Goal: Information Seeking & Learning: Learn about a topic

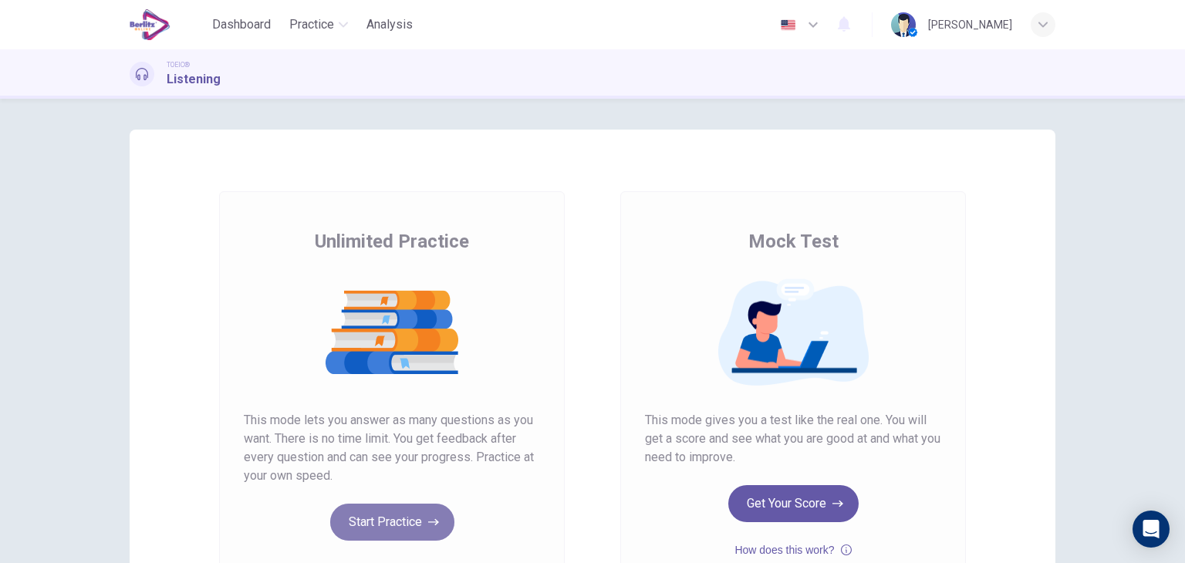
click at [414, 505] on button "Start Practice" at bounding box center [392, 522] width 124 height 37
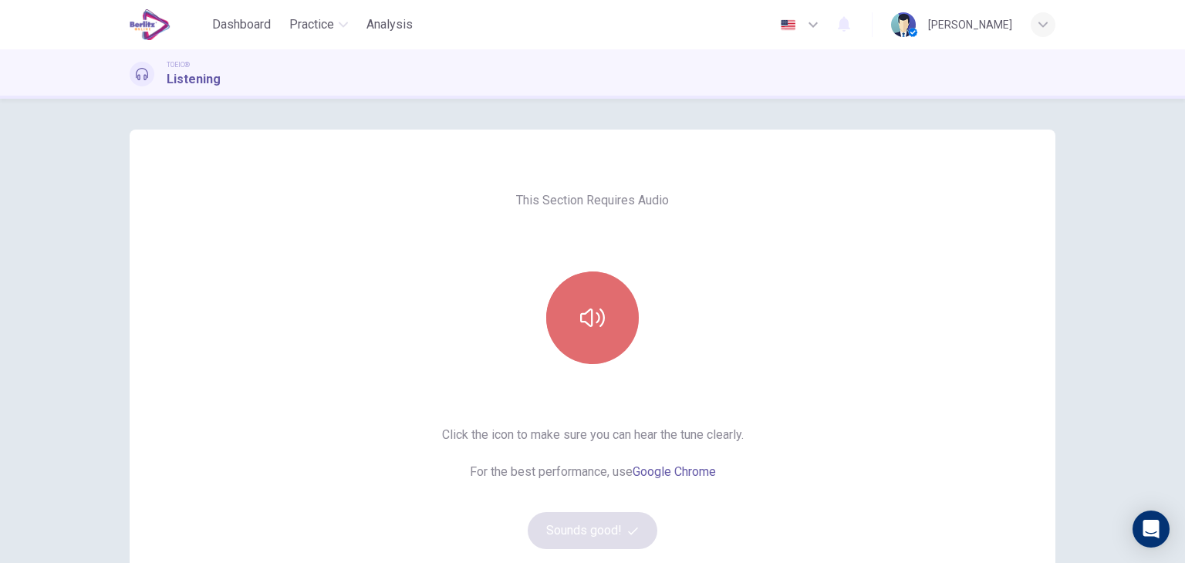
click at [598, 319] on icon "button" at bounding box center [592, 317] width 25 height 25
click at [615, 329] on button "button" at bounding box center [592, 317] width 93 height 93
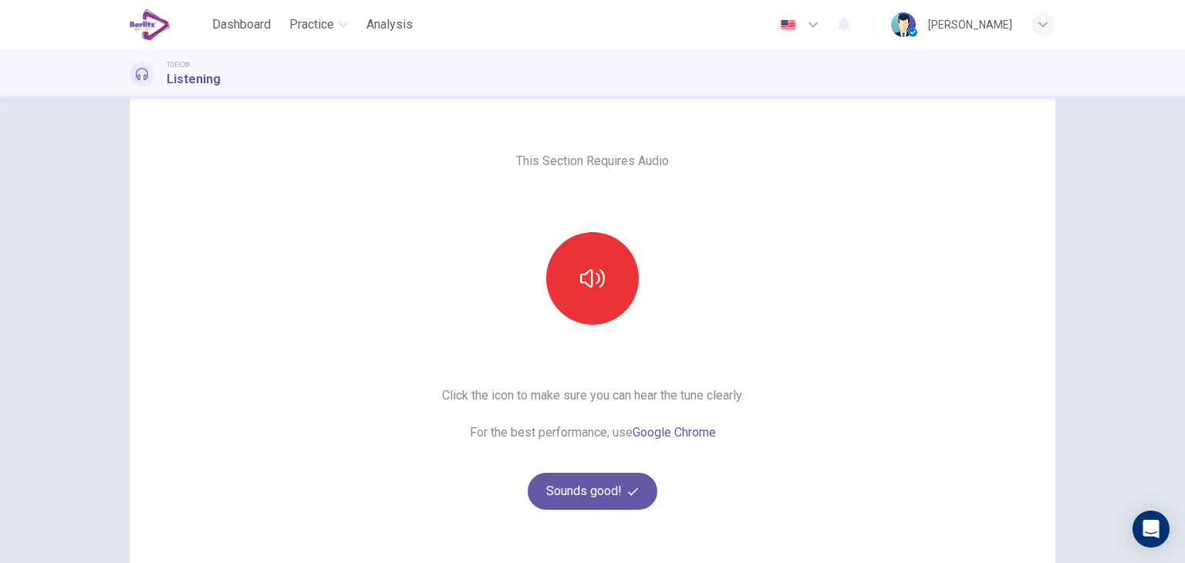
scroll to position [40, 0]
click at [572, 474] on button "Sounds good!" at bounding box center [592, 490] width 130 height 37
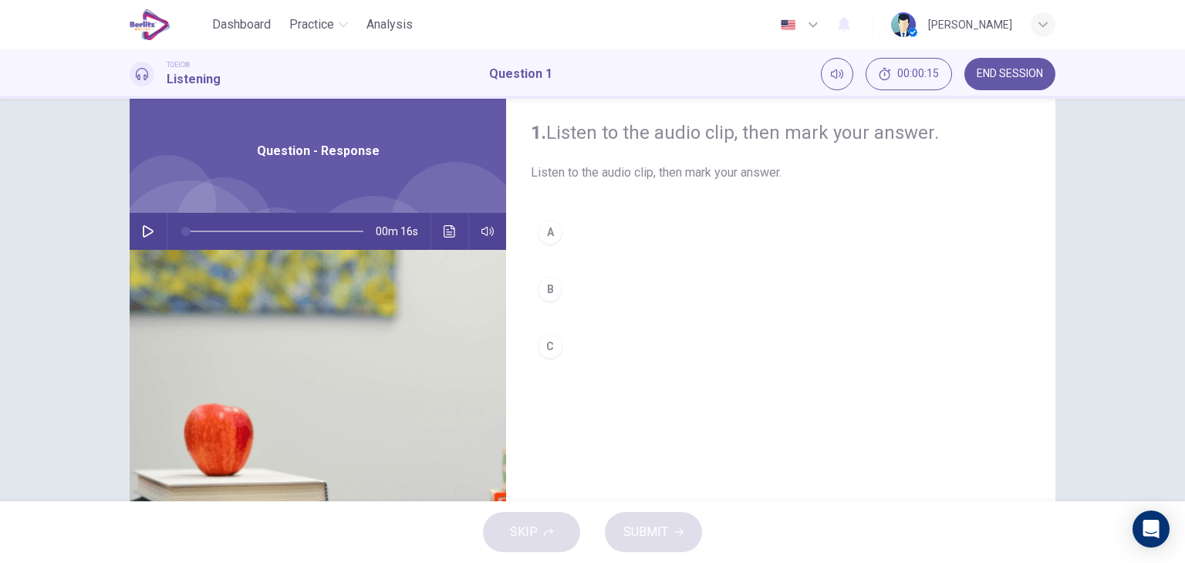
scroll to position [0, 0]
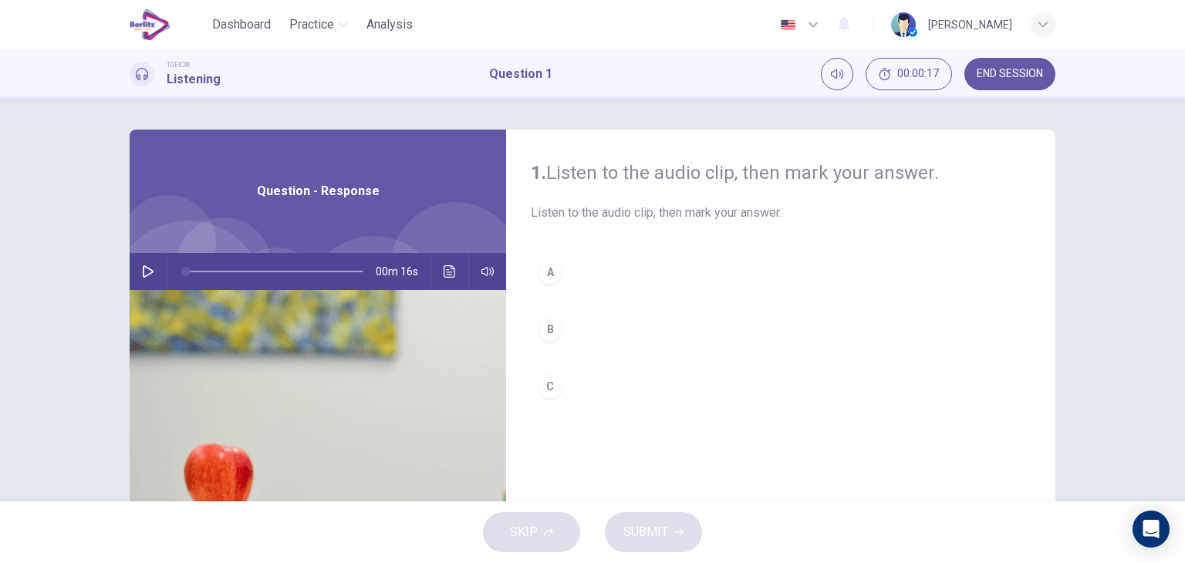
click at [143, 275] on icon "button" at bounding box center [148, 271] width 11 height 12
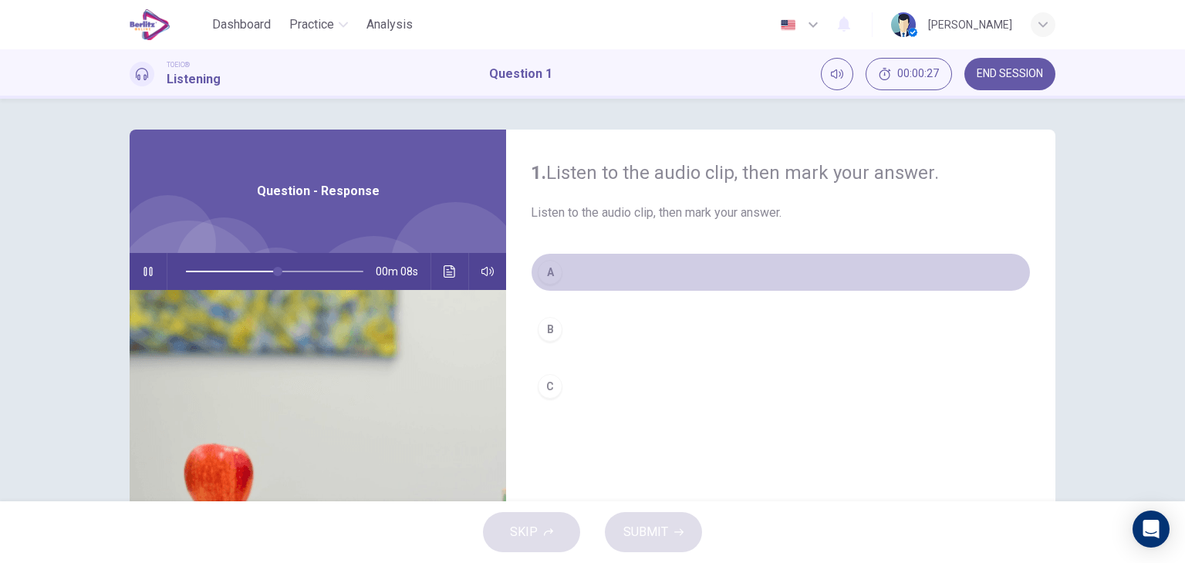
click at [543, 261] on div "A" at bounding box center [550, 272] width 25 height 25
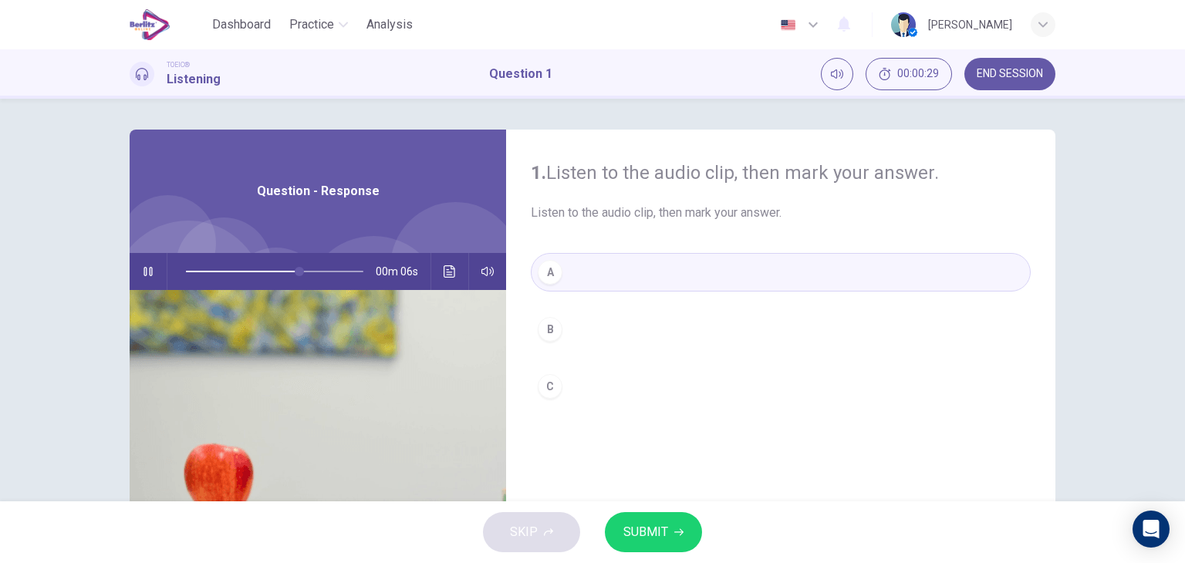
type input "**"
click at [142, 271] on icon "button" at bounding box center [148, 271] width 12 height 12
click at [660, 538] on span "SUBMIT" at bounding box center [645, 532] width 45 height 22
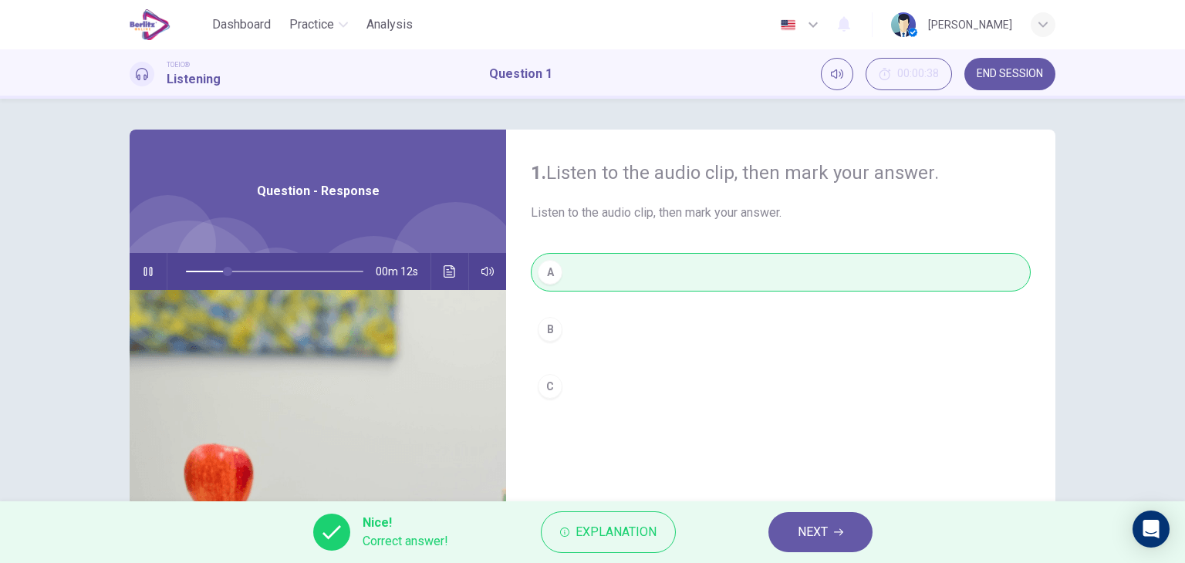
scroll to position [86, 0]
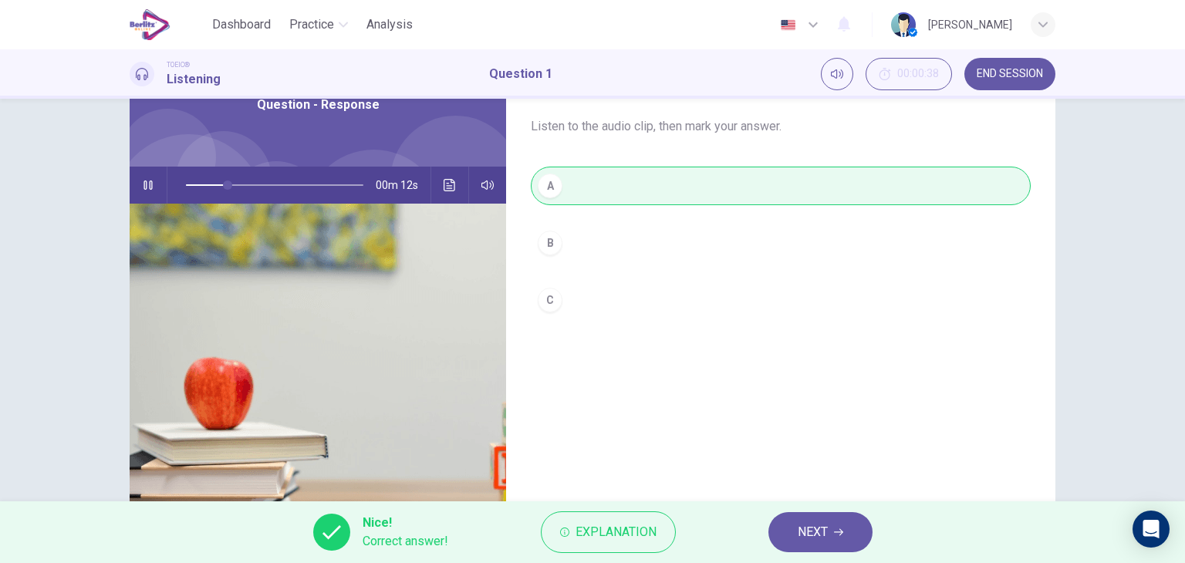
type input "**"
click at [811, 531] on span "NEXT" at bounding box center [812, 532] width 30 height 22
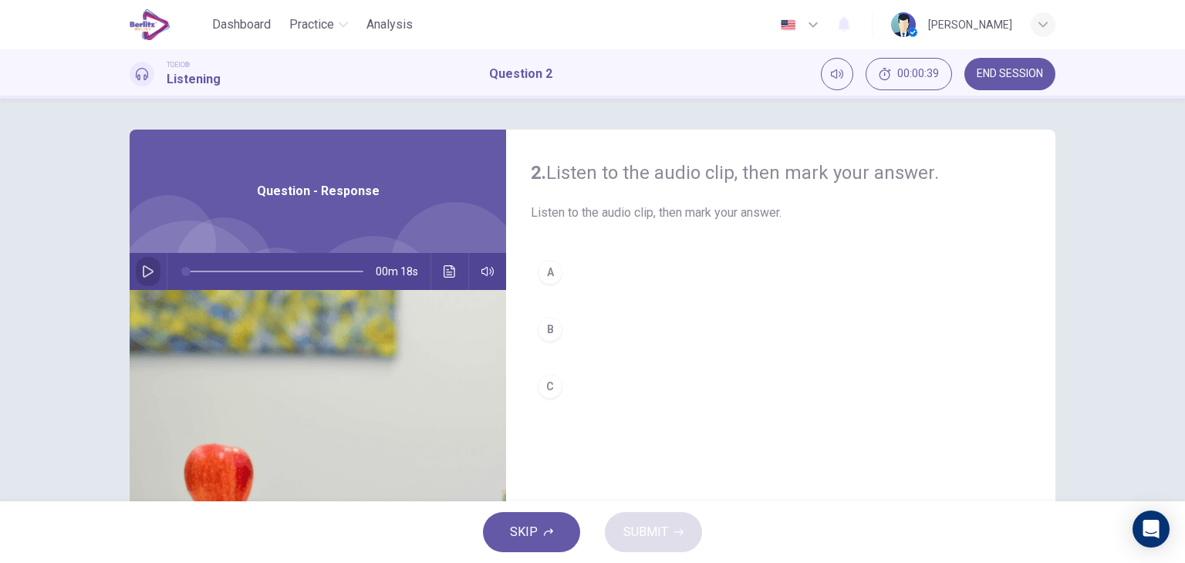
click at [145, 261] on button "button" at bounding box center [148, 271] width 25 height 37
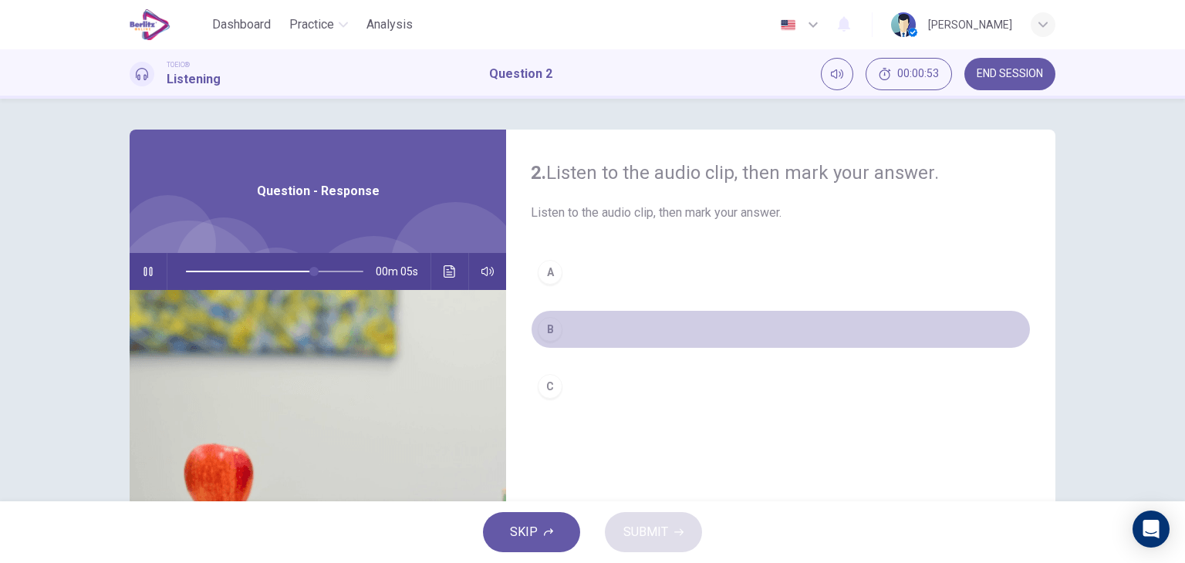
click at [546, 334] on div "B" at bounding box center [550, 329] width 25 height 25
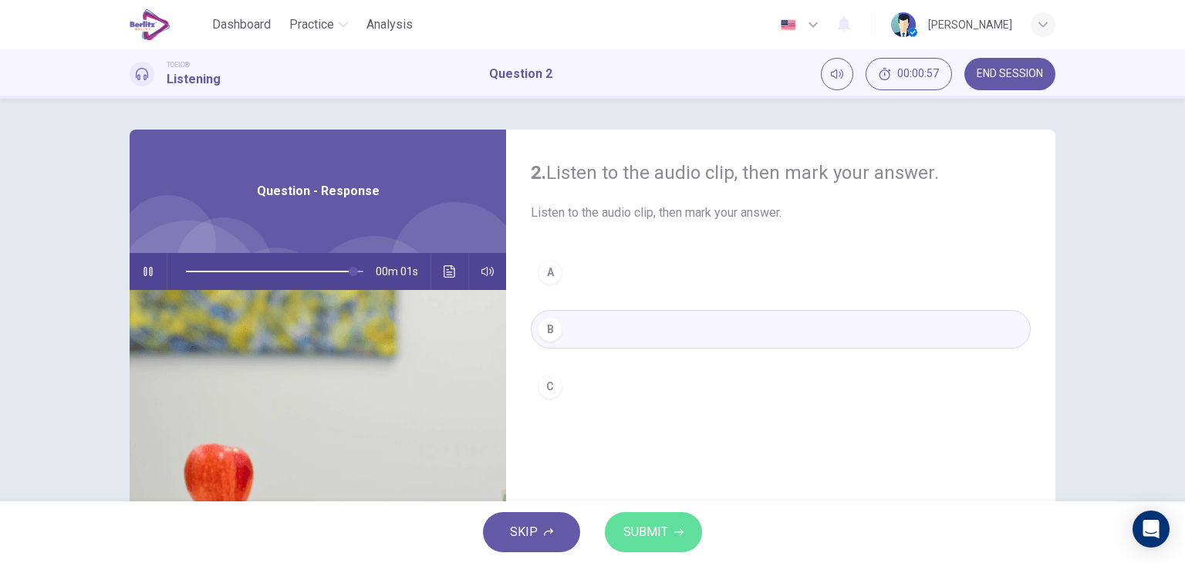
click at [657, 531] on span "SUBMIT" at bounding box center [645, 532] width 45 height 22
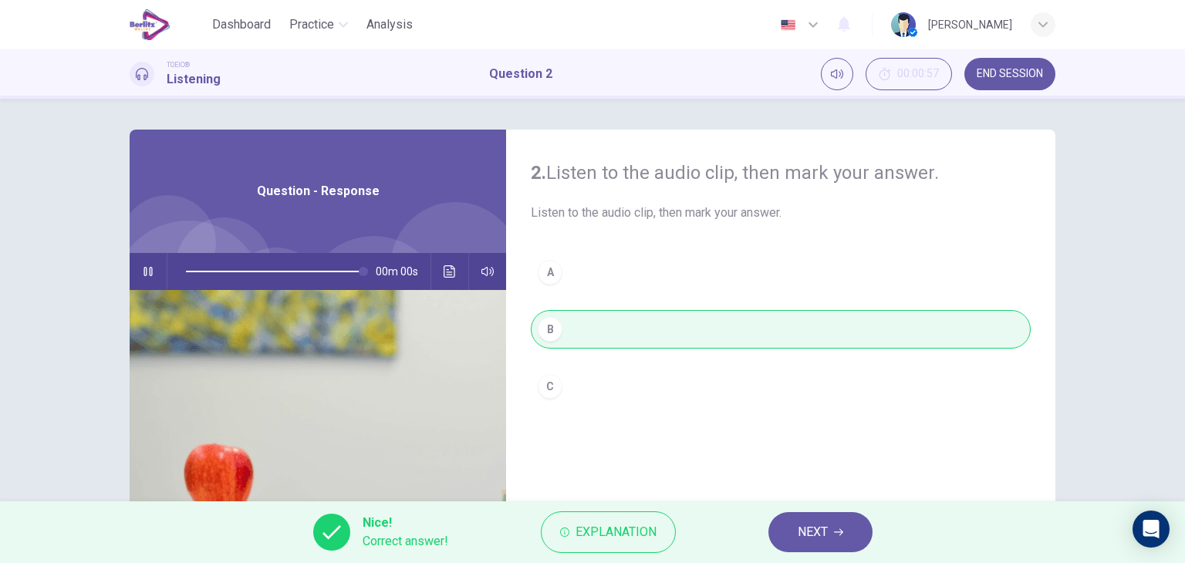
type input "*"
click at [778, 532] on button "NEXT" at bounding box center [820, 532] width 104 height 40
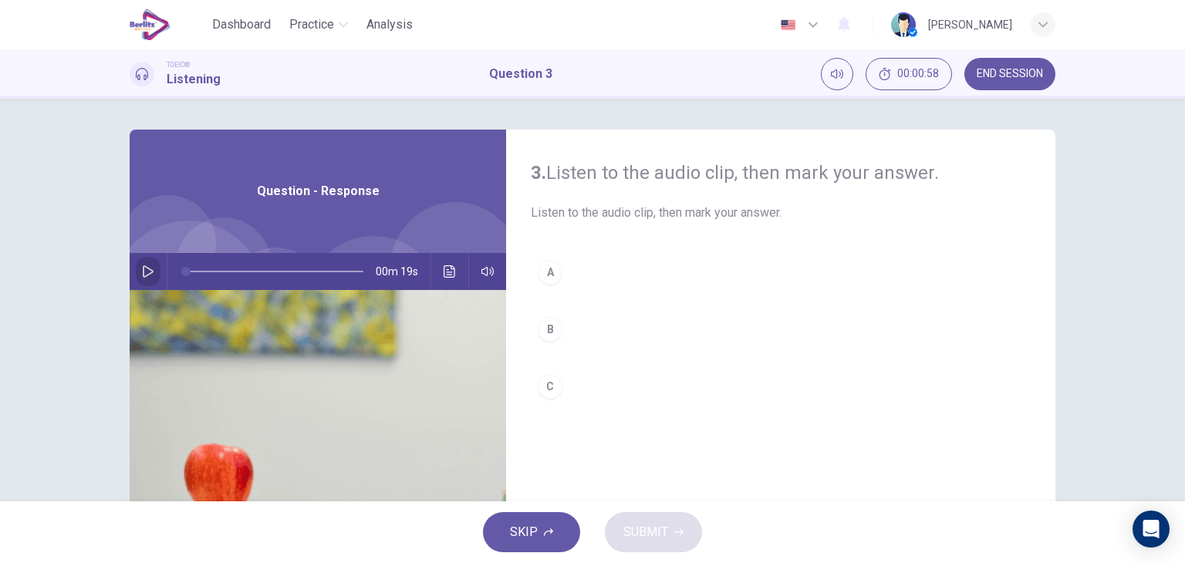
click at [143, 263] on button "button" at bounding box center [148, 271] width 25 height 37
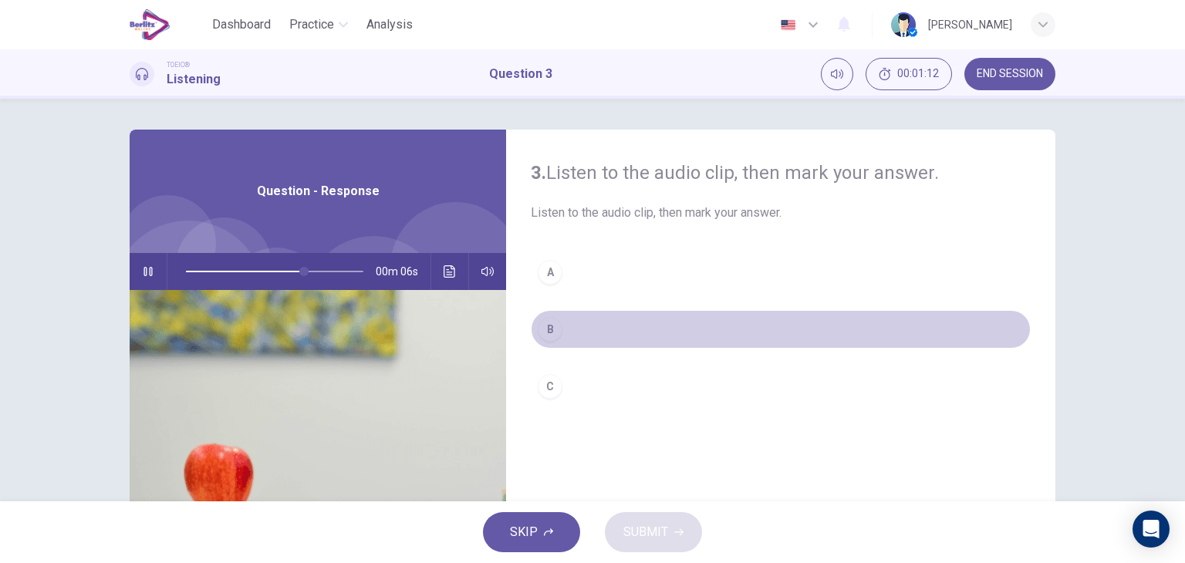
click at [544, 331] on div "B" at bounding box center [550, 329] width 25 height 25
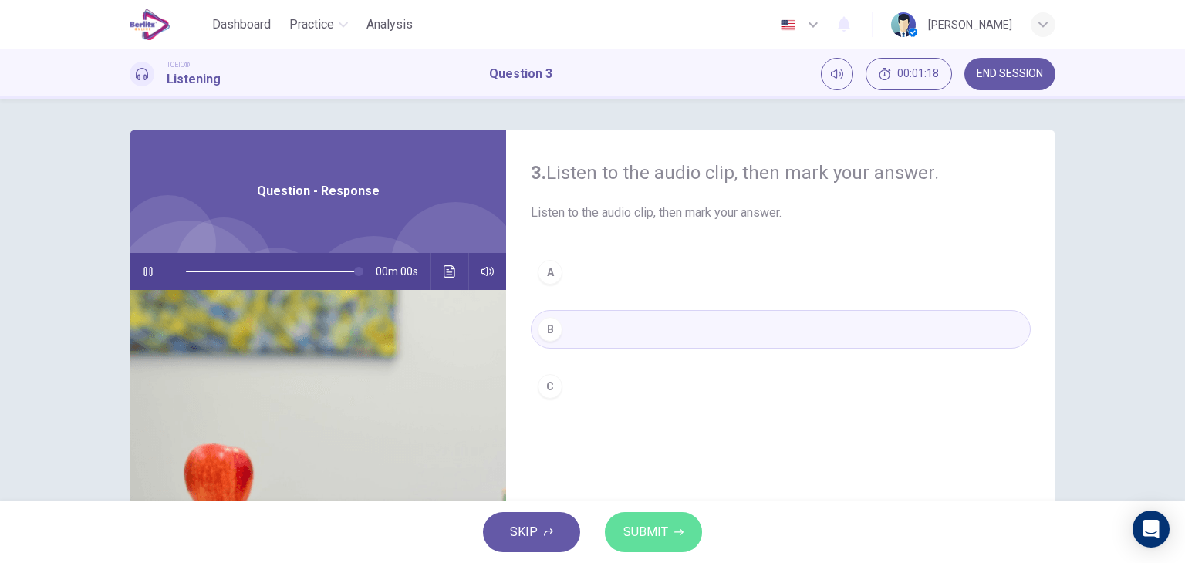
click at [647, 529] on span "SUBMIT" at bounding box center [645, 532] width 45 height 22
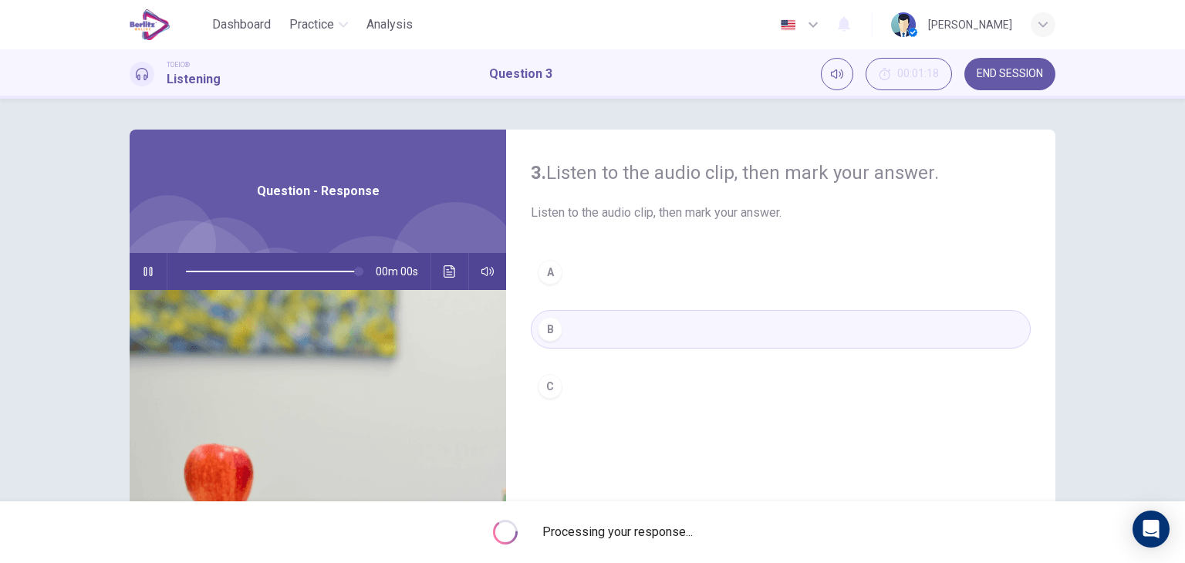
type input "*"
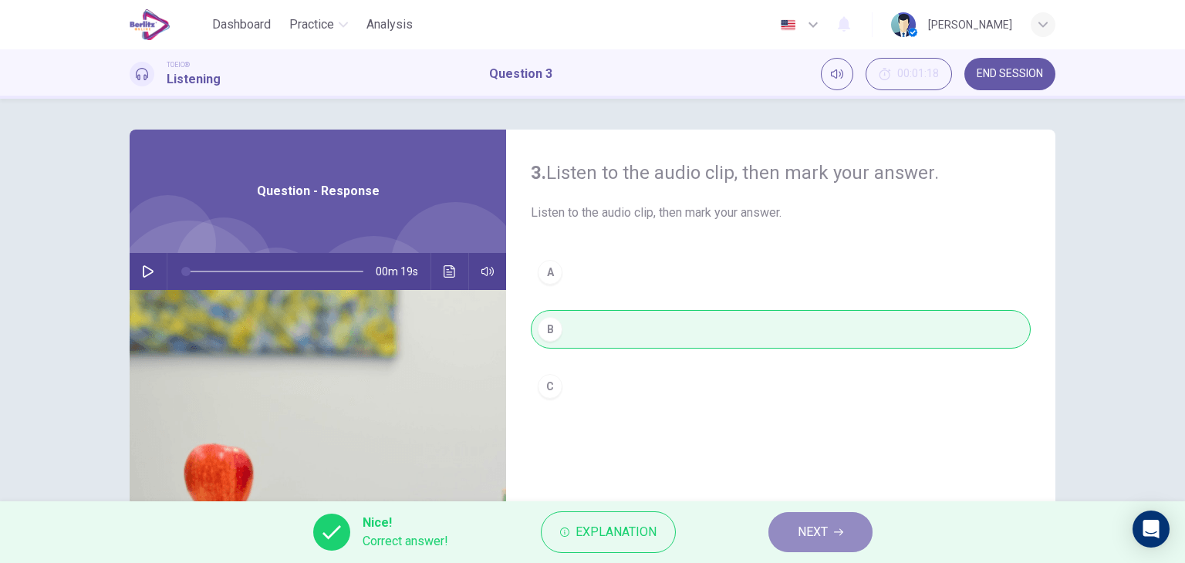
click at [783, 525] on button "NEXT" at bounding box center [820, 532] width 104 height 40
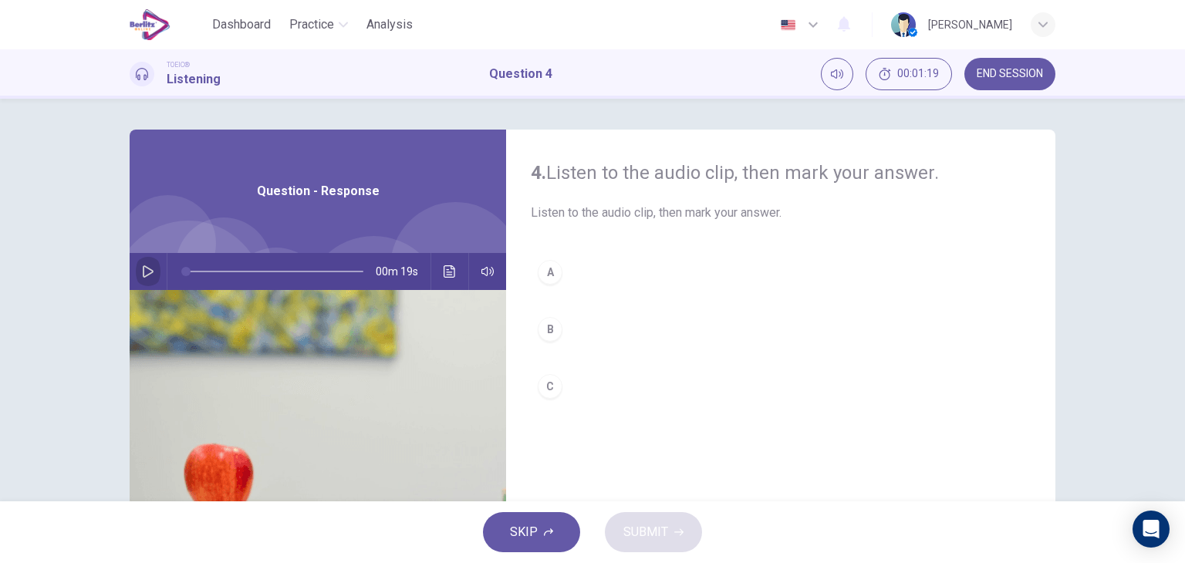
click at [143, 275] on icon "button" at bounding box center [148, 271] width 12 height 12
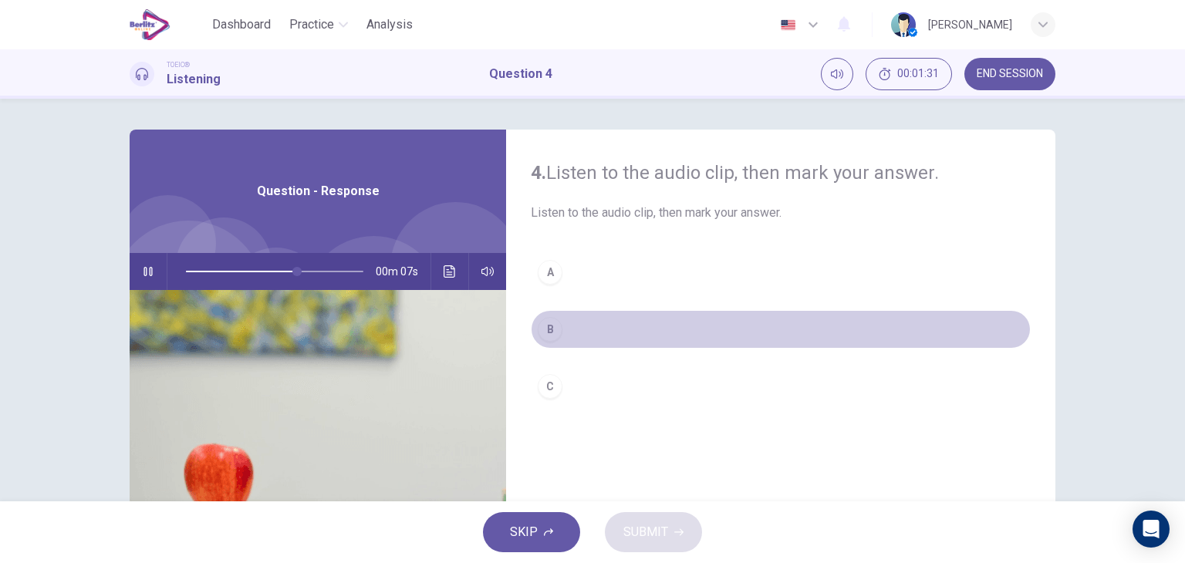
click at [550, 325] on div "B" at bounding box center [550, 329] width 25 height 25
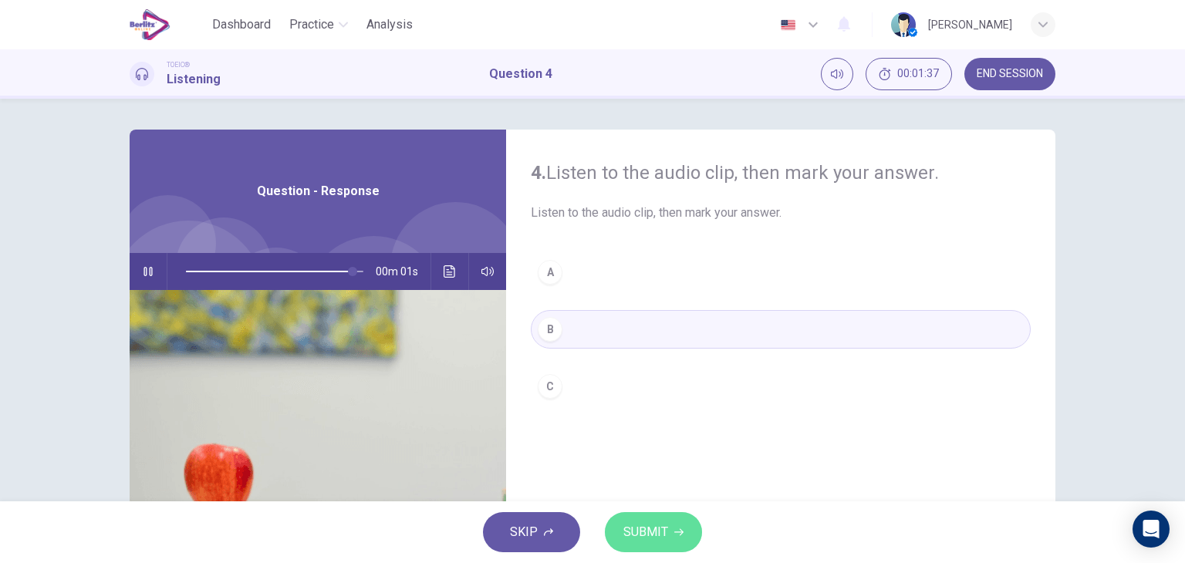
click at [651, 531] on span "SUBMIT" at bounding box center [645, 532] width 45 height 22
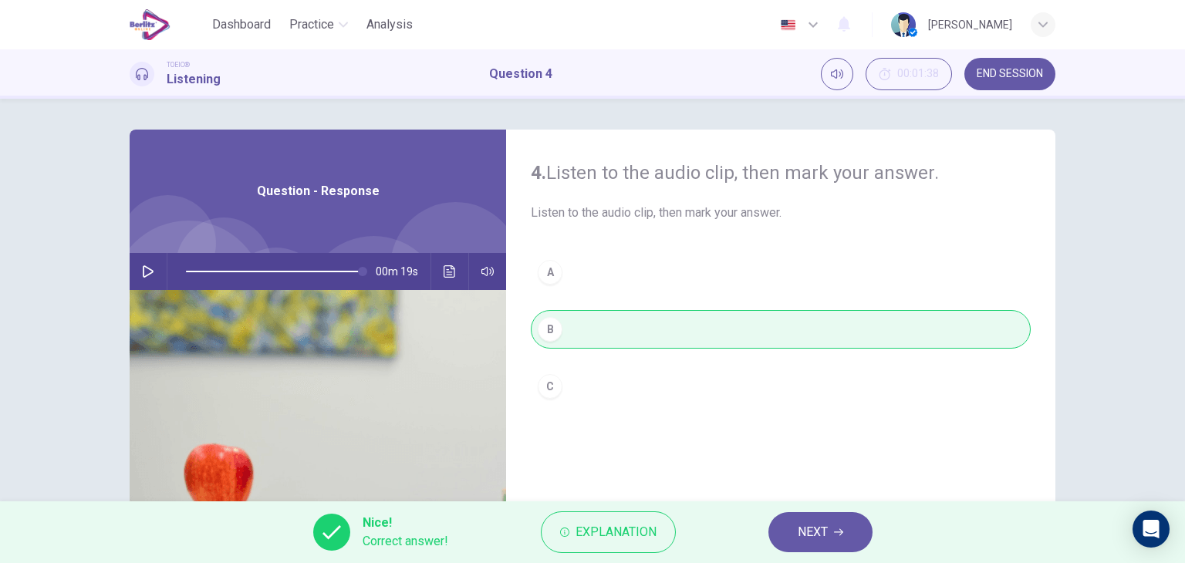
type input "*"
click at [817, 521] on span "NEXT" at bounding box center [812, 532] width 30 height 22
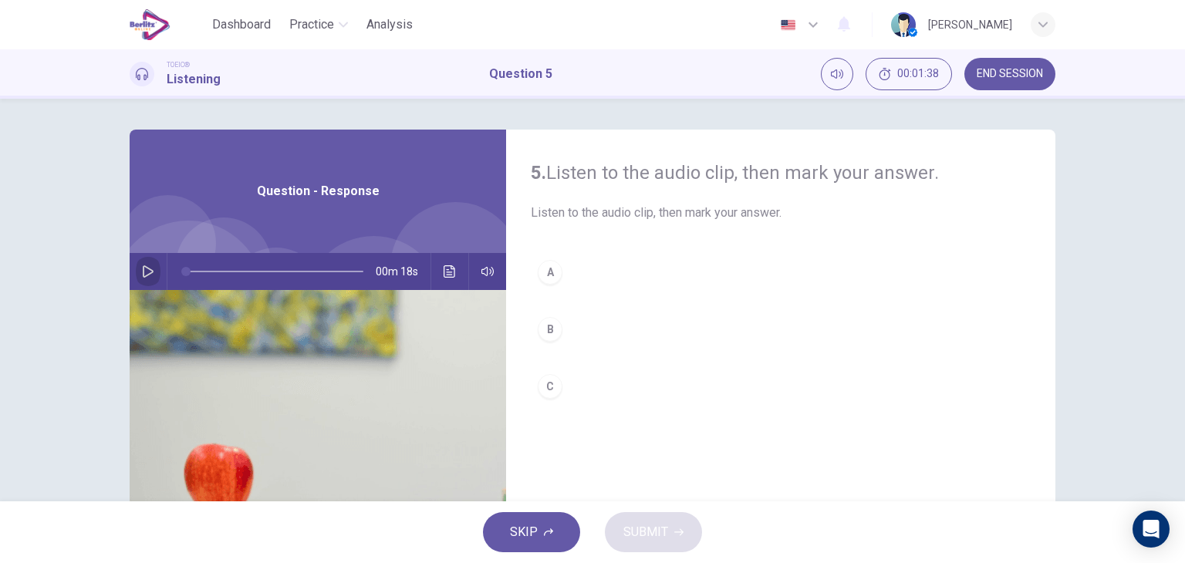
click at [143, 275] on icon "button" at bounding box center [148, 271] width 12 height 12
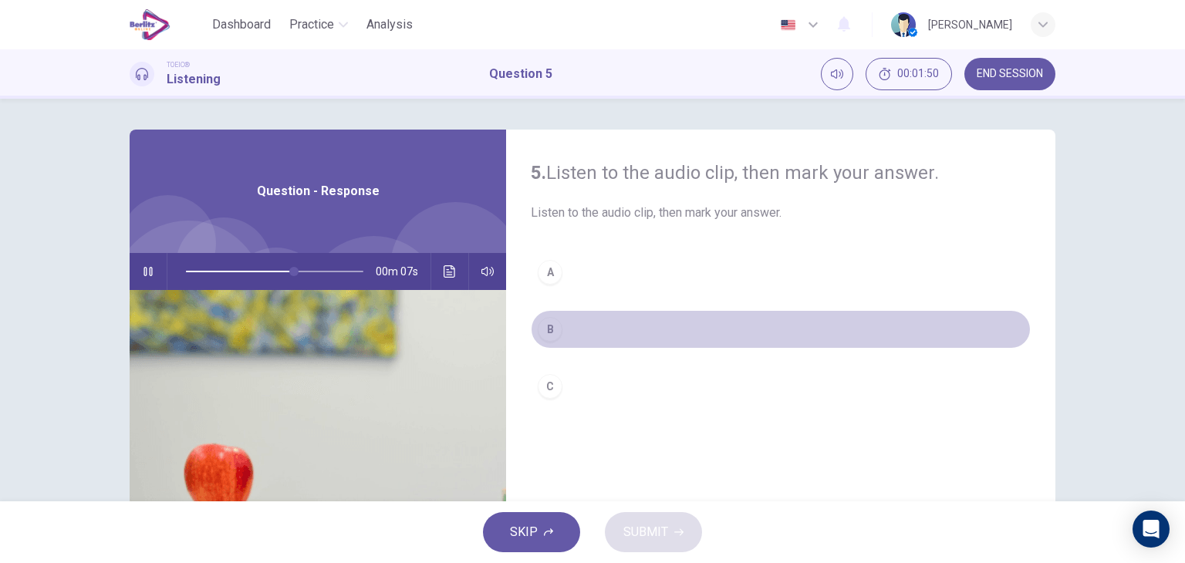
click at [546, 334] on div "B" at bounding box center [550, 329] width 25 height 25
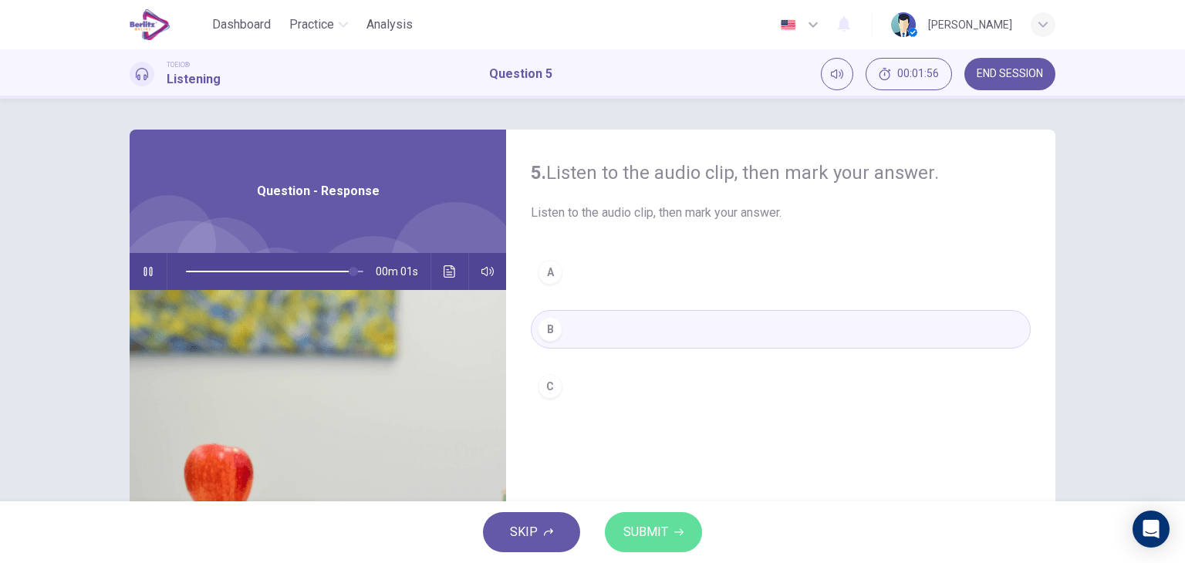
click at [637, 523] on span "SUBMIT" at bounding box center [645, 532] width 45 height 22
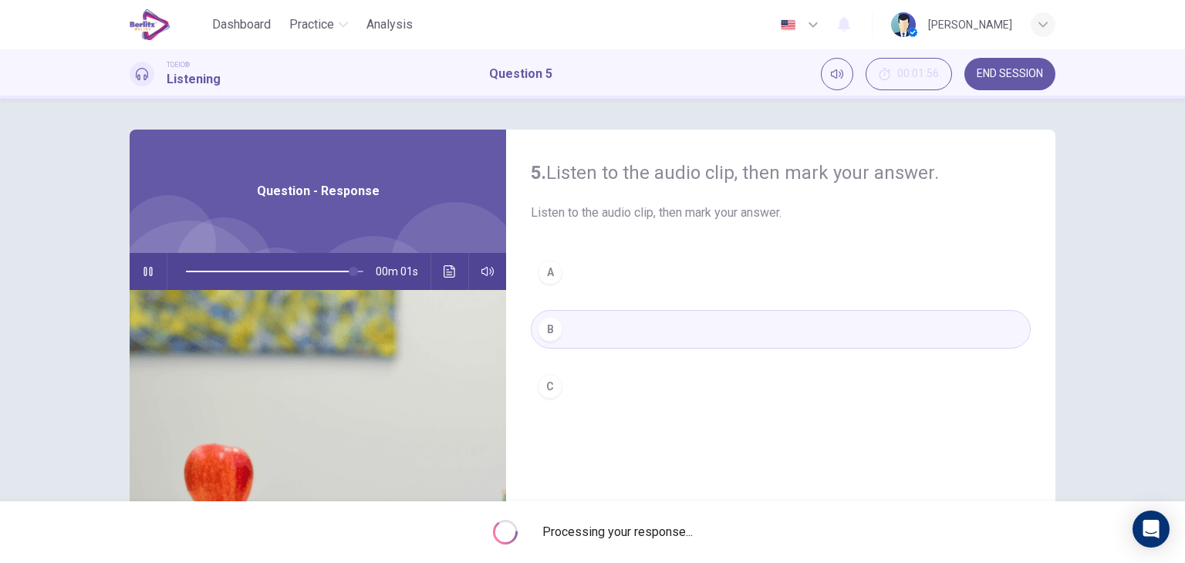
type input "*"
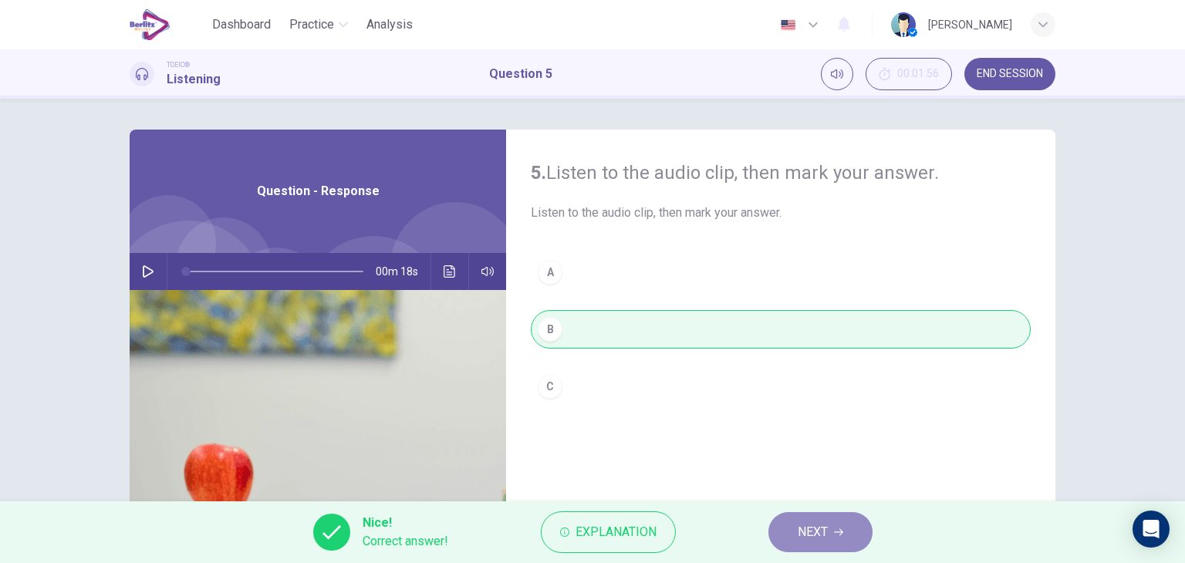
click at [793, 528] on button "NEXT" at bounding box center [820, 532] width 104 height 40
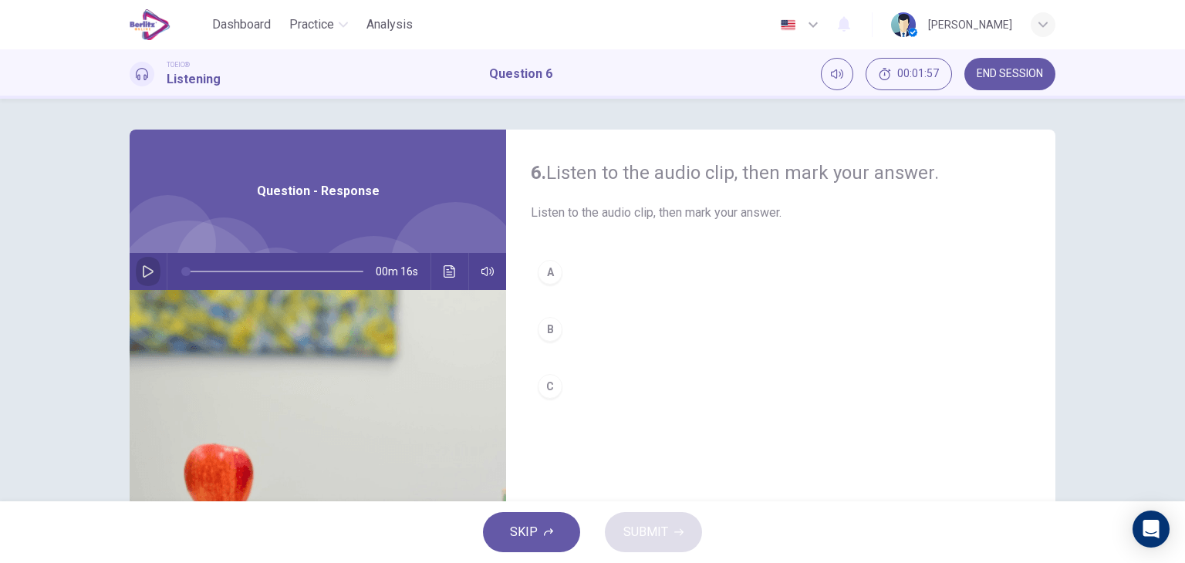
click at [136, 261] on button "button" at bounding box center [148, 271] width 25 height 37
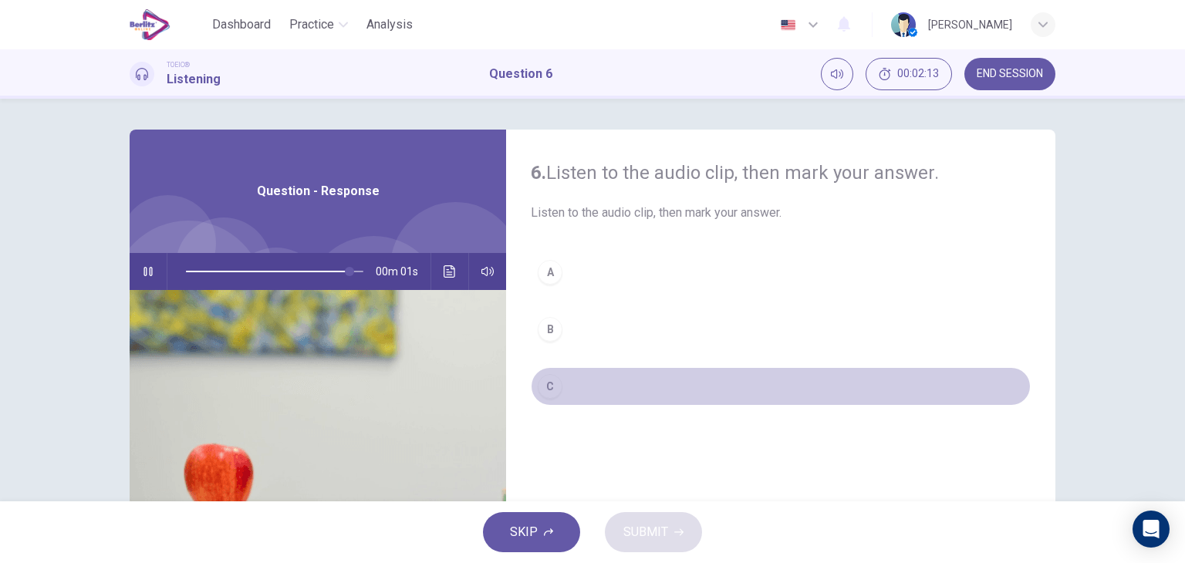
click at [561, 386] on button "C" at bounding box center [781, 386] width 500 height 39
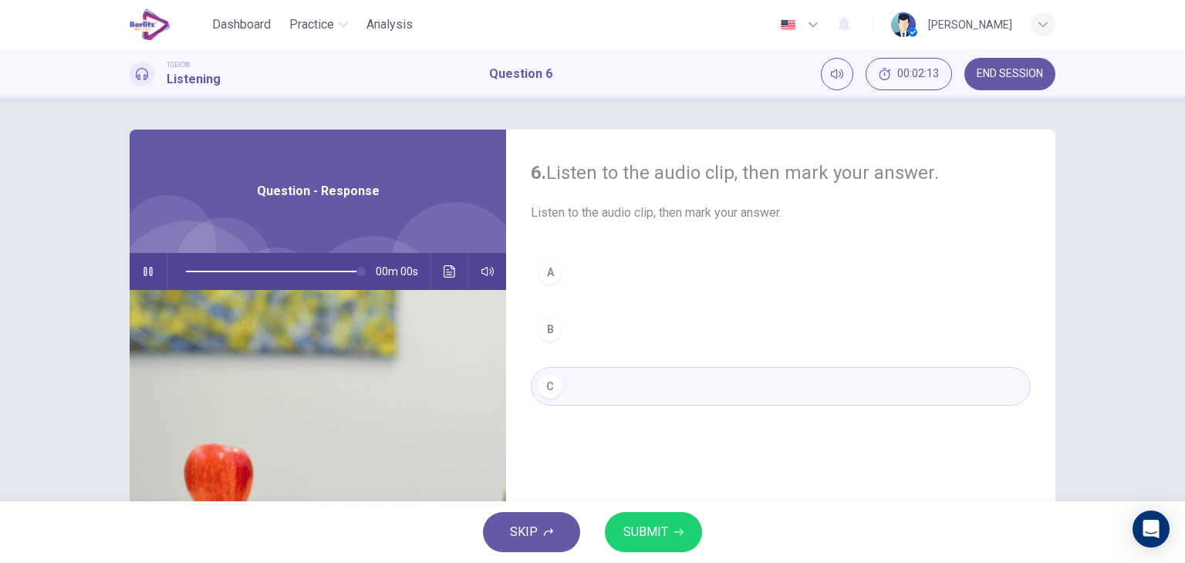
type input "*"
click at [639, 526] on span "SUBMIT" at bounding box center [645, 532] width 45 height 22
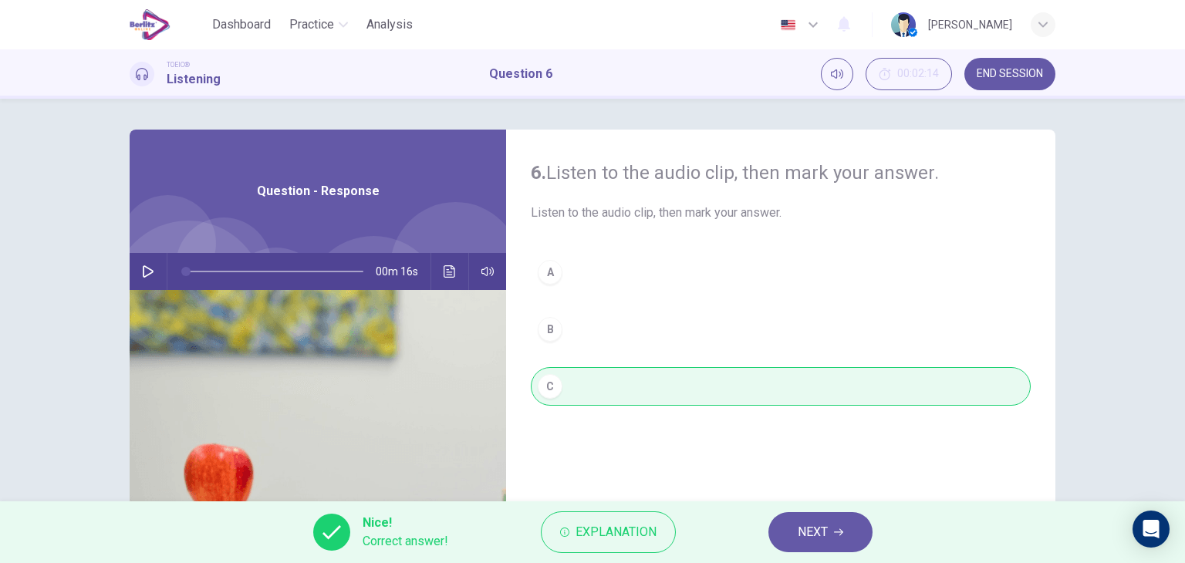
click at [784, 540] on button "NEXT" at bounding box center [820, 532] width 104 height 40
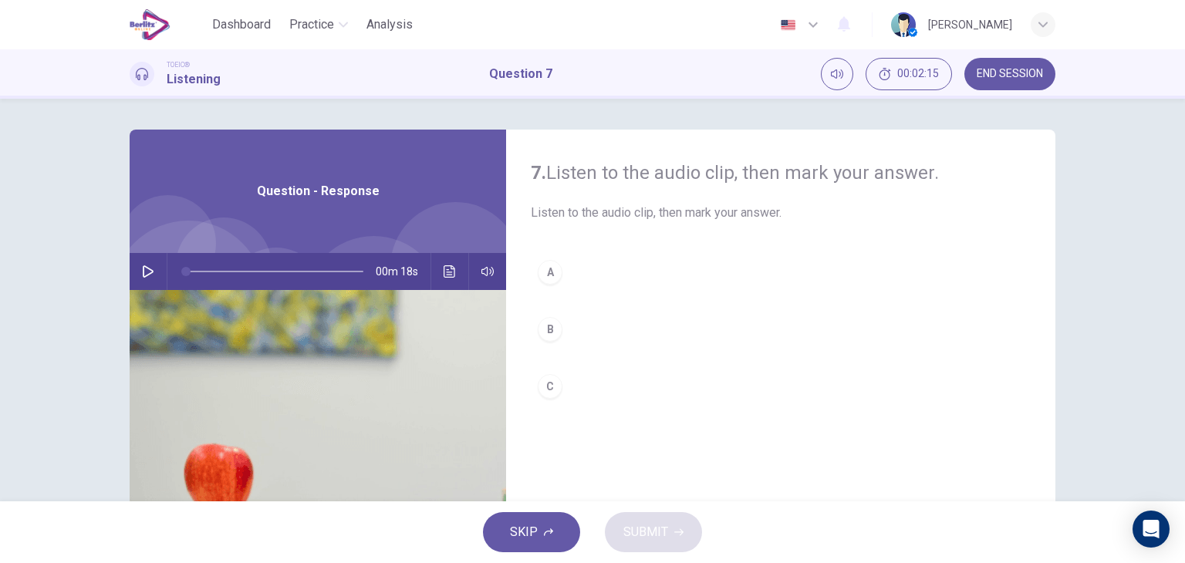
click at [136, 264] on button "button" at bounding box center [148, 271] width 25 height 37
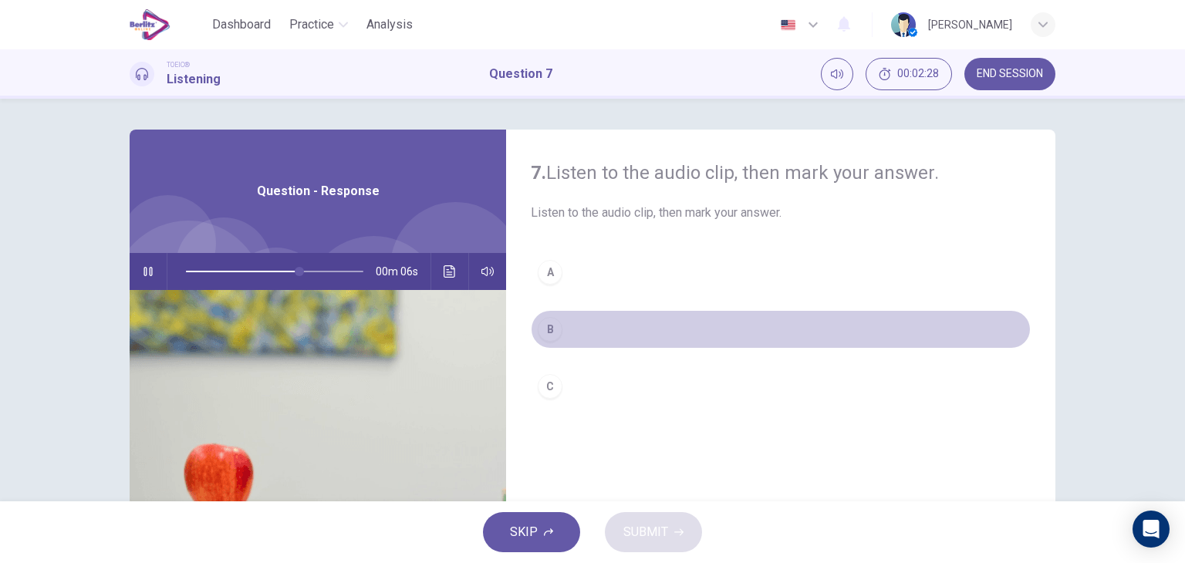
click at [557, 336] on button "B" at bounding box center [781, 329] width 500 height 39
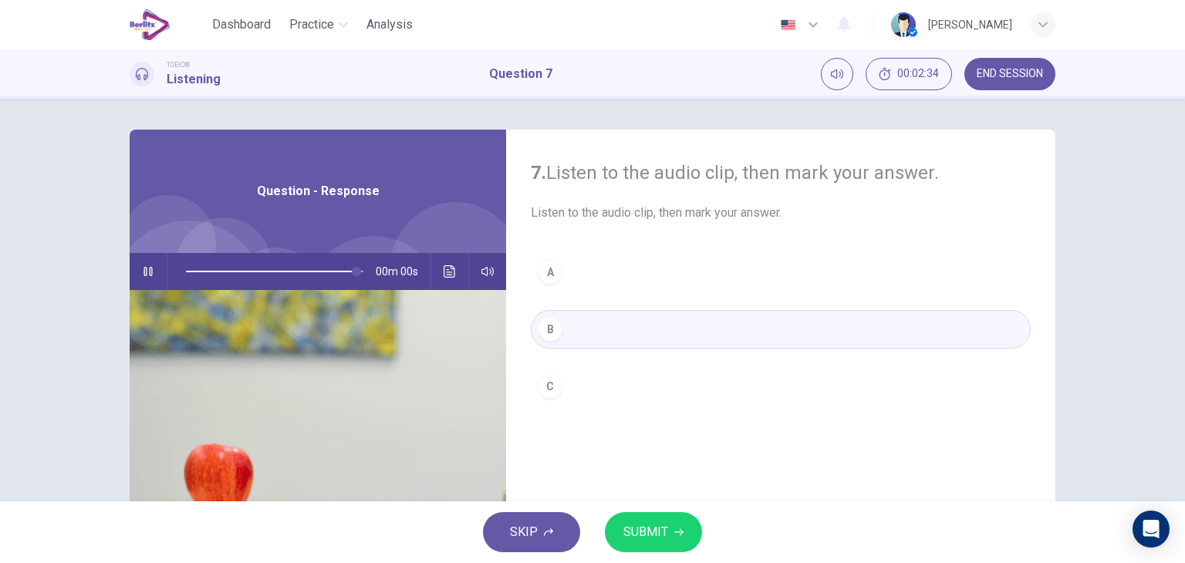
click at [661, 526] on span "SUBMIT" at bounding box center [645, 532] width 45 height 22
type input "*"
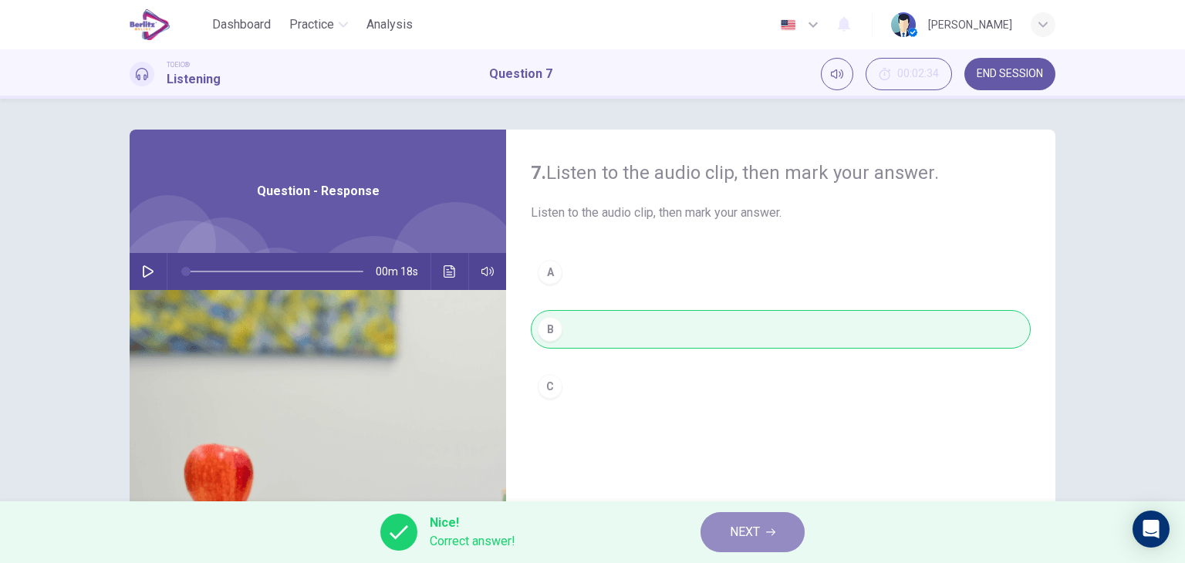
click at [752, 518] on button "NEXT" at bounding box center [752, 532] width 104 height 40
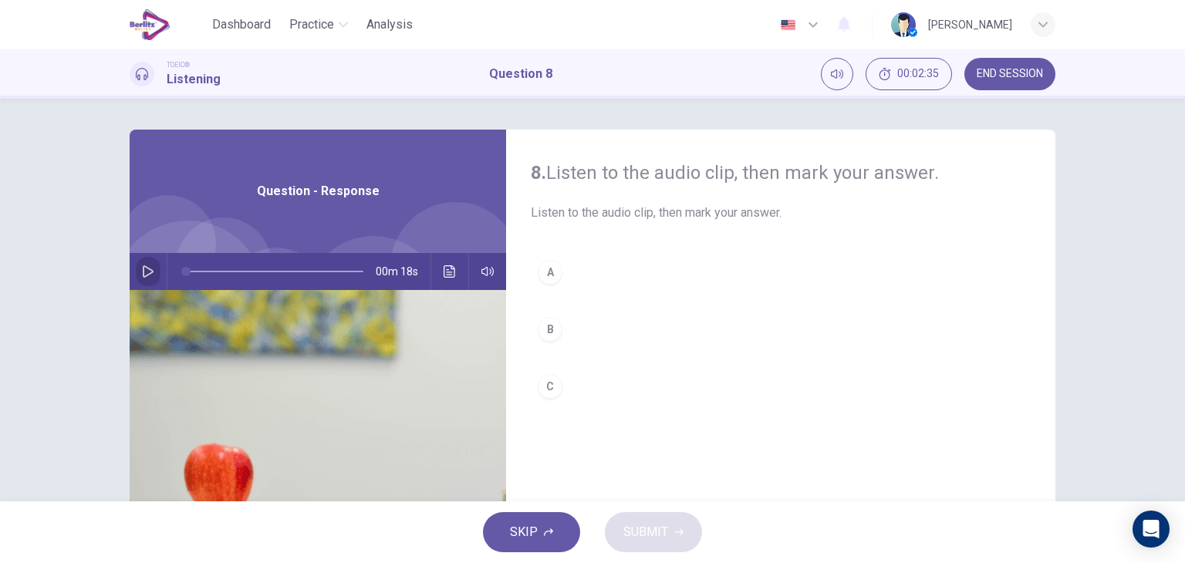
click at [140, 260] on button "button" at bounding box center [148, 271] width 25 height 37
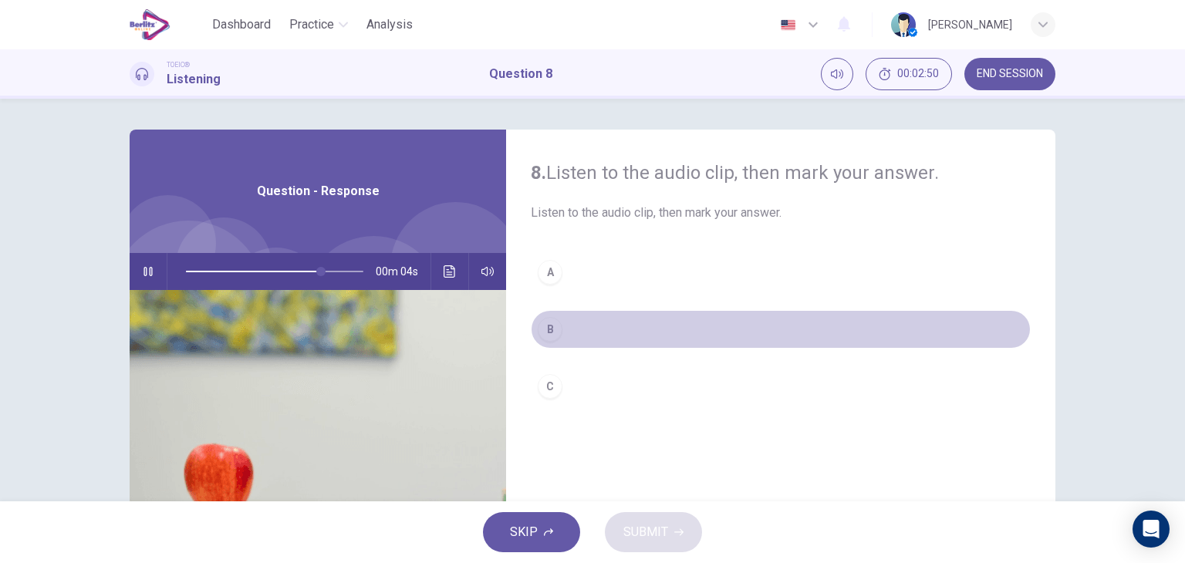
click at [553, 331] on div "B" at bounding box center [550, 329] width 25 height 25
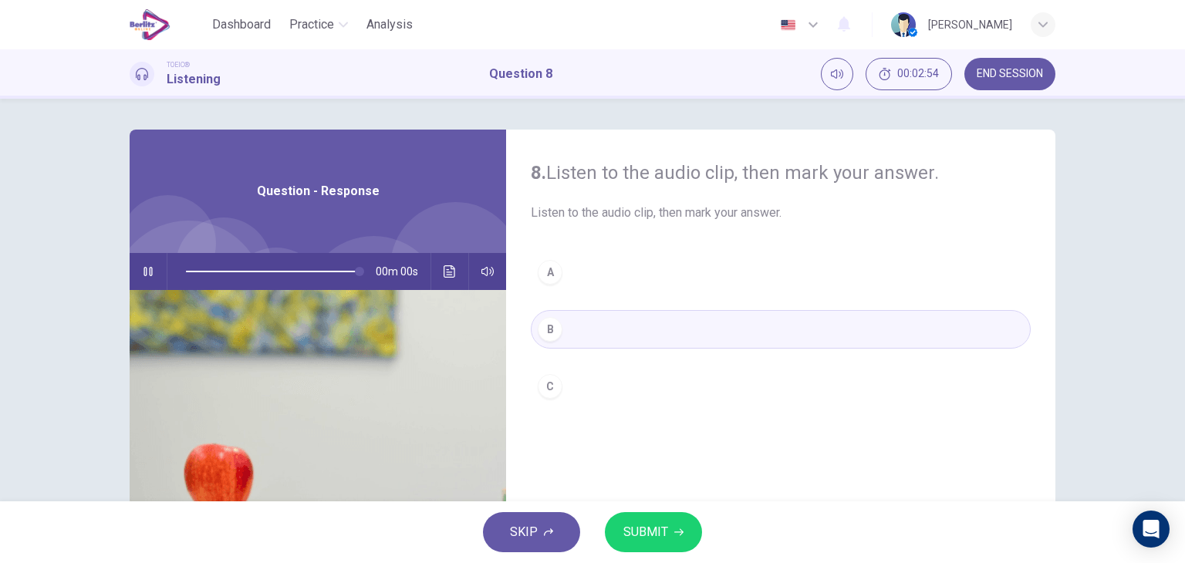
type input "*"
drag, startPoint x: 553, startPoint y: 365, endPoint x: 551, endPoint y: 379, distance: 14.8
click at [551, 379] on div "A B C" at bounding box center [781, 345] width 500 height 184
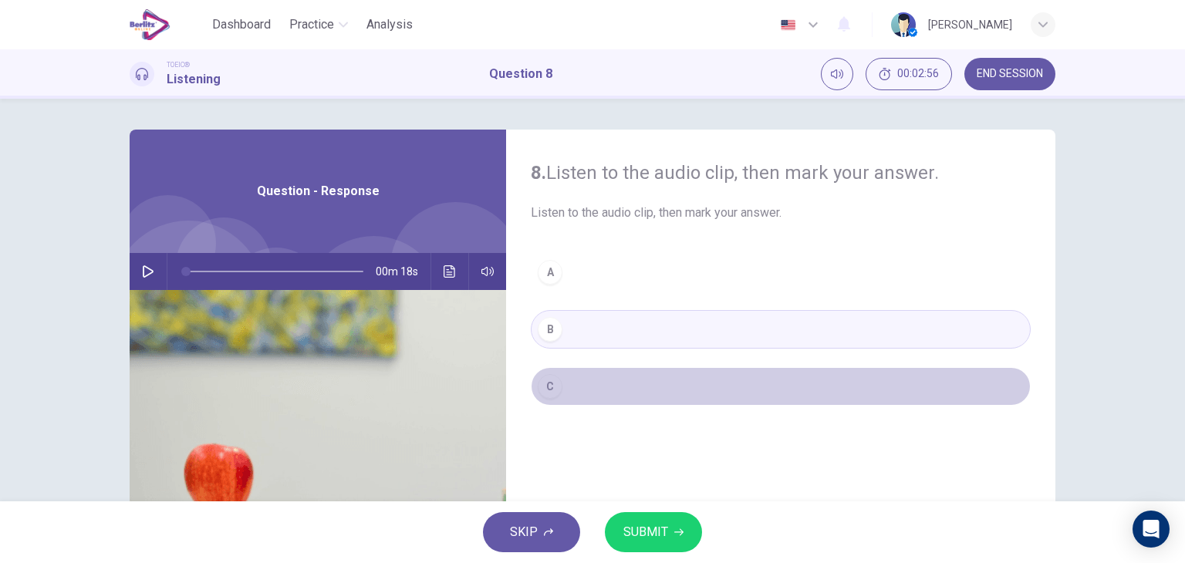
click at [551, 379] on div "C" at bounding box center [550, 386] width 25 height 25
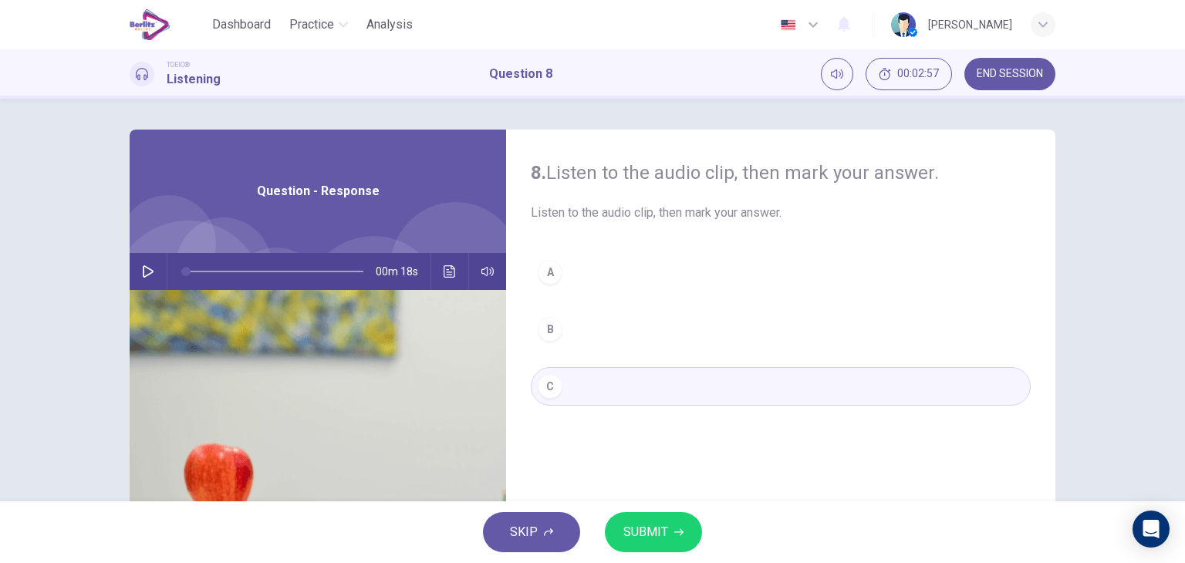
click at [656, 514] on button "SUBMIT" at bounding box center [653, 532] width 97 height 40
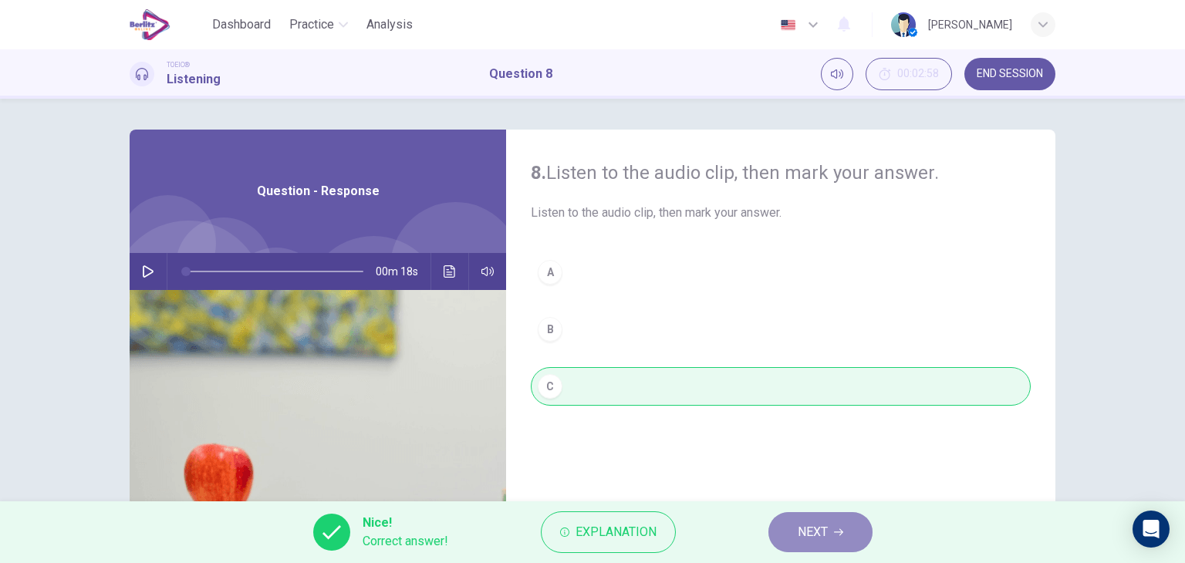
click at [812, 544] on button "NEXT" at bounding box center [820, 532] width 104 height 40
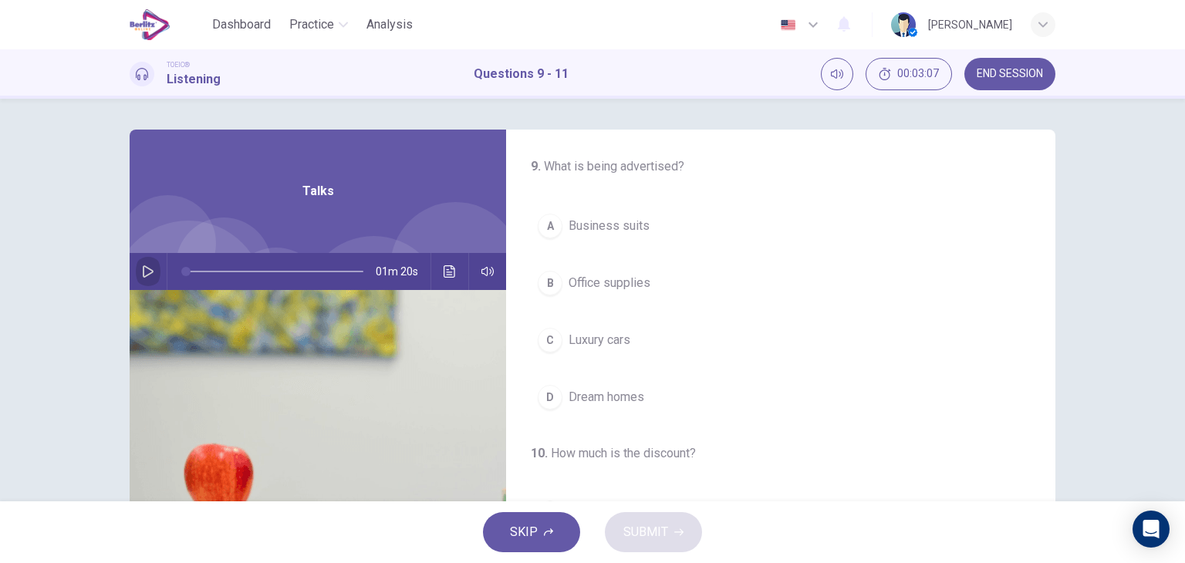
click at [152, 261] on button "button" at bounding box center [148, 271] width 25 height 37
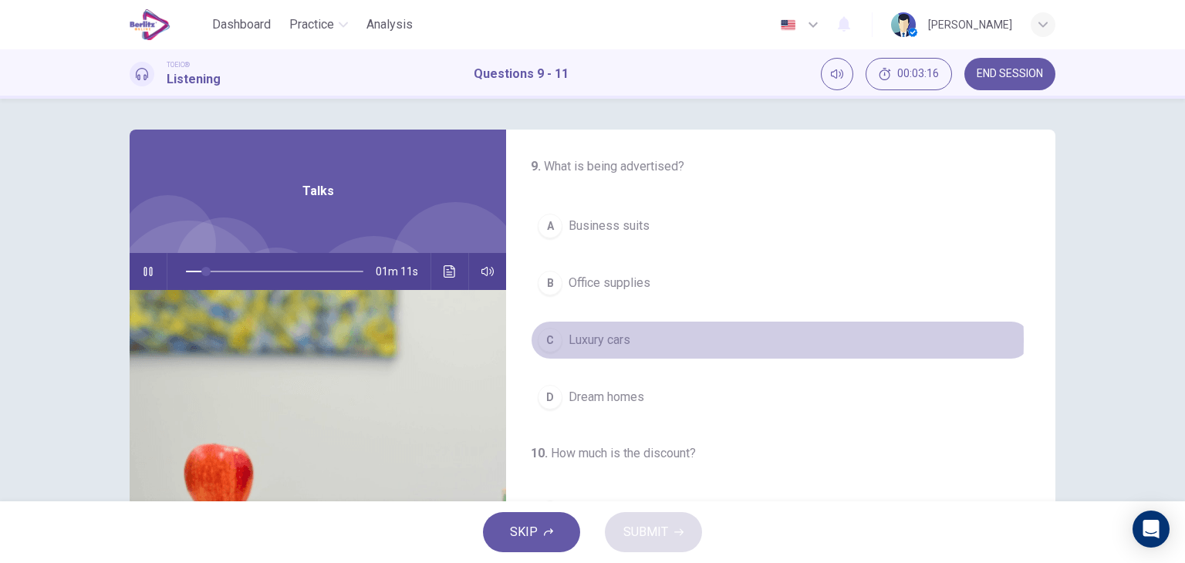
click at [614, 339] on span "Luxury cars" at bounding box center [599, 340] width 62 height 19
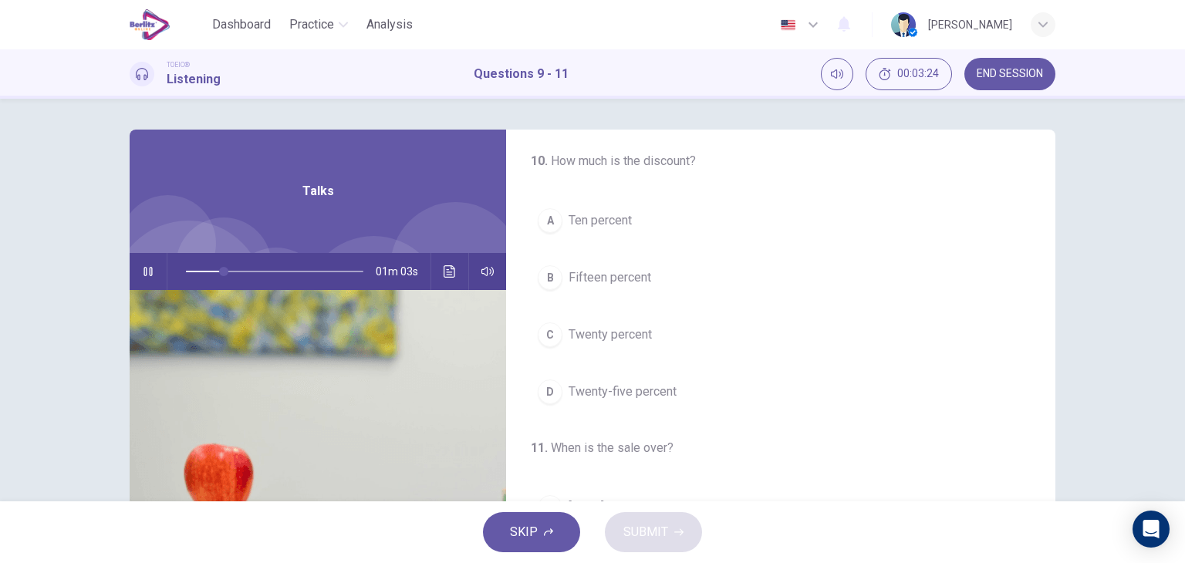
scroll to position [298, 0]
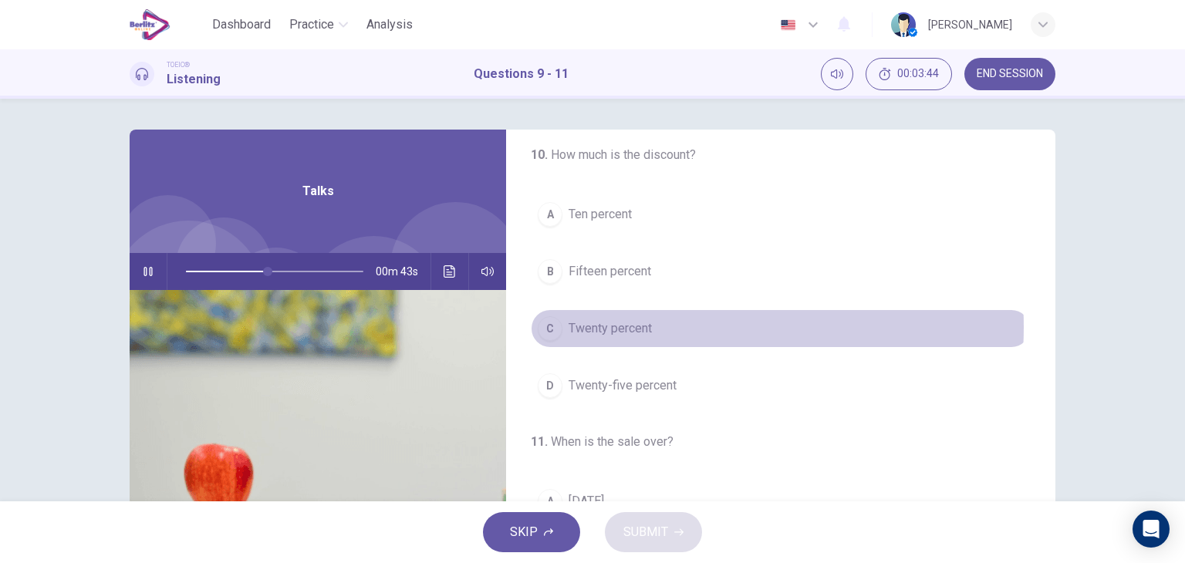
click at [642, 325] on span "Twenty percent" at bounding box center [609, 328] width 83 height 19
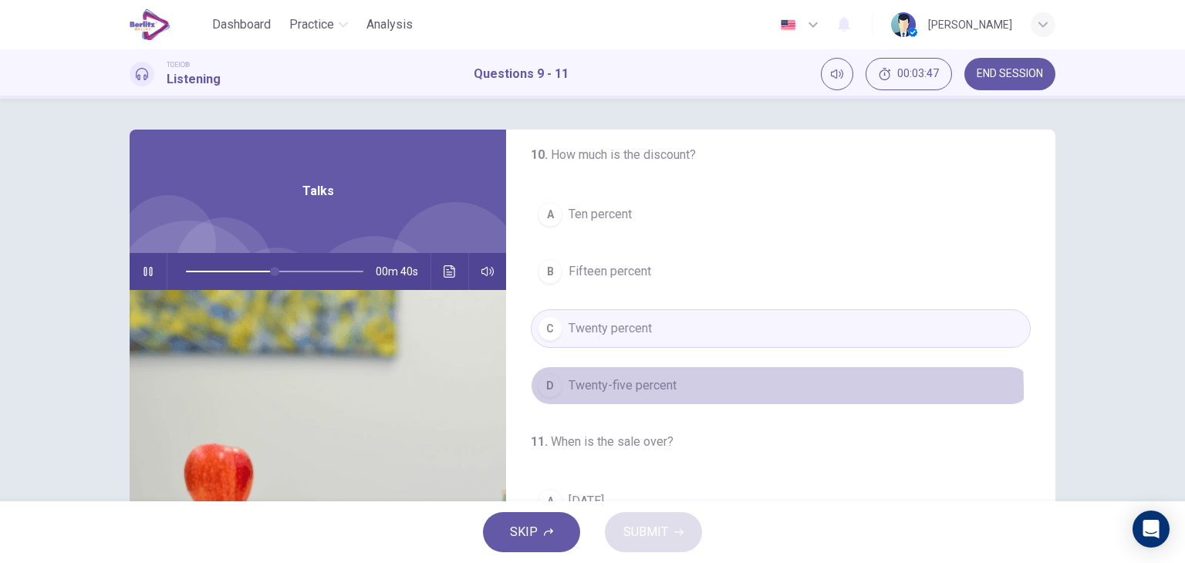
click at [648, 389] on span "Twenty-five percent" at bounding box center [622, 385] width 108 height 19
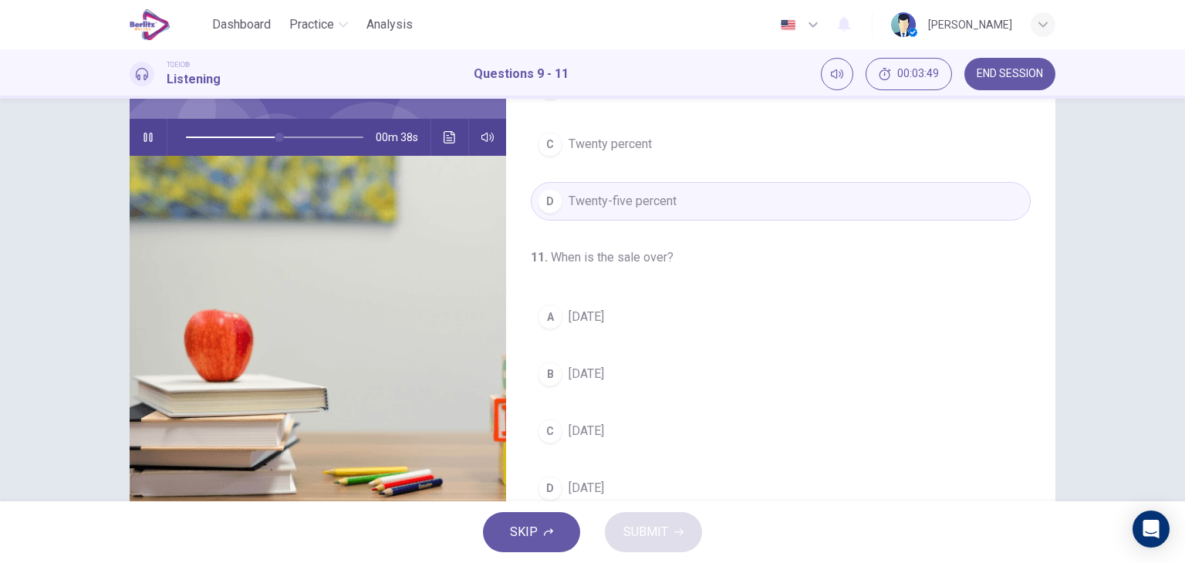
scroll to position [195, 0]
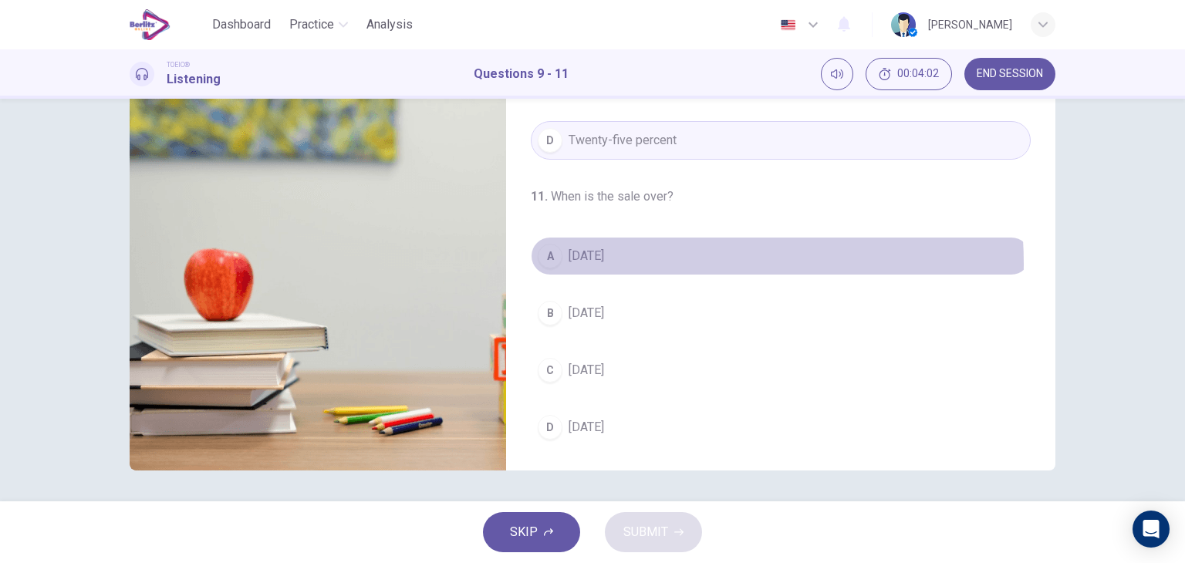
click at [628, 261] on button "A [DATE]" at bounding box center [781, 256] width 500 height 39
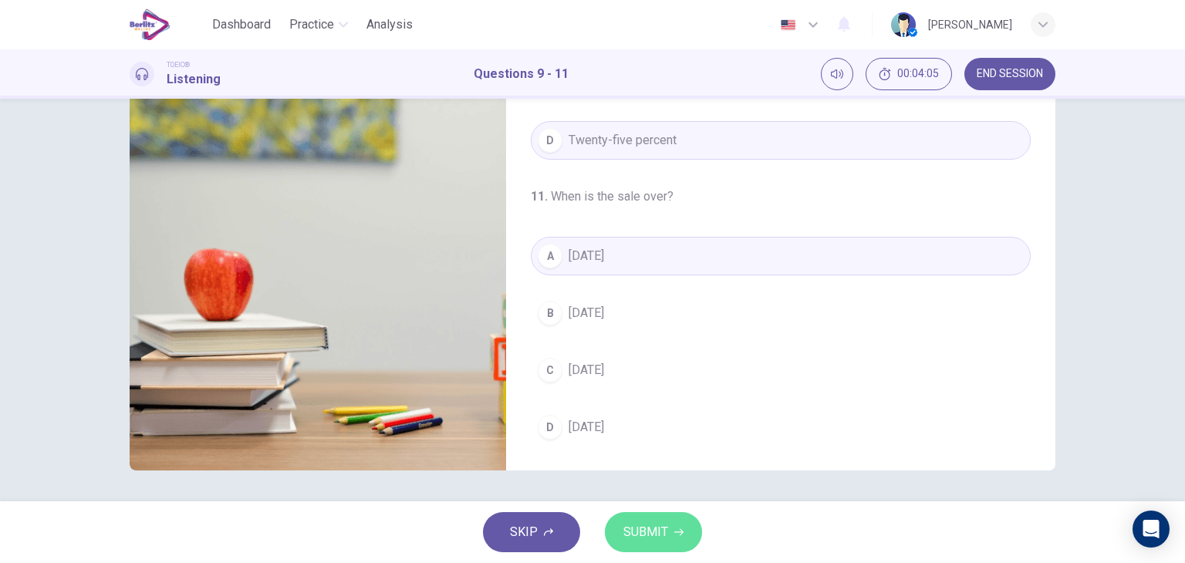
click at [655, 520] on button "SUBMIT" at bounding box center [653, 532] width 97 height 40
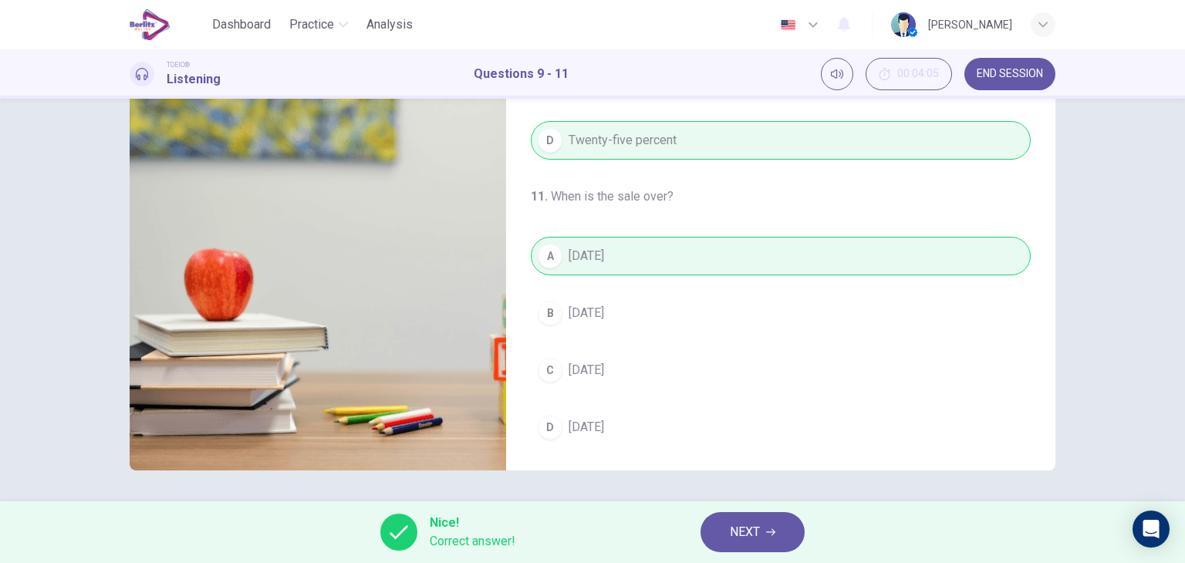
scroll to position [0, 0]
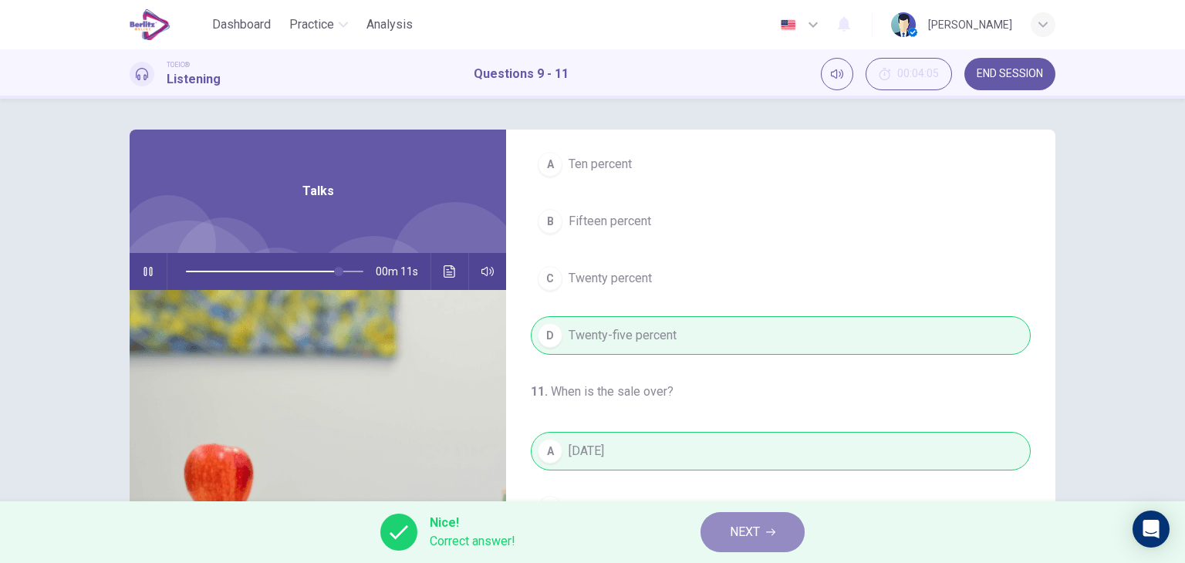
type input "**"
click at [740, 524] on span "NEXT" at bounding box center [745, 532] width 30 height 22
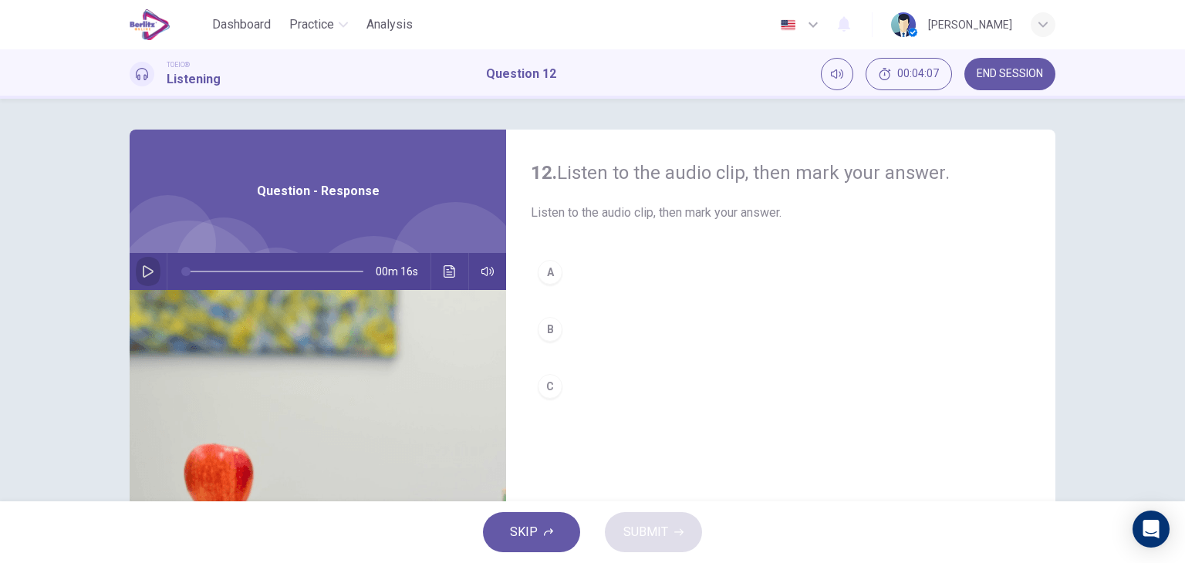
click at [148, 265] on icon "button" at bounding box center [148, 271] width 12 height 12
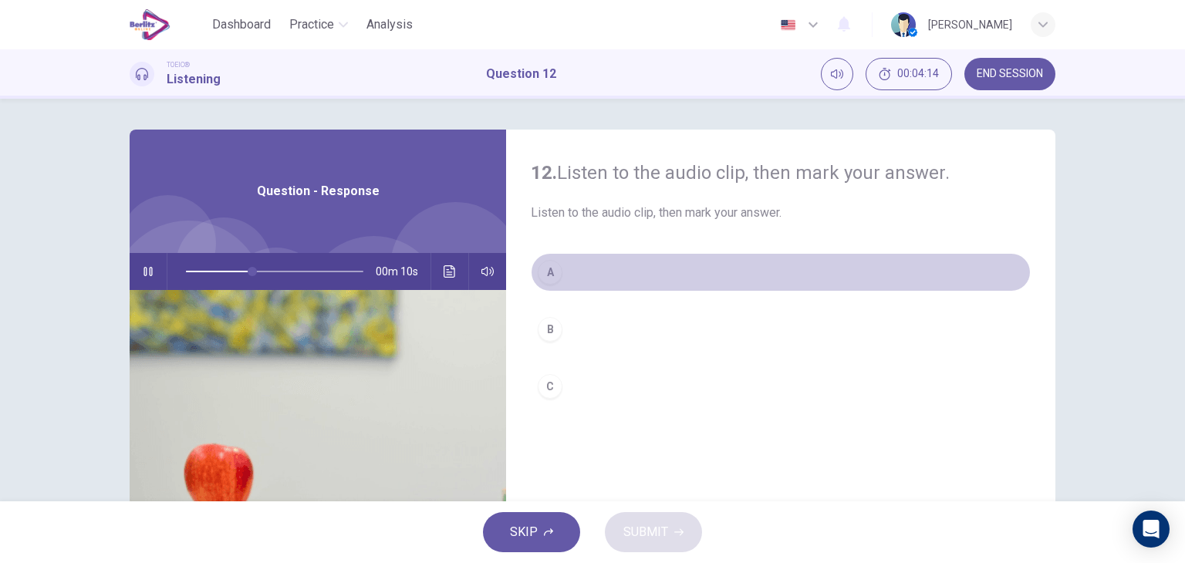
click at [549, 271] on div "A" at bounding box center [550, 272] width 25 height 25
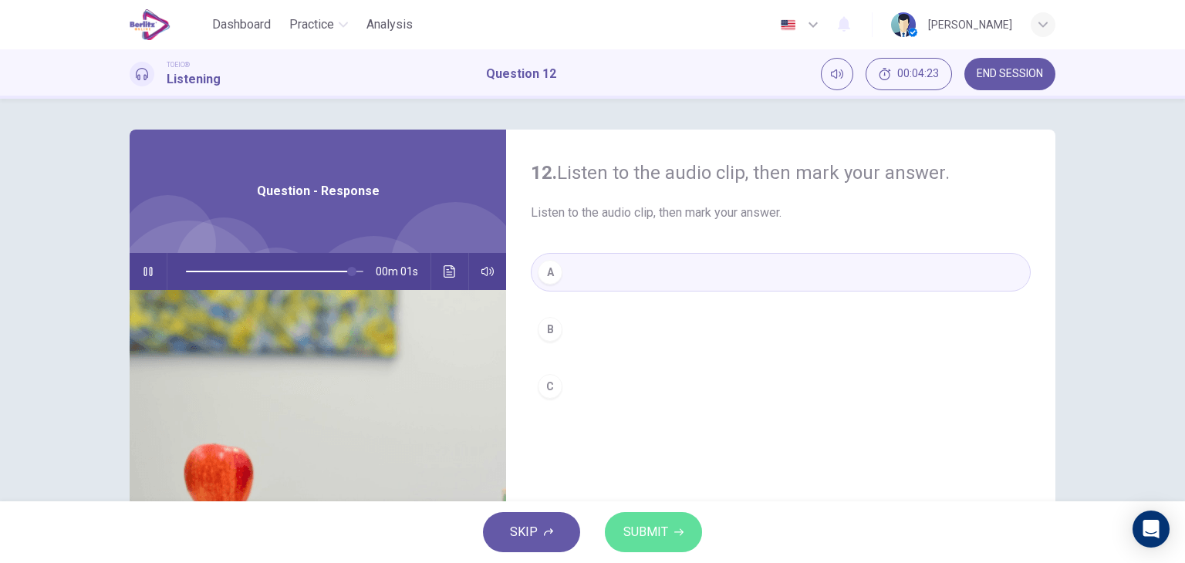
click at [636, 522] on span "SUBMIT" at bounding box center [645, 532] width 45 height 22
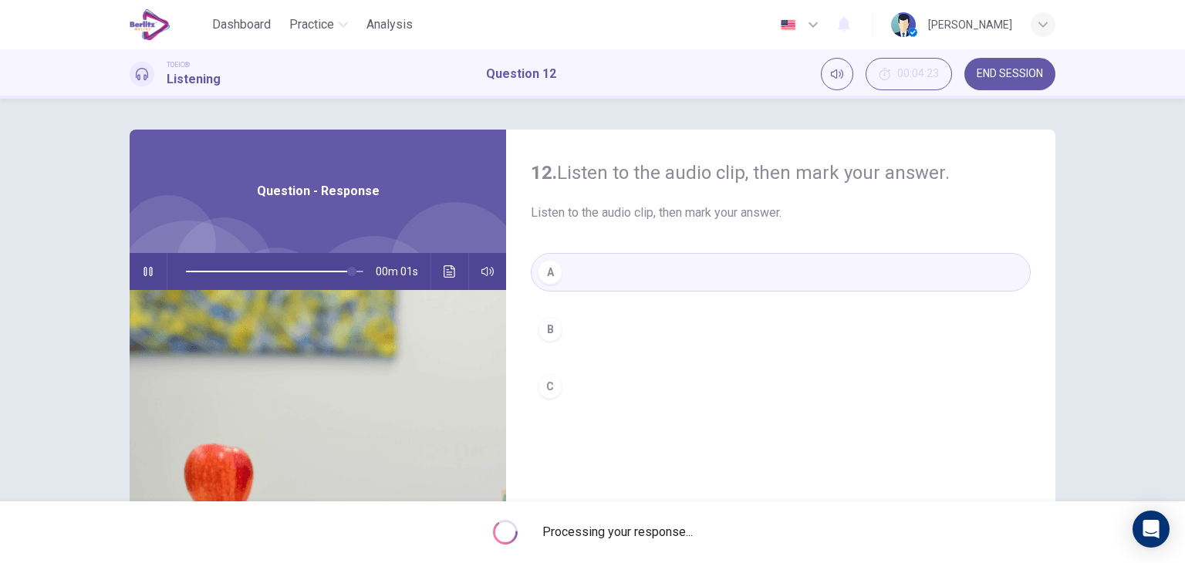
type input "*"
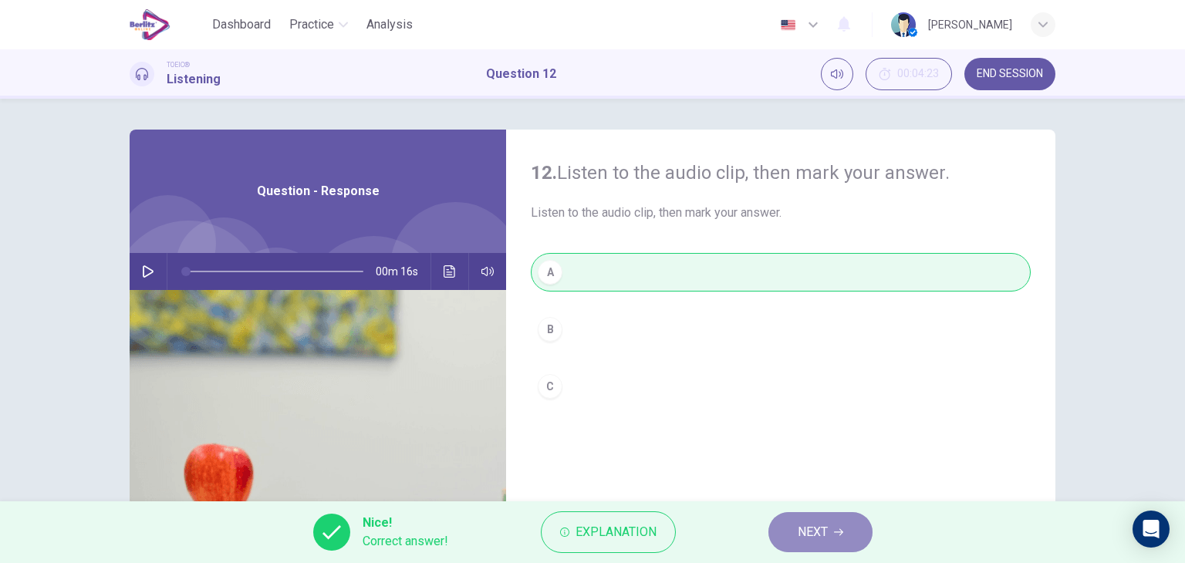
click at [811, 527] on span "NEXT" at bounding box center [812, 532] width 30 height 22
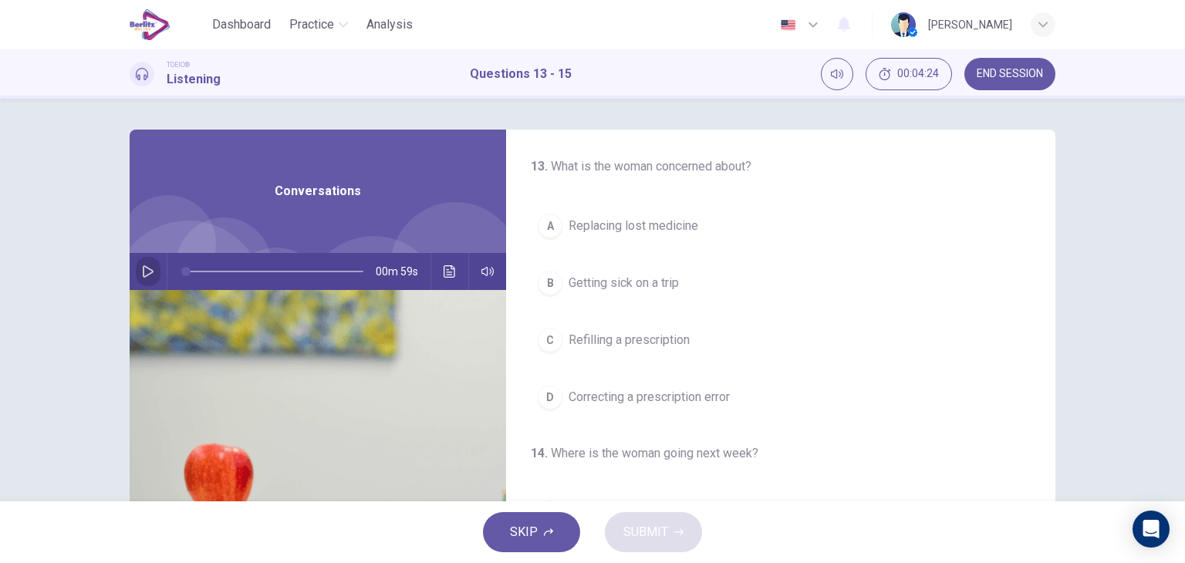
click at [142, 271] on icon "button" at bounding box center [148, 271] width 12 height 12
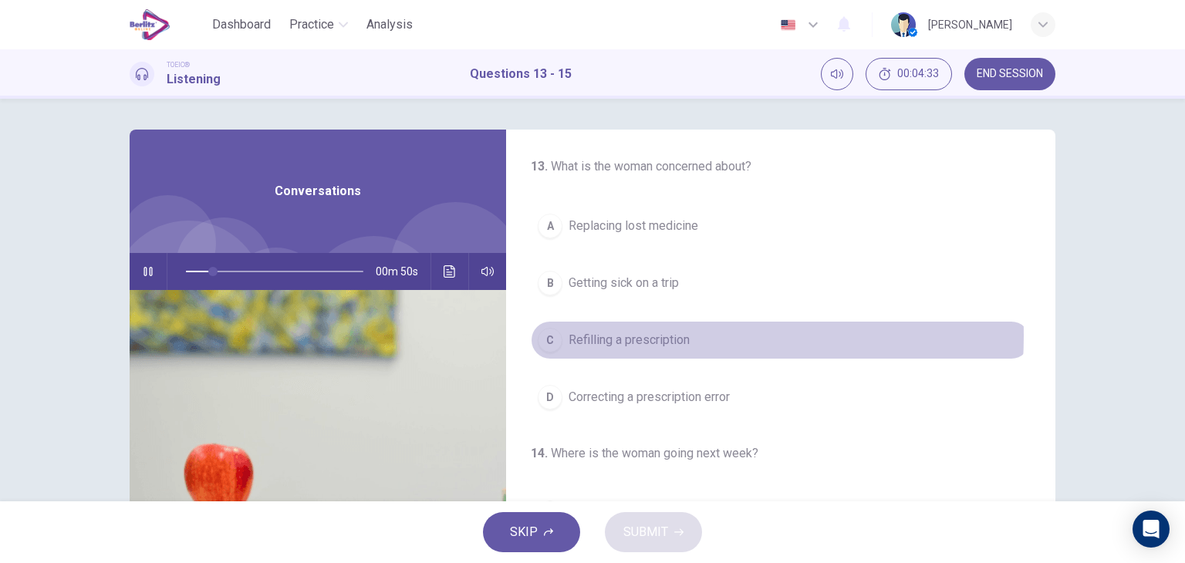
click at [610, 335] on span "Refilling a prescription" at bounding box center [628, 340] width 121 height 19
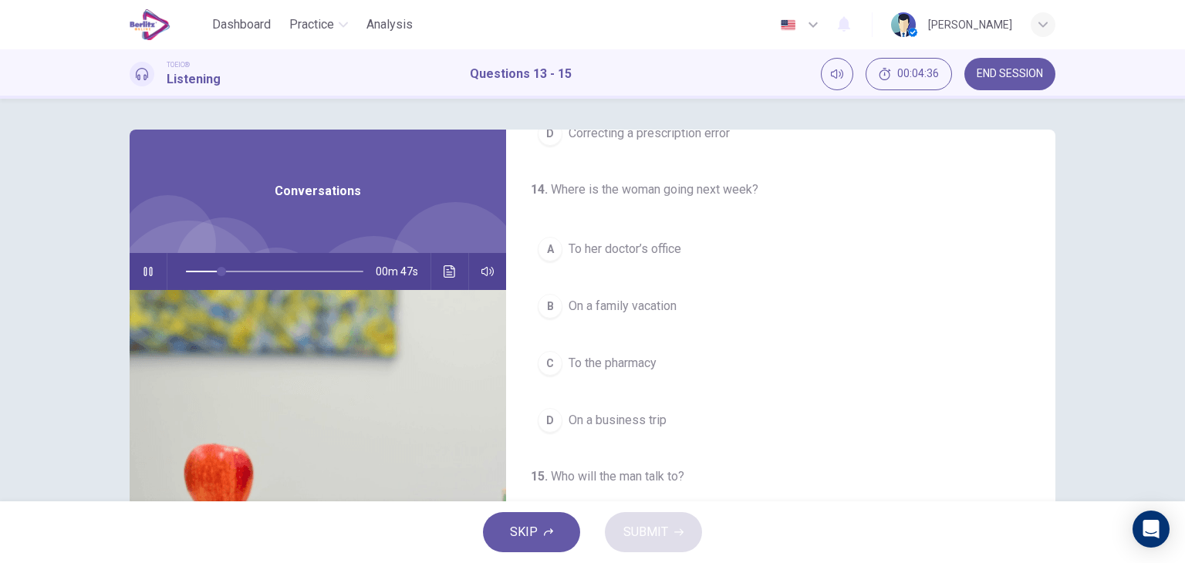
scroll to position [265, 0]
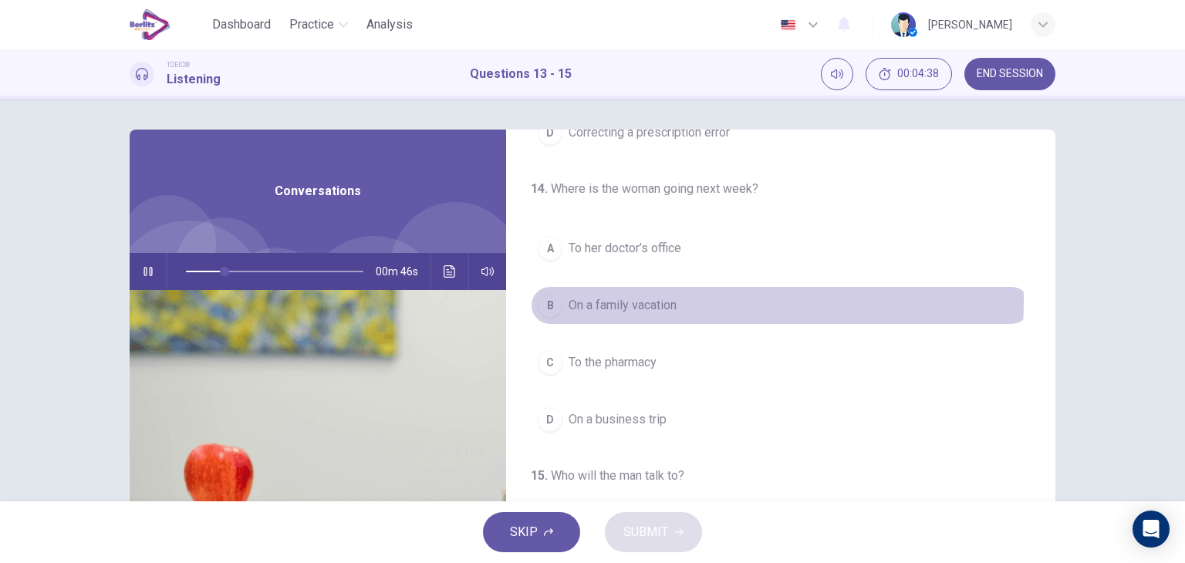
click at [645, 299] on span "On a family vacation" at bounding box center [622, 305] width 108 height 19
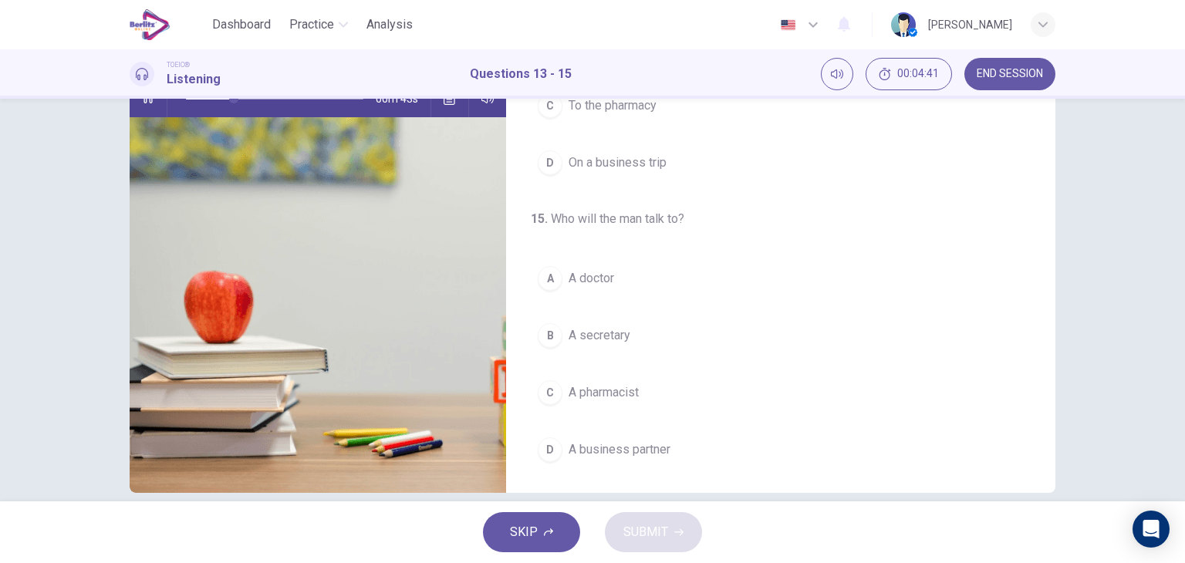
scroll to position [187, 0]
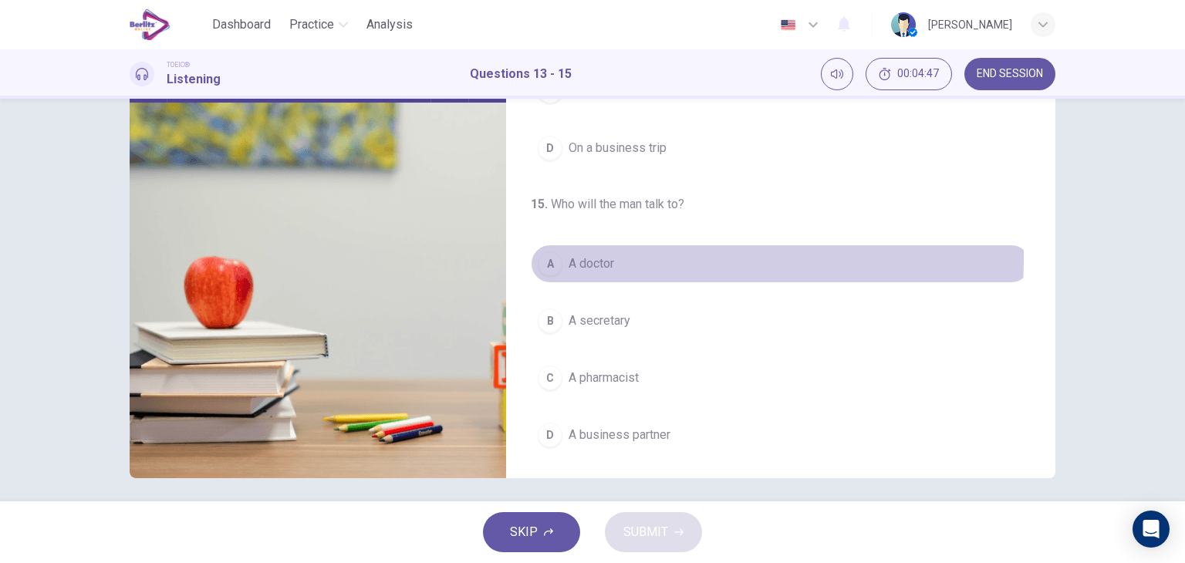
click at [609, 256] on span "A doctor" at bounding box center [591, 263] width 46 height 19
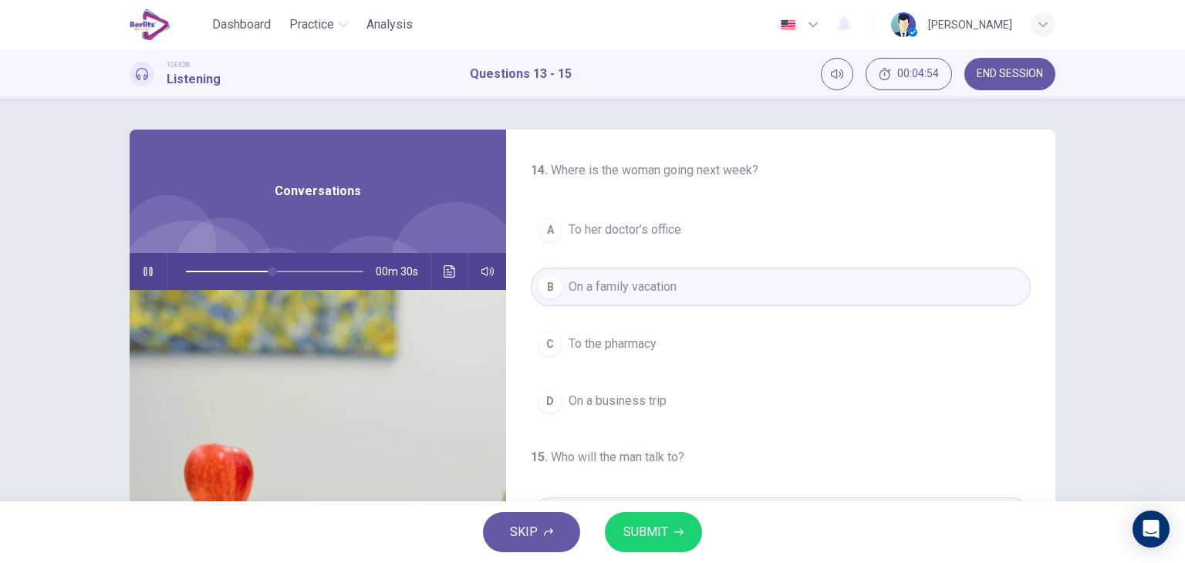
scroll to position [349, 0]
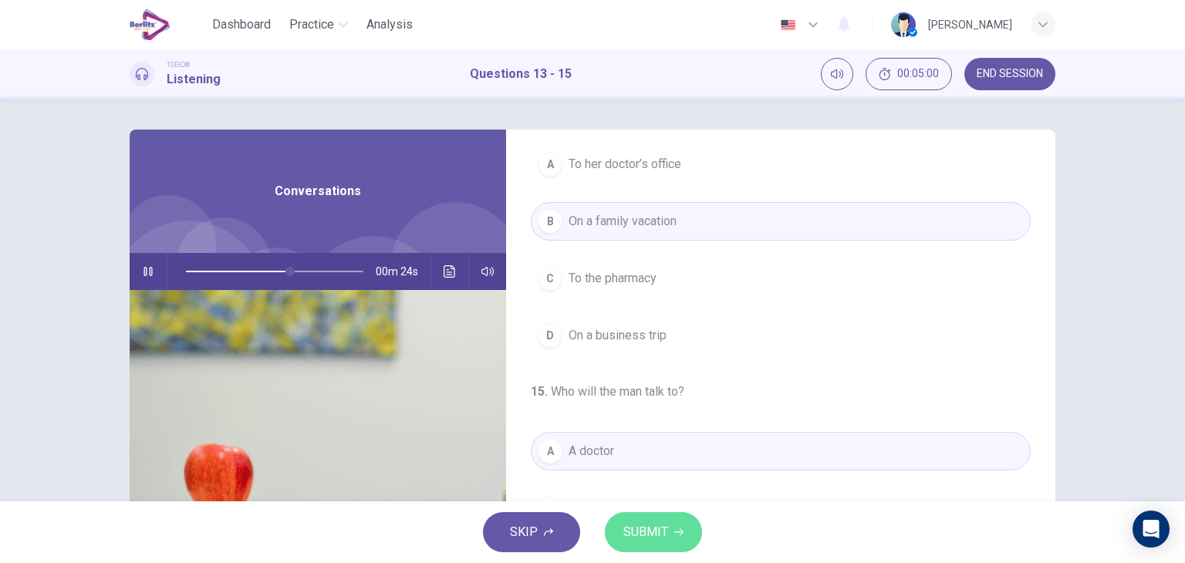
click at [679, 536] on icon "button" at bounding box center [678, 531] width 9 height 9
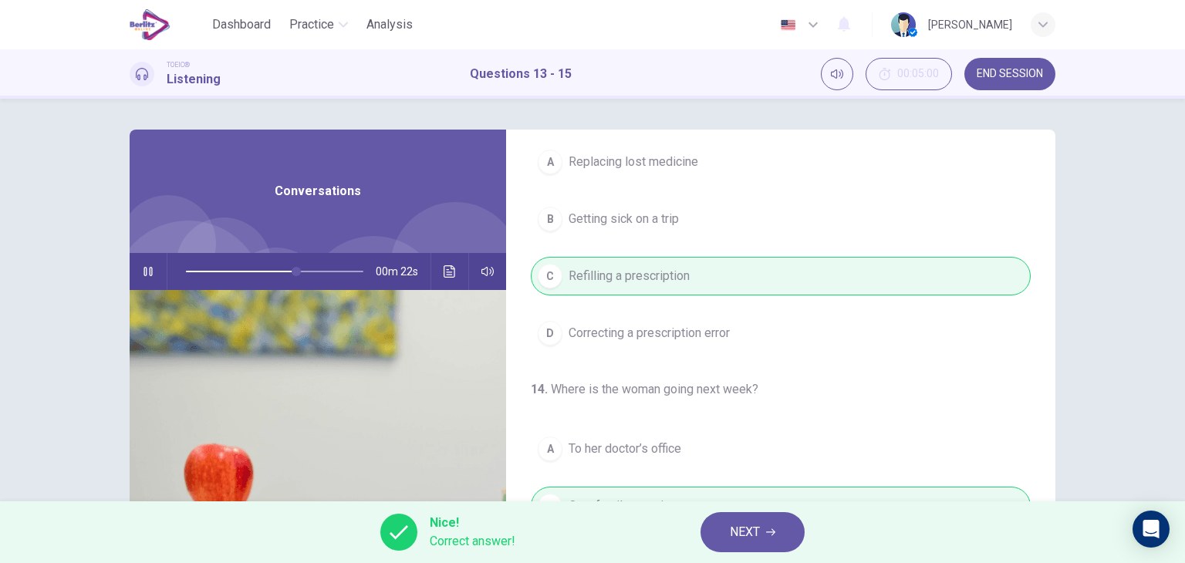
scroll to position [0, 0]
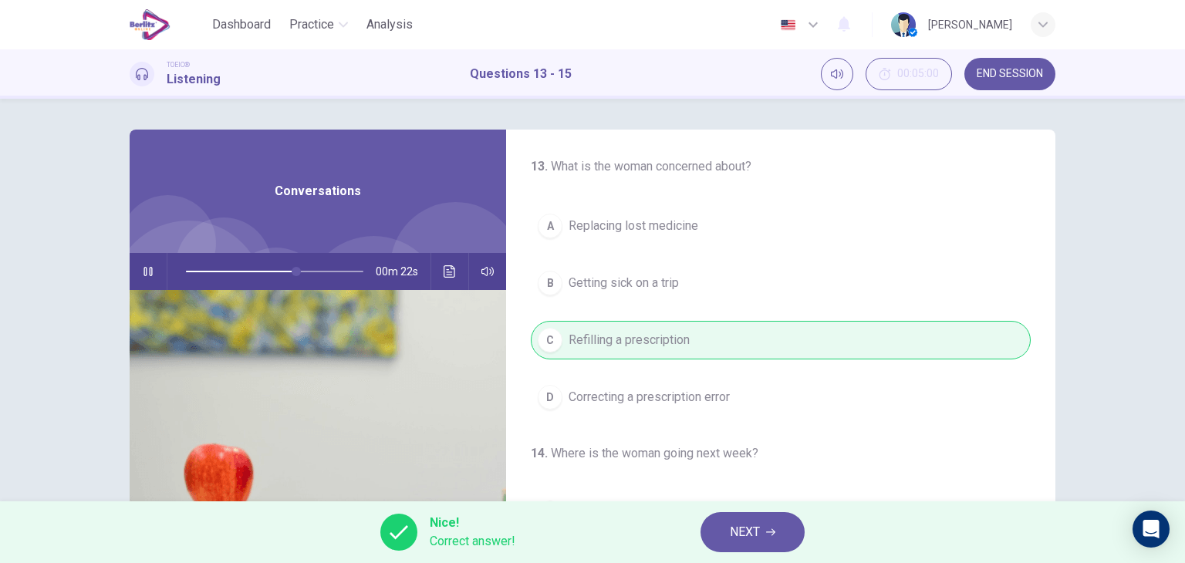
type input "**"
click at [740, 536] on span "NEXT" at bounding box center [745, 532] width 30 height 22
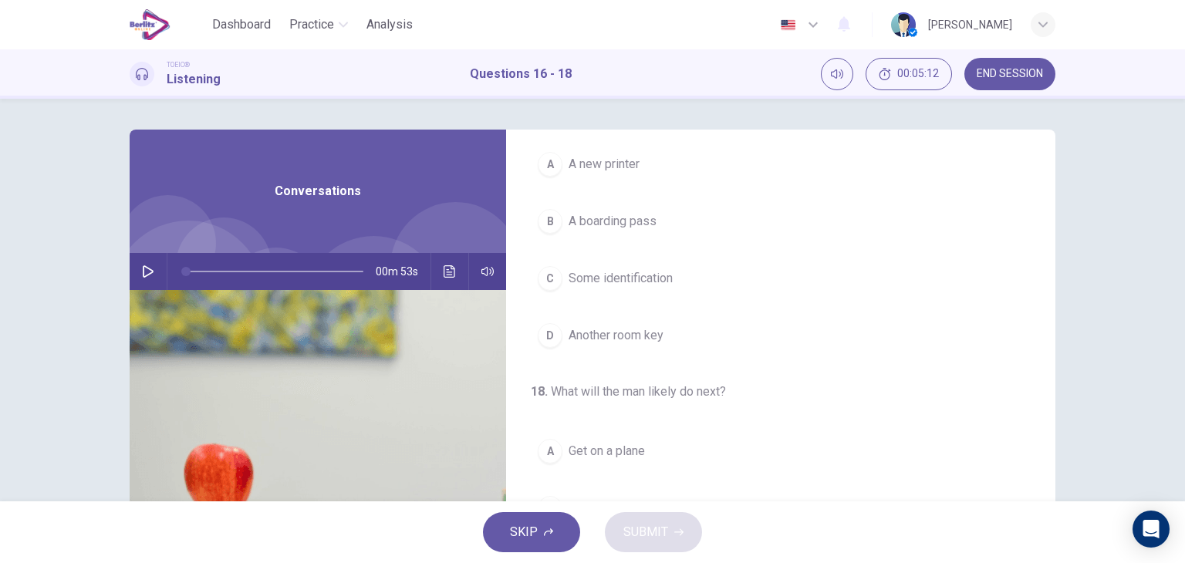
click at [146, 267] on icon "button" at bounding box center [148, 271] width 12 height 12
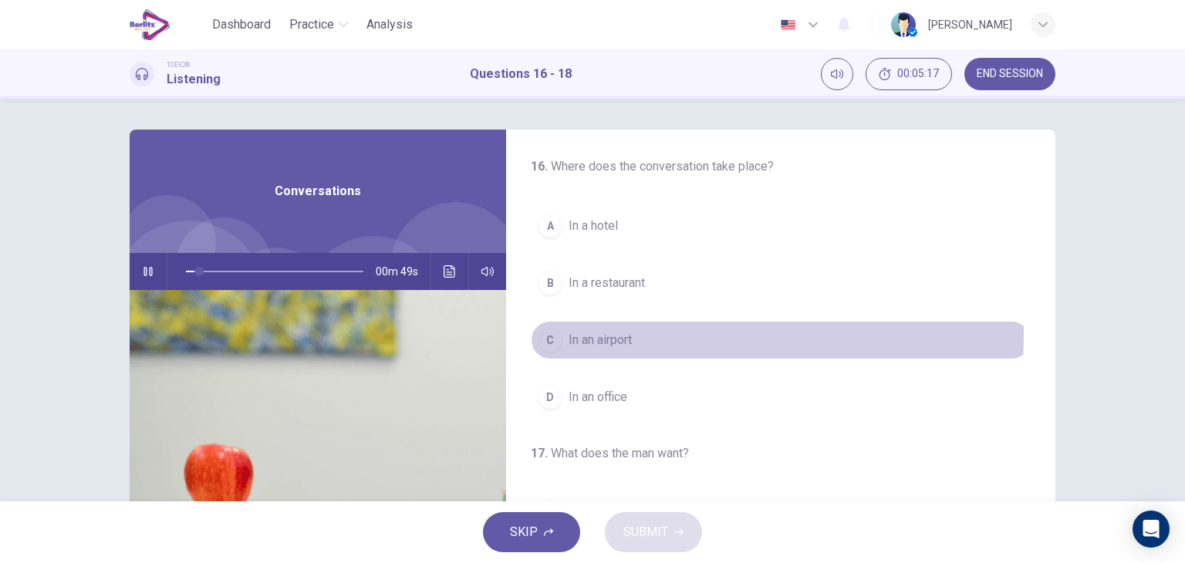
click at [595, 331] on span "In an airport" at bounding box center [599, 340] width 63 height 19
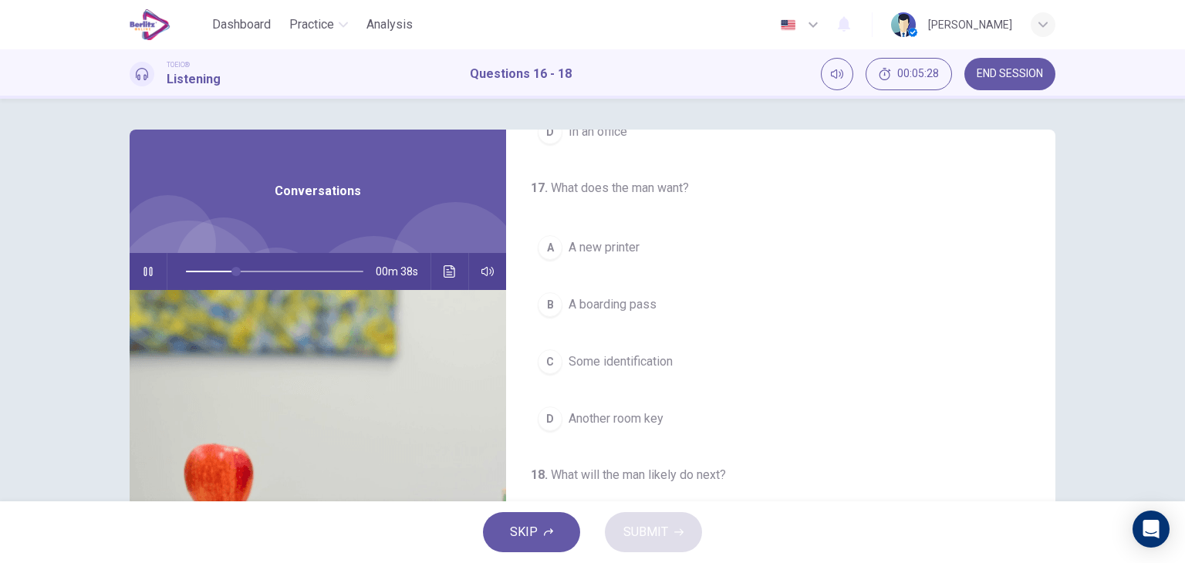
scroll to position [265, 0]
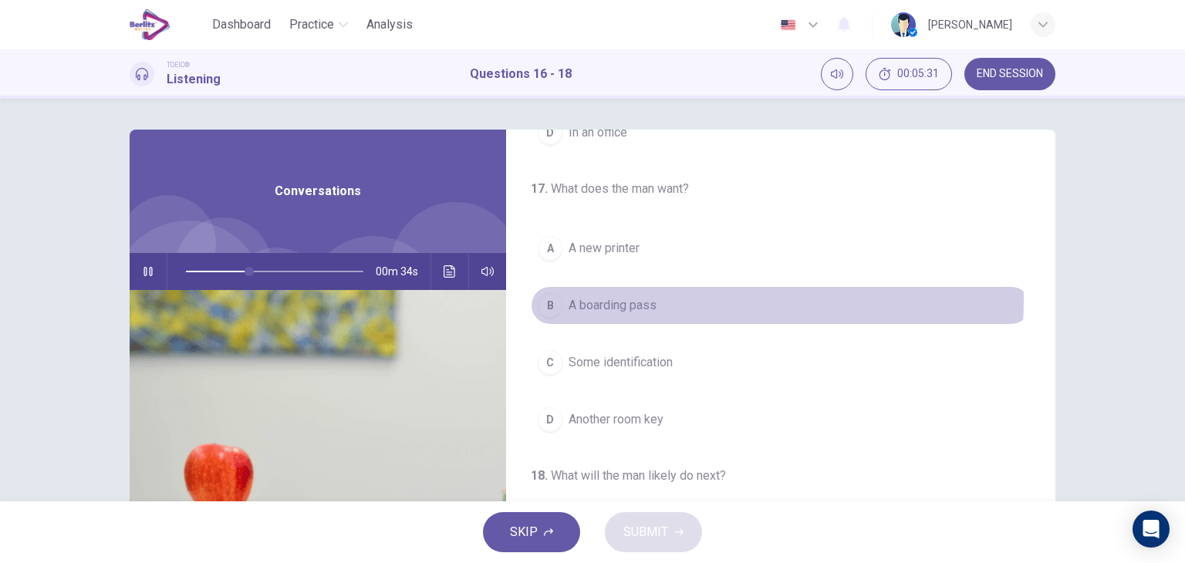
click at [644, 298] on span "A boarding pass" at bounding box center [612, 305] width 88 height 19
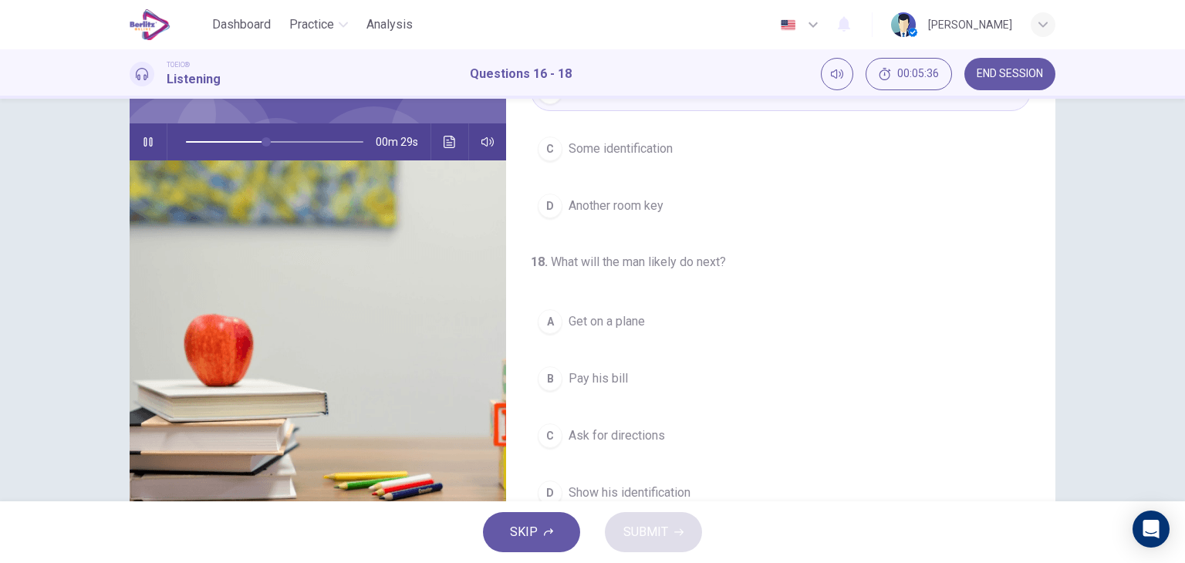
scroll to position [195, 0]
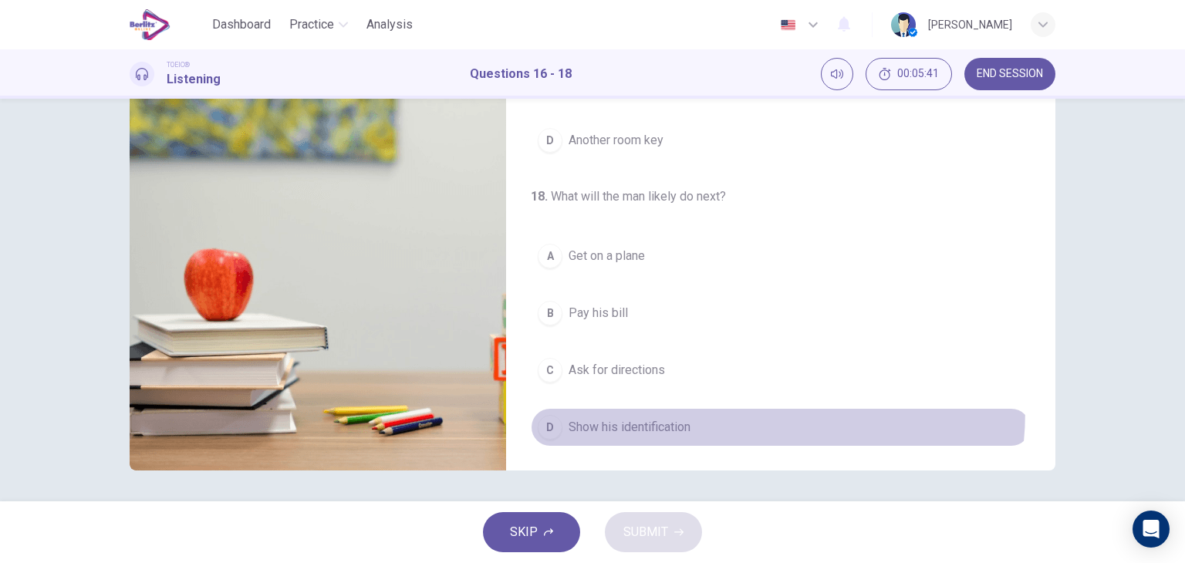
click at [652, 408] on button "D Show his identification" at bounding box center [781, 427] width 500 height 39
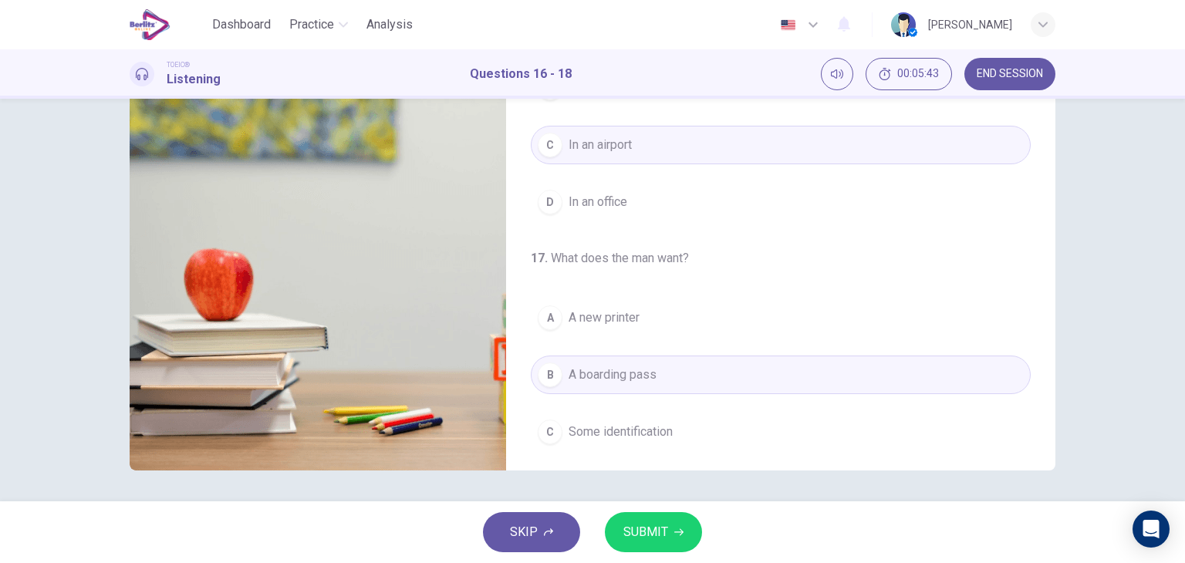
scroll to position [0, 0]
click at [645, 531] on span "SUBMIT" at bounding box center [645, 532] width 45 height 22
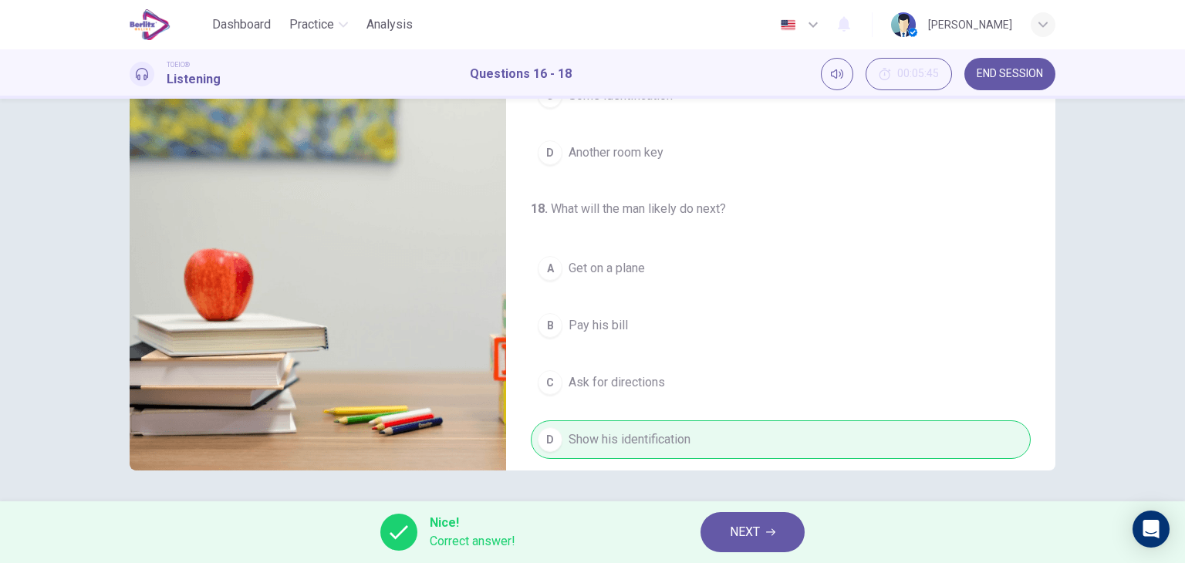
scroll to position [349, 0]
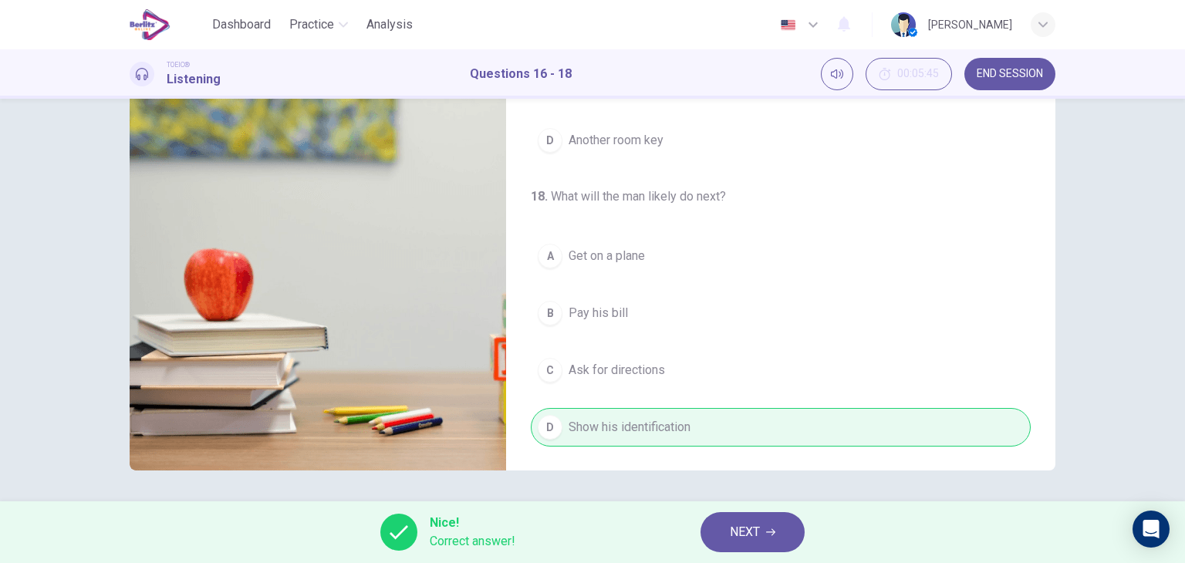
type input "**"
click at [722, 517] on button "NEXT" at bounding box center [752, 532] width 104 height 40
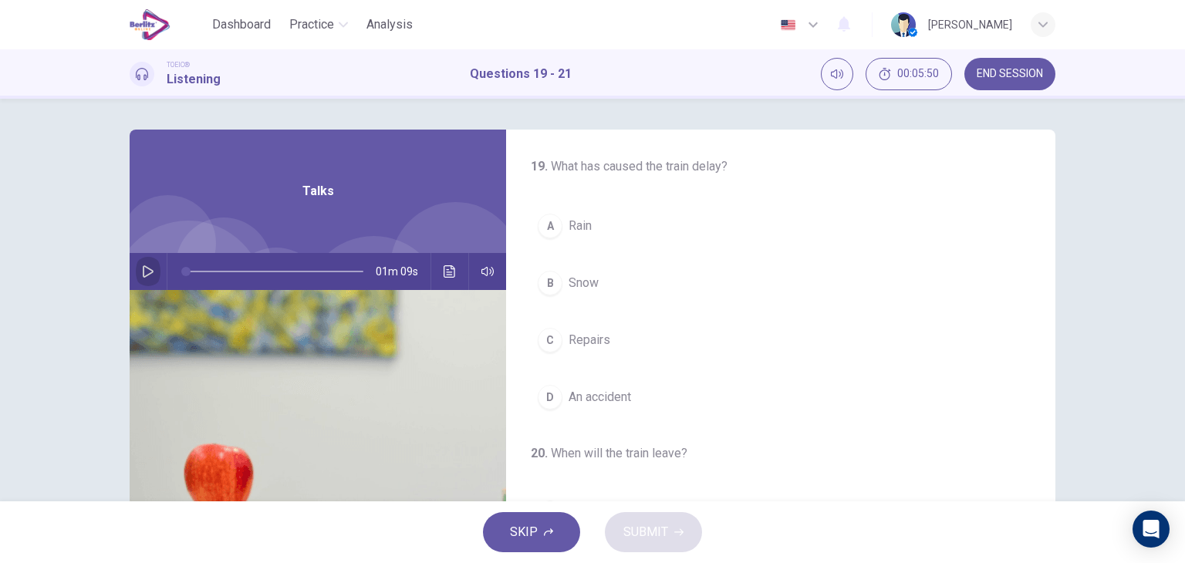
click at [146, 268] on icon "button" at bounding box center [148, 271] width 12 height 12
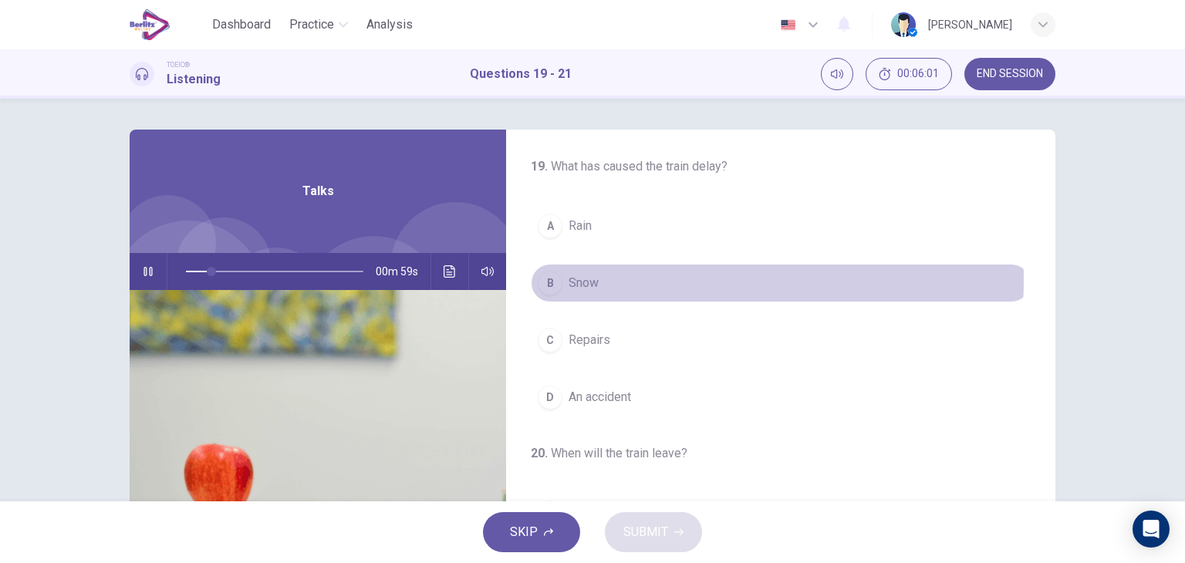
click at [598, 278] on button "B Snow" at bounding box center [781, 283] width 500 height 39
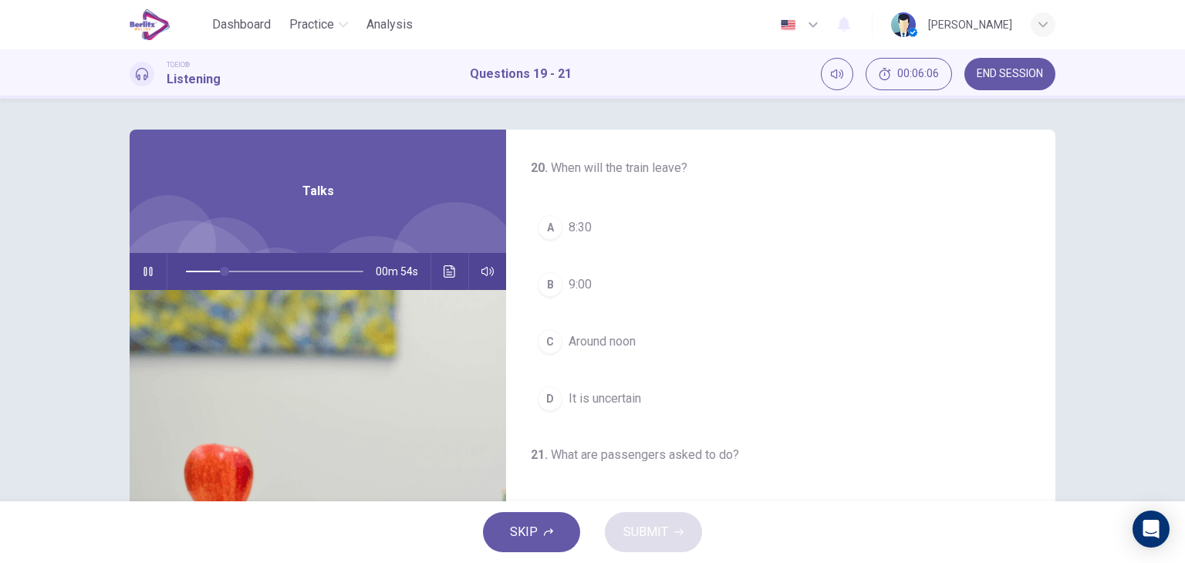
scroll to position [284, 0]
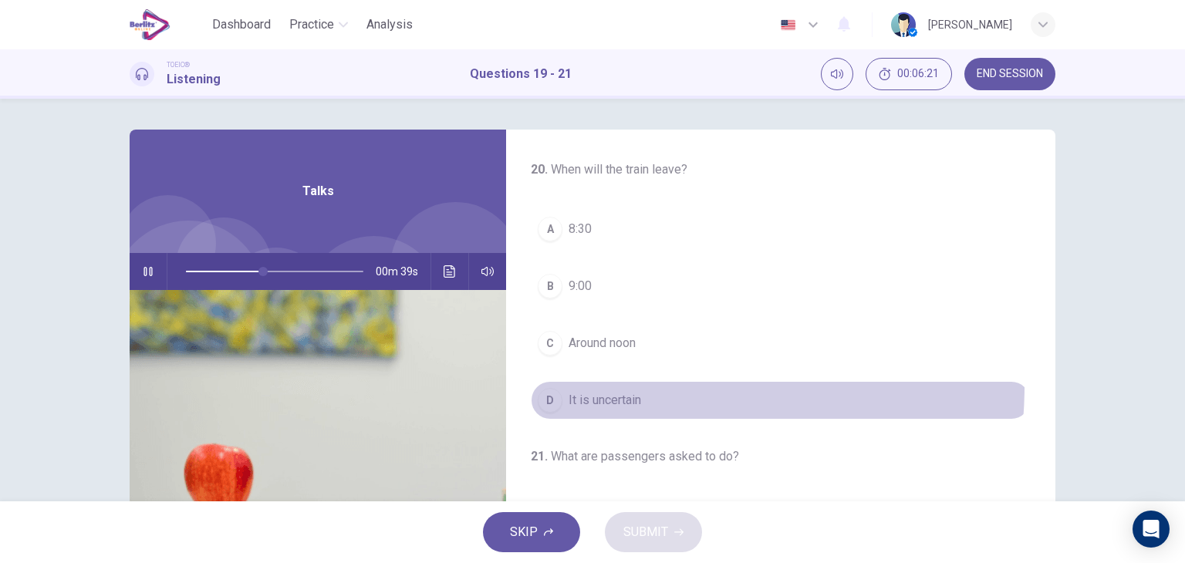
click at [598, 383] on button "D It is uncertain" at bounding box center [781, 400] width 500 height 39
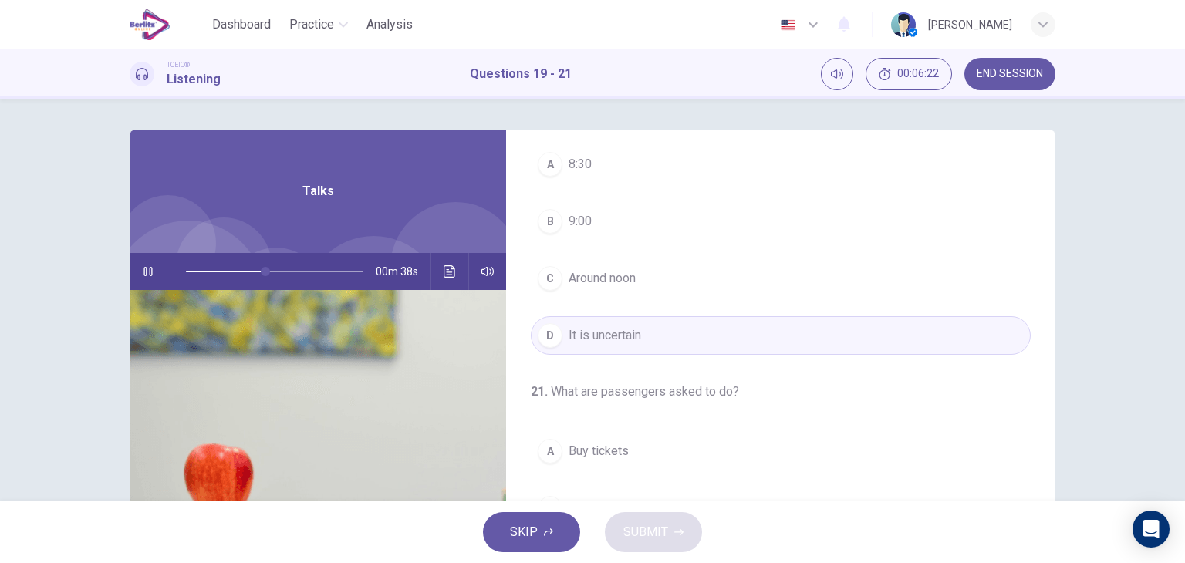
scroll to position [195, 0]
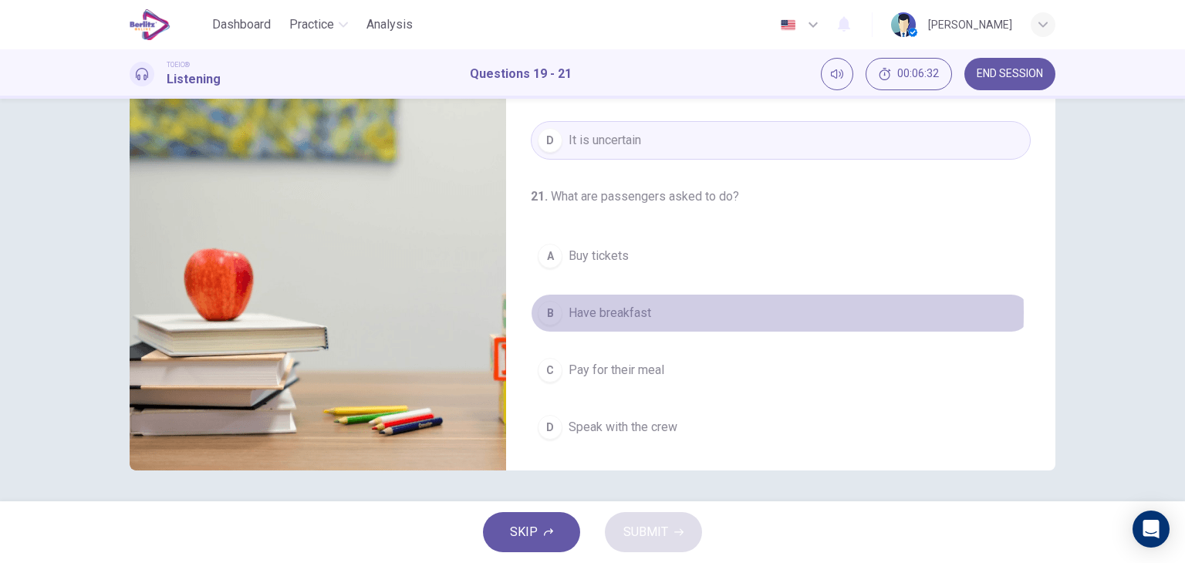
click at [625, 309] on span "Have breakfast" at bounding box center [609, 313] width 83 height 19
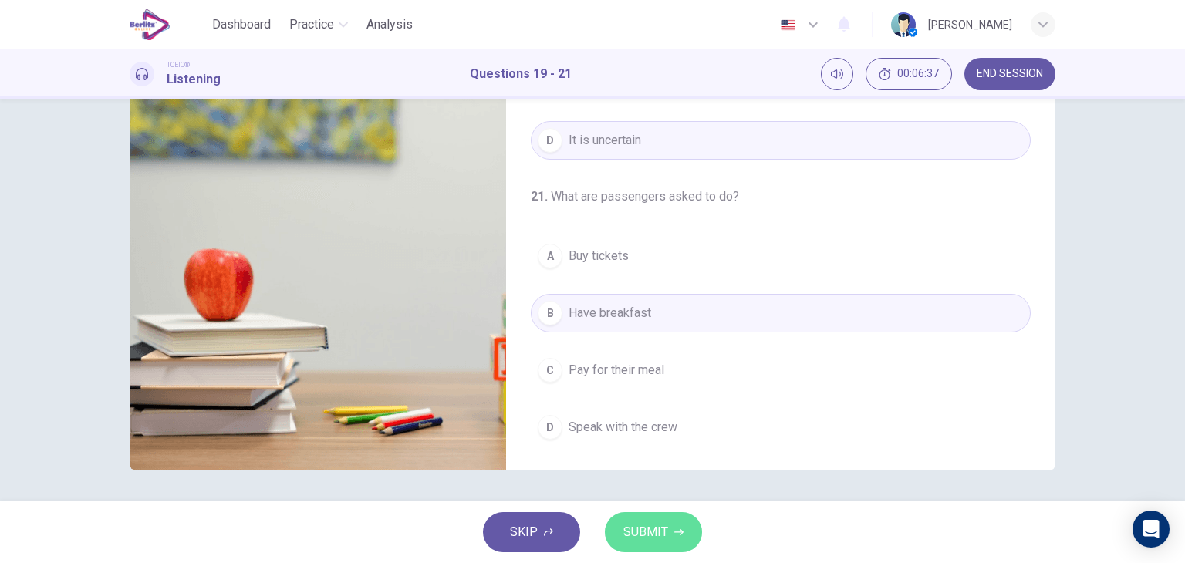
click at [665, 532] on span "SUBMIT" at bounding box center [645, 532] width 45 height 22
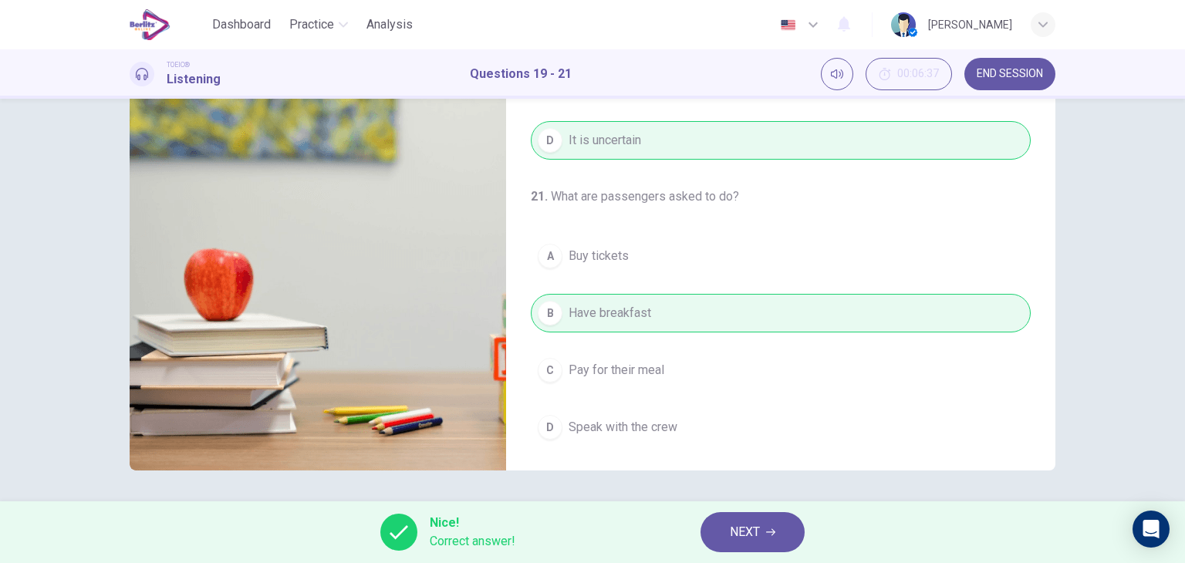
type input "**"
click at [746, 531] on span "NEXT" at bounding box center [745, 532] width 30 height 22
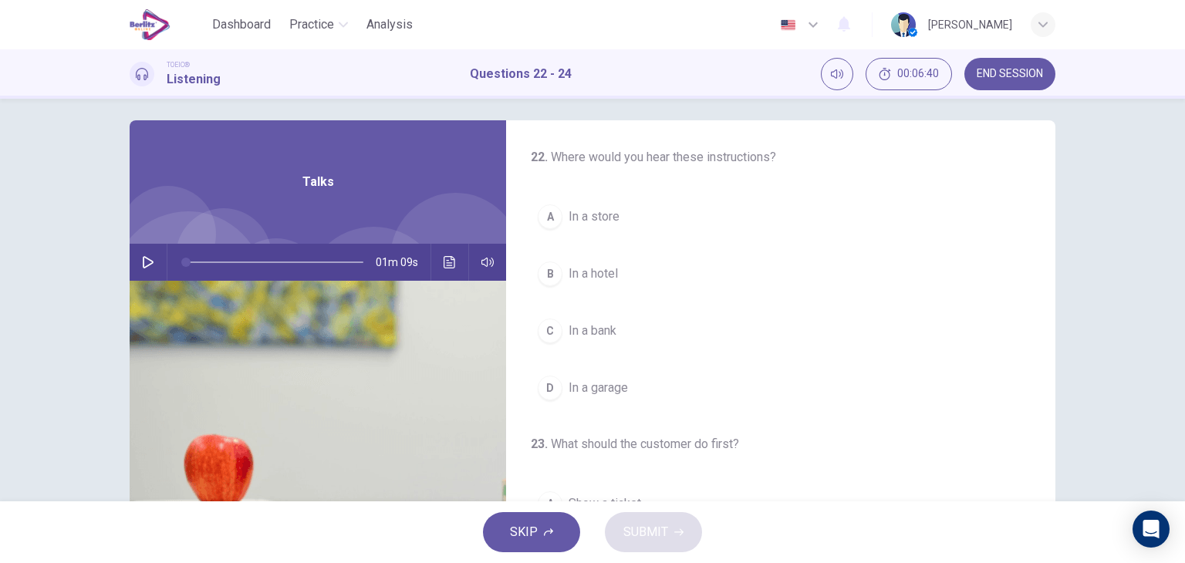
scroll to position [0, 0]
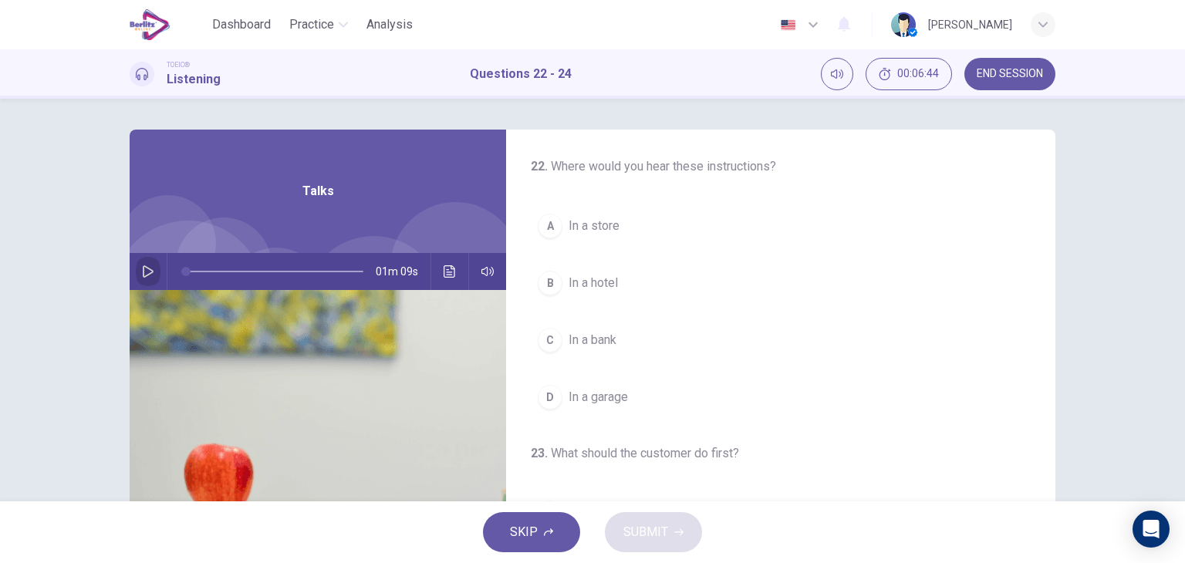
click at [145, 266] on icon "button" at bounding box center [148, 271] width 12 height 12
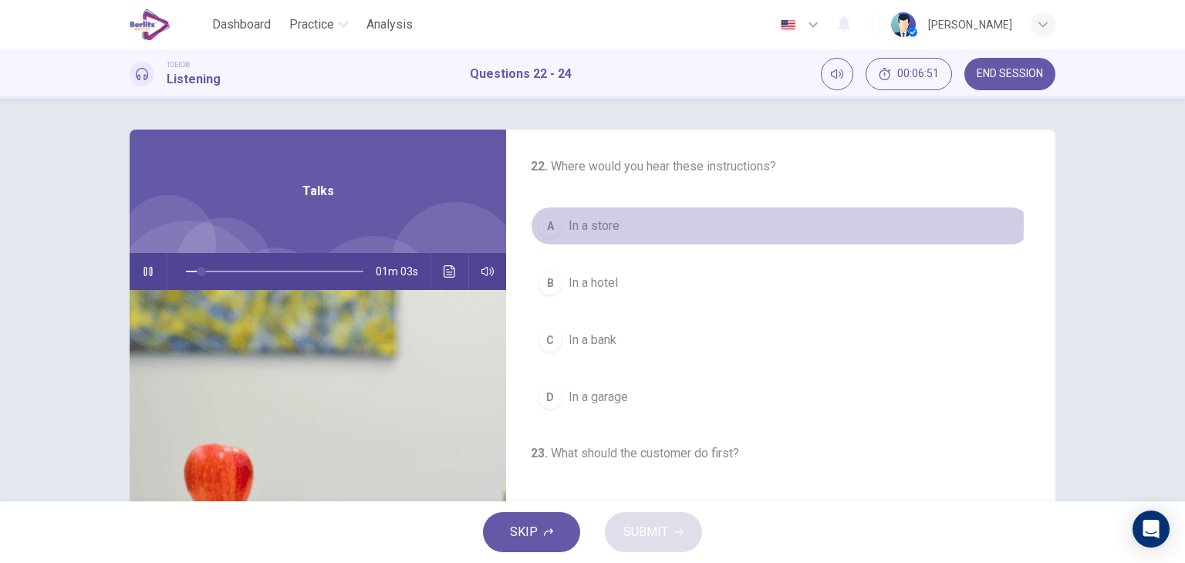
click at [595, 226] on span "In a store" at bounding box center [593, 226] width 51 height 19
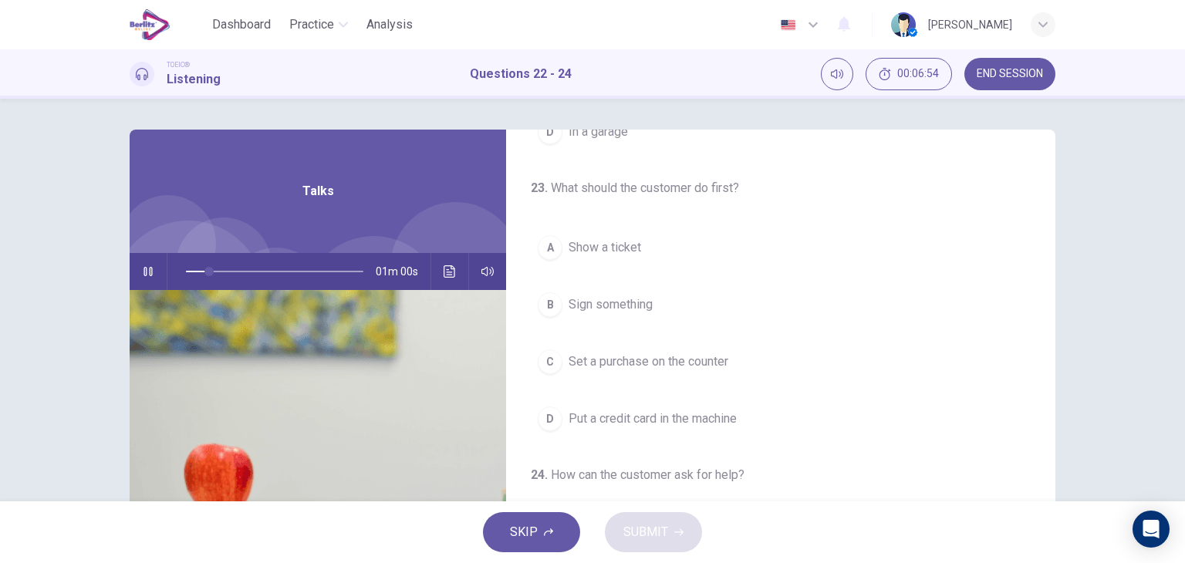
scroll to position [267, 0]
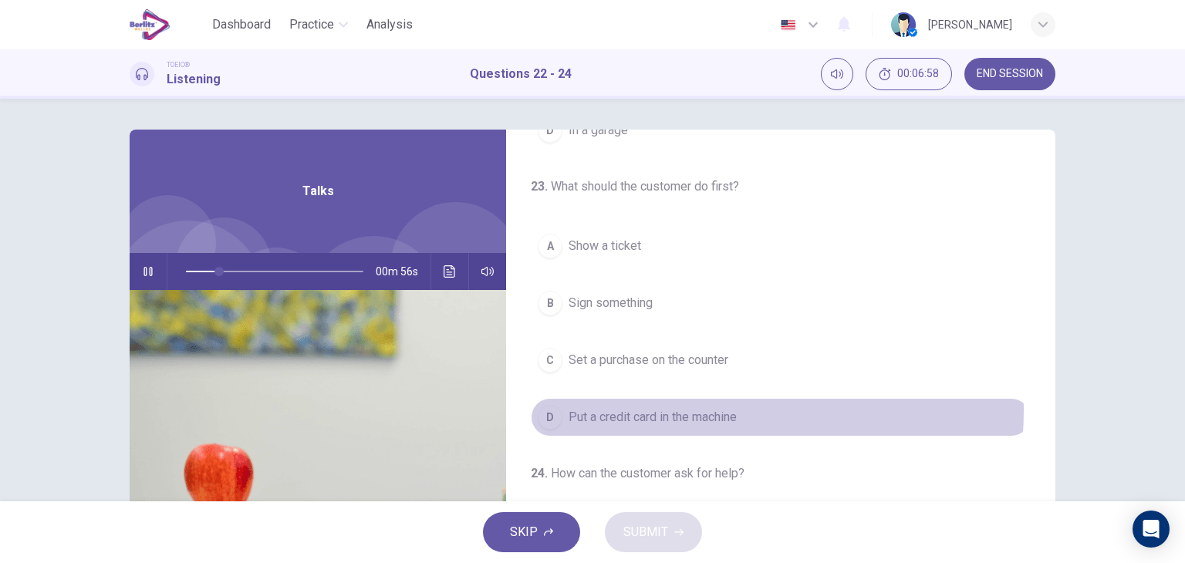
click at [695, 408] on span "Put a credit card in the machine" at bounding box center [652, 417] width 168 height 19
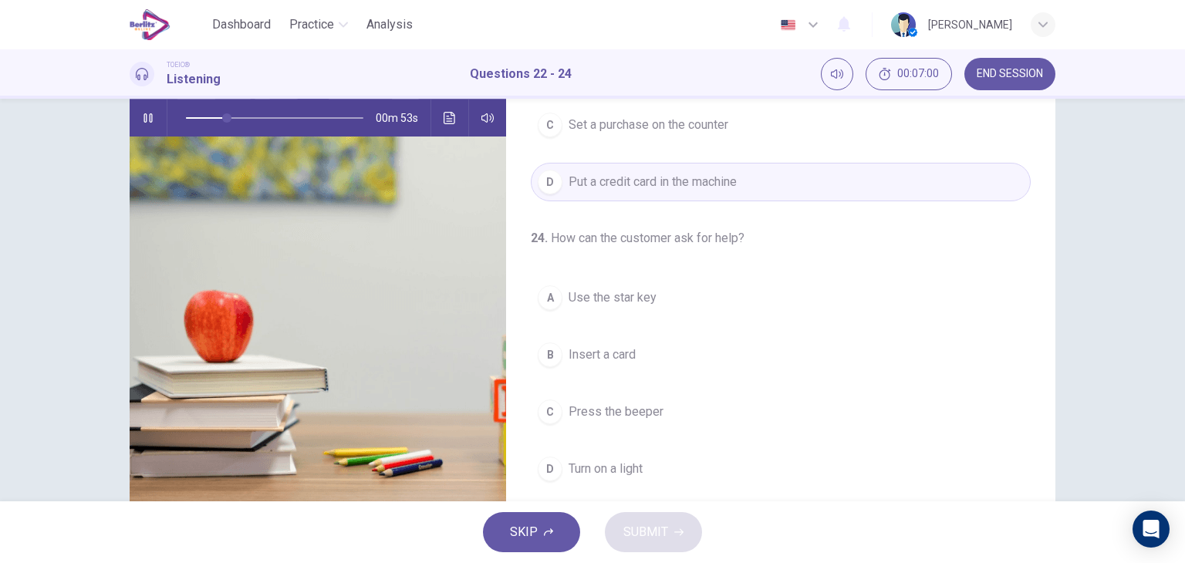
scroll to position [154, 0]
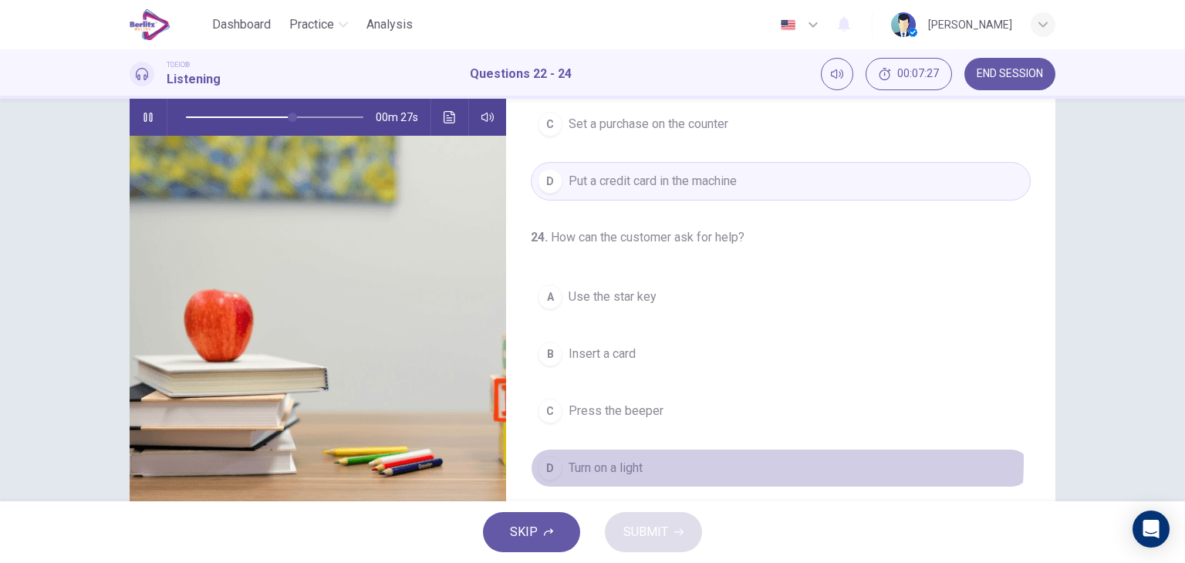
click at [632, 459] on span "Turn on a light" at bounding box center [605, 468] width 74 height 19
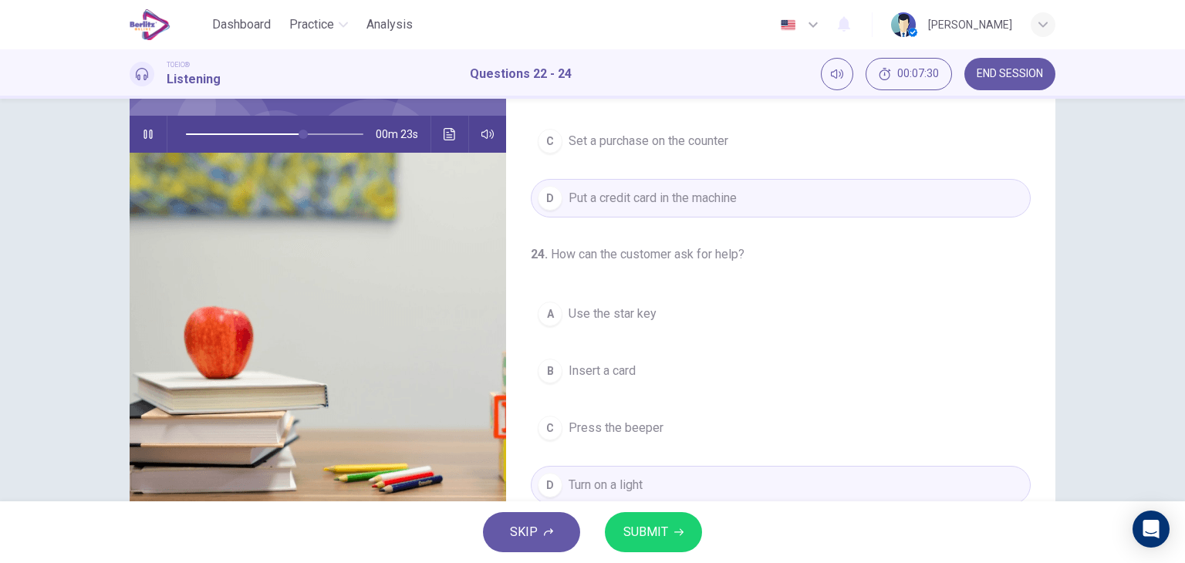
scroll to position [150, 0]
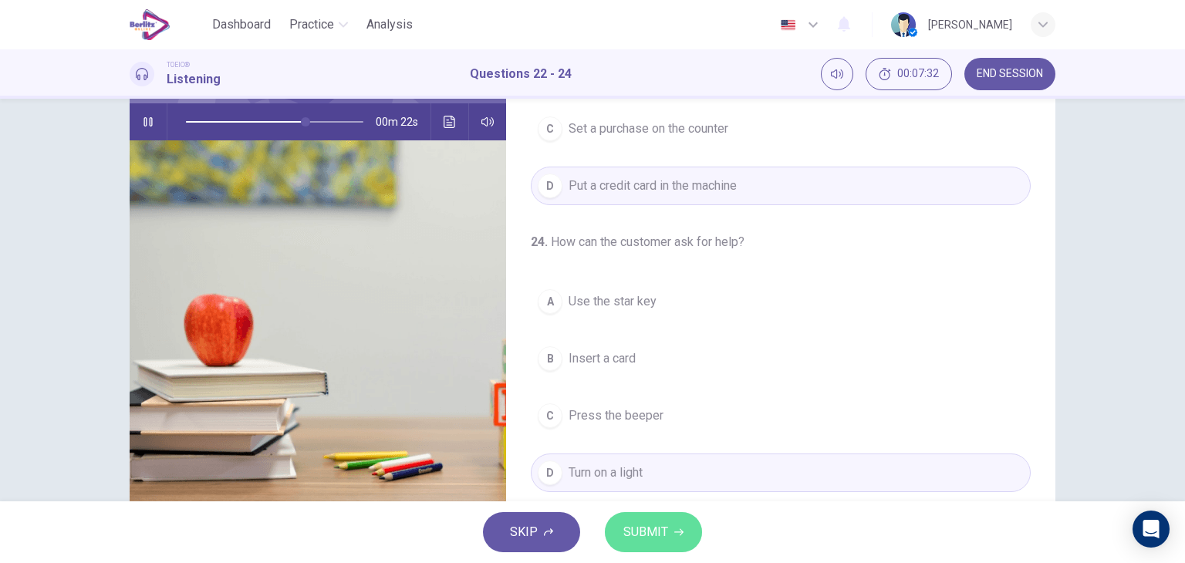
click at [669, 526] on button "SUBMIT" at bounding box center [653, 532] width 97 height 40
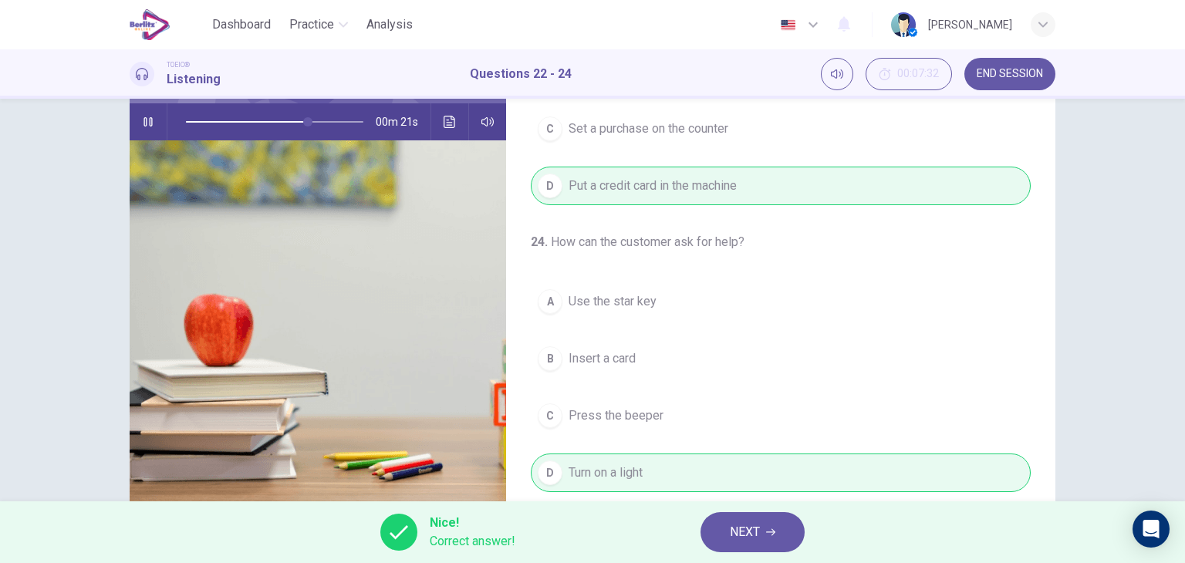
scroll to position [0, 0]
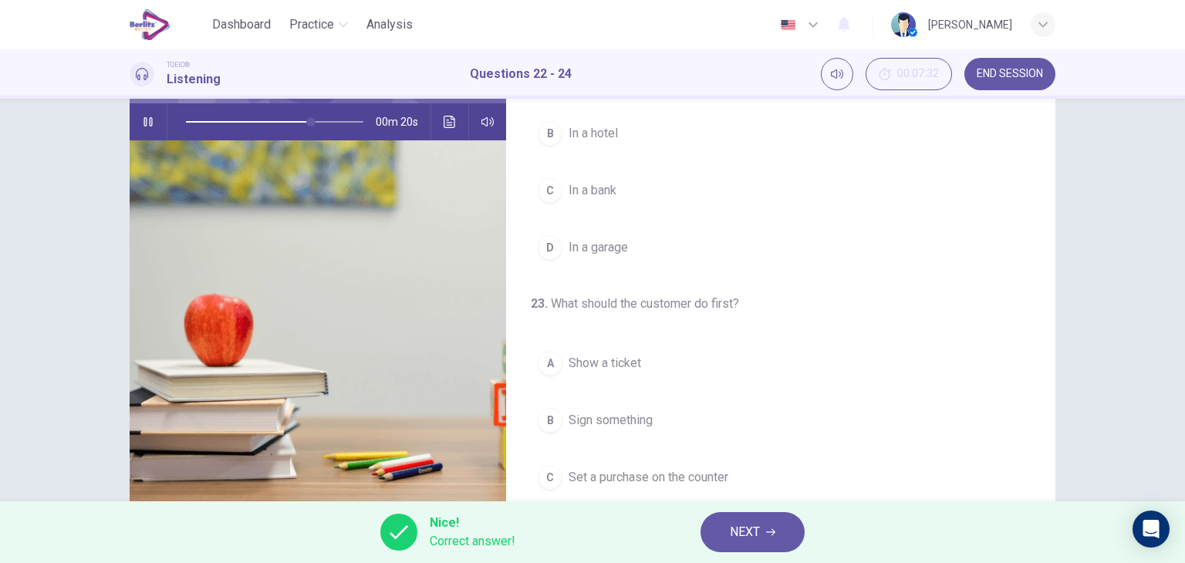
type input "**"
click at [762, 525] on button "NEXT" at bounding box center [752, 532] width 104 height 40
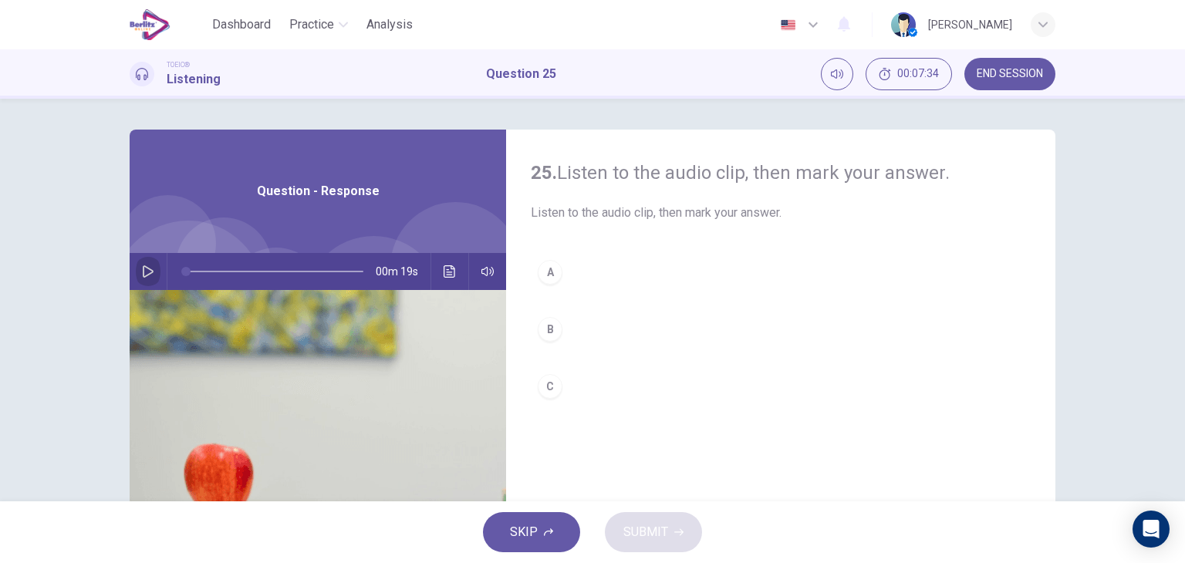
click at [145, 267] on icon "button" at bounding box center [148, 271] width 12 height 12
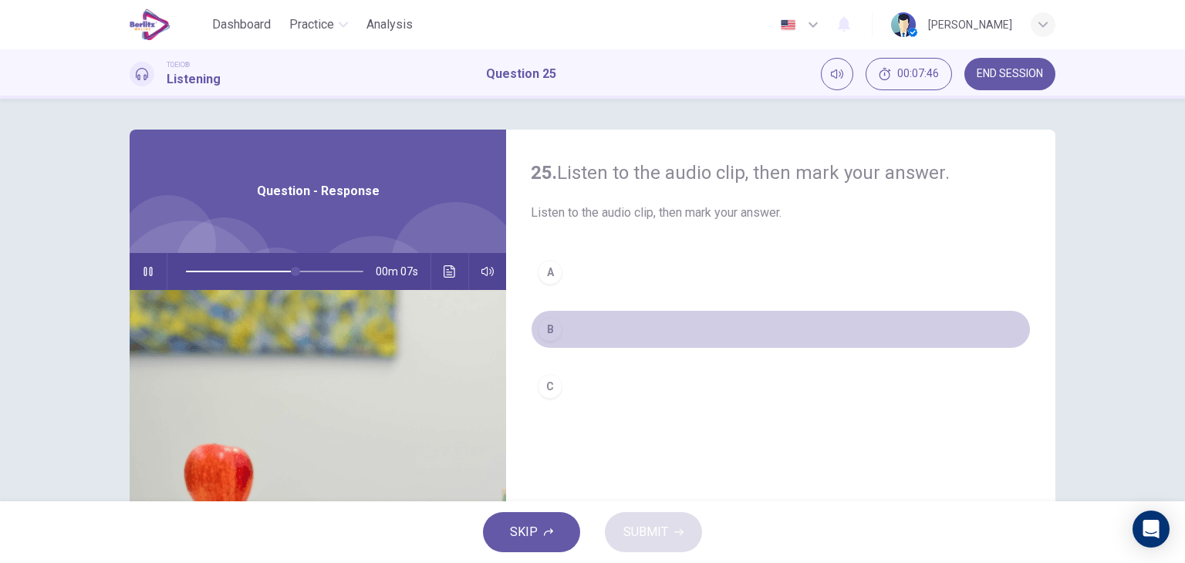
click at [568, 331] on button "B" at bounding box center [781, 329] width 500 height 39
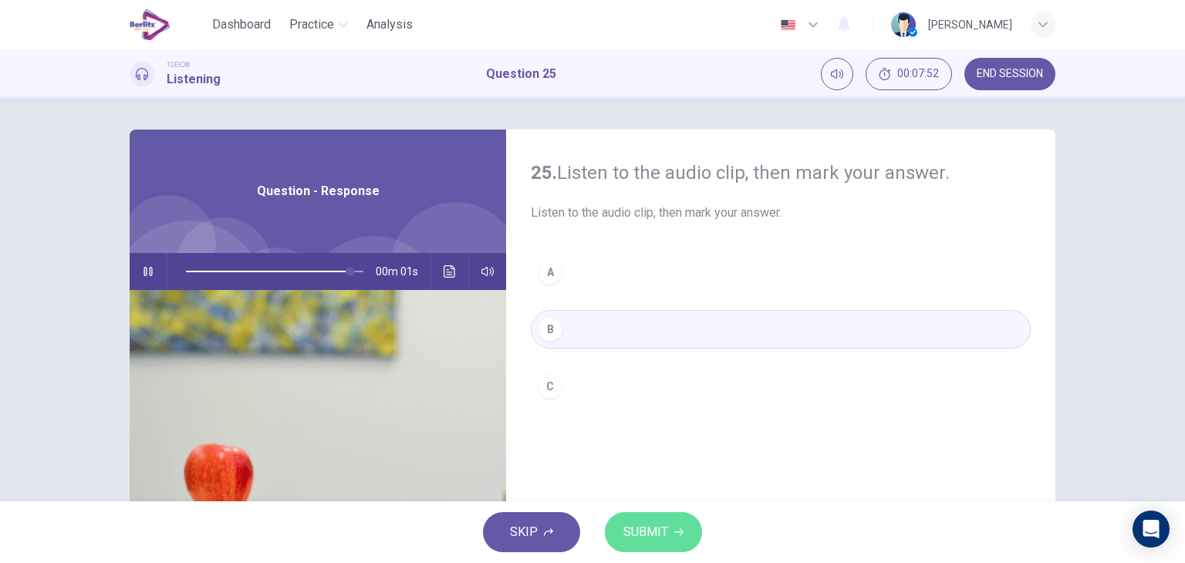
click at [639, 518] on button "SUBMIT" at bounding box center [653, 532] width 97 height 40
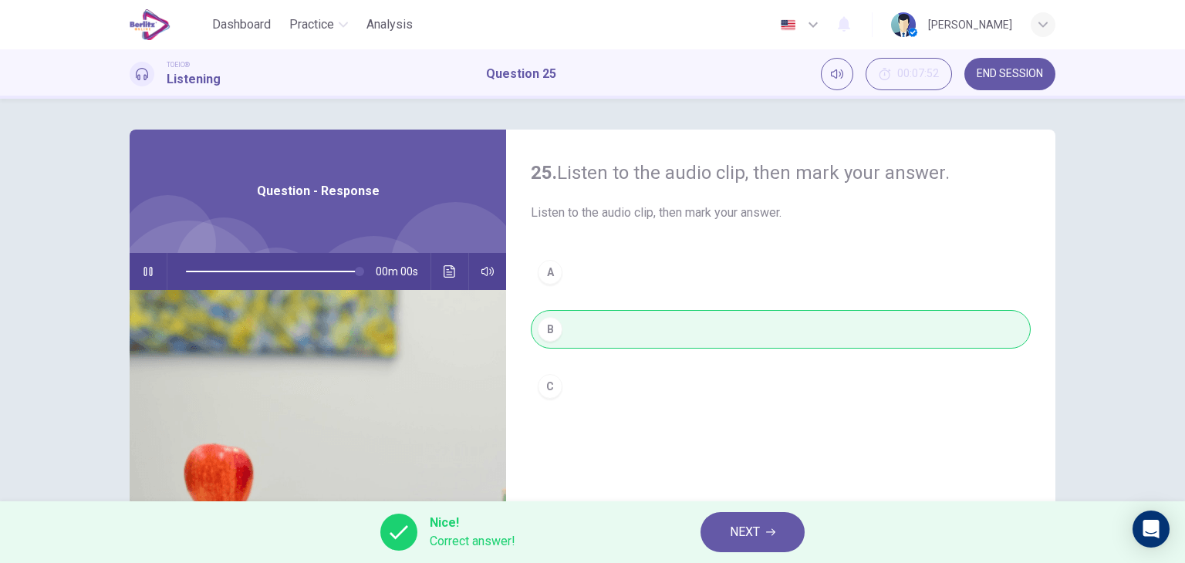
type input "*"
click at [766, 531] on icon "button" at bounding box center [770, 531] width 9 height 9
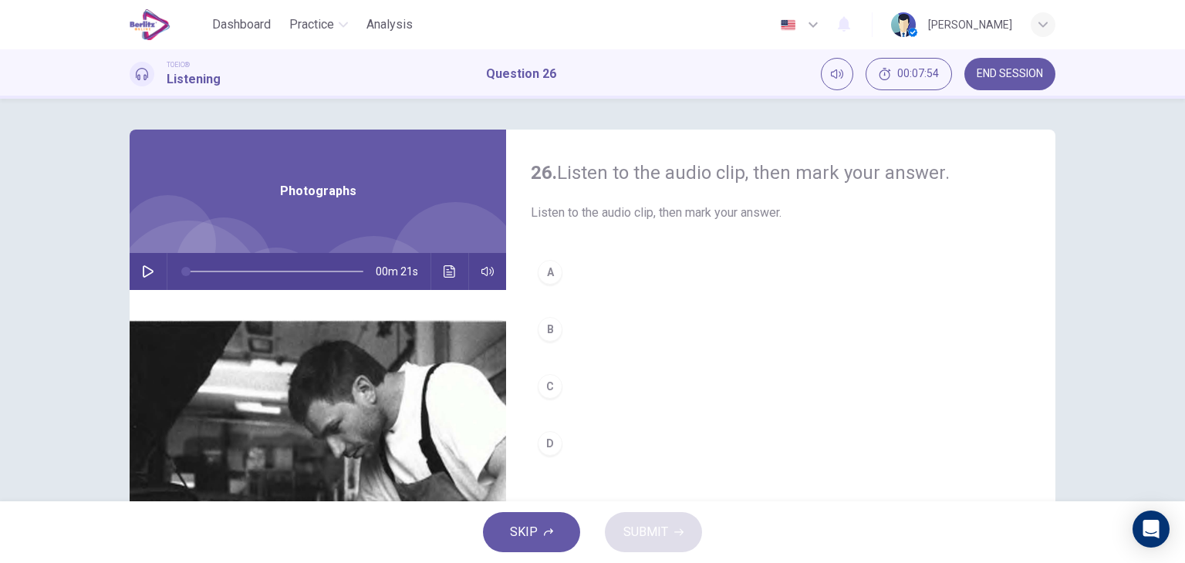
scroll to position [120, 0]
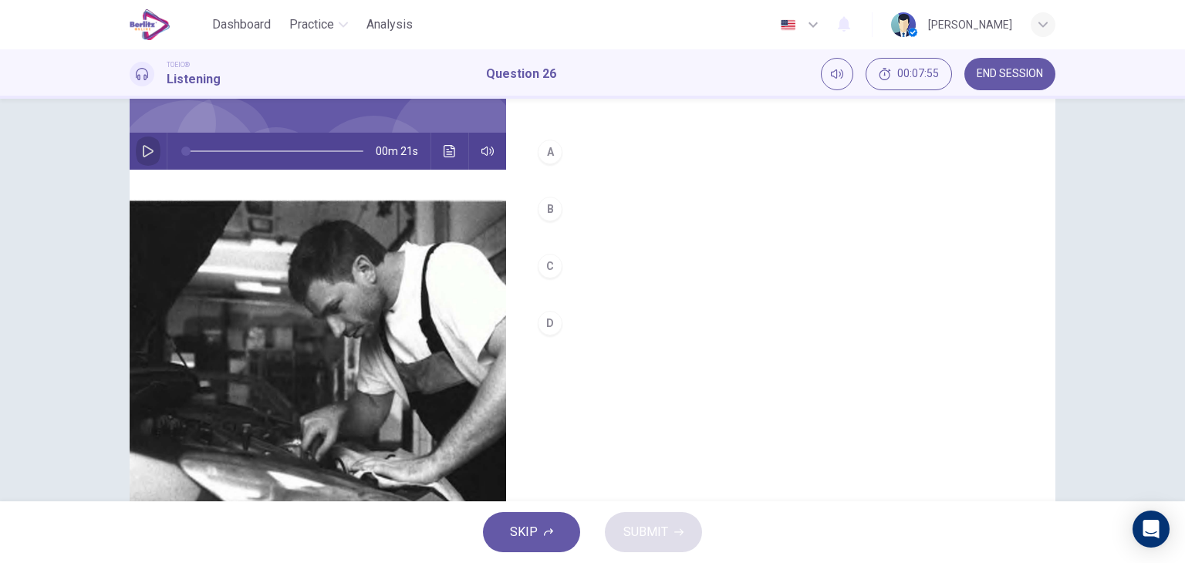
click at [143, 155] on icon "button" at bounding box center [148, 151] width 11 height 12
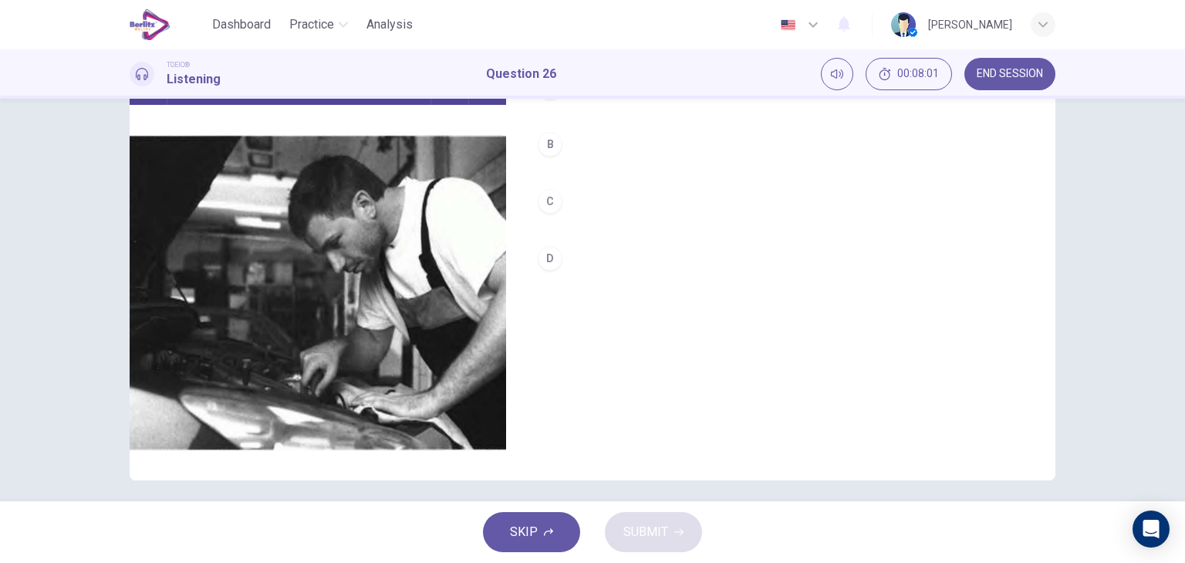
scroll to position [140, 0]
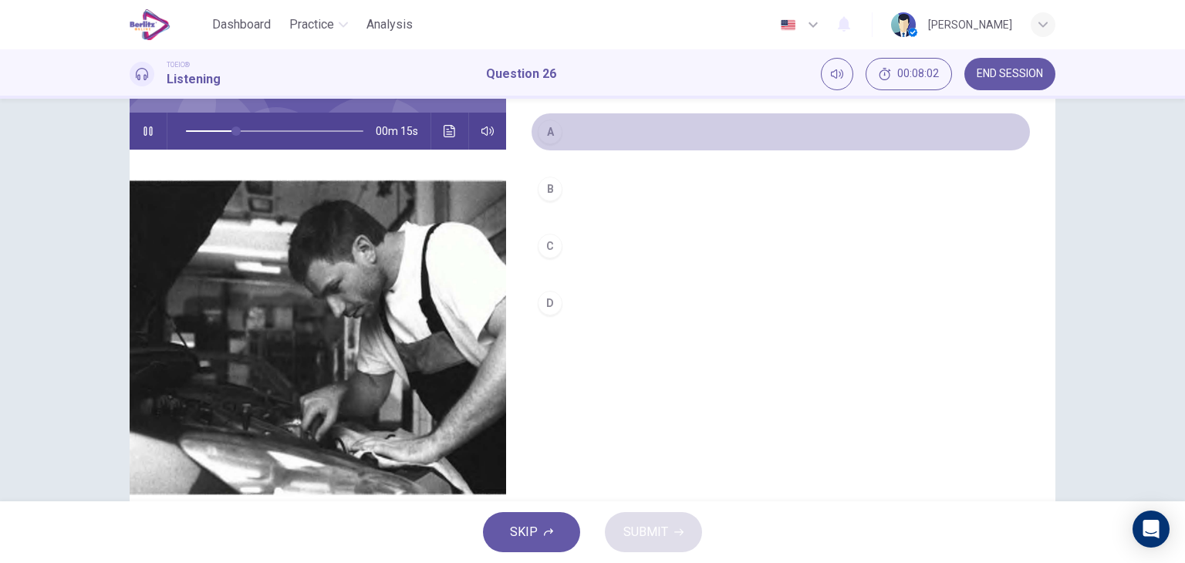
click at [583, 137] on button "A" at bounding box center [781, 132] width 500 height 39
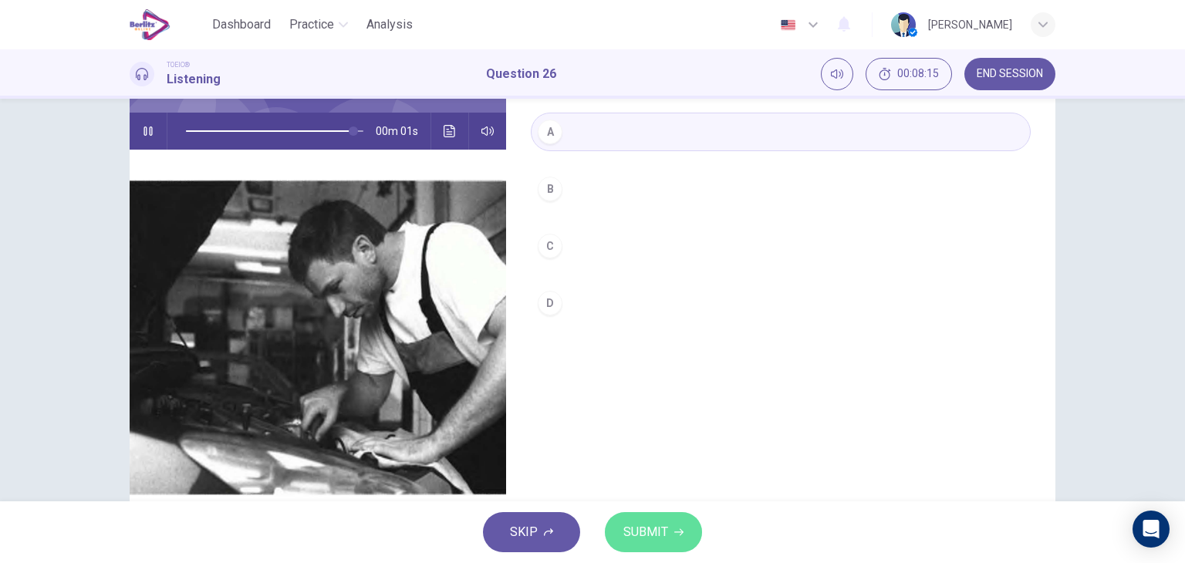
click at [646, 541] on span "SUBMIT" at bounding box center [645, 532] width 45 height 22
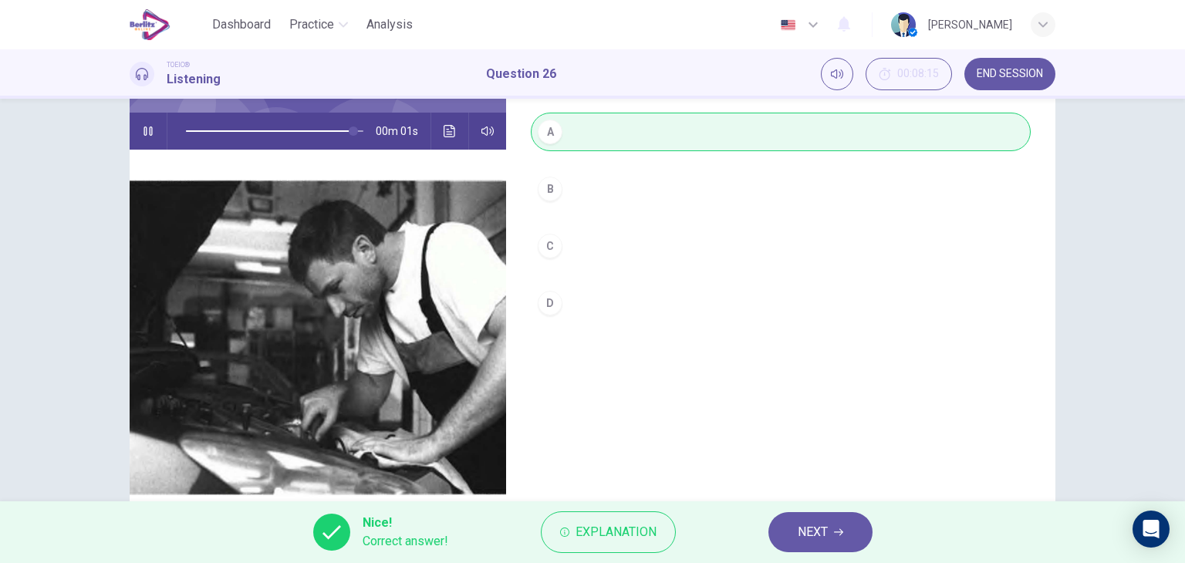
type input "*"
click at [785, 513] on button "NEXT" at bounding box center [820, 532] width 104 height 40
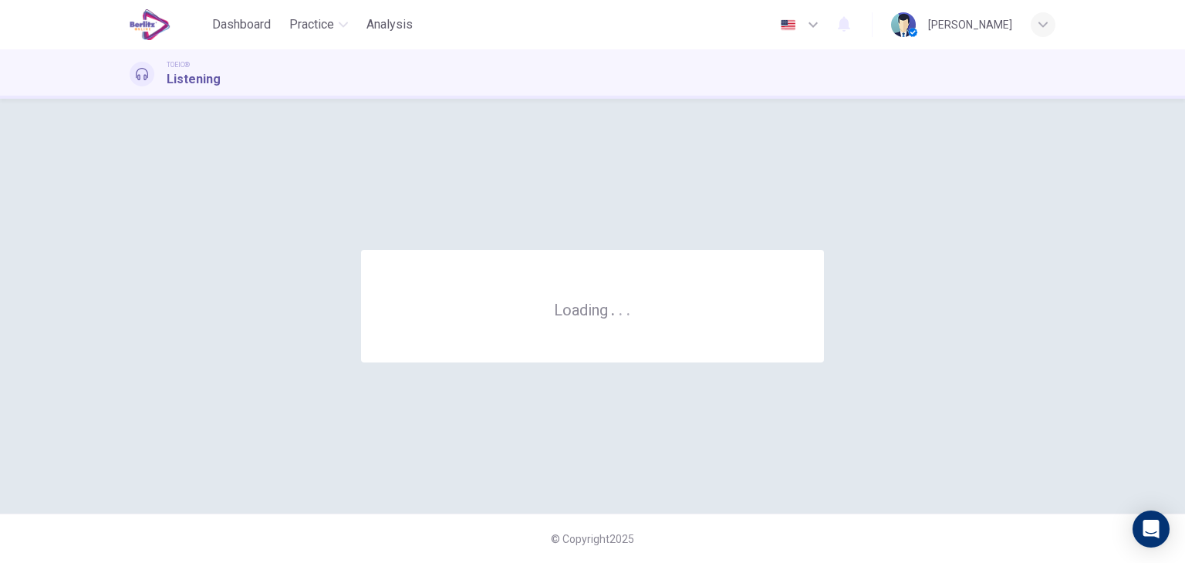
scroll to position [0, 0]
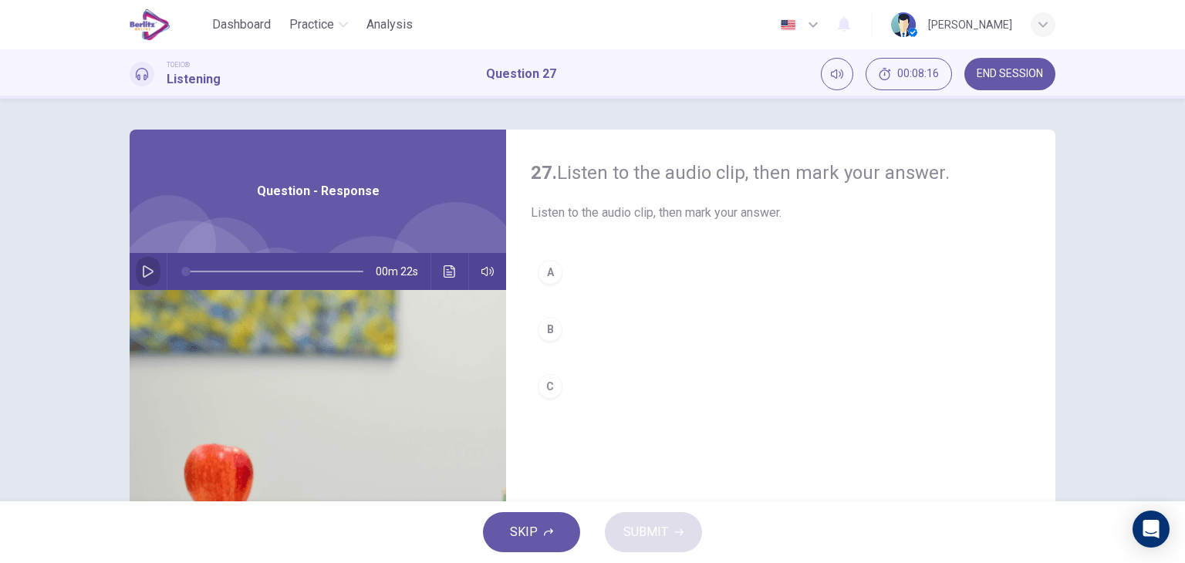
click at [146, 275] on icon "button" at bounding box center [148, 271] width 12 height 12
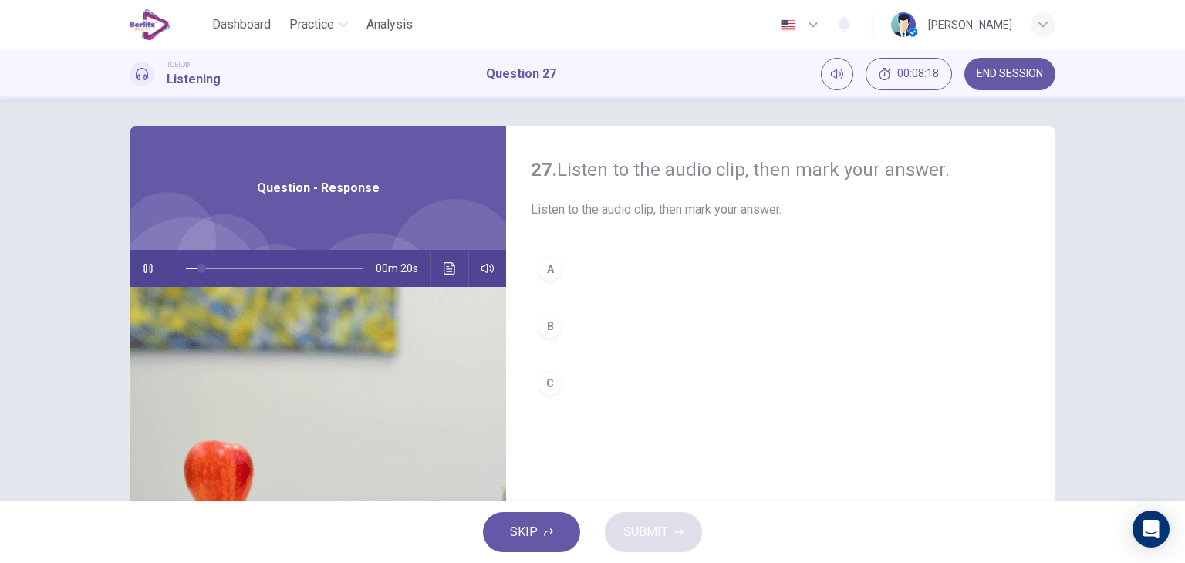
scroll to position [2, 0]
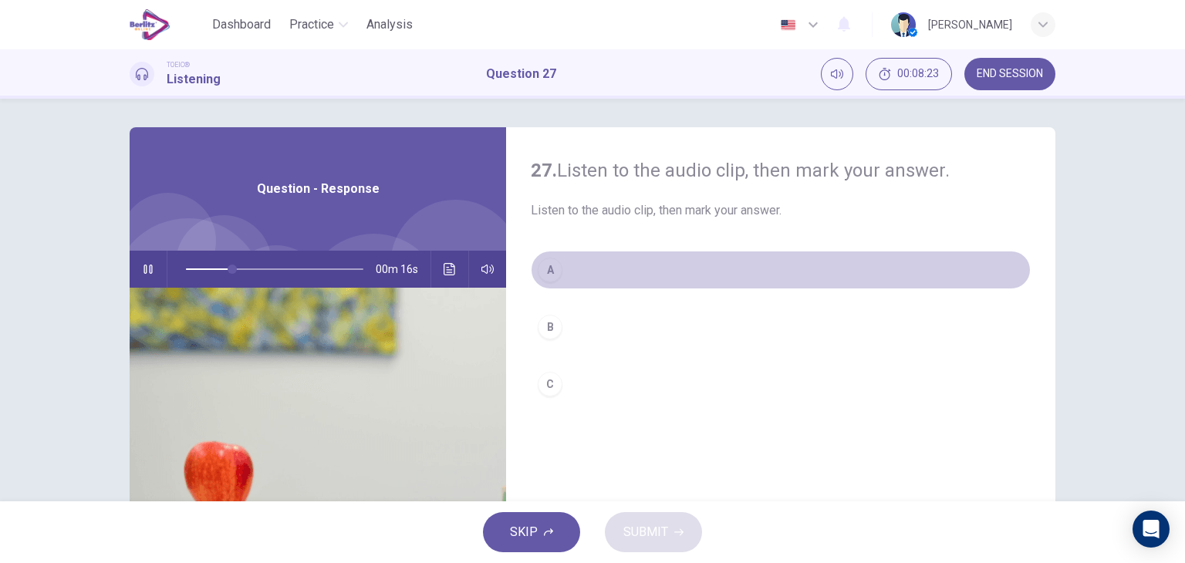
click at [561, 275] on button "A" at bounding box center [781, 270] width 500 height 39
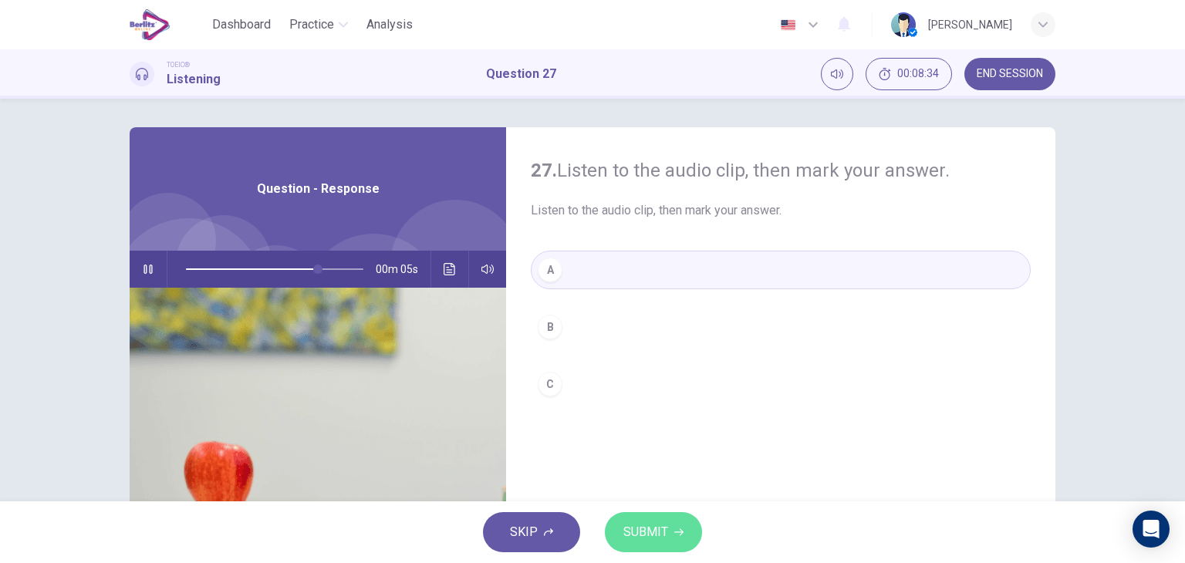
click at [685, 534] on button "SUBMIT" at bounding box center [653, 532] width 97 height 40
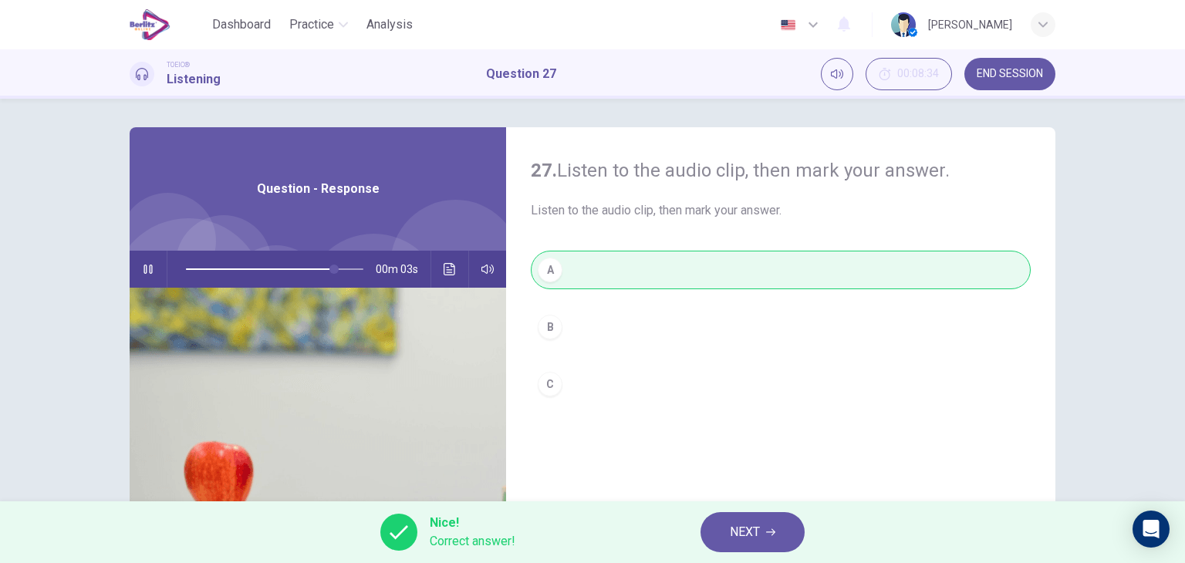
type input "**"
click at [743, 547] on button "NEXT" at bounding box center [752, 532] width 104 height 40
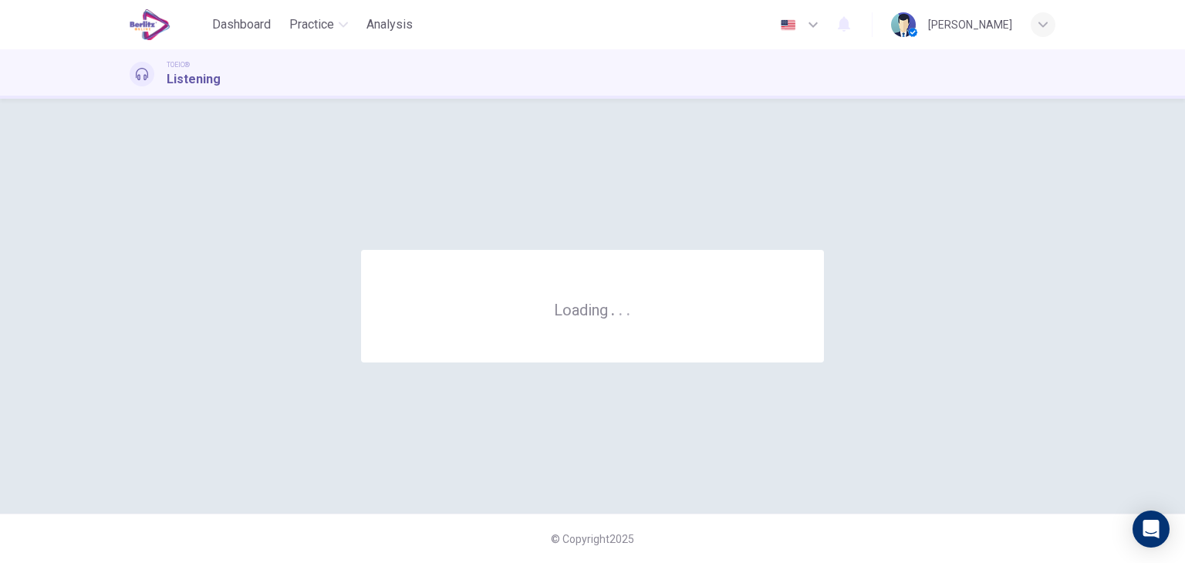
scroll to position [0, 0]
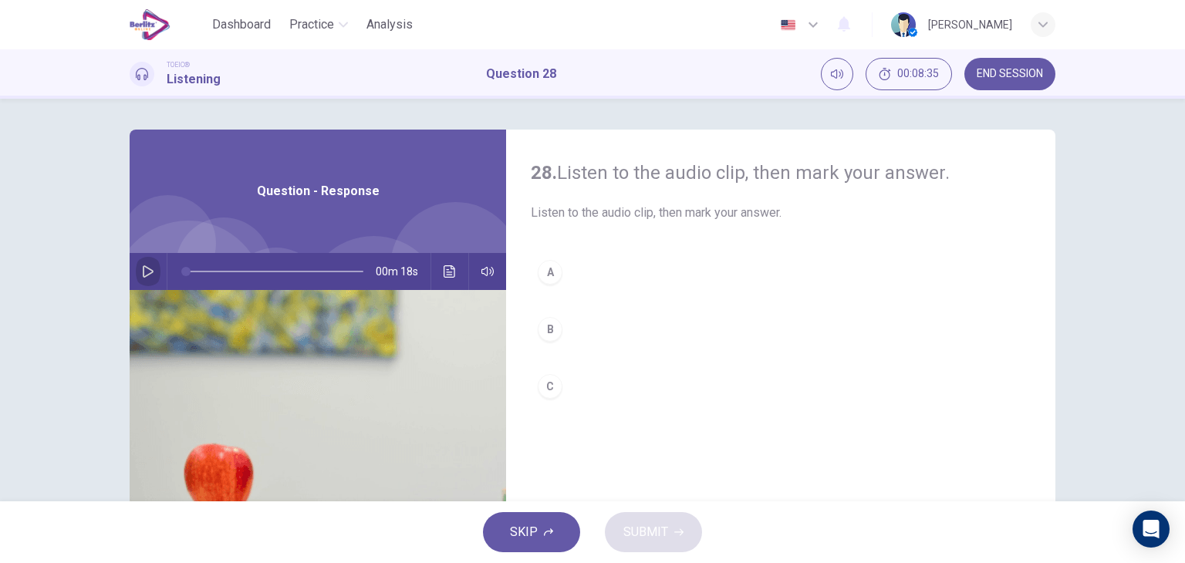
click at [145, 266] on icon "button" at bounding box center [148, 271] width 12 height 12
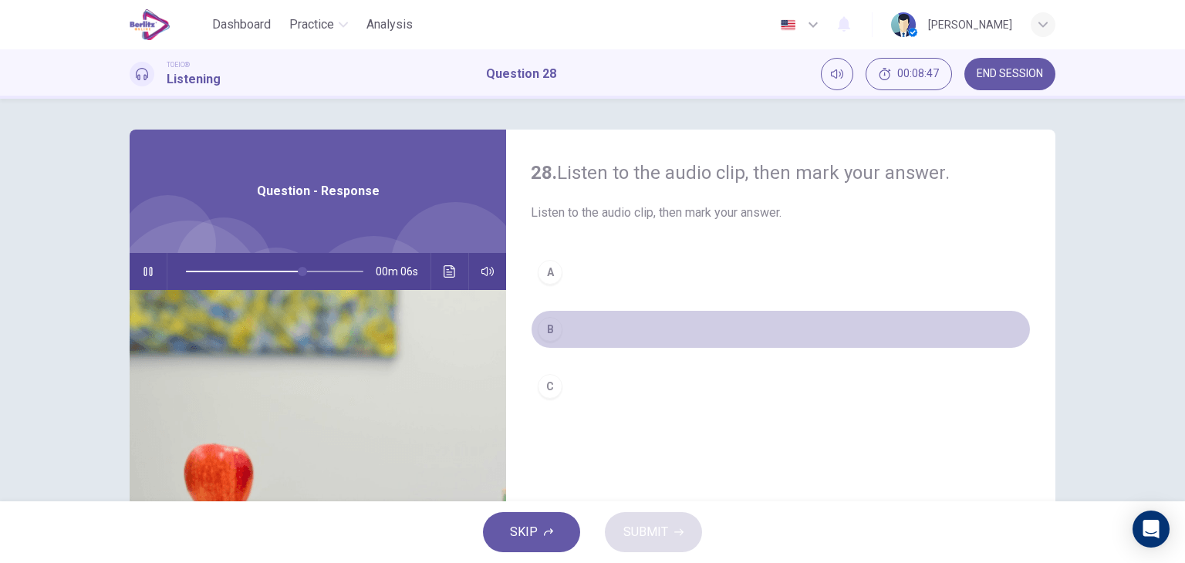
click at [555, 319] on button "B" at bounding box center [781, 329] width 500 height 39
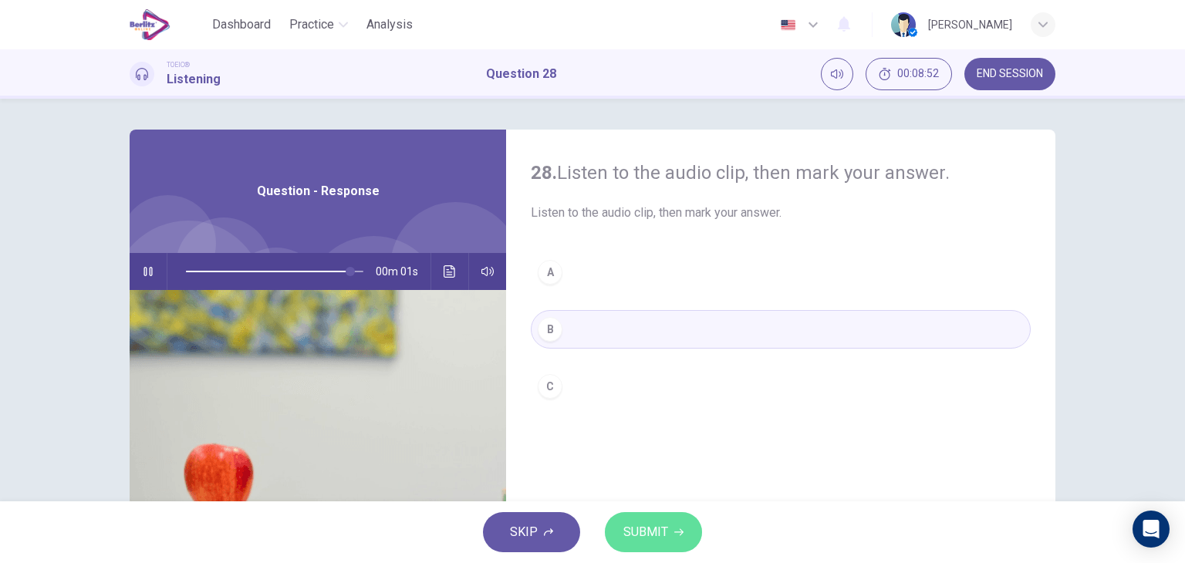
click at [672, 546] on button "SUBMIT" at bounding box center [653, 532] width 97 height 40
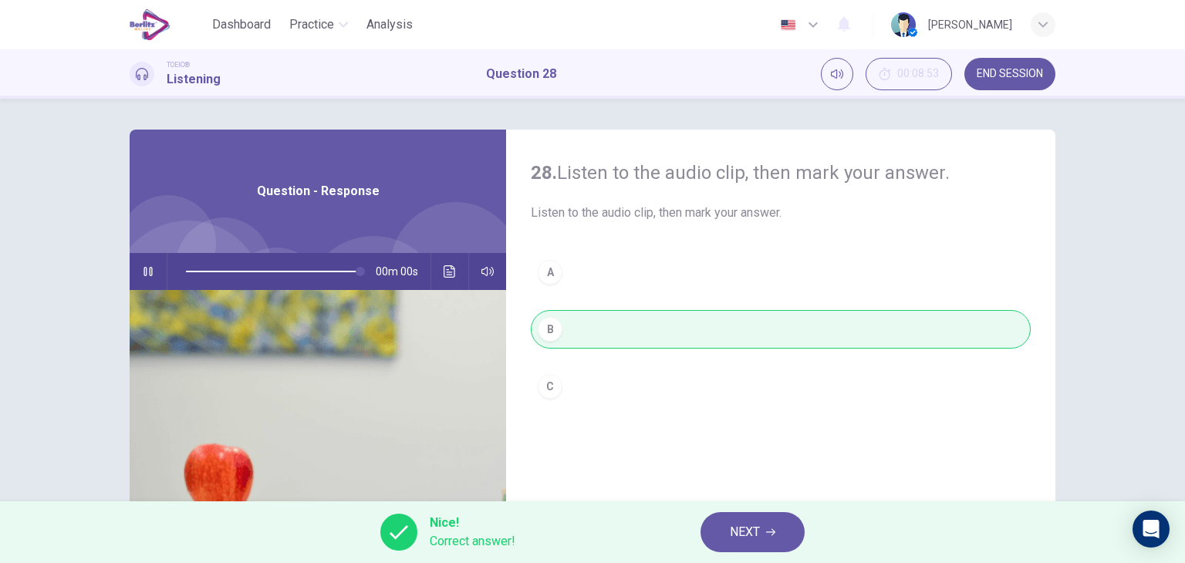
type input "*"
click at [756, 540] on span "NEXT" at bounding box center [745, 532] width 30 height 22
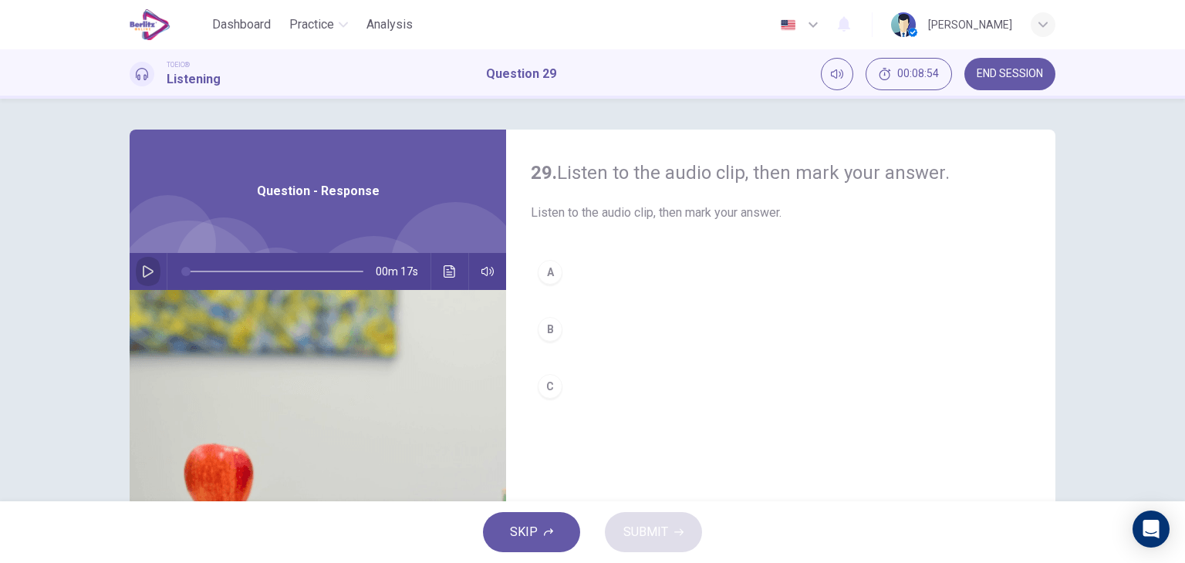
click at [145, 271] on icon "button" at bounding box center [148, 271] width 12 height 12
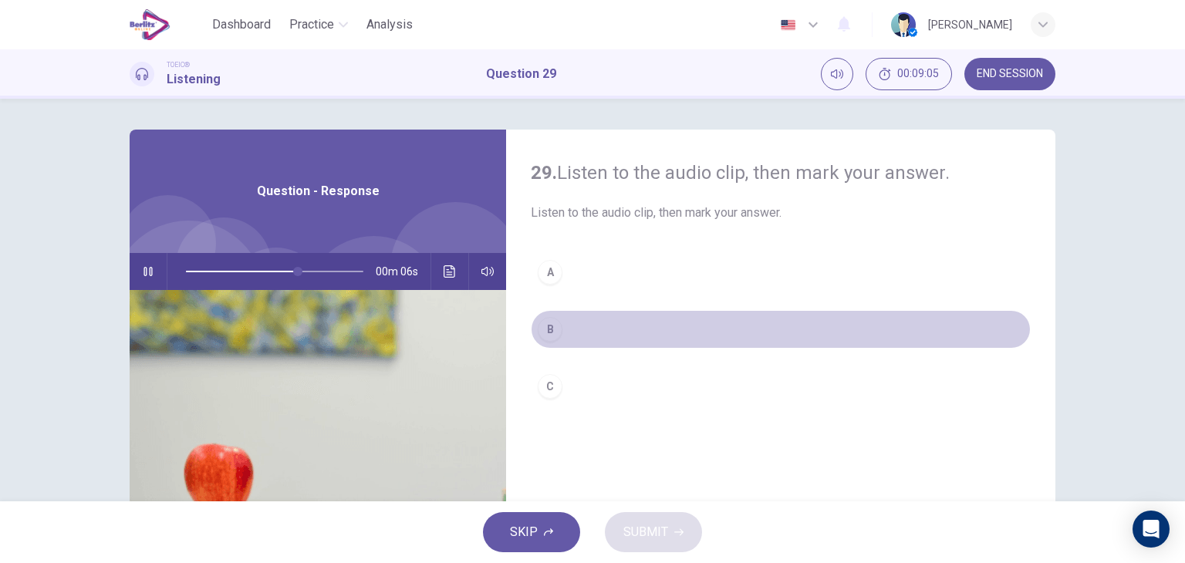
click at [558, 319] on button "B" at bounding box center [781, 329] width 500 height 39
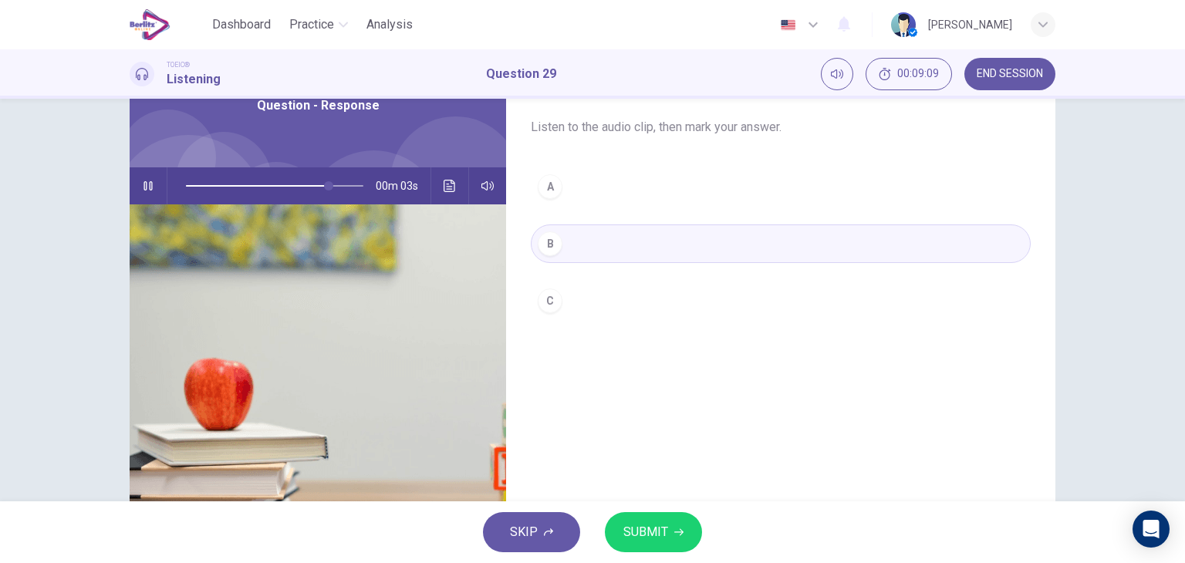
scroll to position [15, 0]
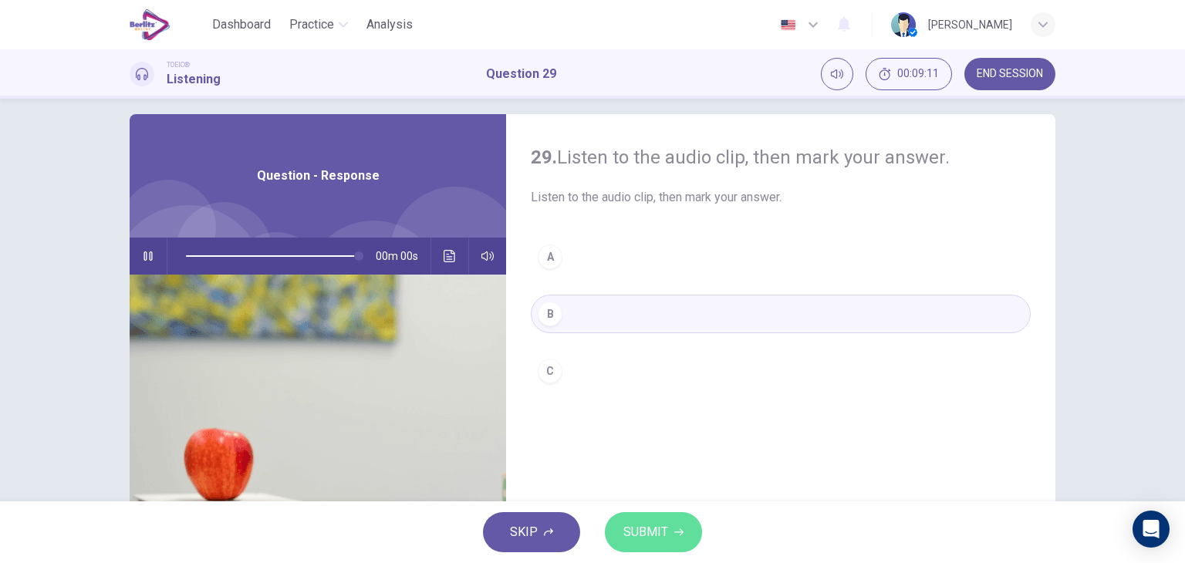
click at [663, 534] on span "SUBMIT" at bounding box center [645, 532] width 45 height 22
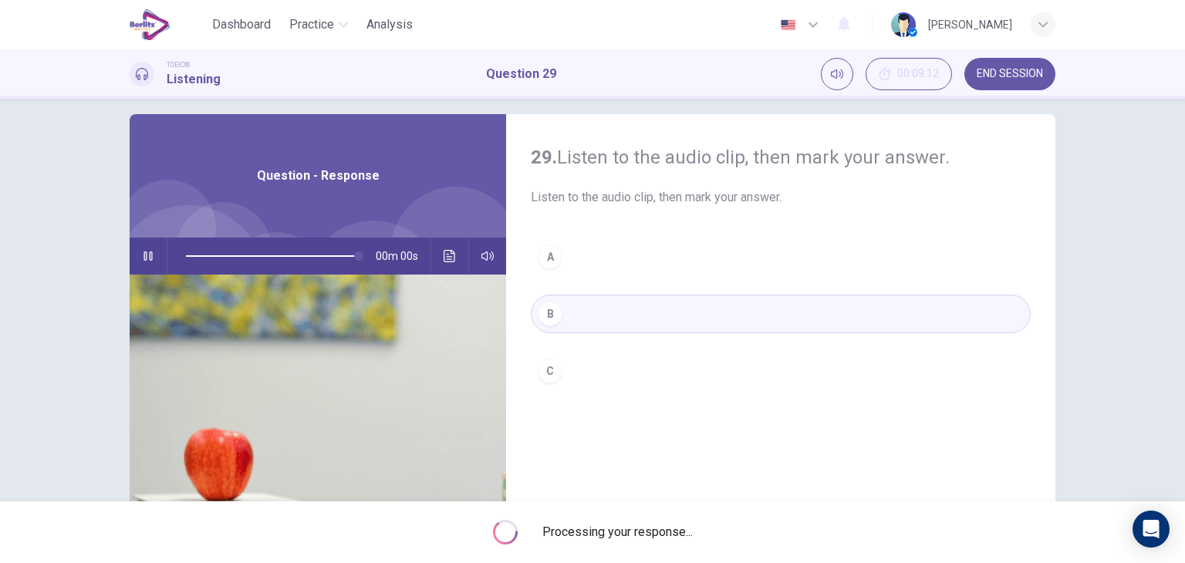
type input "*"
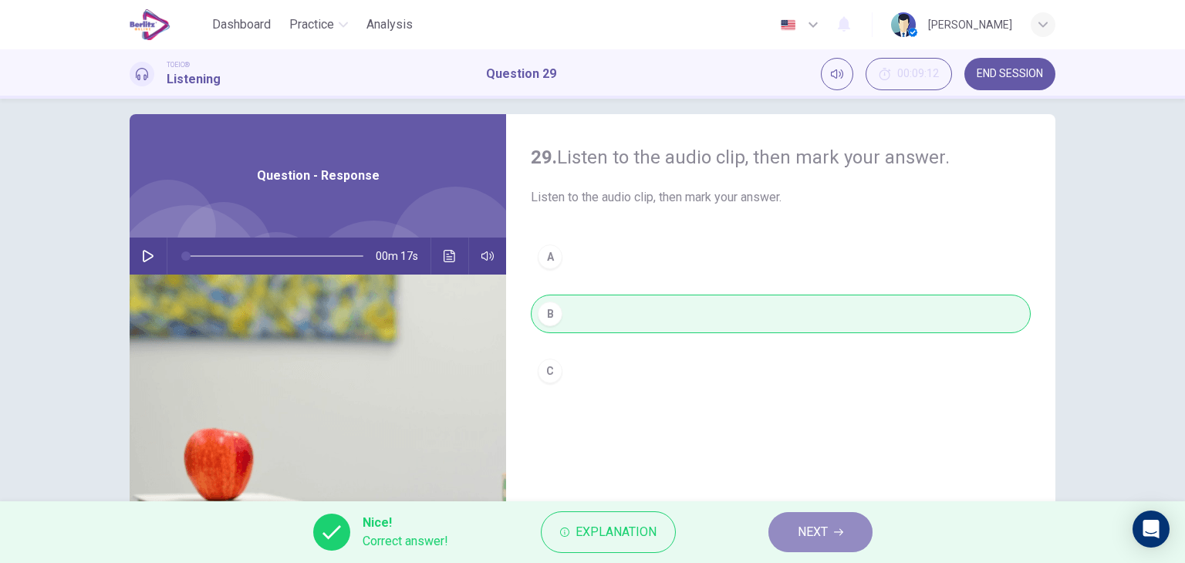
click at [807, 527] on span "NEXT" at bounding box center [812, 532] width 30 height 22
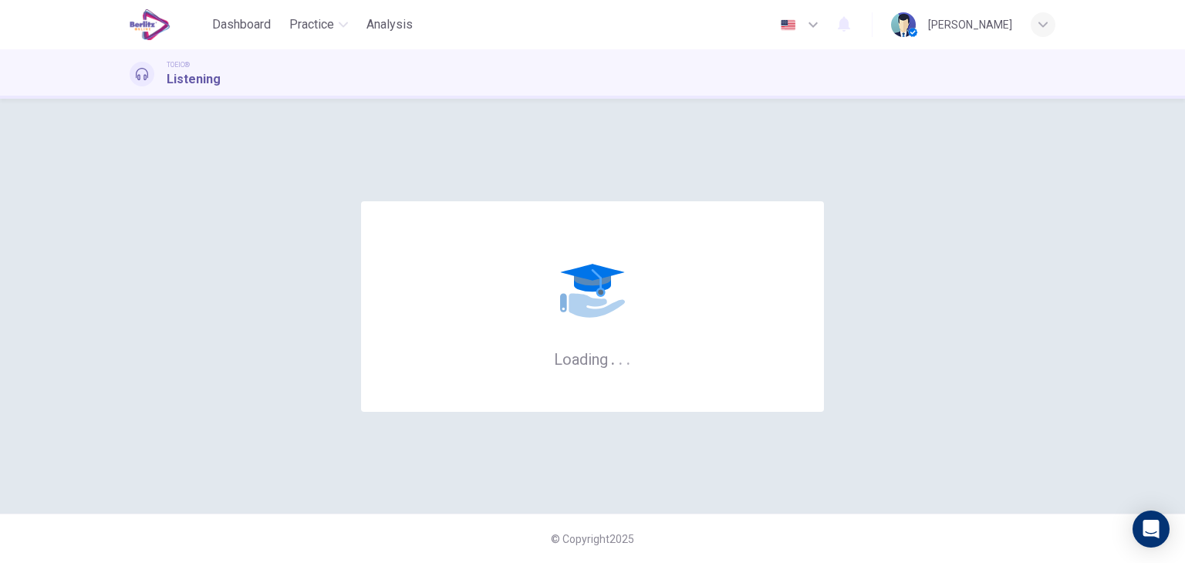
scroll to position [0, 0]
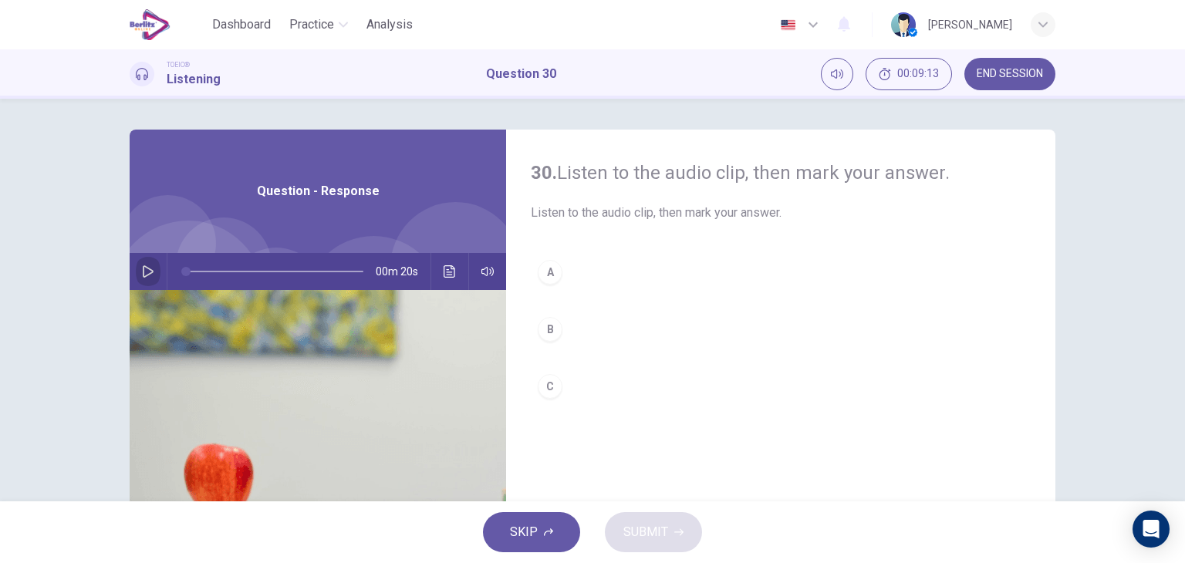
click at [142, 265] on icon "button" at bounding box center [148, 271] width 12 height 12
click at [565, 382] on button "C" at bounding box center [781, 386] width 500 height 39
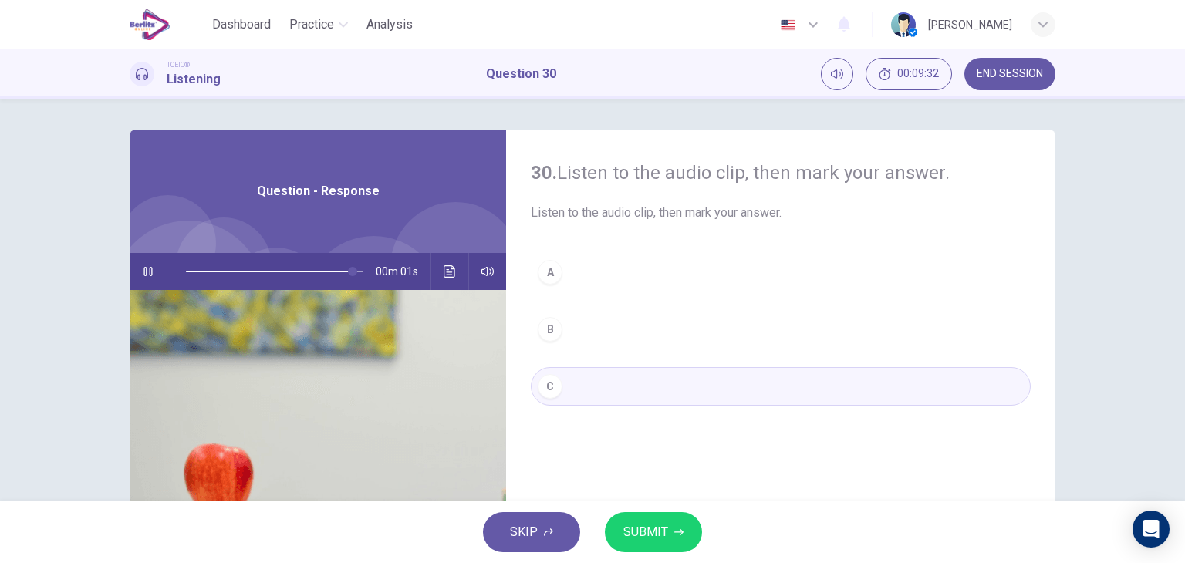
click at [650, 533] on span "SUBMIT" at bounding box center [645, 532] width 45 height 22
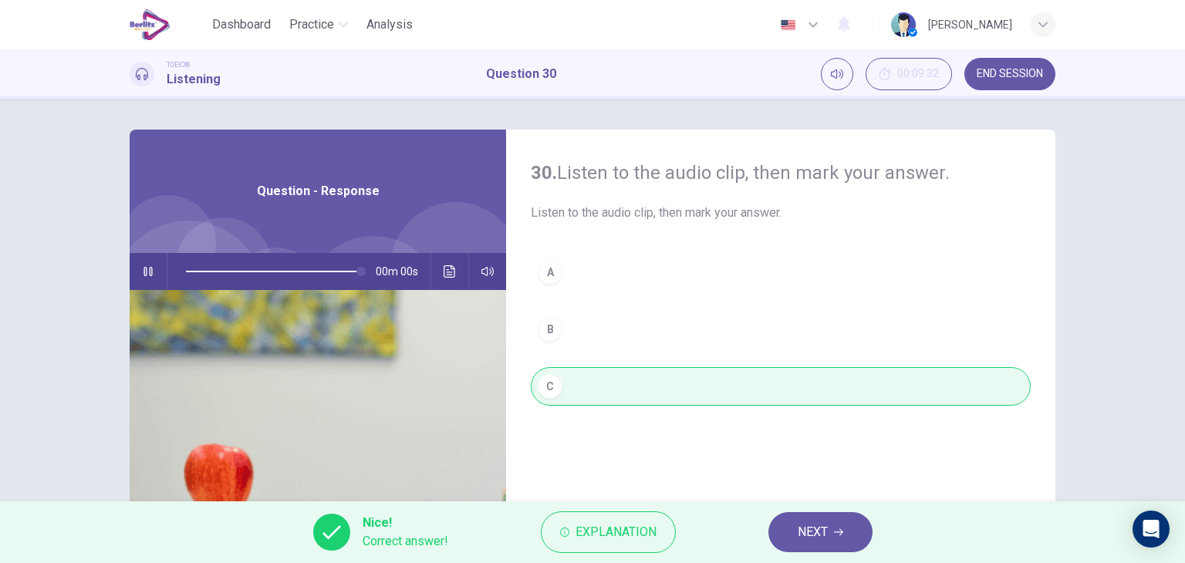
type input "*"
click at [789, 528] on button "NEXT" at bounding box center [820, 532] width 104 height 40
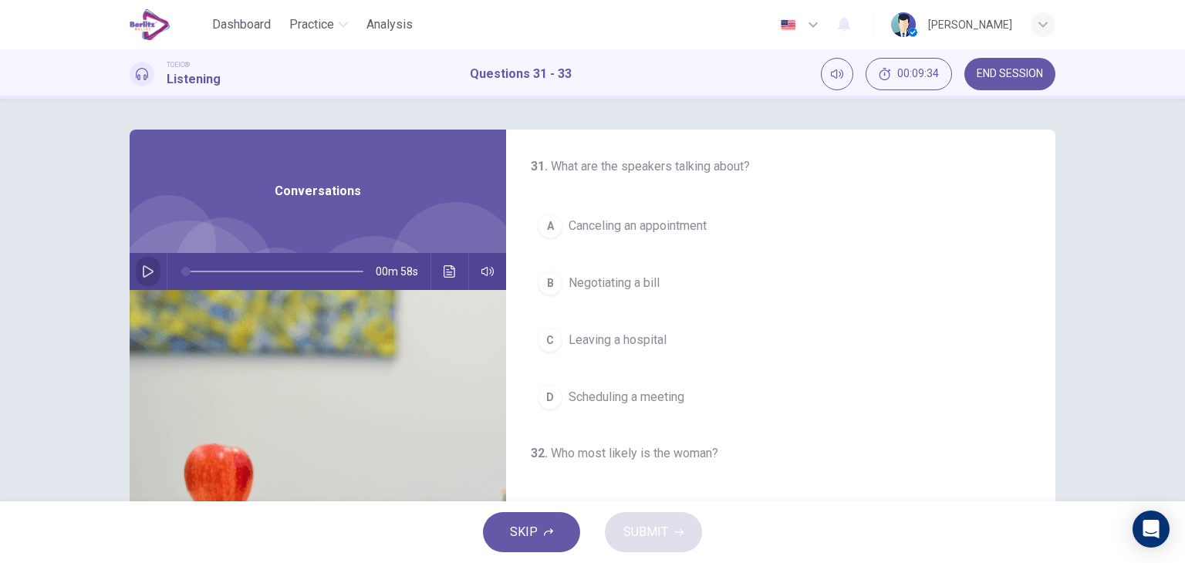
click at [143, 269] on icon "button" at bounding box center [148, 271] width 11 height 12
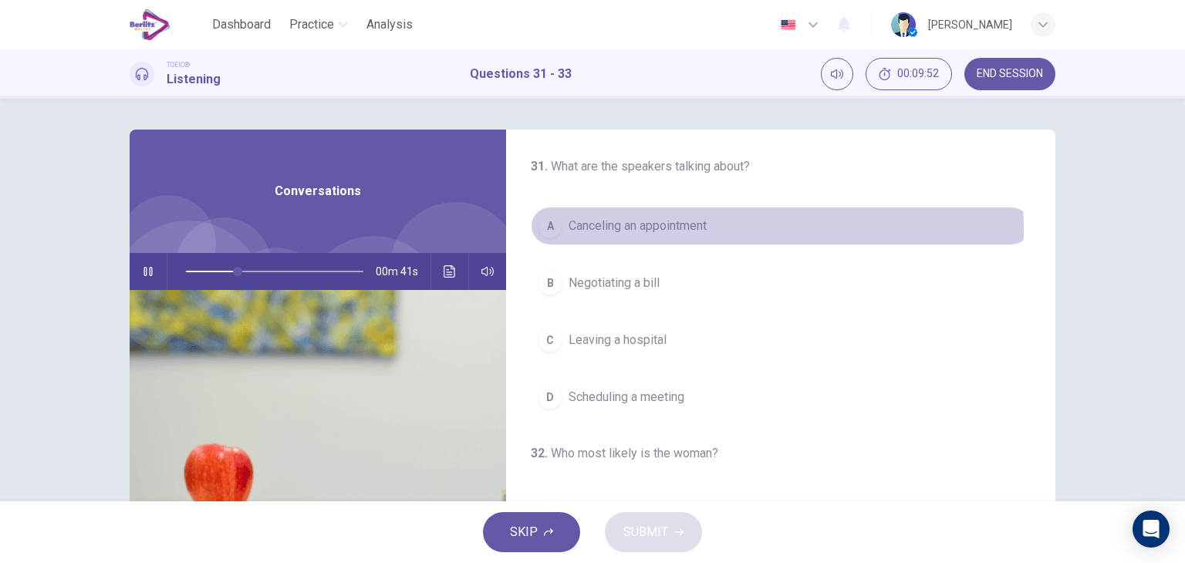
click at [702, 229] on span "Canceling an appointment" at bounding box center [637, 226] width 138 height 19
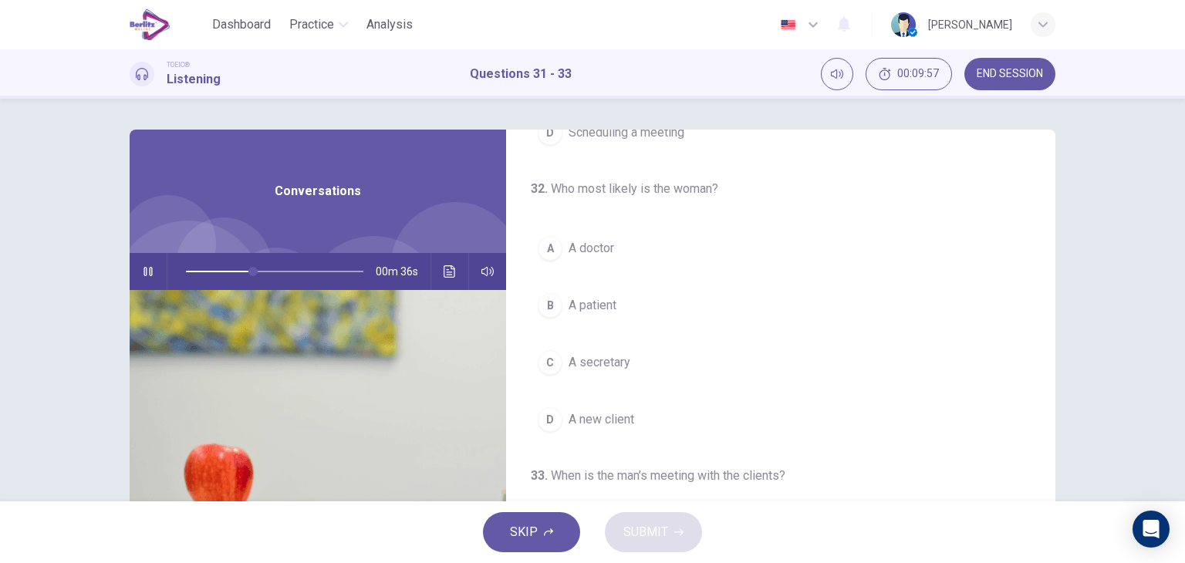
scroll to position [270, 0]
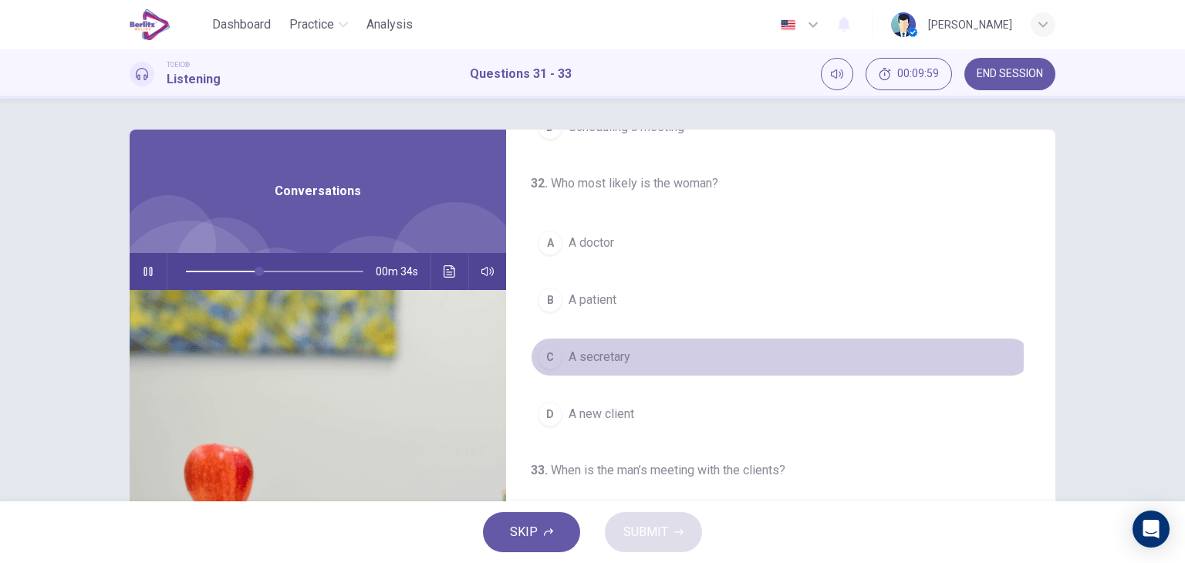
click at [623, 354] on span "A secretary" at bounding box center [599, 357] width 62 height 19
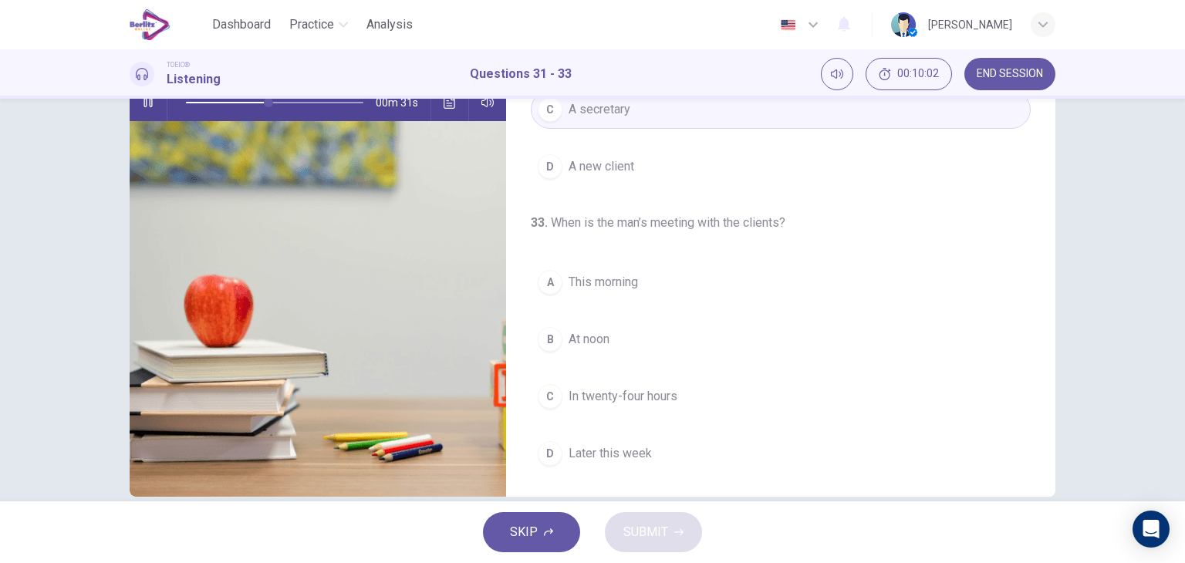
scroll to position [174, 0]
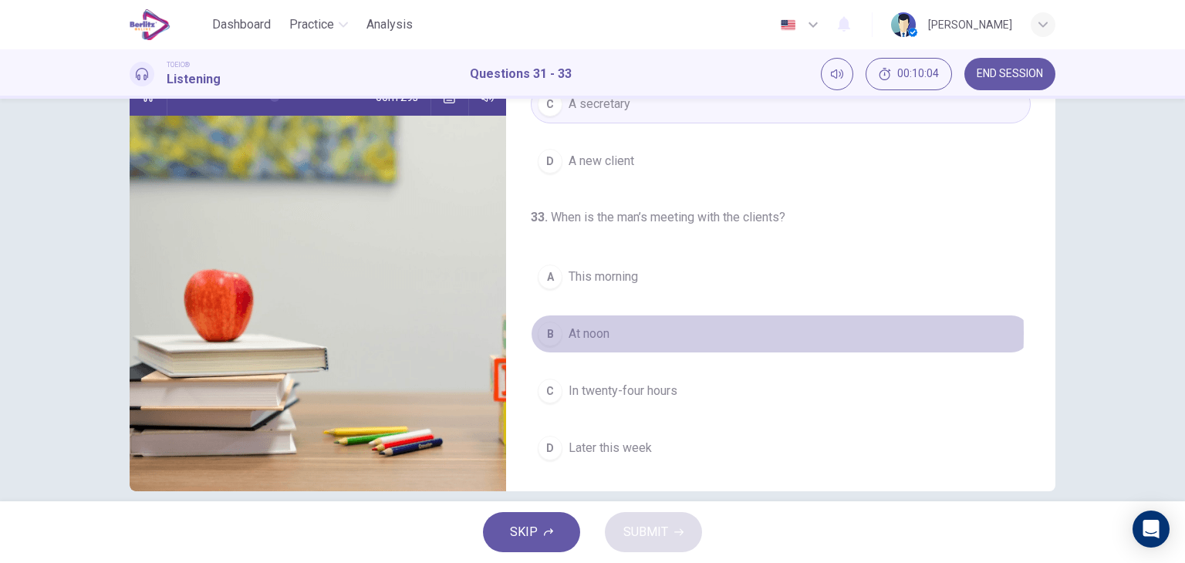
click at [618, 330] on button "B At noon" at bounding box center [781, 334] width 500 height 39
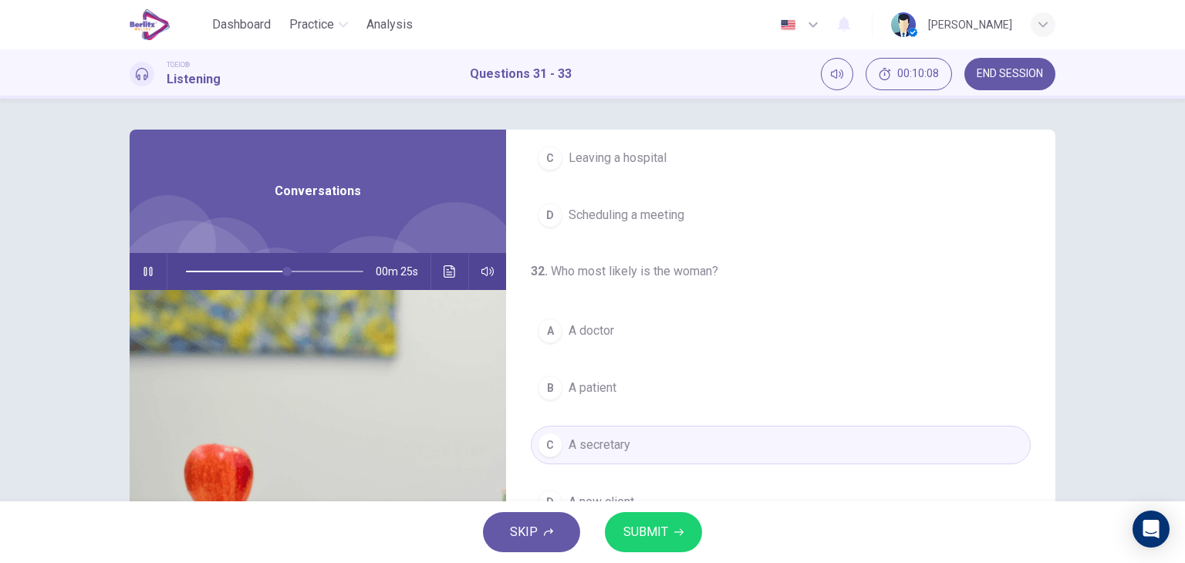
scroll to position [349, 0]
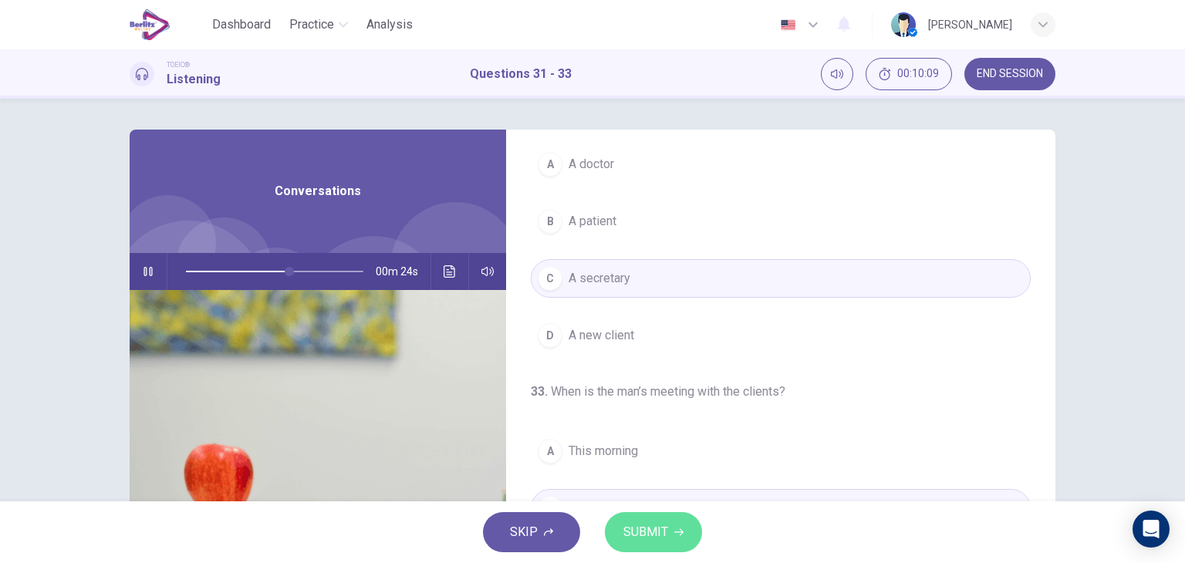
click at [639, 525] on span "SUBMIT" at bounding box center [645, 532] width 45 height 22
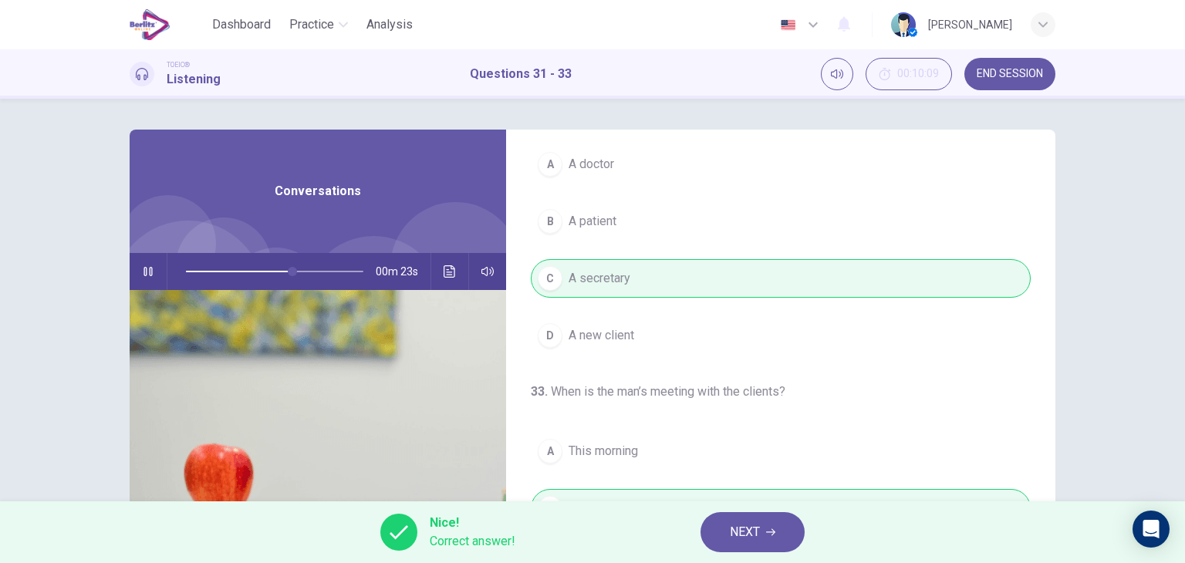
type input "**"
click at [741, 528] on span "NEXT" at bounding box center [745, 532] width 30 height 22
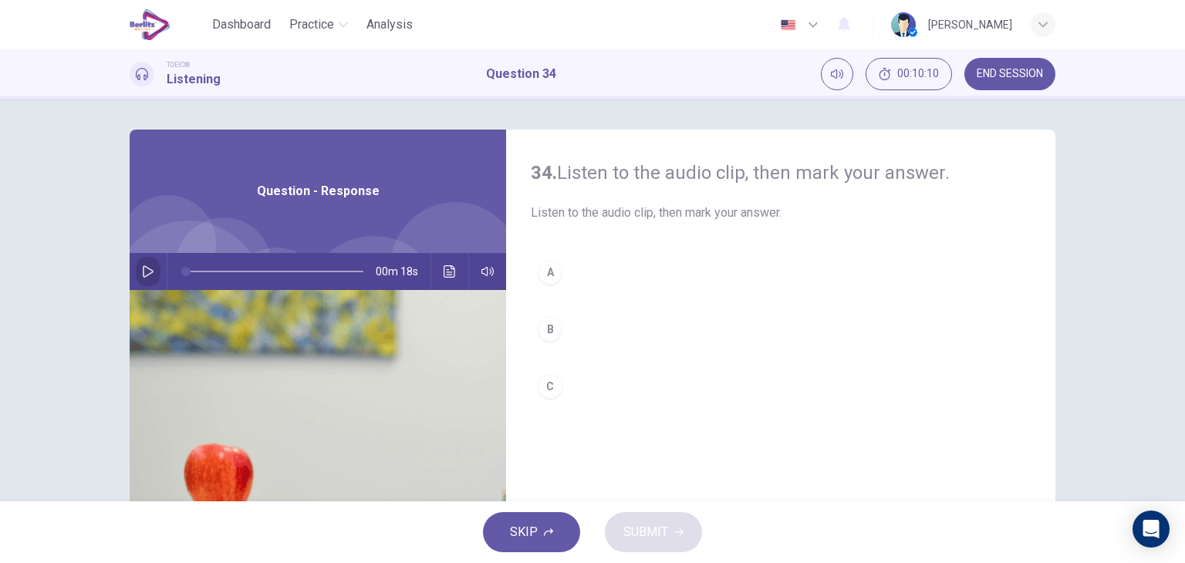
click at [143, 266] on icon "button" at bounding box center [148, 271] width 11 height 12
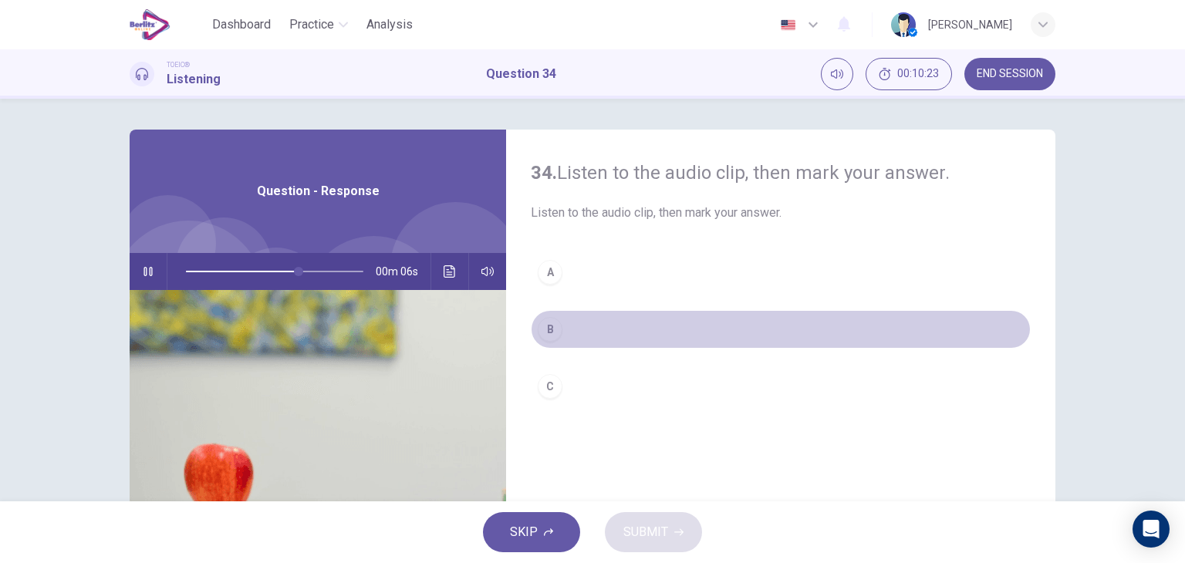
click at [543, 325] on div "B" at bounding box center [550, 329] width 25 height 25
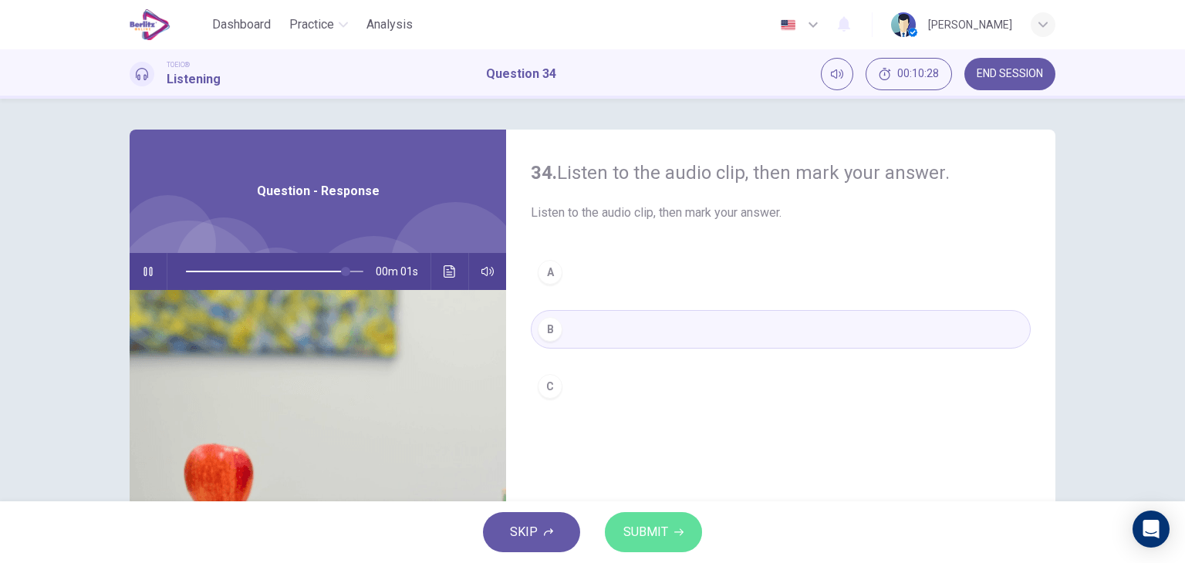
click at [661, 527] on span "SUBMIT" at bounding box center [645, 532] width 45 height 22
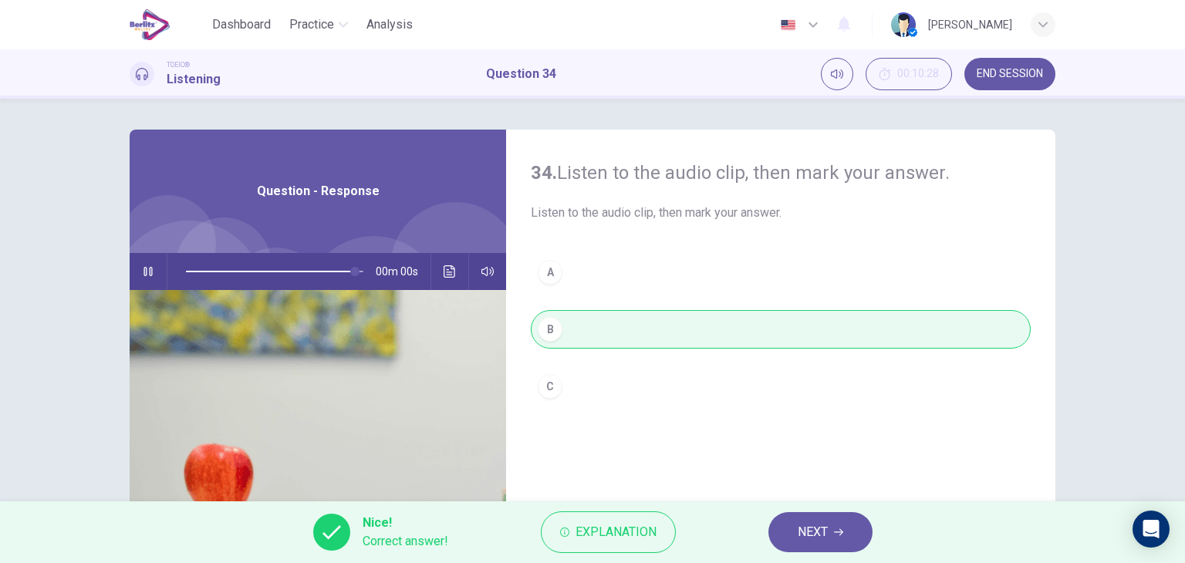
type input "*"
drag, startPoint x: 764, startPoint y: 532, endPoint x: 812, endPoint y: 531, distance: 47.8
click at [812, 531] on div "Nice! Correct answer! Explanation NEXT" at bounding box center [592, 532] width 1185 height 62
click at [812, 531] on span "NEXT" at bounding box center [812, 532] width 30 height 22
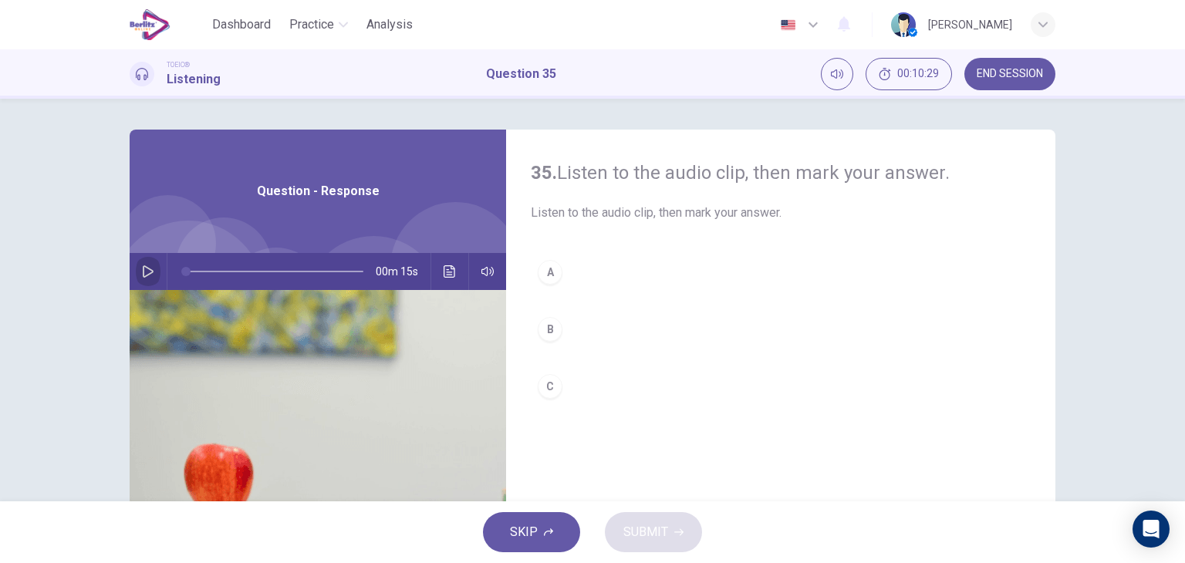
click at [145, 265] on icon "button" at bounding box center [148, 271] width 12 height 12
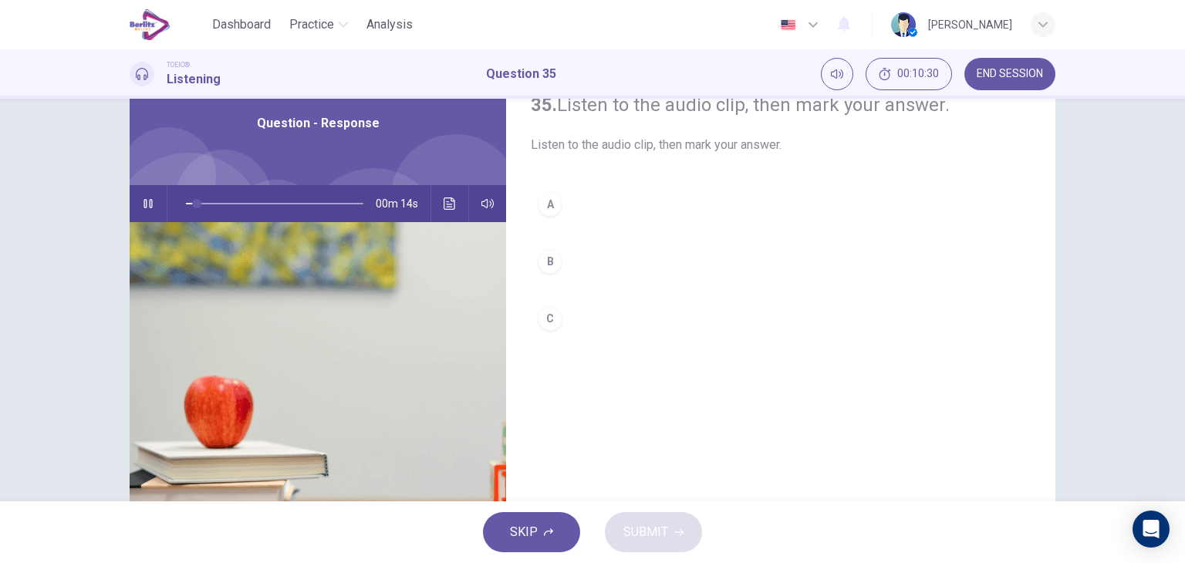
scroll to position [0, 0]
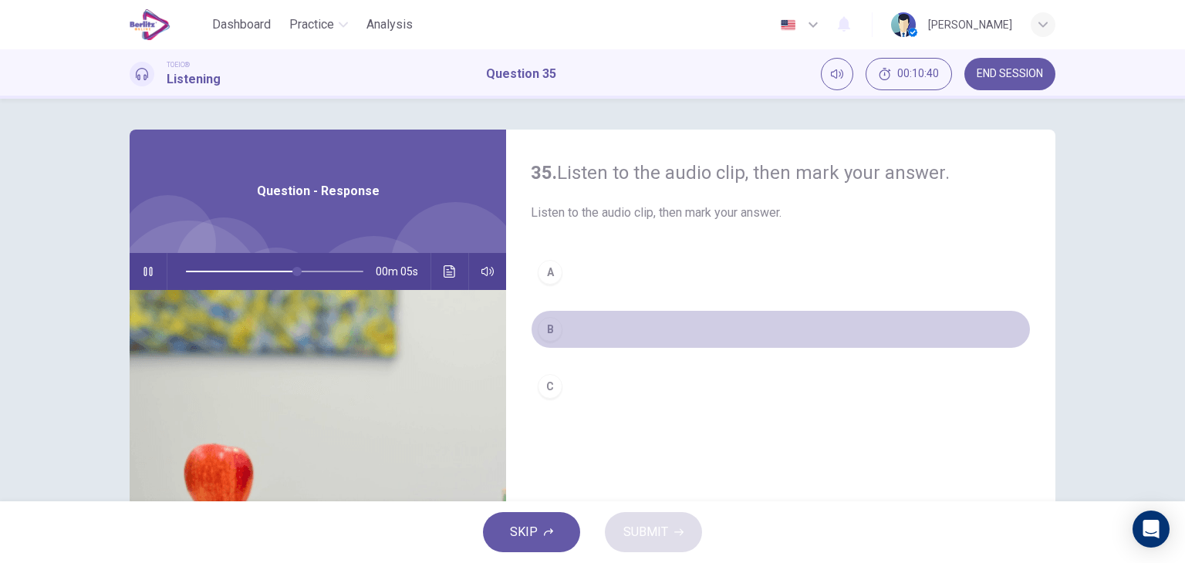
click at [557, 332] on div "B" at bounding box center [550, 329] width 25 height 25
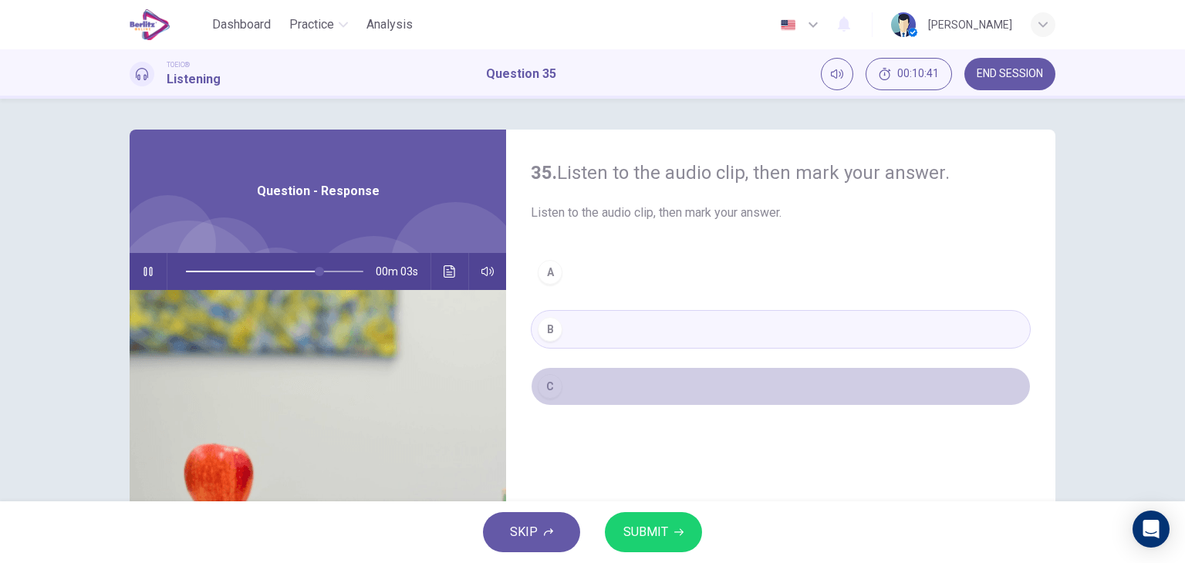
click at [574, 388] on button "C" at bounding box center [781, 386] width 500 height 39
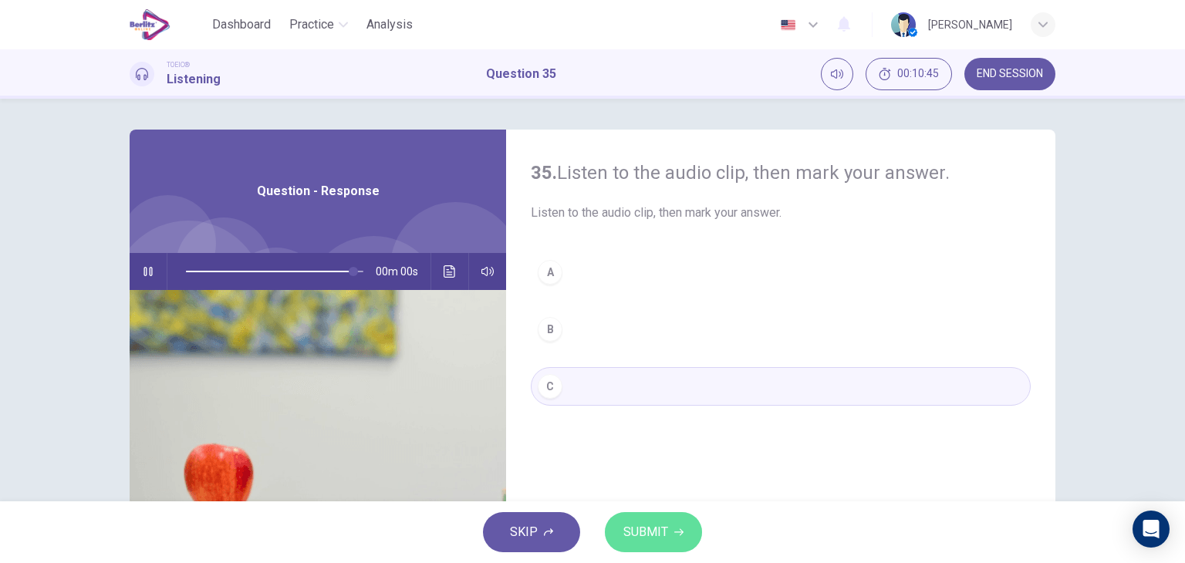
type input "*"
click at [670, 529] on button "SUBMIT" at bounding box center [653, 532] width 97 height 40
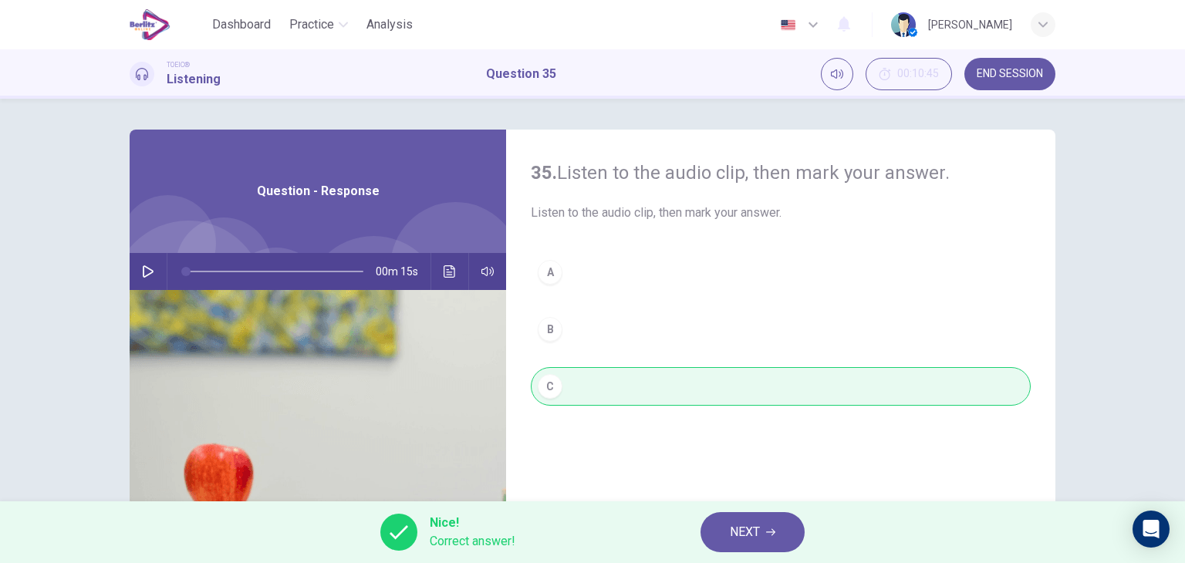
click at [777, 536] on button "NEXT" at bounding box center [752, 532] width 104 height 40
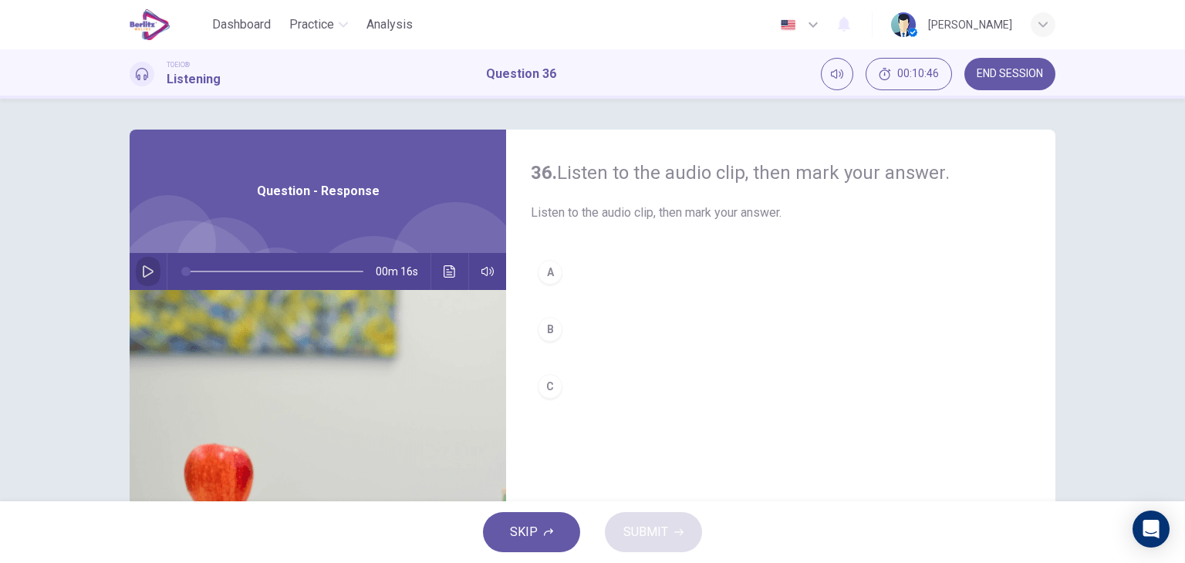
click at [145, 278] on button "button" at bounding box center [148, 271] width 25 height 37
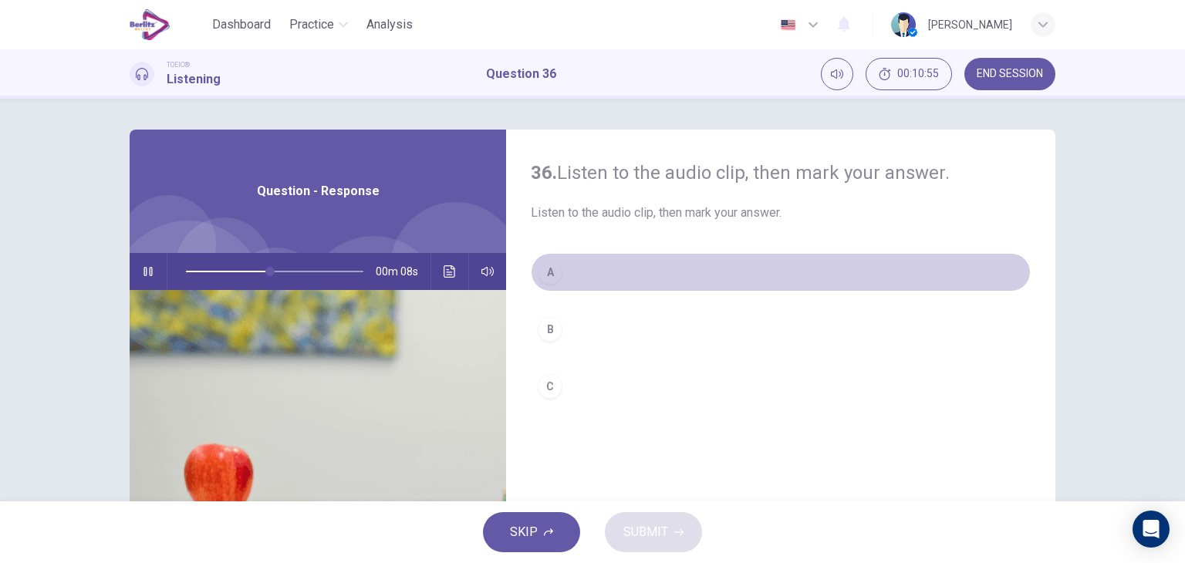
click at [564, 278] on button "A" at bounding box center [781, 272] width 500 height 39
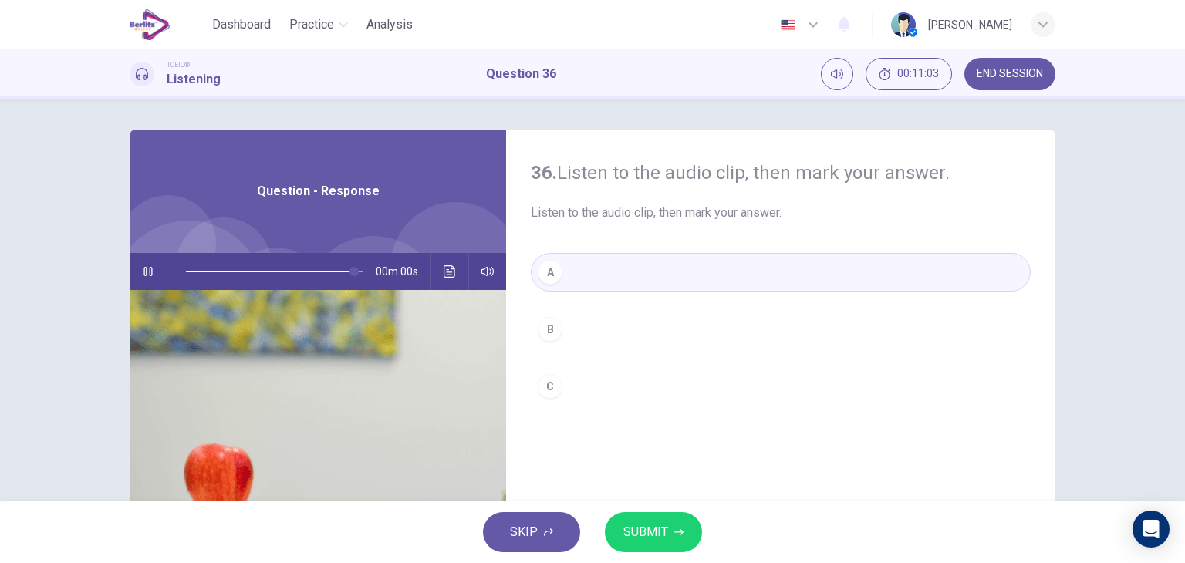
type input "*"
click at [667, 531] on button "SUBMIT" at bounding box center [653, 532] width 97 height 40
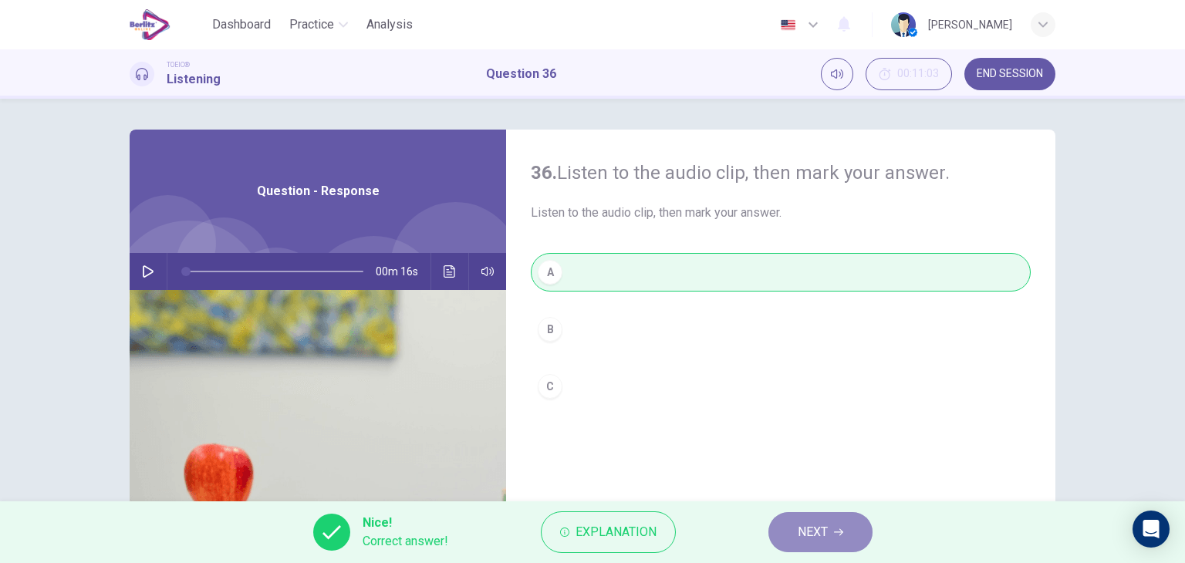
click at [842, 522] on button "NEXT" at bounding box center [820, 532] width 104 height 40
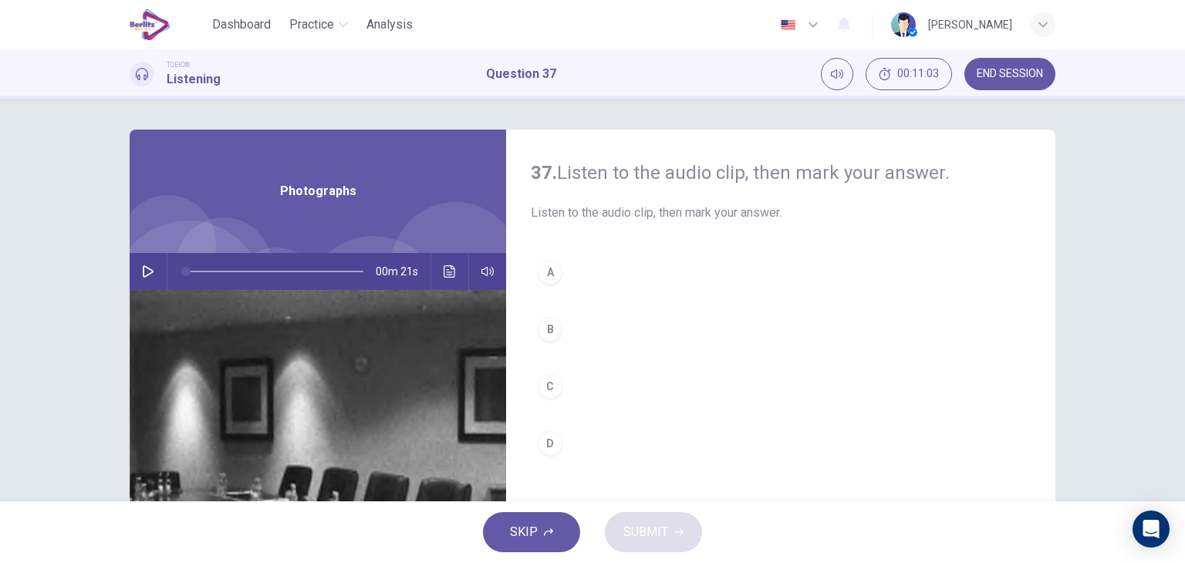
click at [143, 263] on button "button" at bounding box center [148, 271] width 25 height 37
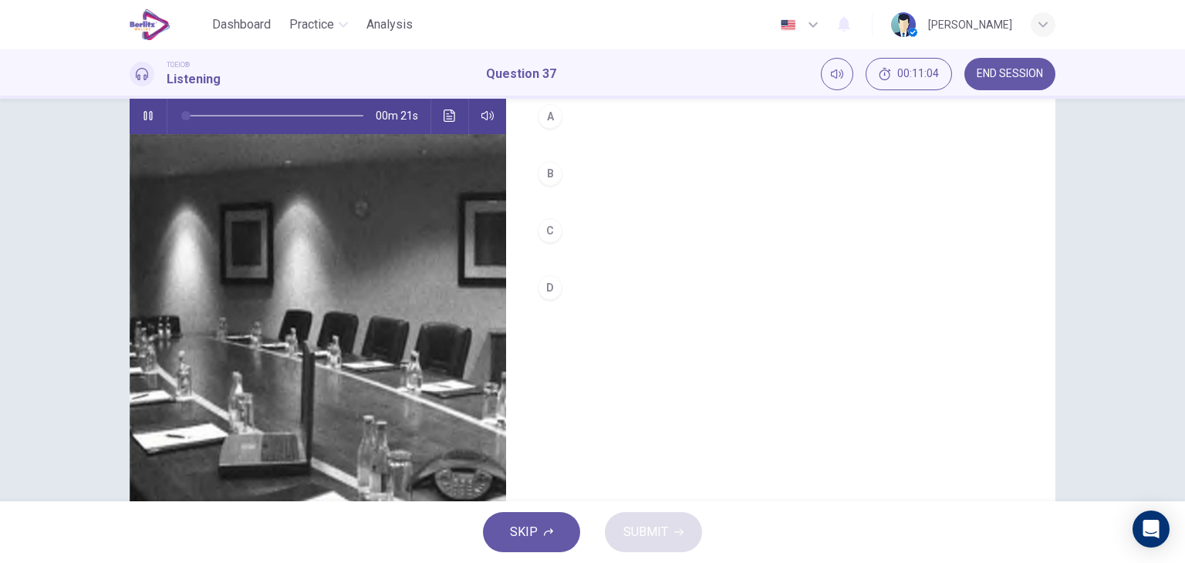
scroll to position [168, 0]
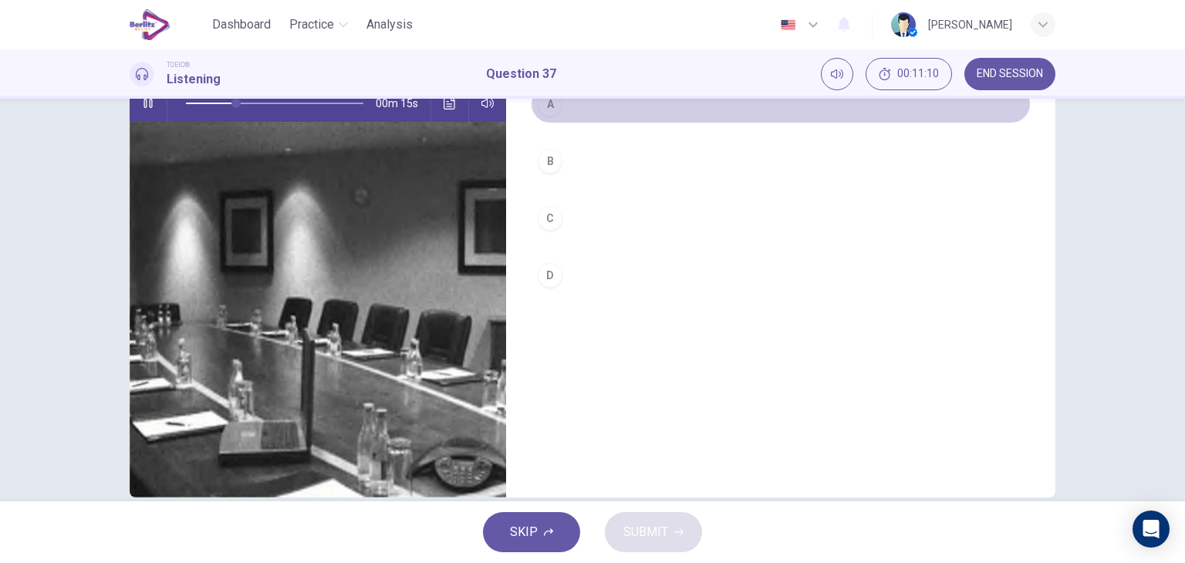
click at [560, 105] on button "A" at bounding box center [781, 104] width 500 height 39
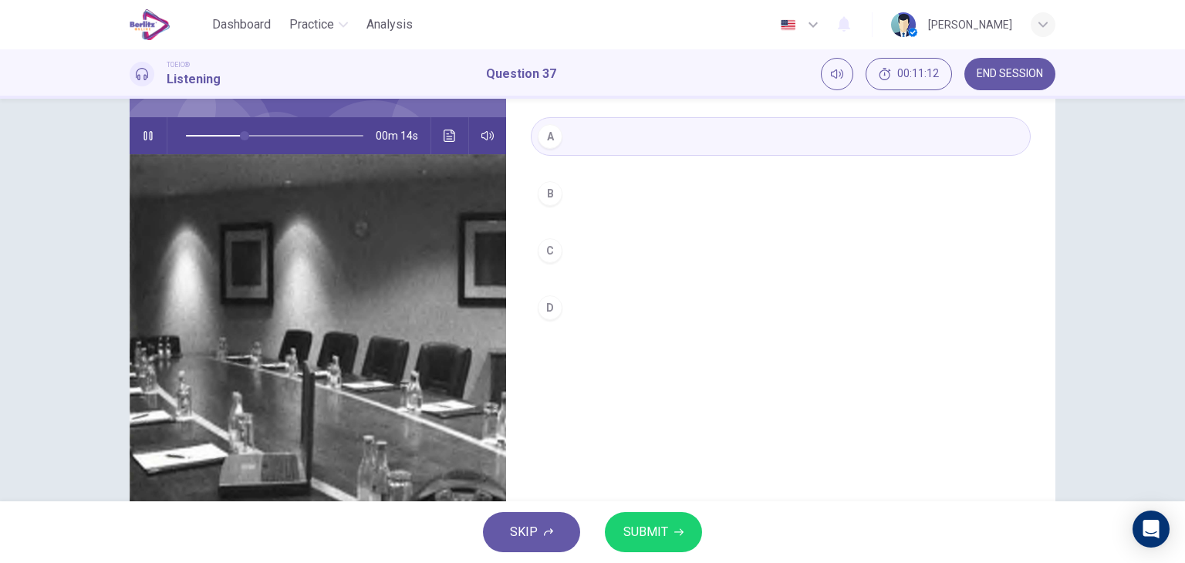
scroll to position [136, 0]
type input "*"
click at [649, 525] on span "SUBMIT" at bounding box center [645, 532] width 45 height 22
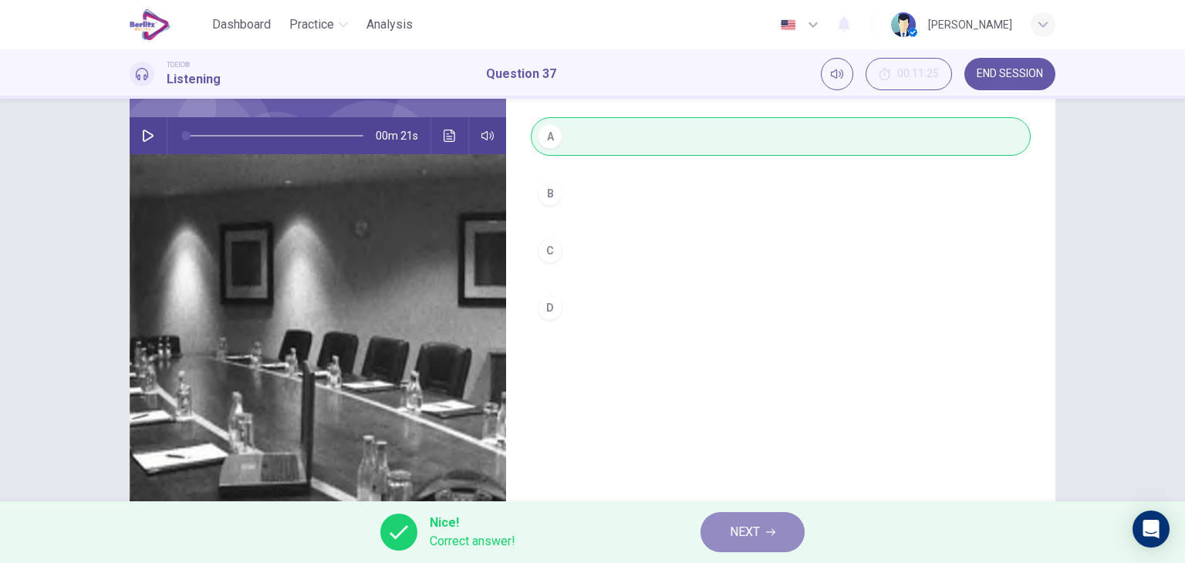
click at [774, 538] on button "NEXT" at bounding box center [752, 532] width 104 height 40
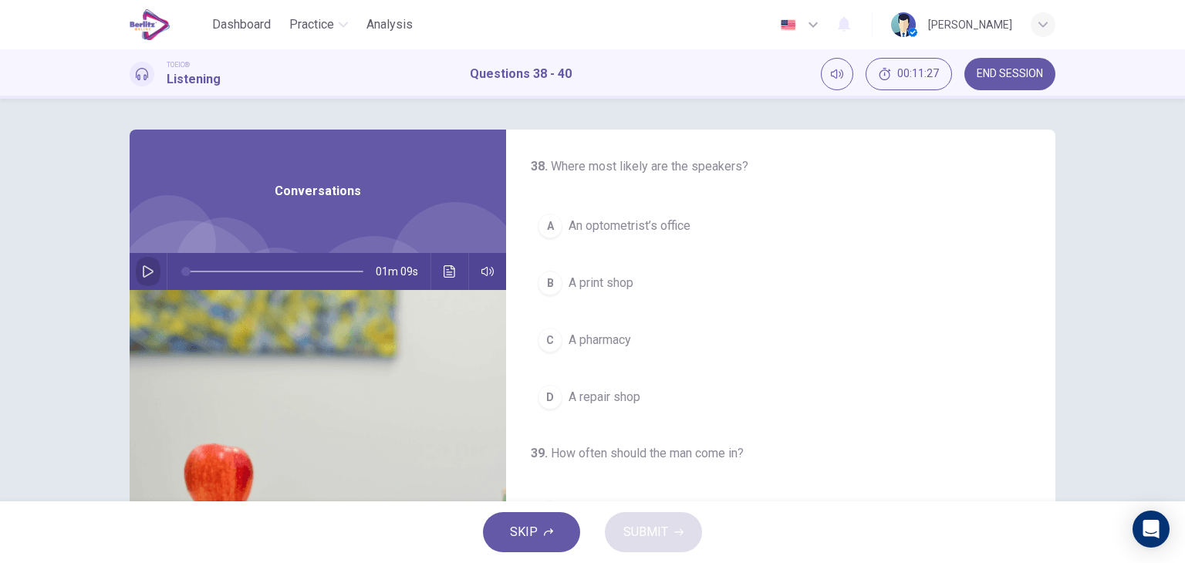
click at [144, 269] on icon "button" at bounding box center [148, 271] width 12 height 12
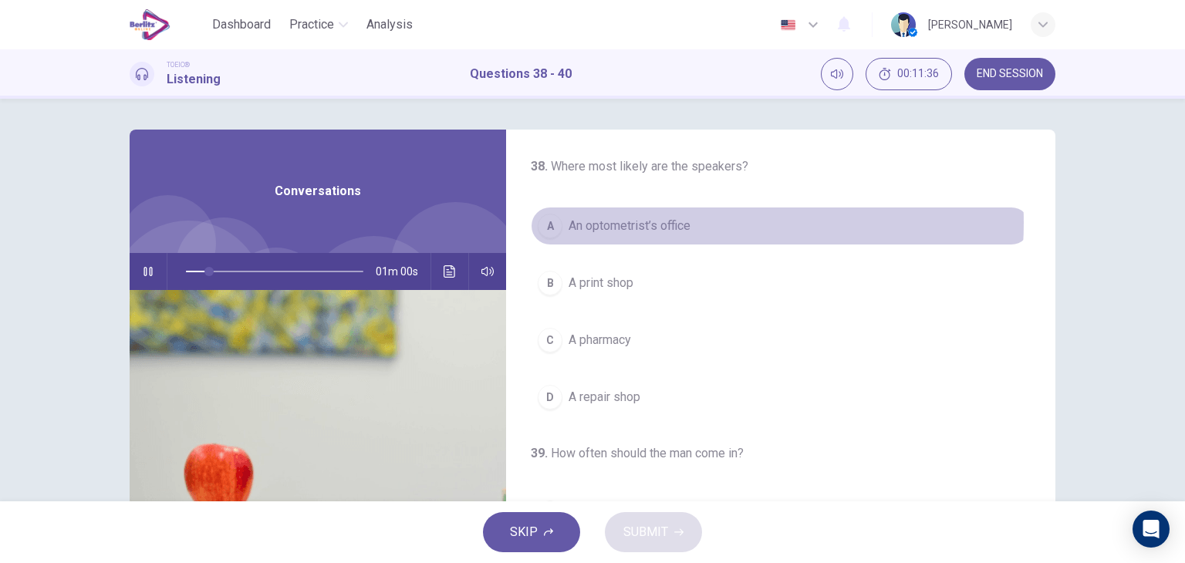
click at [688, 223] on button "A An optometrist’s office" at bounding box center [781, 226] width 500 height 39
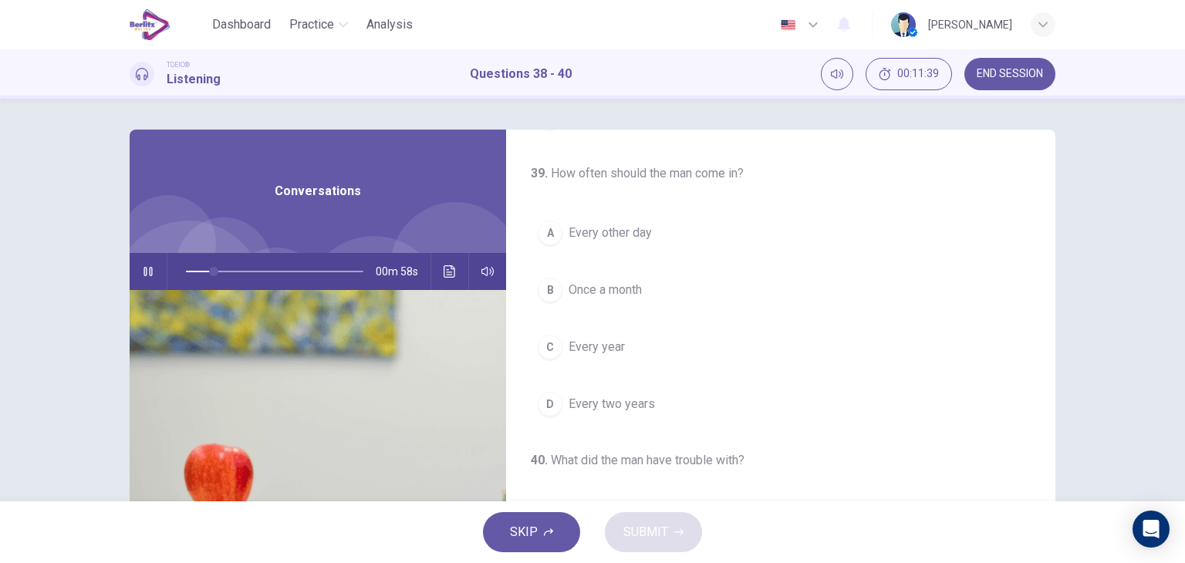
scroll to position [279, 0]
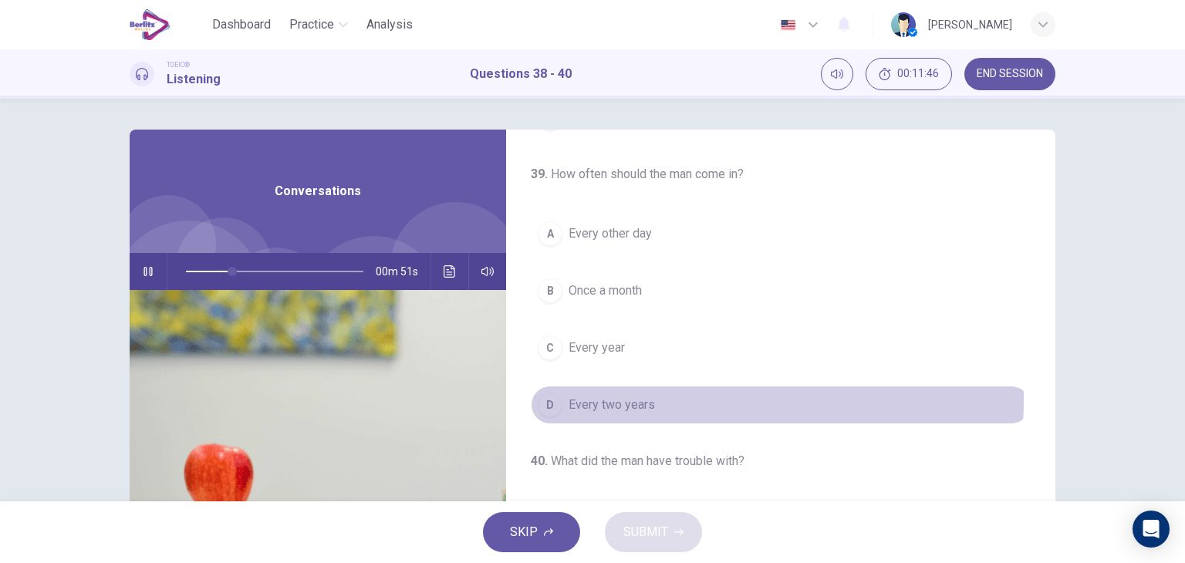
click at [622, 397] on span "Every two years" at bounding box center [611, 405] width 86 height 19
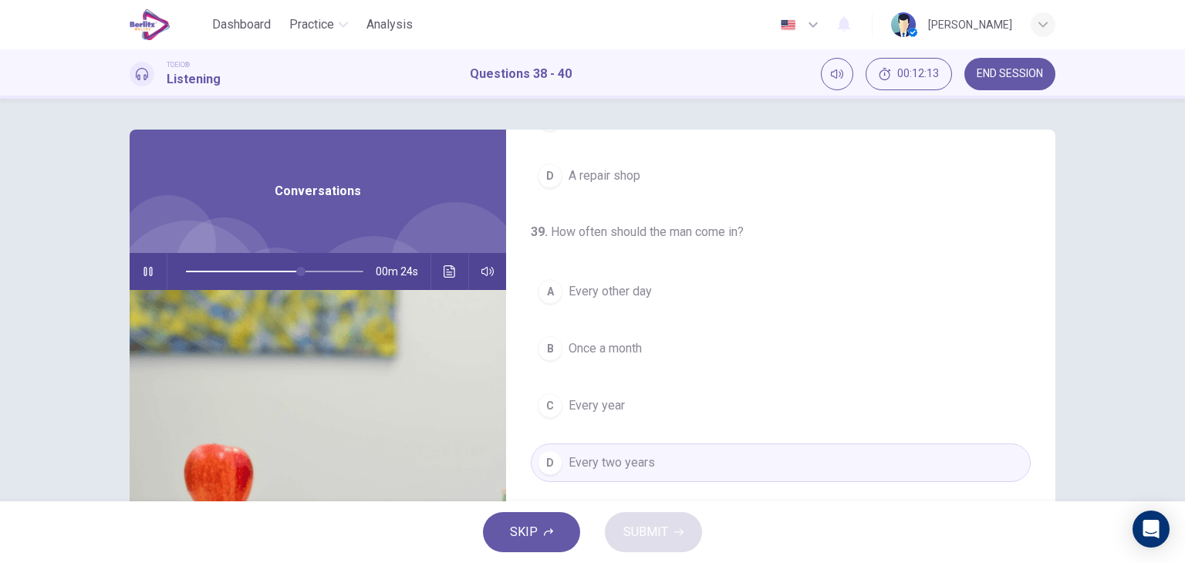
scroll to position [224, 0]
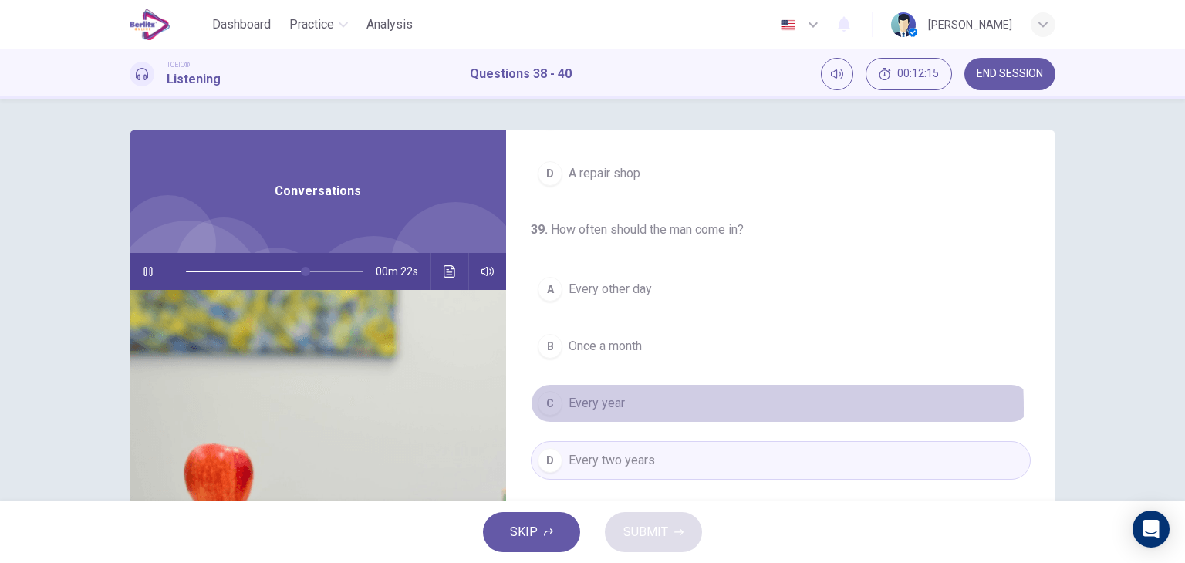
click at [607, 406] on span "Every year" at bounding box center [596, 403] width 56 height 19
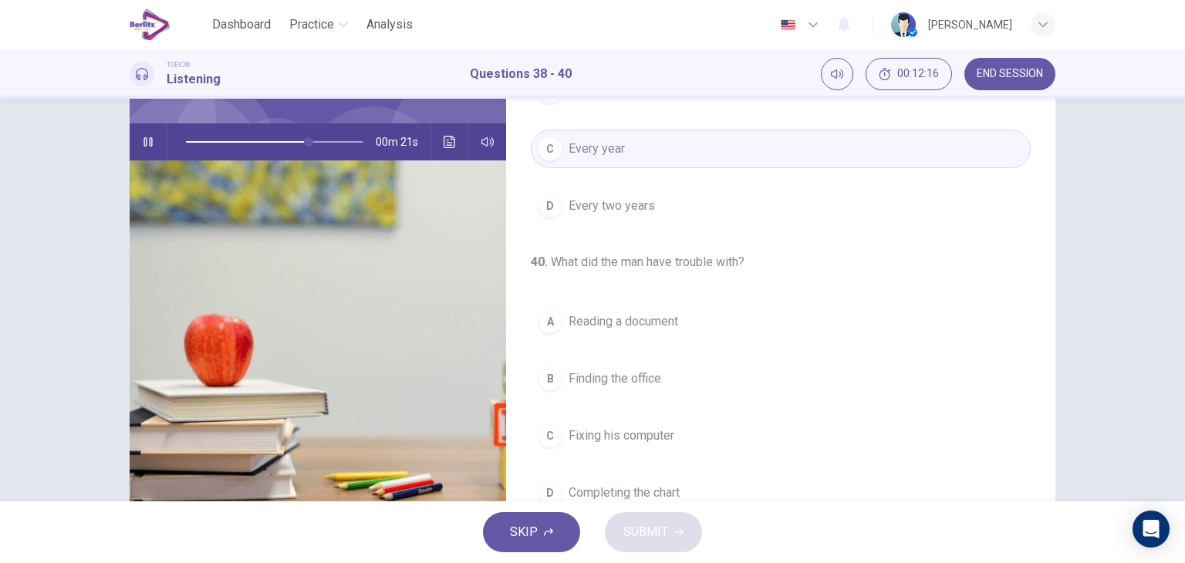
scroll to position [157, 0]
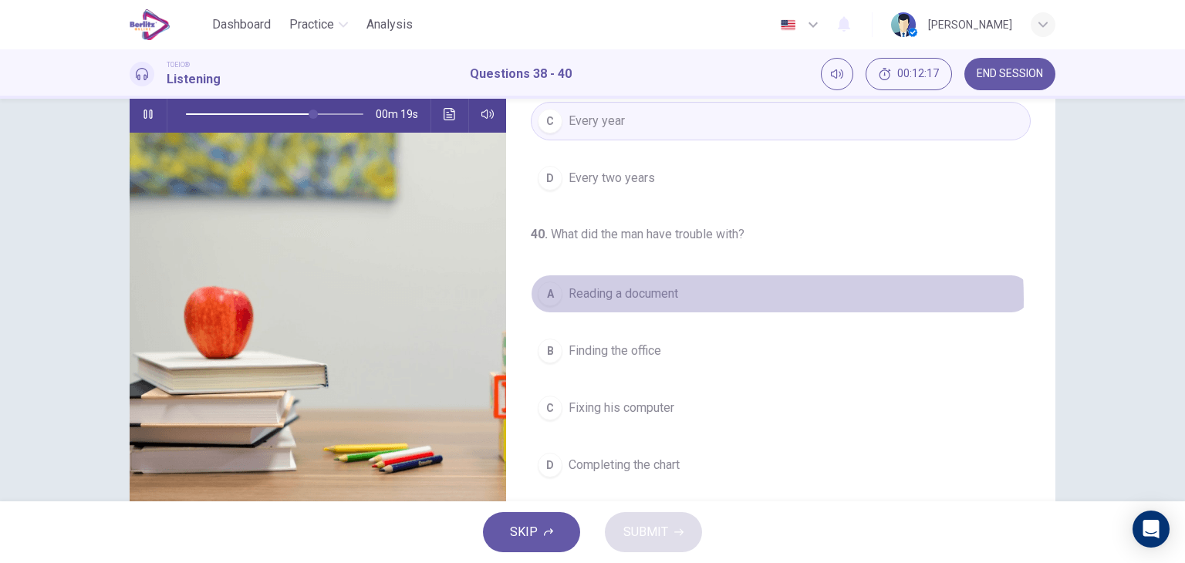
click at [666, 297] on span "Reading a document" at bounding box center [623, 294] width 110 height 19
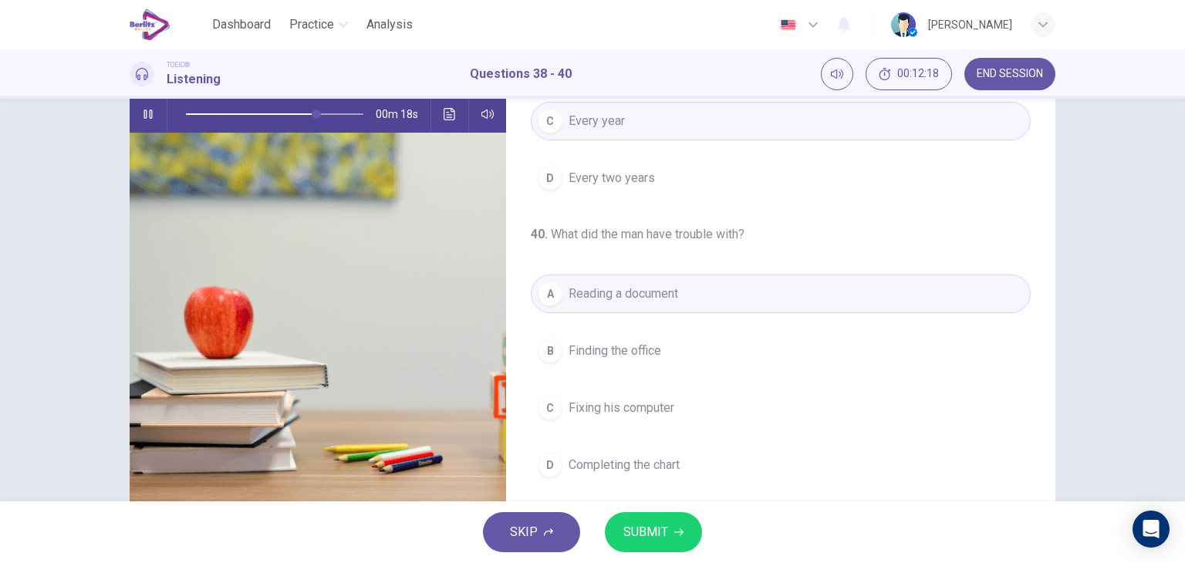
scroll to position [195, 0]
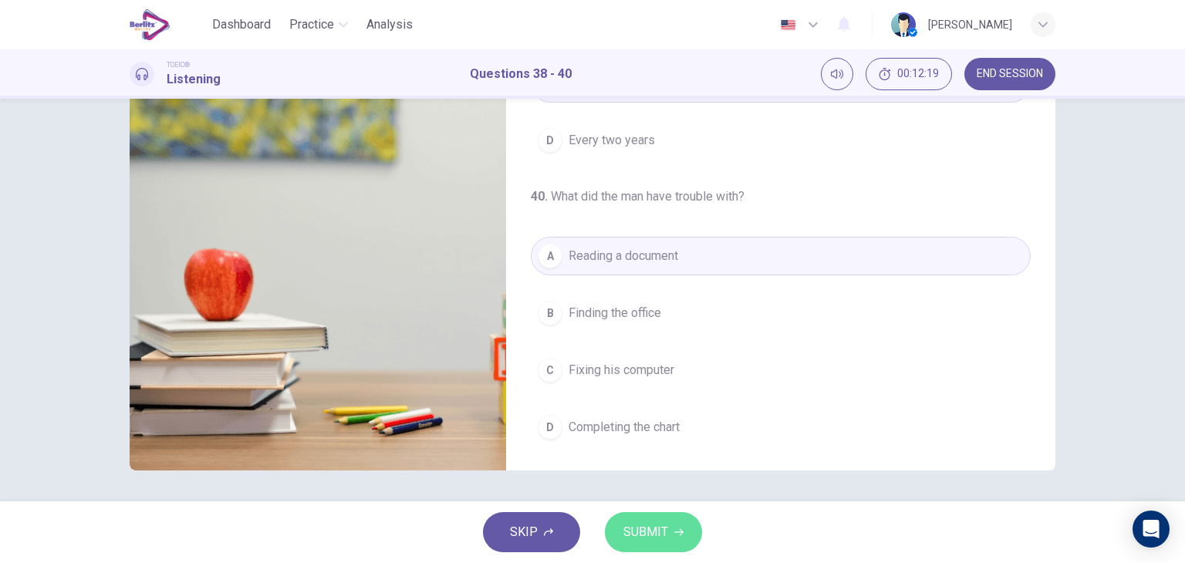
click at [676, 521] on button "SUBMIT" at bounding box center [653, 532] width 97 height 40
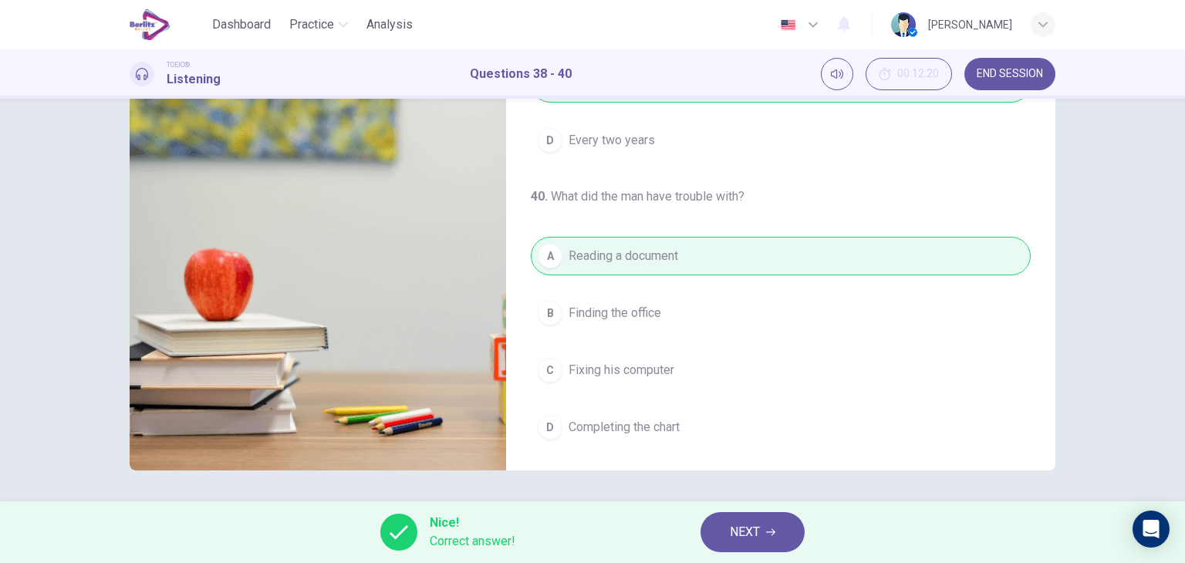
type input "**"
click at [763, 524] on button "NEXT" at bounding box center [752, 532] width 104 height 40
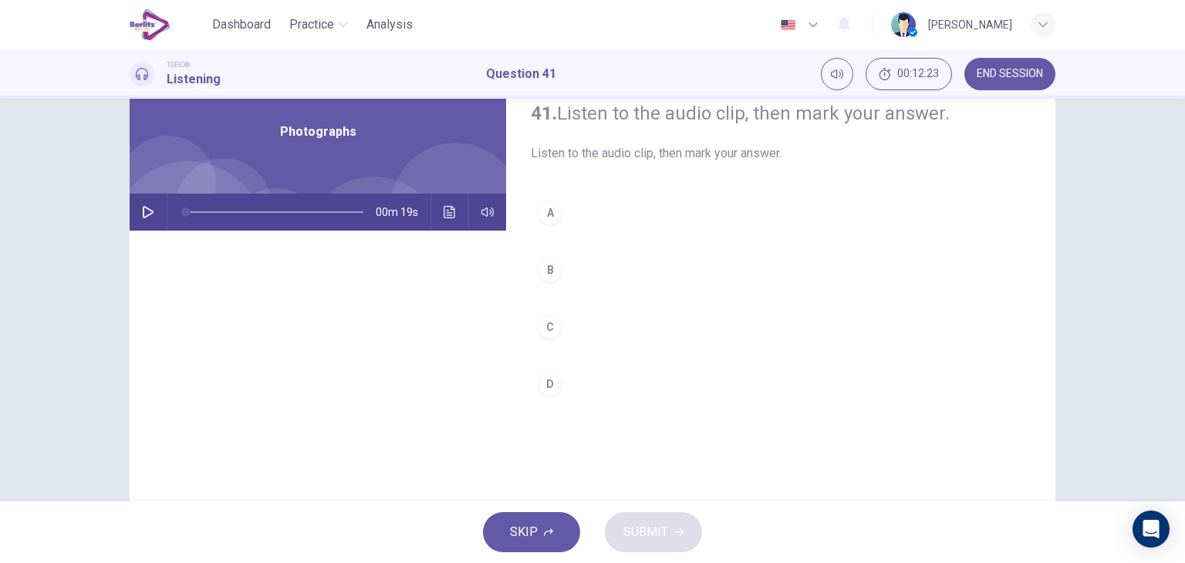
scroll to position [57, 0]
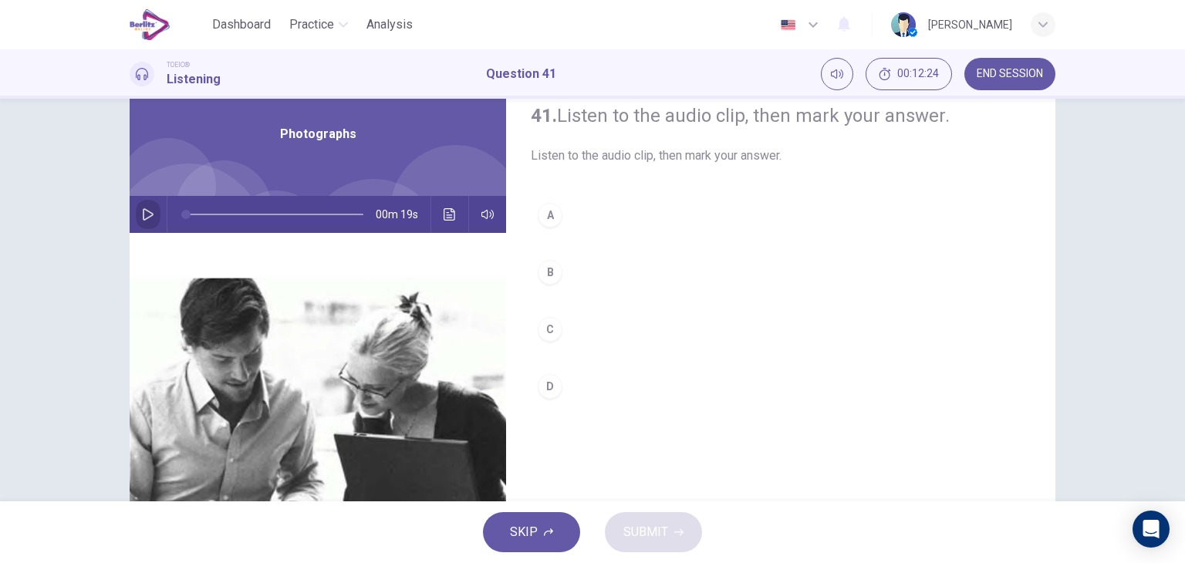
click at [149, 214] on icon "button" at bounding box center [148, 214] width 12 height 12
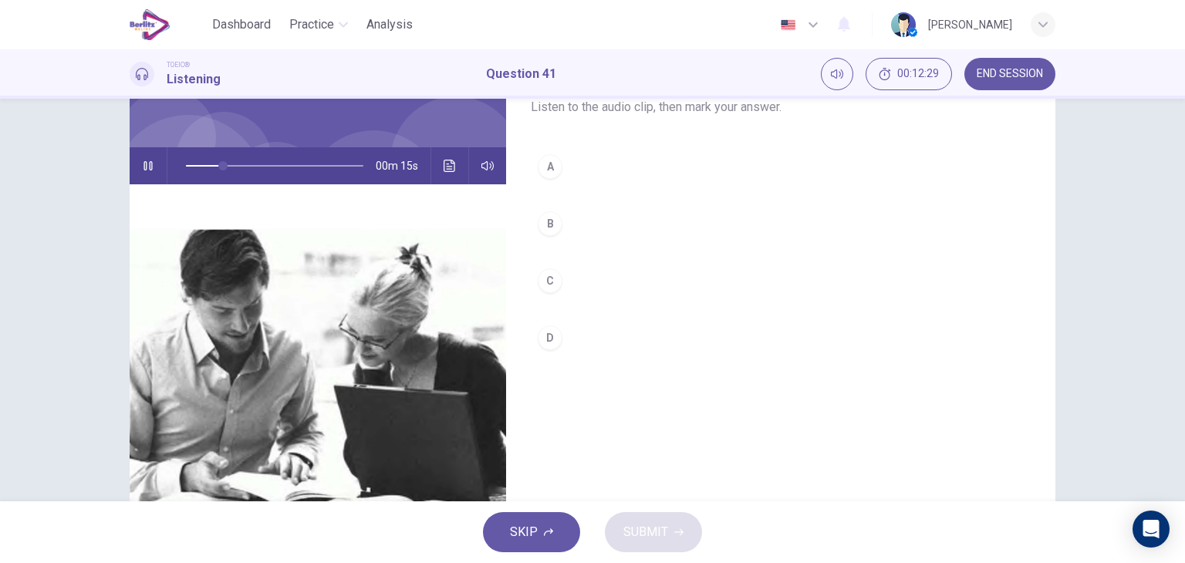
scroll to position [105, 0]
click at [561, 174] on button "A" at bounding box center [781, 167] width 500 height 39
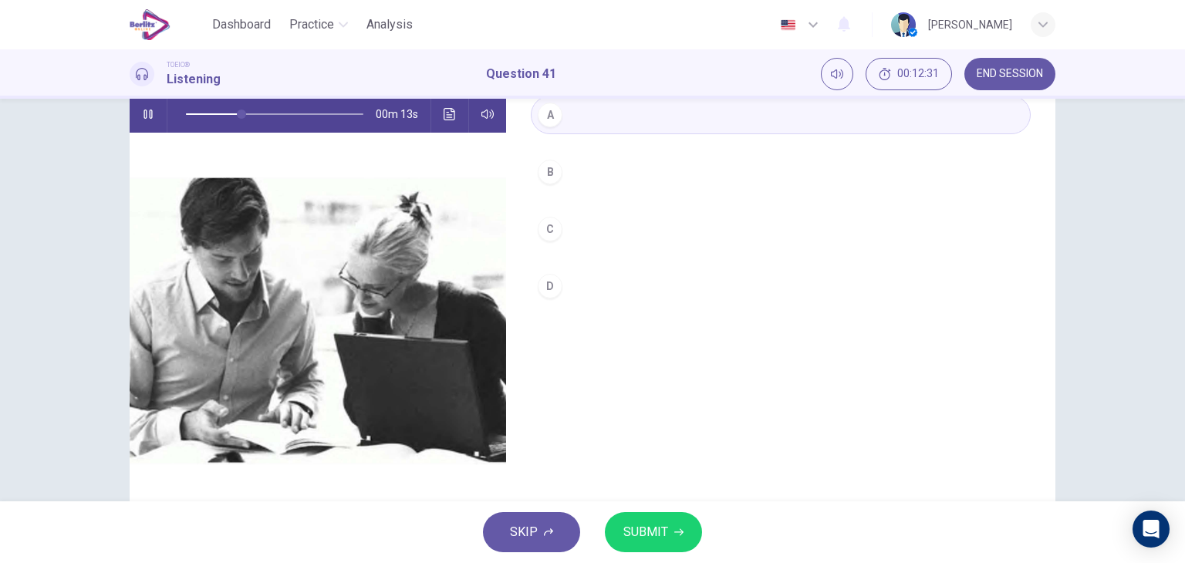
scroll to position [155, 0]
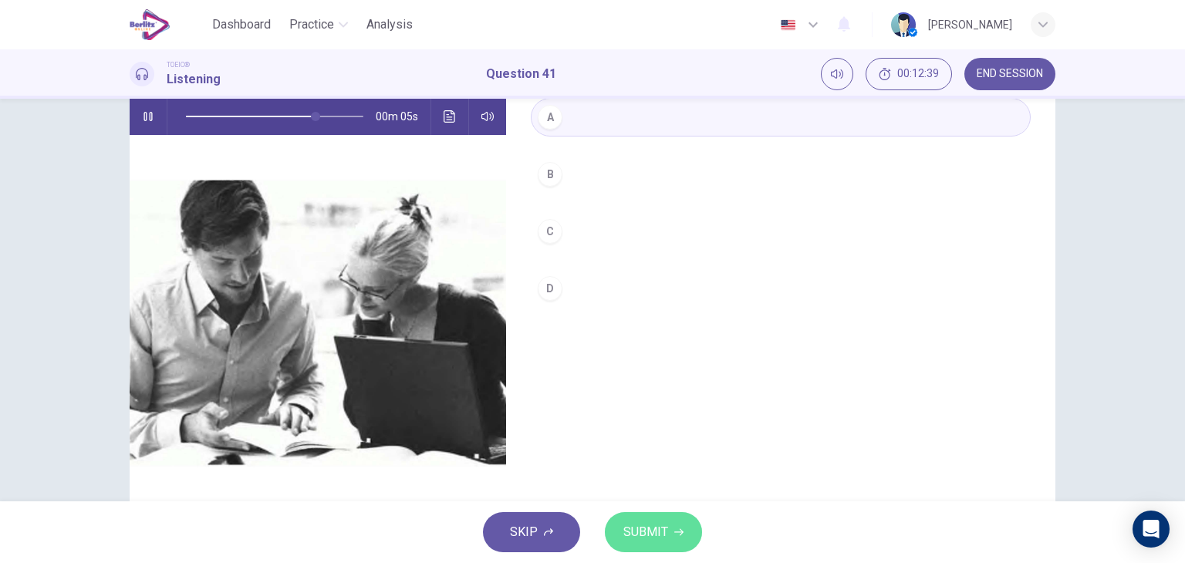
click at [651, 516] on button "SUBMIT" at bounding box center [653, 532] width 97 height 40
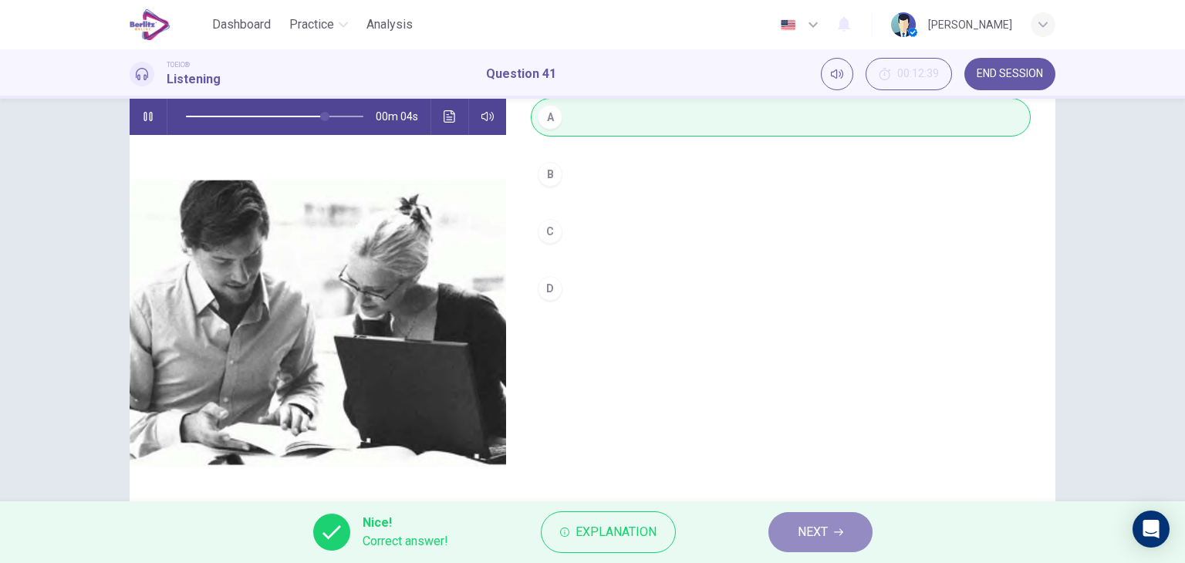
type input "**"
click at [800, 526] on span "NEXT" at bounding box center [812, 532] width 30 height 22
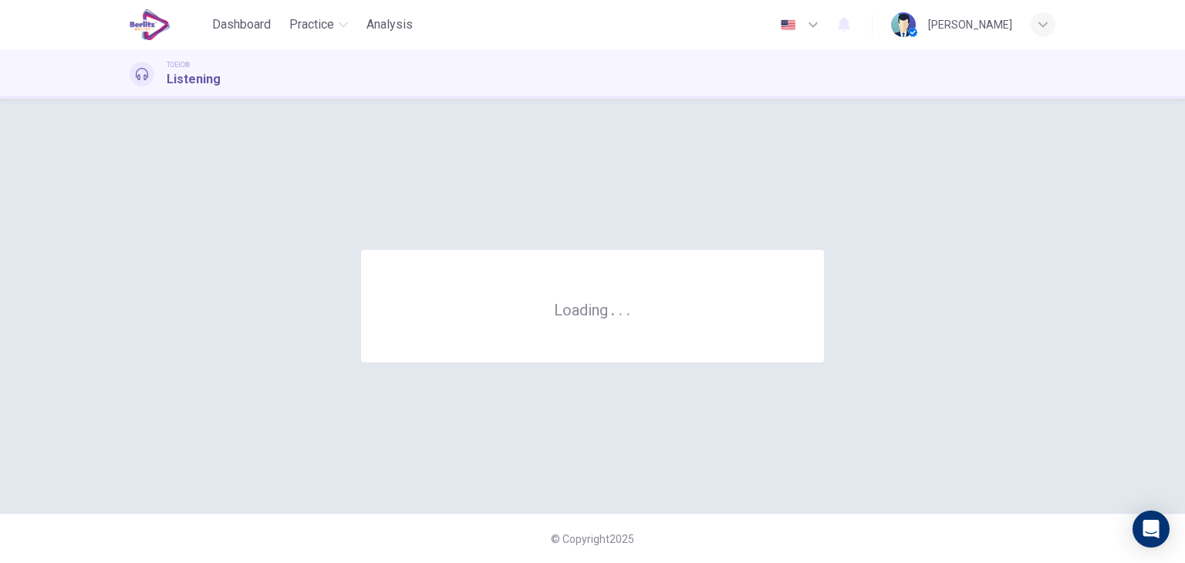
scroll to position [0, 0]
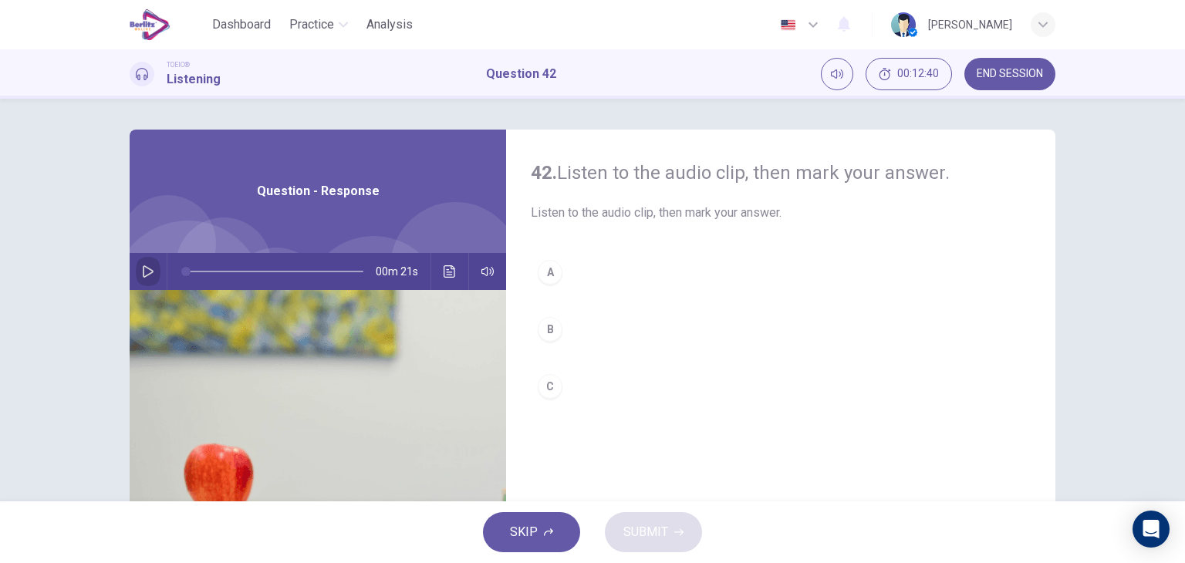
click at [145, 263] on button "button" at bounding box center [148, 271] width 25 height 37
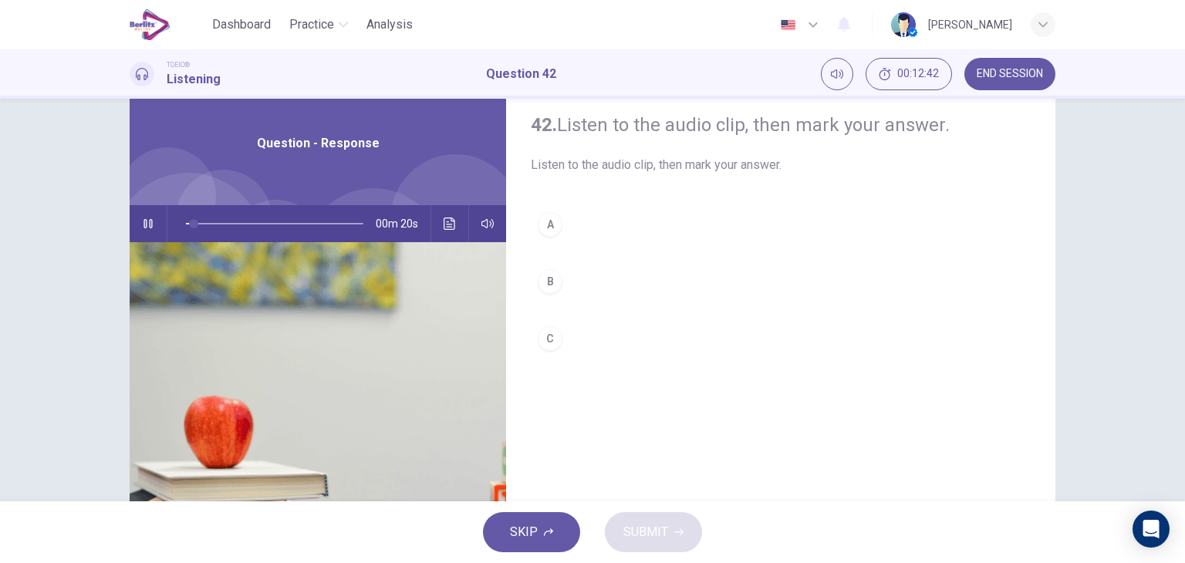
scroll to position [46, 0]
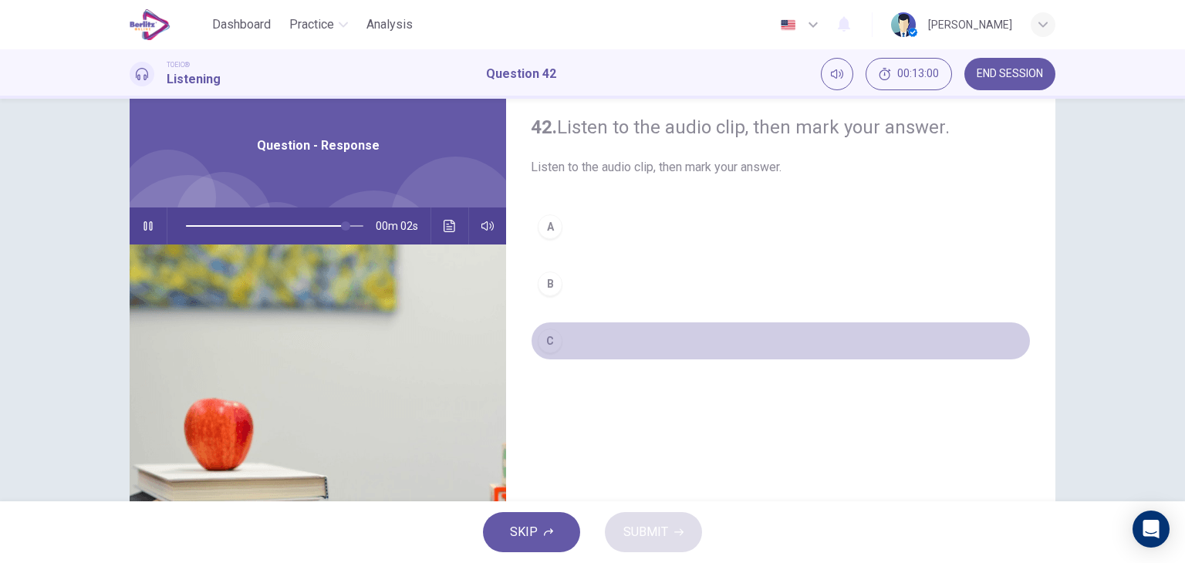
click at [551, 335] on div "C" at bounding box center [550, 341] width 25 height 25
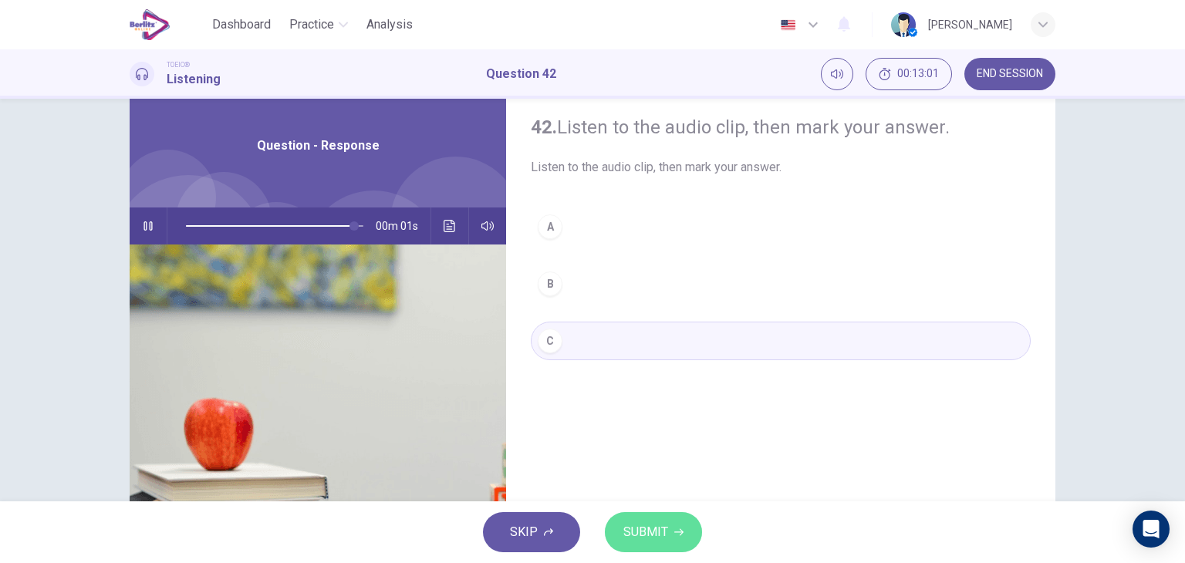
click at [654, 516] on button "SUBMIT" at bounding box center [653, 532] width 97 height 40
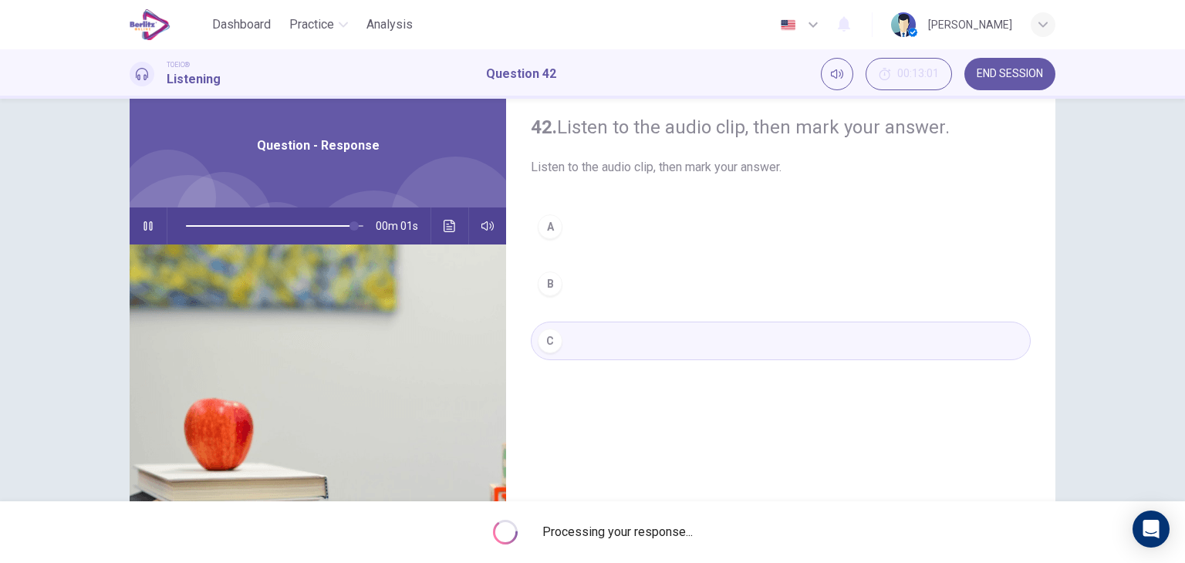
type input "*"
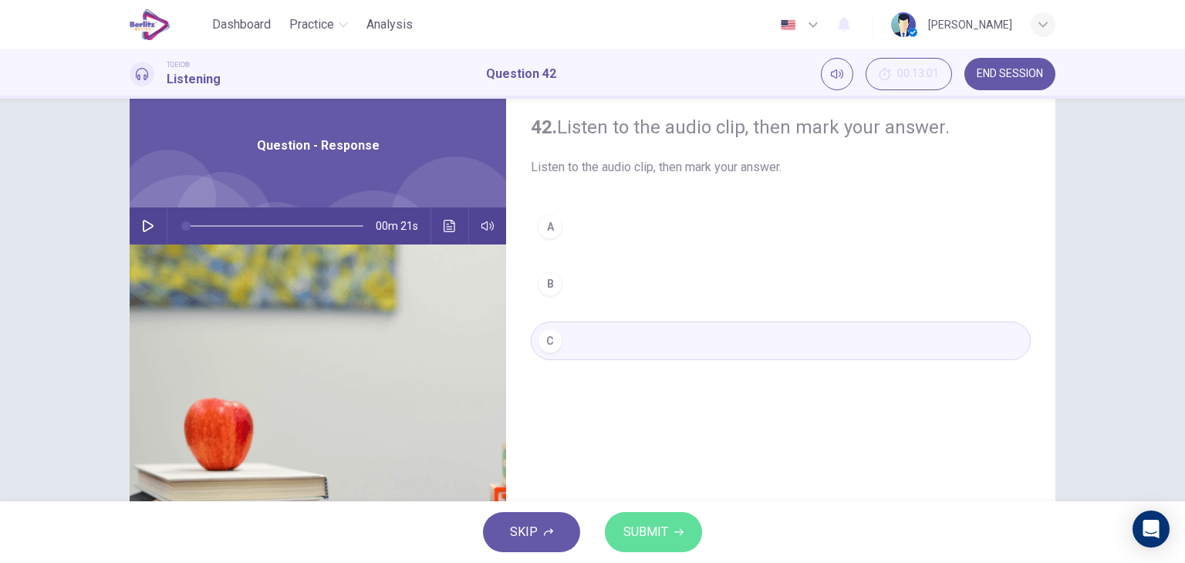
click at [656, 528] on span "SUBMIT" at bounding box center [645, 532] width 45 height 22
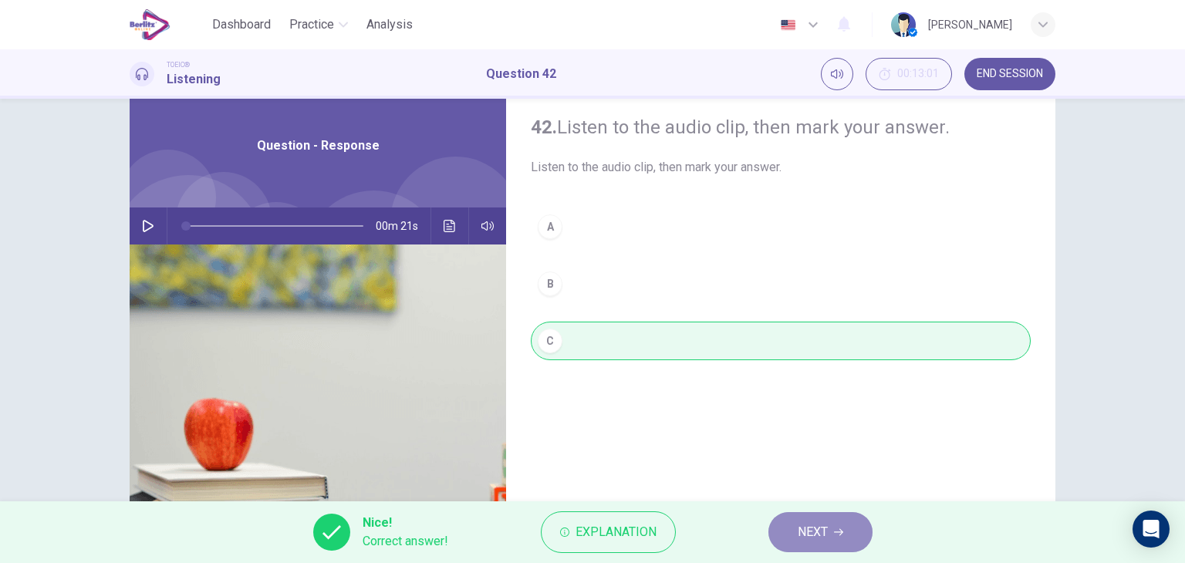
click at [826, 535] on span "NEXT" at bounding box center [812, 532] width 30 height 22
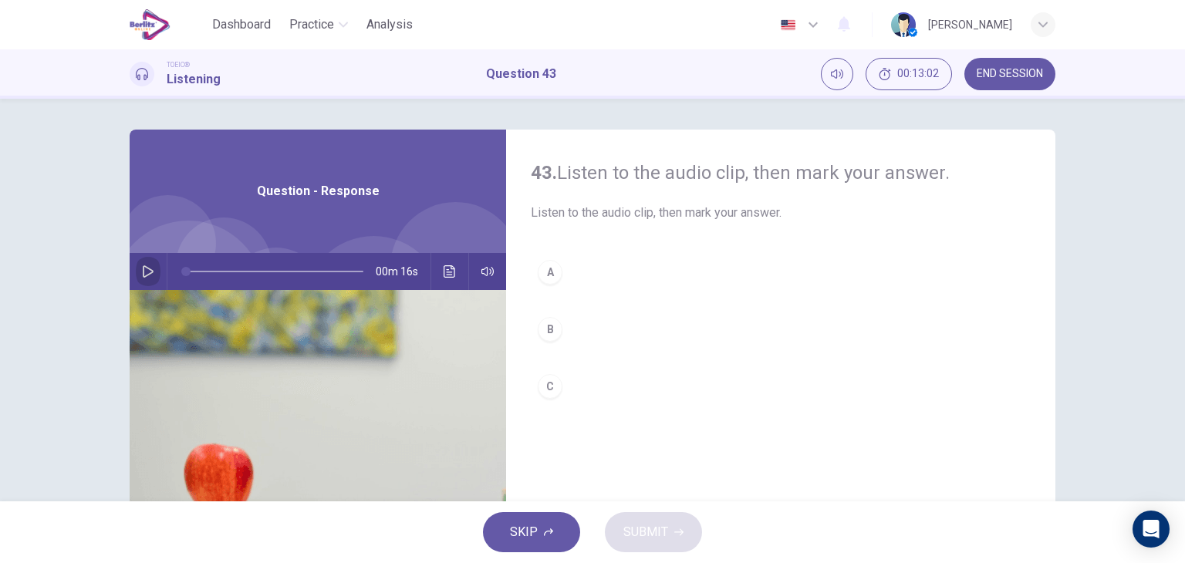
click at [149, 266] on icon "button" at bounding box center [148, 271] width 12 height 12
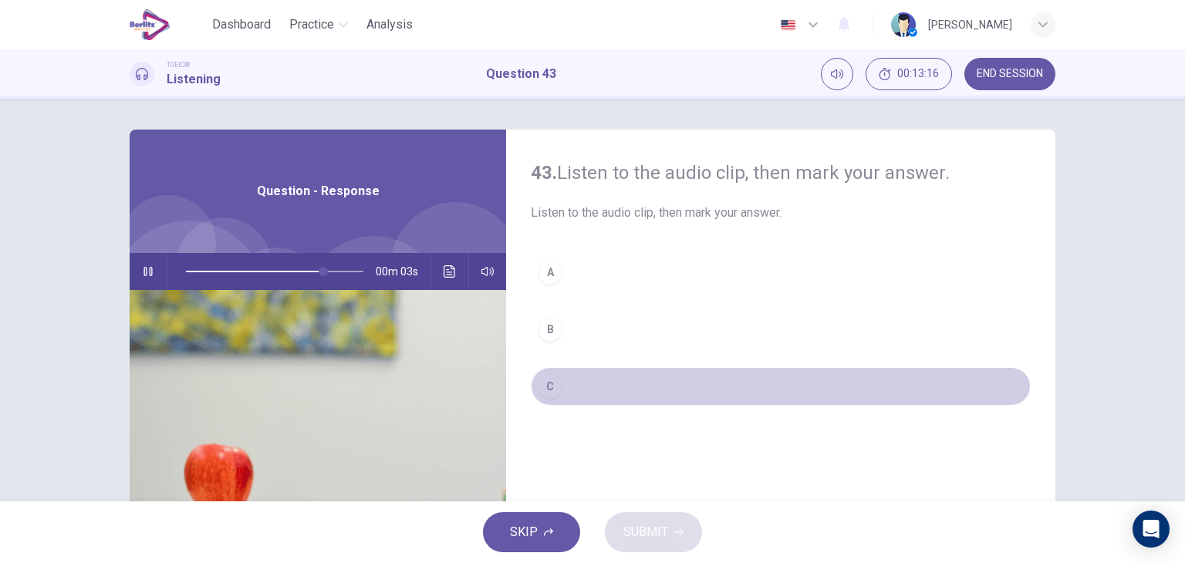
click at [554, 374] on button "C" at bounding box center [781, 386] width 500 height 39
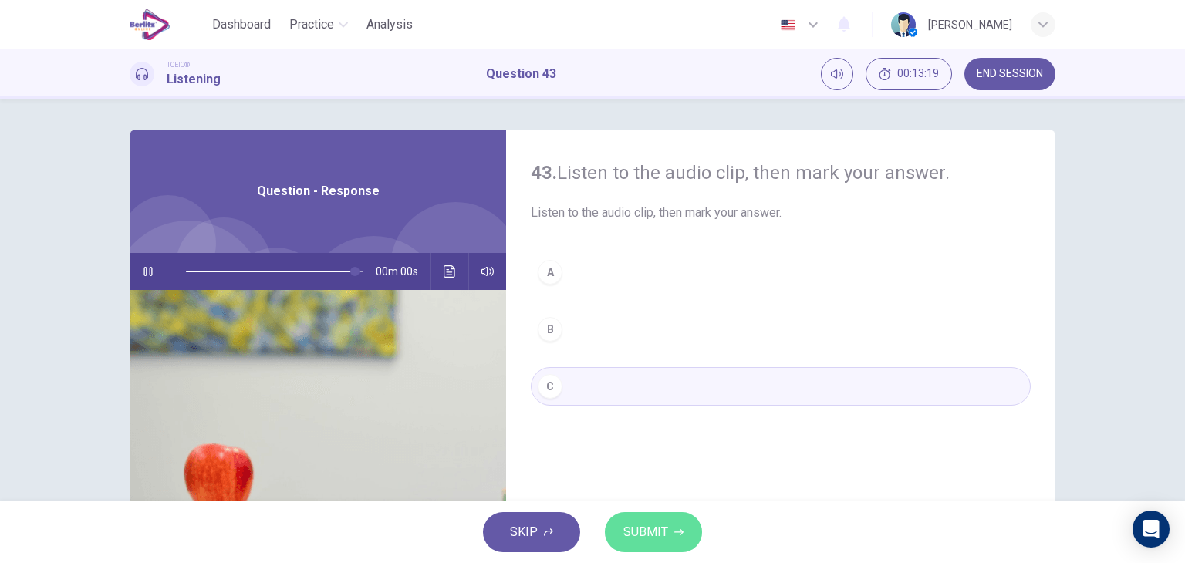
click at [656, 525] on span "SUBMIT" at bounding box center [645, 532] width 45 height 22
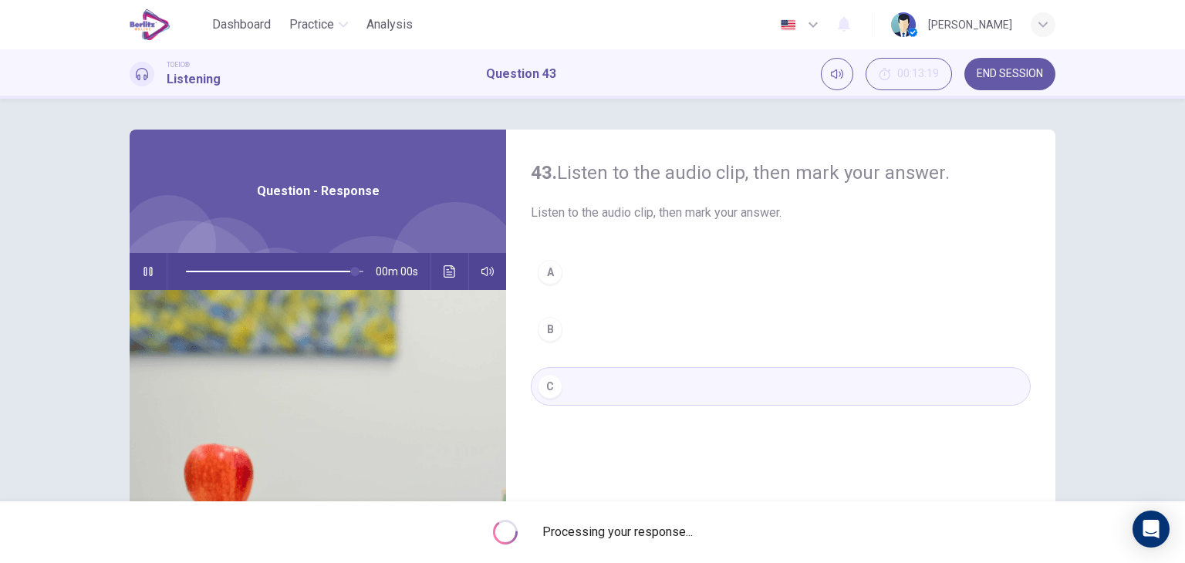
type input "*"
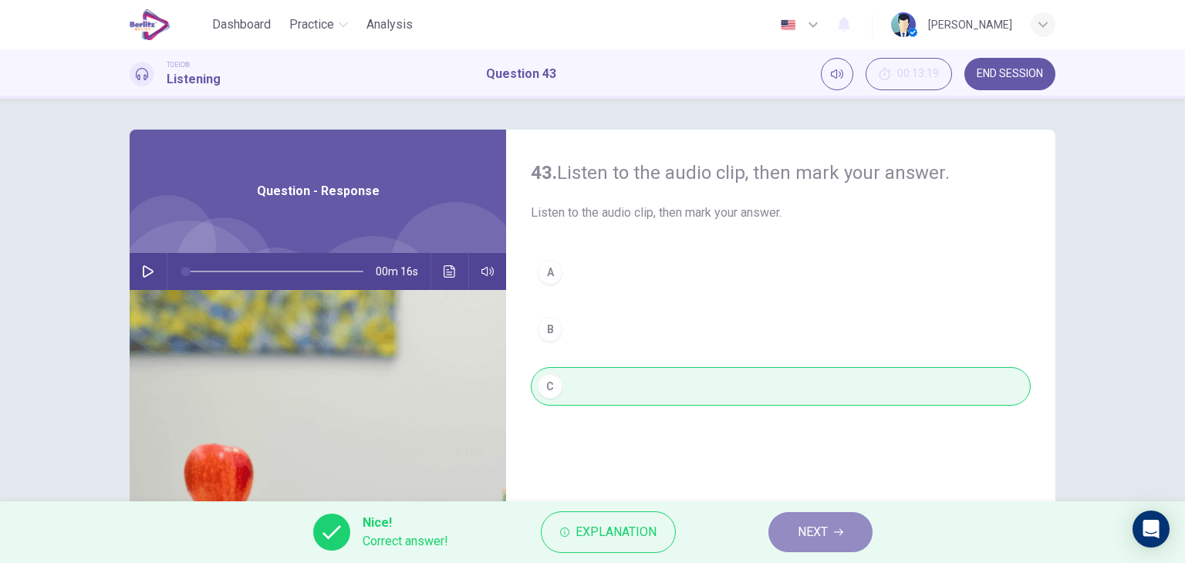
click at [842, 538] on button "NEXT" at bounding box center [820, 532] width 104 height 40
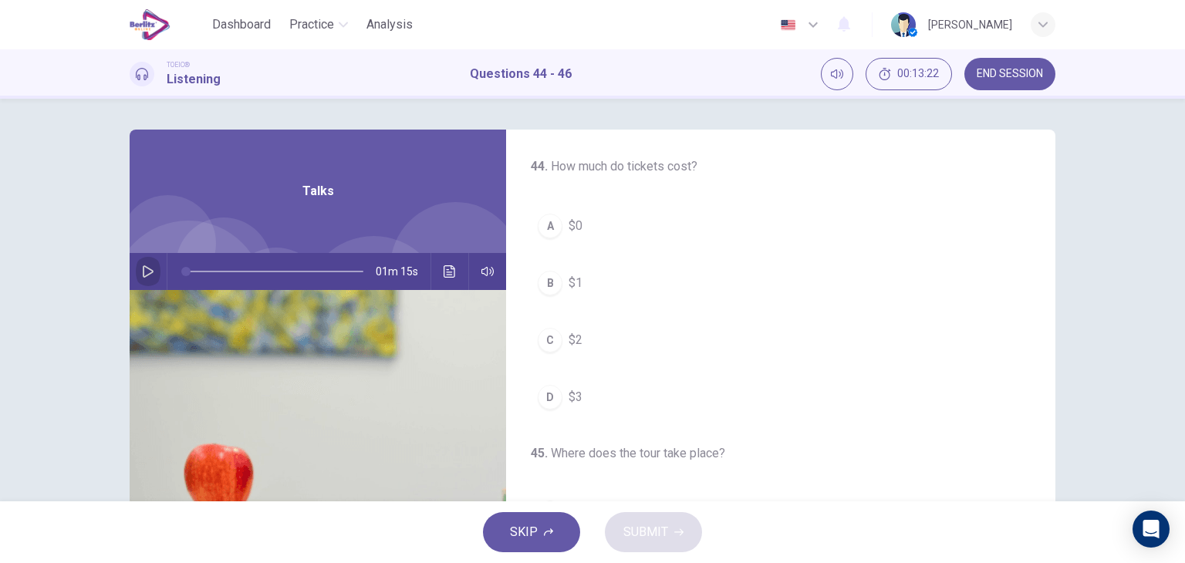
click at [136, 278] on button "button" at bounding box center [148, 271] width 25 height 37
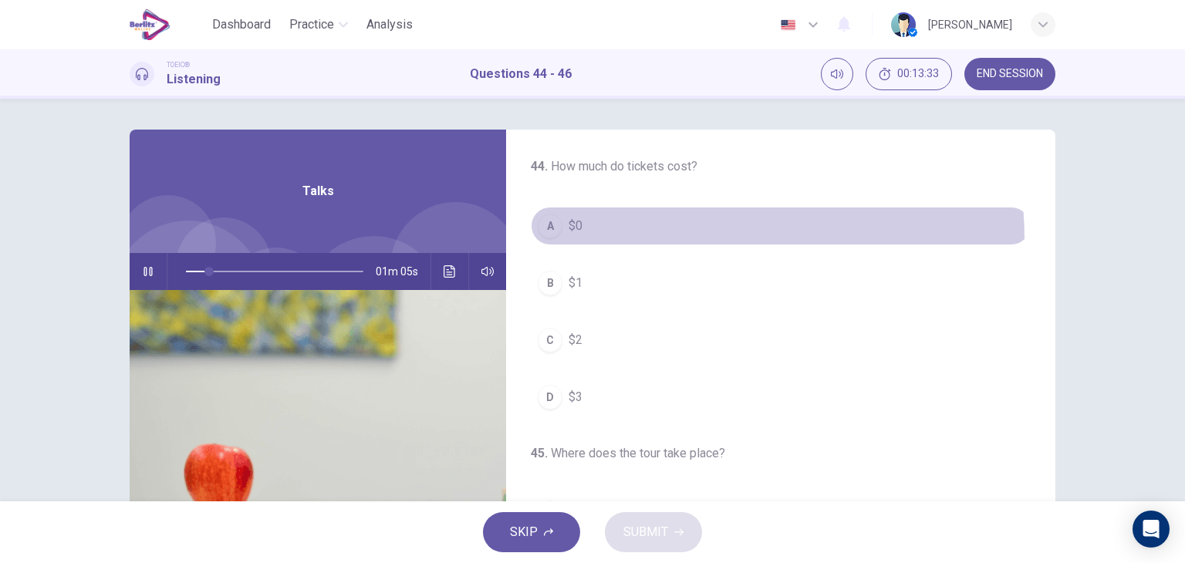
click at [595, 241] on button "A $0" at bounding box center [781, 226] width 500 height 39
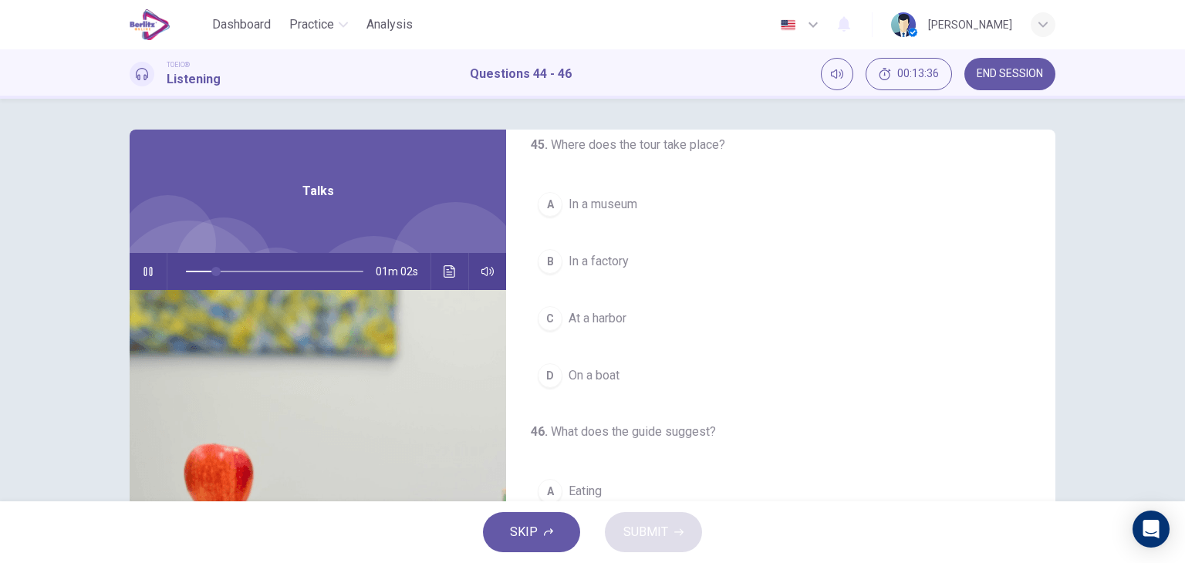
scroll to position [310, 0]
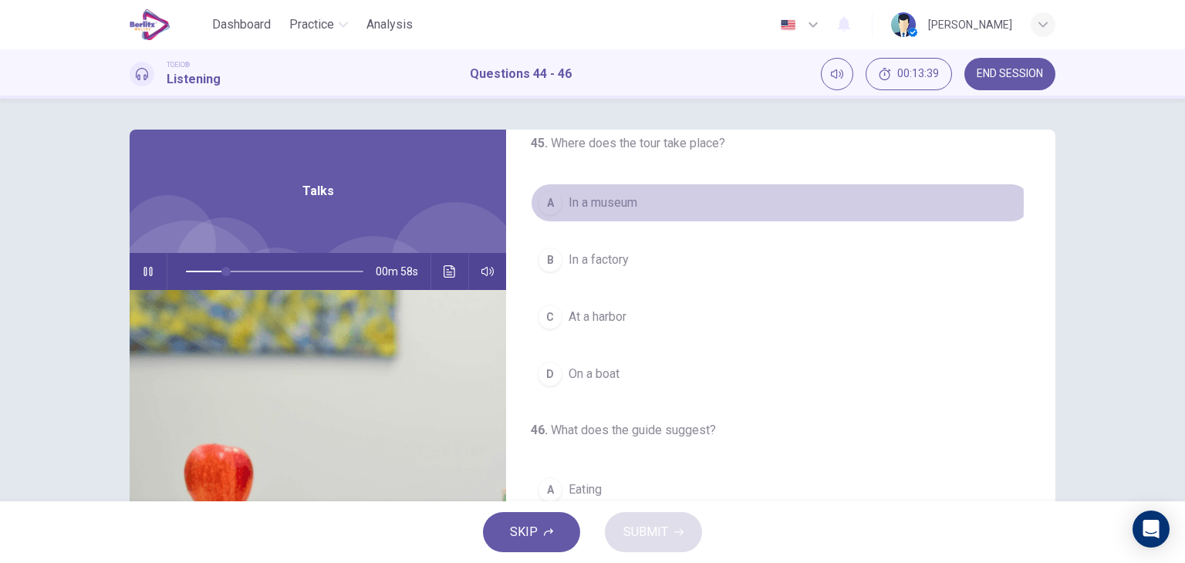
click at [608, 201] on span "In a museum" at bounding box center [602, 203] width 69 height 19
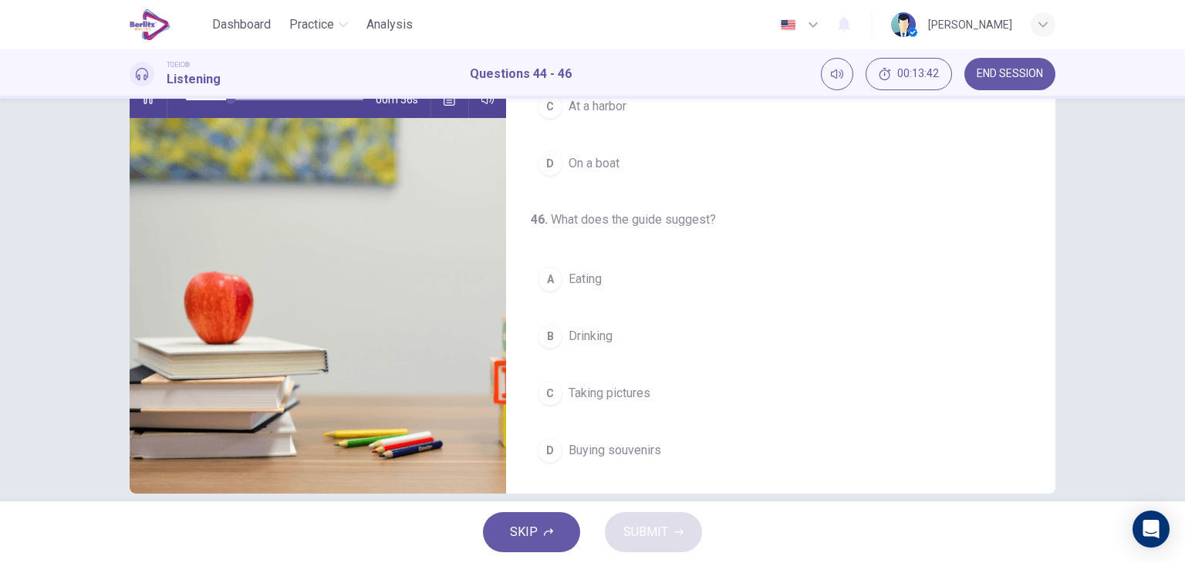
scroll to position [176, 0]
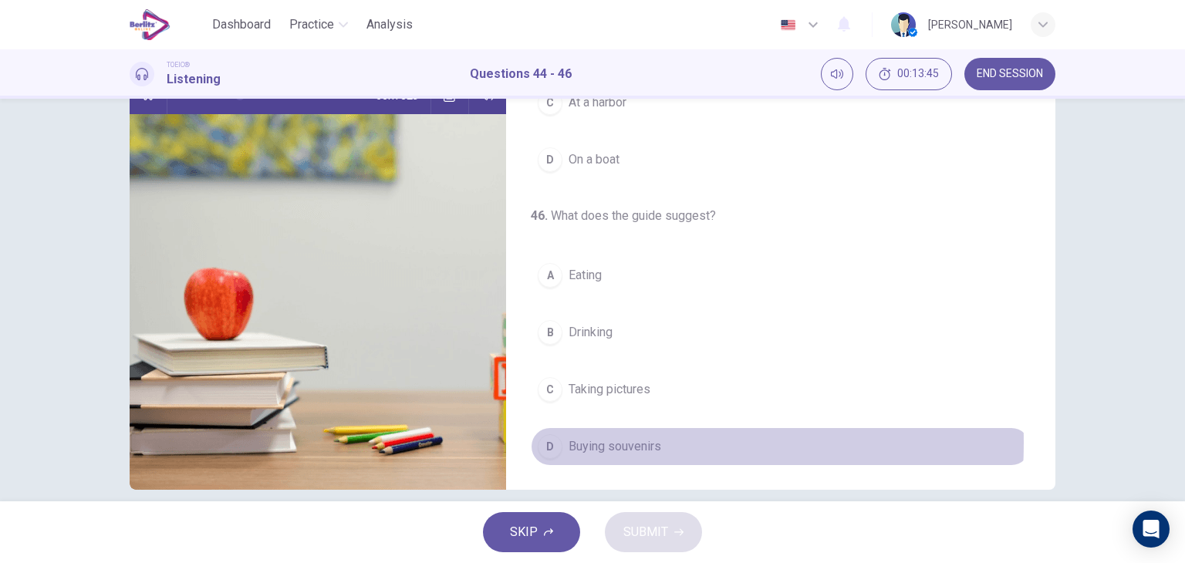
click at [574, 439] on span "Buying souvenirs" at bounding box center [614, 446] width 93 height 19
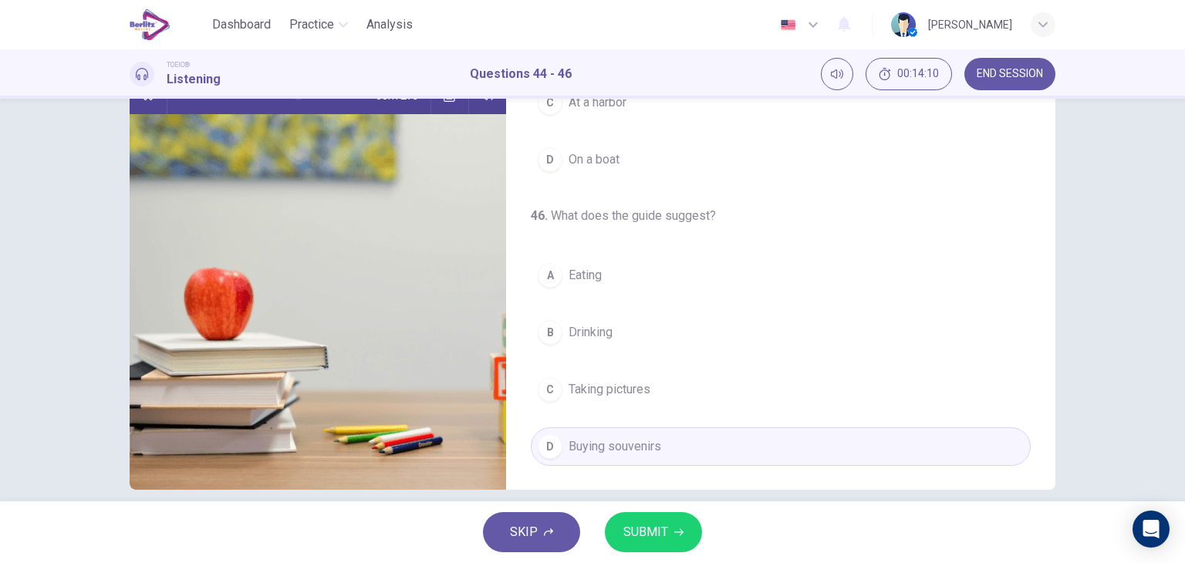
scroll to position [195, 0]
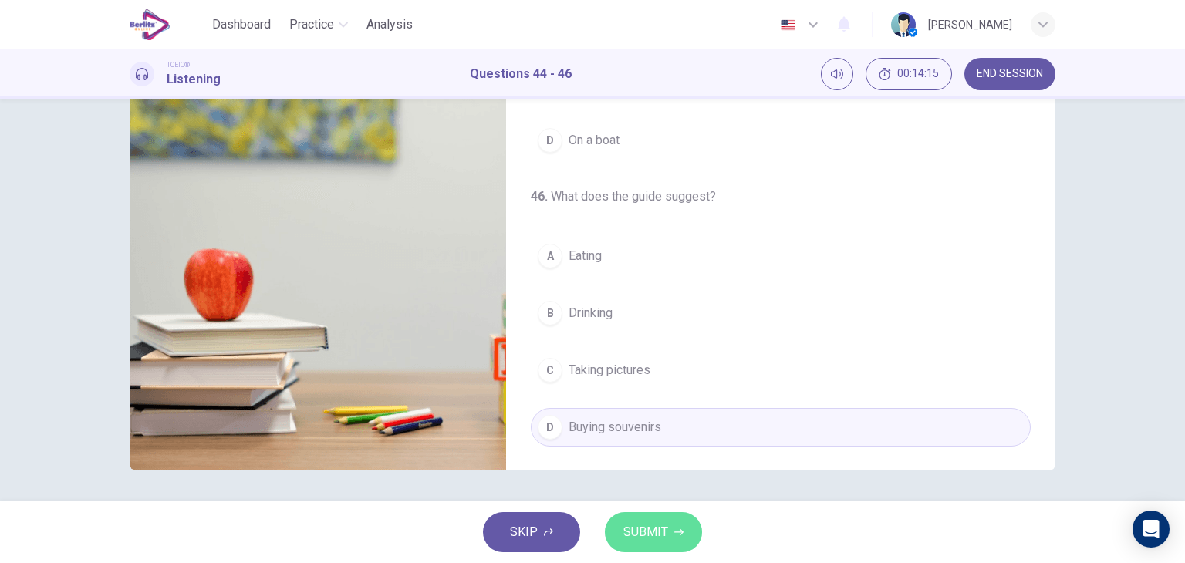
click at [633, 531] on span "SUBMIT" at bounding box center [645, 532] width 45 height 22
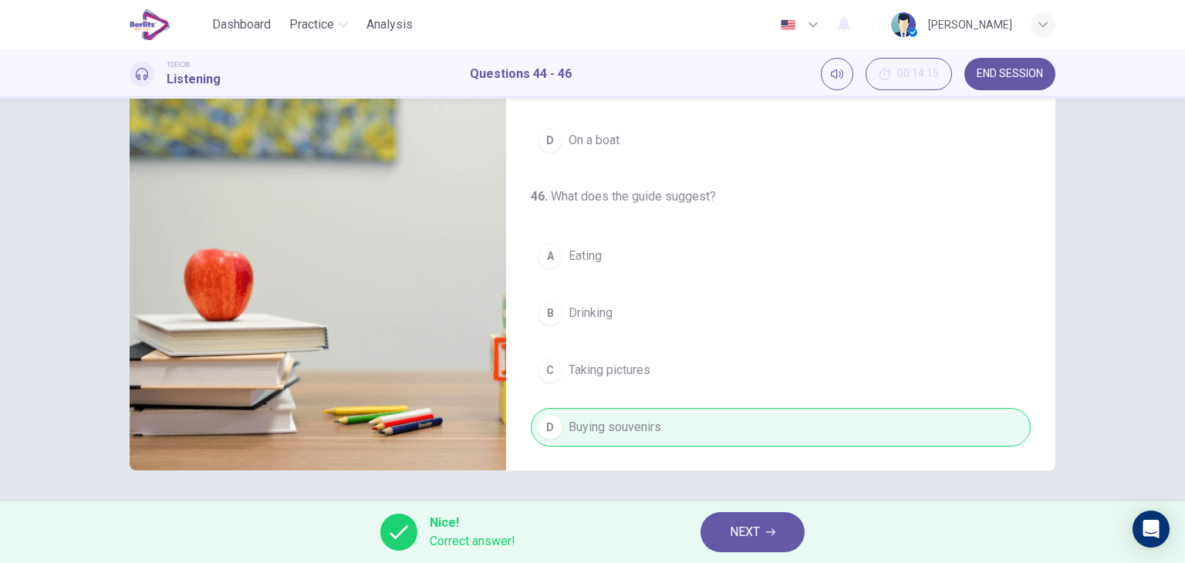
type input "**"
click at [742, 544] on button "NEXT" at bounding box center [752, 532] width 104 height 40
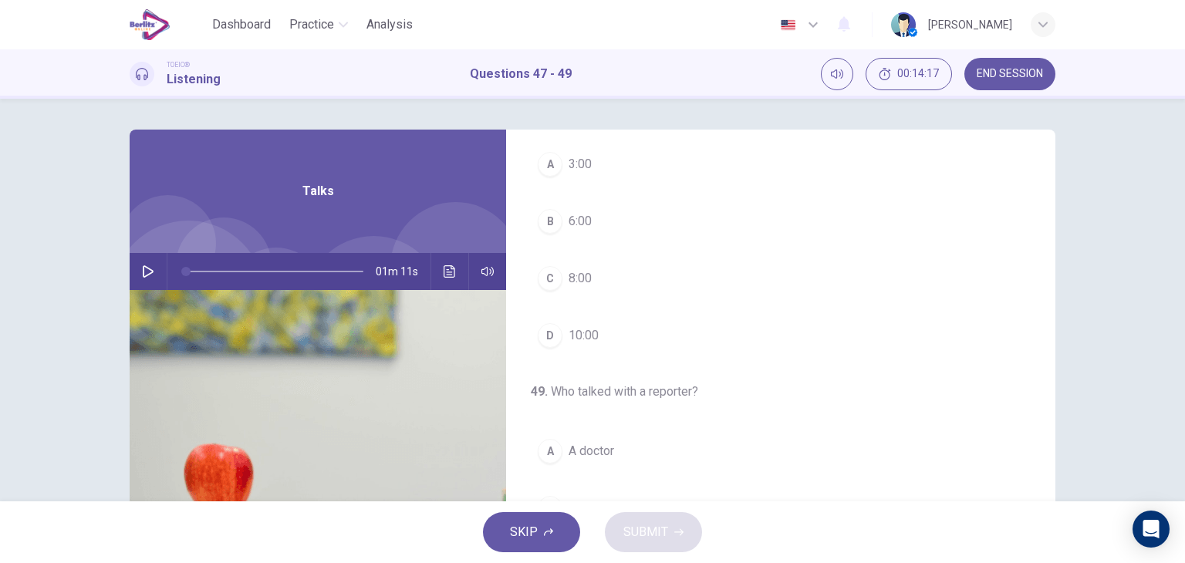
scroll to position [0, 0]
click at [148, 272] on icon "button" at bounding box center [148, 271] width 11 height 12
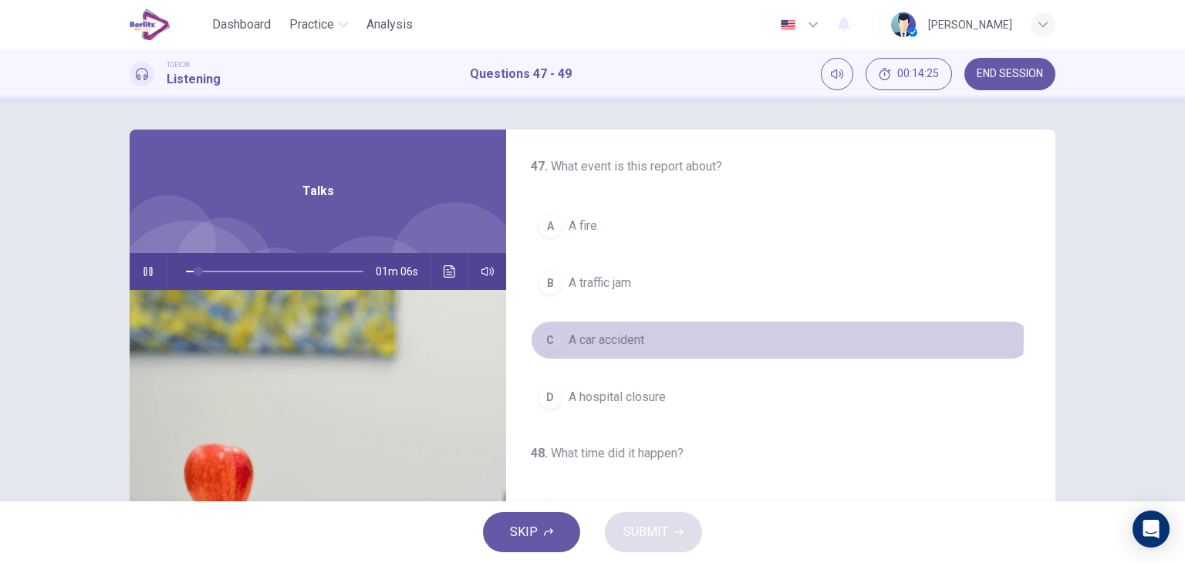
click at [662, 336] on button "C A car accident" at bounding box center [781, 340] width 500 height 39
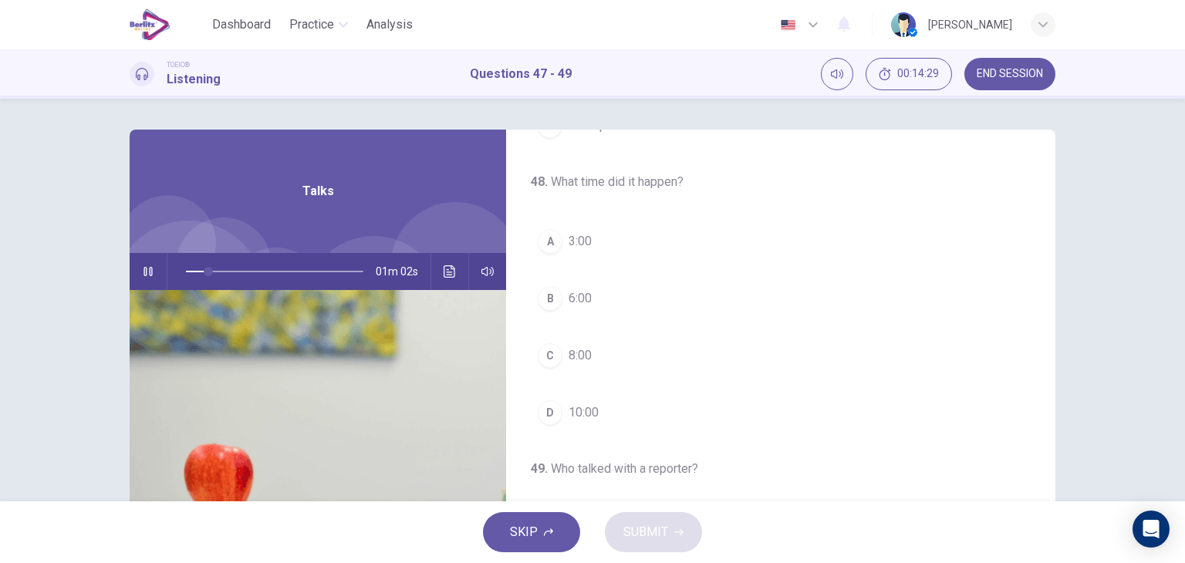
scroll to position [271, 0]
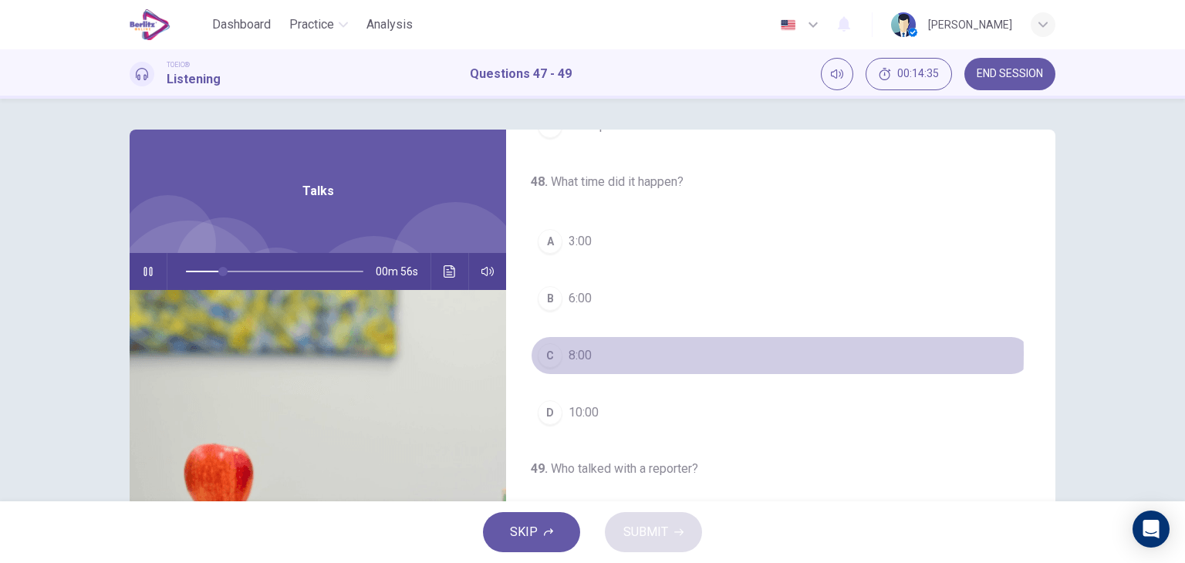
click at [589, 352] on button "C 8:00" at bounding box center [781, 355] width 500 height 39
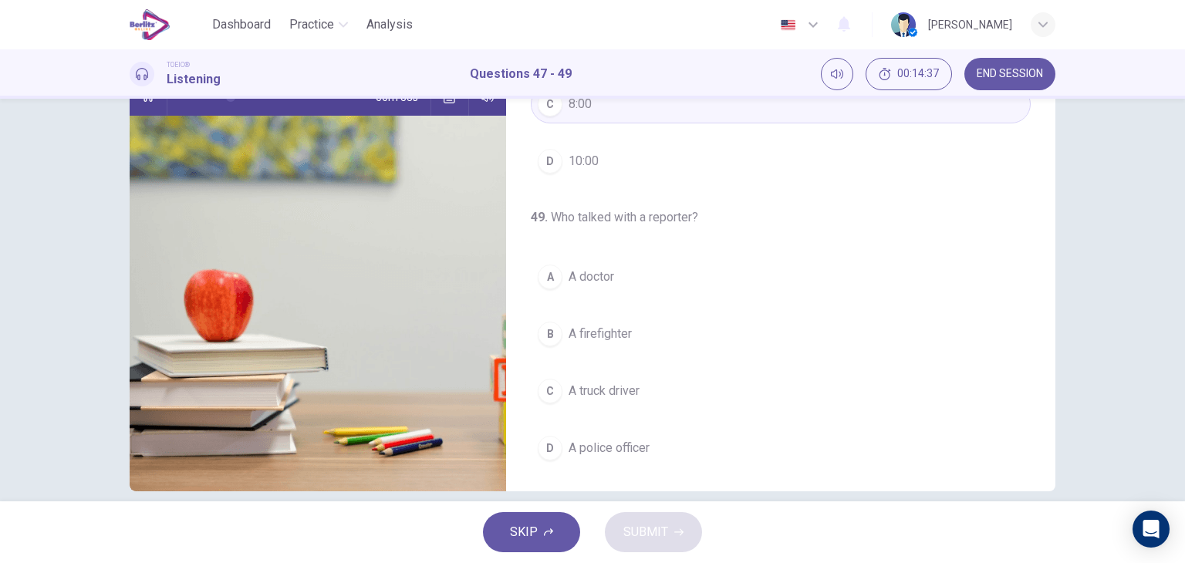
scroll to position [175, 0]
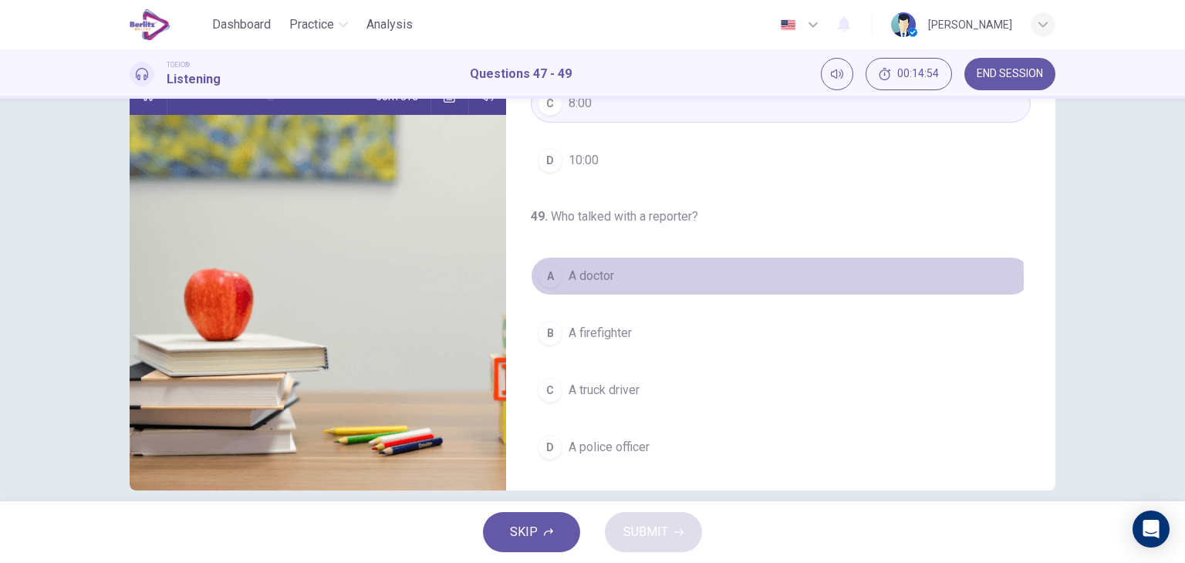
click at [589, 275] on span "A doctor" at bounding box center [591, 276] width 46 height 19
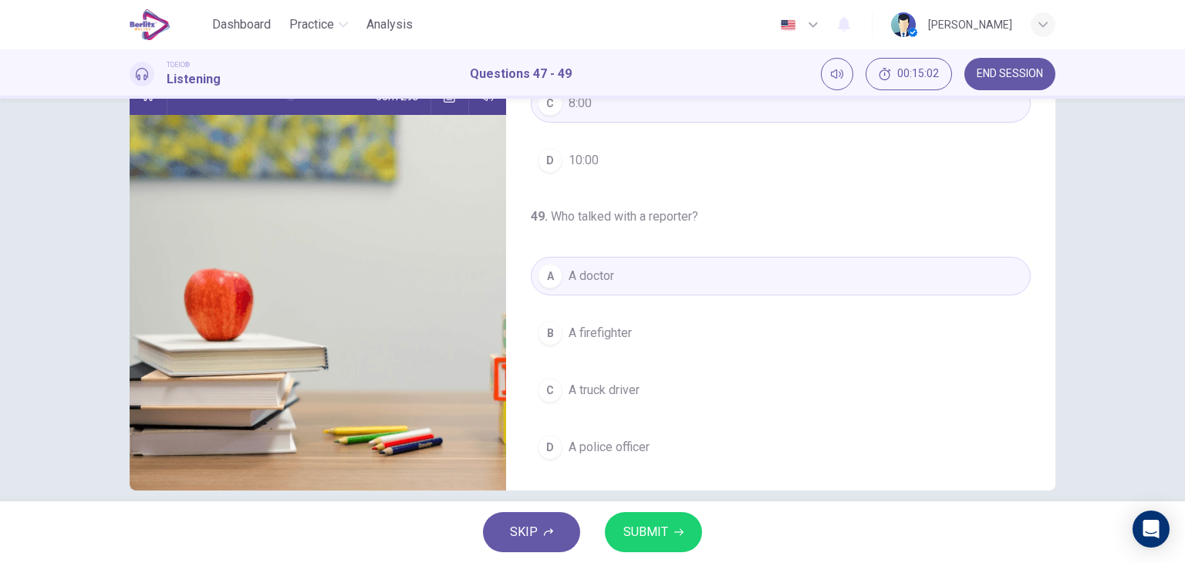
scroll to position [195, 0]
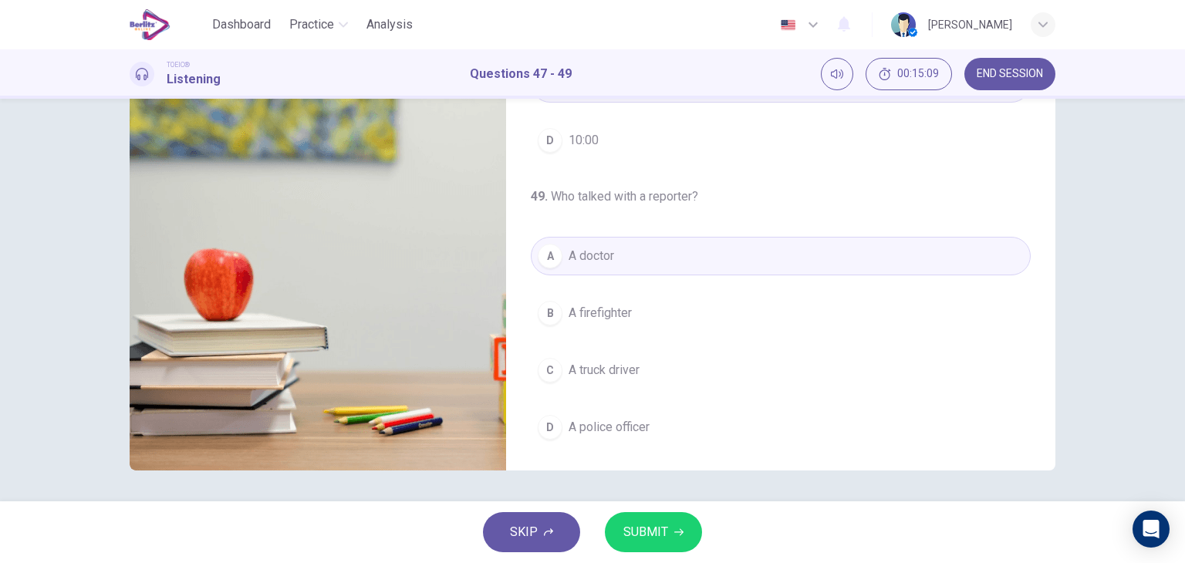
click at [637, 541] on span "SUBMIT" at bounding box center [645, 532] width 45 height 22
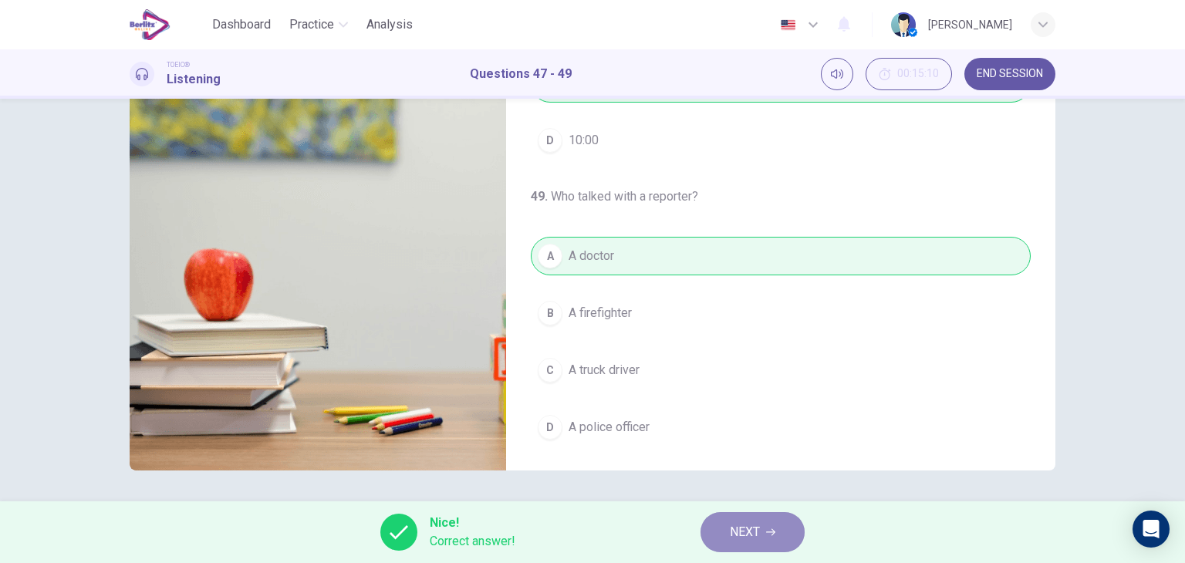
type input "**"
click at [709, 531] on button "NEXT" at bounding box center [752, 532] width 104 height 40
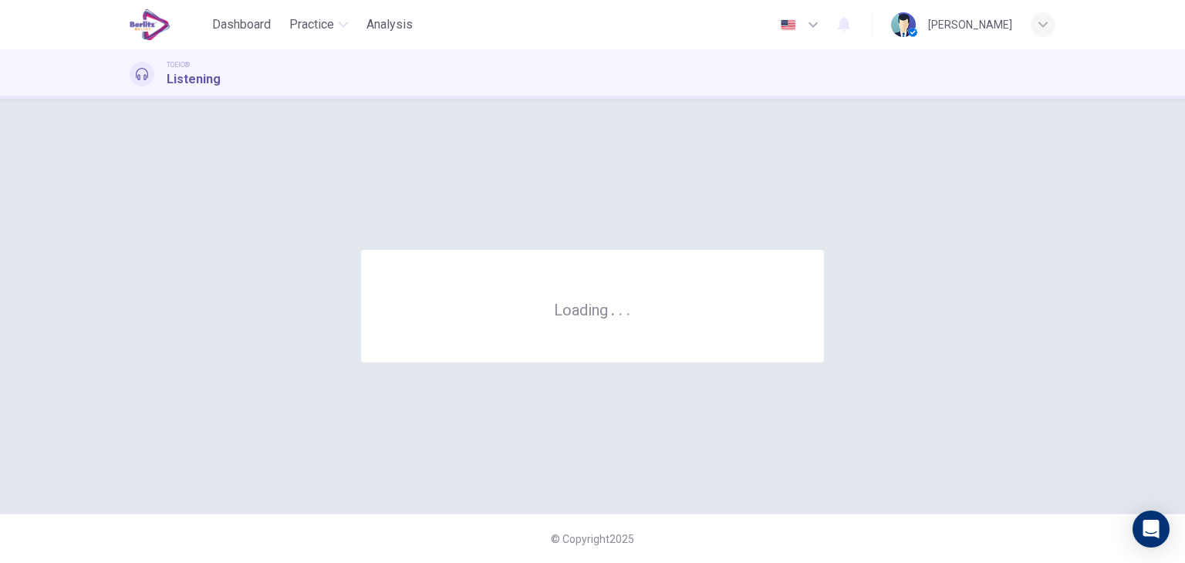
scroll to position [0, 0]
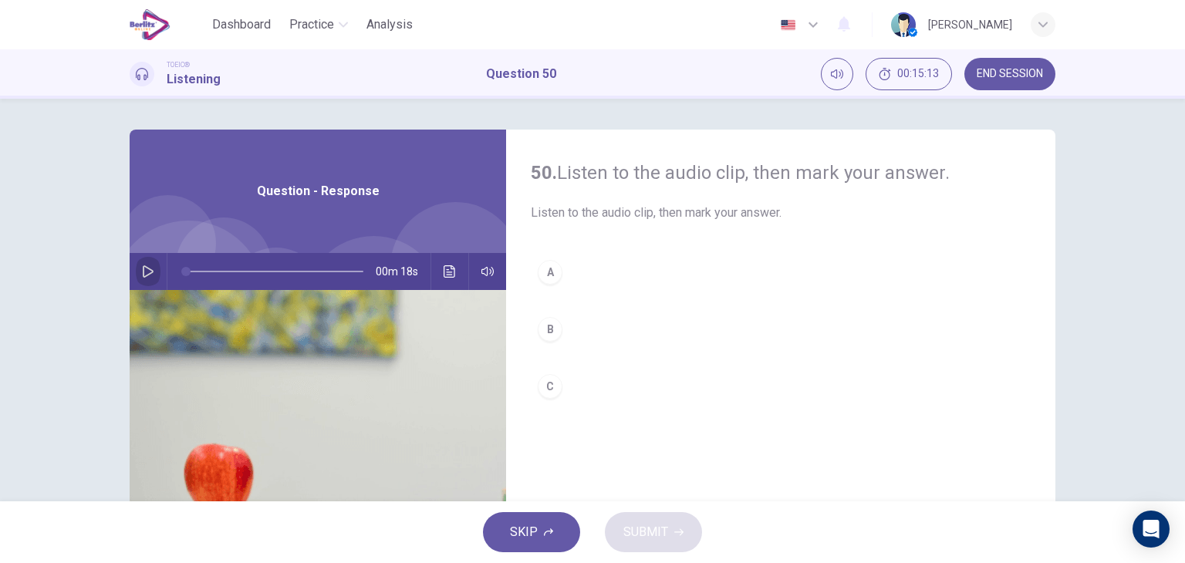
click at [147, 269] on icon "button" at bounding box center [148, 271] width 11 height 12
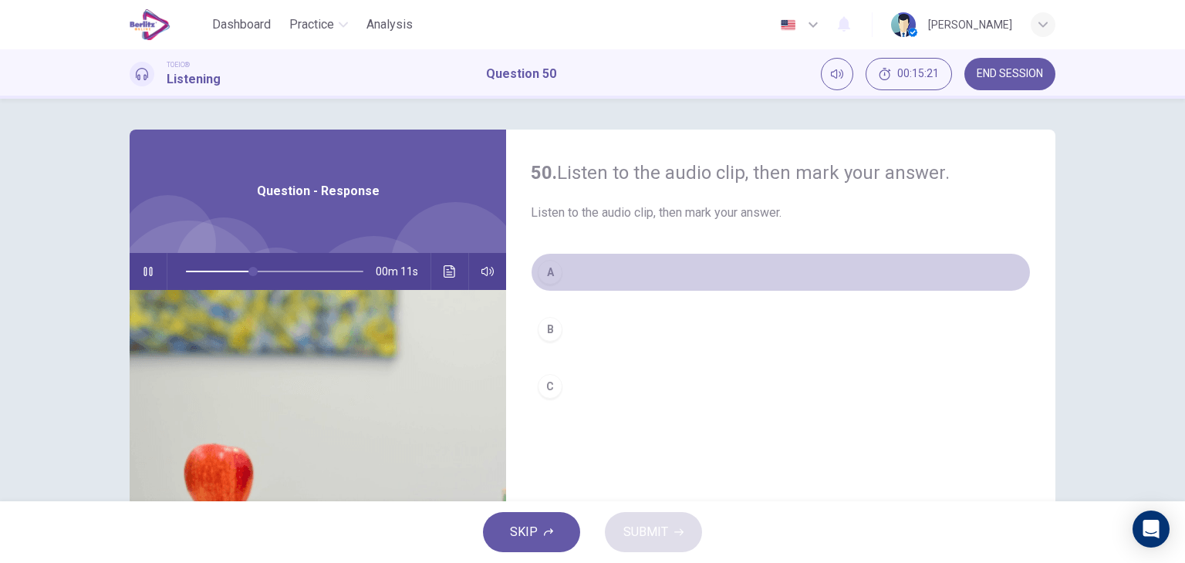
click at [565, 258] on button "A" at bounding box center [781, 272] width 500 height 39
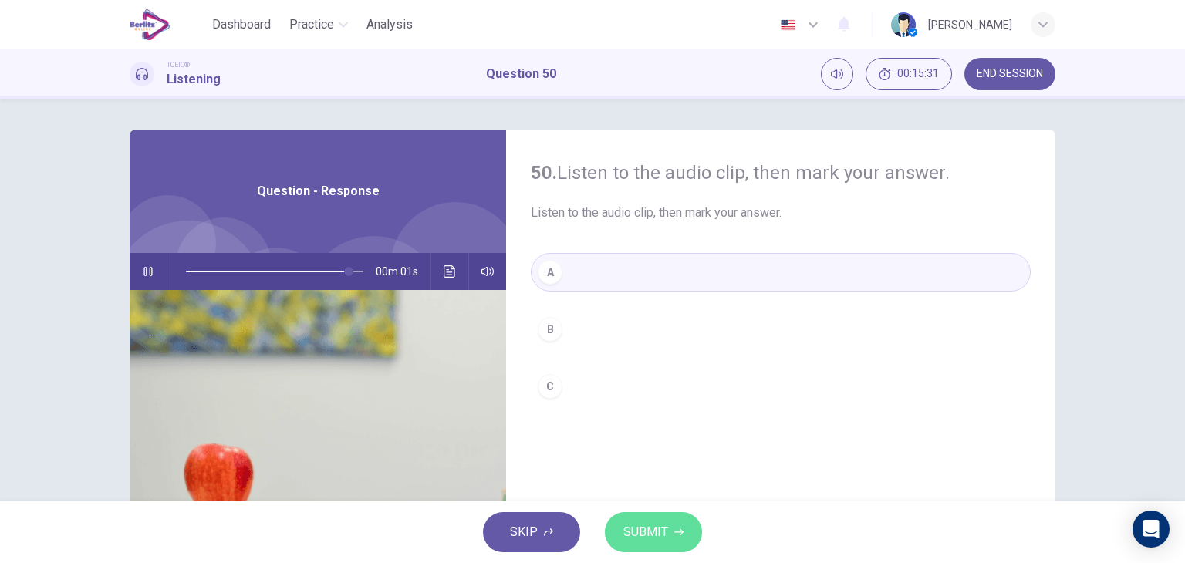
click at [632, 541] on span "SUBMIT" at bounding box center [645, 532] width 45 height 22
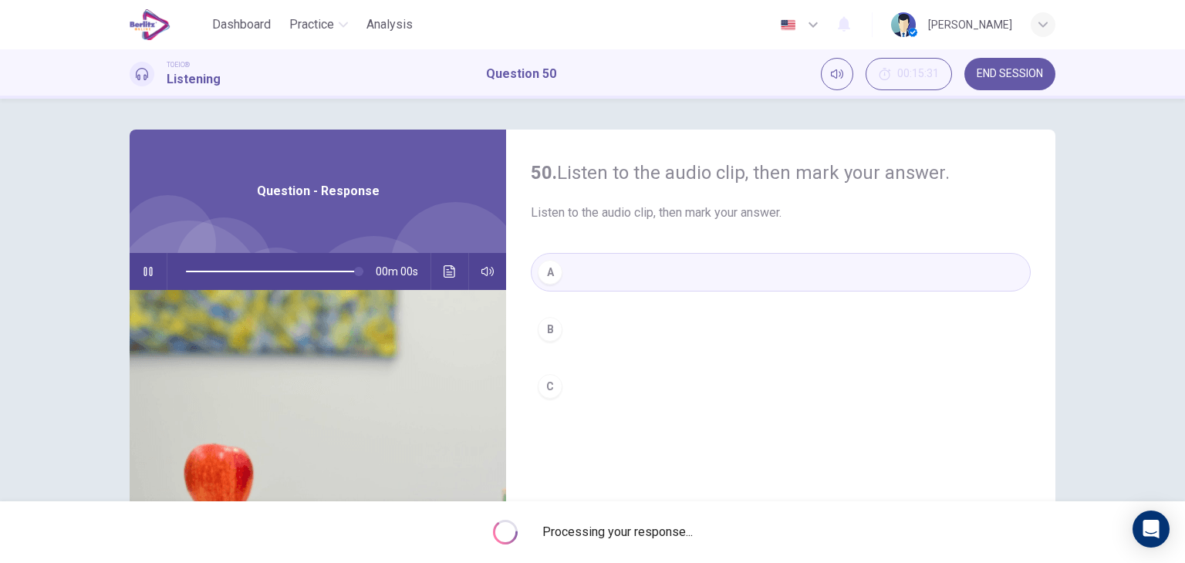
type input "*"
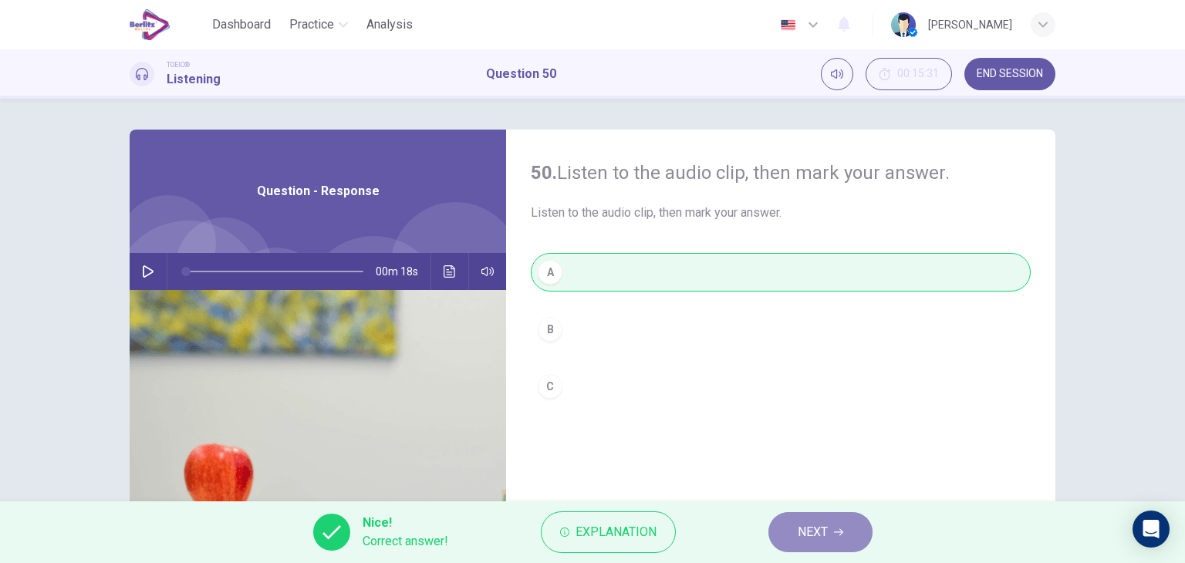
click at [785, 528] on button "NEXT" at bounding box center [820, 532] width 104 height 40
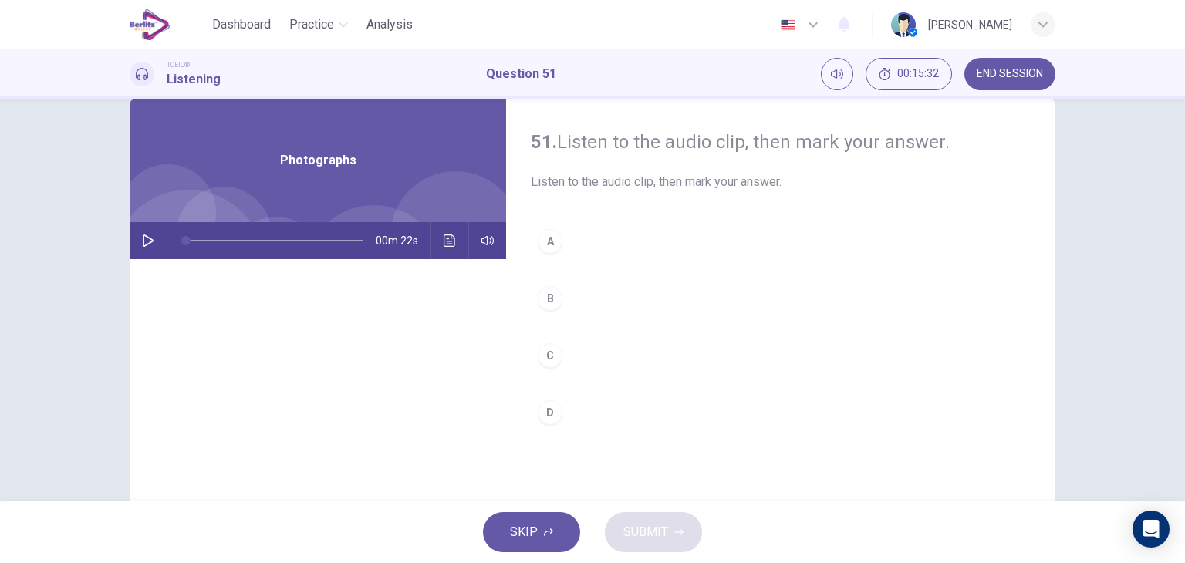
scroll to position [31, 0]
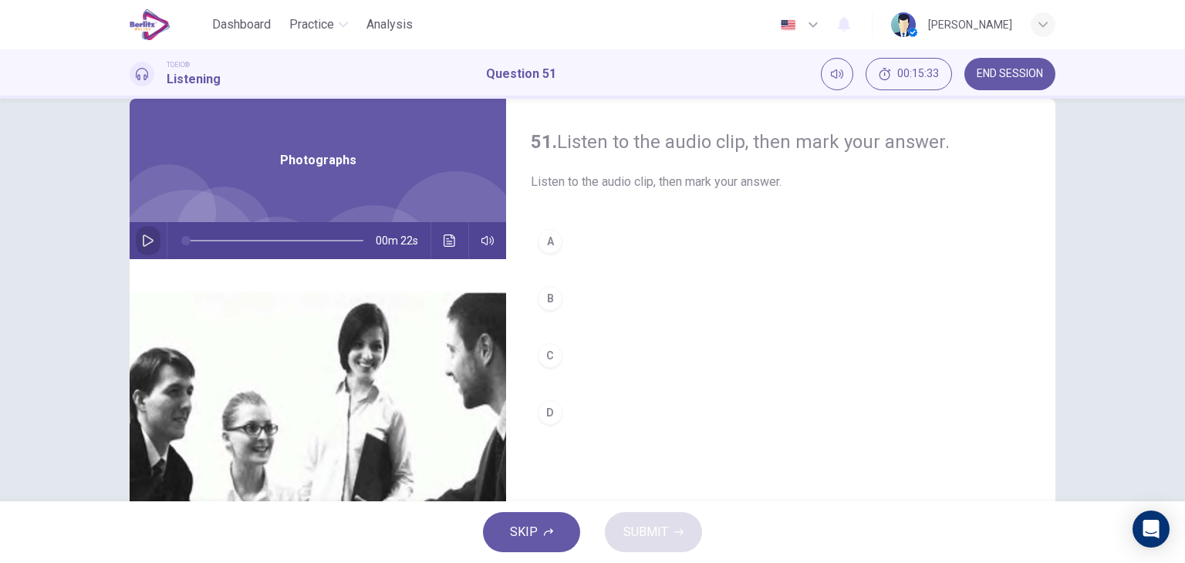
click at [136, 236] on button "button" at bounding box center [148, 240] width 25 height 37
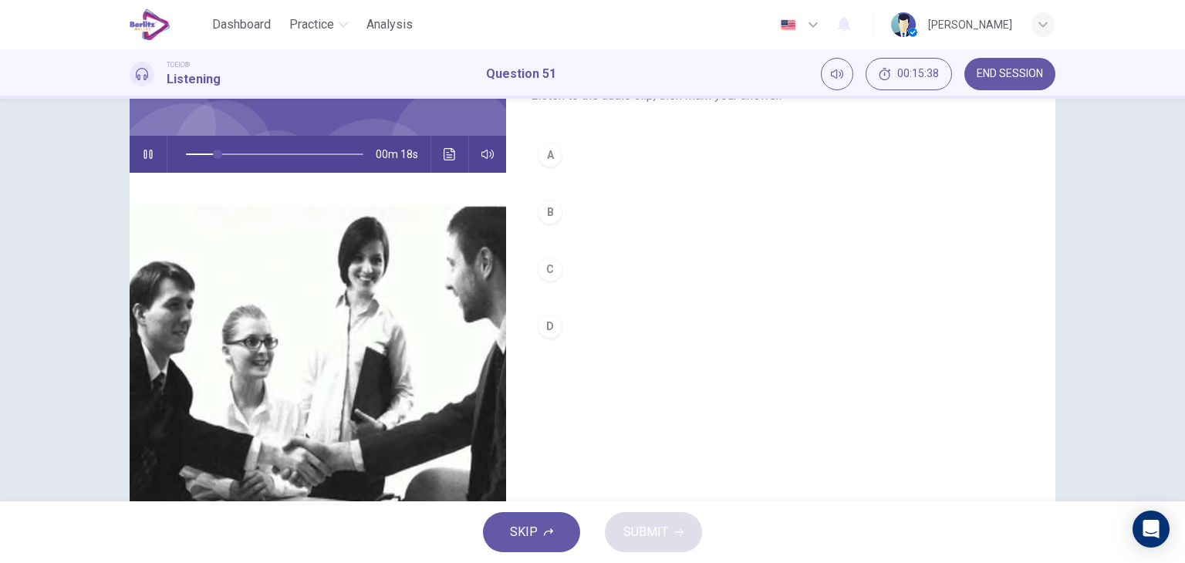
scroll to position [145, 0]
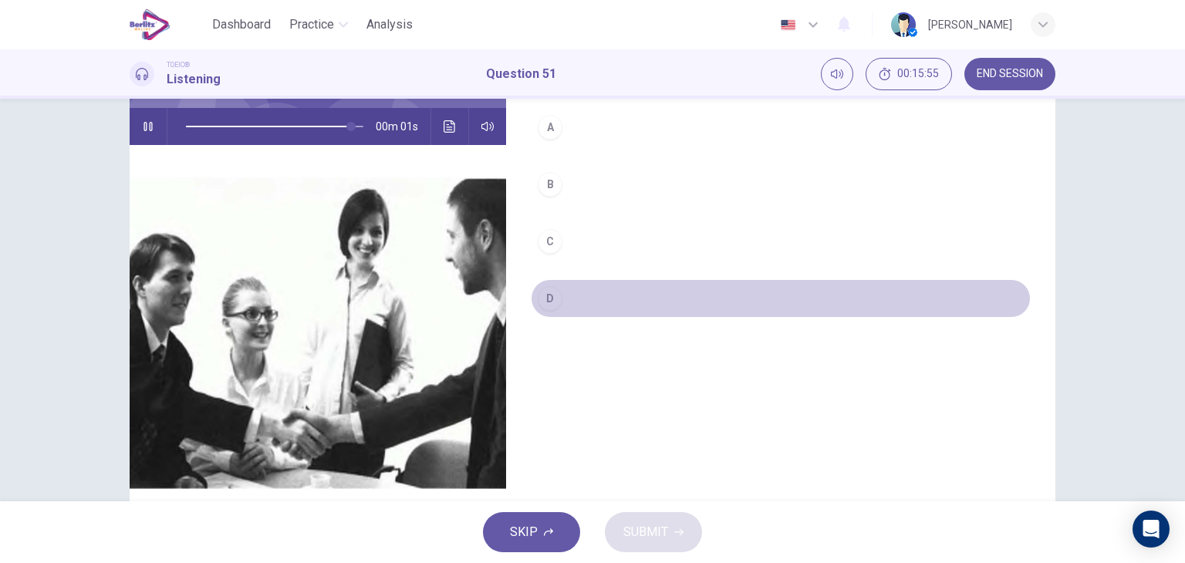
click at [558, 301] on button "D" at bounding box center [781, 298] width 500 height 39
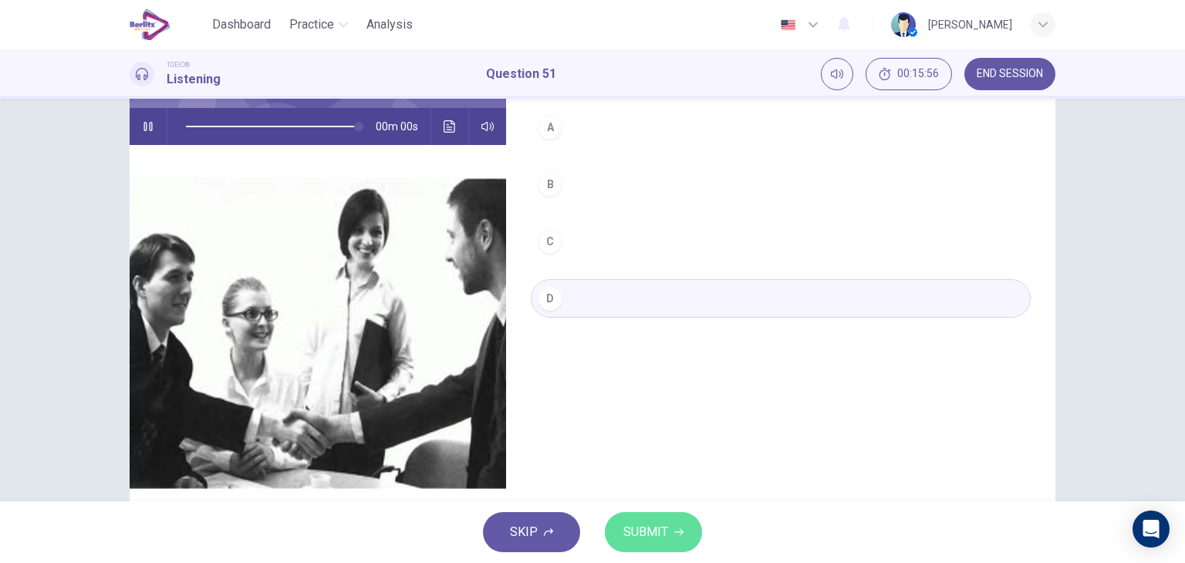
type input "*"
click at [666, 529] on span "SUBMIT" at bounding box center [645, 532] width 45 height 22
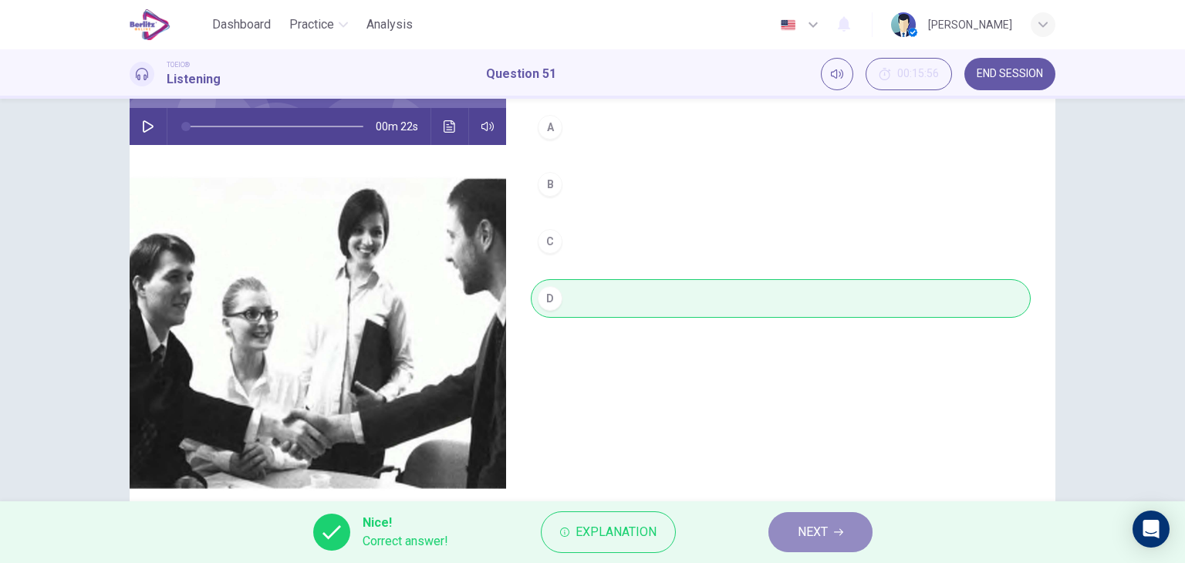
click at [811, 533] on span "NEXT" at bounding box center [812, 532] width 30 height 22
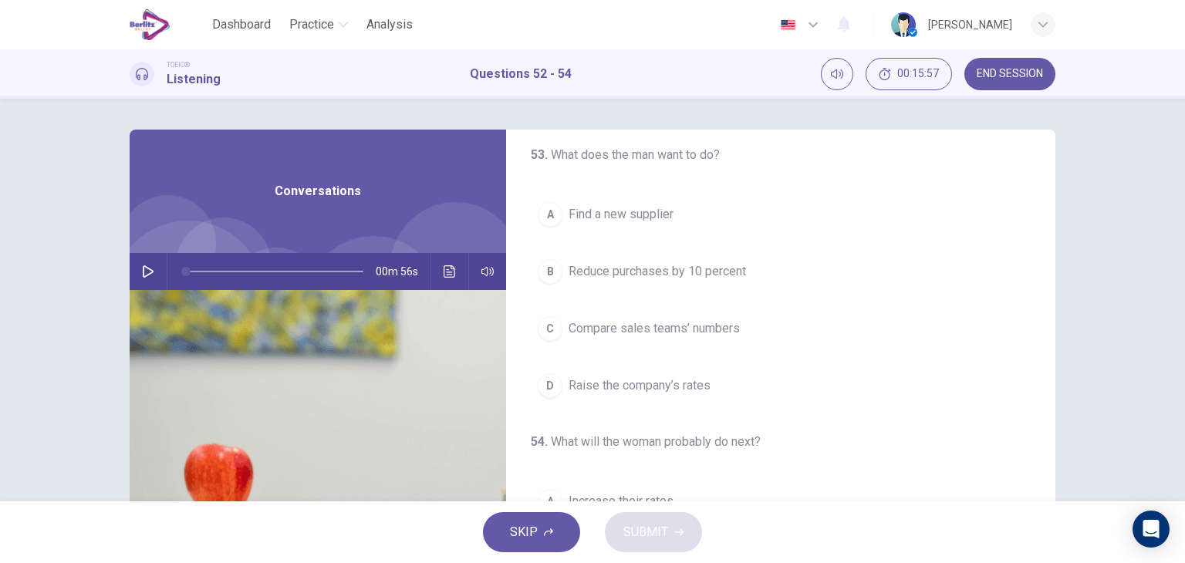
scroll to position [349, 0]
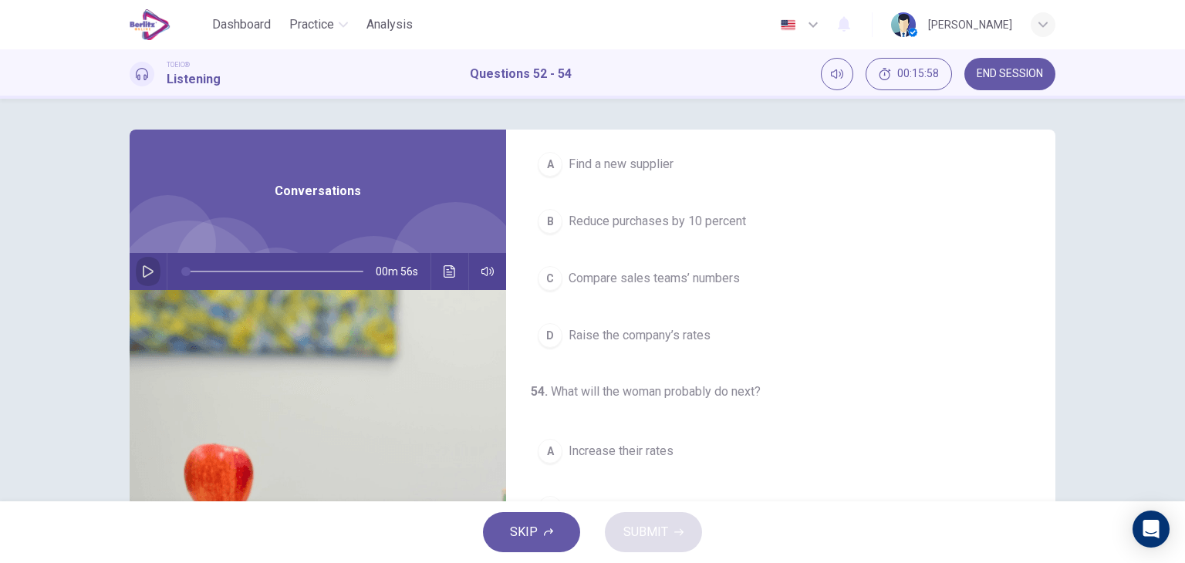
click at [142, 271] on icon "button" at bounding box center [148, 271] width 12 height 12
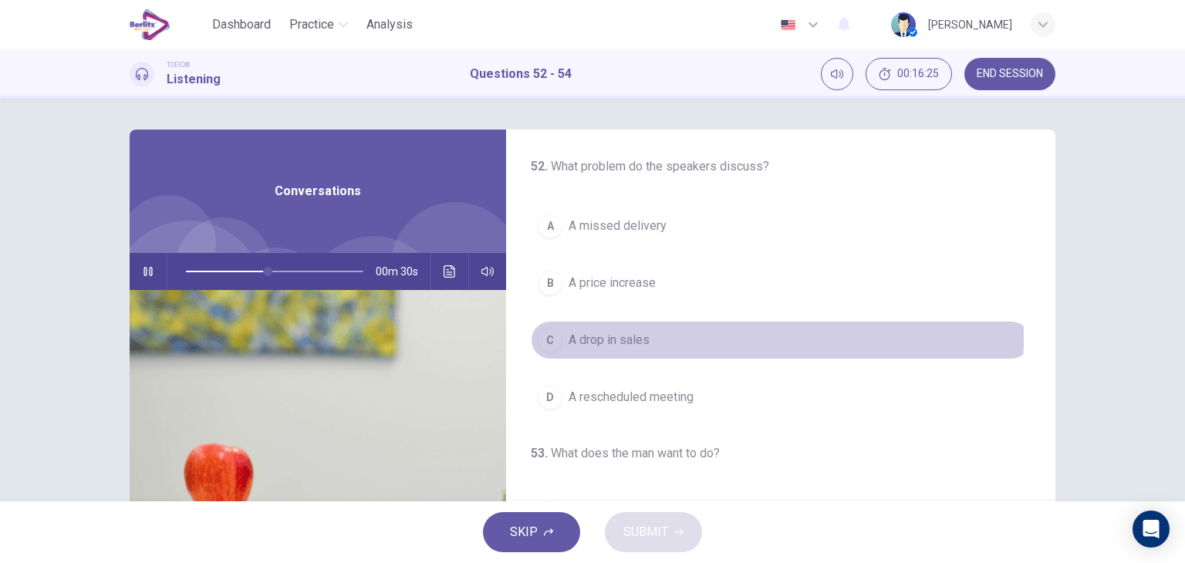
click at [624, 338] on span "A drop in sales" at bounding box center [608, 340] width 81 height 19
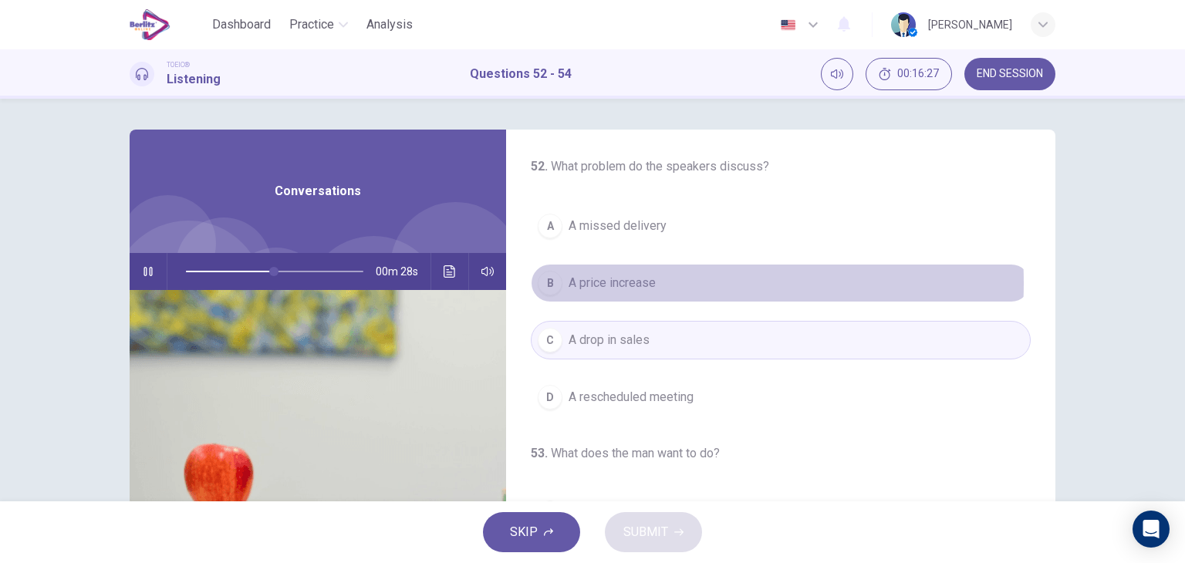
click at [626, 282] on span "A price increase" at bounding box center [611, 283] width 87 height 19
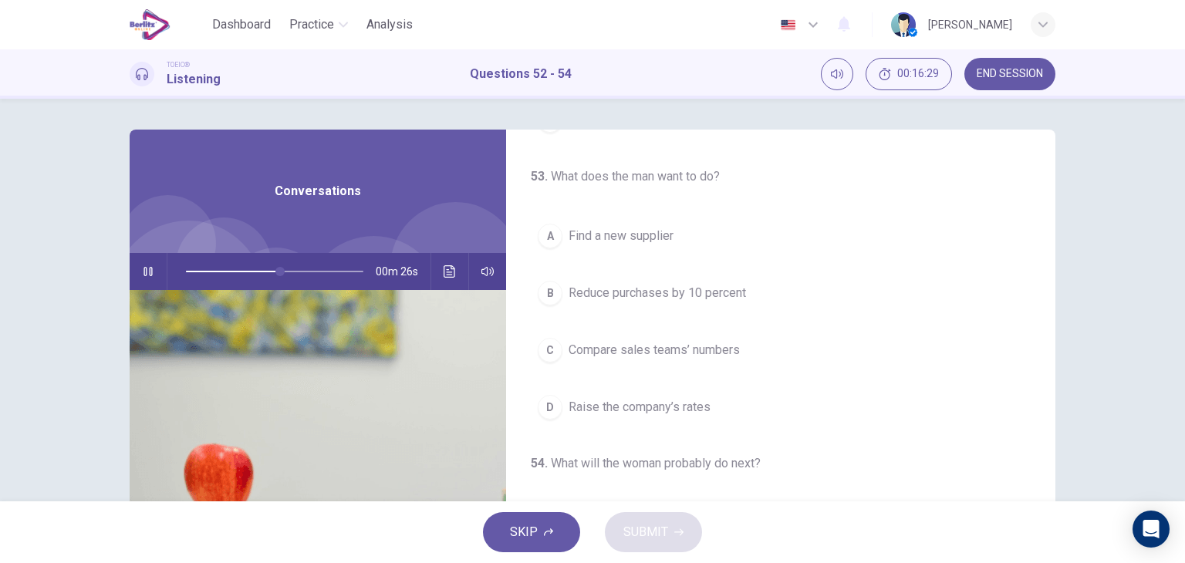
scroll to position [280, 0]
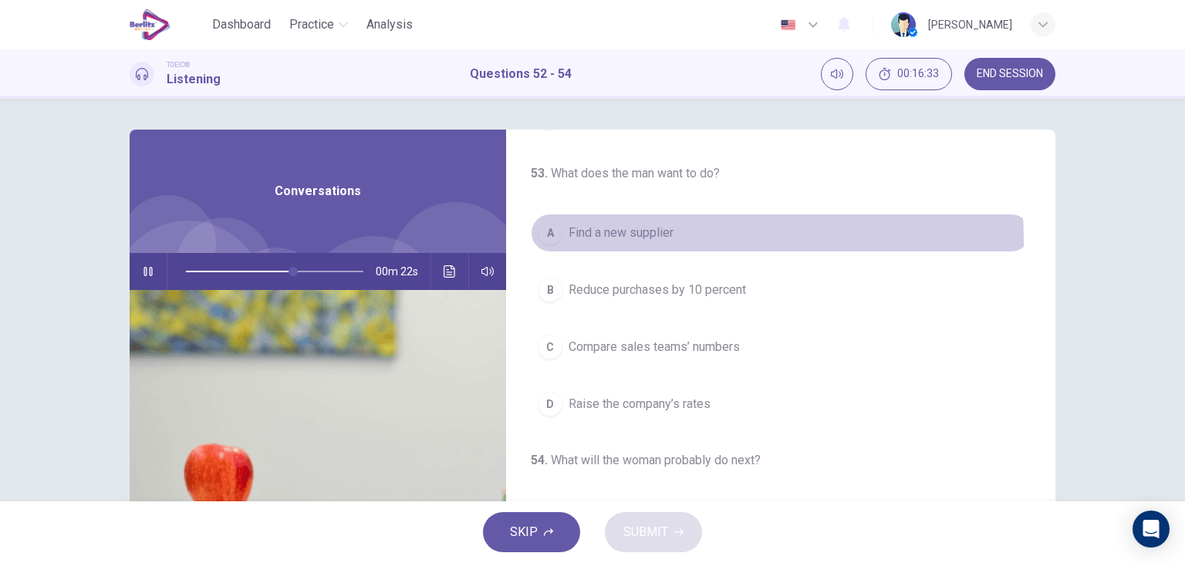
click at [660, 238] on span "Find a new supplier" at bounding box center [620, 233] width 105 height 19
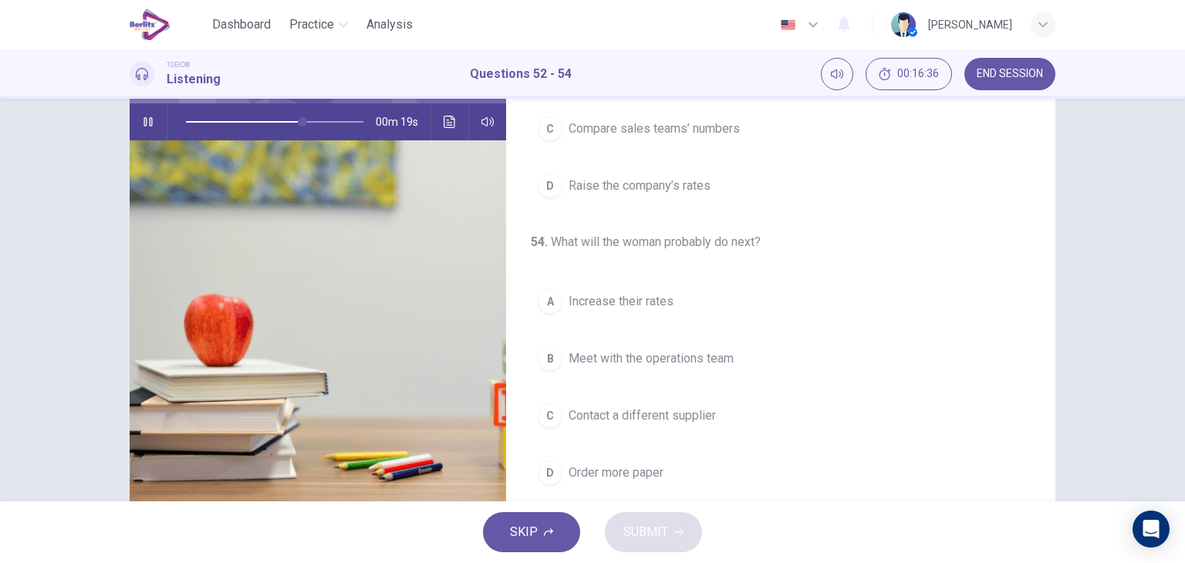
scroll to position [150, 0]
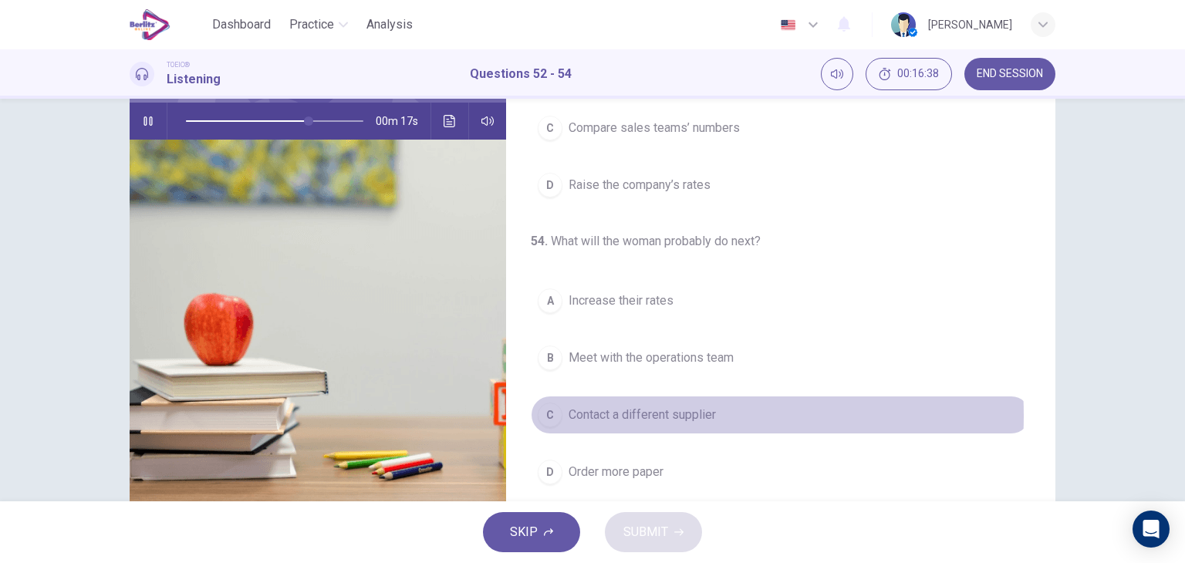
click at [617, 413] on span "Contact a different supplier" at bounding box center [641, 415] width 147 height 19
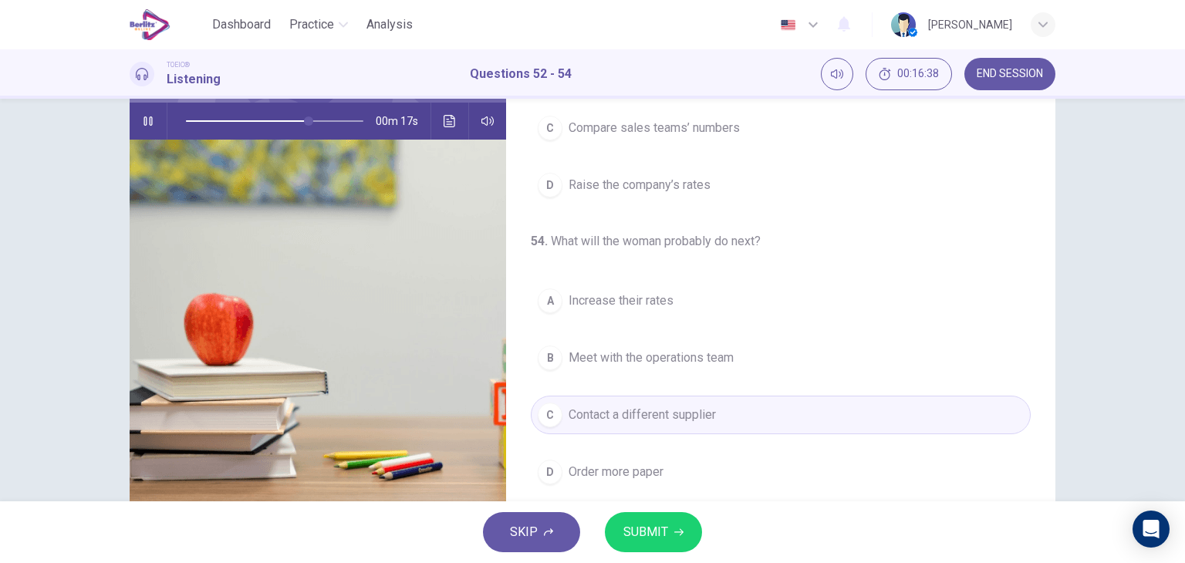
scroll to position [195, 0]
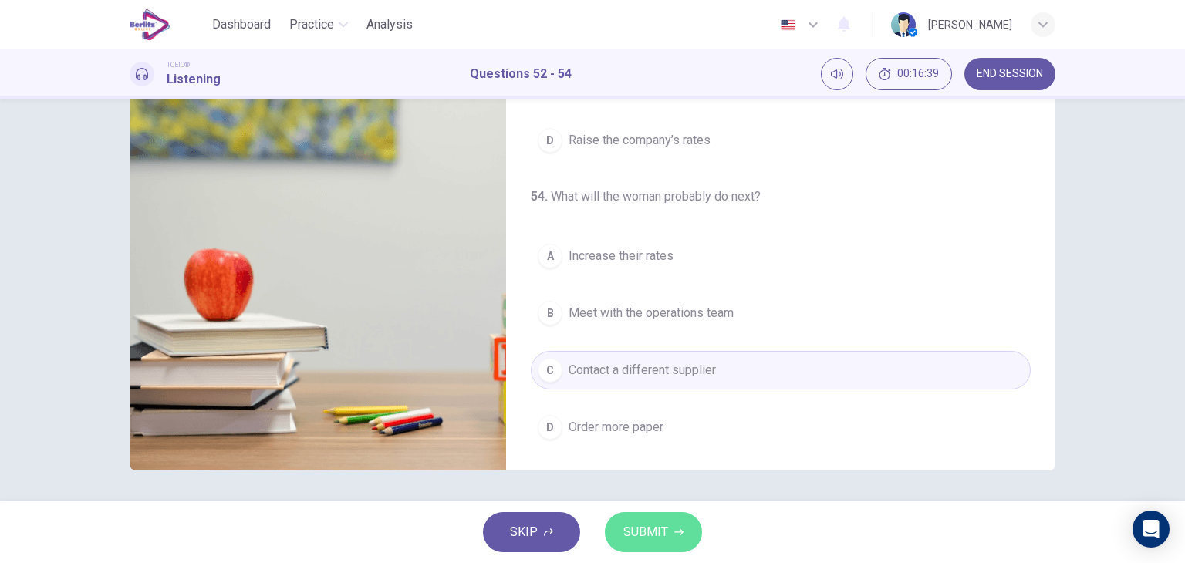
click at [635, 535] on span "SUBMIT" at bounding box center [645, 532] width 45 height 22
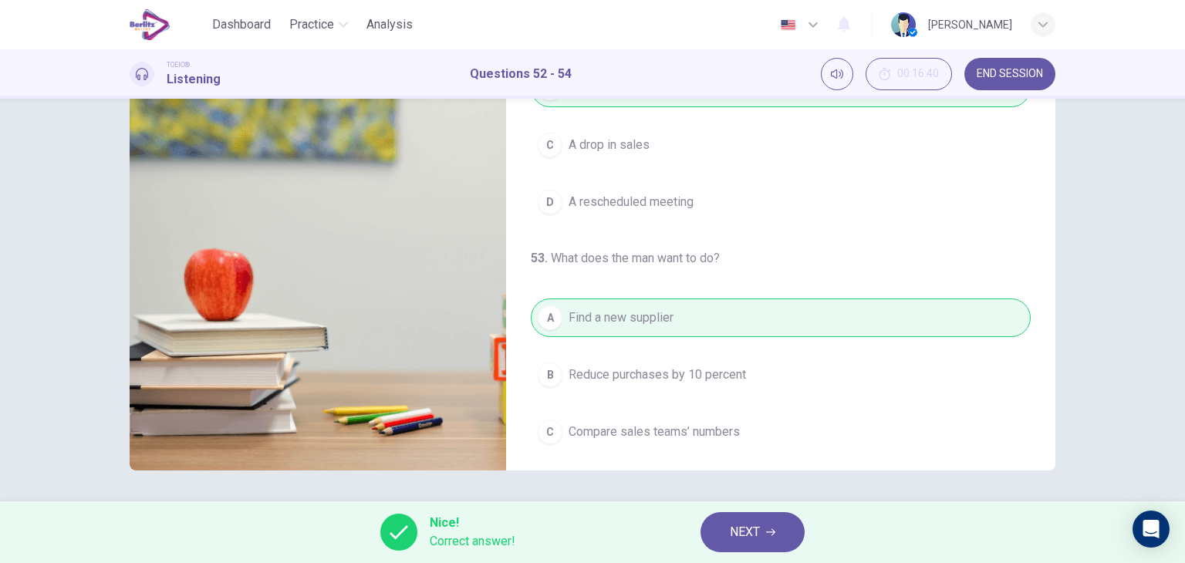
scroll to position [0, 0]
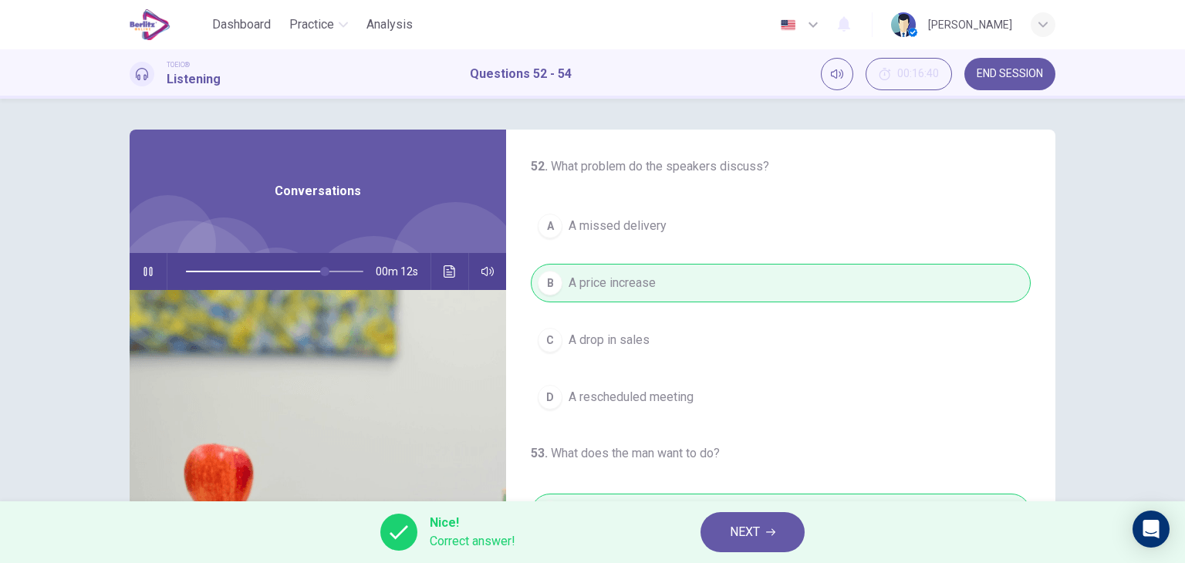
type input "**"
click at [730, 530] on span "NEXT" at bounding box center [745, 532] width 30 height 22
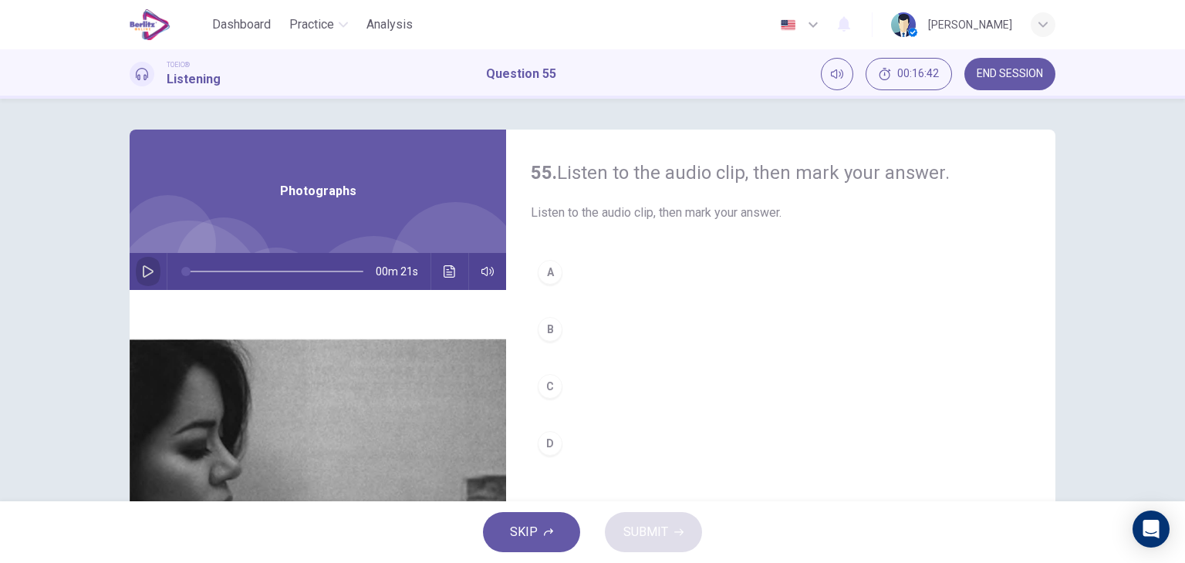
click at [137, 278] on button "button" at bounding box center [148, 271] width 25 height 37
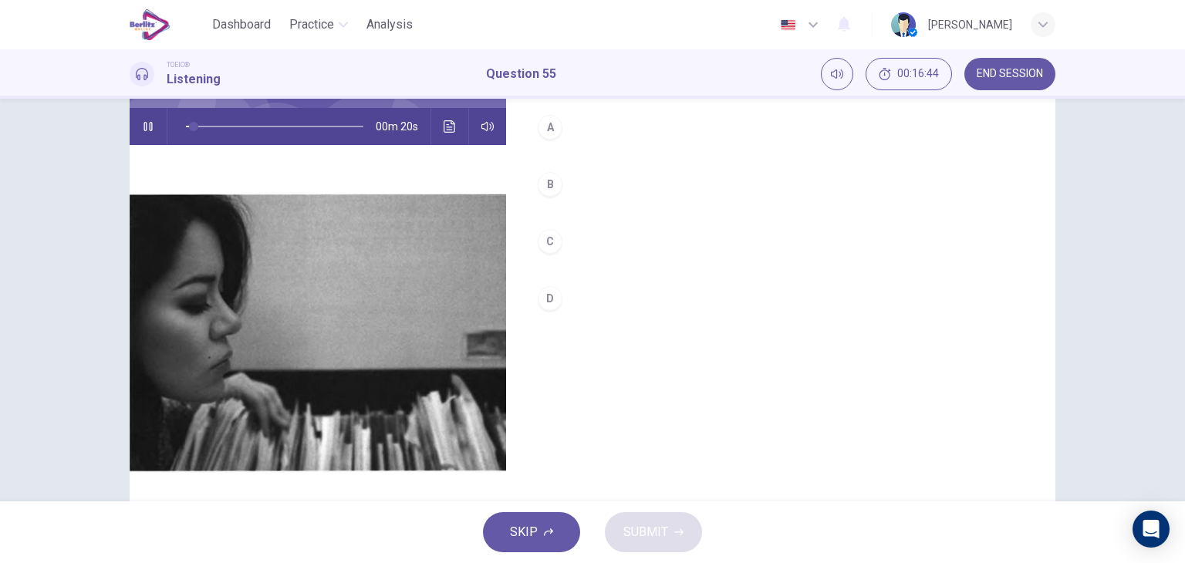
scroll to position [145, 0]
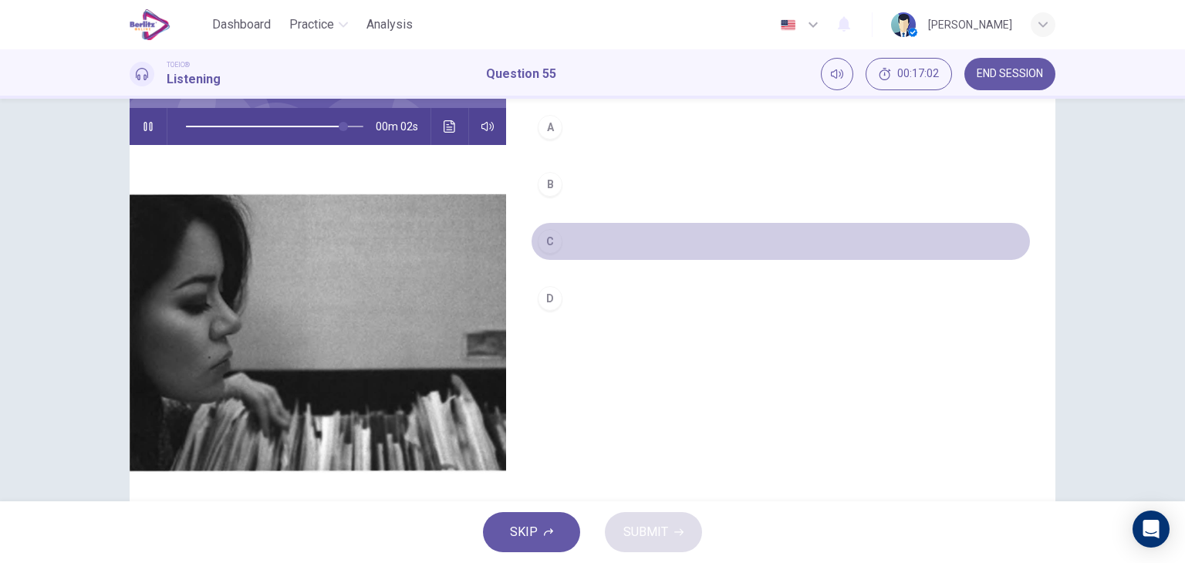
click at [549, 238] on div "C" at bounding box center [550, 241] width 25 height 25
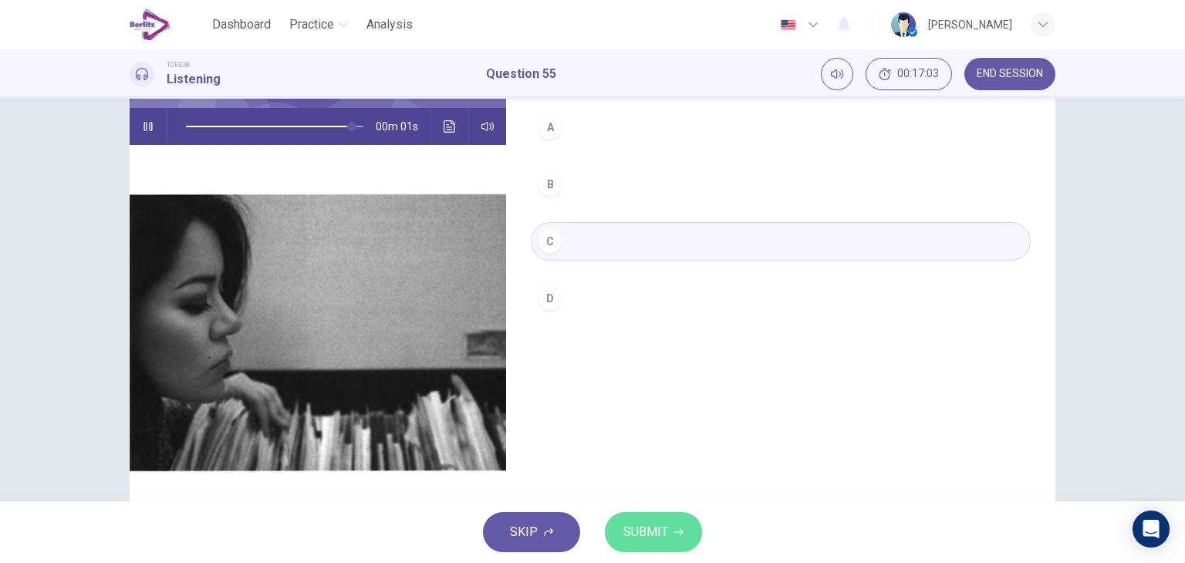
click at [654, 529] on span "SUBMIT" at bounding box center [645, 532] width 45 height 22
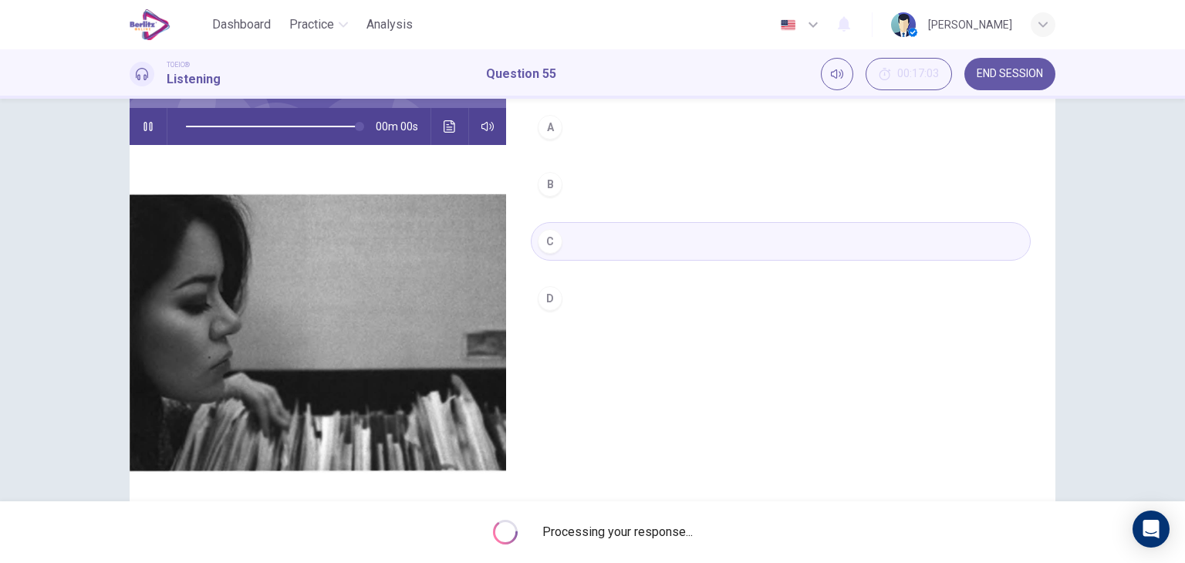
type input "*"
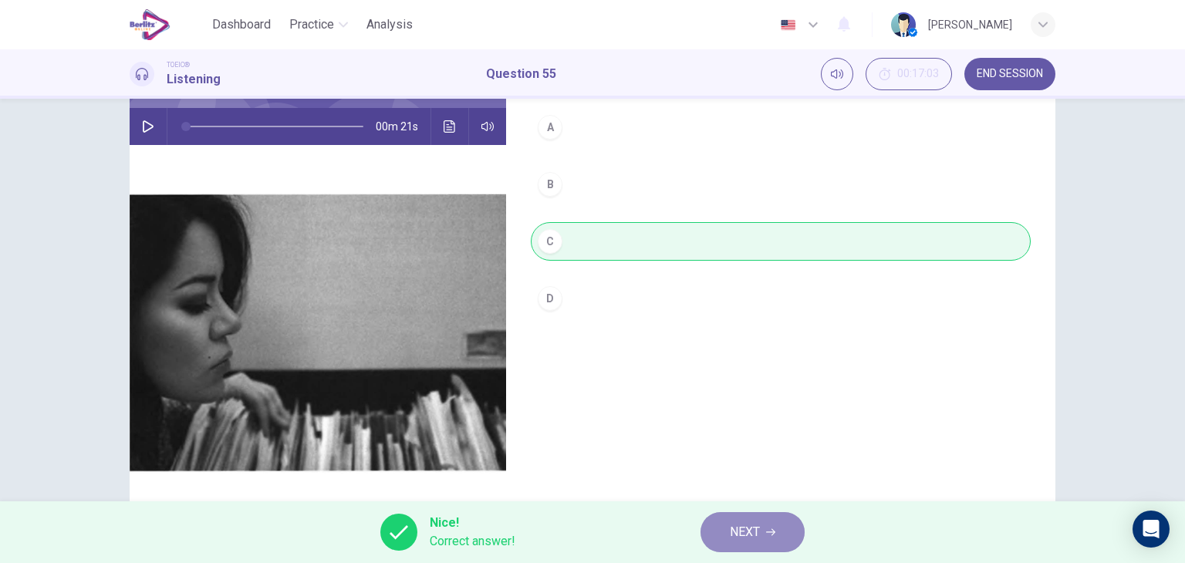
click at [758, 531] on span "NEXT" at bounding box center [745, 532] width 30 height 22
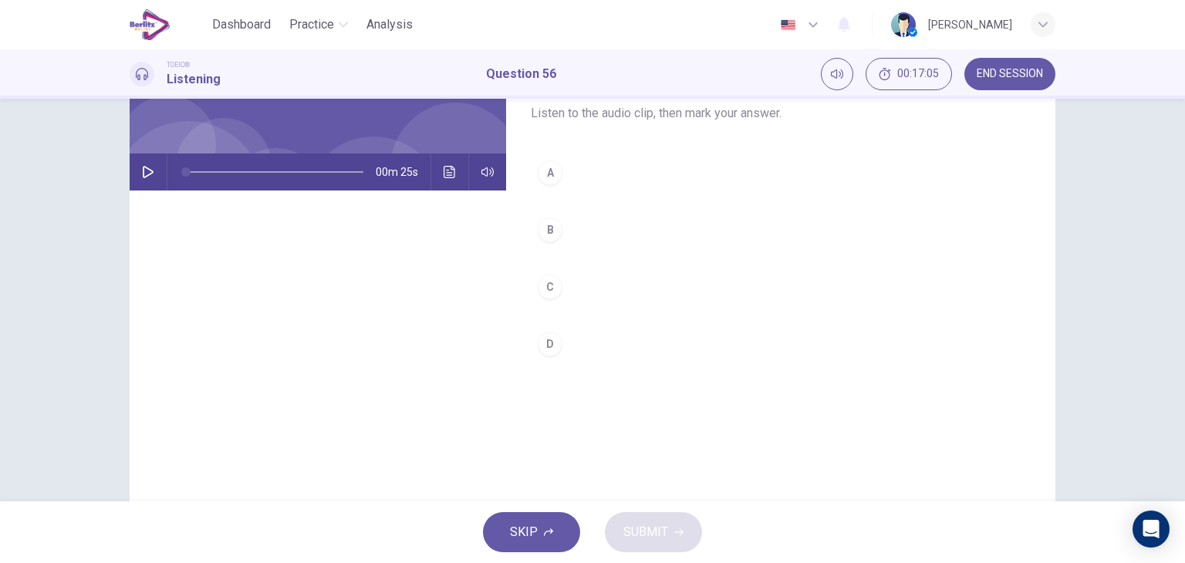
scroll to position [99, 0]
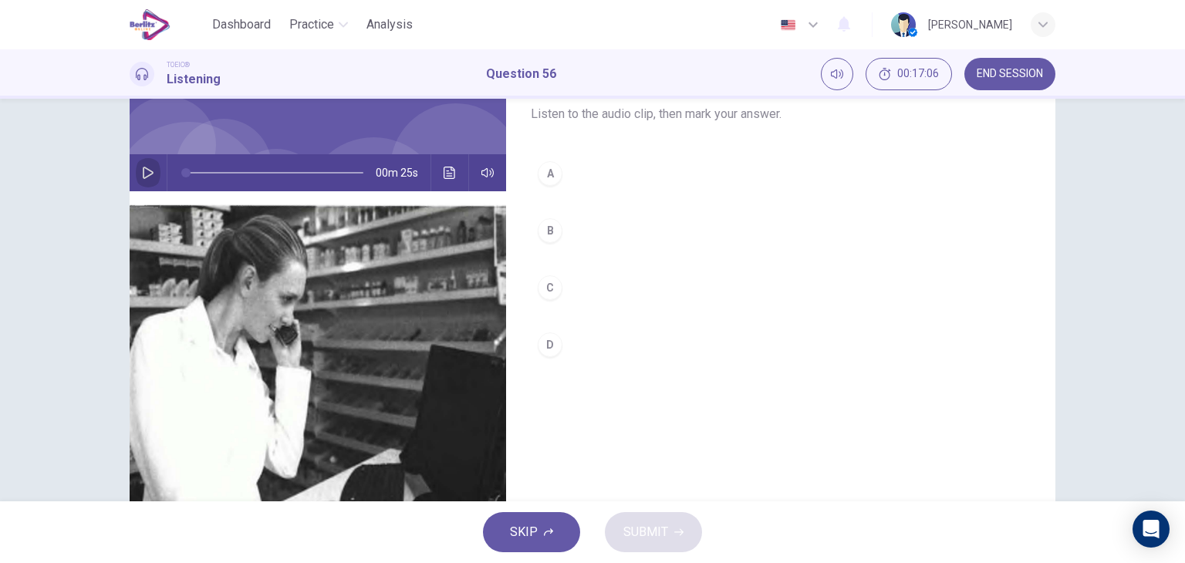
click at [136, 170] on button "button" at bounding box center [148, 172] width 25 height 37
type input "**"
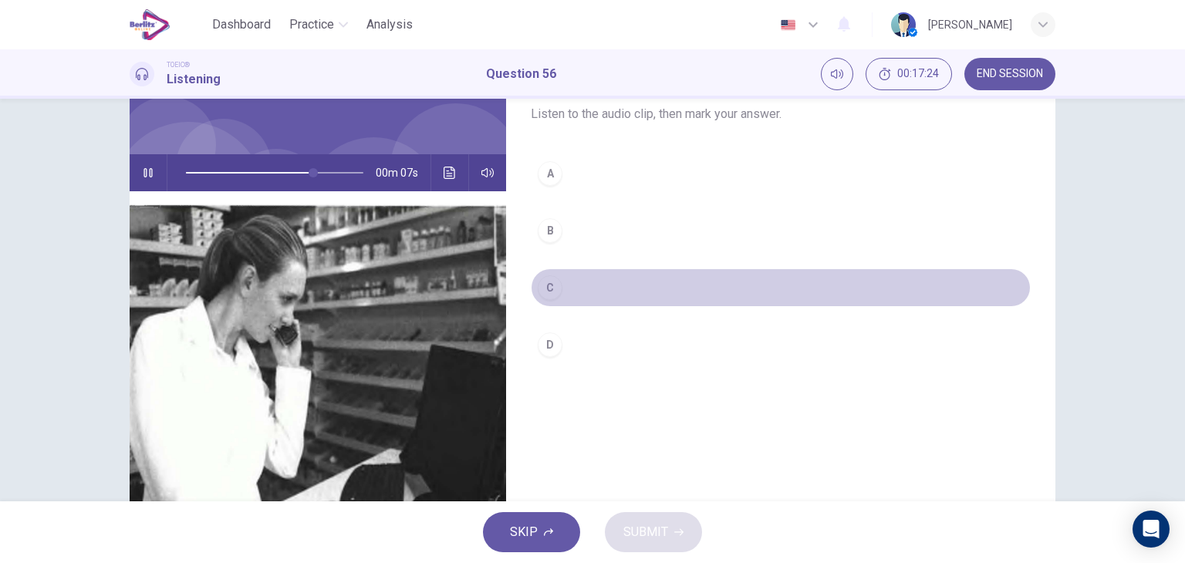
click at [569, 285] on button "C" at bounding box center [781, 287] width 500 height 39
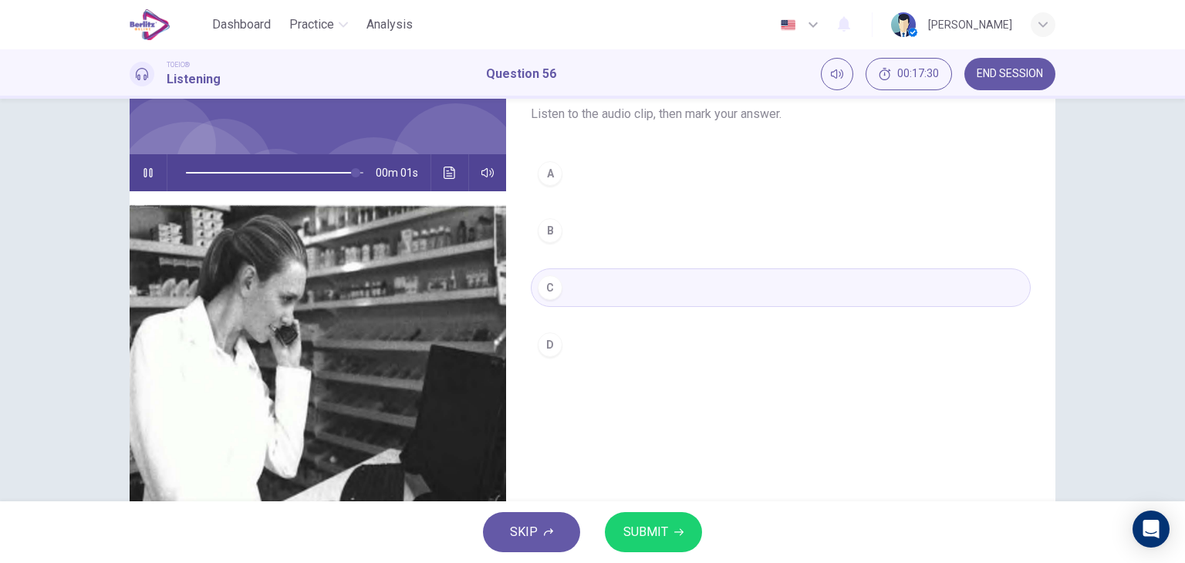
click at [676, 526] on button "SUBMIT" at bounding box center [653, 532] width 97 height 40
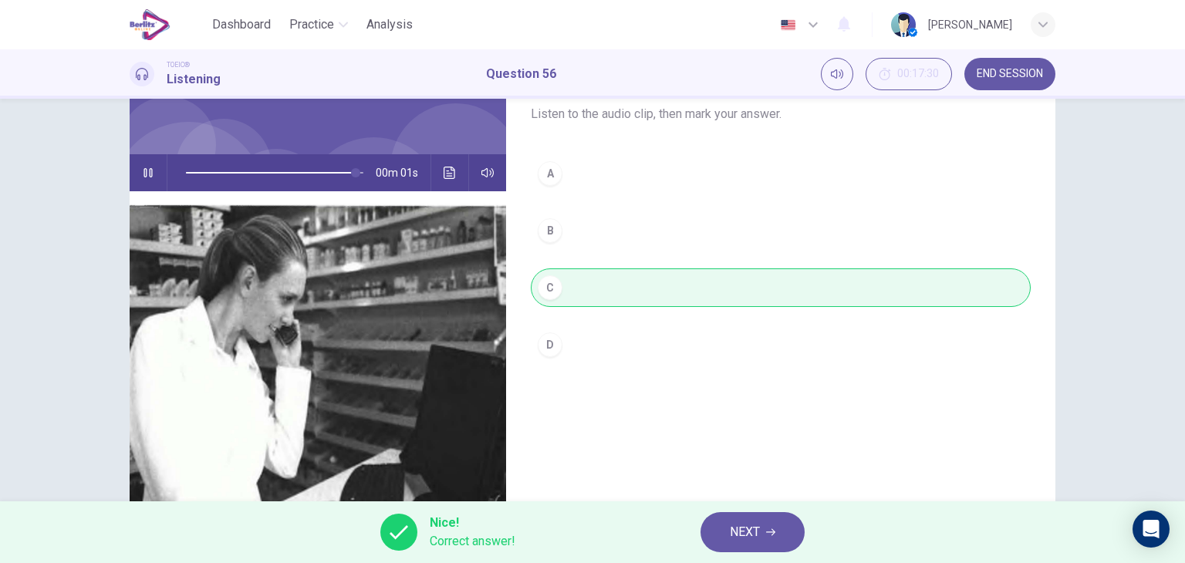
type input "*"
click at [728, 534] on button "NEXT" at bounding box center [752, 532] width 104 height 40
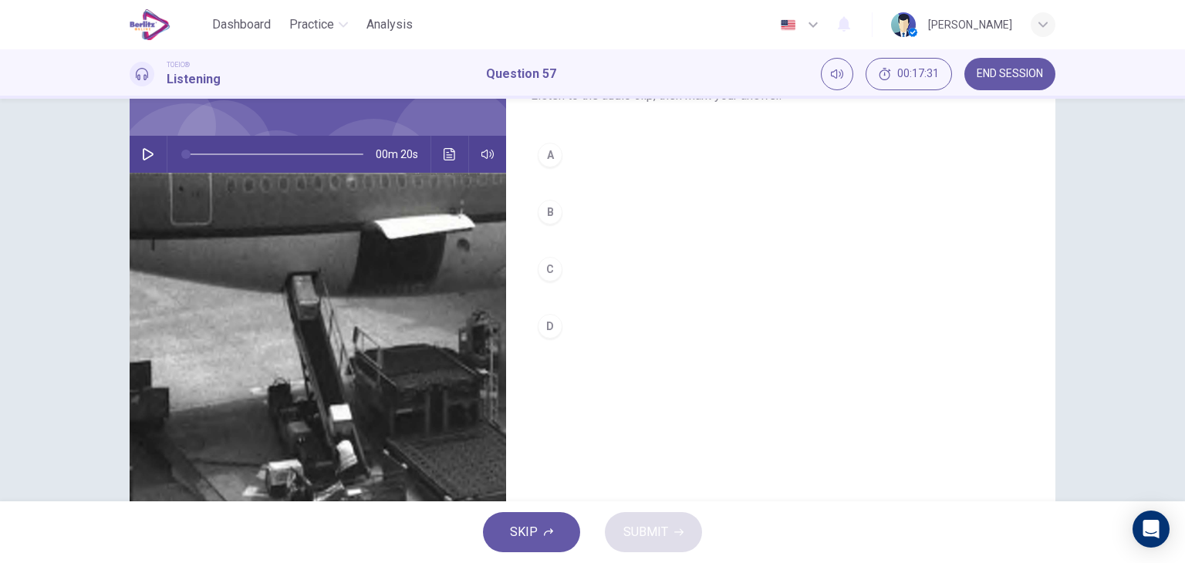
scroll to position [58, 0]
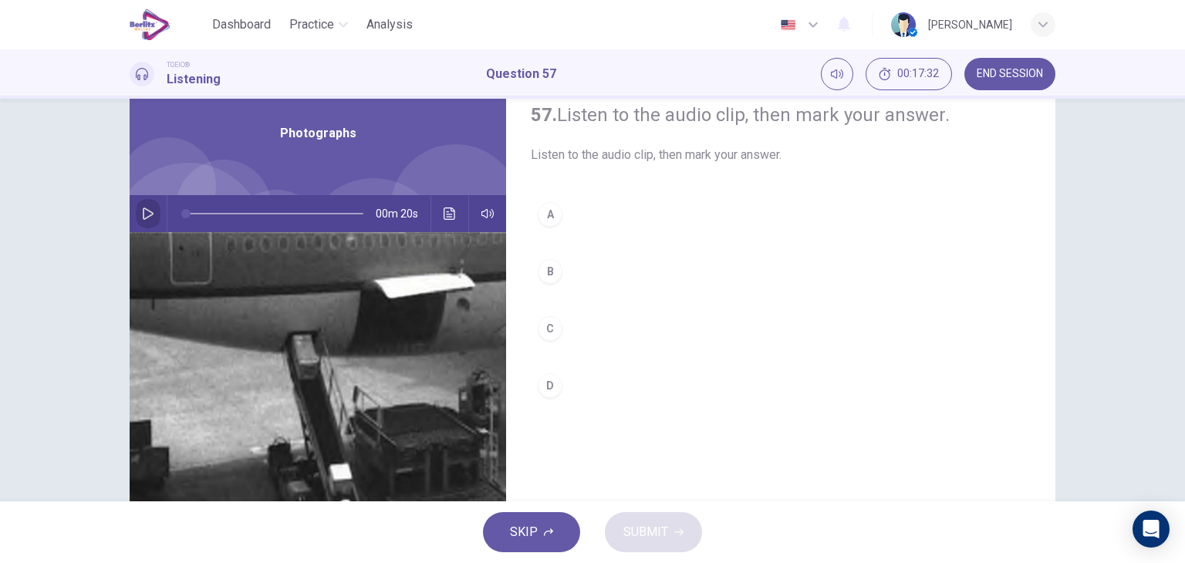
click at [147, 214] on icon "button" at bounding box center [148, 213] width 11 height 12
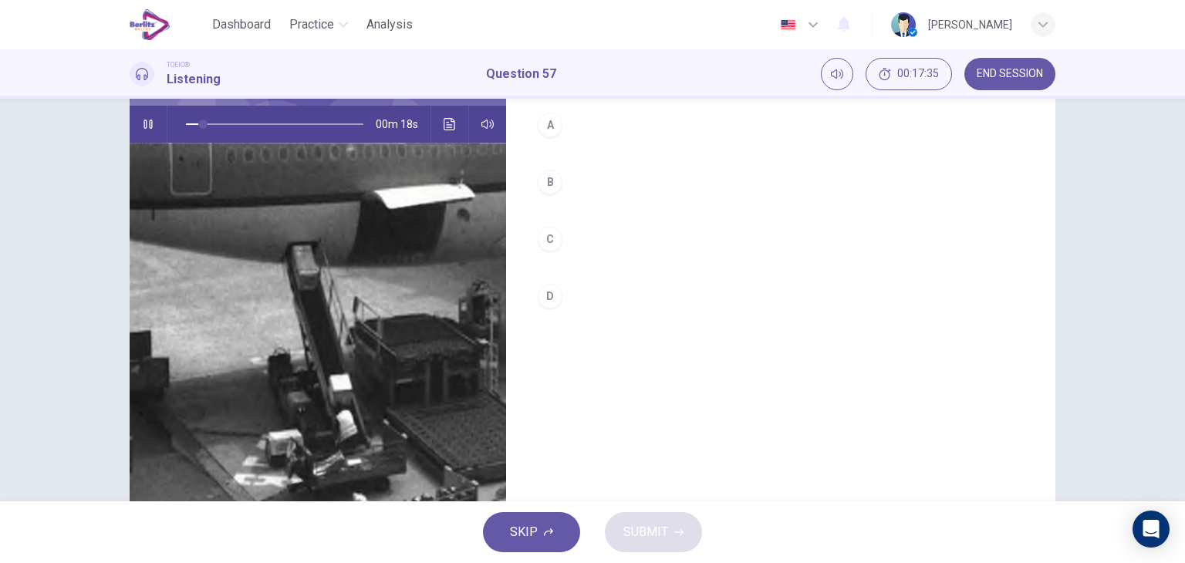
scroll to position [147, 0]
type input "*"
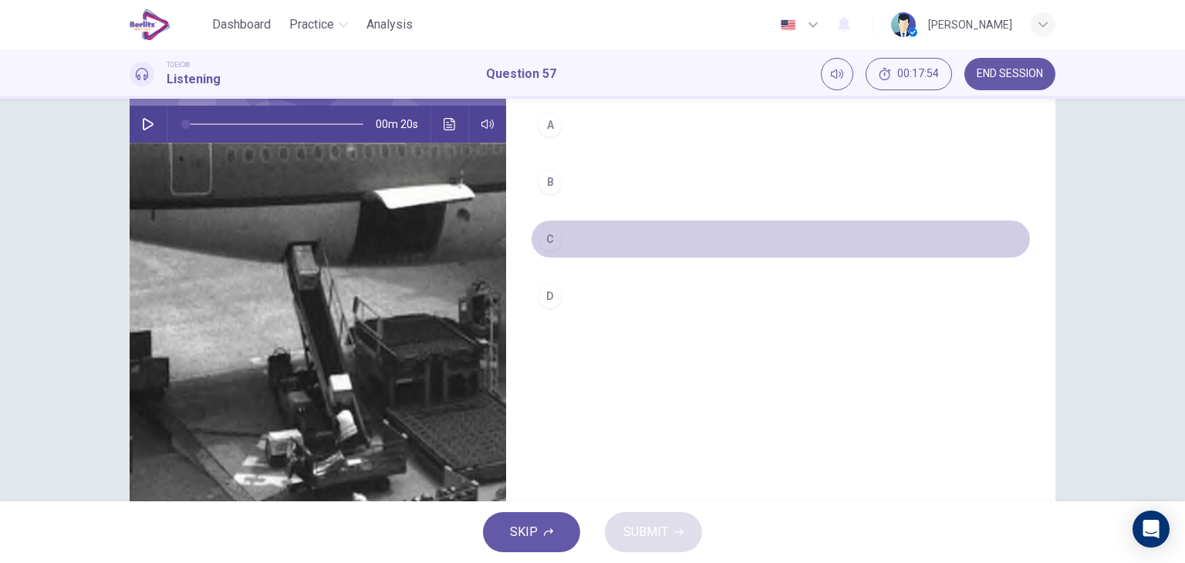
click at [548, 227] on div "C" at bounding box center [550, 239] width 25 height 25
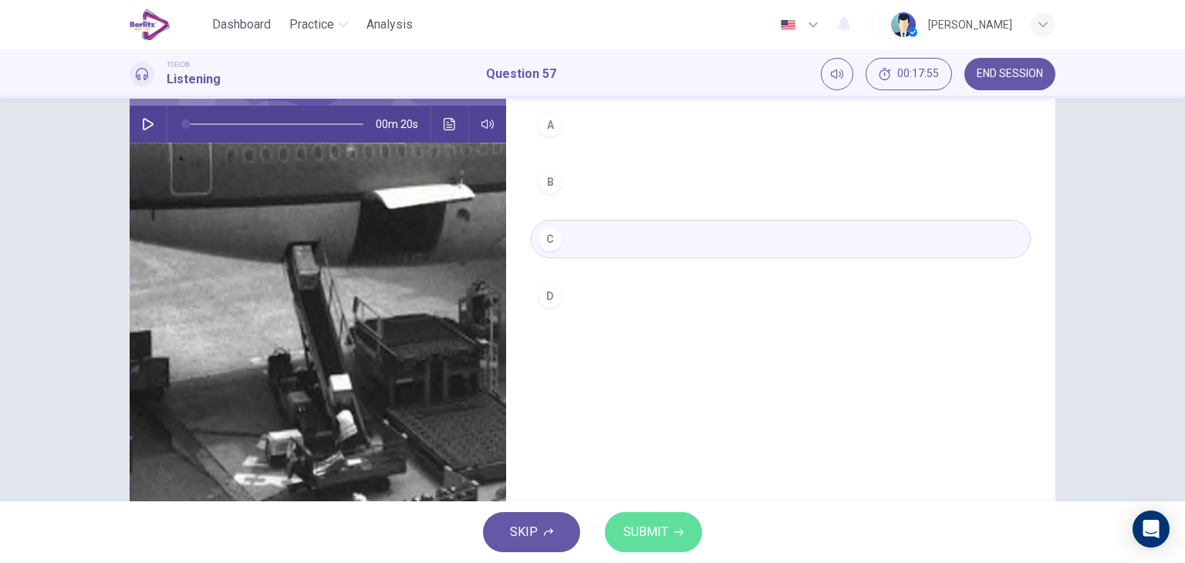
click at [676, 538] on button "SUBMIT" at bounding box center [653, 532] width 97 height 40
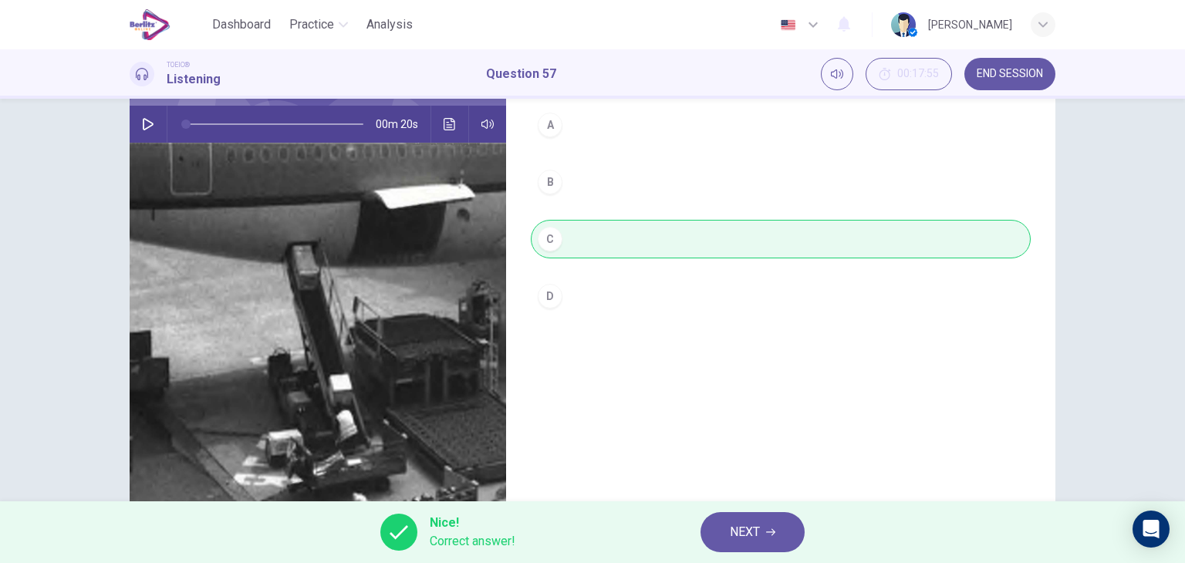
click at [753, 504] on div "Nice! Correct answer! NEXT" at bounding box center [592, 532] width 1185 height 62
drag, startPoint x: 753, startPoint y: 504, endPoint x: 747, endPoint y: 521, distance: 18.1
click at [747, 521] on div "Nice! Correct answer! NEXT" at bounding box center [592, 532] width 1185 height 62
click at [747, 521] on span "NEXT" at bounding box center [745, 532] width 30 height 22
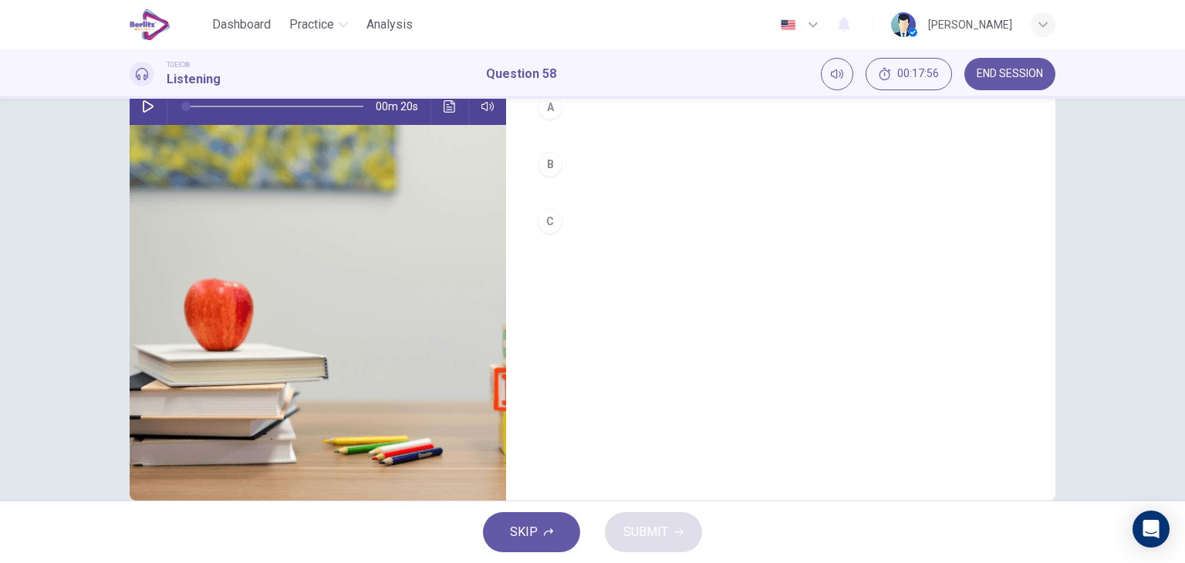
scroll to position [57, 0]
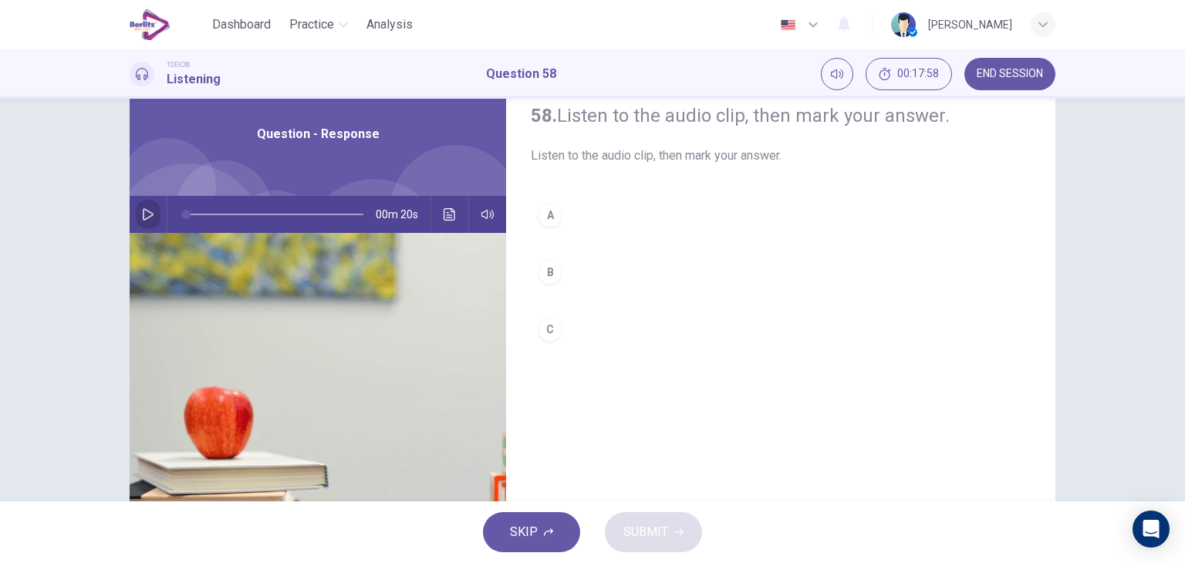
click at [150, 211] on icon "button" at bounding box center [148, 214] width 12 height 12
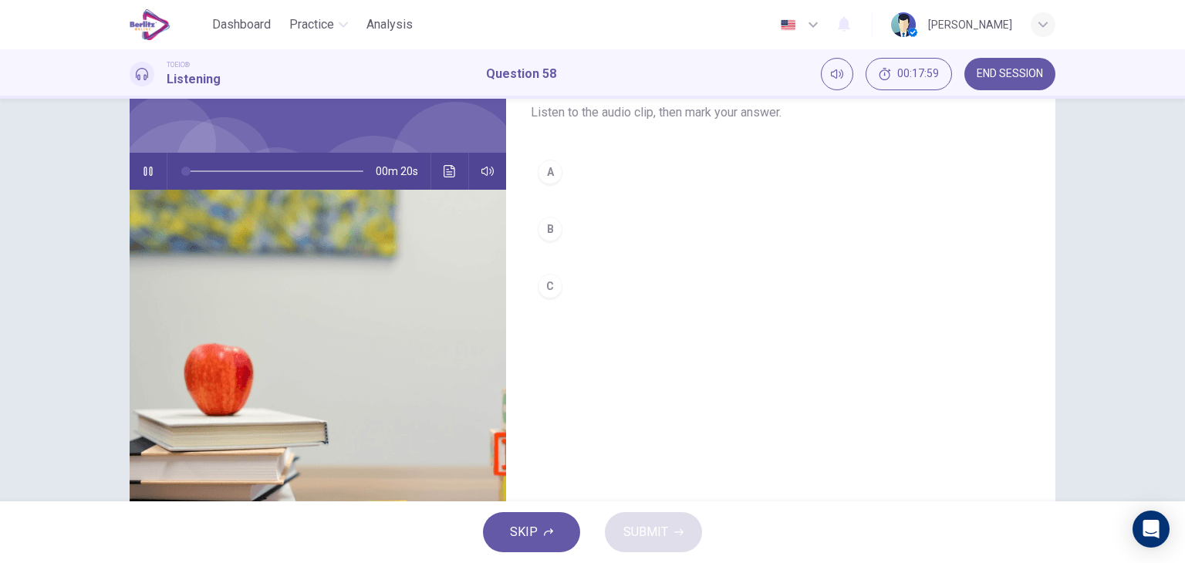
scroll to position [0, 0]
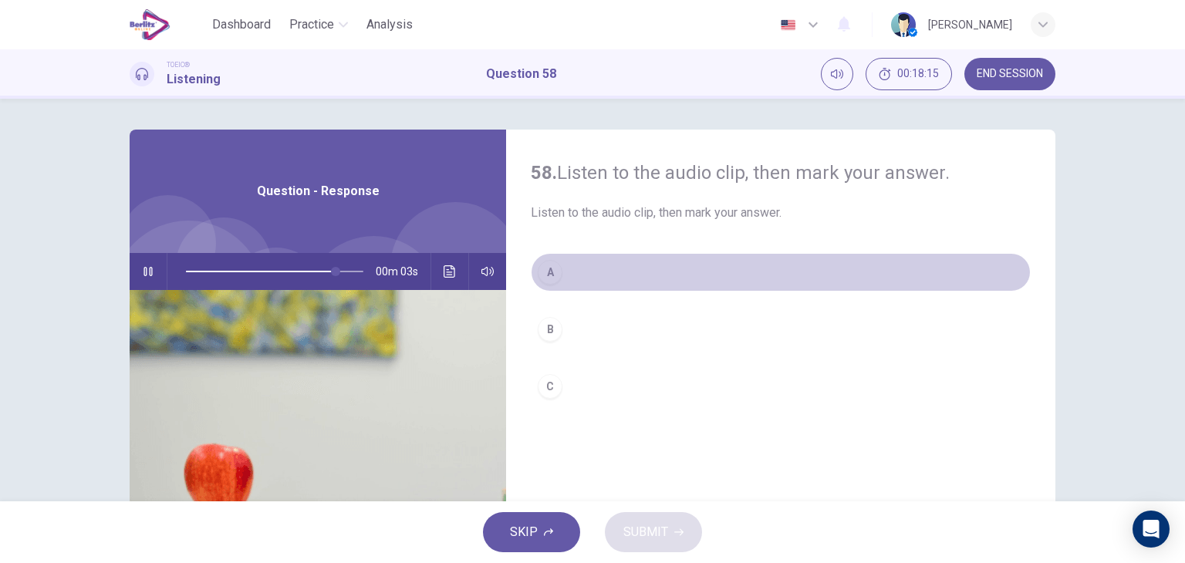
click at [553, 275] on div "A" at bounding box center [550, 272] width 25 height 25
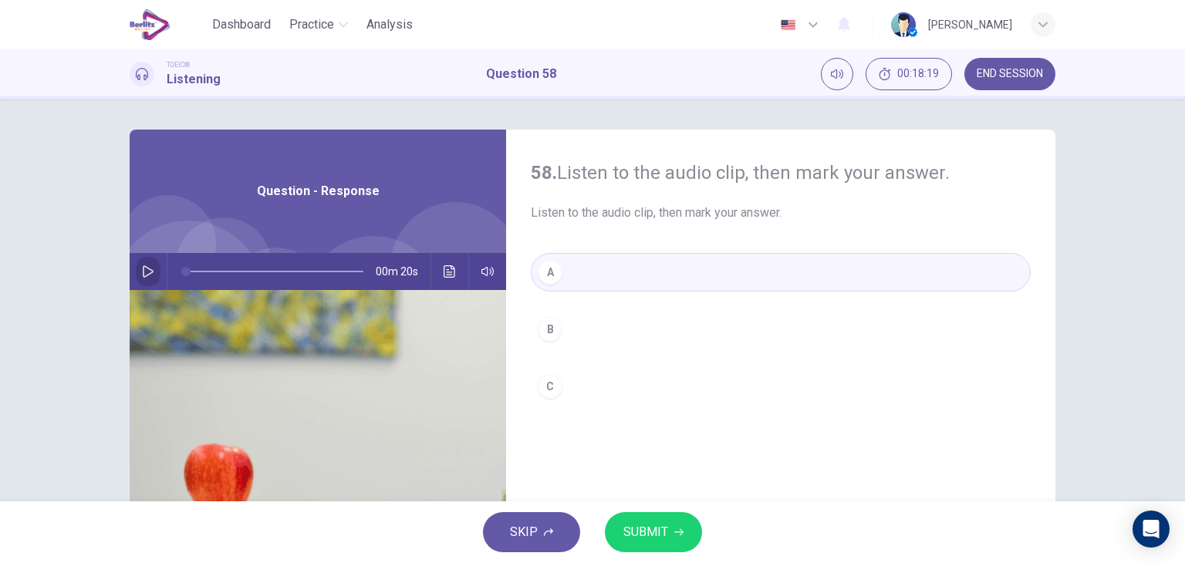
click at [149, 260] on button "button" at bounding box center [148, 271] width 25 height 37
click at [453, 275] on button "Click to see the audio transcription" at bounding box center [449, 271] width 25 height 37
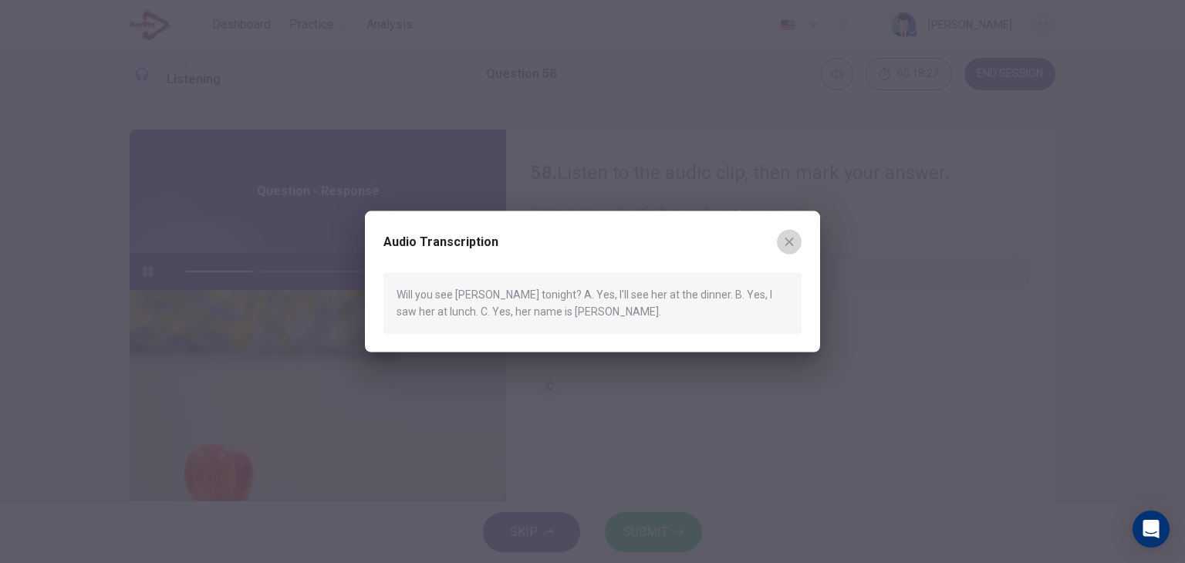
click at [791, 234] on button "button" at bounding box center [789, 242] width 25 height 25
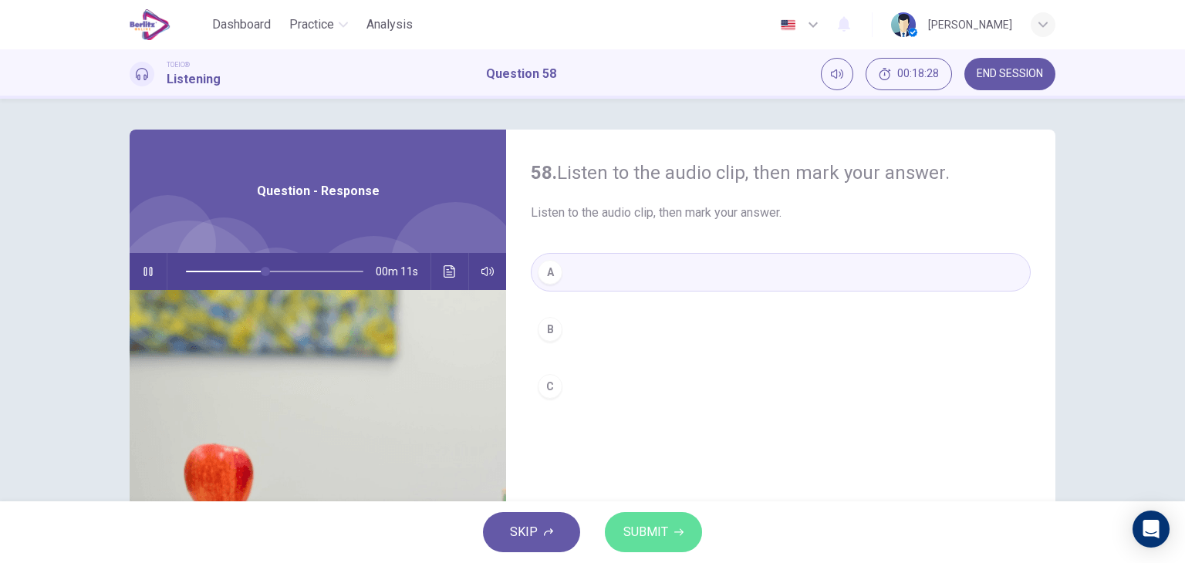
click at [660, 527] on span "SUBMIT" at bounding box center [645, 532] width 45 height 22
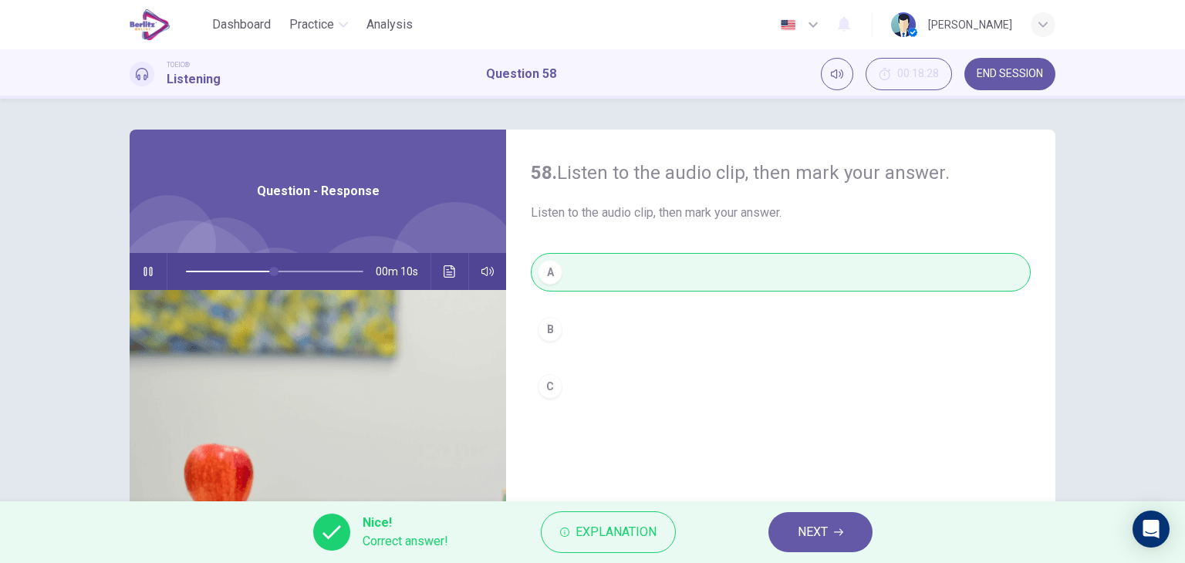
type input "**"
click at [806, 528] on span "NEXT" at bounding box center [812, 532] width 30 height 22
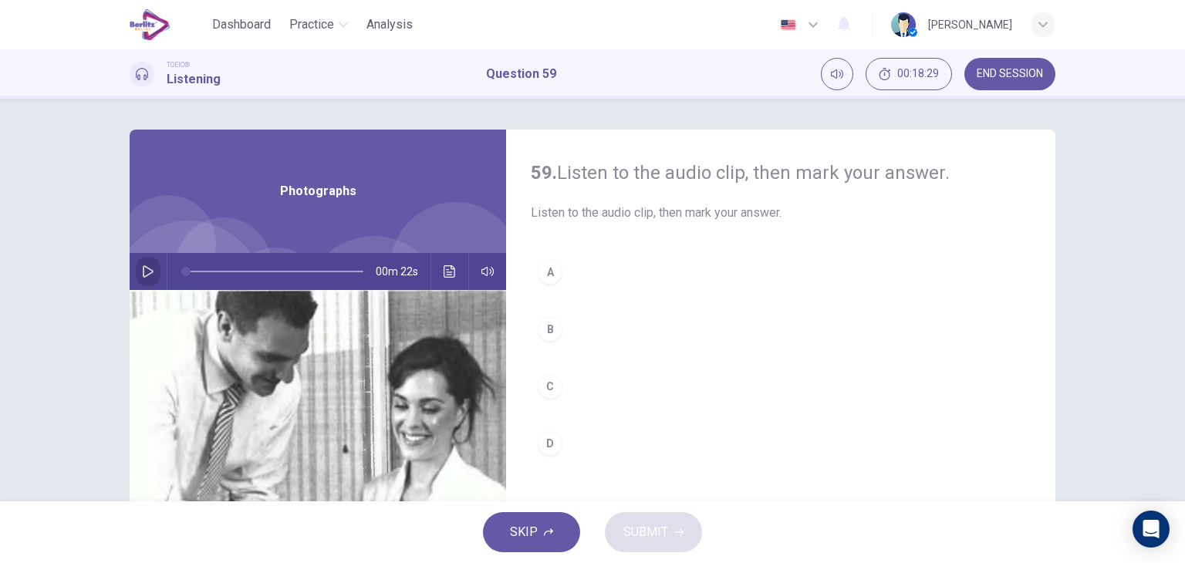
click at [143, 266] on icon "button" at bounding box center [148, 271] width 11 height 12
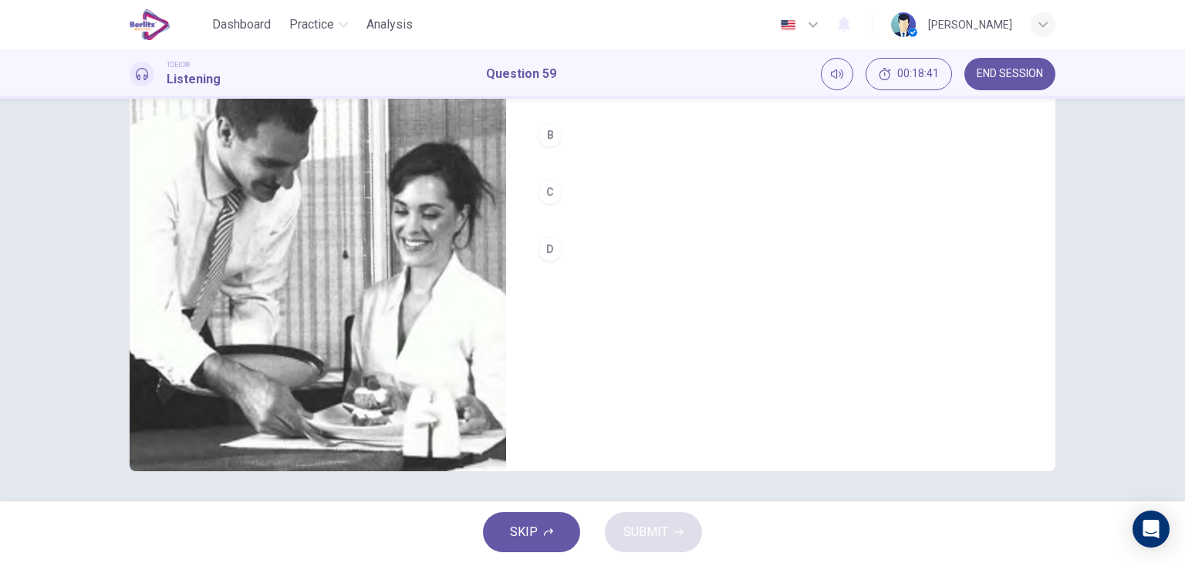
scroll to position [195, 0]
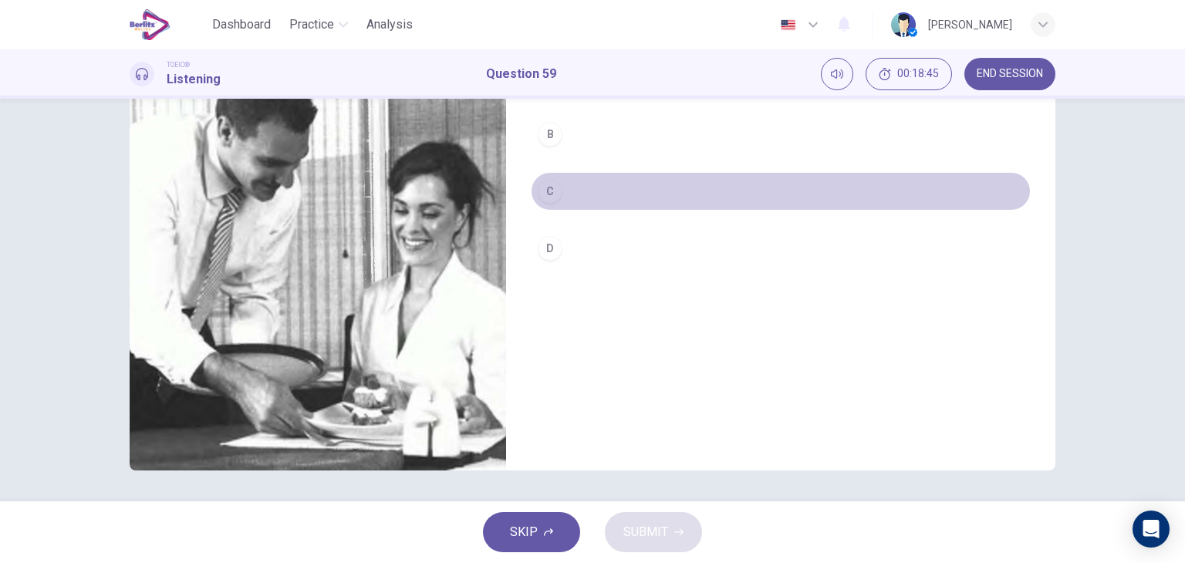
click at [551, 195] on div "C" at bounding box center [550, 191] width 25 height 25
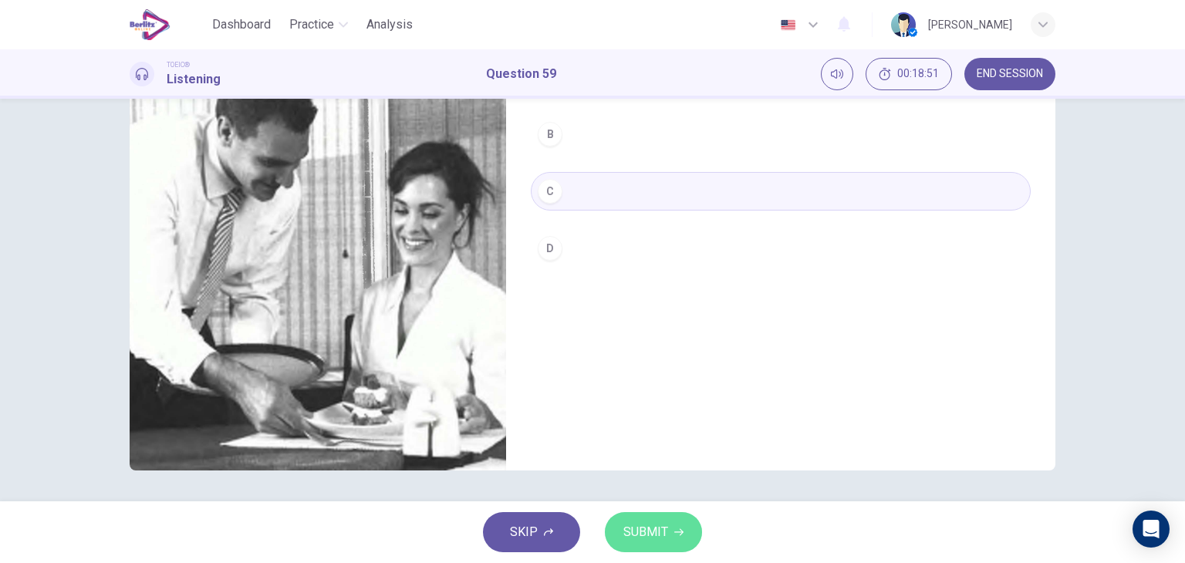
click at [654, 521] on span "SUBMIT" at bounding box center [645, 532] width 45 height 22
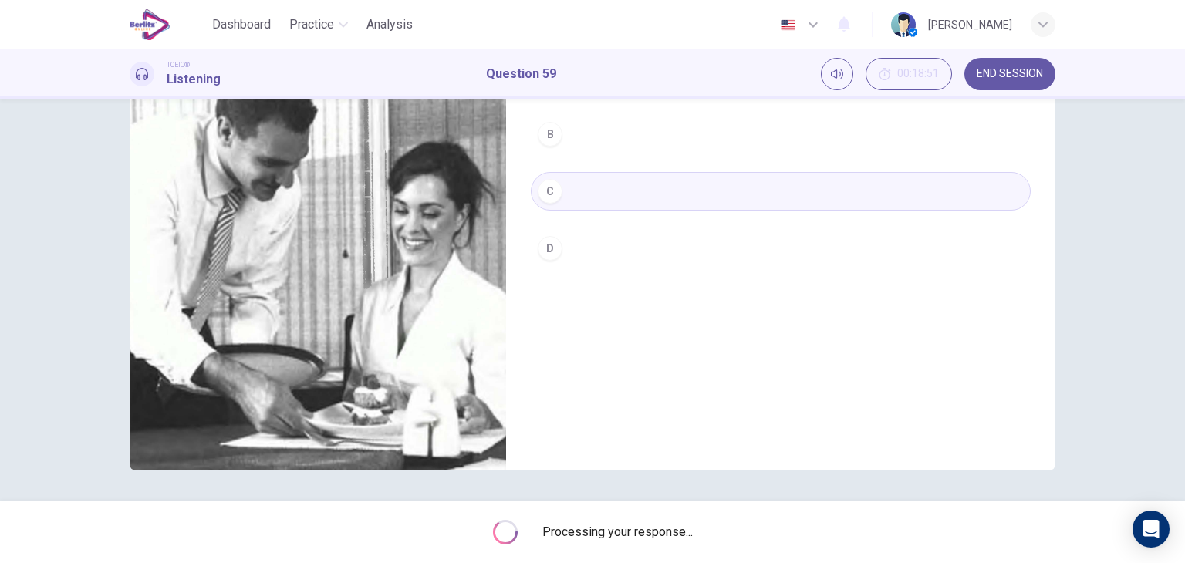
type input "*"
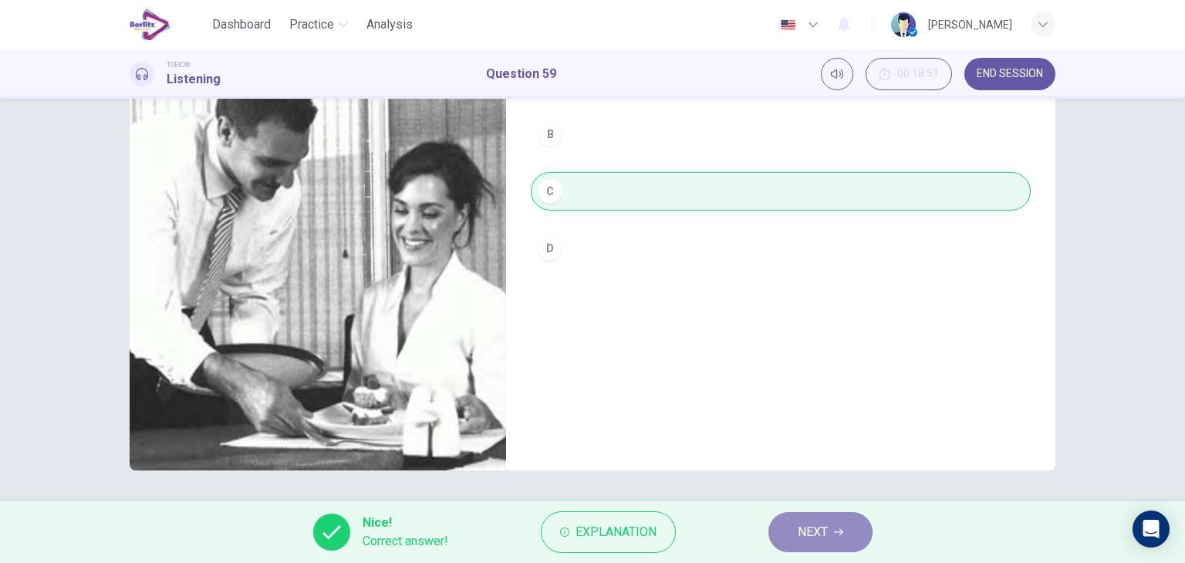
click at [800, 533] on span "NEXT" at bounding box center [812, 532] width 30 height 22
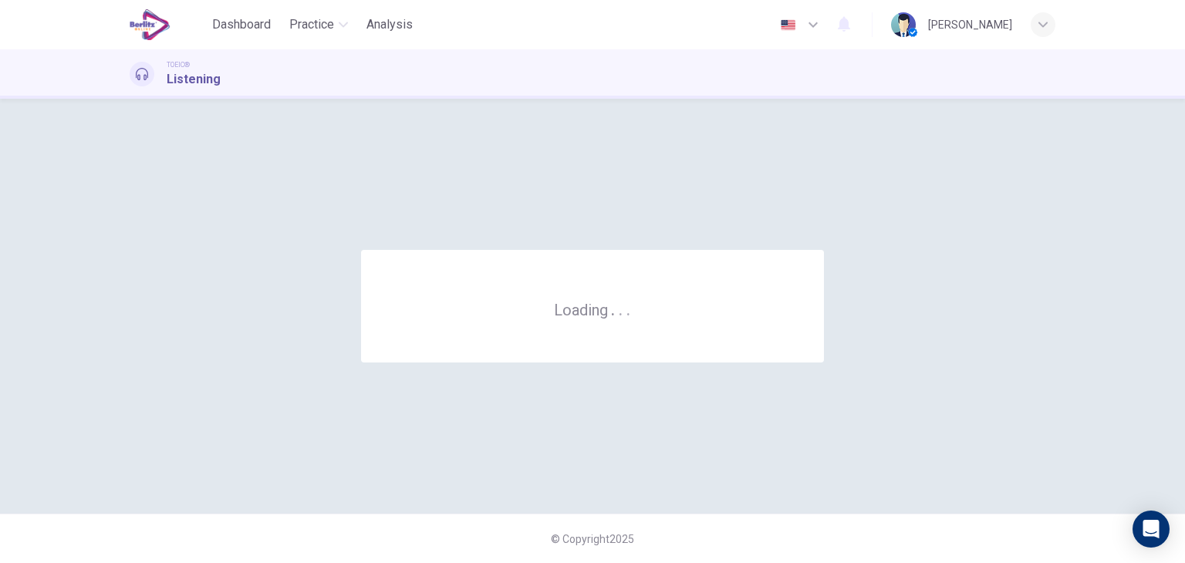
scroll to position [0, 0]
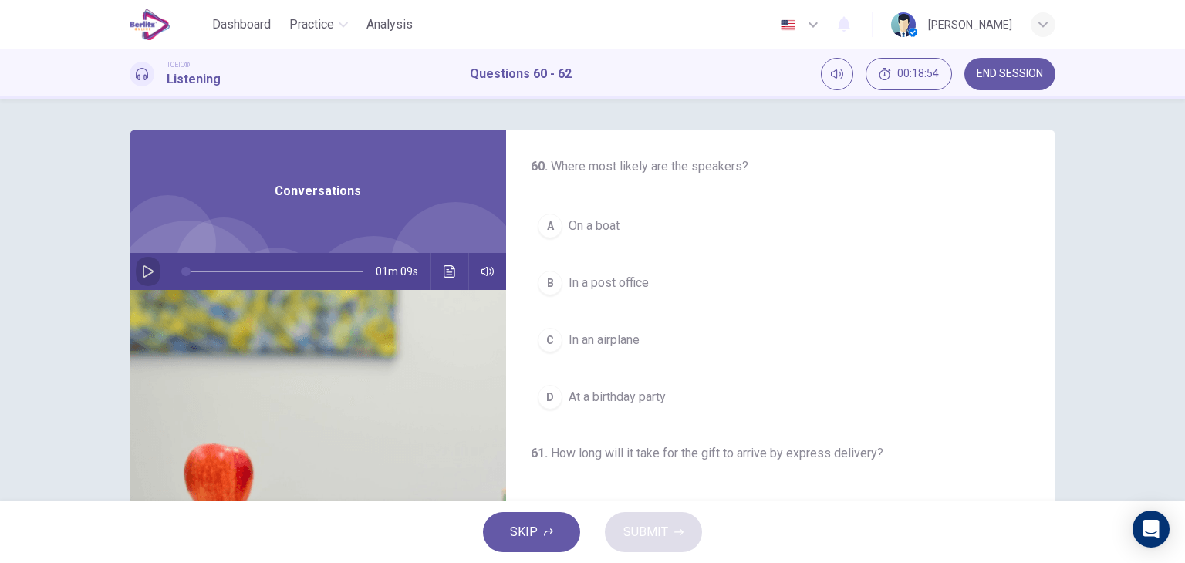
click at [142, 269] on icon "button" at bounding box center [148, 271] width 12 height 12
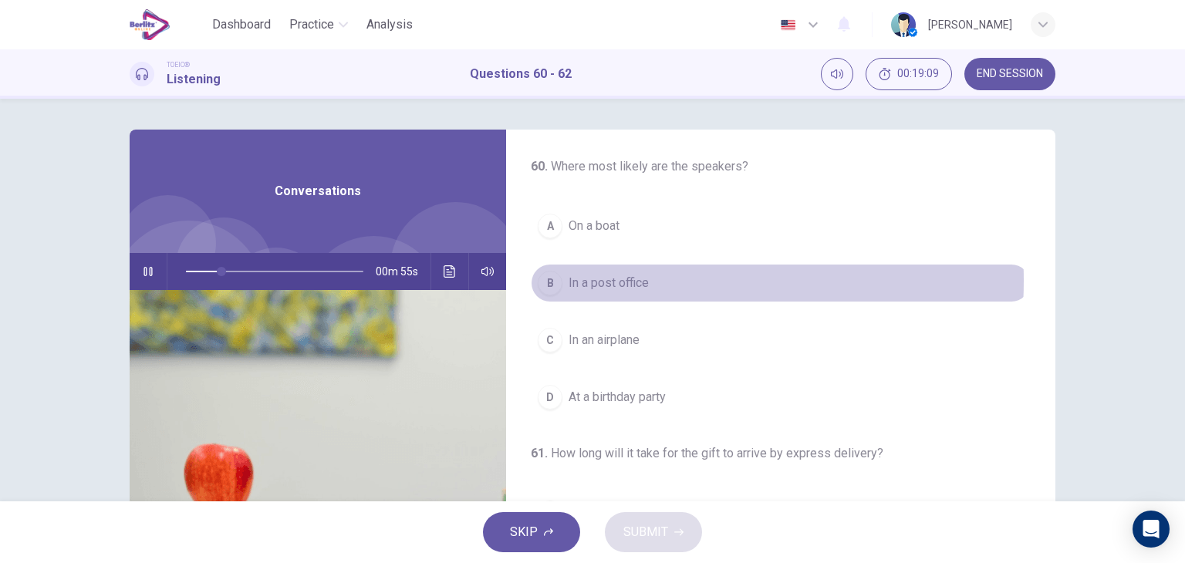
click at [610, 280] on span "In a post office" at bounding box center [608, 283] width 80 height 19
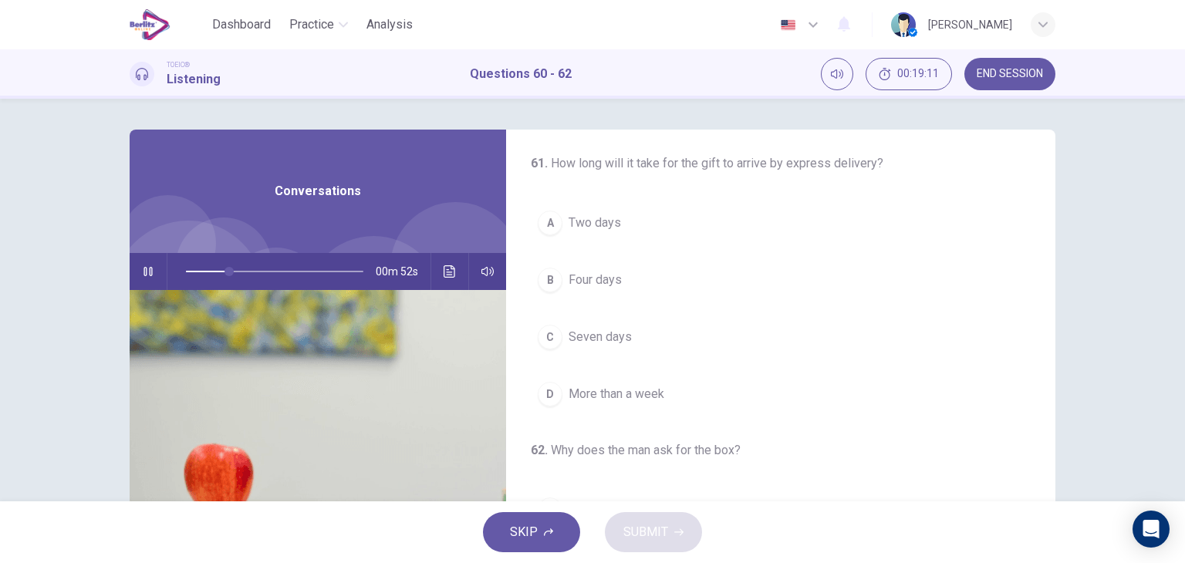
scroll to position [293, 0]
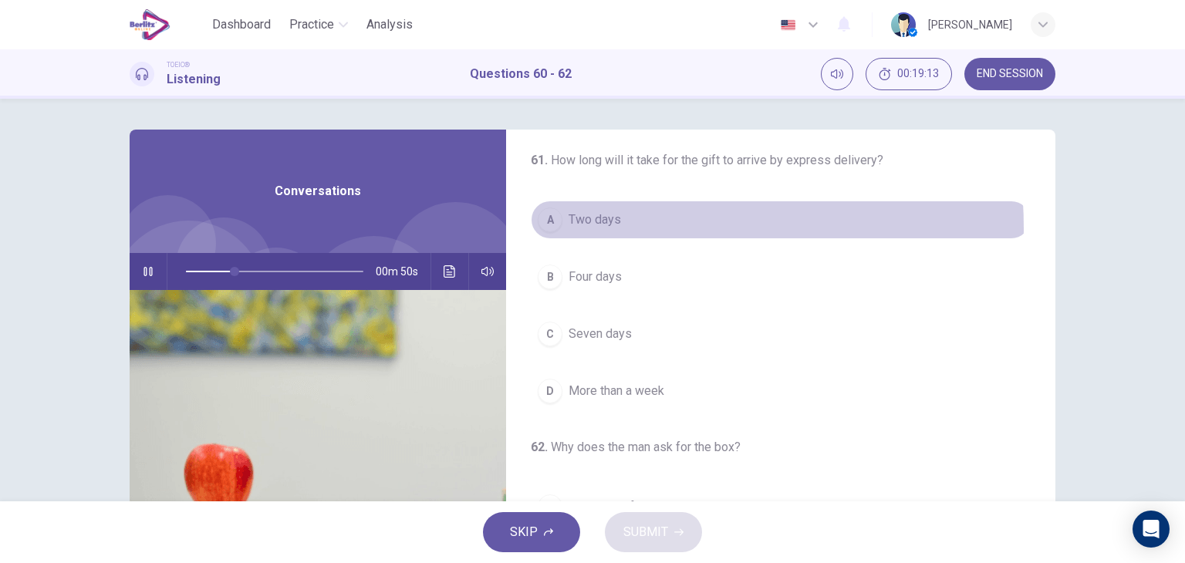
click at [572, 226] on span "Two days" at bounding box center [594, 220] width 52 height 19
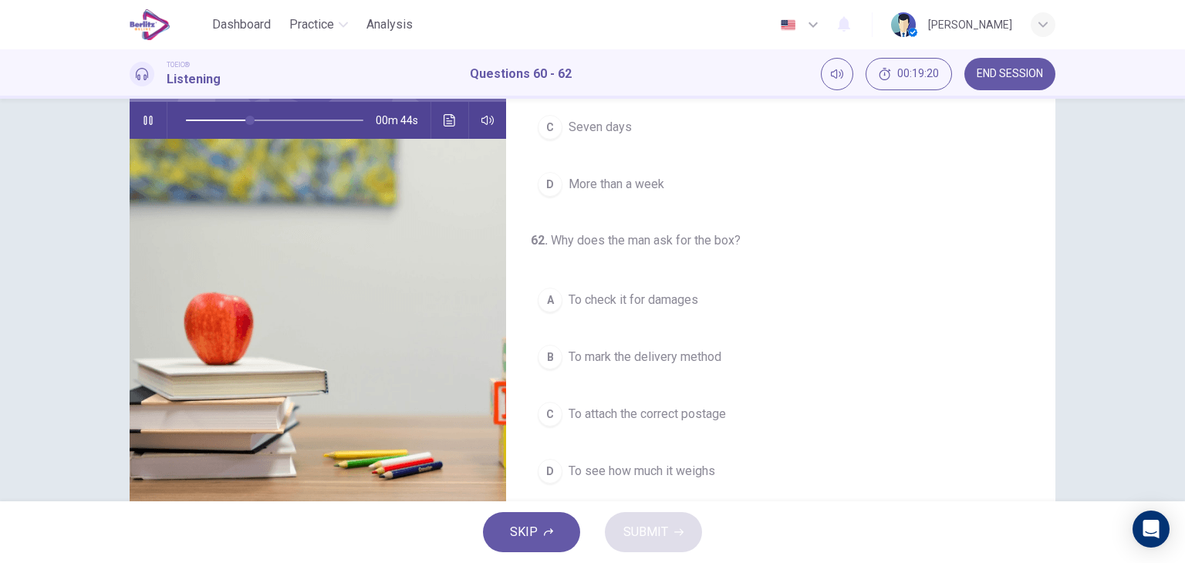
scroll to position [153, 0]
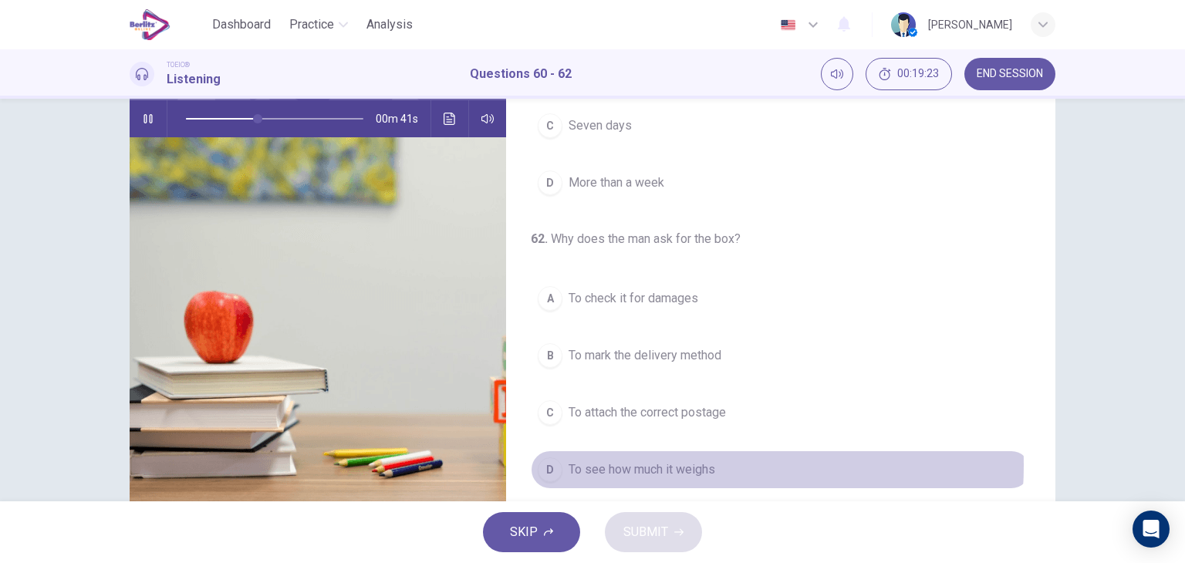
click at [647, 461] on span "To see how much it weighs" at bounding box center [641, 469] width 147 height 19
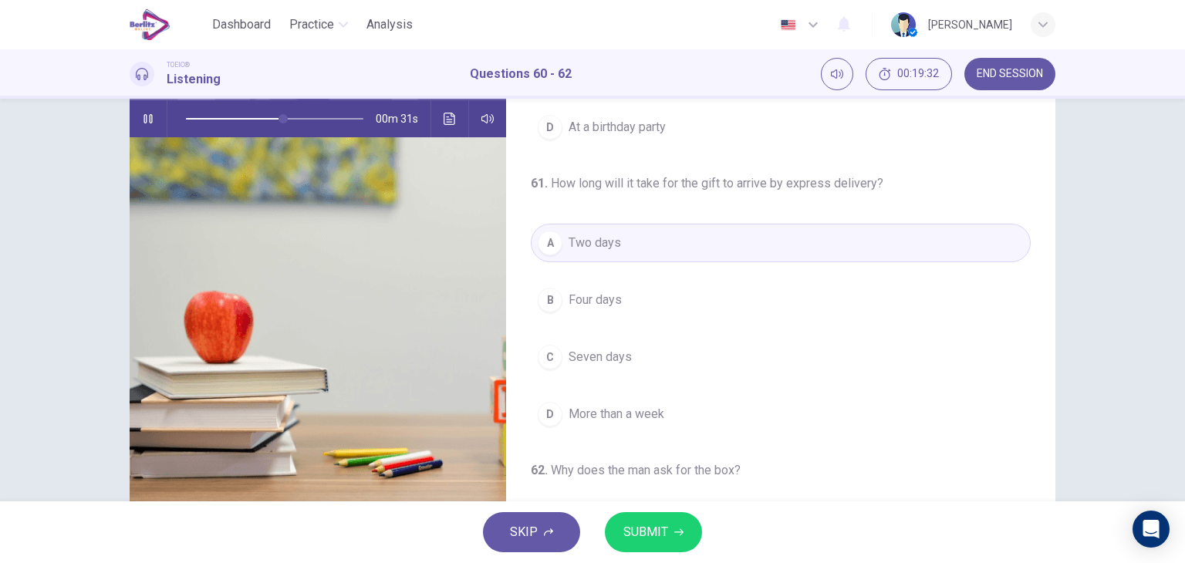
scroll to position [349, 0]
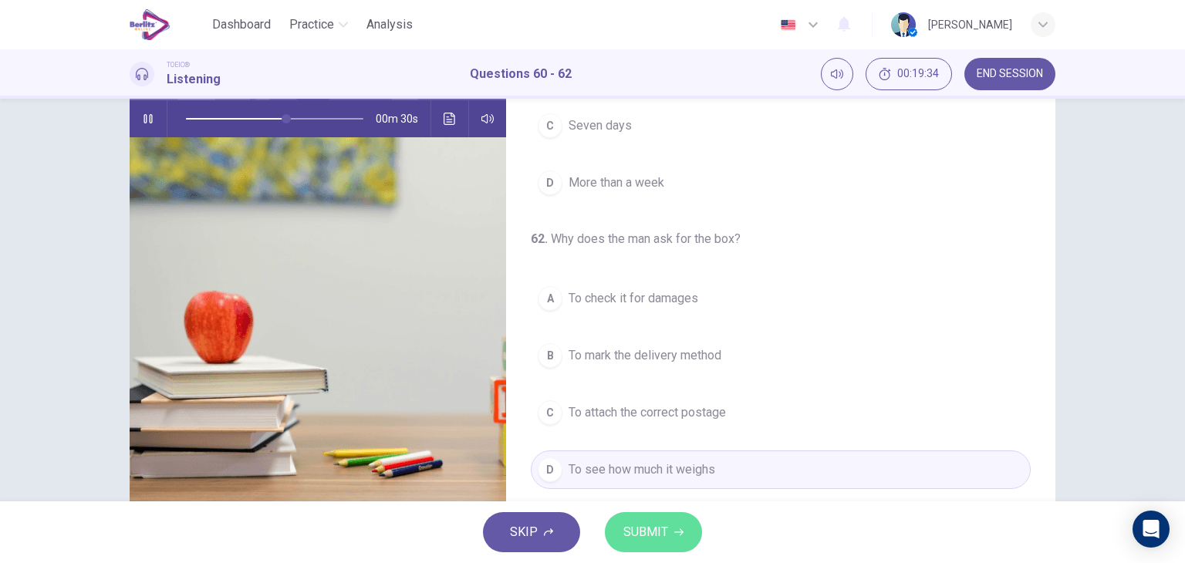
click at [656, 538] on span "SUBMIT" at bounding box center [645, 532] width 45 height 22
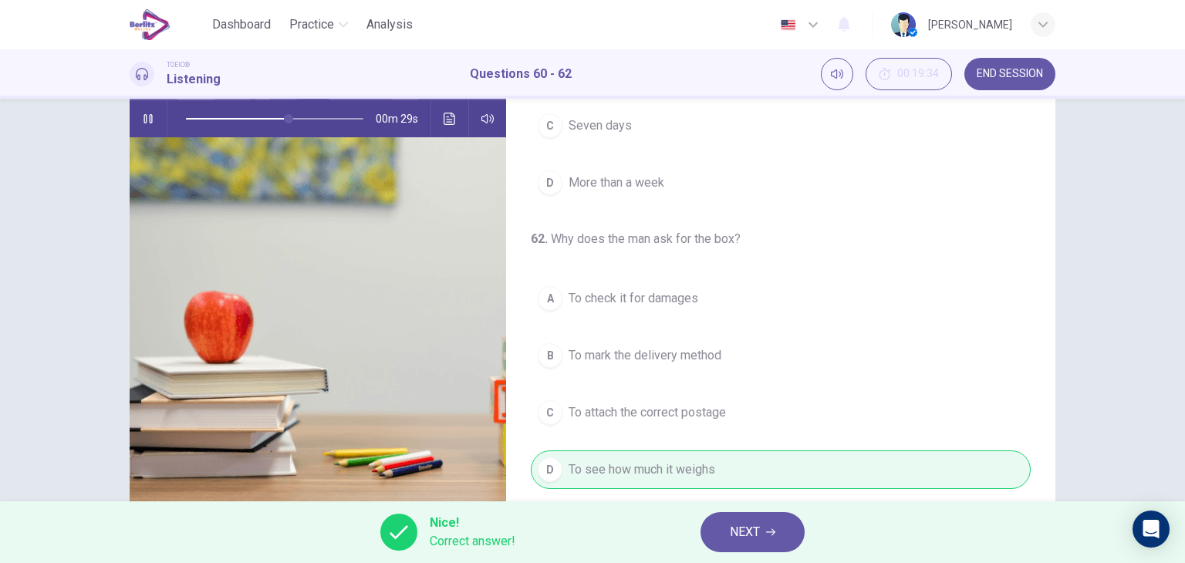
type input "**"
click at [725, 519] on button "NEXT" at bounding box center [752, 532] width 104 height 40
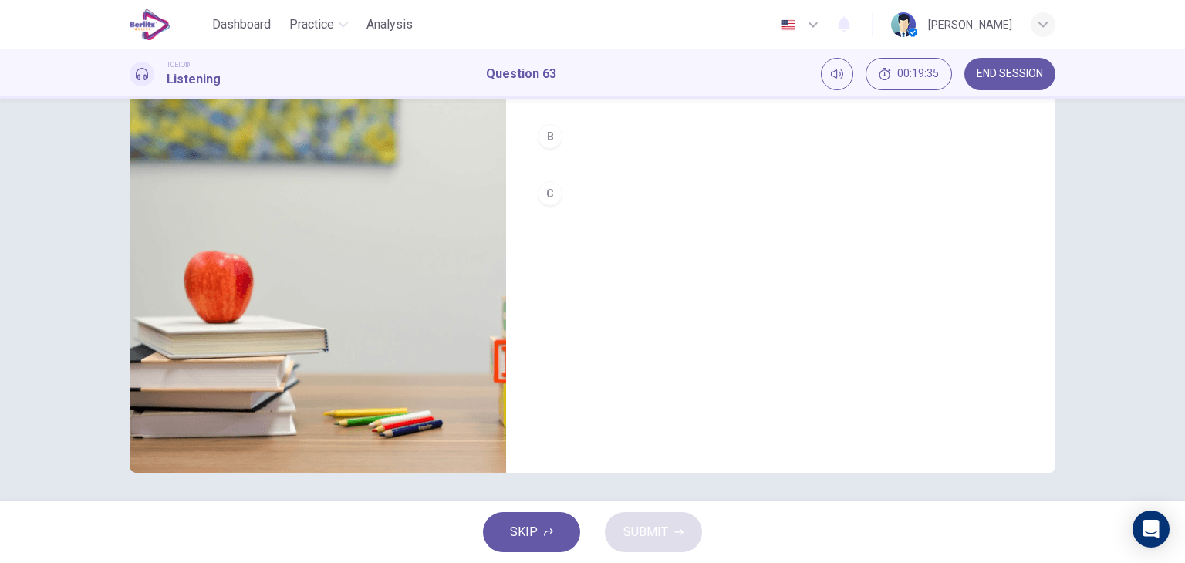
scroll to position [0, 0]
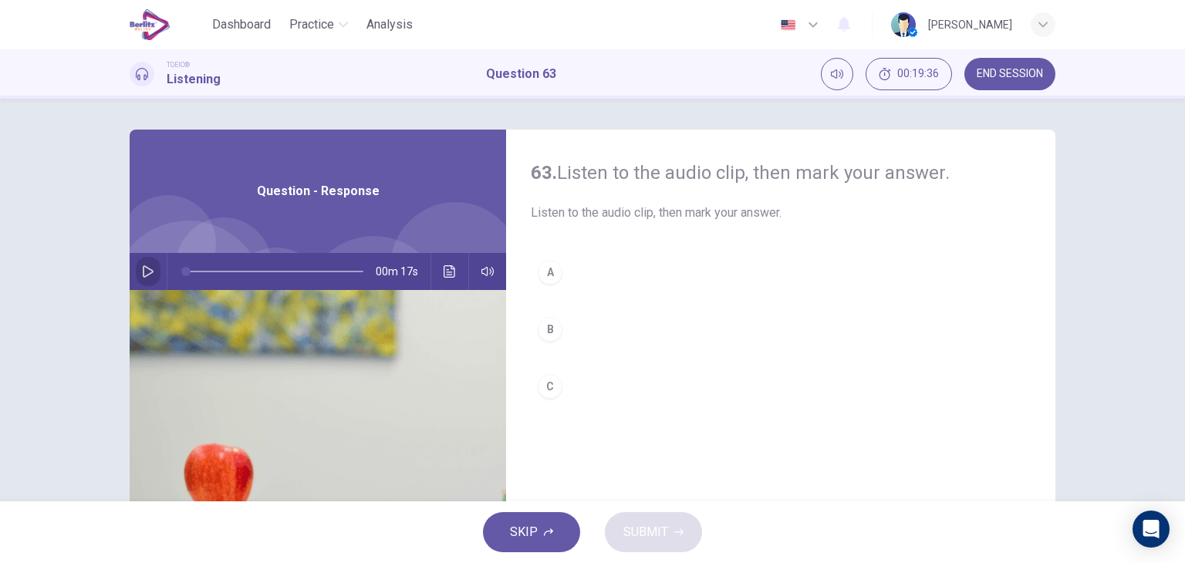
click at [143, 275] on icon "button" at bounding box center [148, 271] width 11 height 12
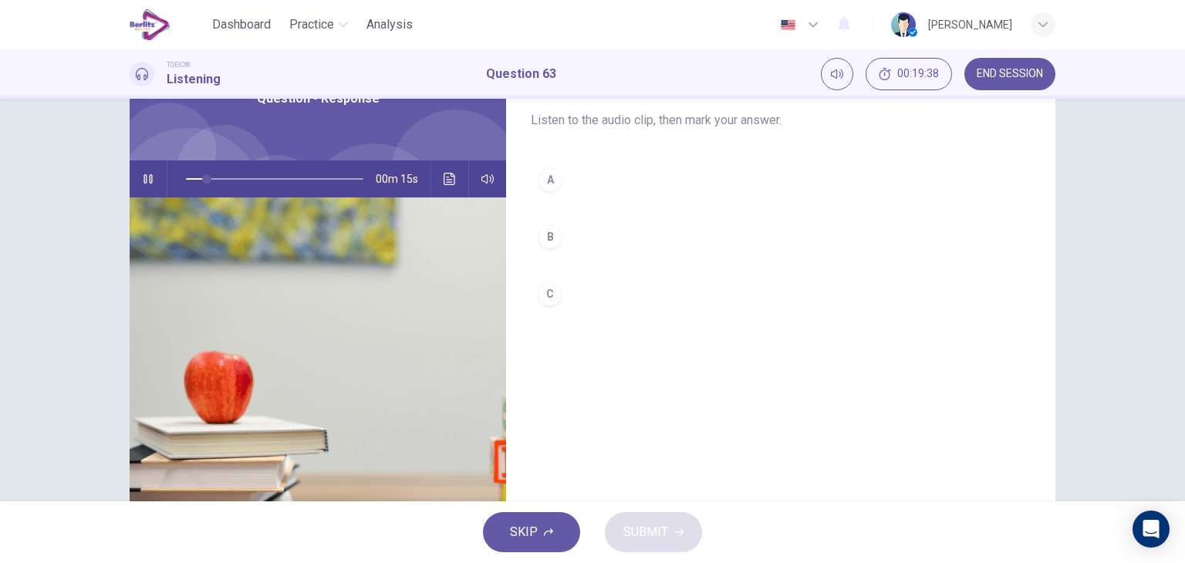
scroll to position [92, 0]
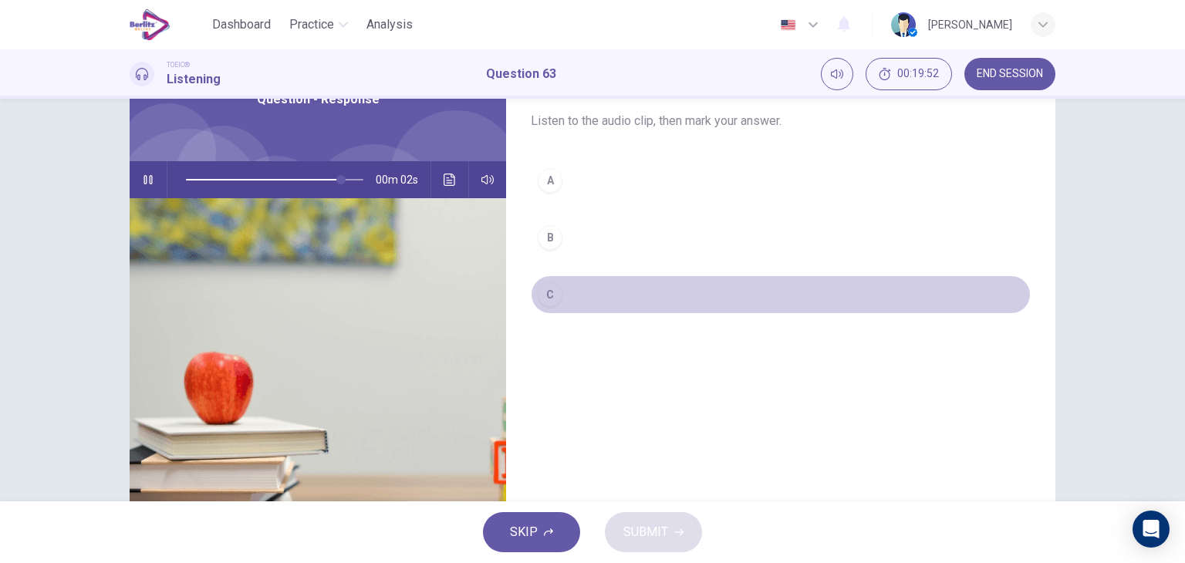
click at [568, 292] on button "C" at bounding box center [781, 294] width 500 height 39
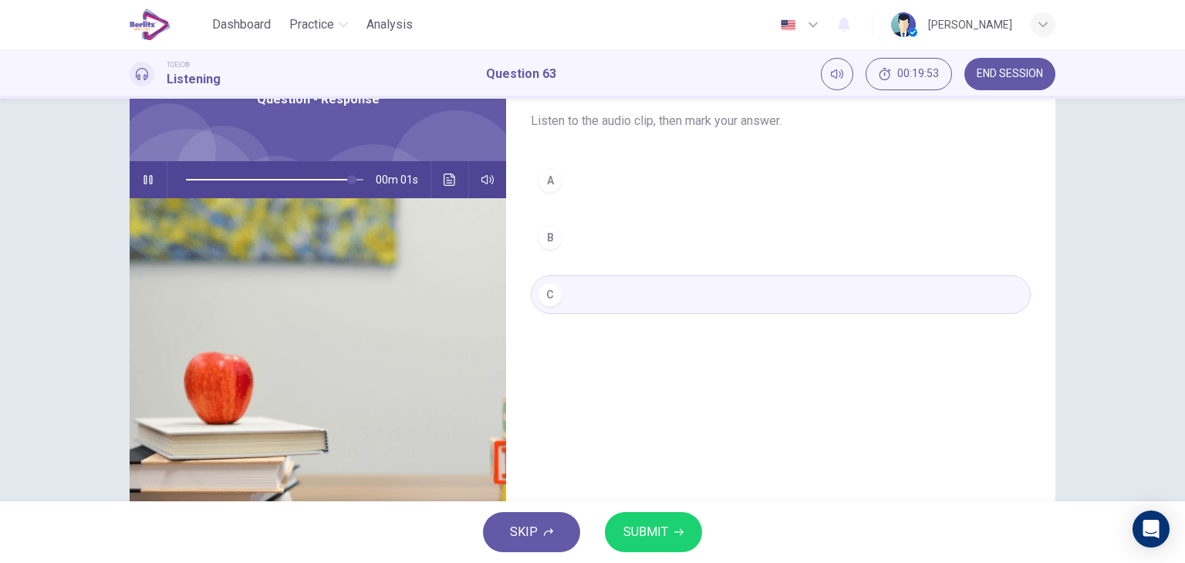
click at [656, 528] on span "SUBMIT" at bounding box center [645, 532] width 45 height 22
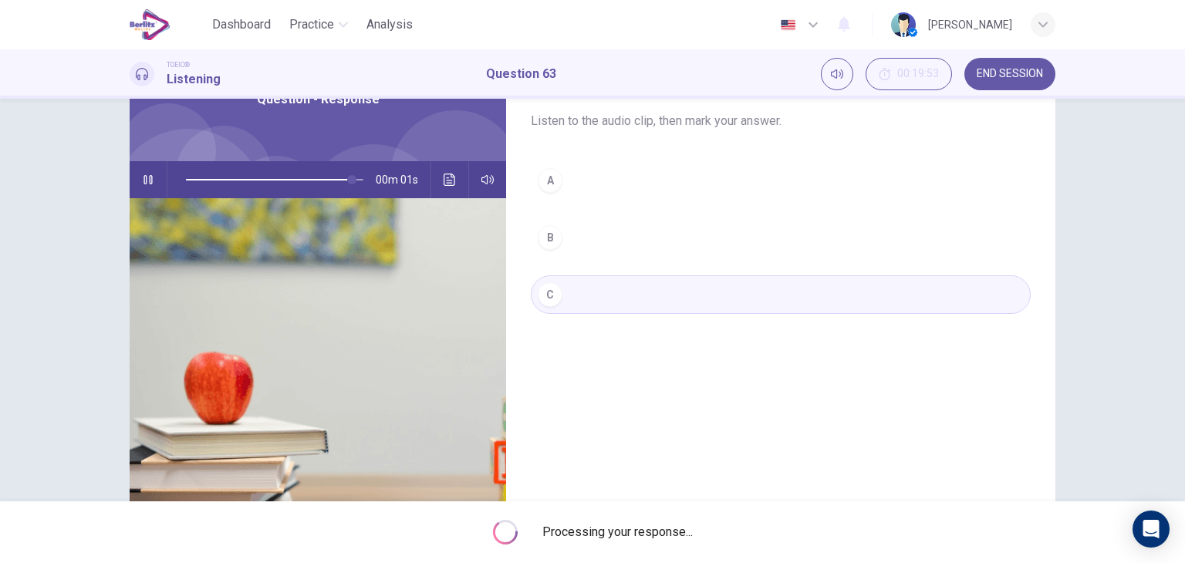
type input "*"
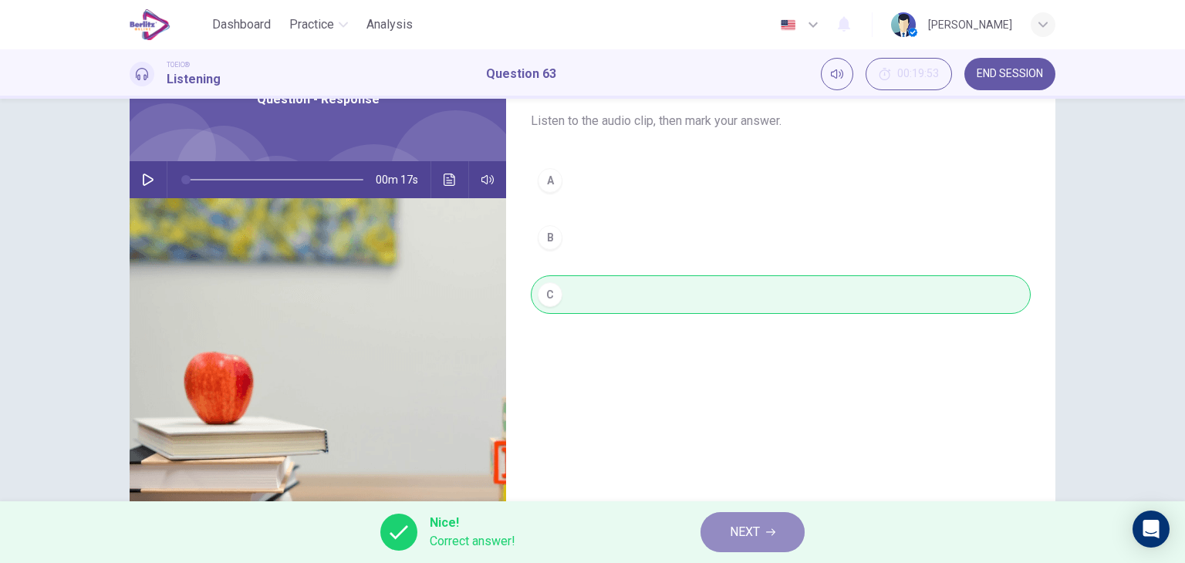
click at [750, 535] on span "NEXT" at bounding box center [745, 532] width 30 height 22
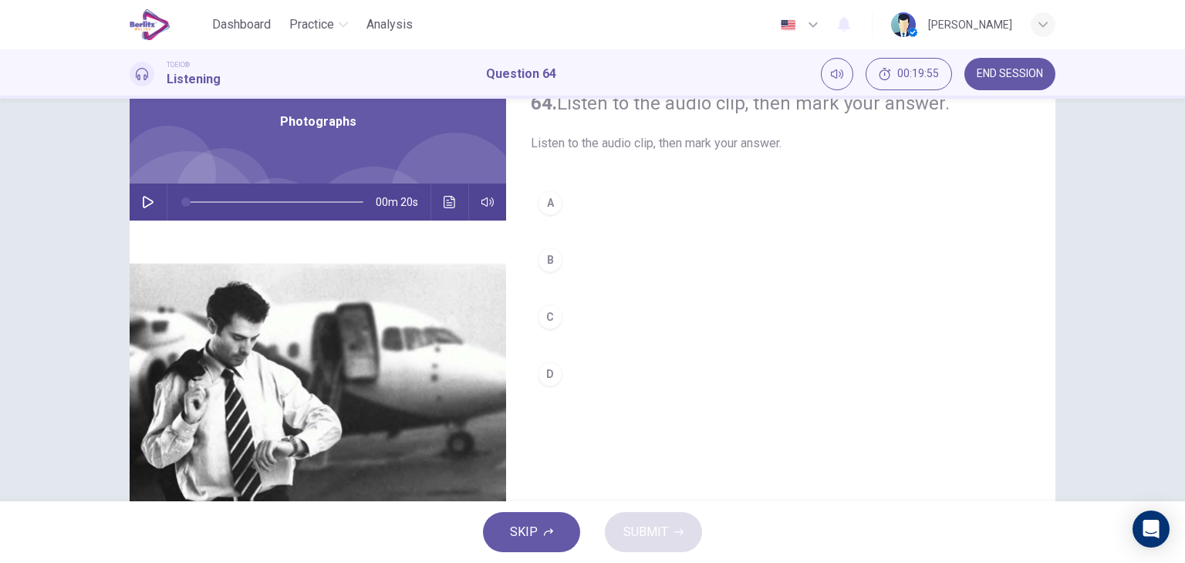
scroll to position [65, 0]
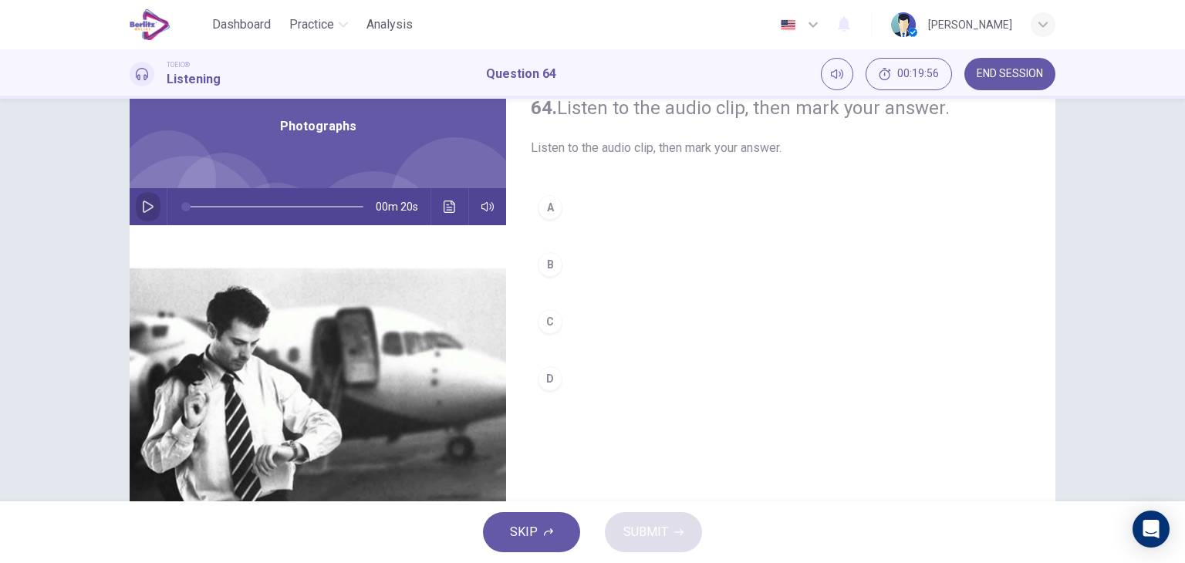
click at [142, 207] on icon "button" at bounding box center [148, 207] width 12 height 12
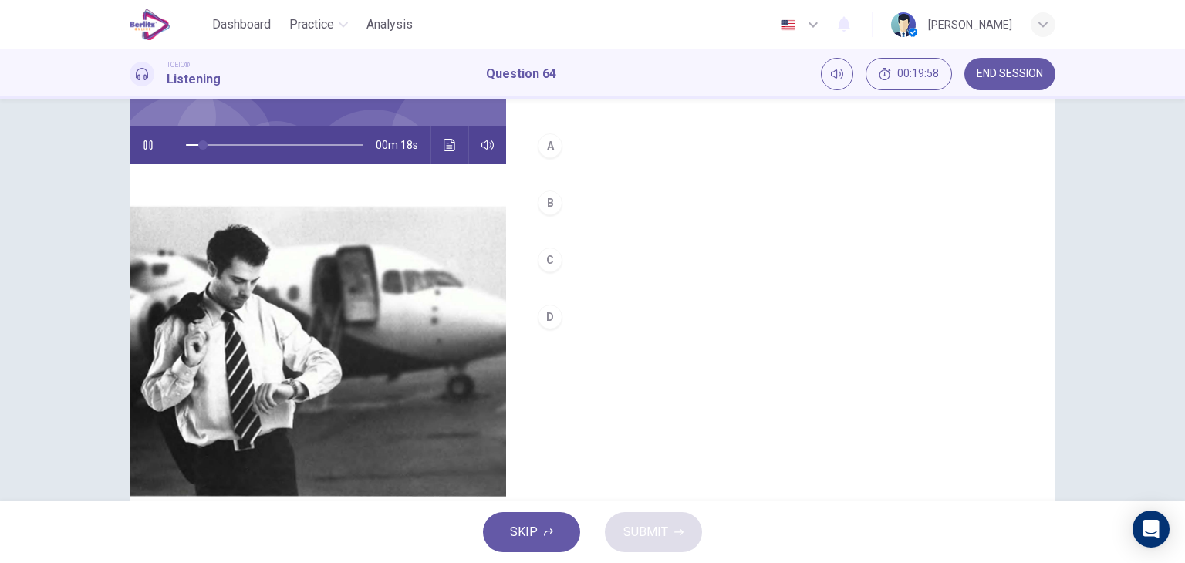
scroll to position [126, 0]
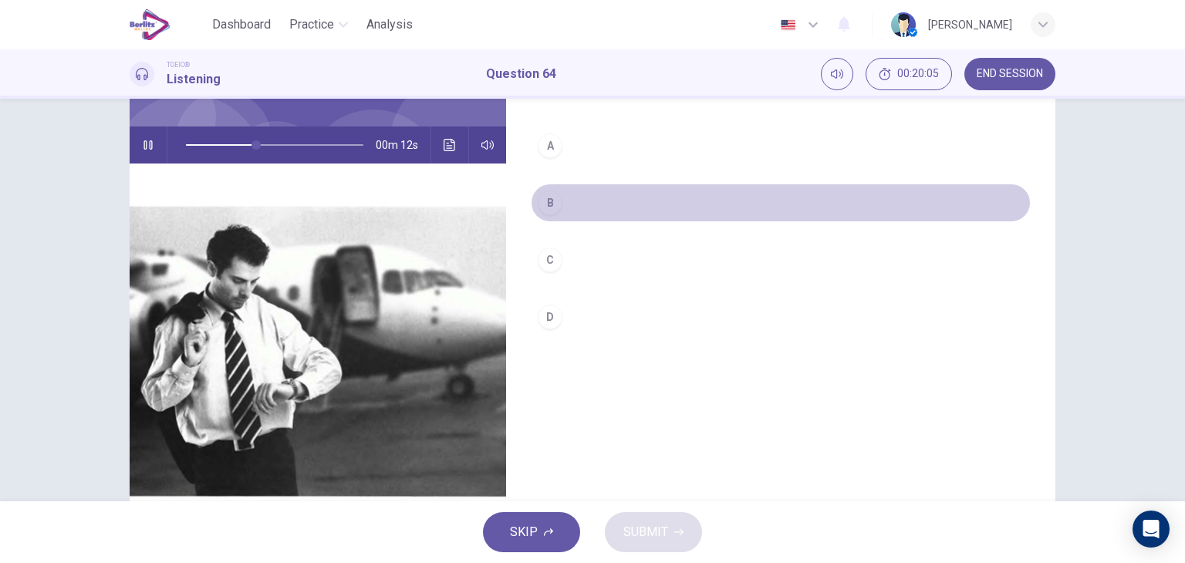
click at [561, 204] on button "B" at bounding box center [781, 203] width 500 height 39
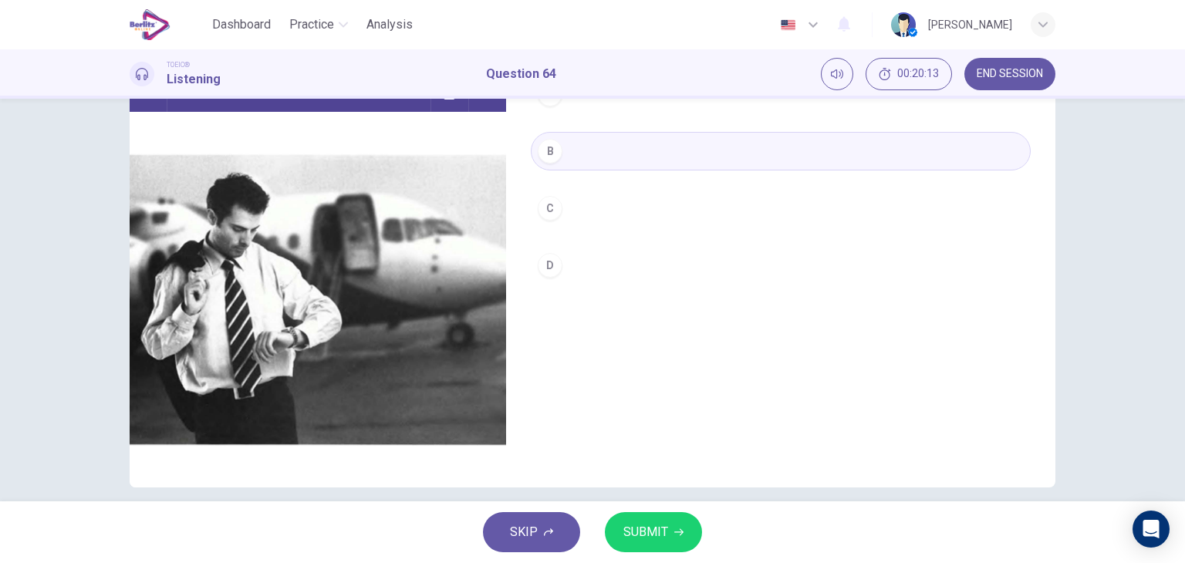
scroll to position [192, 0]
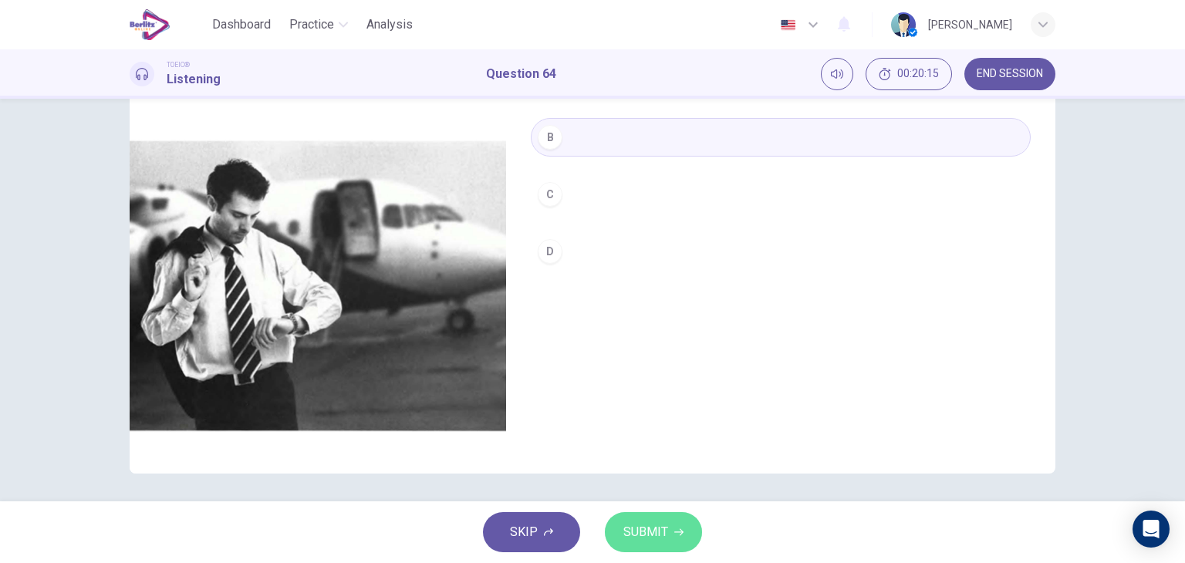
click at [642, 534] on span "SUBMIT" at bounding box center [645, 532] width 45 height 22
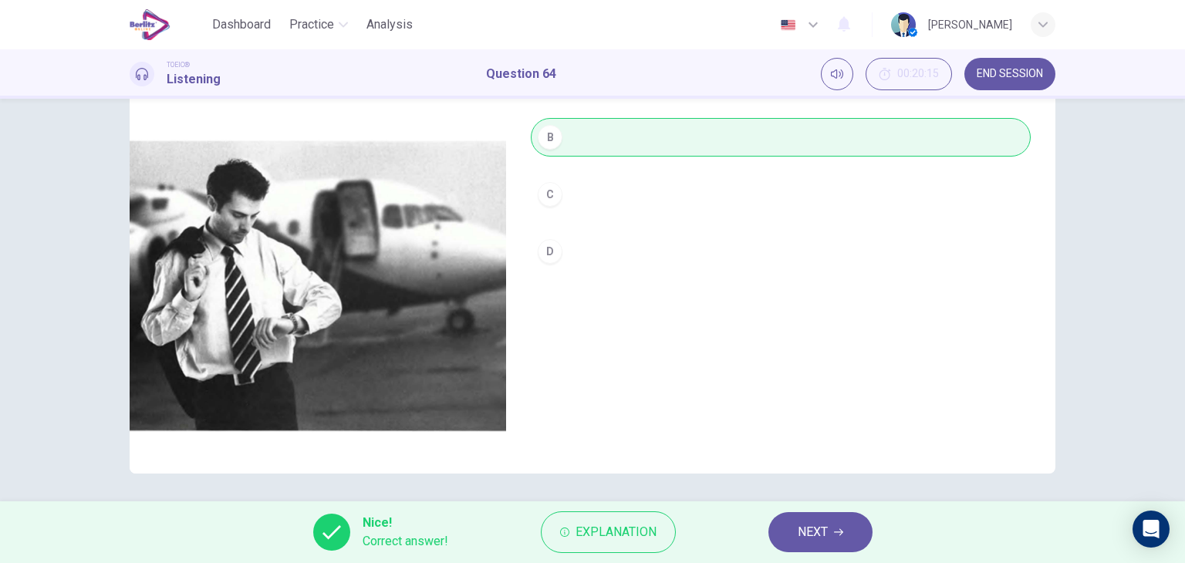
type input "*"
click at [819, 529] on span "NEXT" at bounding box center [812, 532] width 30 height 22
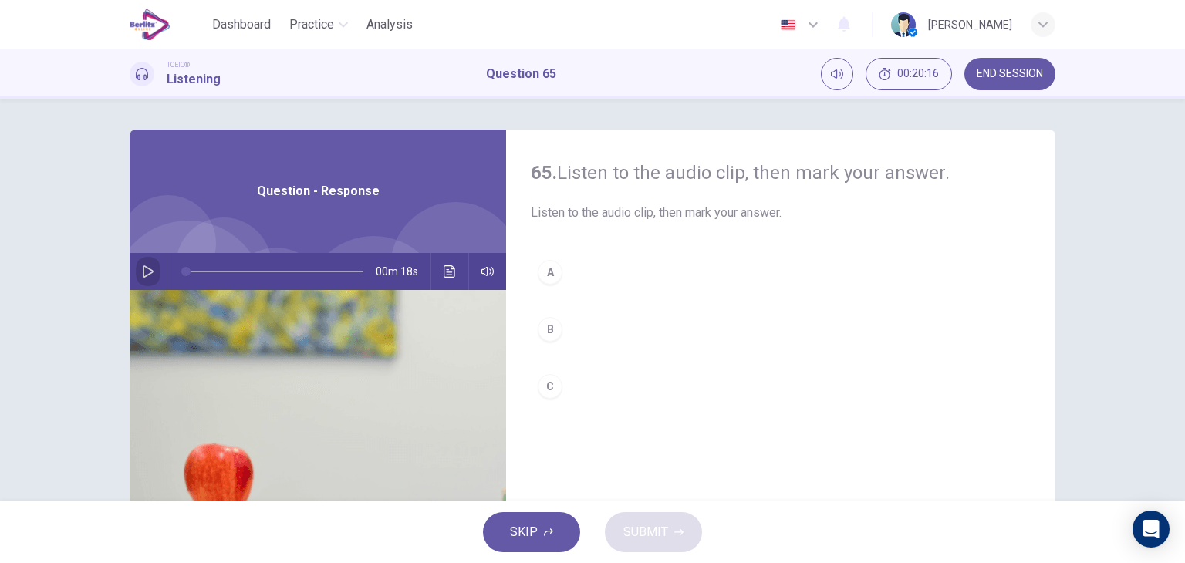
click at [143, 267] on icon "button" at bounding box center [148, 271] width 11 height 12
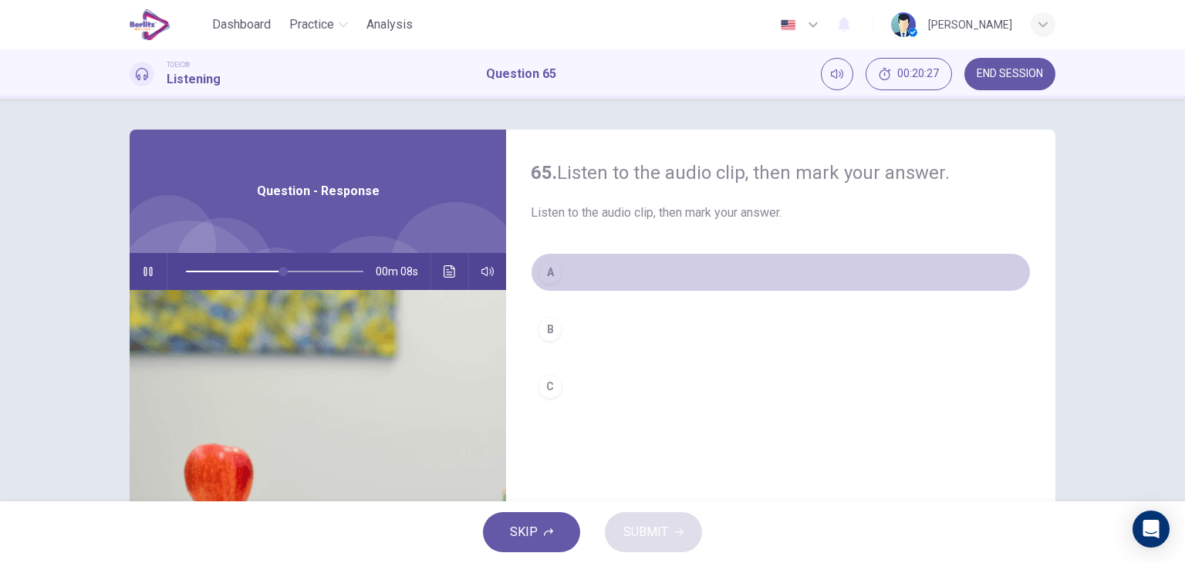
click at [538, 284] on button "A" at bounding box center [781, 272] width 500 height 39
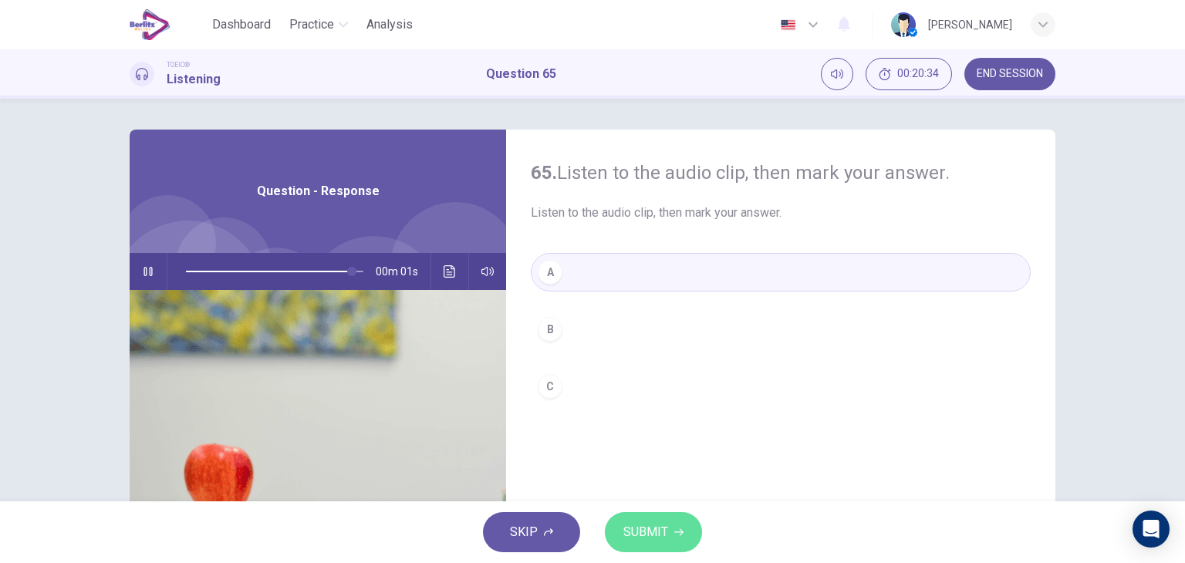
click at [651, 541] on span "SUBMIT" at bounding box center [645, 532] width 45 height 22
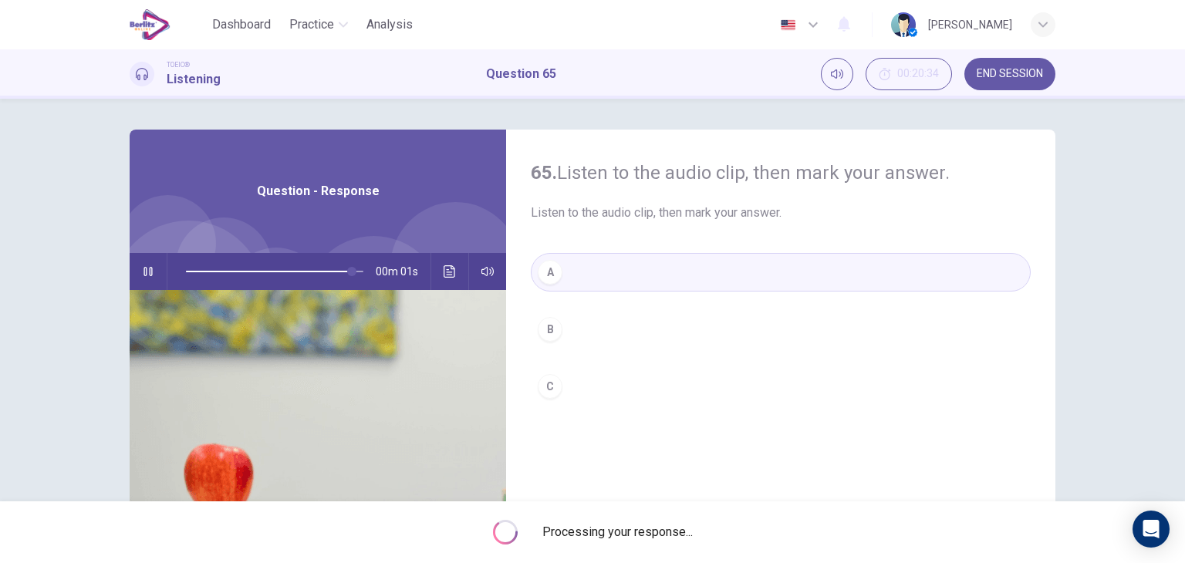
type input "*"
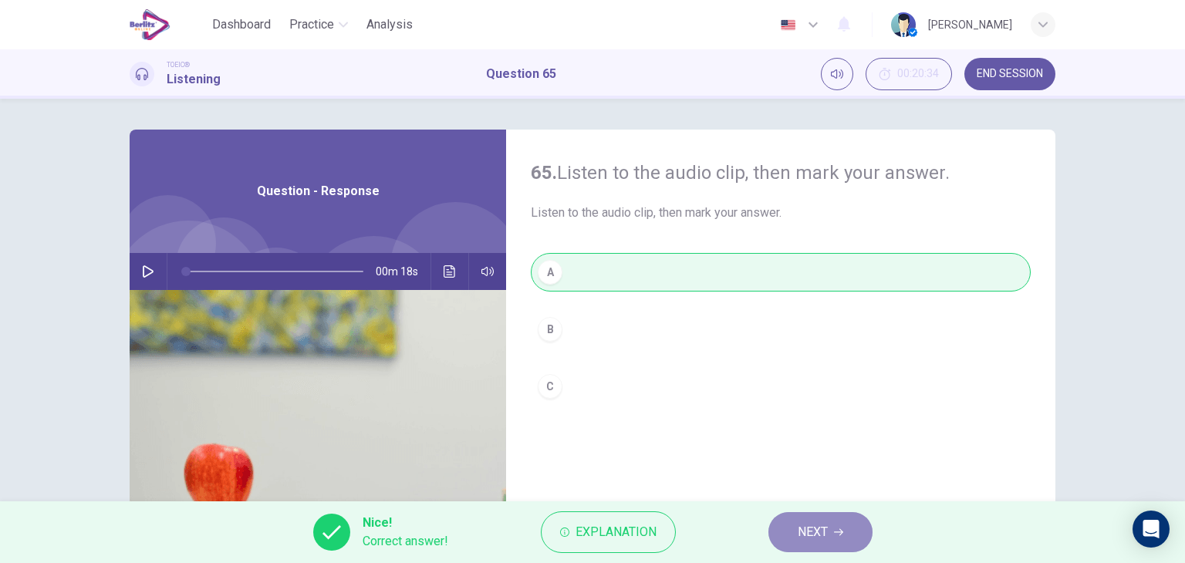
click at [827, 537] on span "NEXT" at bounding box center [812, 532] width 30 height 22
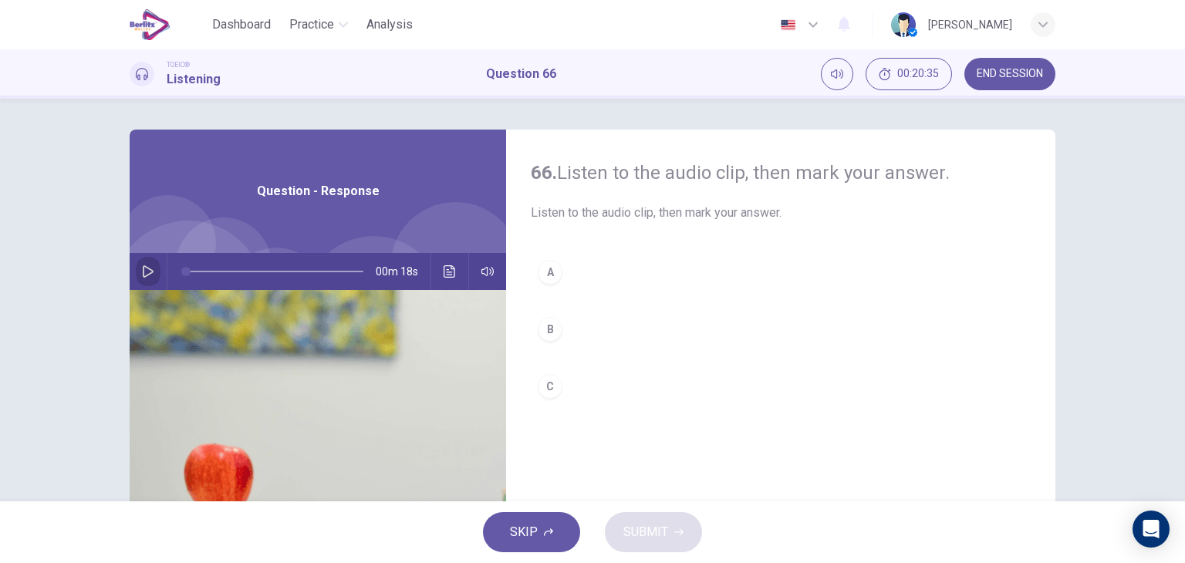
click at [137, 271] on button "button" at bounding box center [148, 271] width 25 height 37
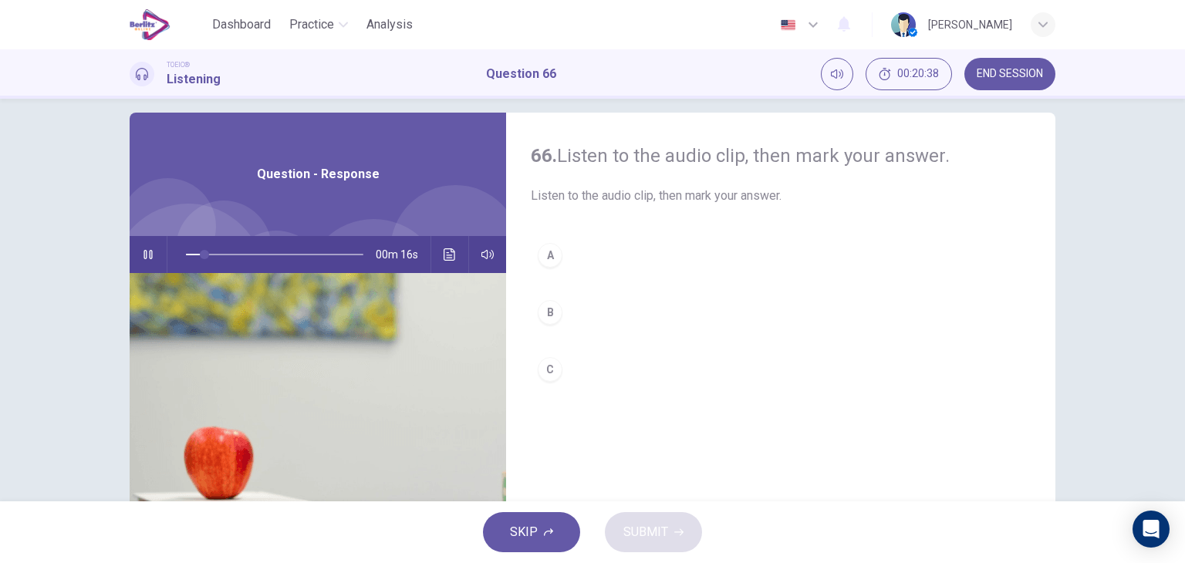
scroll to position [15, 0]
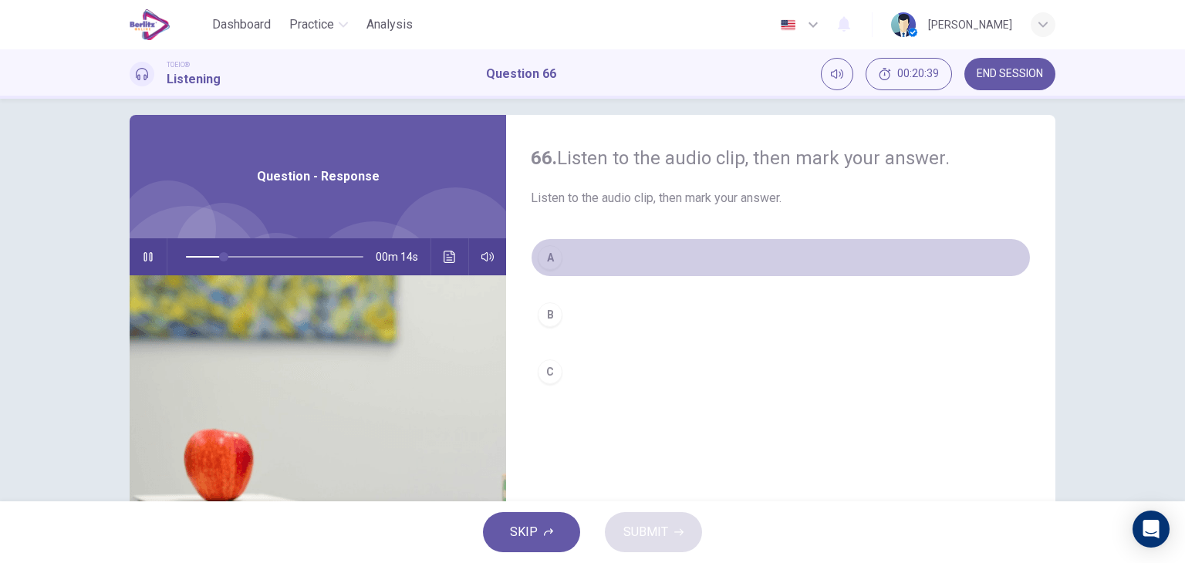
click at [555, 253] on div "A" at bounding box center [550, 257] width 25 height 25
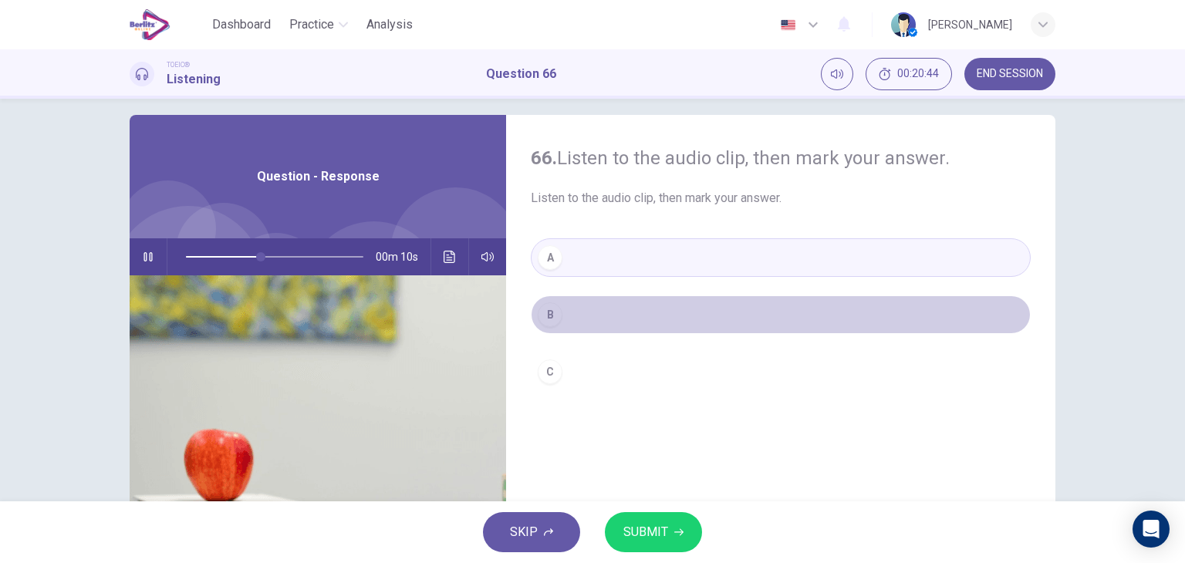
click at [562, 308] on button "B" at bounding box center [781, 314] width 500 height 39
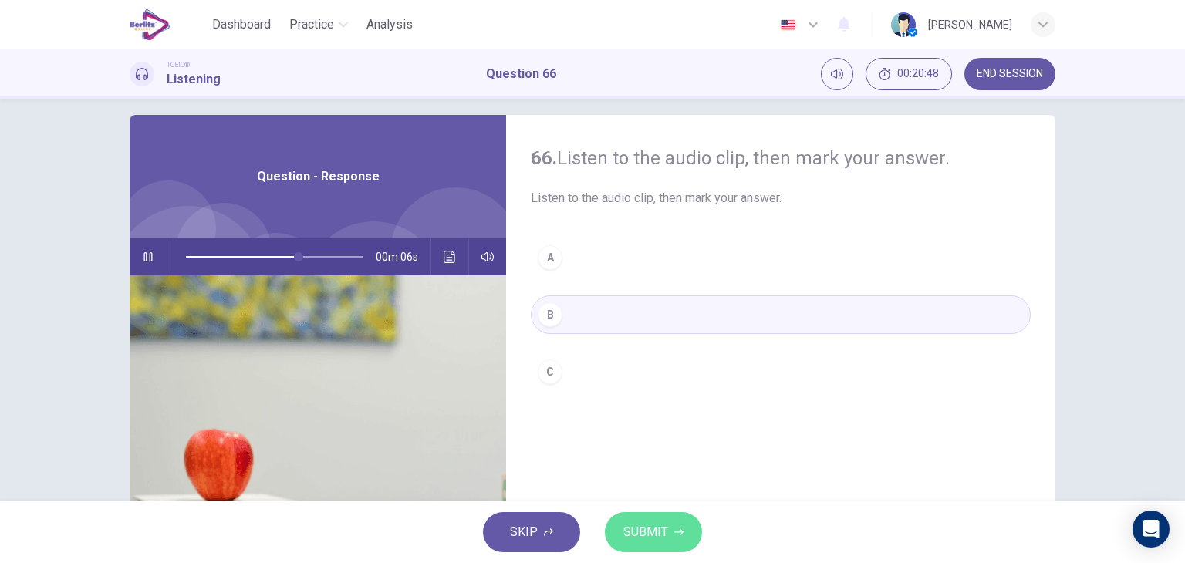
click at [648, 542] on span "SUBMIT" at bounding box center [645, 532] width 45 height 22
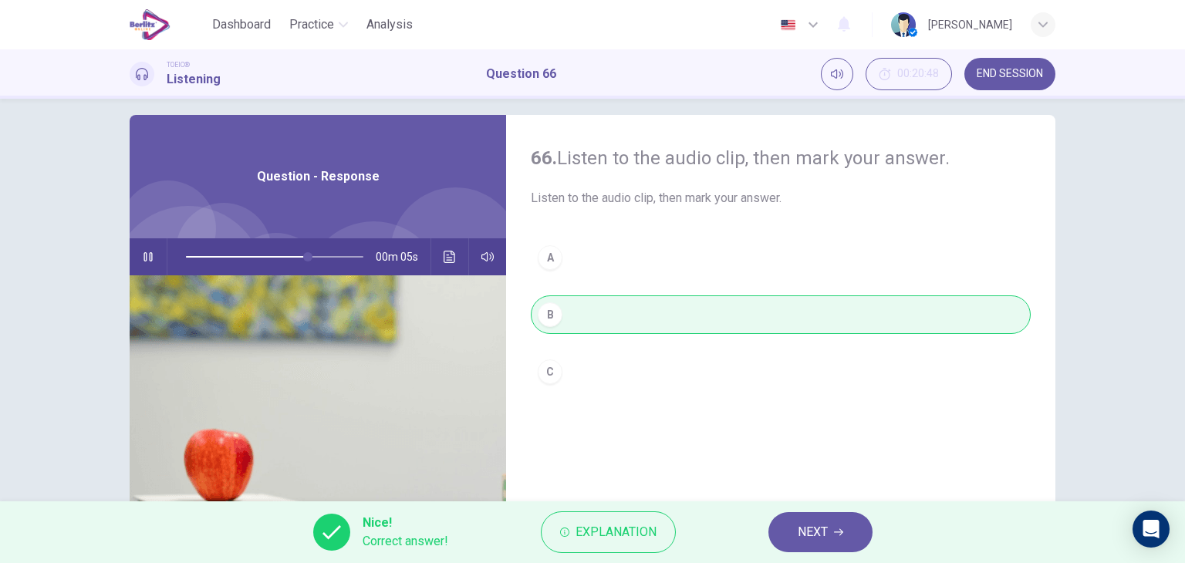
type input "**"
click at [797, 534] on span "NEXT" at bounding box center [812, 532] width 30 height 22
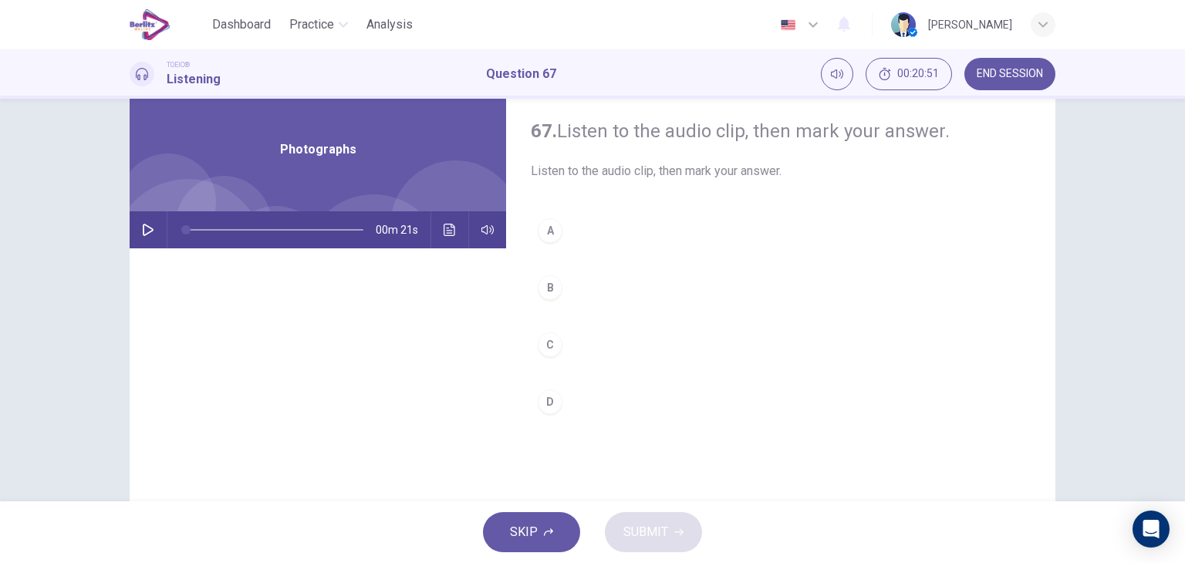
scroll to position [29, 0]
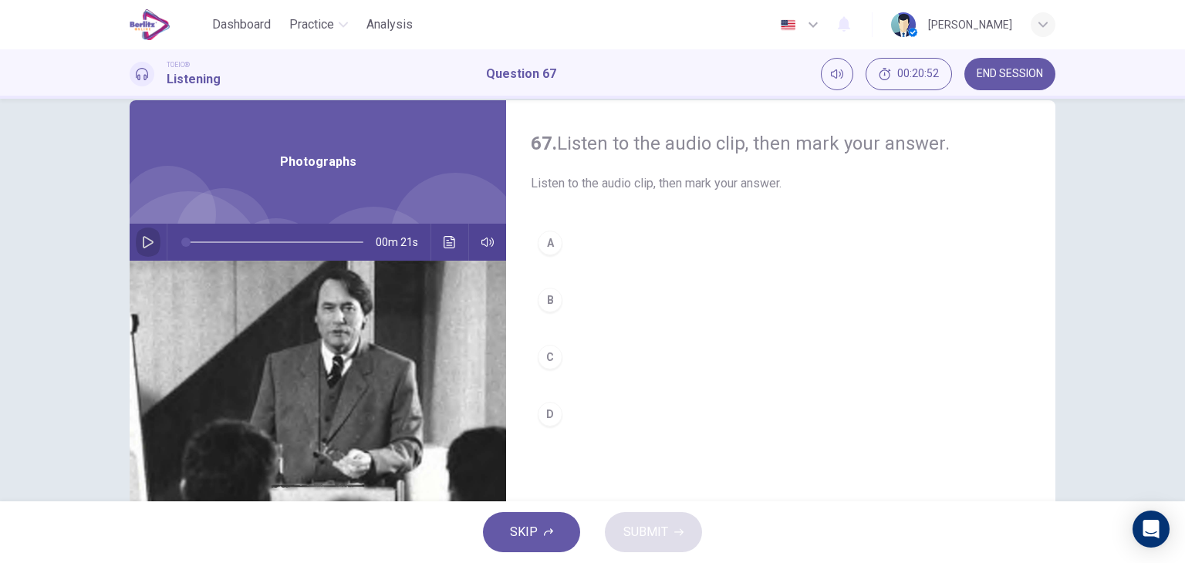
click at [143, 240] on icon "button" at bounding box center [148, 242] width 12 height 12
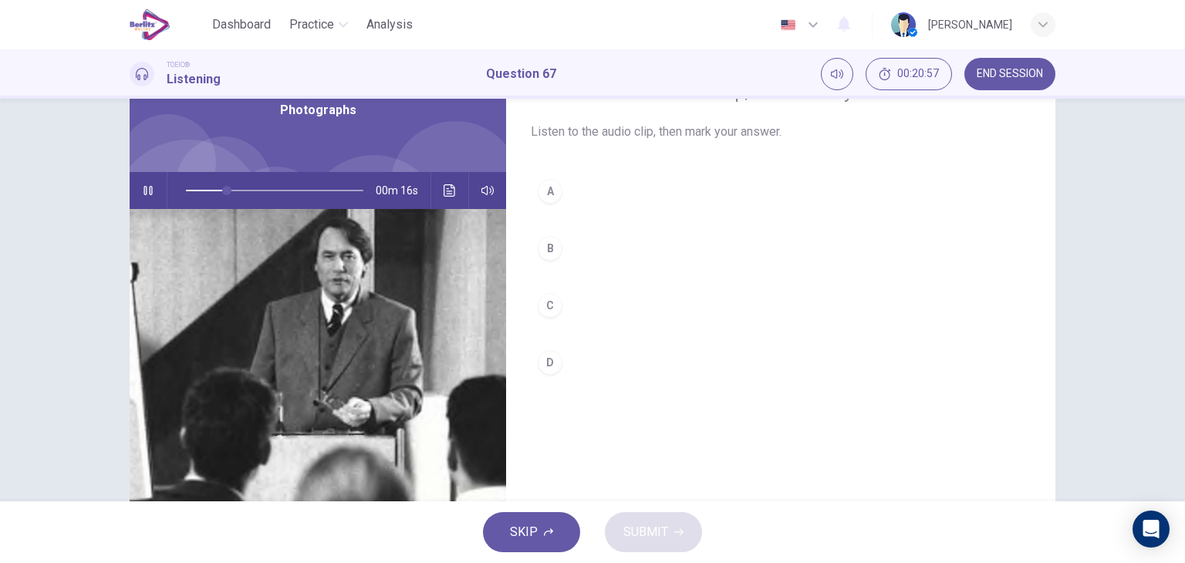
scroll to position [82, 0]
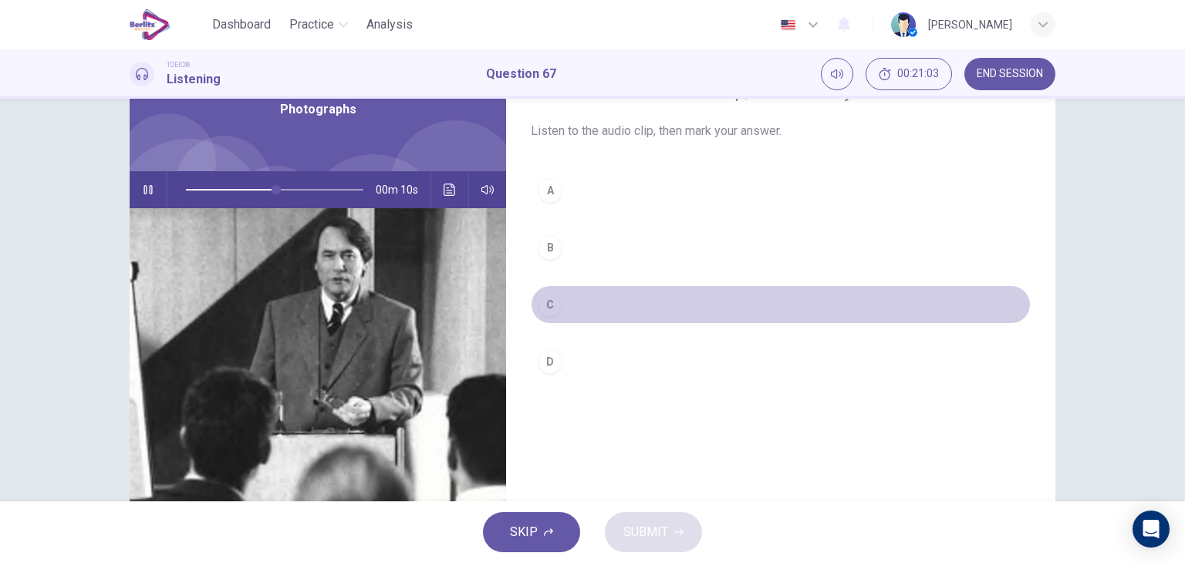
click at [562, 315] on button "C" at bounding box center [781, 304] width 500 height 39
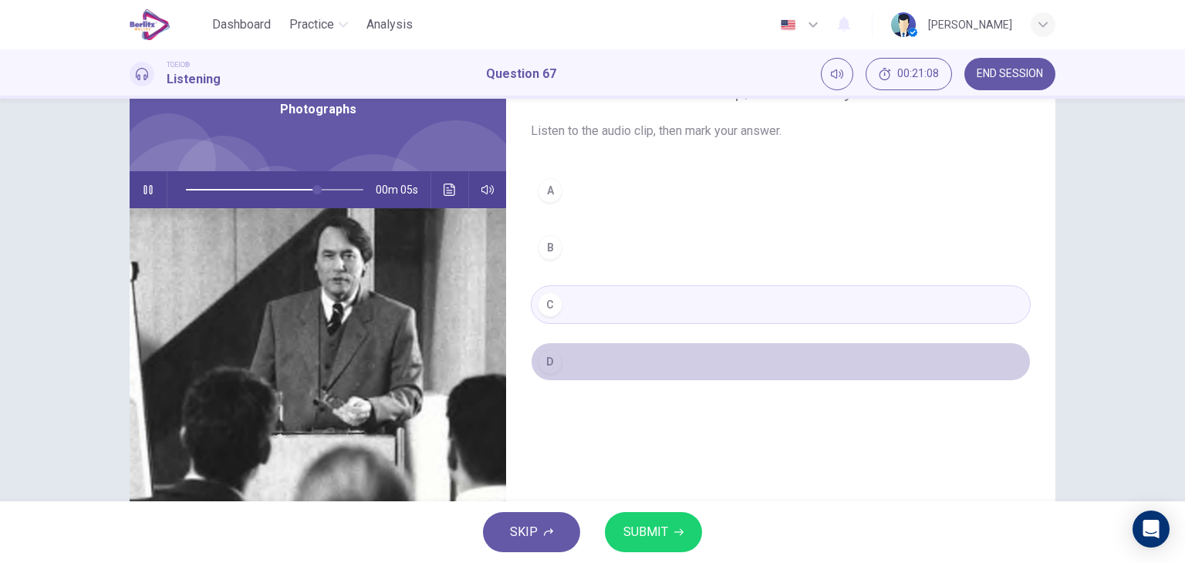
click at [538, 362] on div "D" at bounding box center [550, 361] width 25 height 25
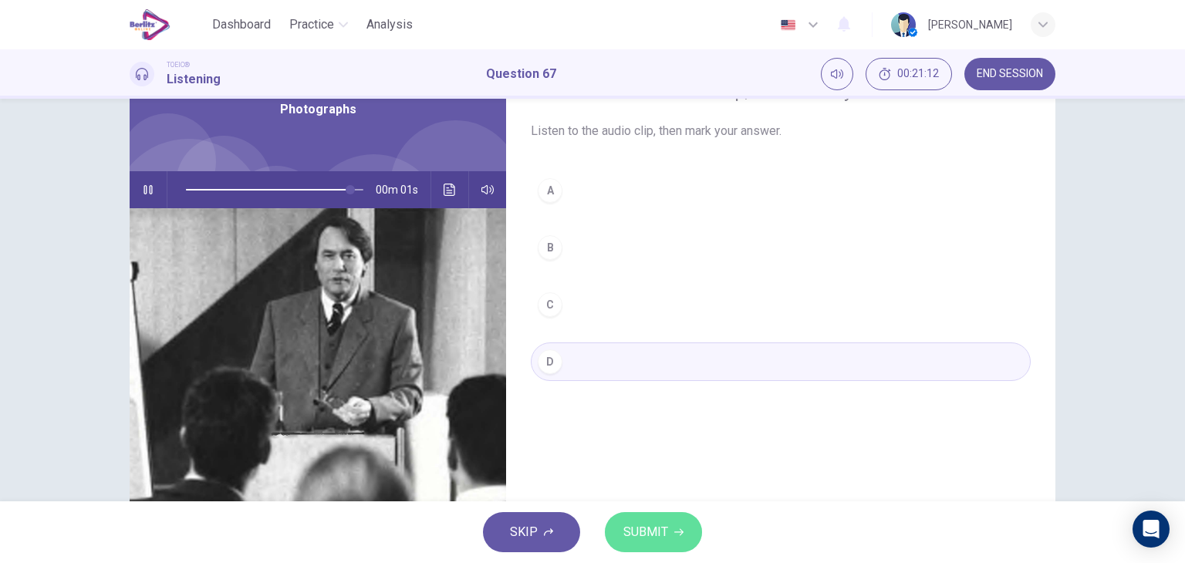
click at [625, 523] on span "SUBMIT" at bounding box center [645, 532] width 45 height 22
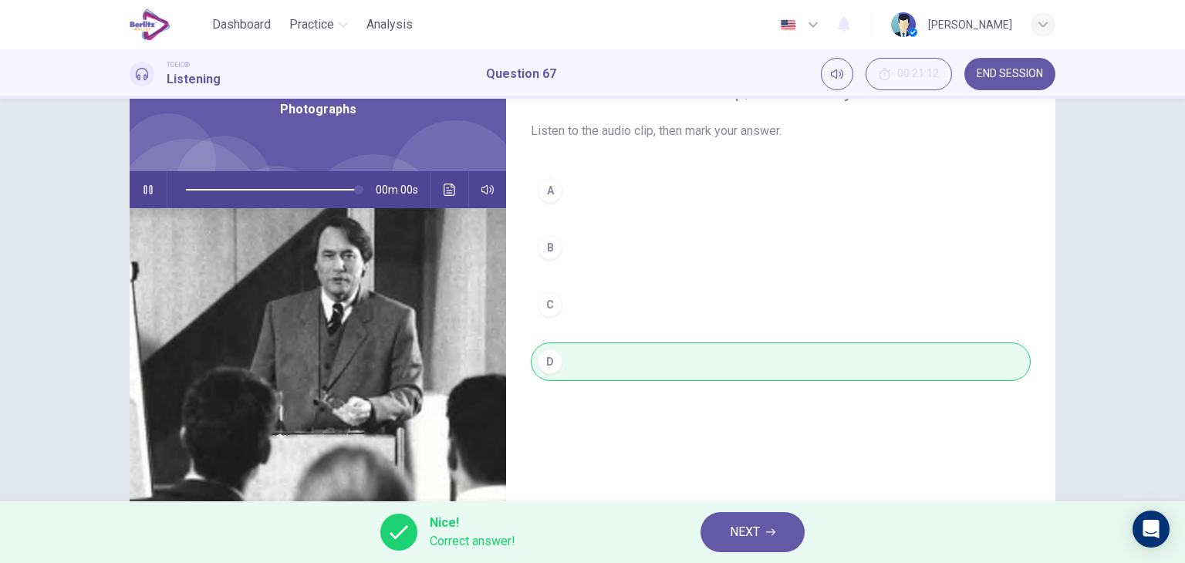
type input "*"
click at [747, 522] on span "NEXT" at bounding box center [745, 532] width 30 height 22
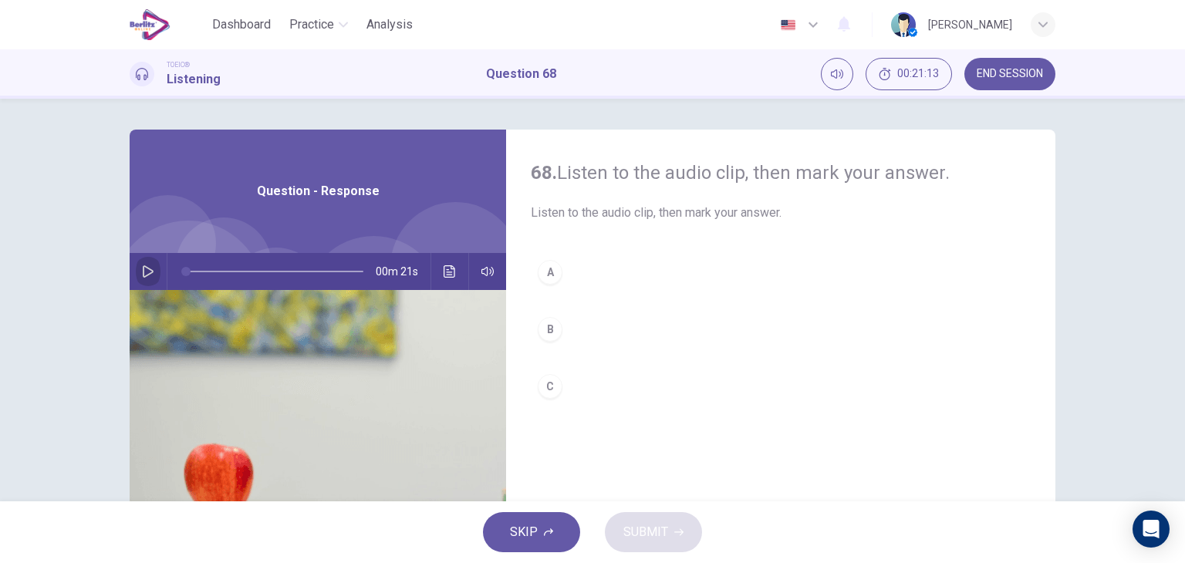
click at [138, 264] on button "button" at bounding box center [148, 271] width 25 height 37
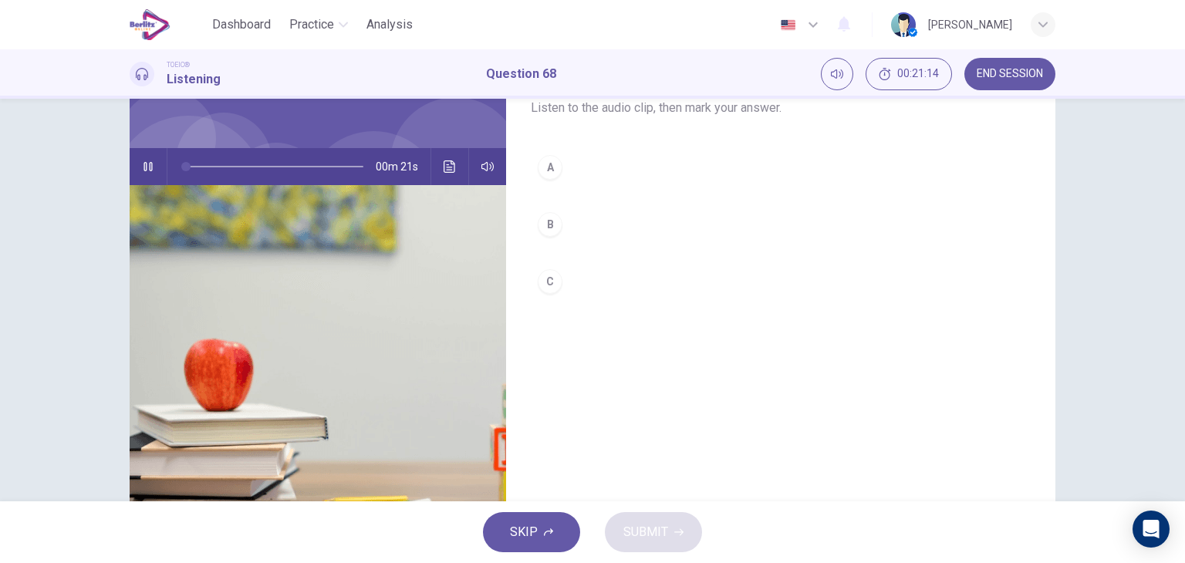
scroll to position [91, 0]
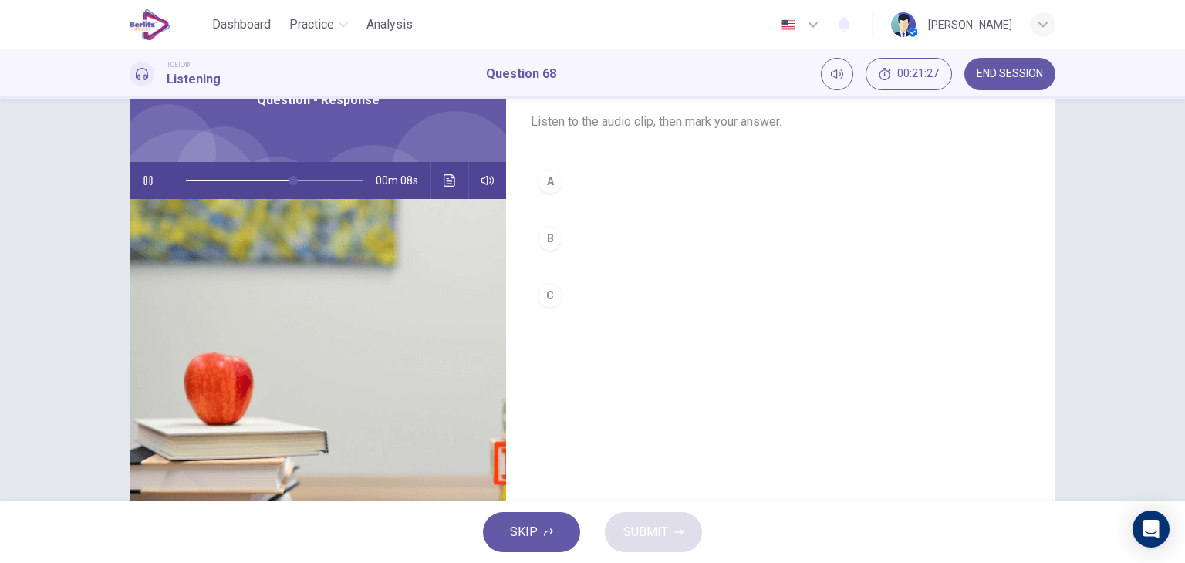
click at [553, 304] on button "C" at bounding box center [781, 295] width 500 height 39
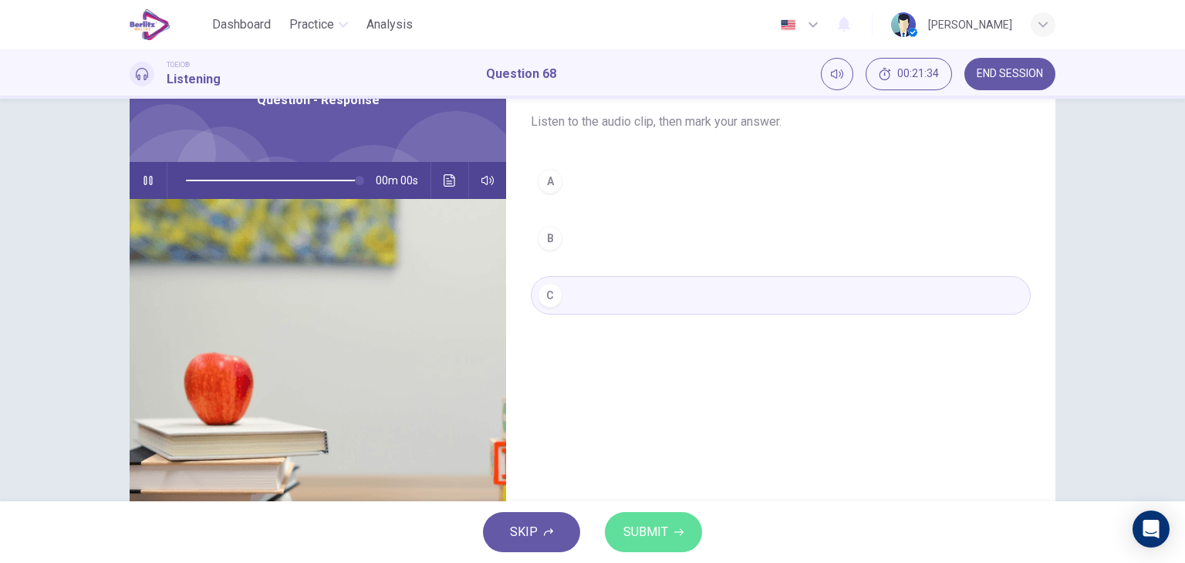
click at [635, 538] on span "SUBMIT" at bounding box center [645, 532] width 45 height 22
type input "*"
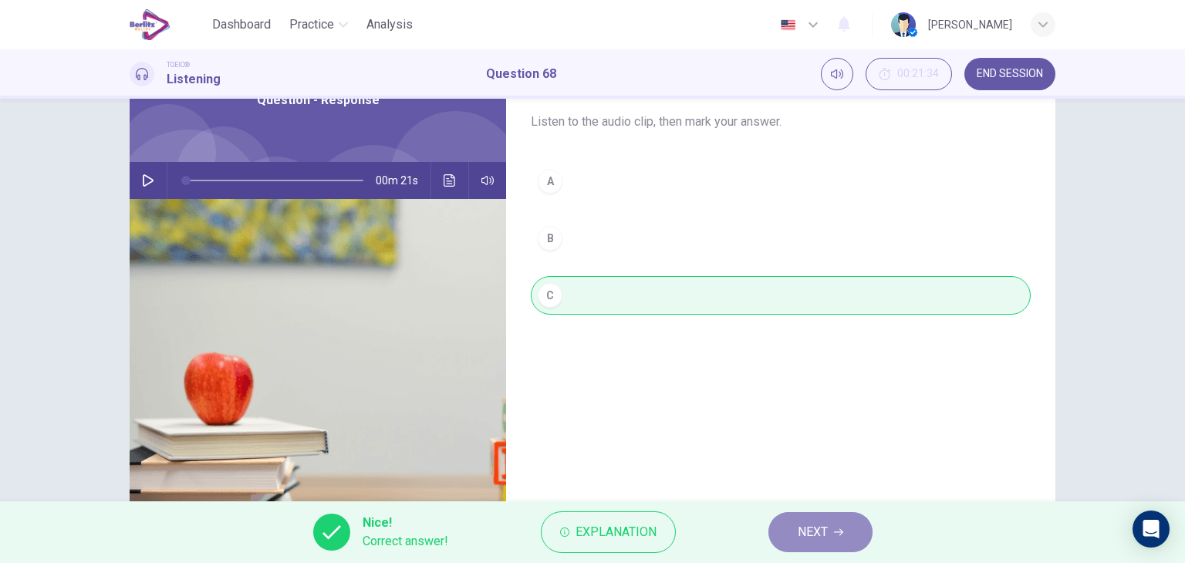
click at [809, 543] on button "NEXT" at bounding box center [820, 532] width 104 height 40
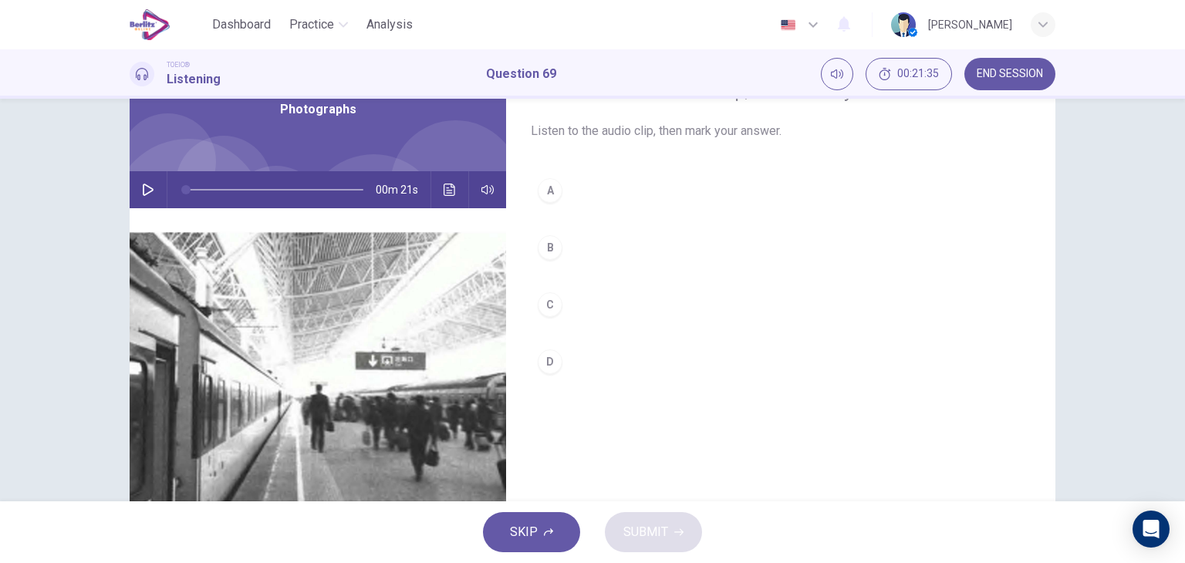
scroll to position [80, 0]
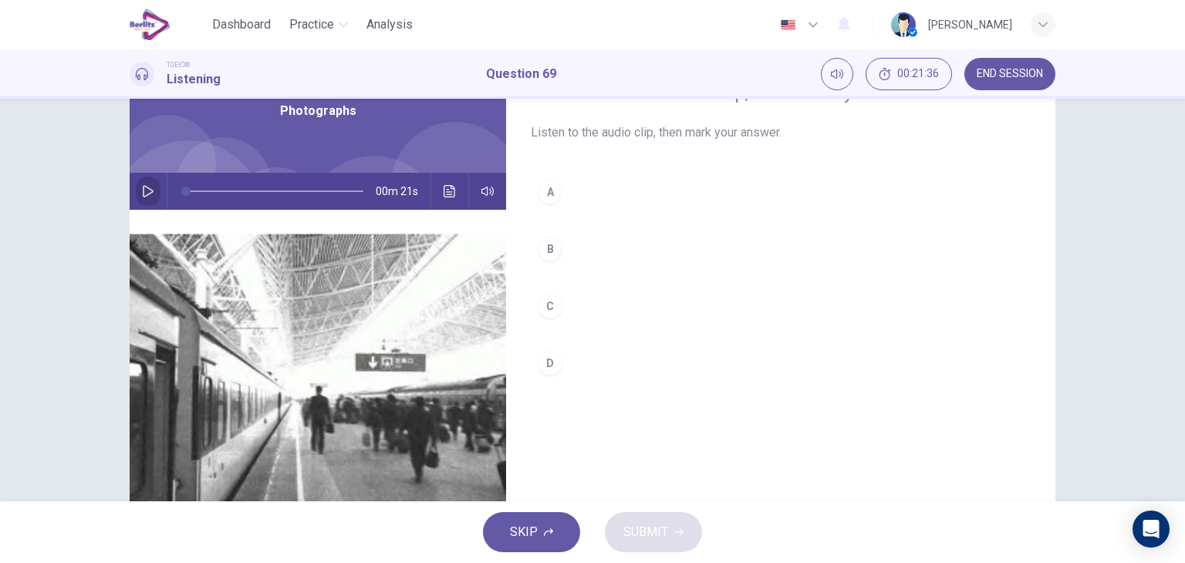
click at [150, 198] on button "button" at bounding box center [148, 191] width 25 height 37
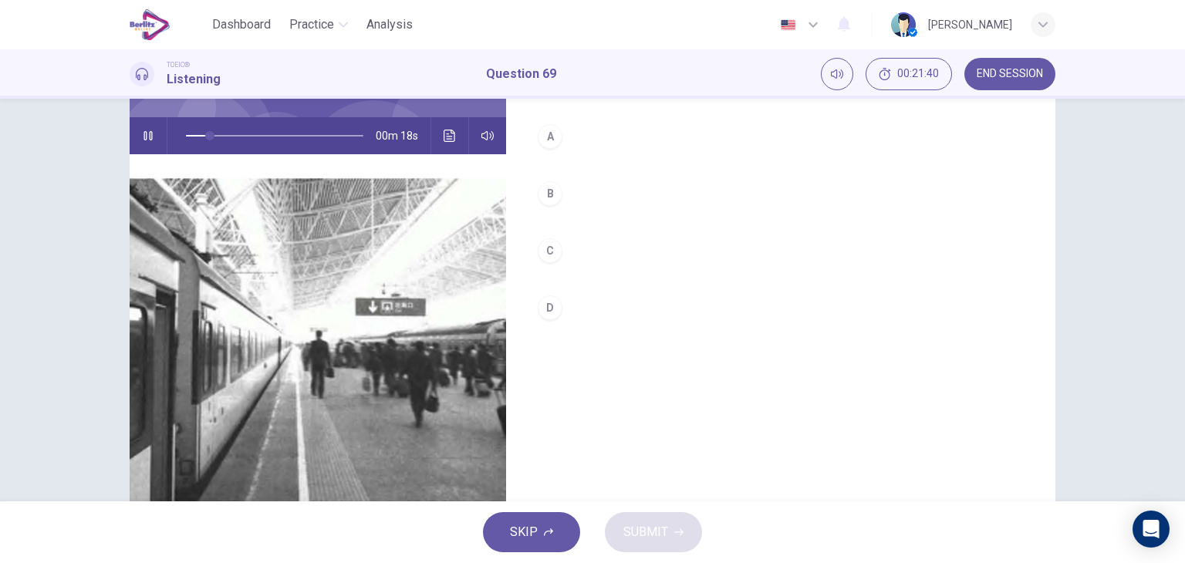
scroll to position [141, 0]
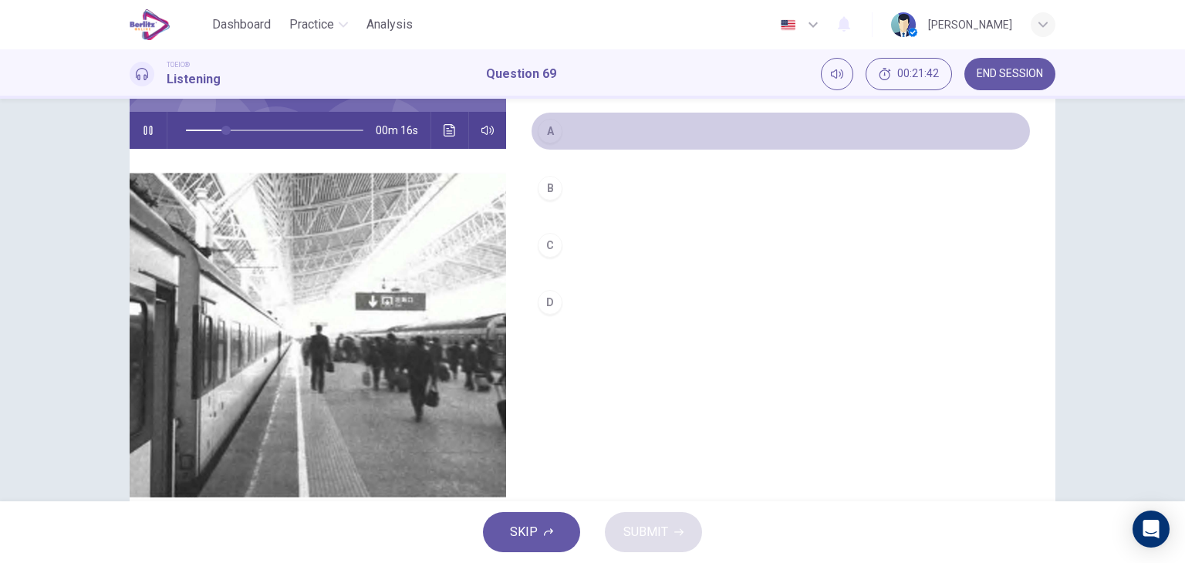
click at [553, 145] on button "A" at bounding box center [781, 131] width 500 height 39
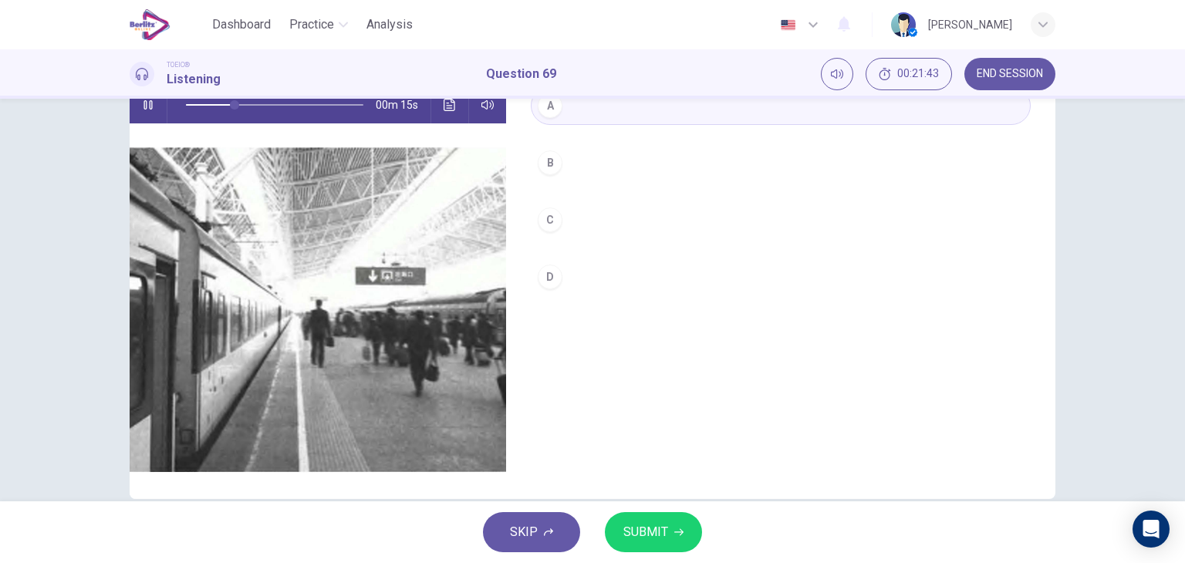
scroll to position [166, 0]
click at [655, 534] on span "SUBMIT" at bounding box center [645, 532] width 45 height 22
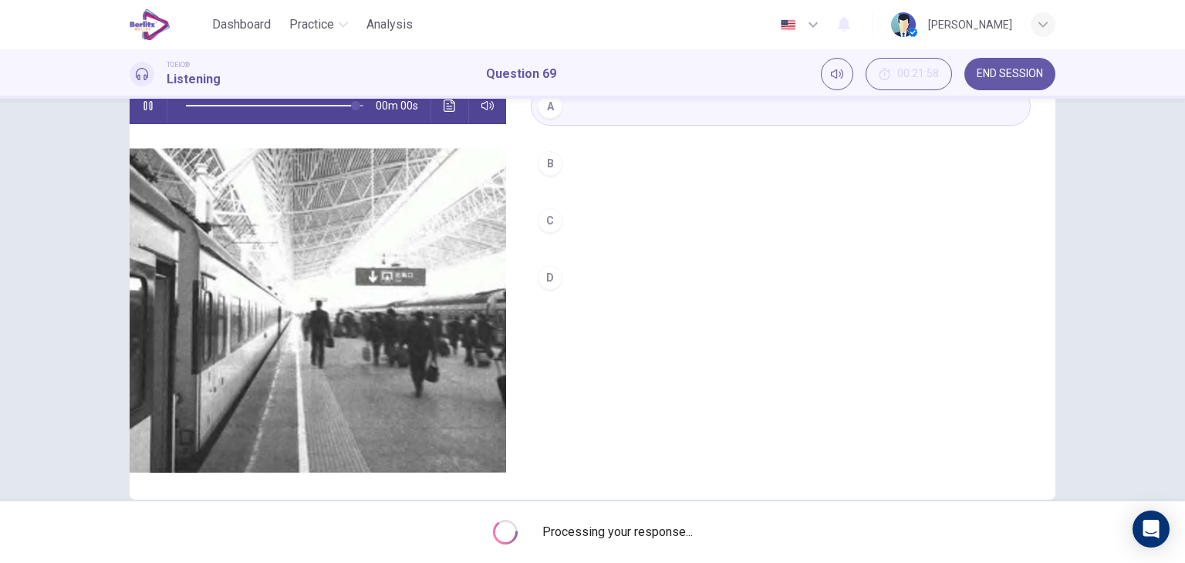
type input "*"
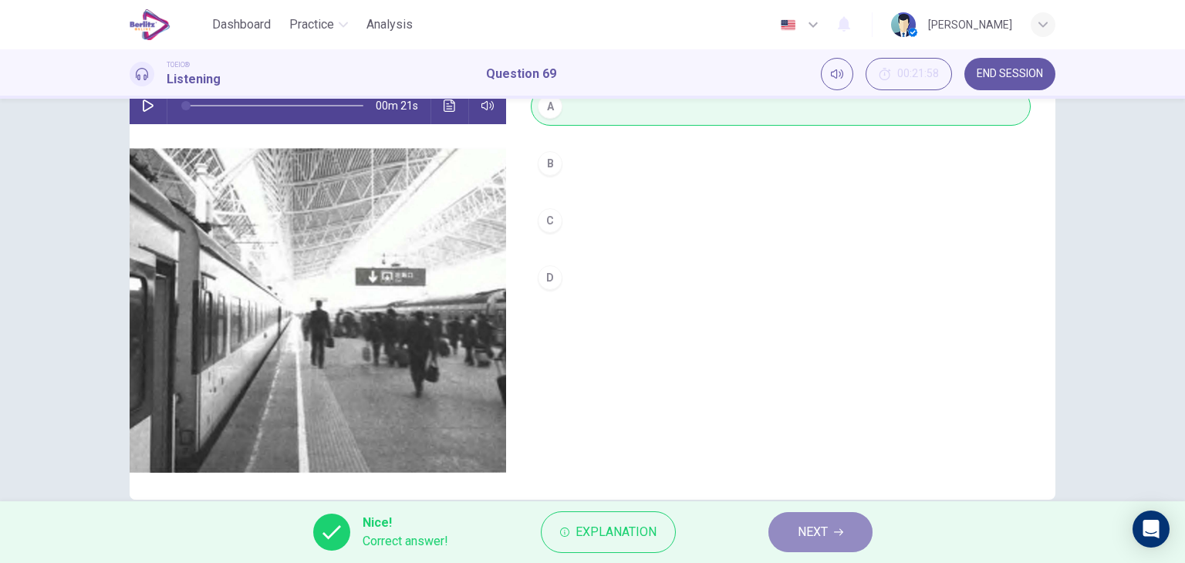
click at [802, 538] on span "NEXT" at bounding box center [812, 532] width 30 height 22
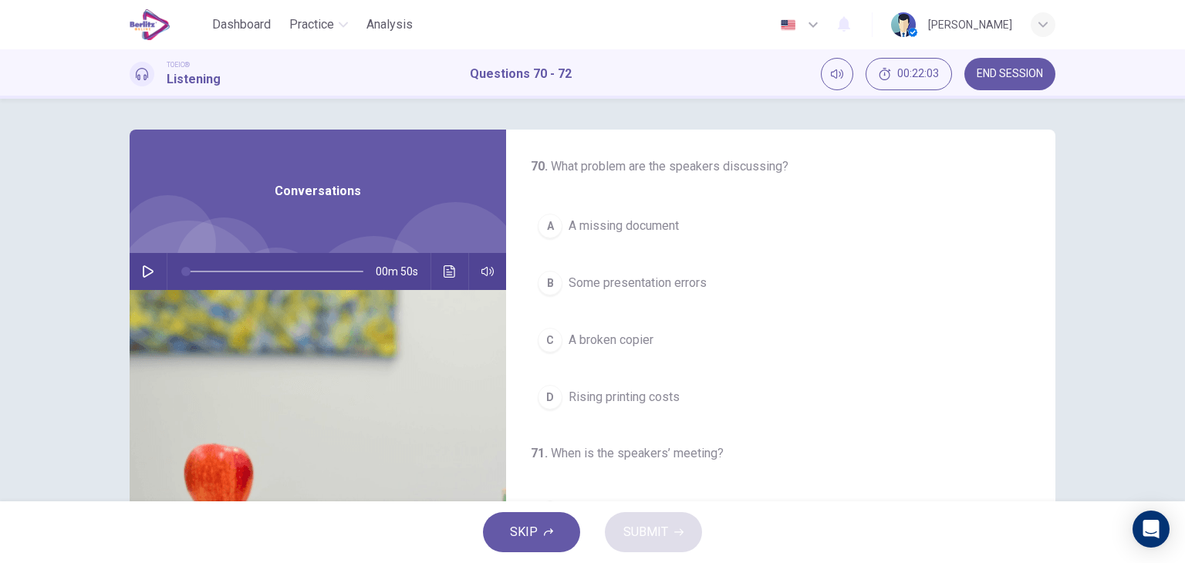
click at [142, 273] on icon "button" at bounding box center [148, 271] width 12 height 12
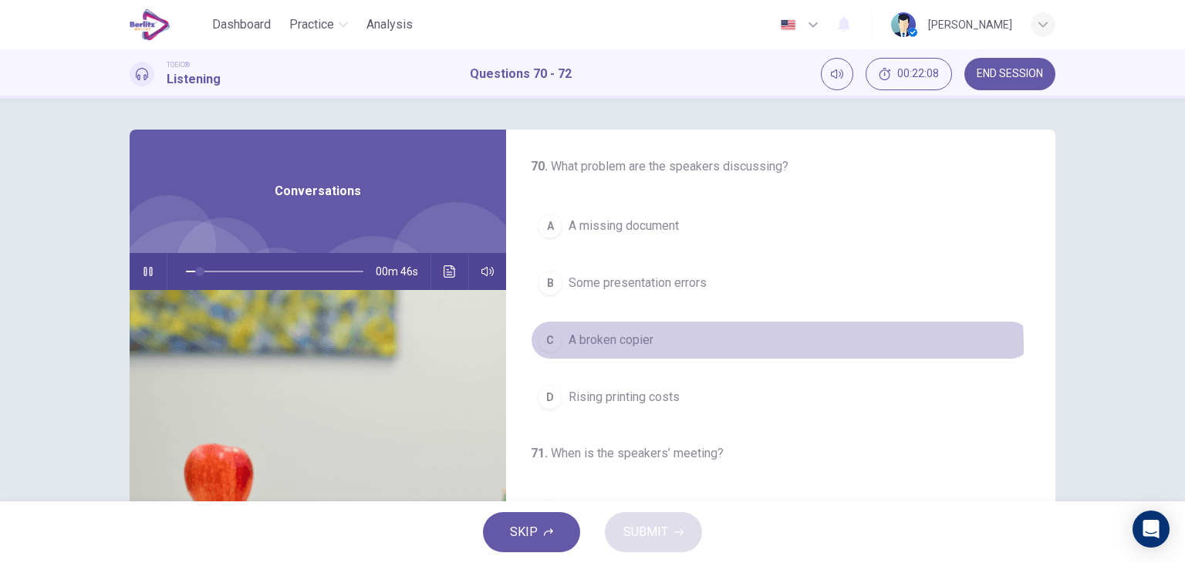
click at [644, 348] on span "A broken copier" at bounding box center [610, 340] width 85 height 19
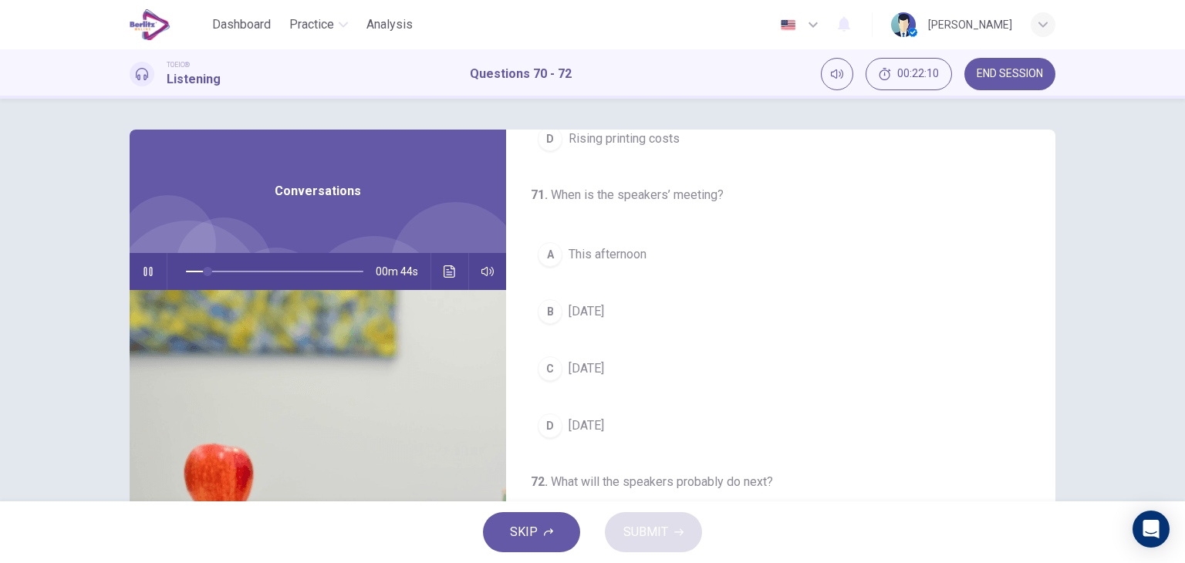
scroll to position [287, 0]
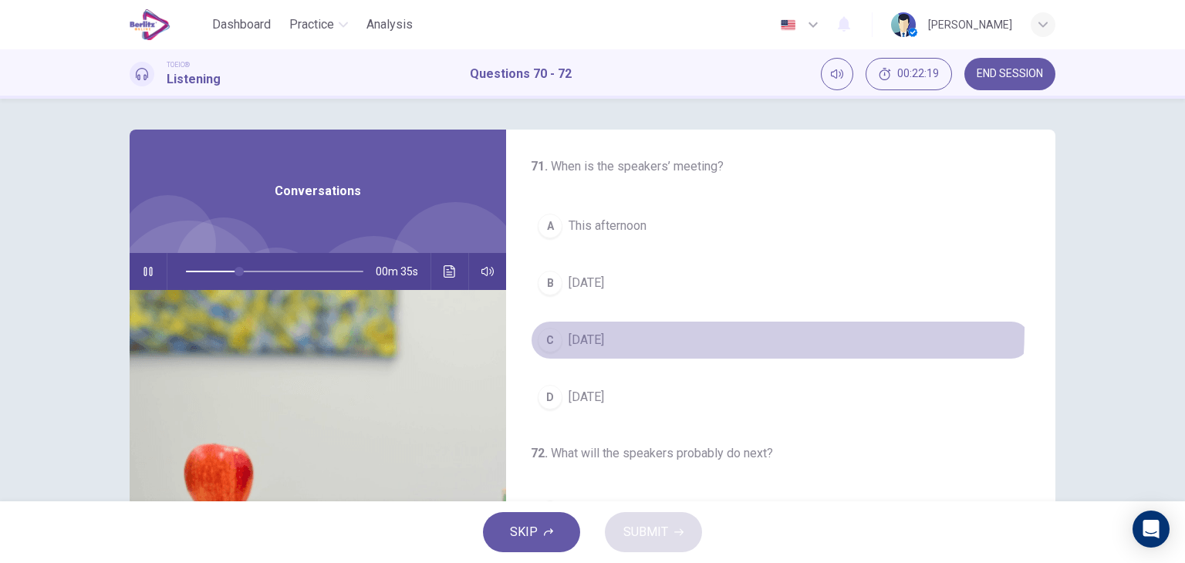
click at [623, 326] on button "C [DATE]" at bounding box center [781, 340] width 500 height 39
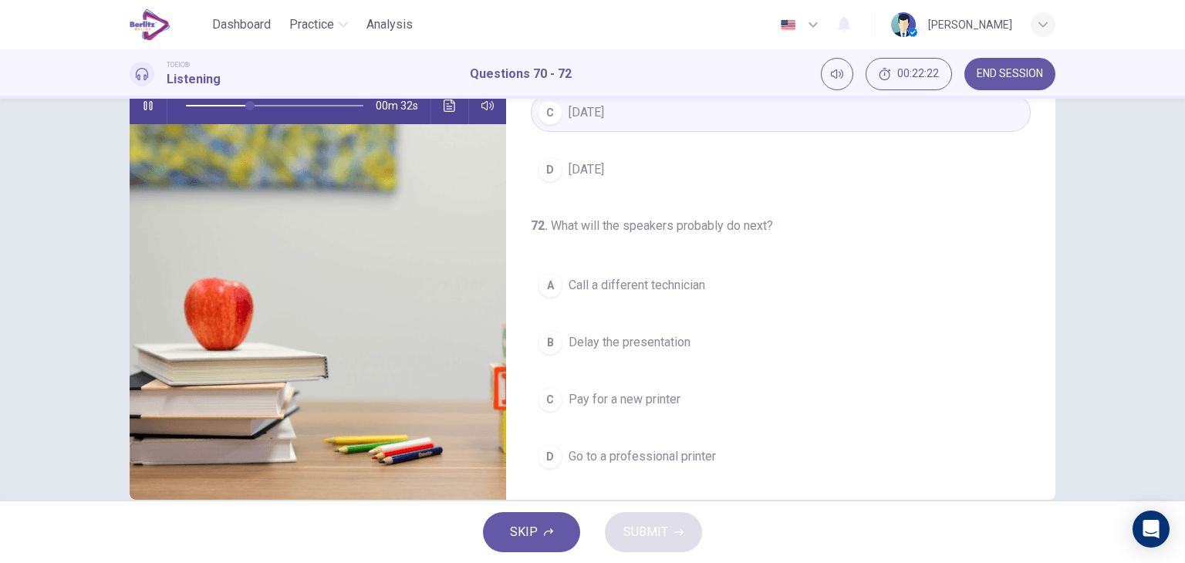
scroll to position [167, 0]
click at [683, 448] on span "Go to a professional printer" at bounding box center [641, 456] width 147 height 19
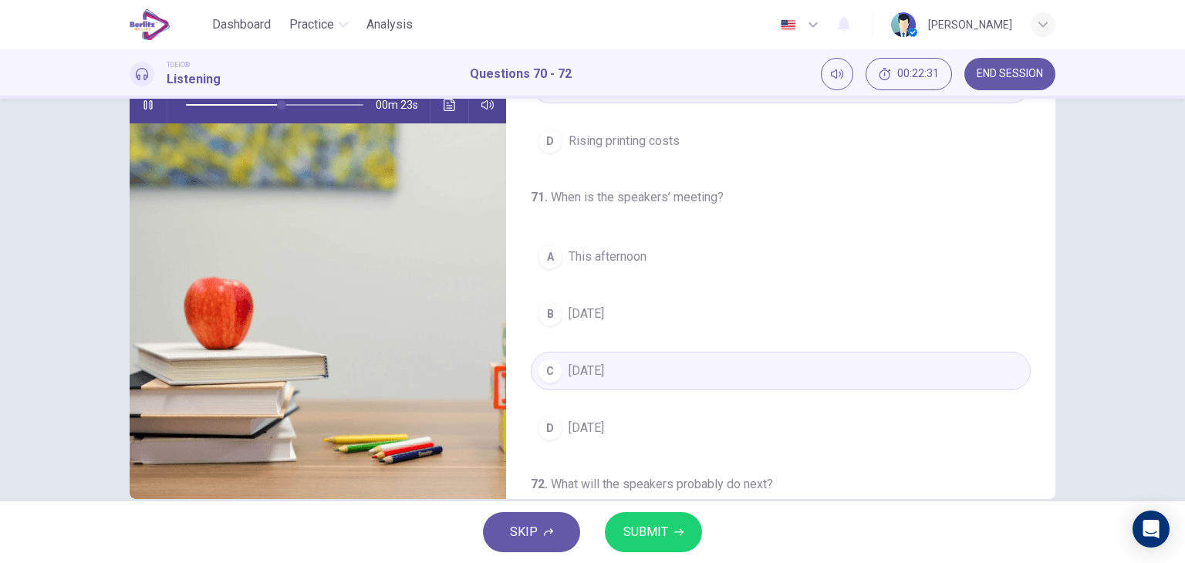
scroll to position [76, 0]
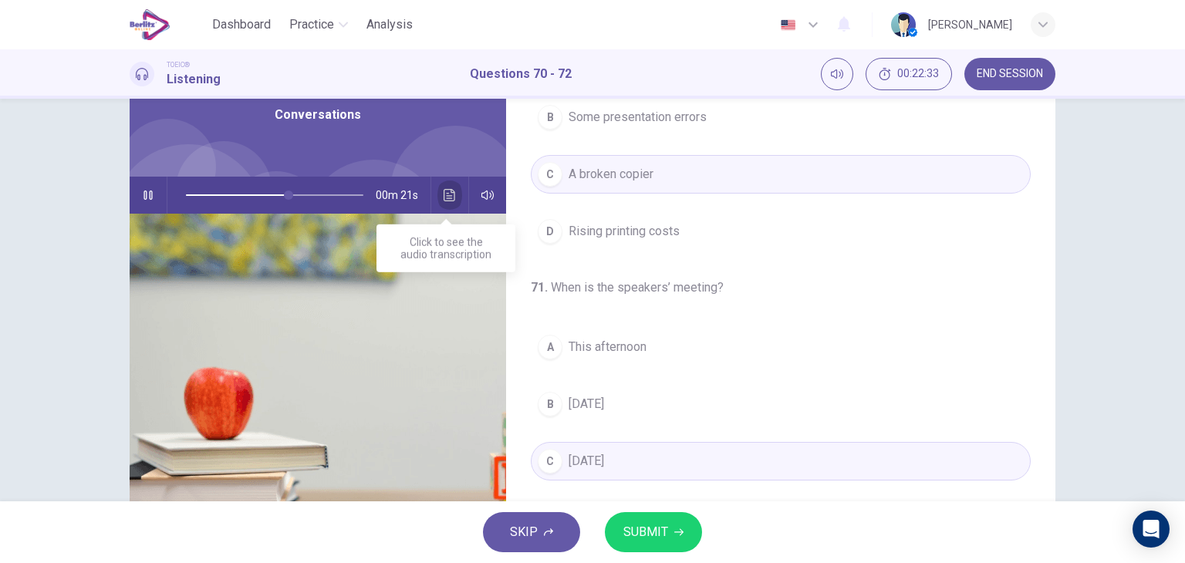
click at [443, 194] on icon "Click to see the audio transcription" at bounding box center [449, 195] width 12 height 12
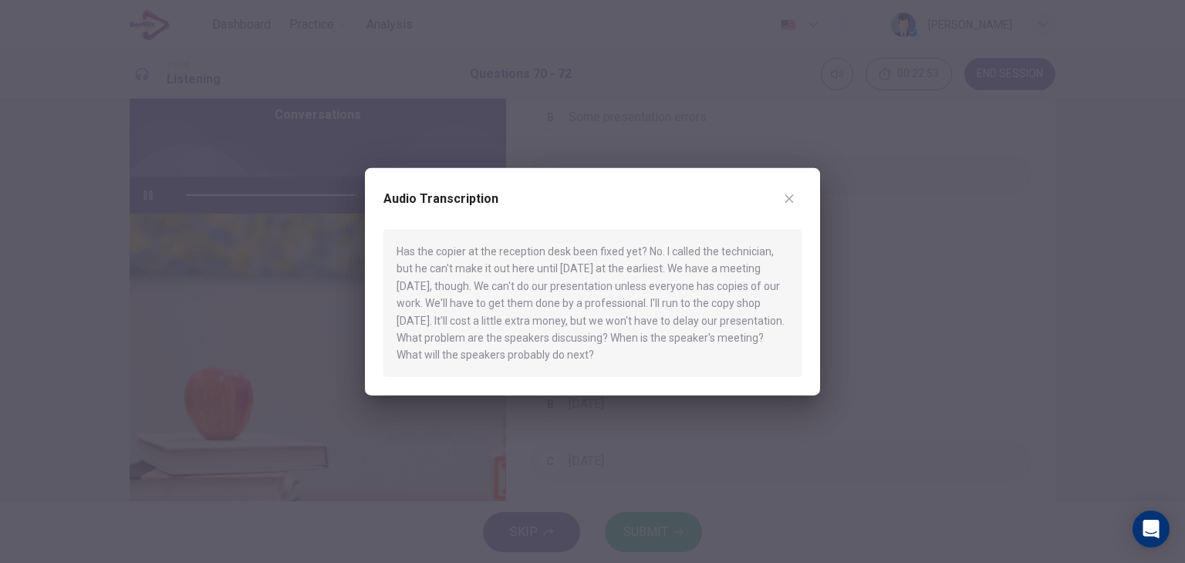
type input "*"
click at [783, 194] on icon "button" at bounding box center [789, 199] width 12 height 12
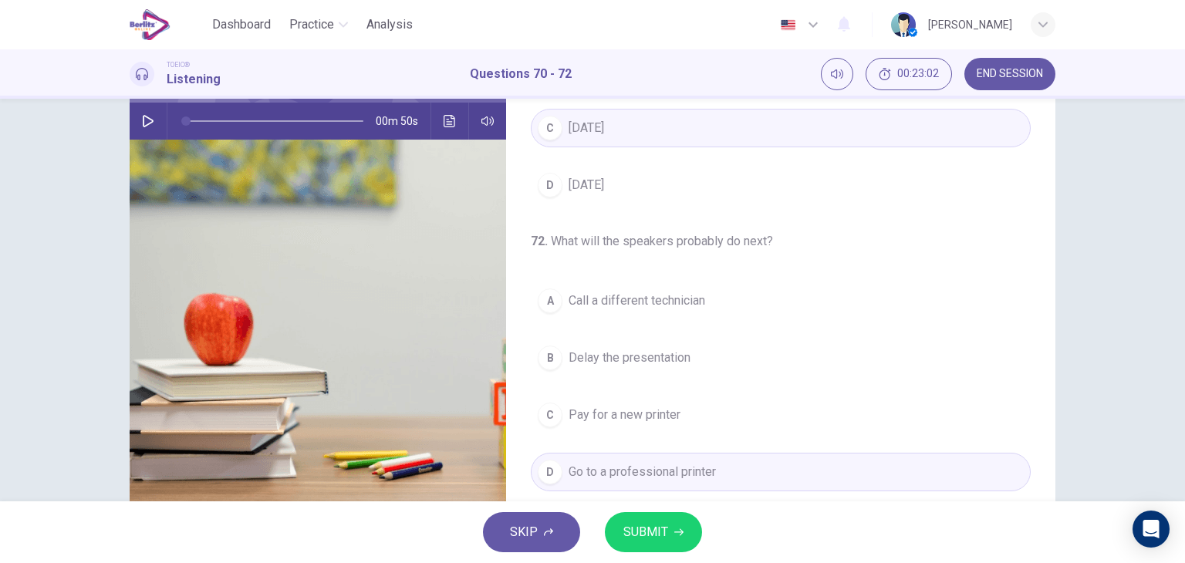
scroll to position [188, 0]
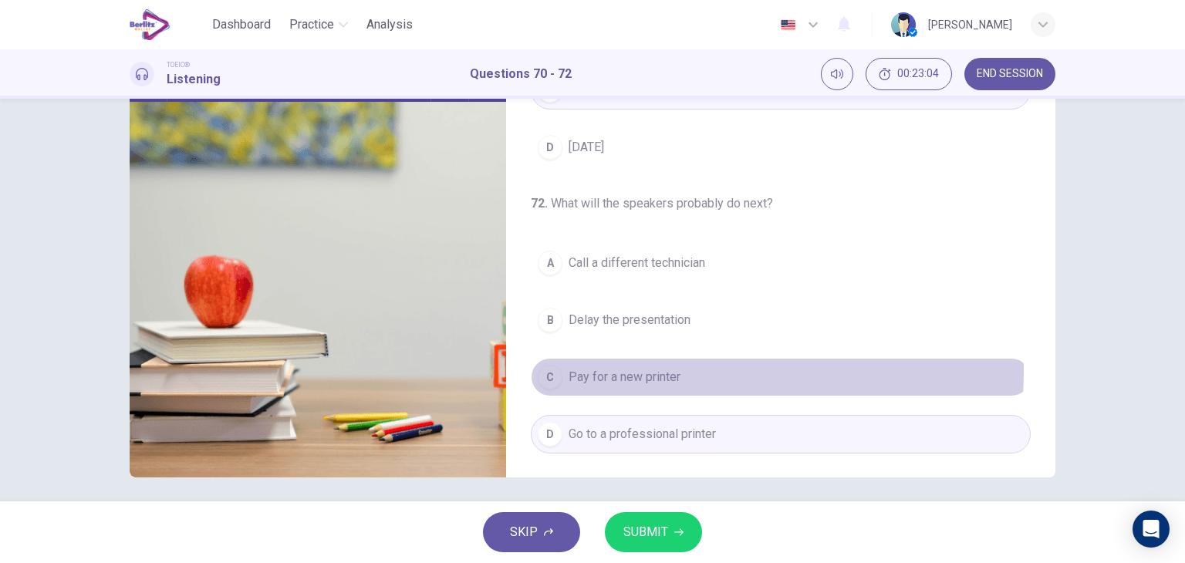
click at [654, 368] on span "Pay for a new printer" at bounding box center [624, 377] width 112 height 19
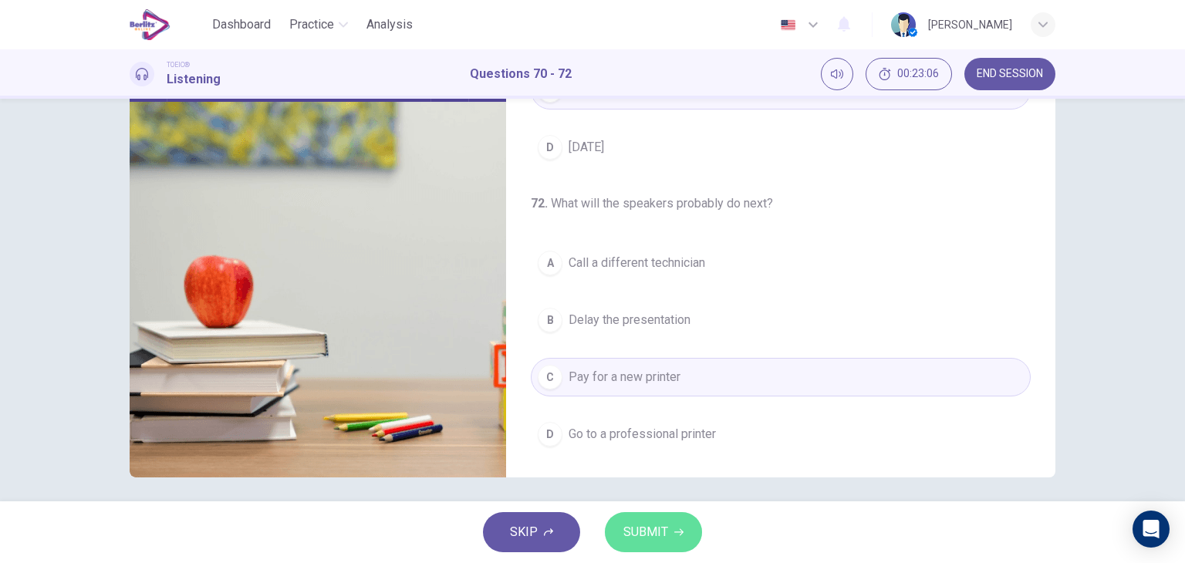
click at [685, 522] on button "SUBMIT" at bounding box center [653, 532] width 97 height 40
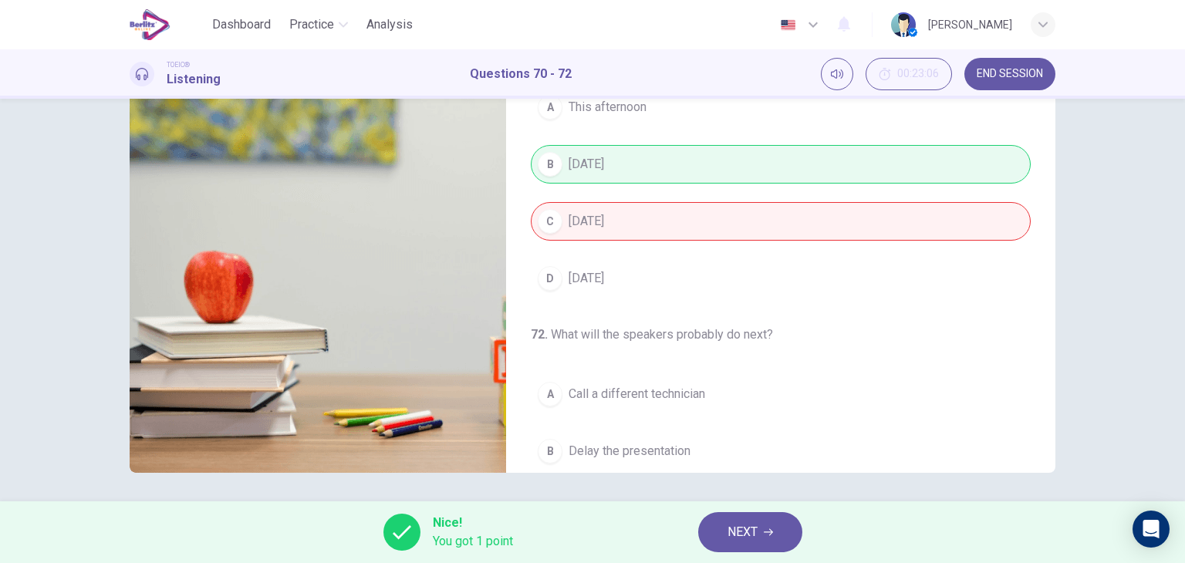
scroll to position [110, 0]
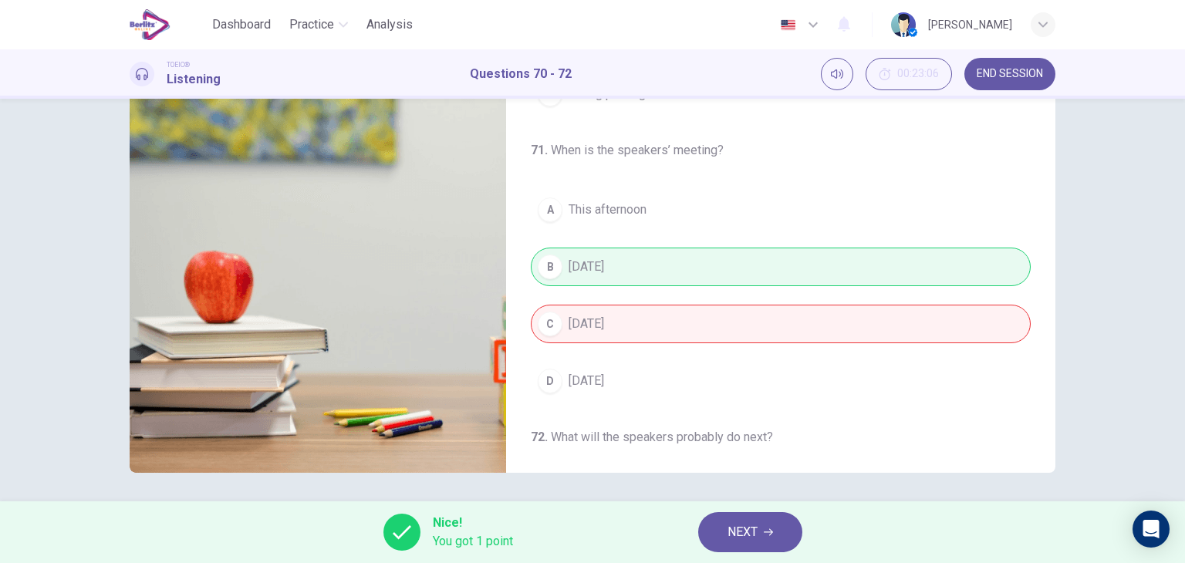
click at [774, 511] on div "Nice! You got 1 point NEXT" at bounding box center [592, 532] width 1185 height 62
click at [762, 521] on button "NEXT" at bounding box center [750, 532] width 104 height 40
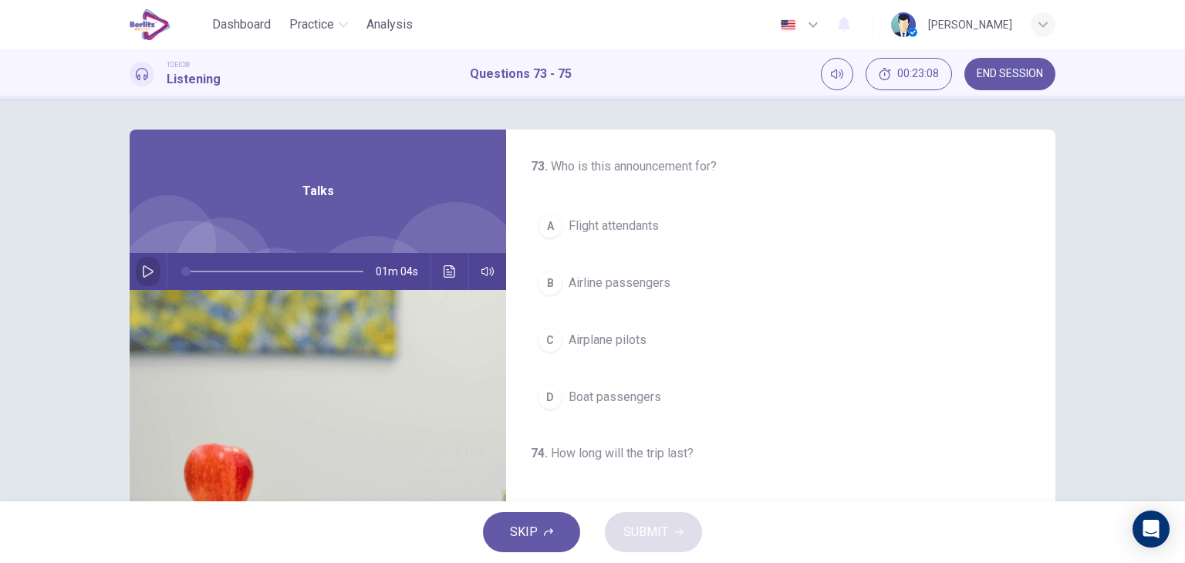
click at [143, 269] on icon "button" at bounding box center [148, 271] width 12 height 12
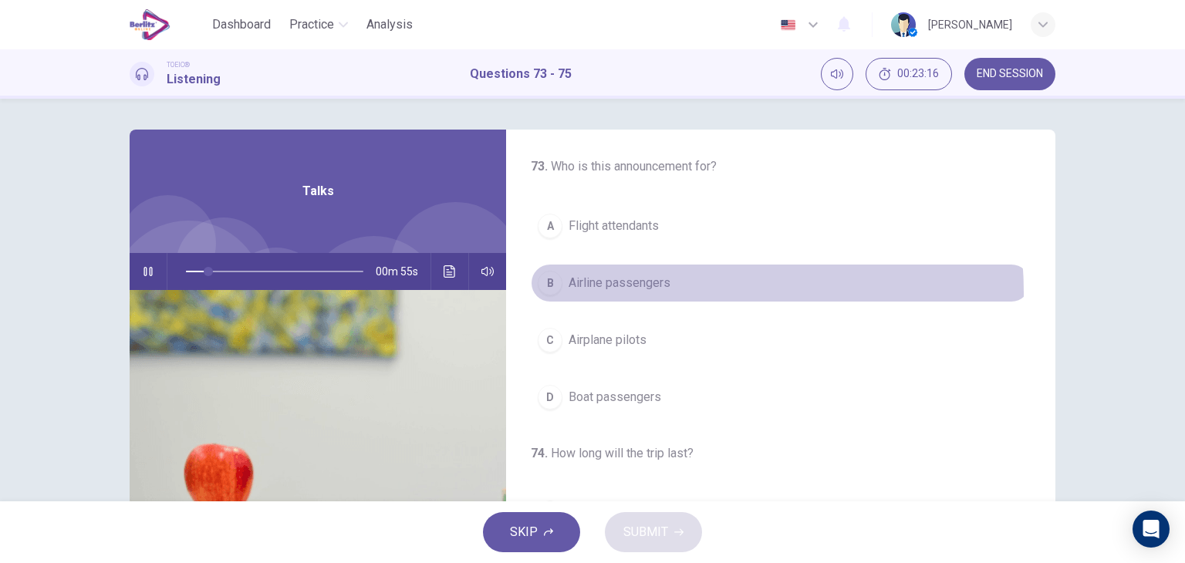
click at [659, 292] on button "B Airline passengers" at bounding box center [781, 283] width 500 height 39
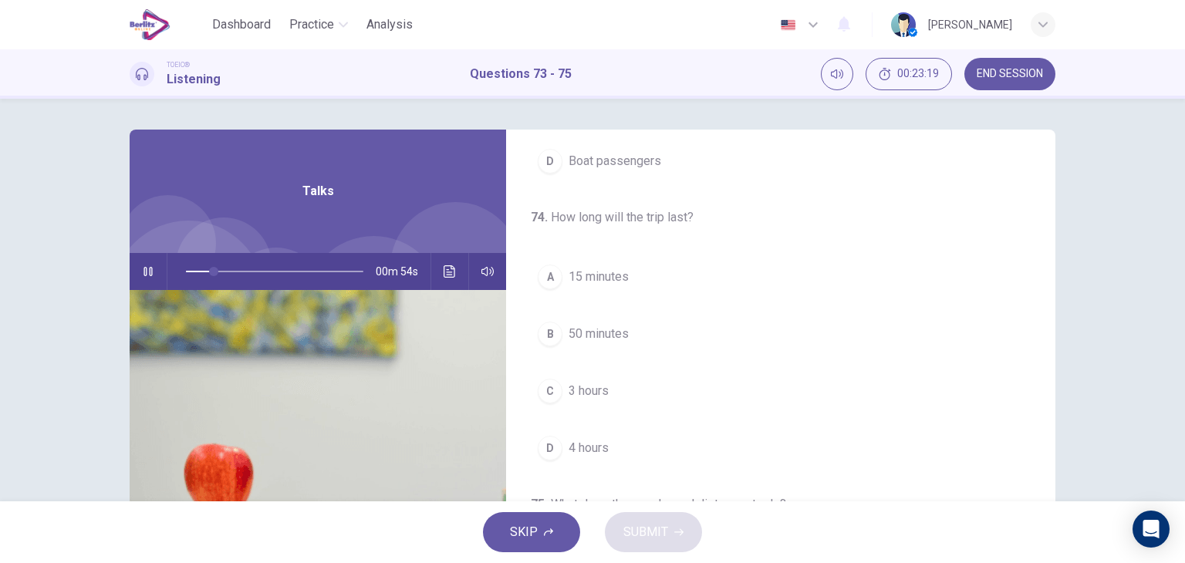
scroll to position [237, 0]
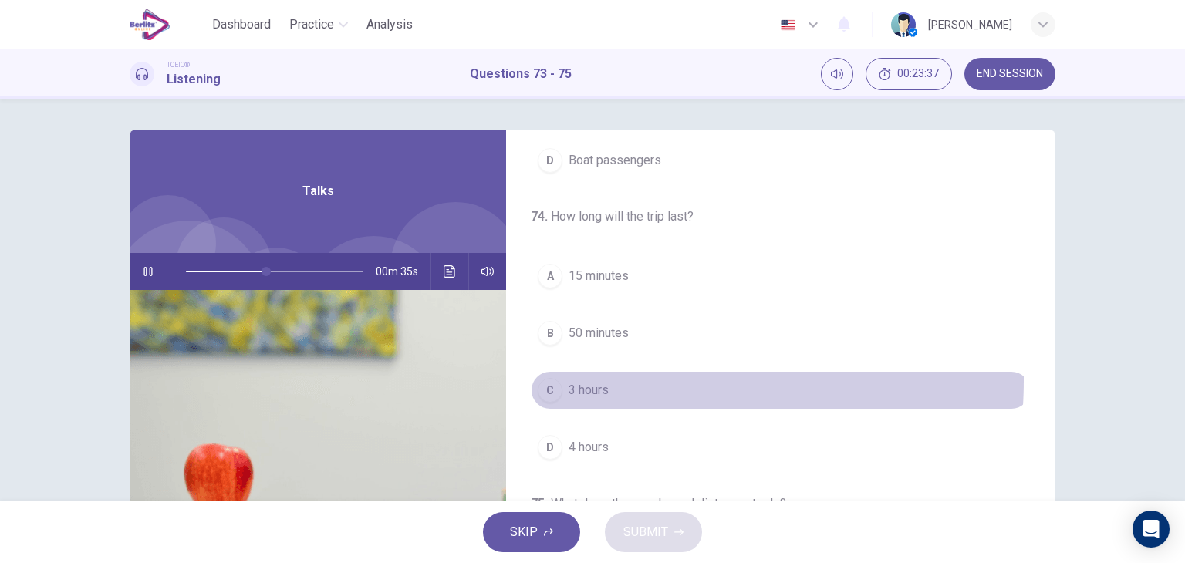
click at [603, 381] on span "3 hours" at bounding box center [588, 390] width 40 height 19
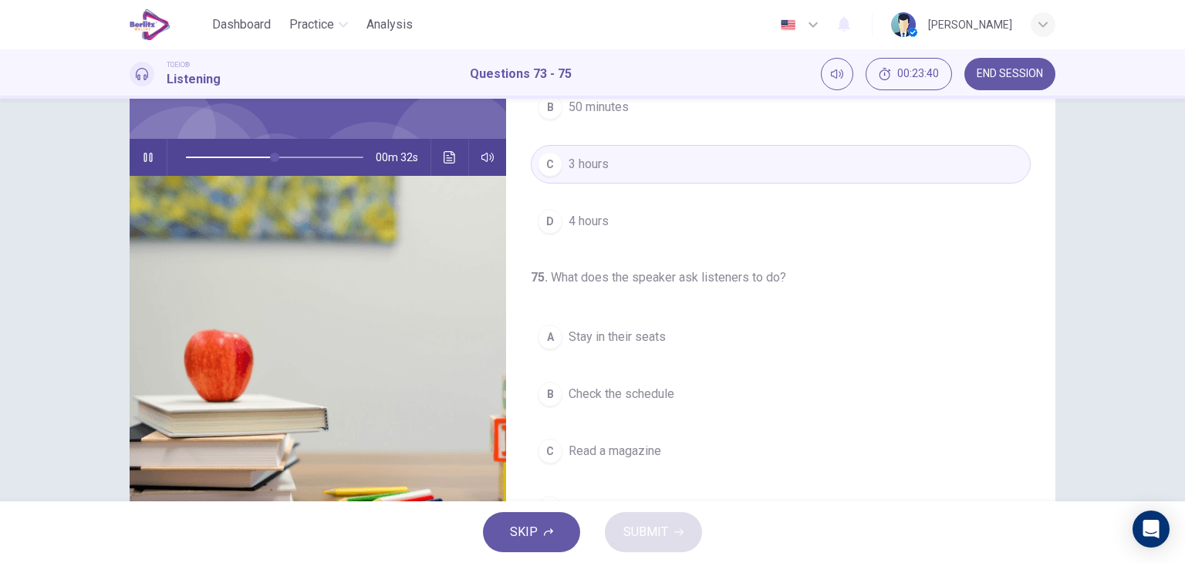
scroll to position [195, 0]
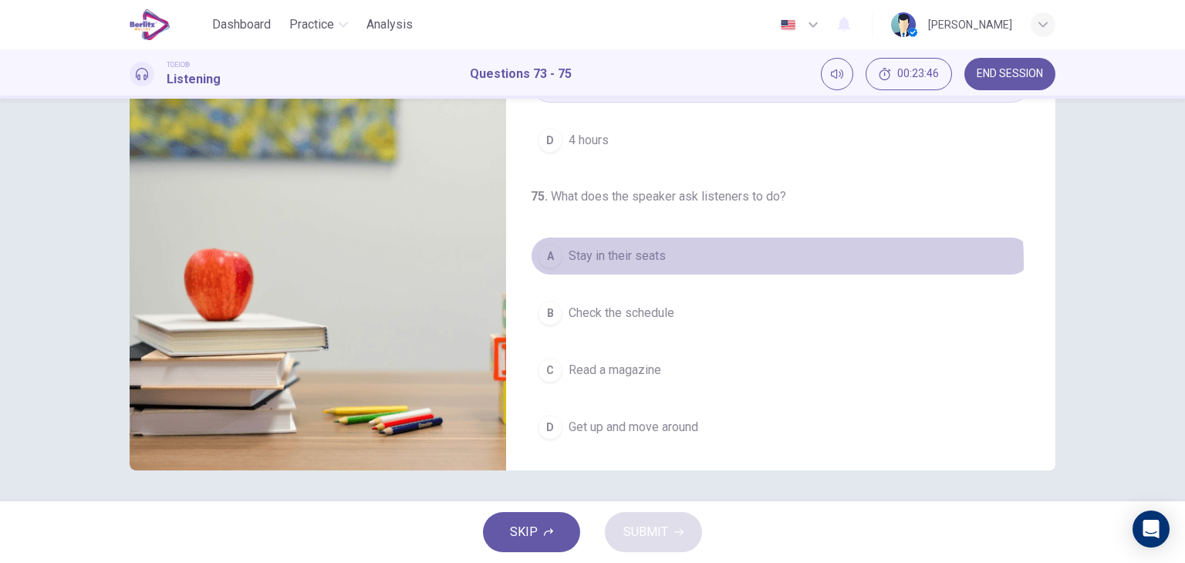
click at [644, 261] on span "Stay in their seats" at bounding box center [616, 256] width 97 height 19
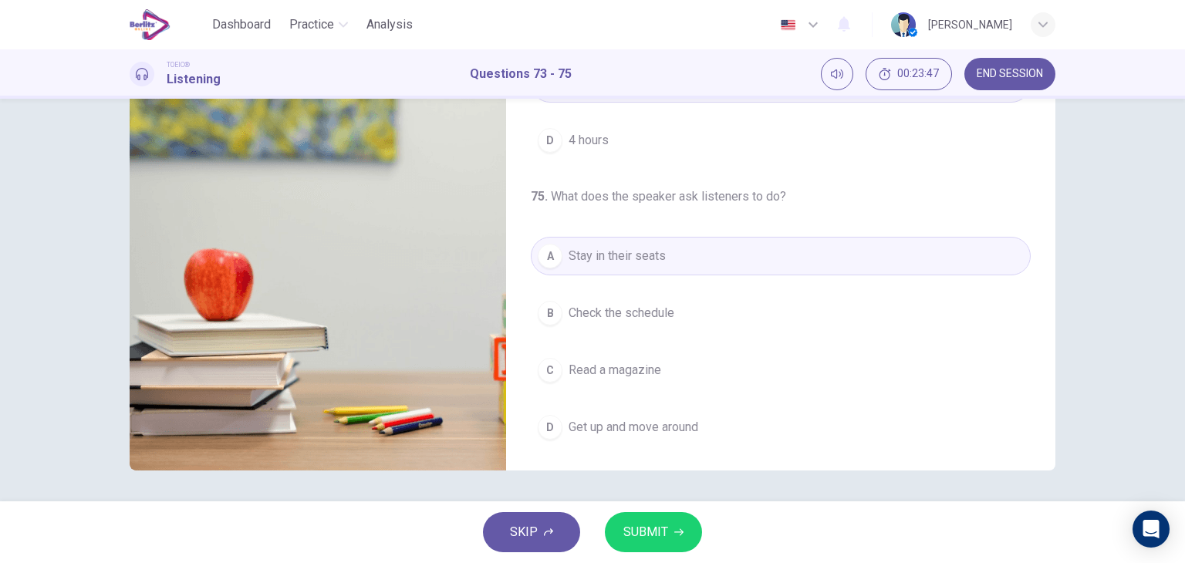
scroll to position [0, 0]
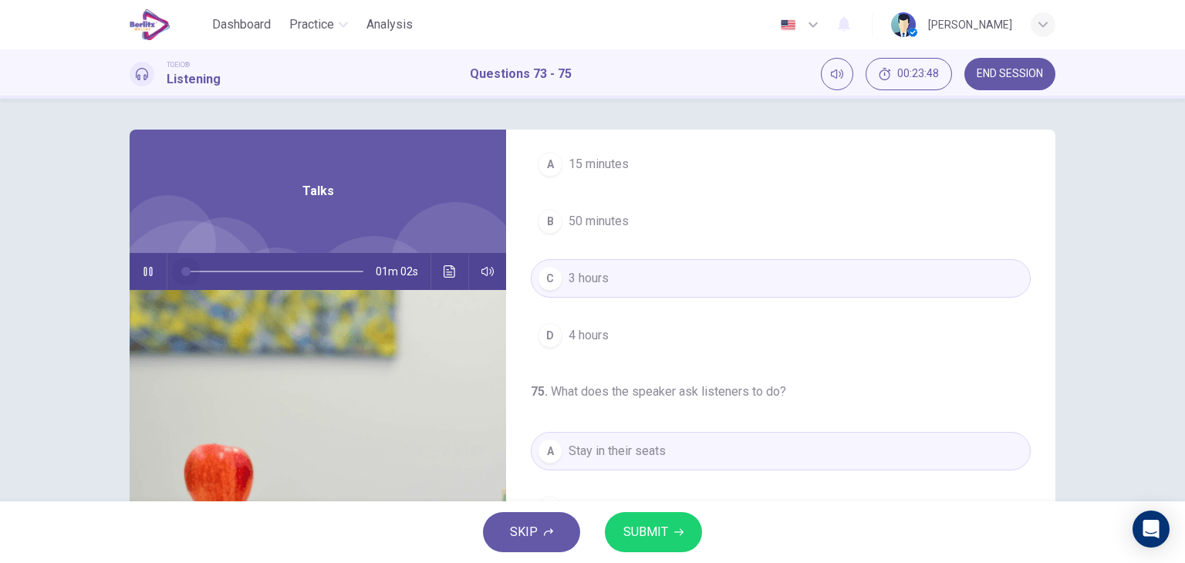
drag, startPoint x: 292, startPoint y: 269, endPoint x: 102, endPoint y: 234, distance: 192.9
click at [105, 234] on div "73 . Who is this announcement for? A Flight attendants B Airline passengers C A…" at bounding box center [592, 398] width 975 height 536
click at [136, 273] on button "button" at bounding box center [148, 271] width 25 height 37
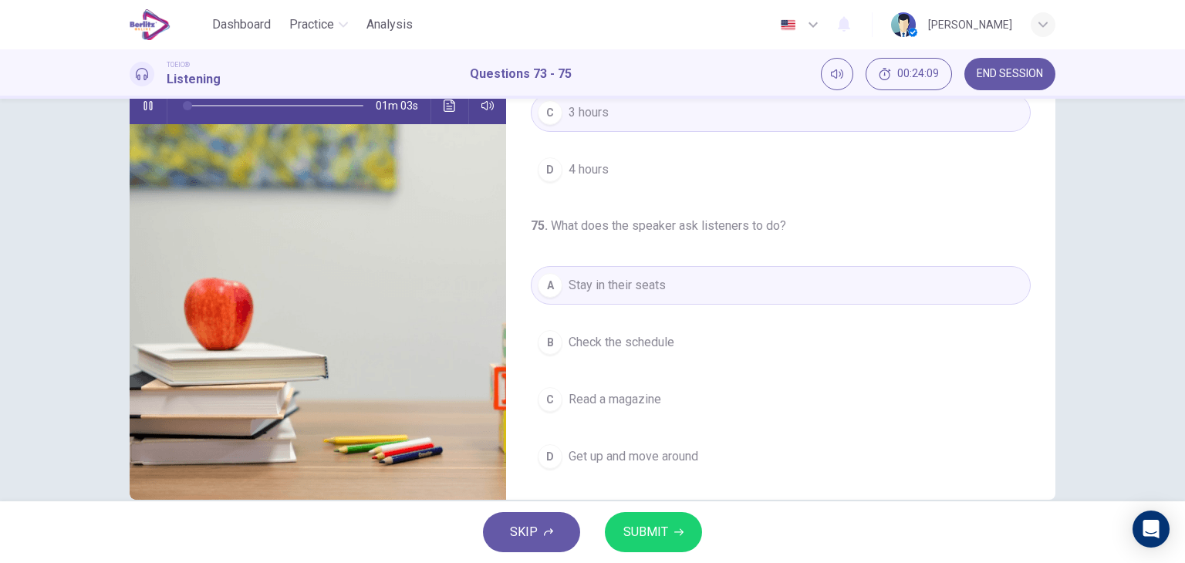
scroll to position [170, 0]
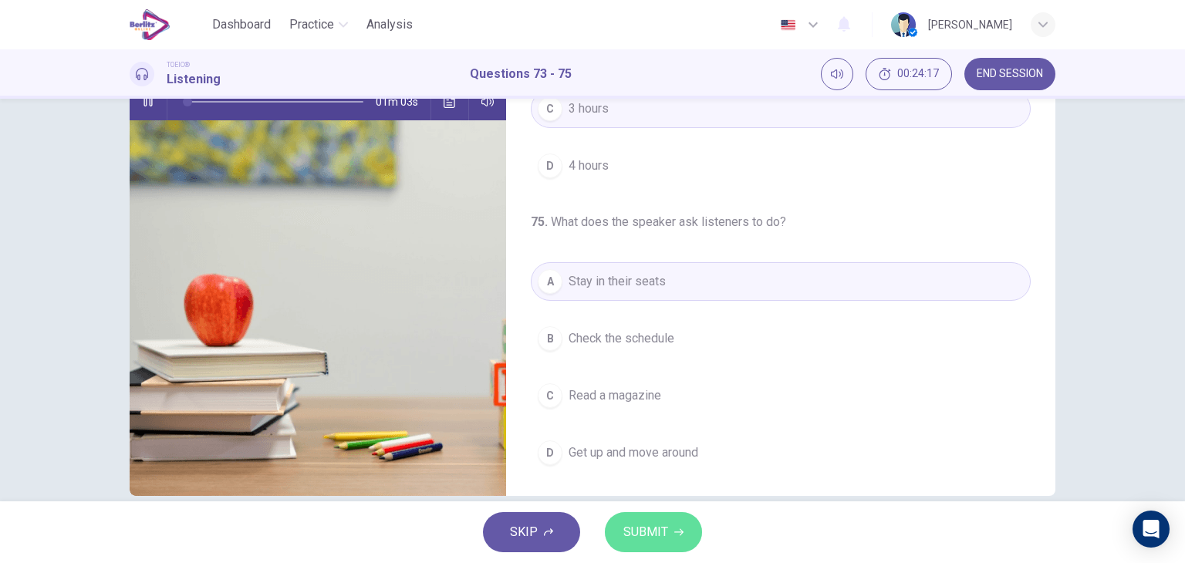
click at [665, 523] on span "SUBMIT" at bounding box center [645, 532] width 45 height 22
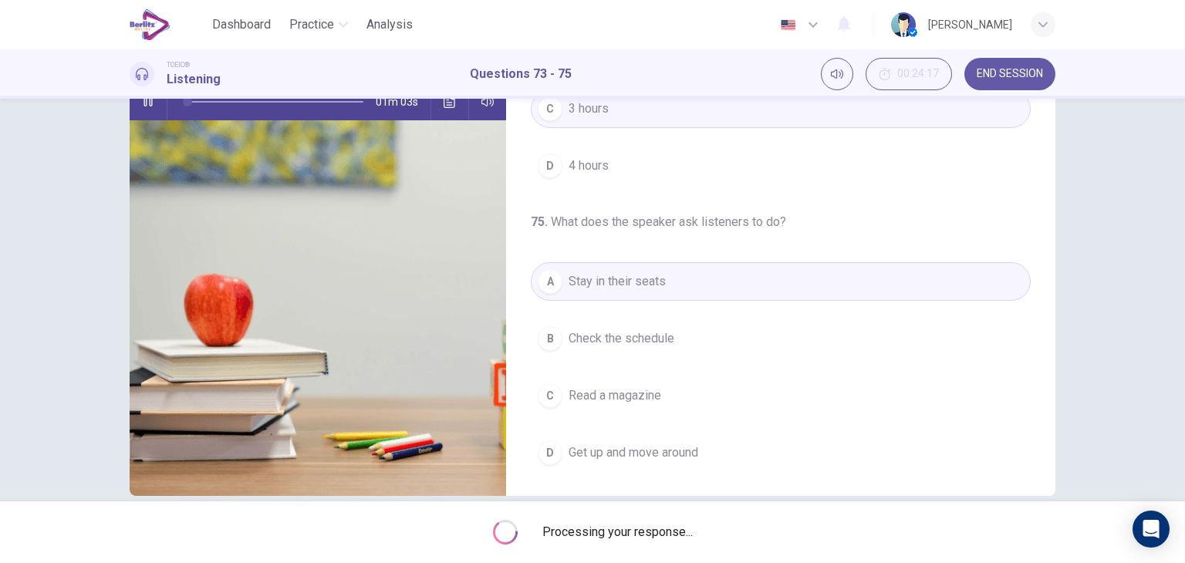
type input "*"
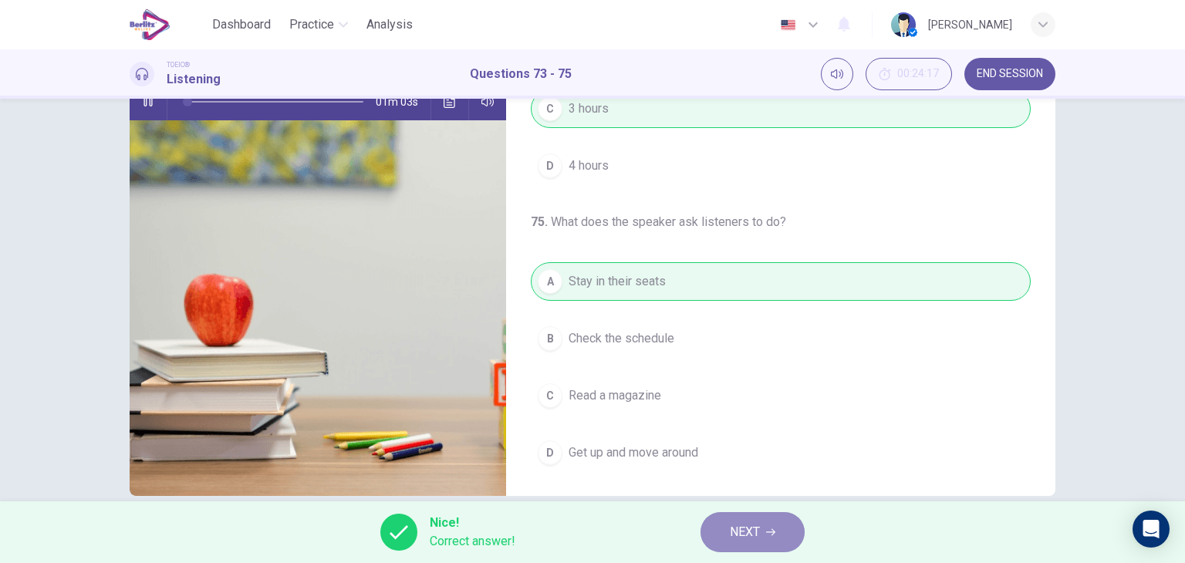
click at [734, 535] on span "NEXT" at bounding box center [745, 532] width 30 height 22
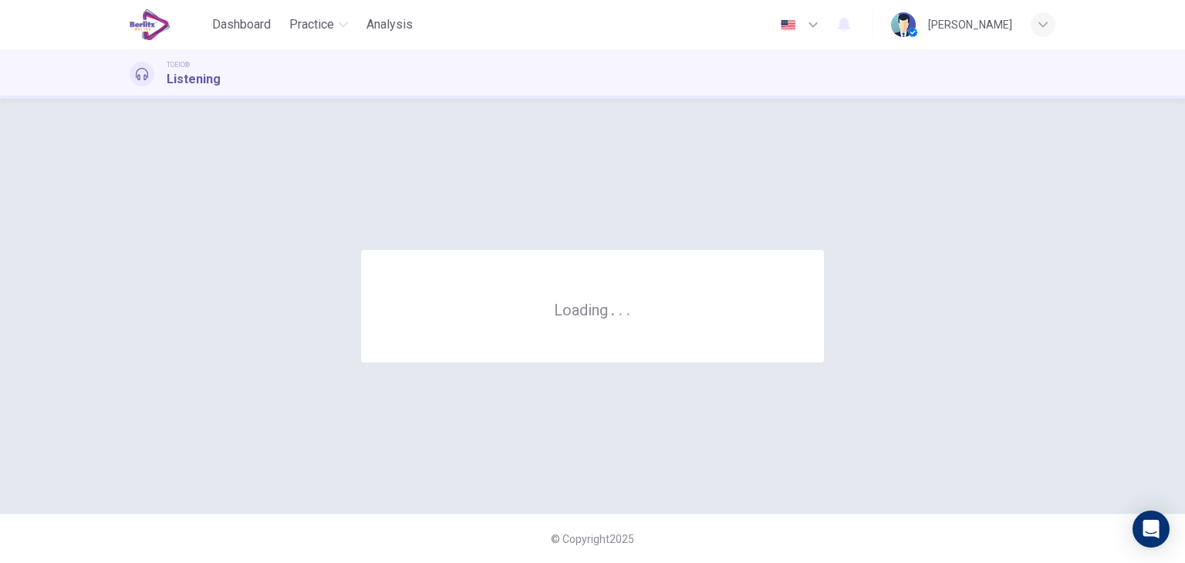
scroll to position [0, 0]
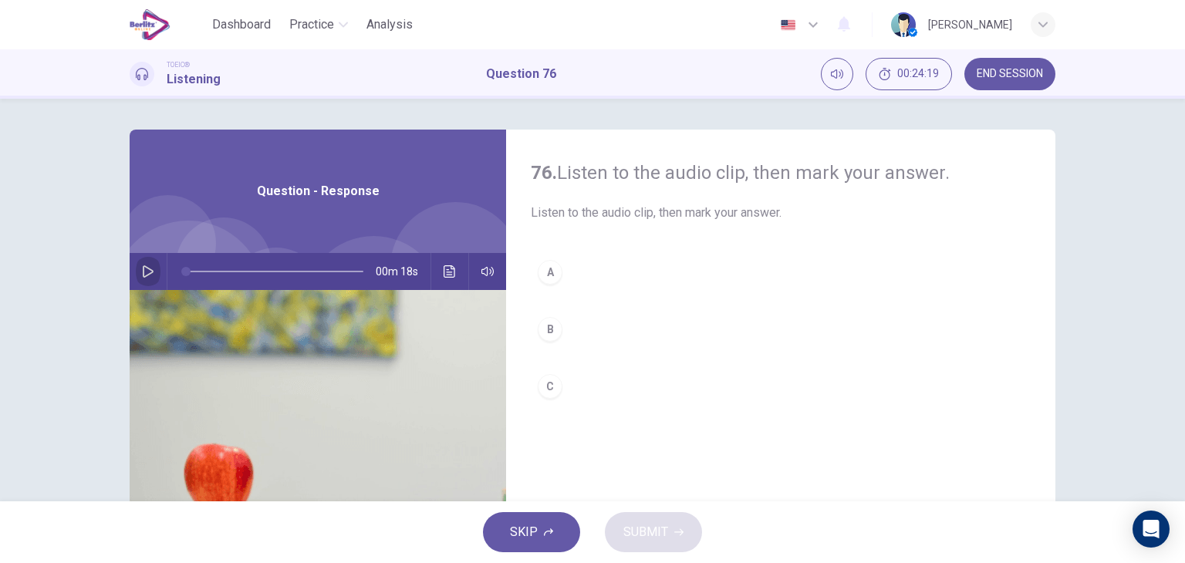
click at [142, 274] on icon "button" at bounding box center [148, 271] width 12 height 12
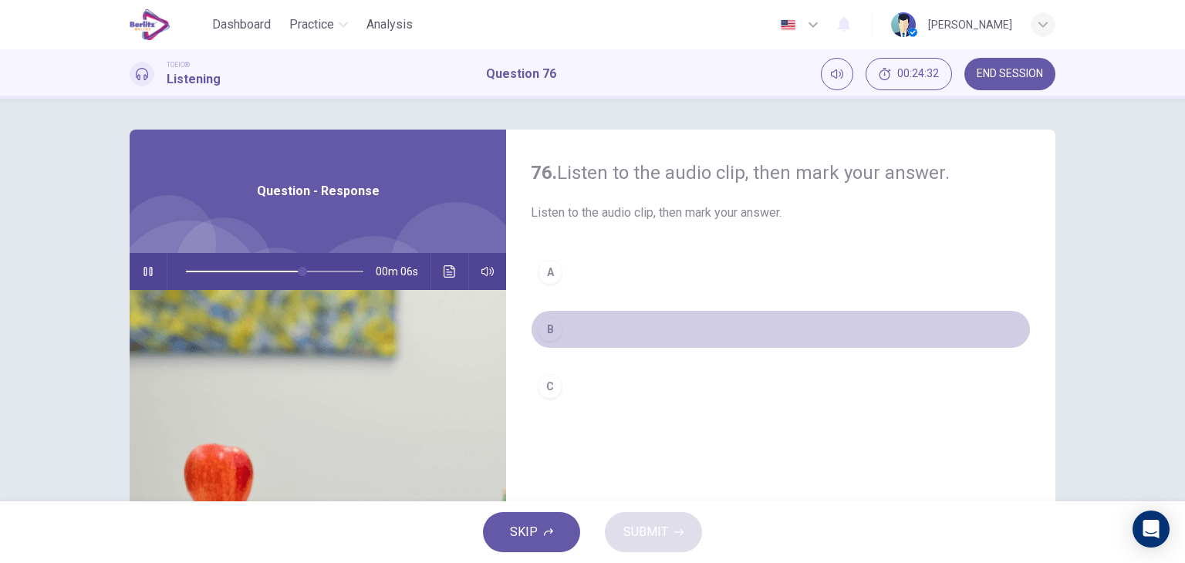
click at [541, 332] on div "B" at bounding box center [550, 329] width 25 height 25
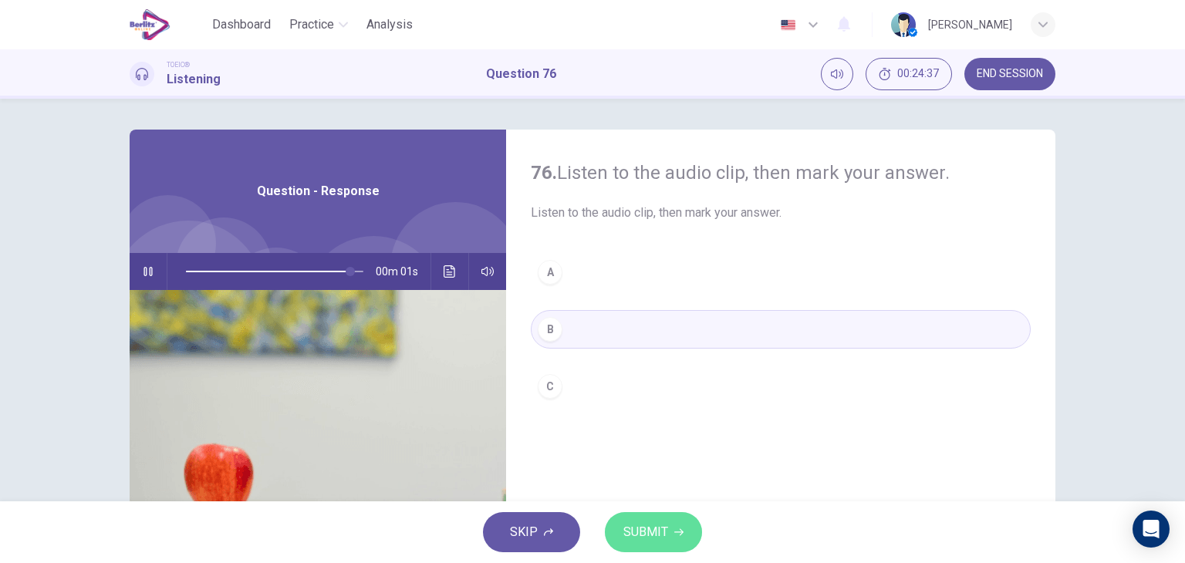
click at [645, 522] on span "SUBMIT" at bounding box center [645, 532] width 45 height 22
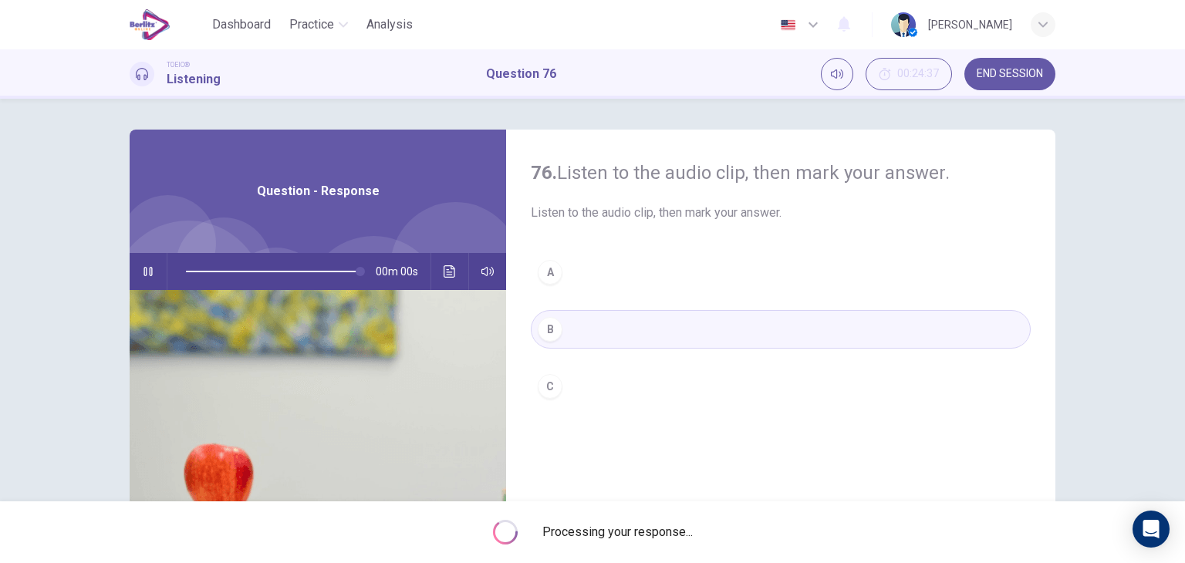
type input "*"
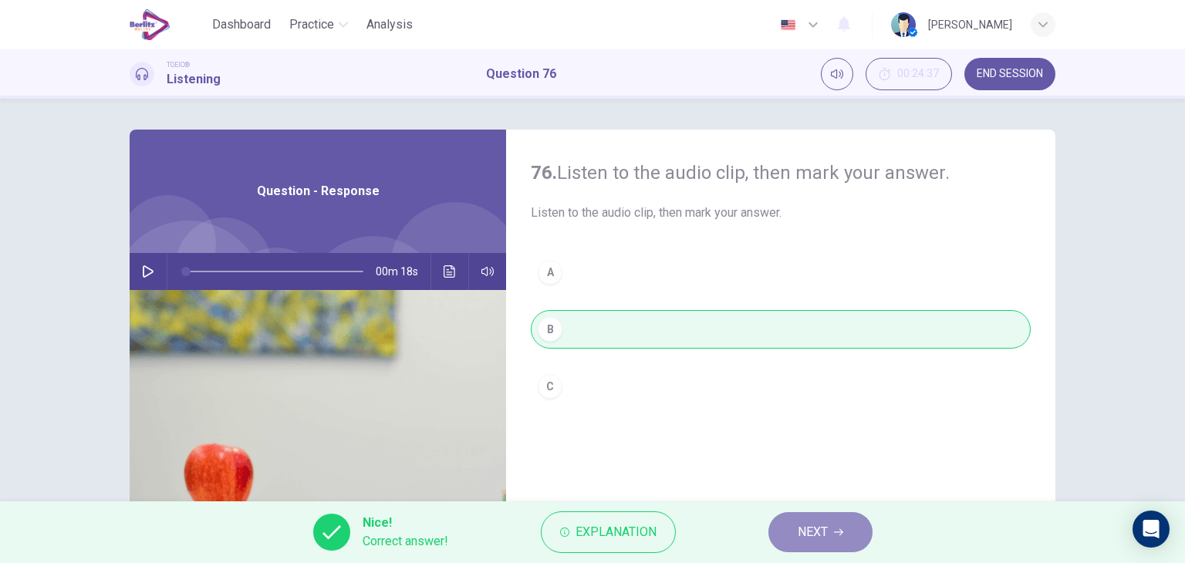
click at [769, 528] on button "NEXT" at bounding box center [820, 532] width 104 height 40
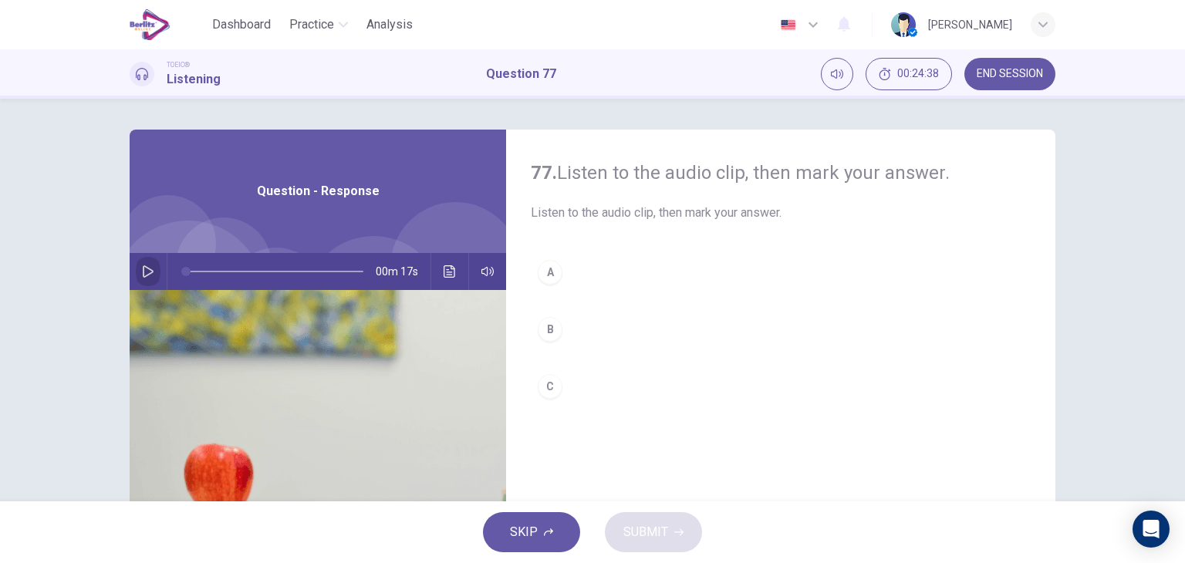
click at [148, 269] on icon "button" at bounding box center [148, 271] width 12 height 12
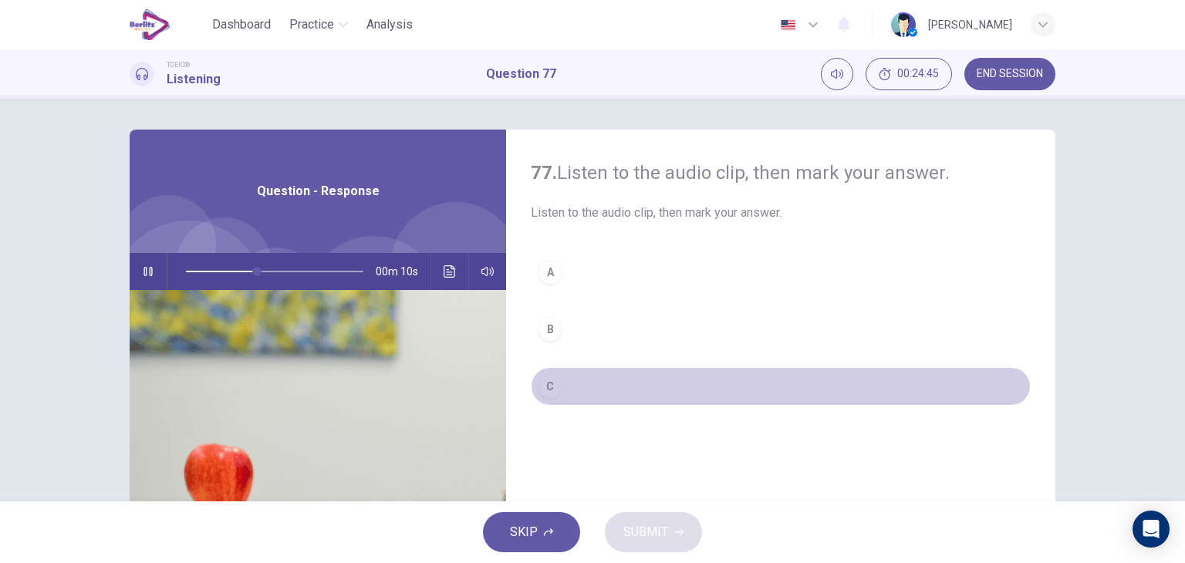
click at [549, 389] on div "C" at bounding box center [550, 386] width 25 height 25
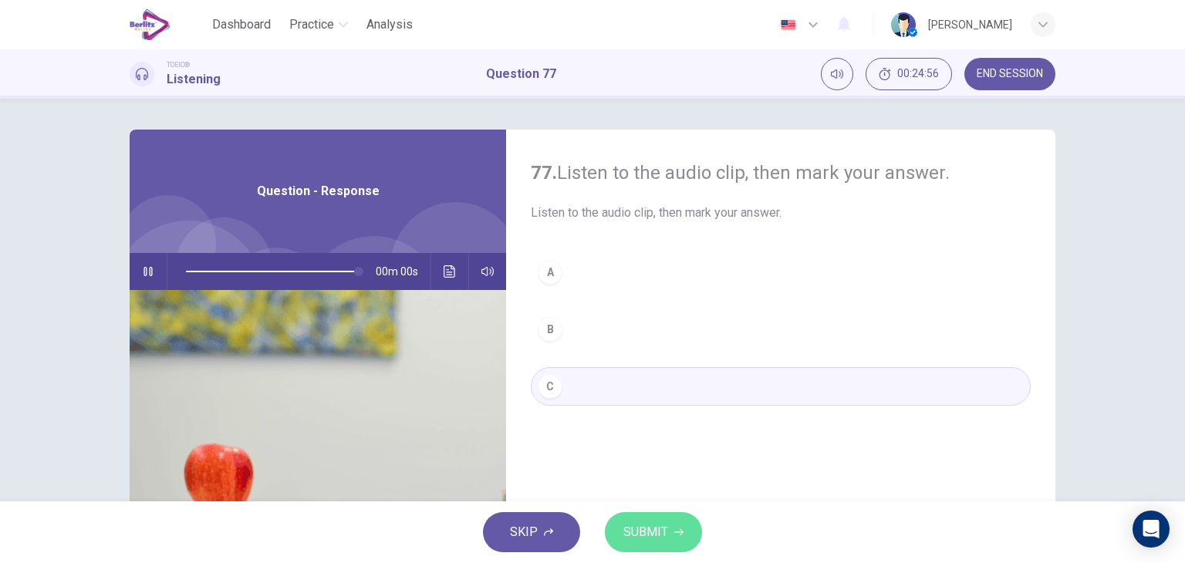
click at [654, 534] on span "SUBMIT" at bounding box center [645, 532] width 45 height 22
type input "*"
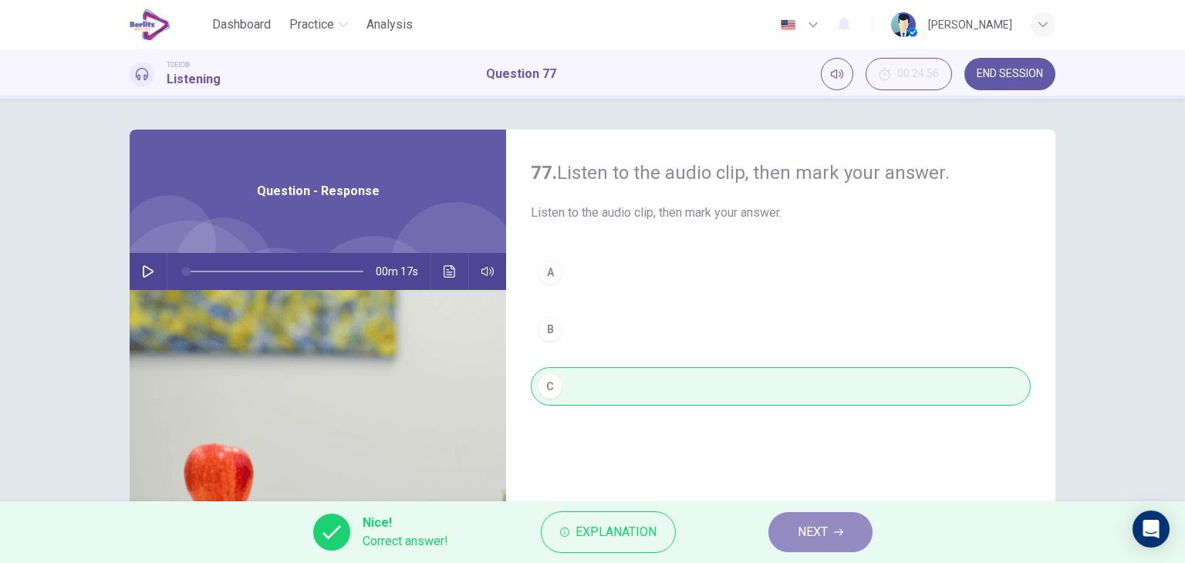
click at [786, 526] on button "NEXT" at bounding box center [820, 532] width 104 height 40
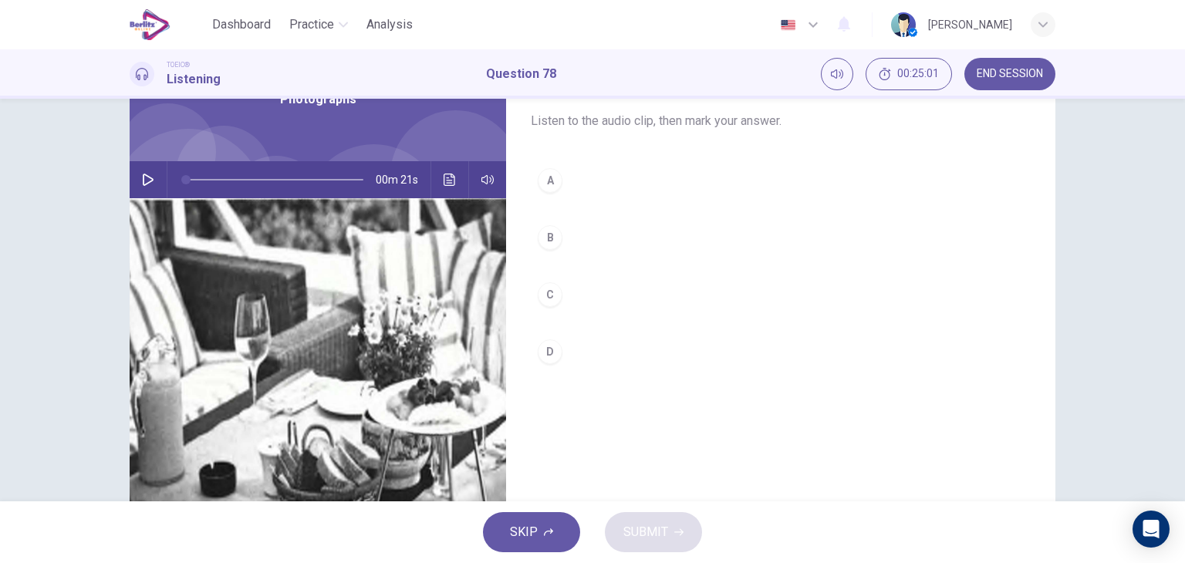
scroll to position [62, 0]
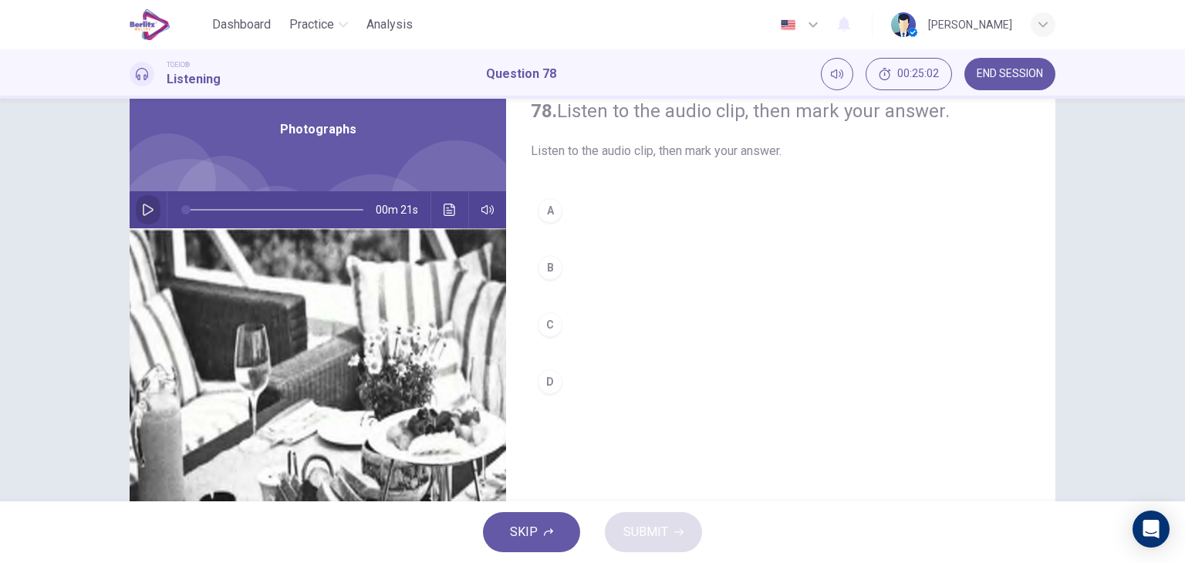
click at [150, 211] on button "button" at bounding box center [148, 209] width 25 height 37
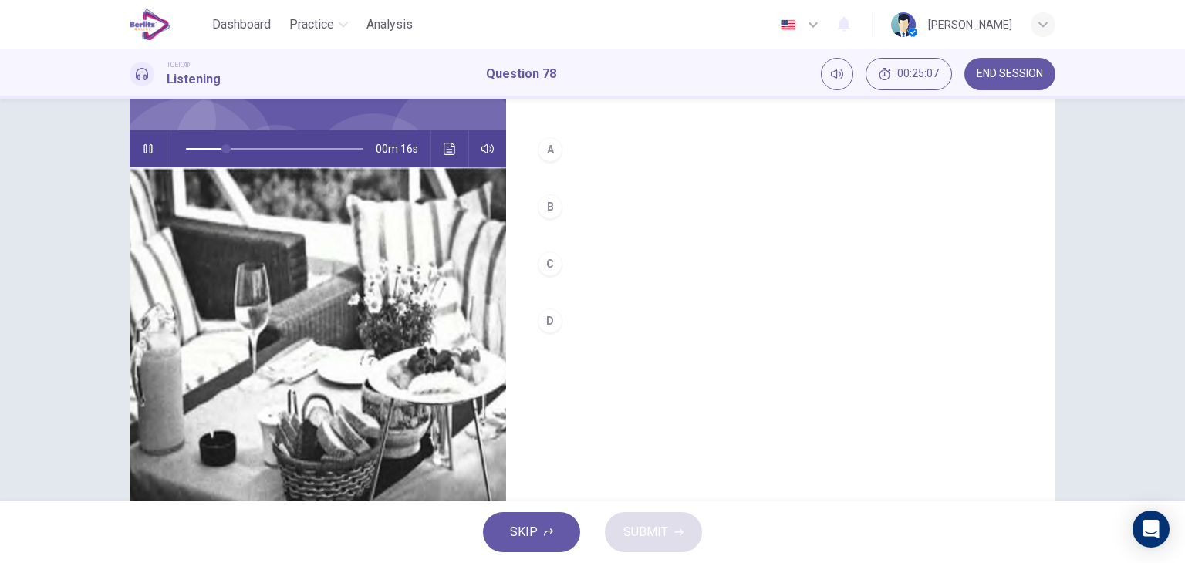
scroll to position [120, 0]
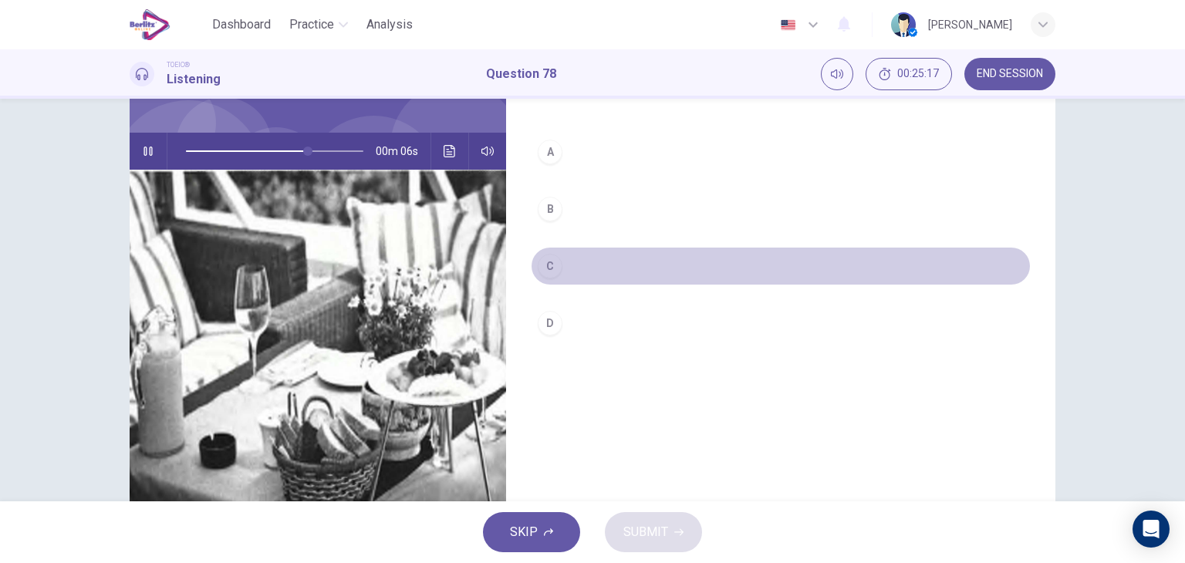
click at [581, 268] on button "C" at bounding box center [781, 266] width 500 height 39
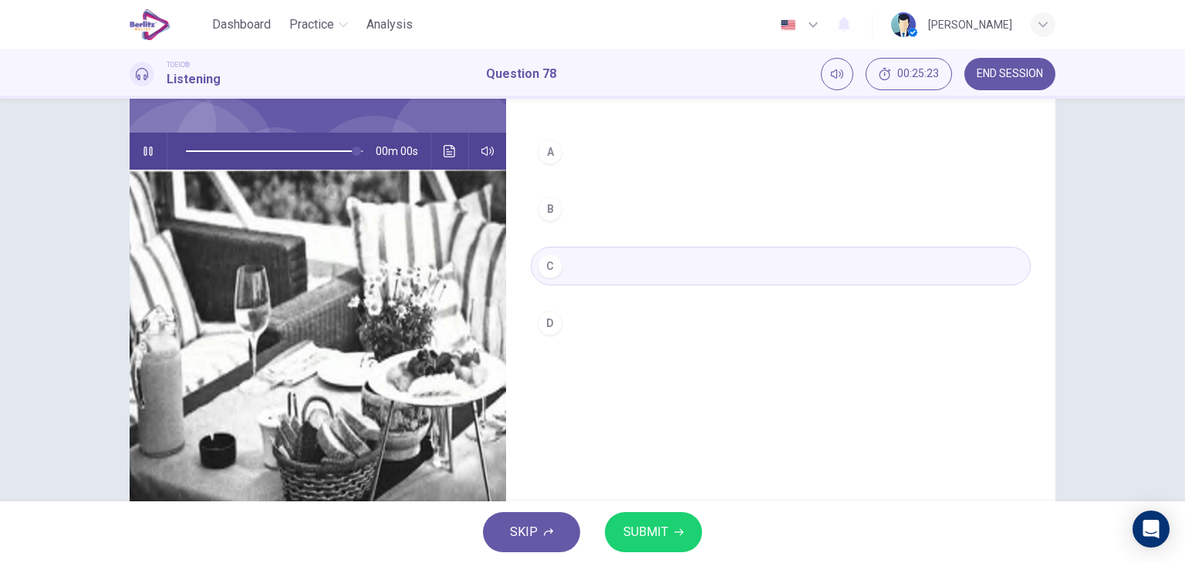
type input "*"
click at [686, 527] on button "SUBMIT" at bounding box center [653, 532] width 97 height 40
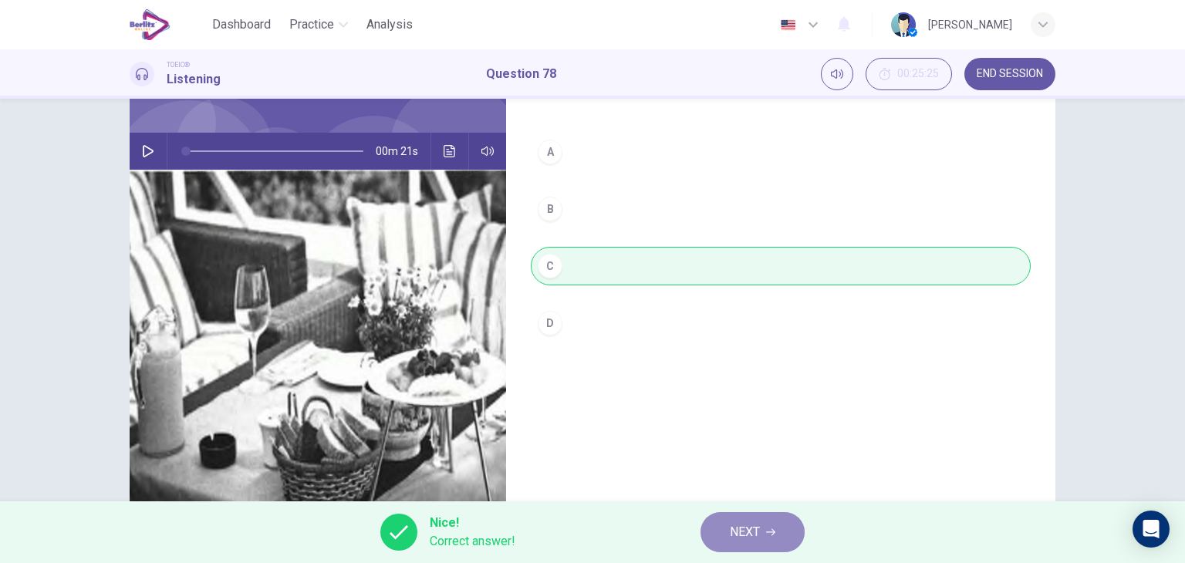
click at [751, 531] on span "NEXT" at bounding box center [745, 532] width 30 height 22
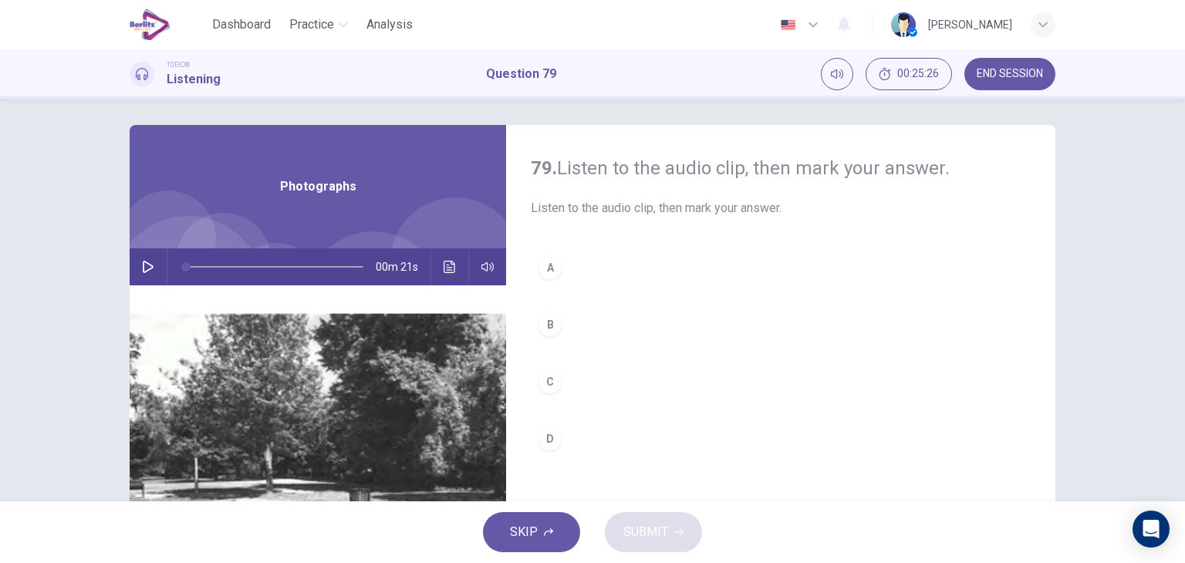
scroll to position [4, 0]
click at [146, 266] on icon "button" at bounding box center [148, 267] width 12 height 12
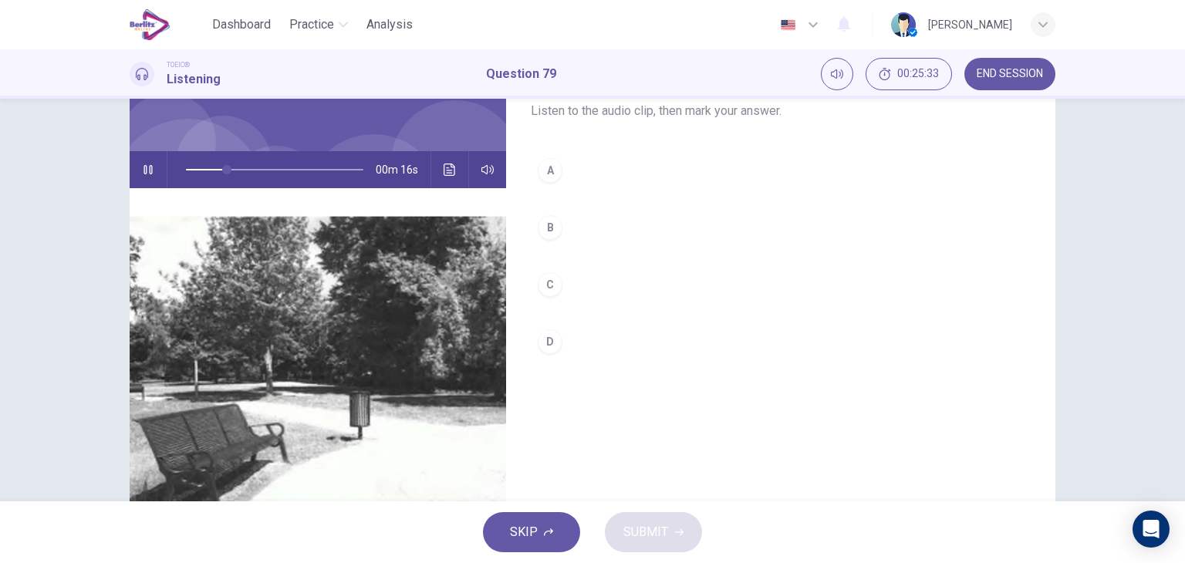
scroll to position [118, 0]
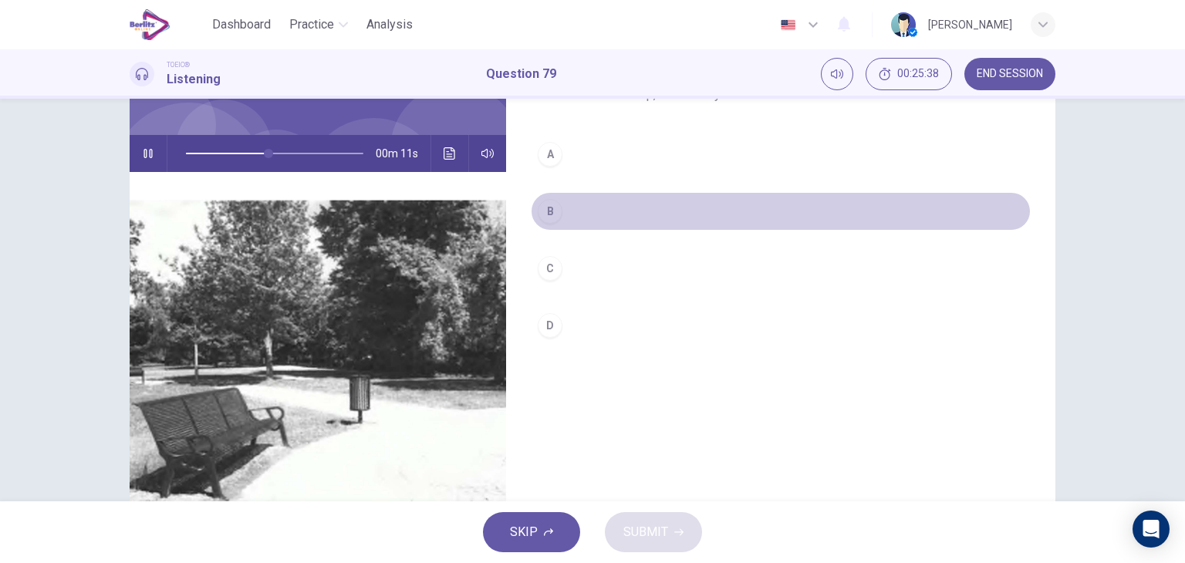
click at [543, 213] on div "B" at bounding box center [550, 211] width 25 height 25
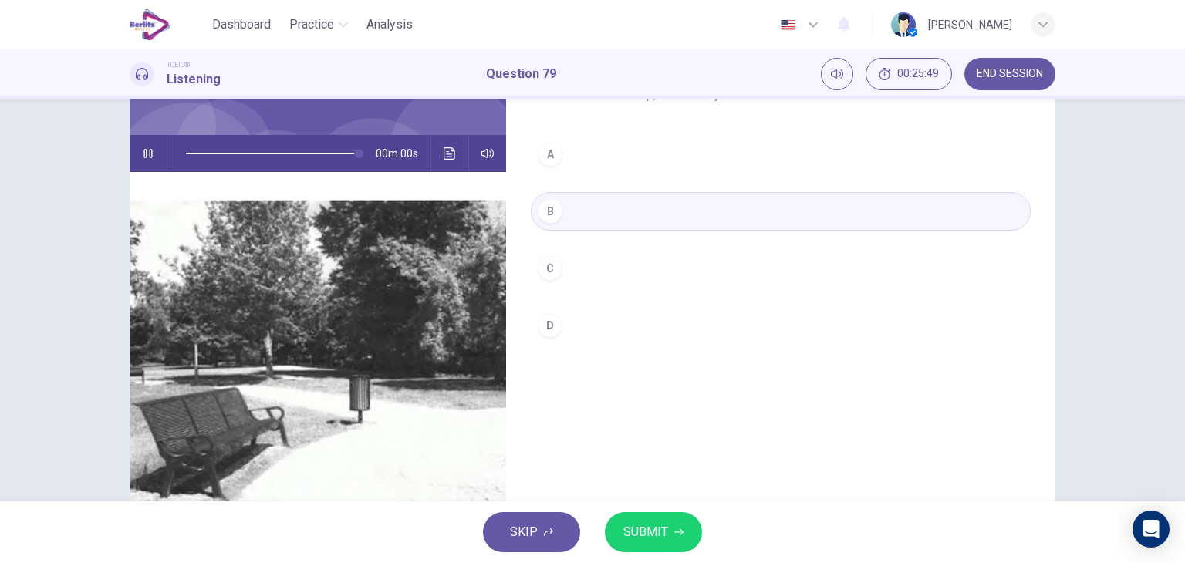
drag, startPoint x: 626, startPoint y: 504, endPoint x: 626, endPoint y: 522, distance: 18.5
click at [626, 522] on div "SKIP SUBMIT" at bounding box center [592, 532] width 1185 height 62
type input "*"
click at [626, 522] on span "SUBMIT" at bounding box center [645, 532] width 45 height 22
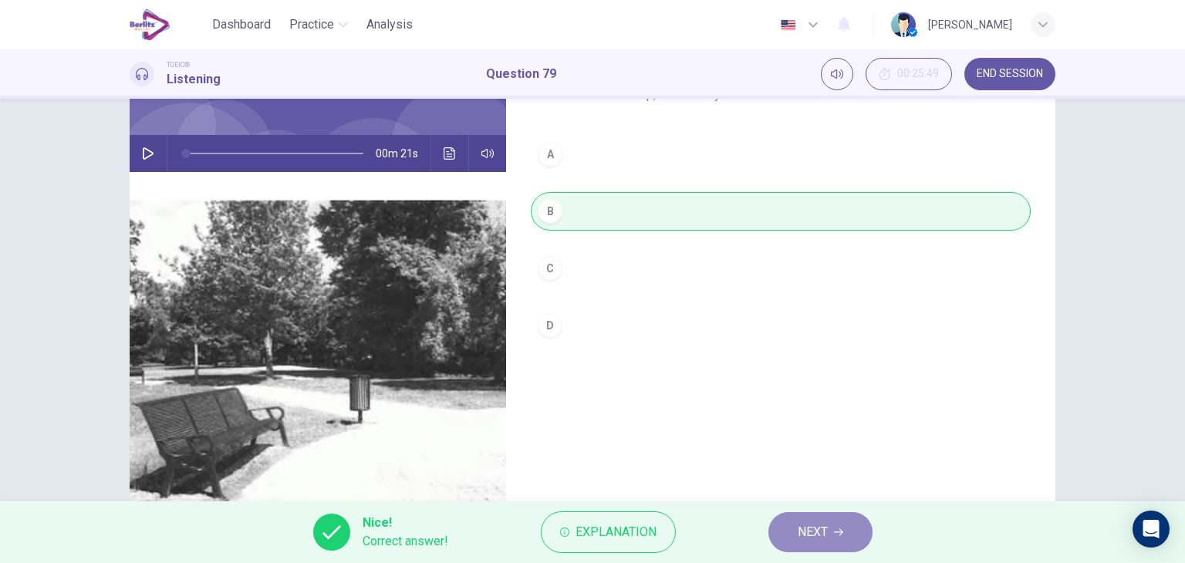
click at [787, 534] on button "NEXT" at bounding box center [820, 532] width 104 height 40
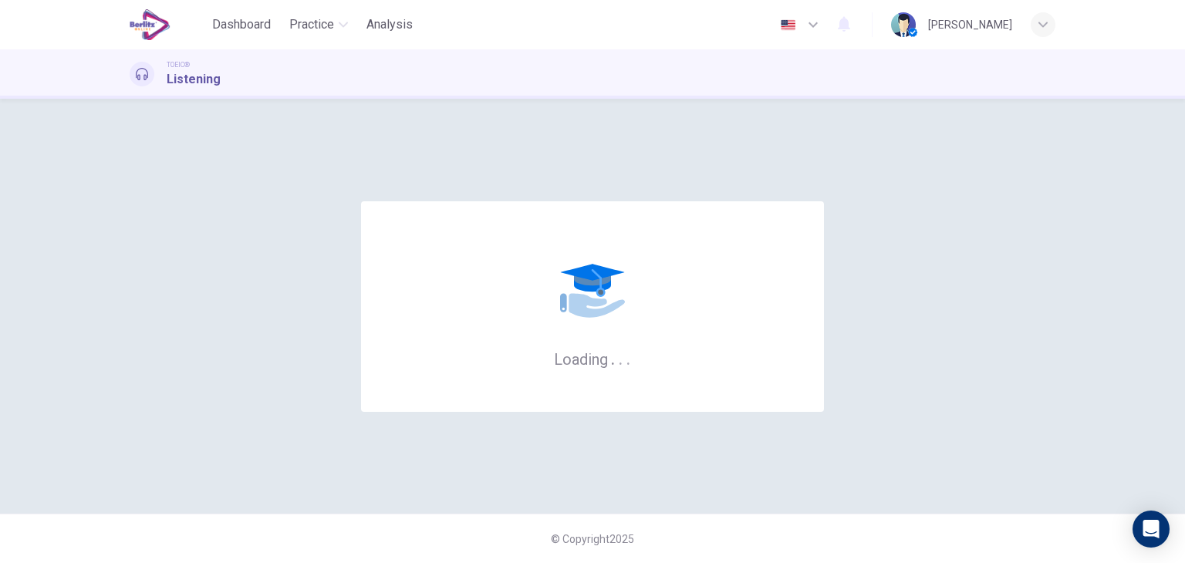
scroll to position [0, 0]
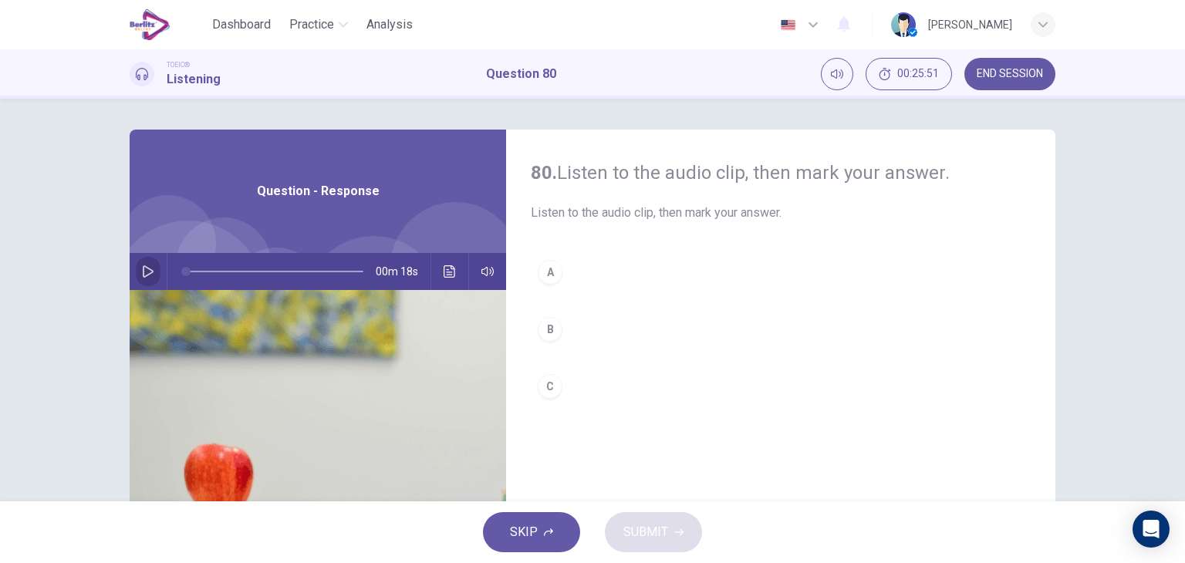
click at [149, 263] on button "button" at bounding box center [148, 271] width 25 height 37
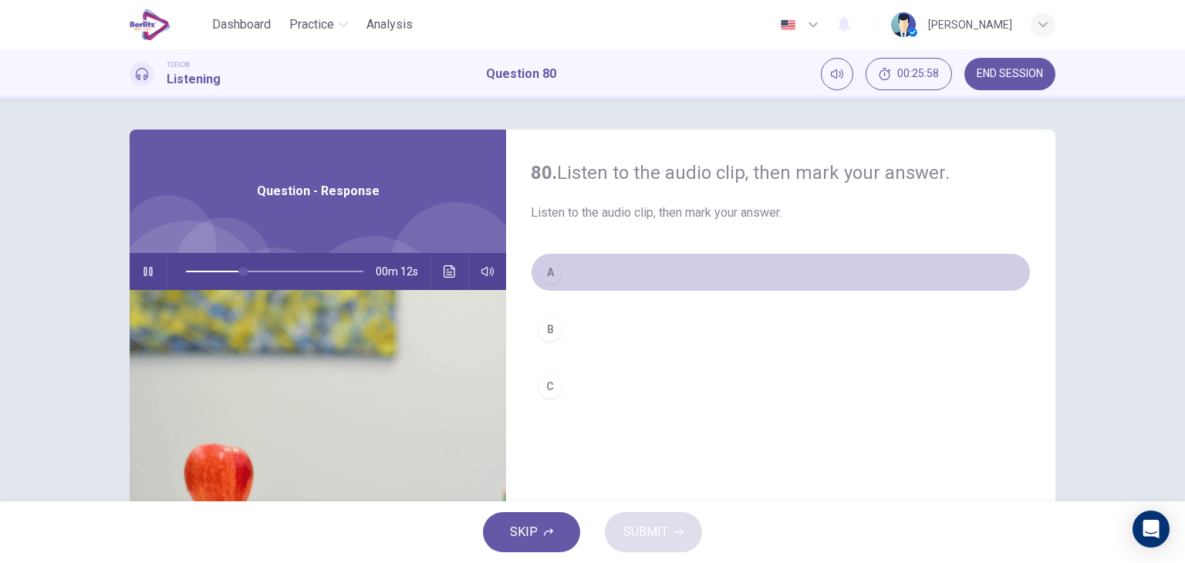
click at [540, 276] on div "A" at bounding box center [550, 272] width 25 height 25
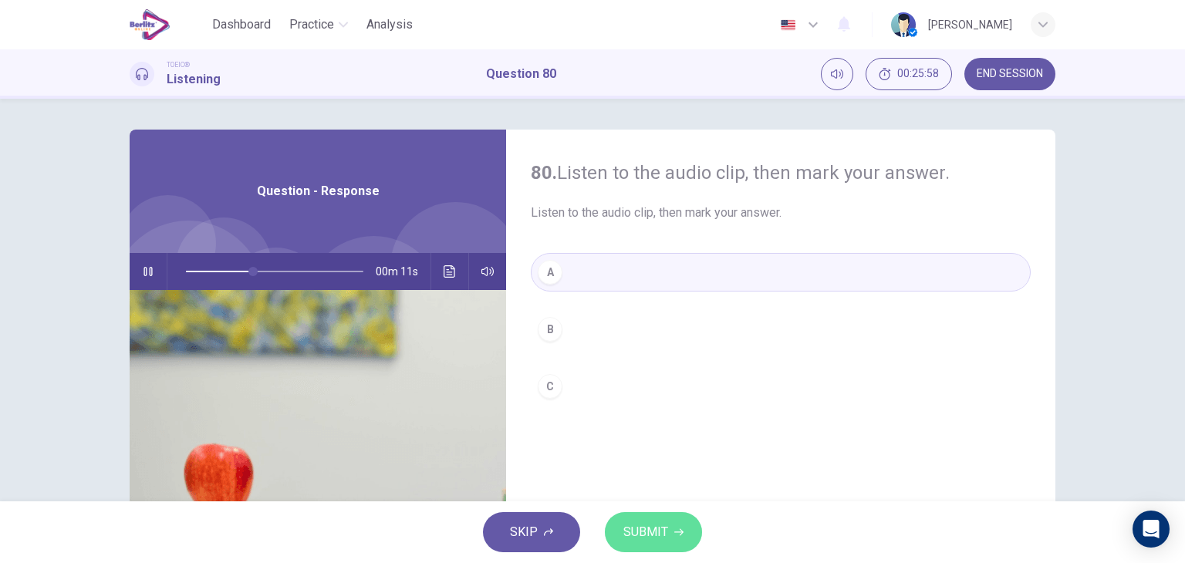
click at [659, 538] on span "SUBMIT" at bounding box center [645, 532] width 45 height 22
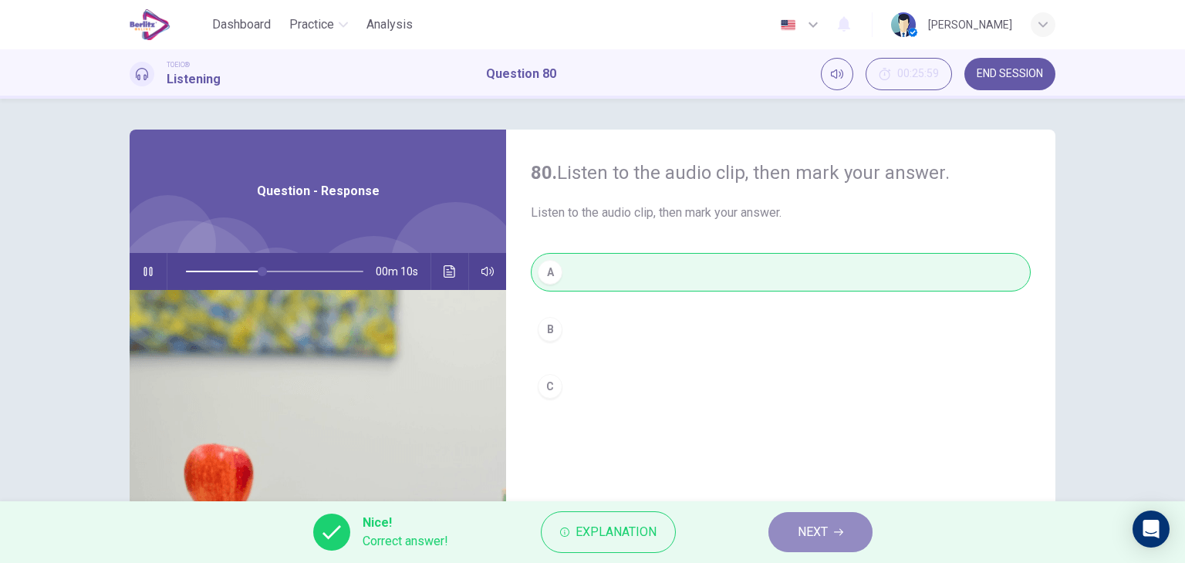
type input "**"
click at [784, 534] on button "NEXT" at bounding box center [820, 532] width 104 height 40
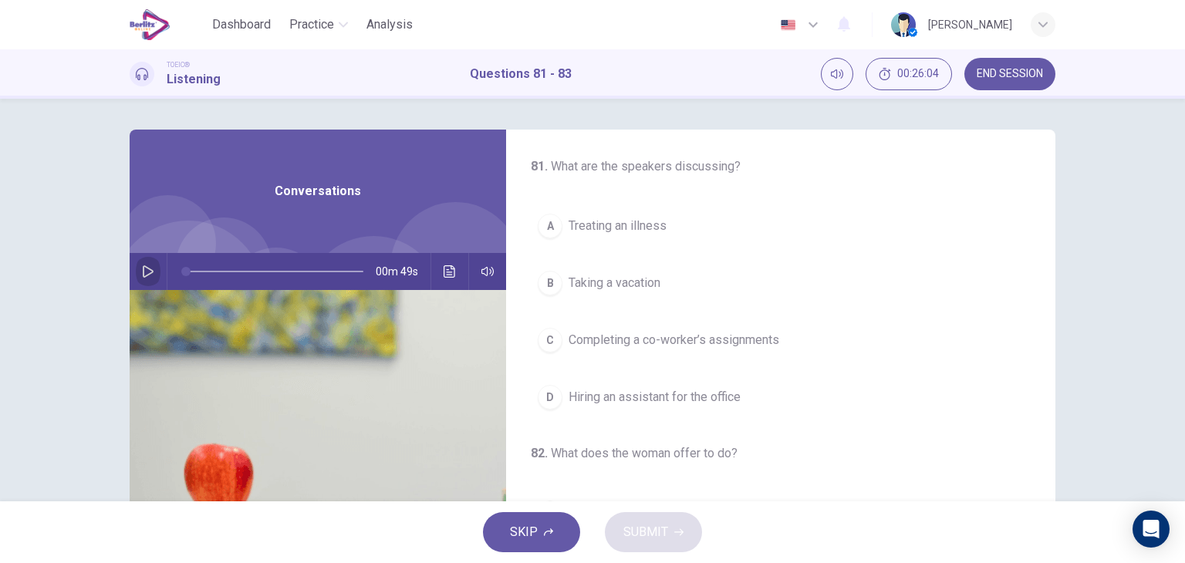
click at [142, 268] on icon "button" at bounding box center [148, 271] width 12 height 12
click at [666, 342] on span "Completing a co-worker’s assignments" at bounding box center [673, 340] width 211 height 19
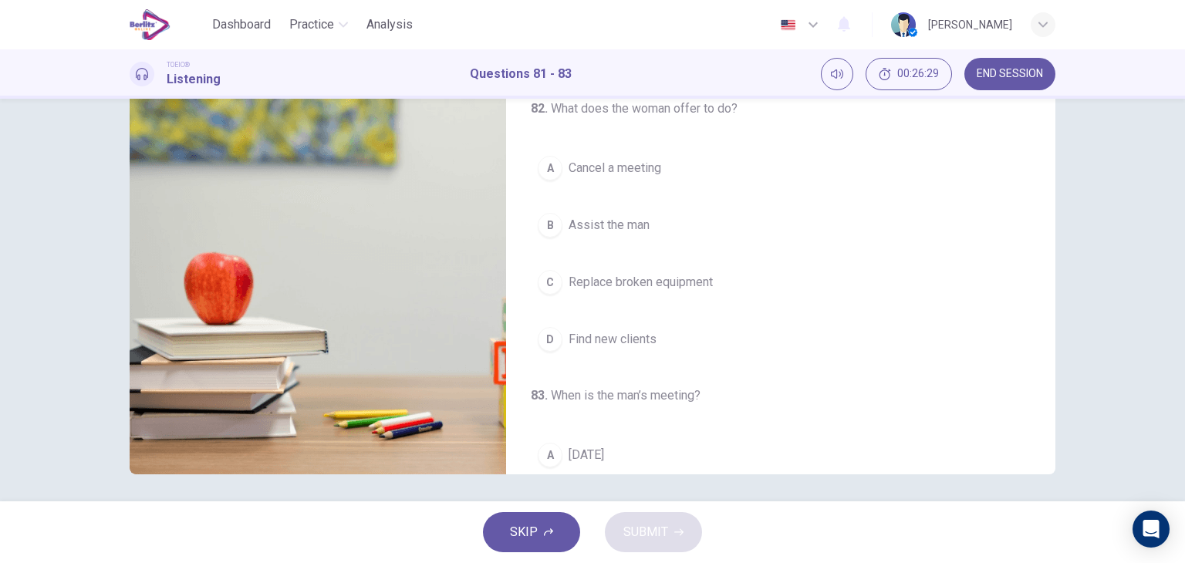
scroll to position [153, 0]
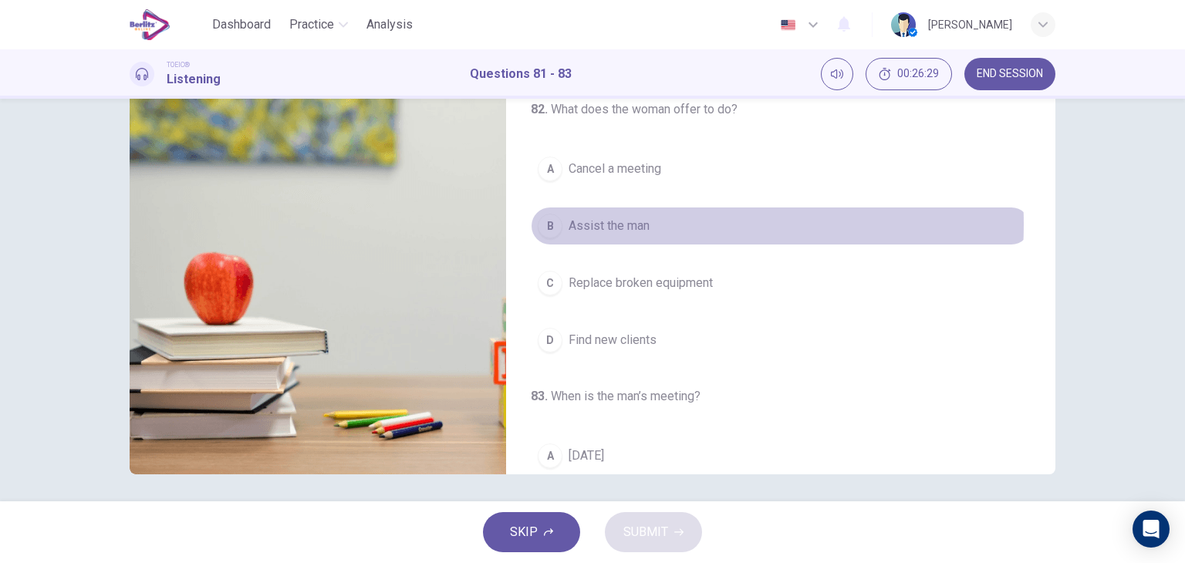
click at [629, 222] on span "Assist the man" at bounding box center [608, 226] width 81 height 19
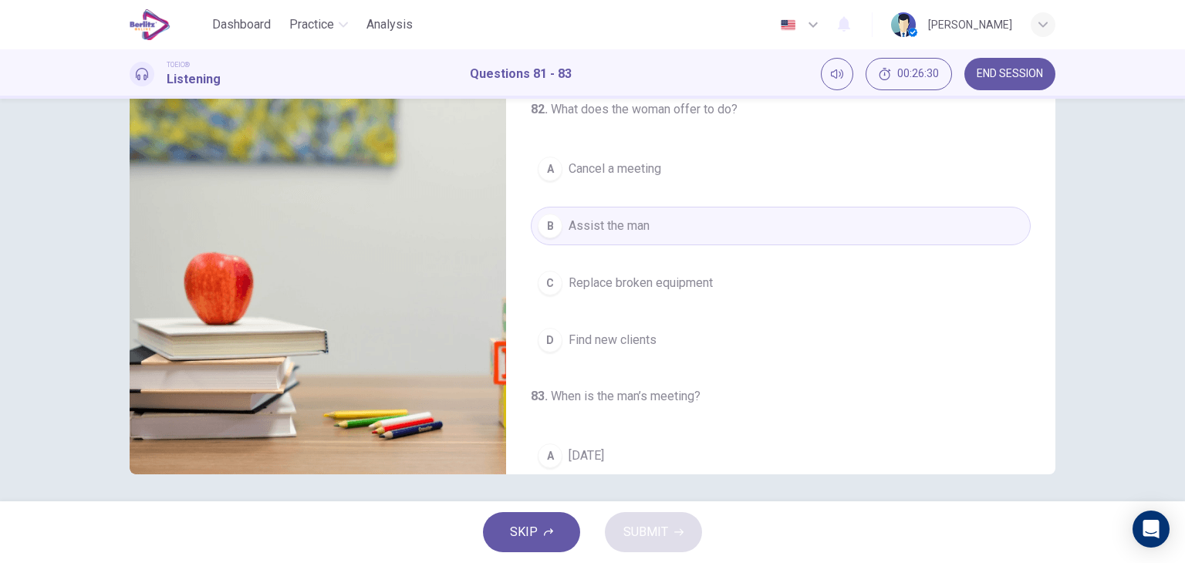
scroll to position [349, 0]
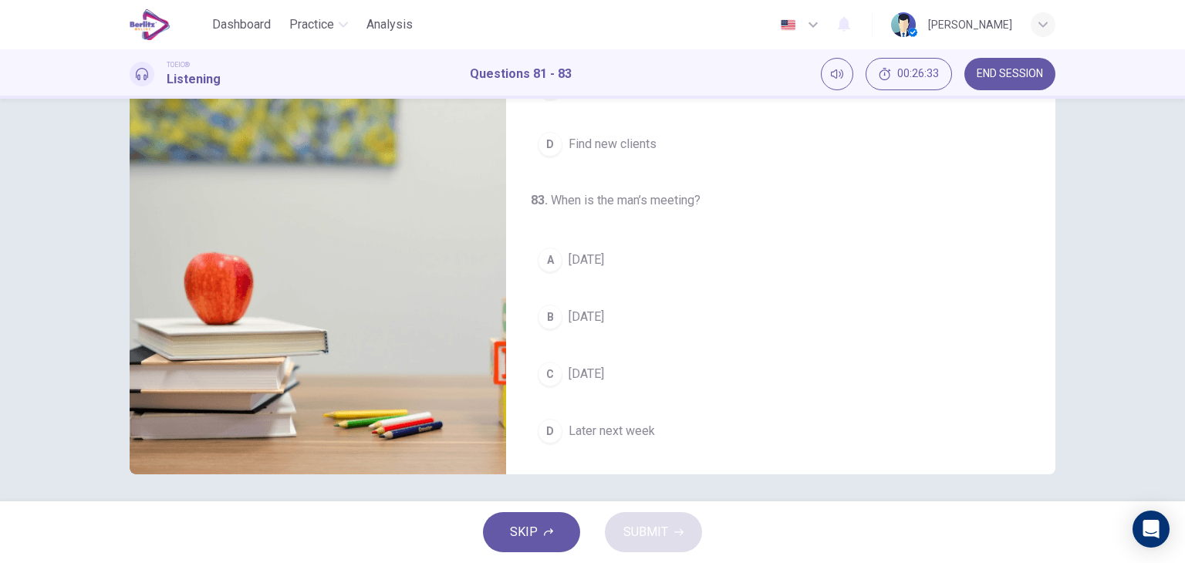
click at [604, 258] on span "[DATE]" at bounding box center [585, 260] width 35 height 19
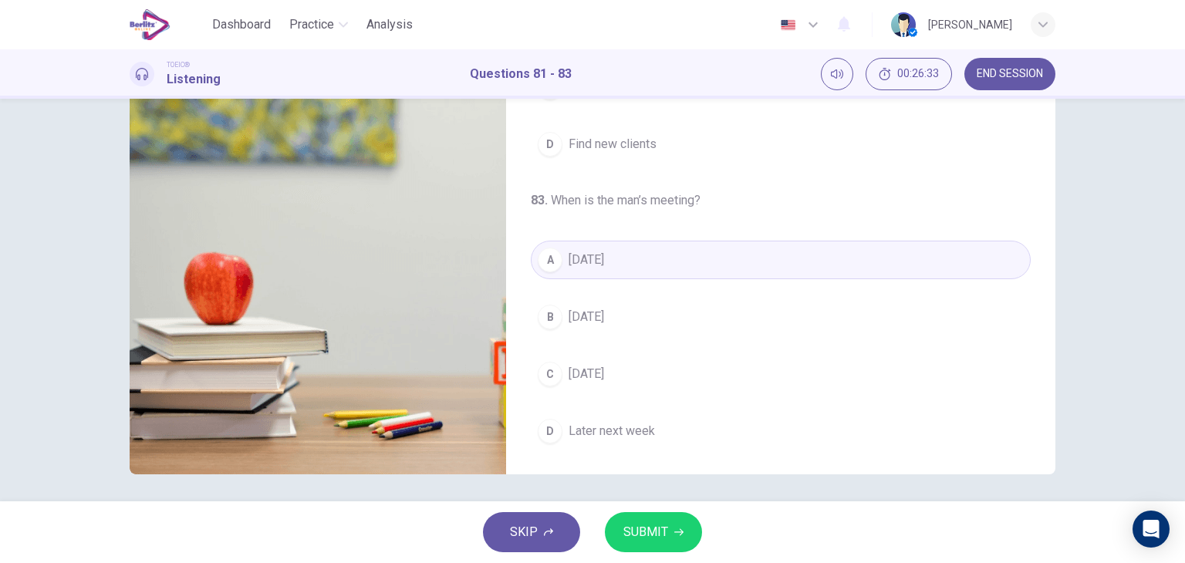
scroll to position [195, 0]
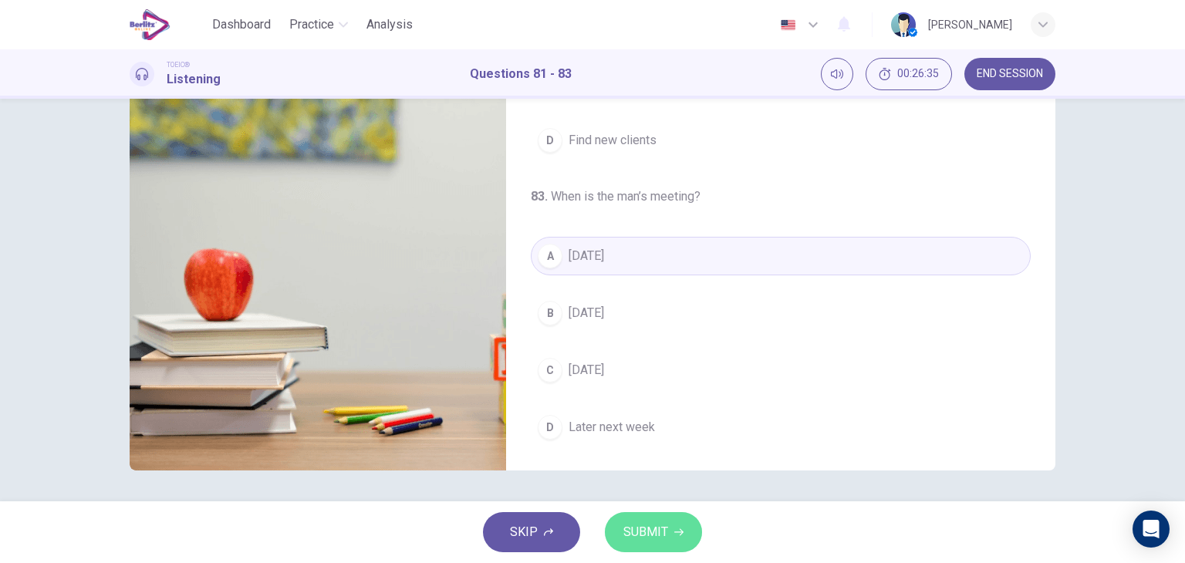
click at [657, 526] on span "SUBMIT" at bounding box center [645, 532] width 45 height 22
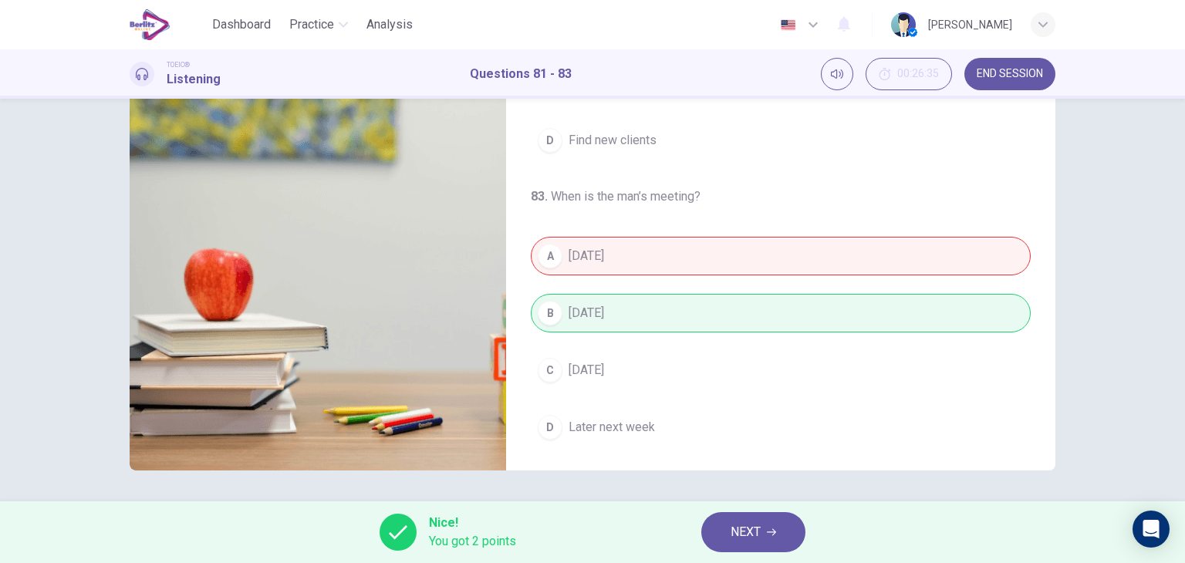
type input "**"
click at [766, 542] on button "NEXT" at bounding box center [753, 532] width 104 height 40
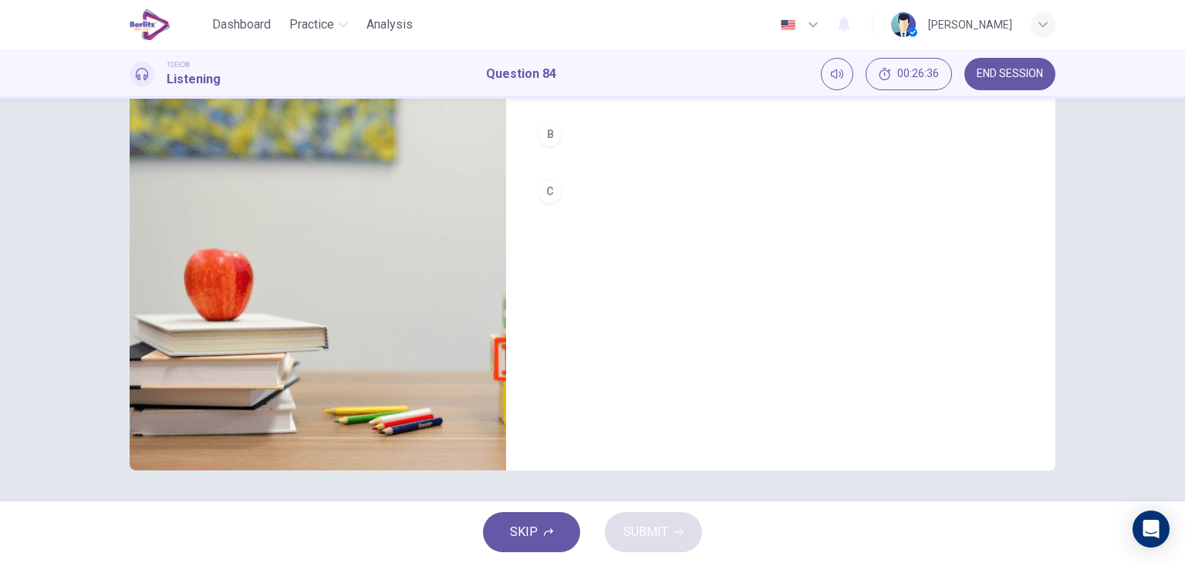
scroll to position [0, 0]
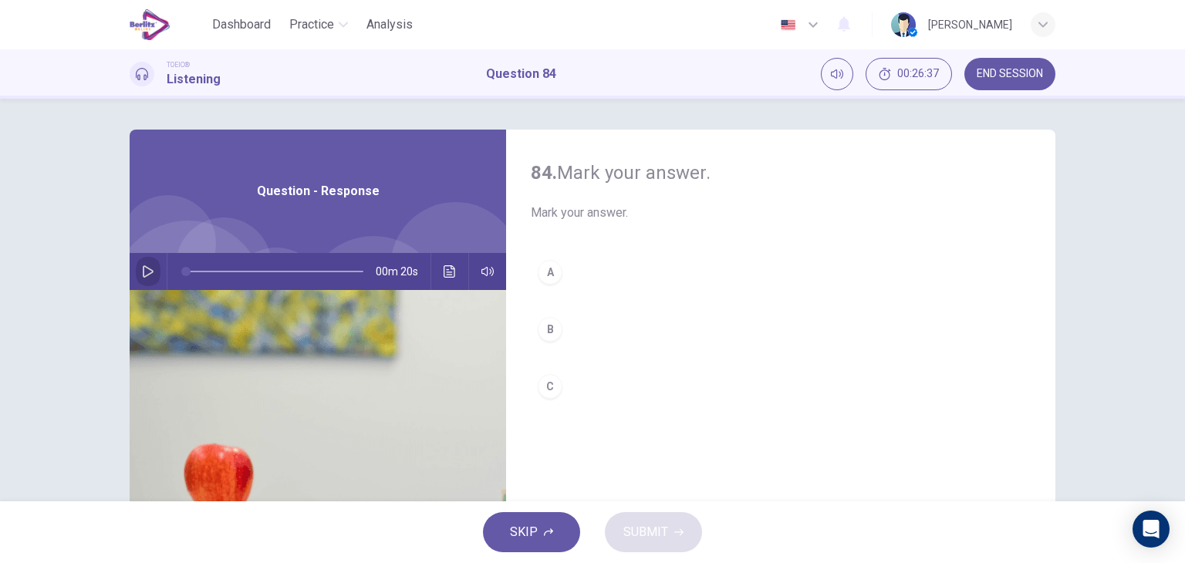
click at [142, 275] on icon "button" at bounding box center [148, 271] width 12 height 12
click at [558, 272] on button "A" at bounding box center [781, 272] width 500 height 39
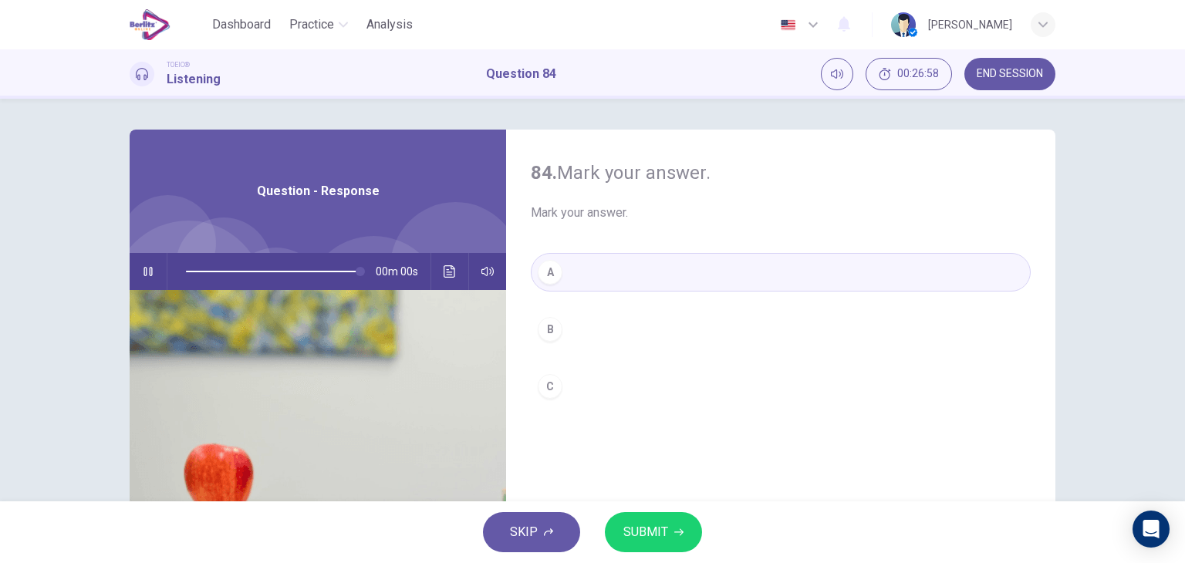
type input "*"
click at [671, 524] on button "SUBMIT" at bounding box center [653, 532] width 97 height 40
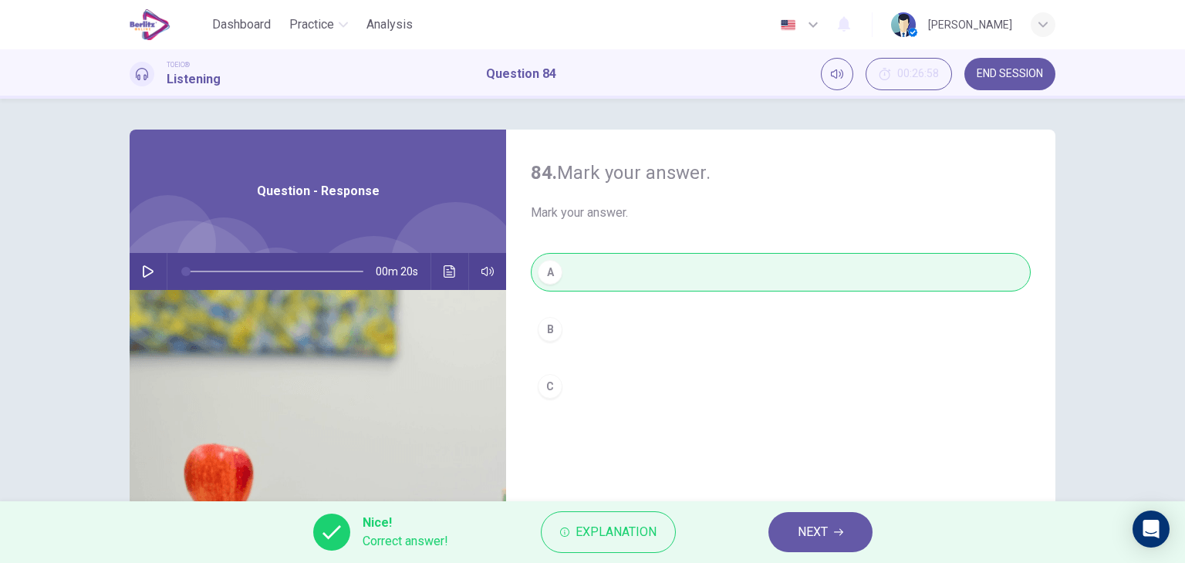
click at [787, 529] on button "NEXT" at bounding box center [820, 532] width 104 height 40
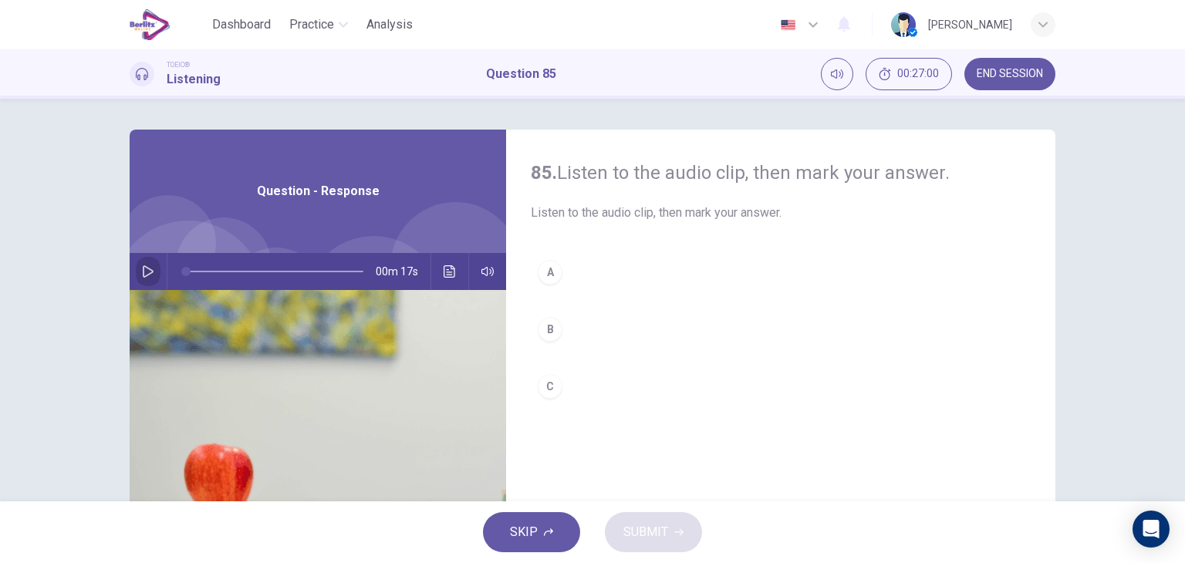
click at [151, 271] on button "button" at bounding box center [148, 271] width 25 height 37
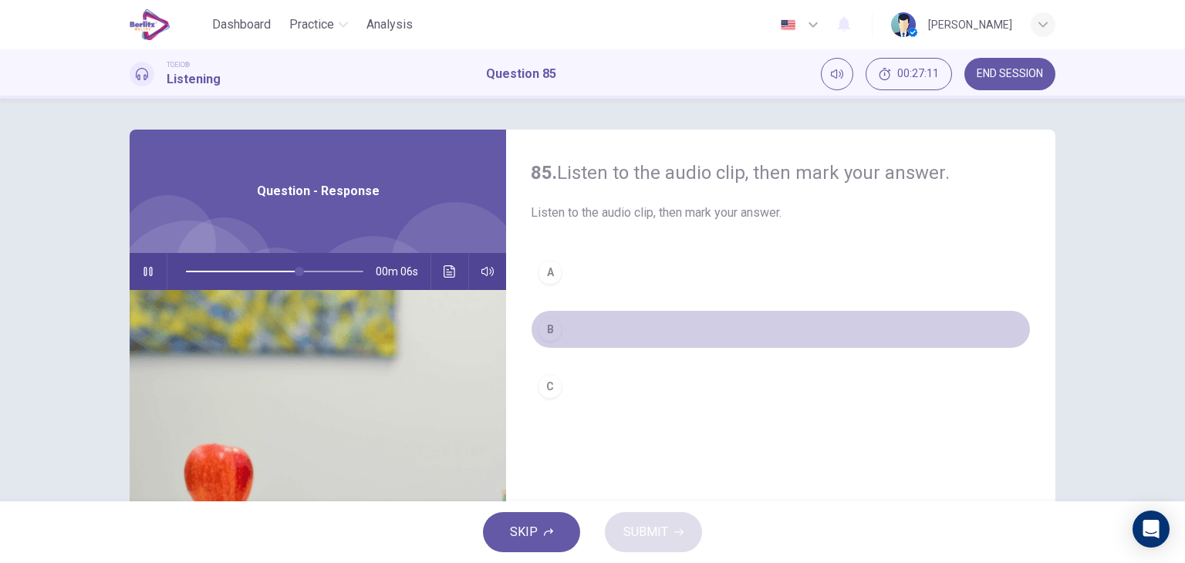
click at [558, 333] on button "B" at bounding box center [781, 329] width 500 height 39
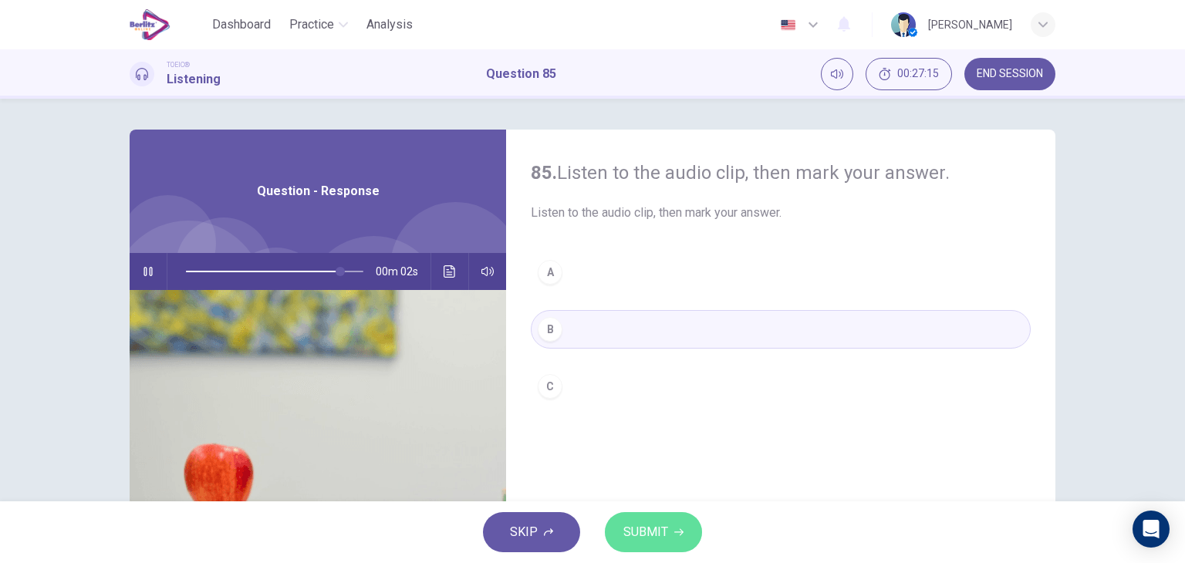
click at [645, 521] on span "SUBMIT" at bounding box center [645, 532] width 45 height 22
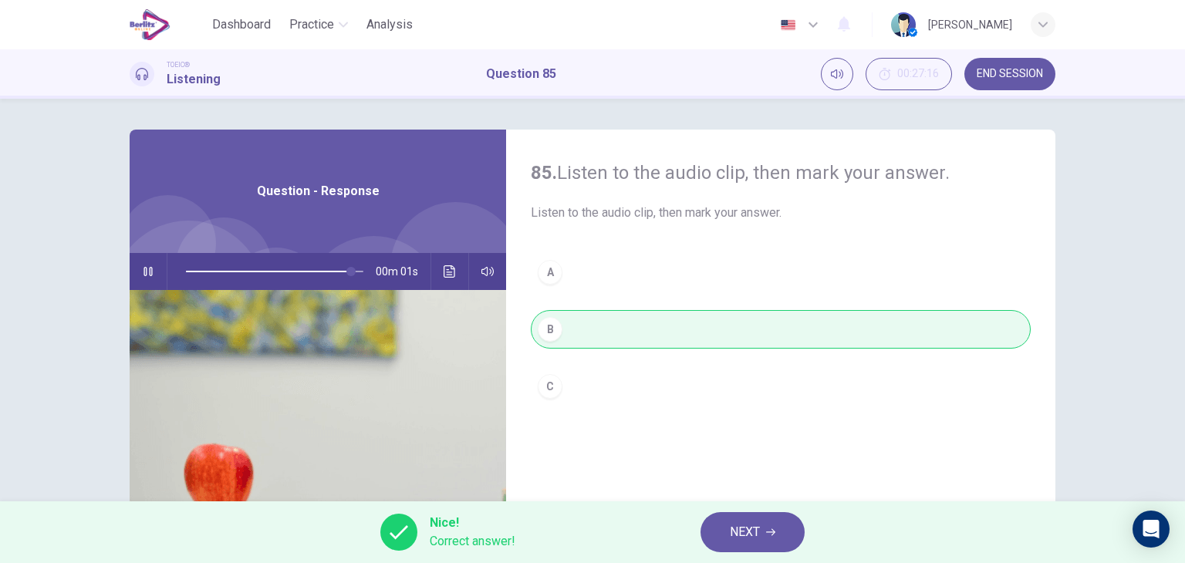
type input "*"
click at [723, 541] on button "NEXT" at bounding box center [752, 532] width 104 height 40
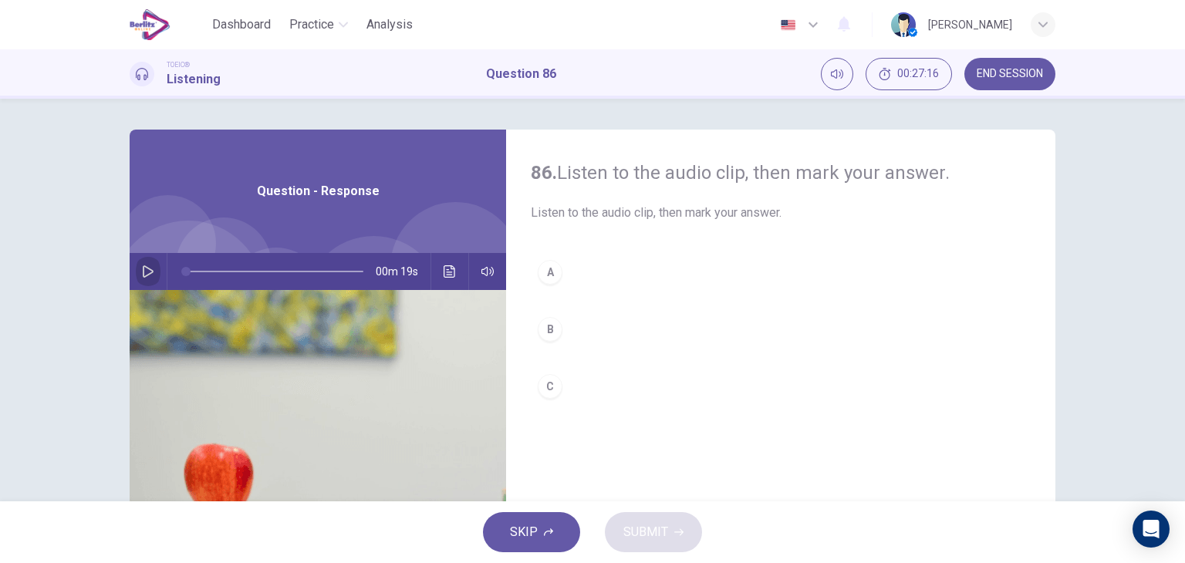
click at [143, 268] on icon "button" at bounding box center [148, 271] width 11 height 12
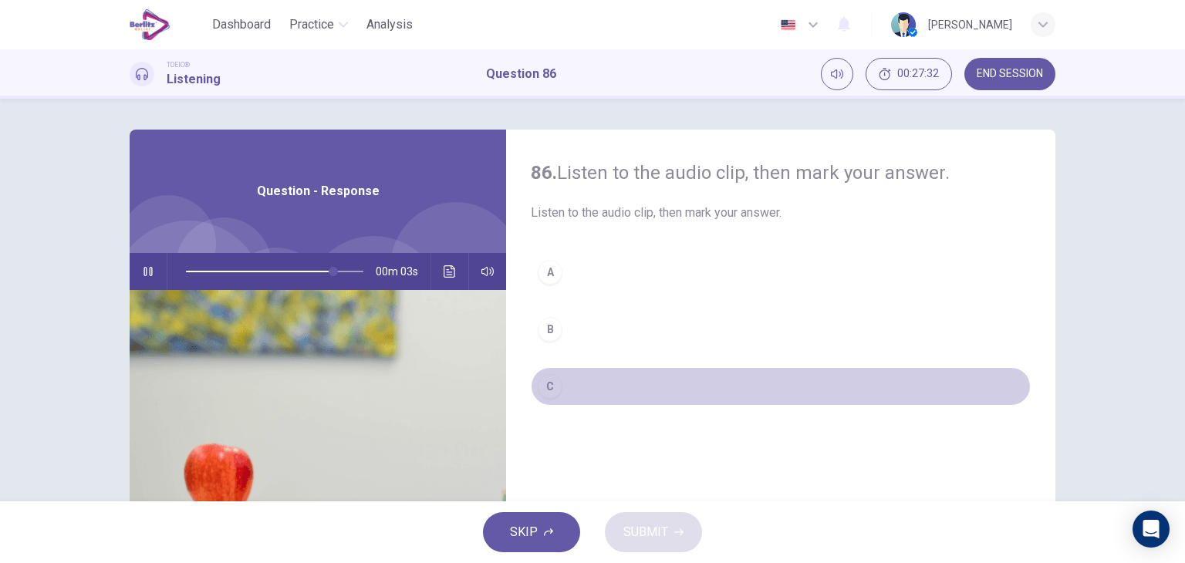
click at [561, 389] on button "C" at bounding box center [781, 386] width 500 height 39
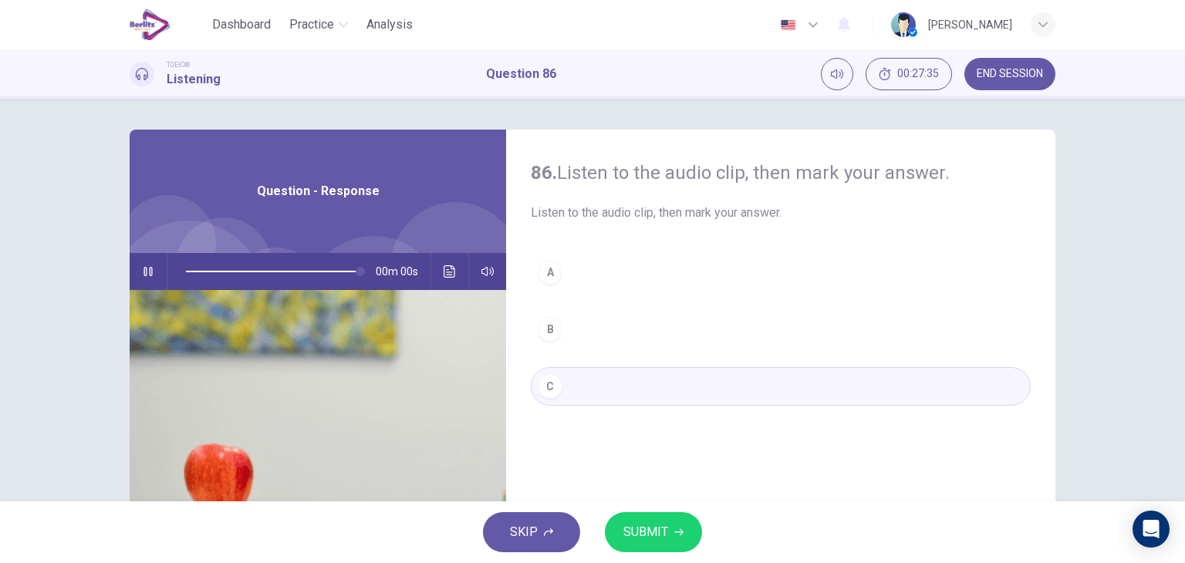
type input "*"
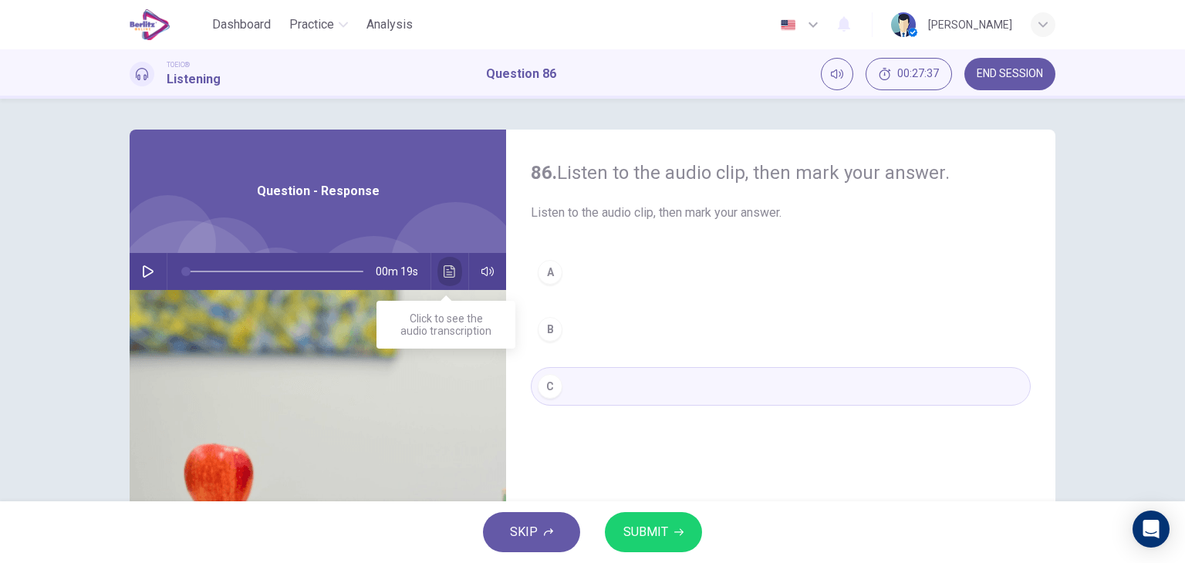
click at [450, 271] on icon "Click to see the audio transcription" at bounding box center [449, 271] width 12 height 12
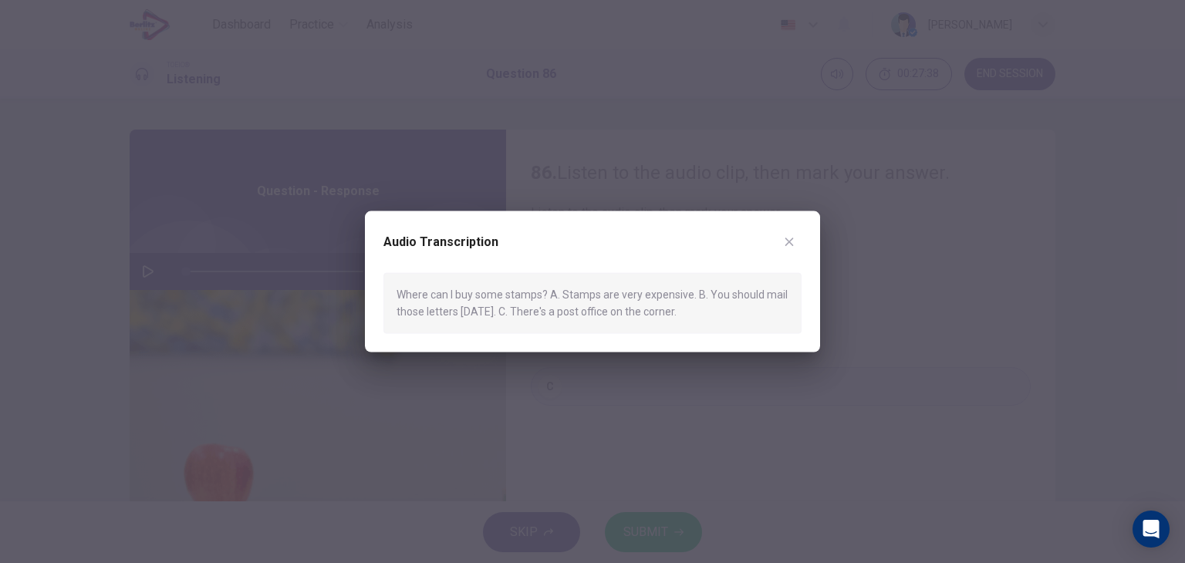
click at [585, 411] on div at bounding box center [592, 281] width 1185 height 563
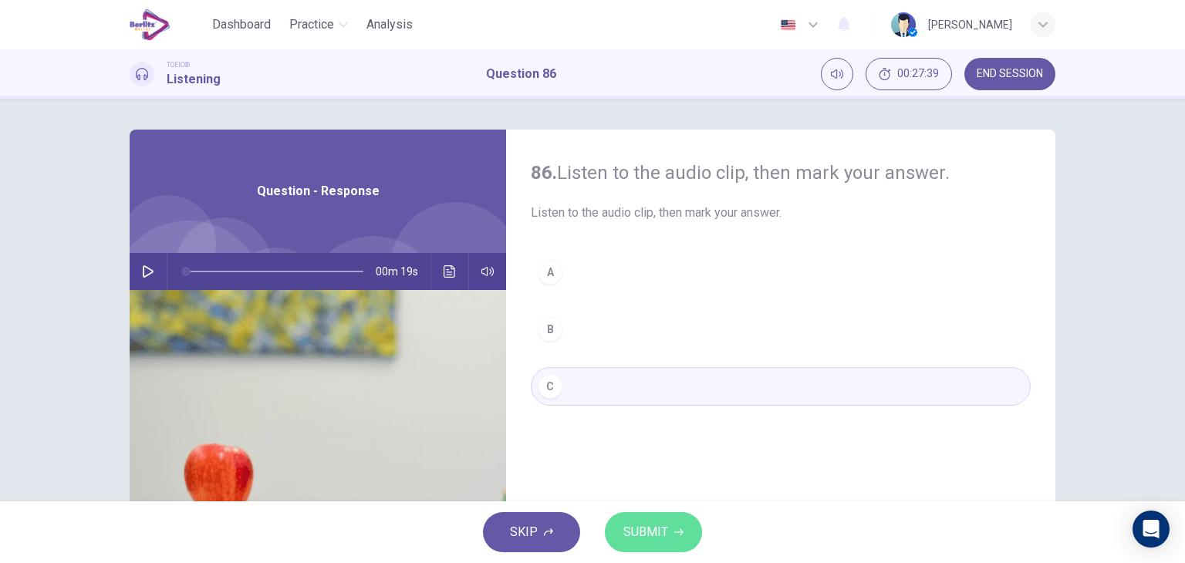
click at [647, 518] on button "SUBMIT" at bounding box center [653, 532] width 97 height 40
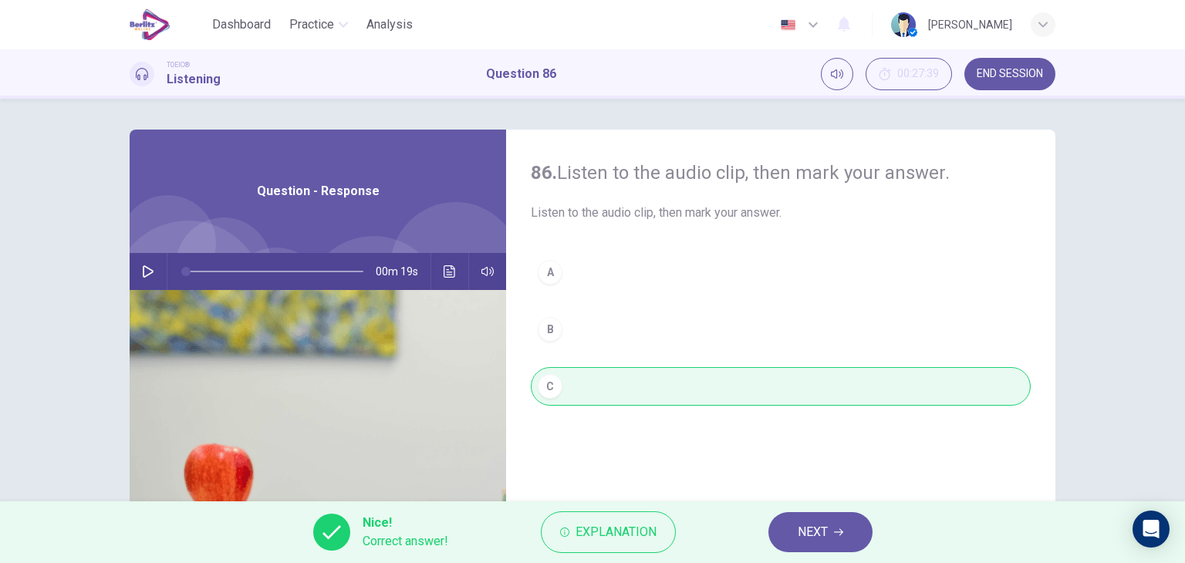
click at [760, 534] on div "Nice! Correct answer! Explanation NEXT" at bounding box center [592, 532] width 1185 height 62
click at [814, 538] on span "NEXT" at bounding box center [812, 532] width 30 height 22
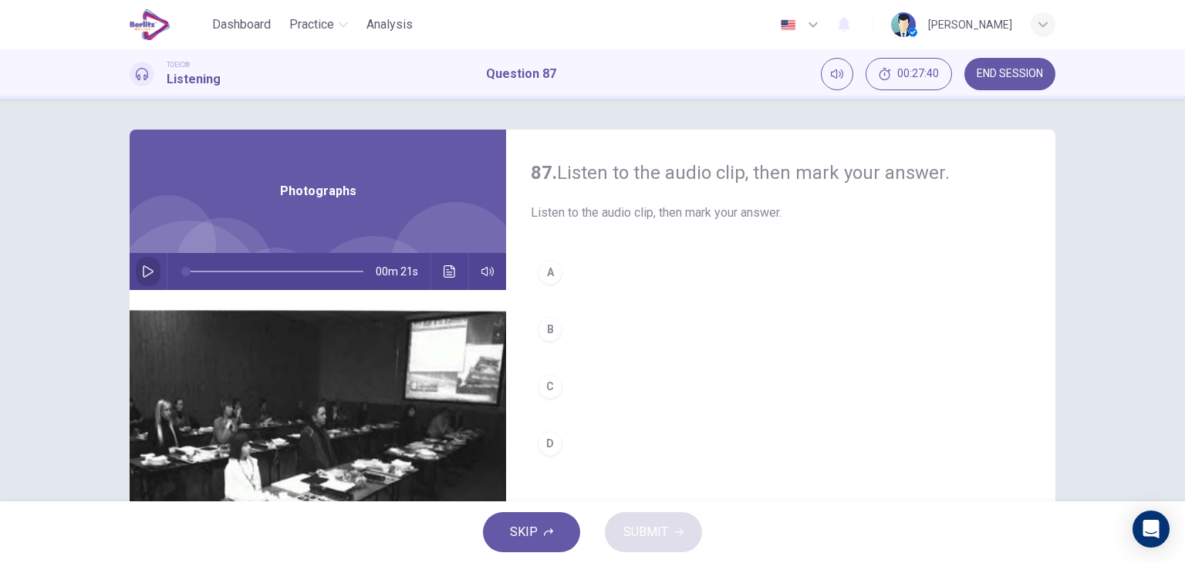
click at [144, 270] on icon "button" at bounding box center [148, 271] width 12 height 12
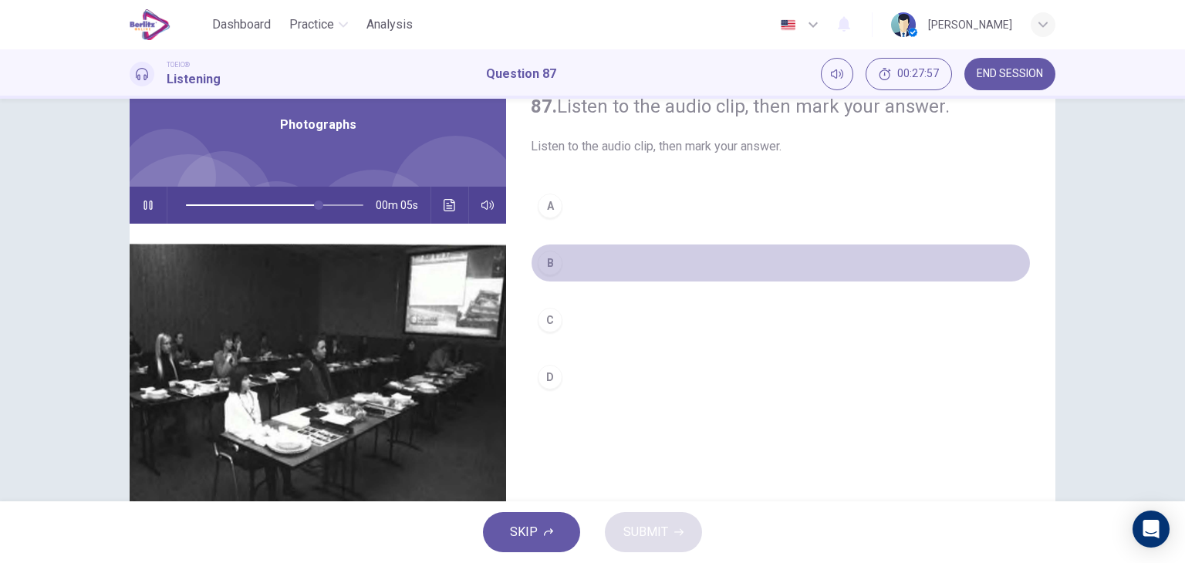
click at [592, 272] on button "B" at bounding box center [781, 263] width 500 height 39
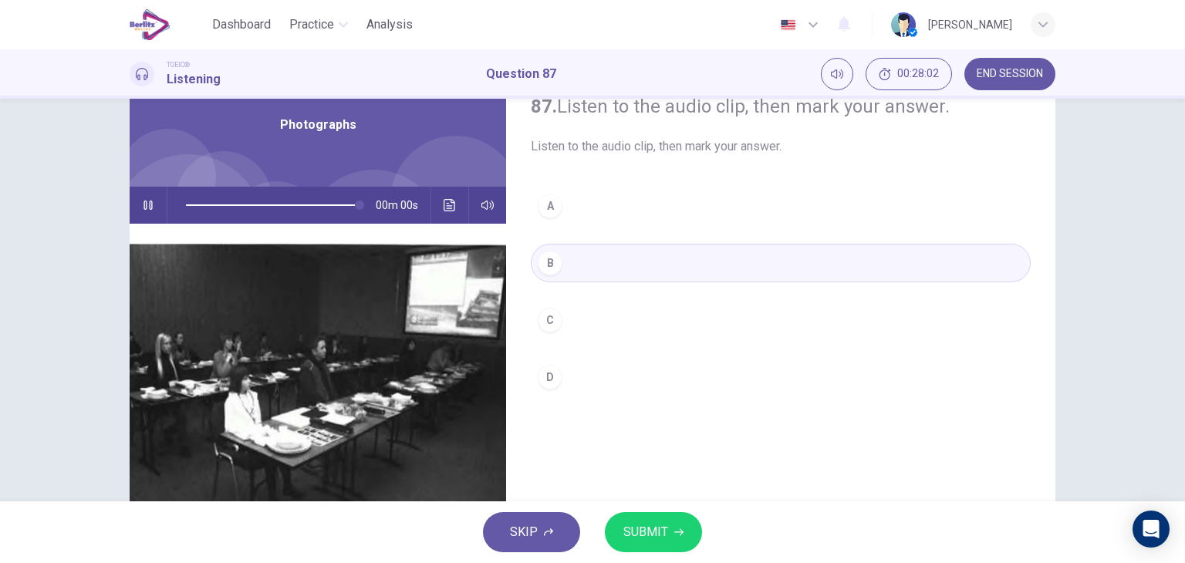
type input "*"
click at [676, 530] on icon "button" at bounding box center [678, 531] width 9 height 9
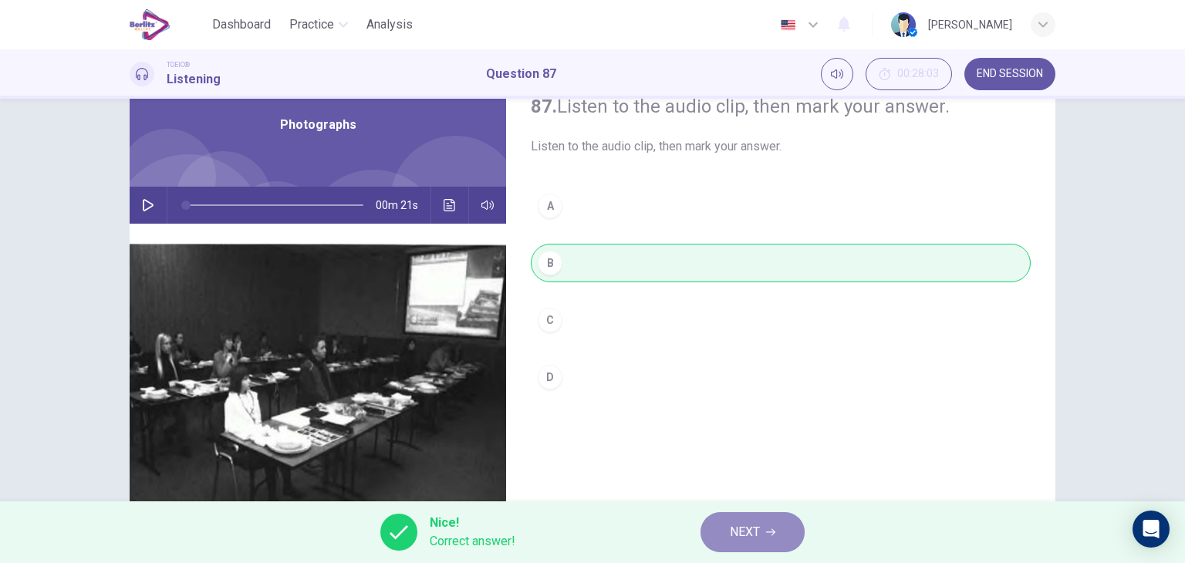
click at [734, 518] on button "NEXT" at bounding box center [752, 532] width 104 height 40
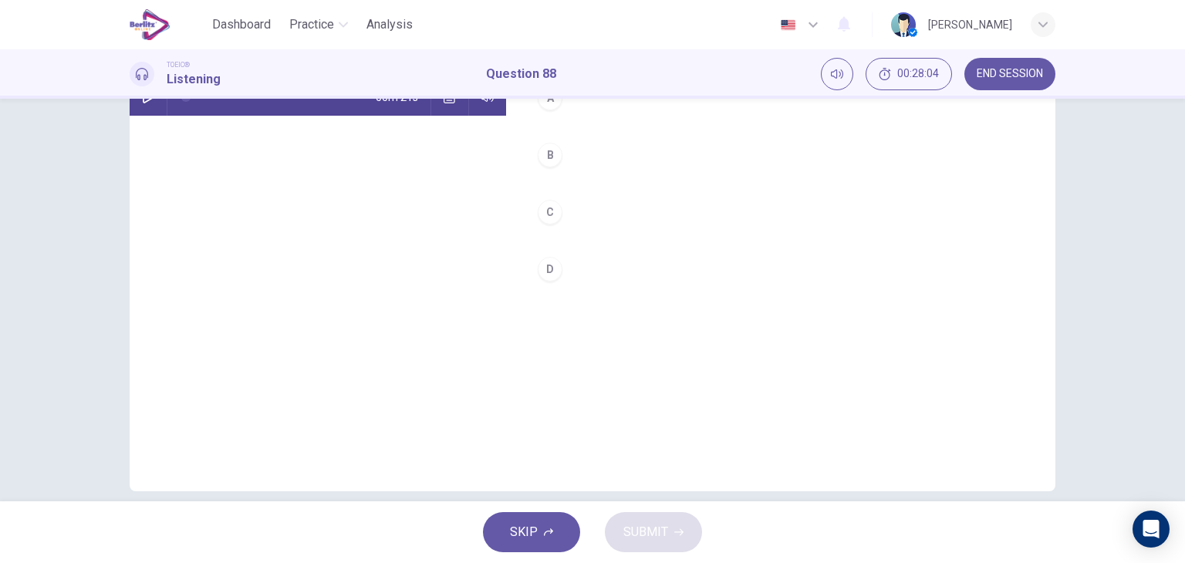
scroll to position [91, 0]
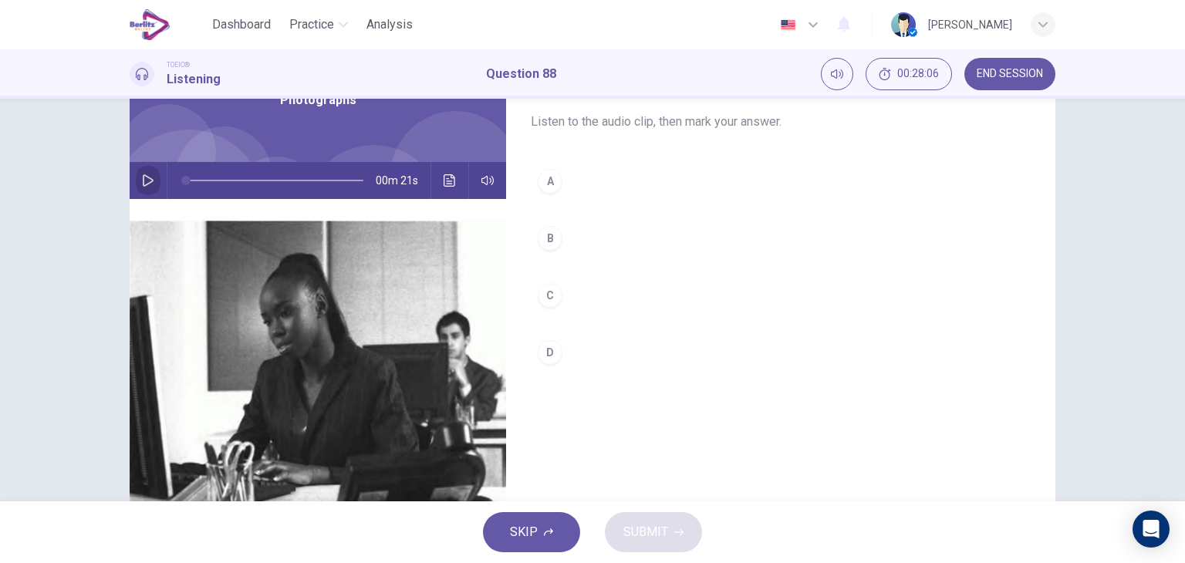
click at [148, 183] on icon "button" at bounding box center [148, 180] width 12 height 12
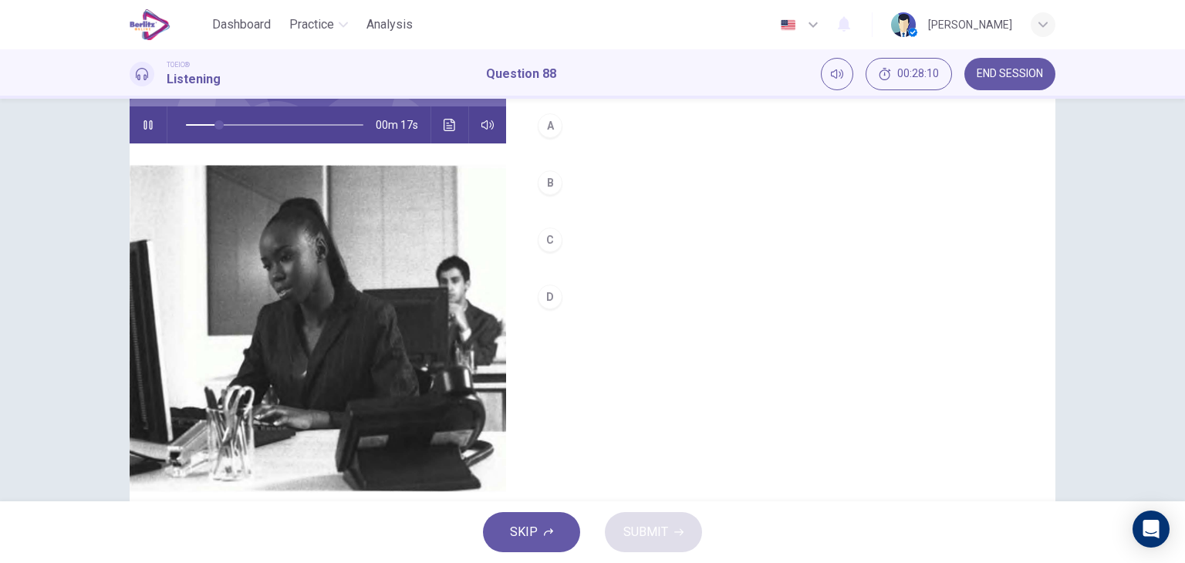
scroll to position [145, 0]
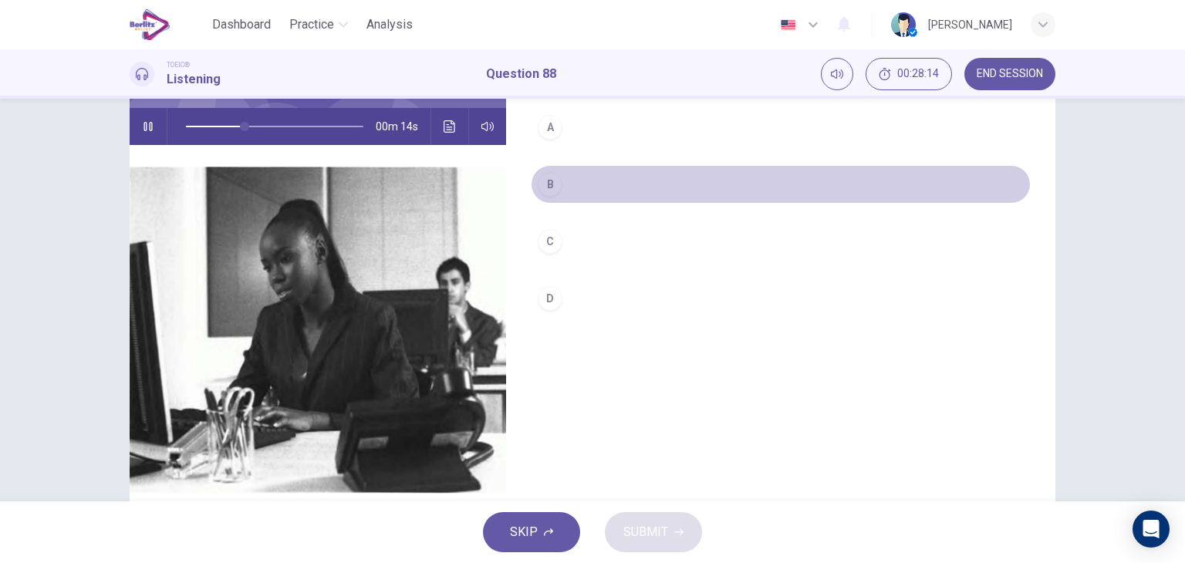
click at [568, 185] on button "B" at bounding box center [781, 184] width 500 height 39
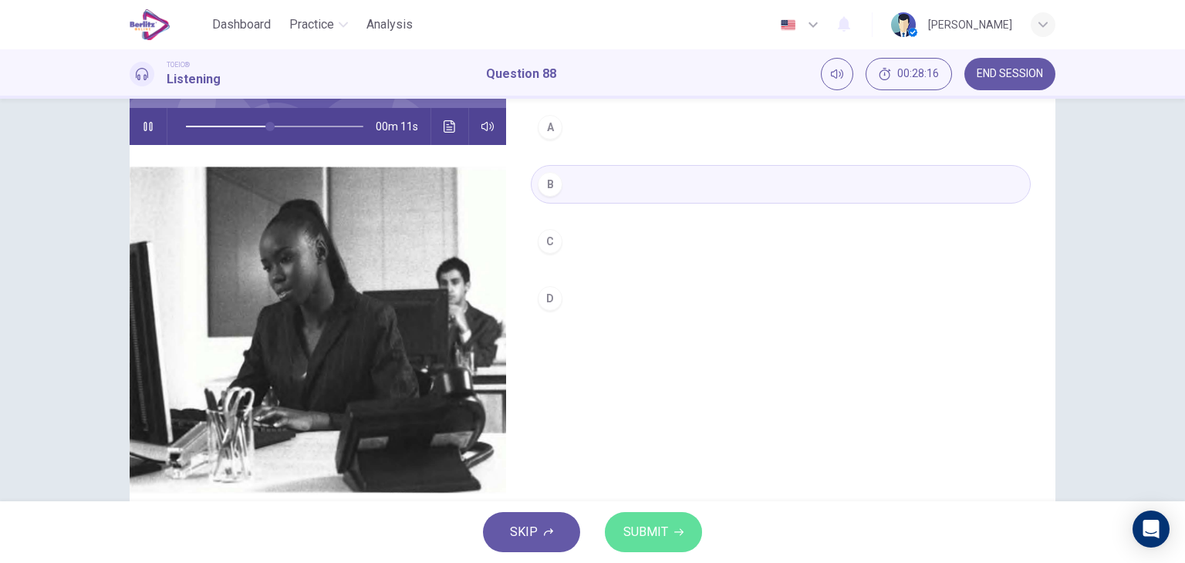
click at [654, 530] on span "SUBMIT" at bounding box center [645, 532] width 45 height 22
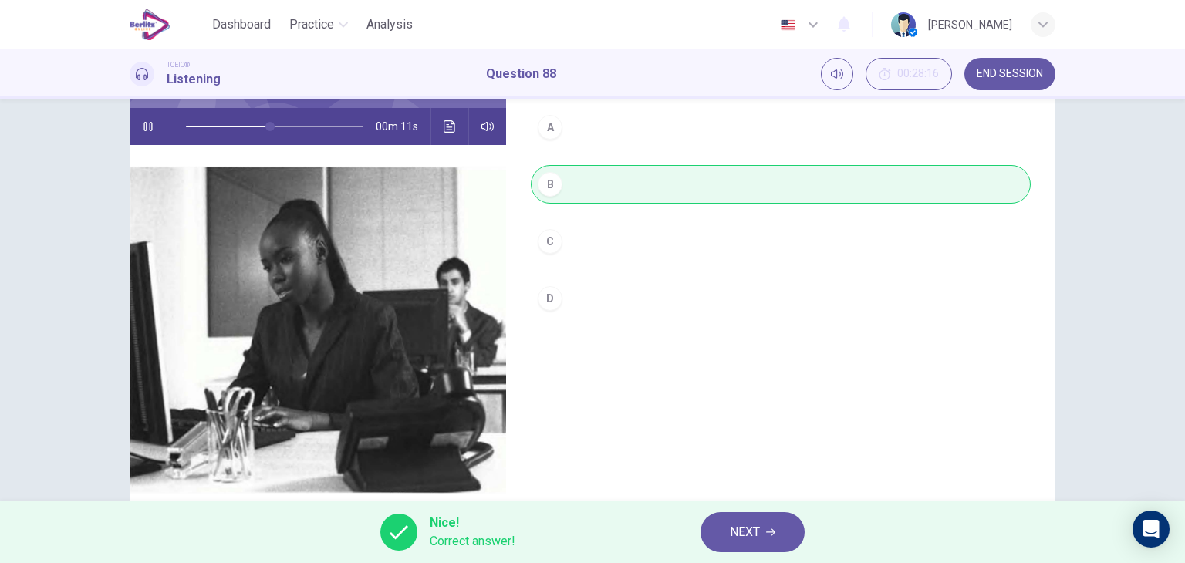
type input "**"
click at [776, 534] on button "NEXT" at bounding box center [752, 532] width 104 height 40
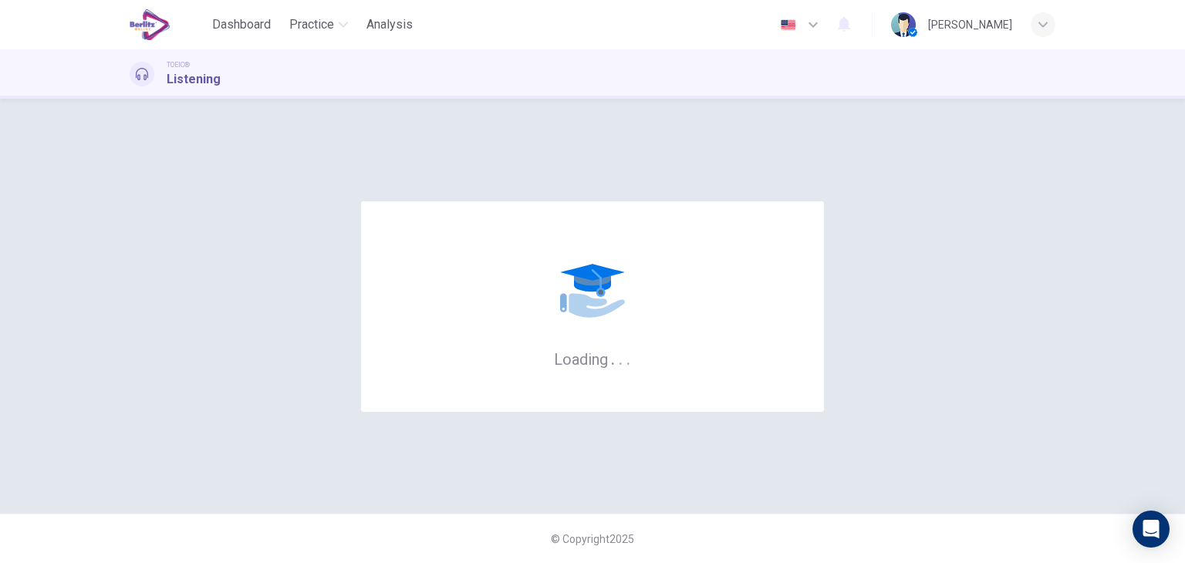
scroll to position [0, 0]
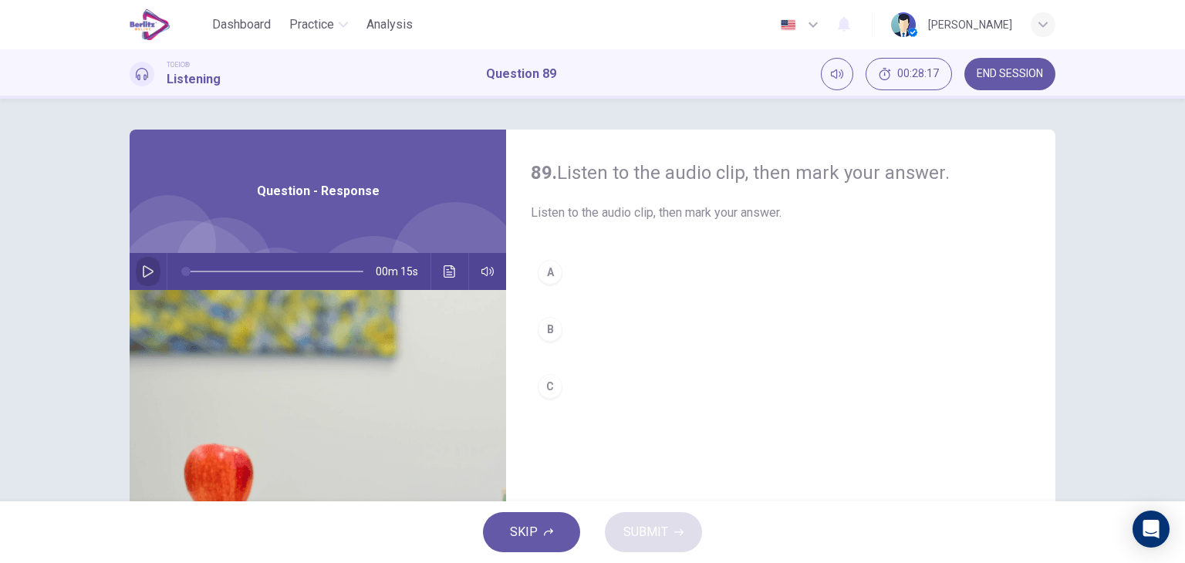
click at [142, 269] on icon "button" at bounding box center [148, 271] width 12 height 12
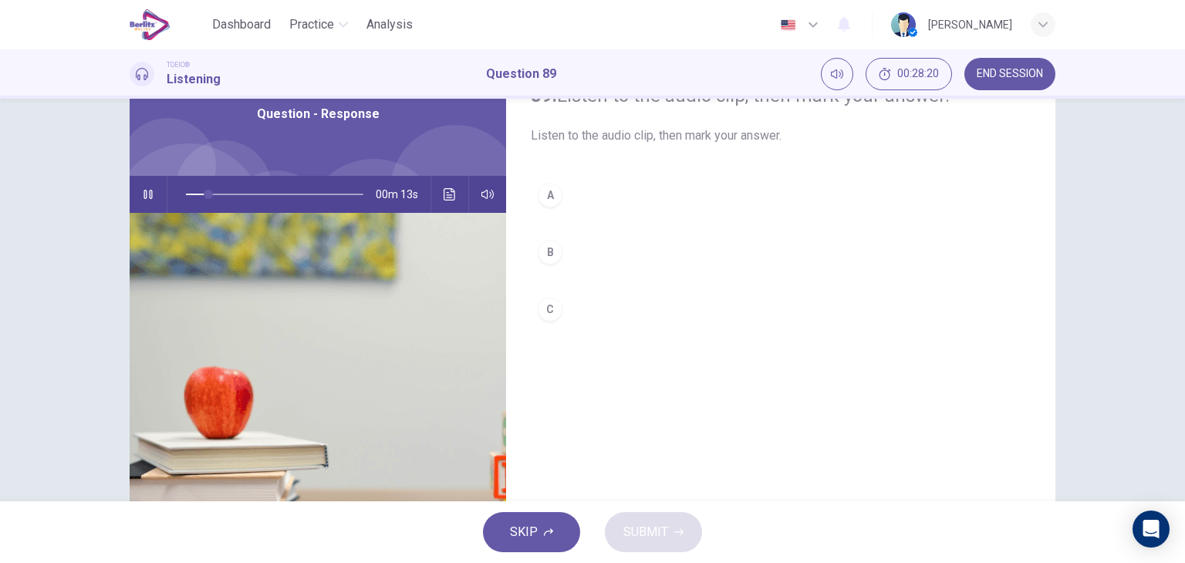
scroll to position [76, 0]
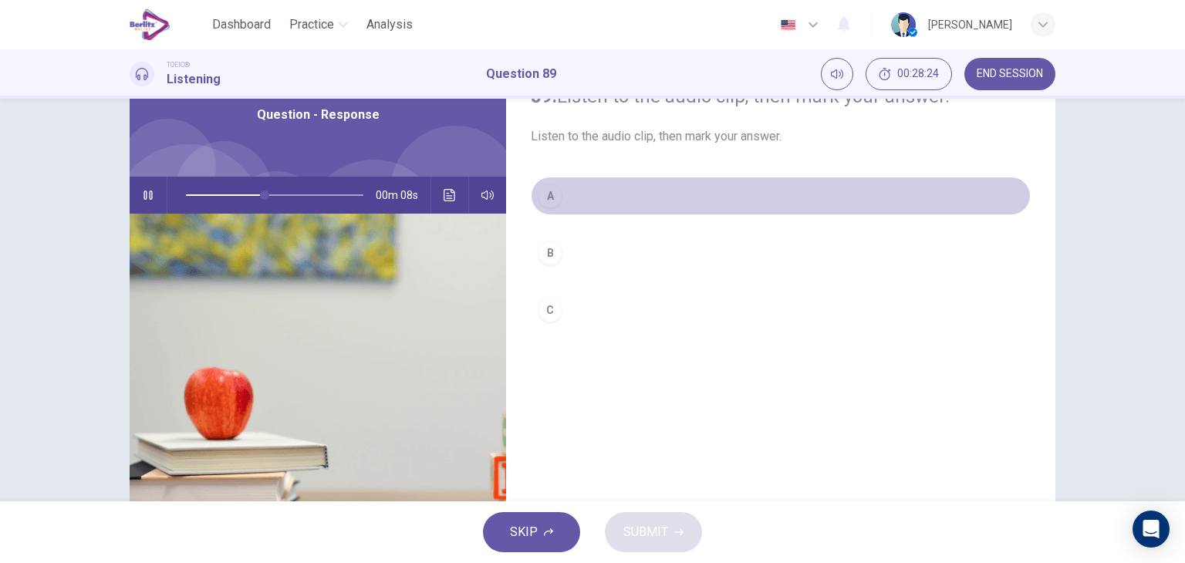
click at [564, 200] on button "A" at bounding box center [781, 196] width 500 height 39
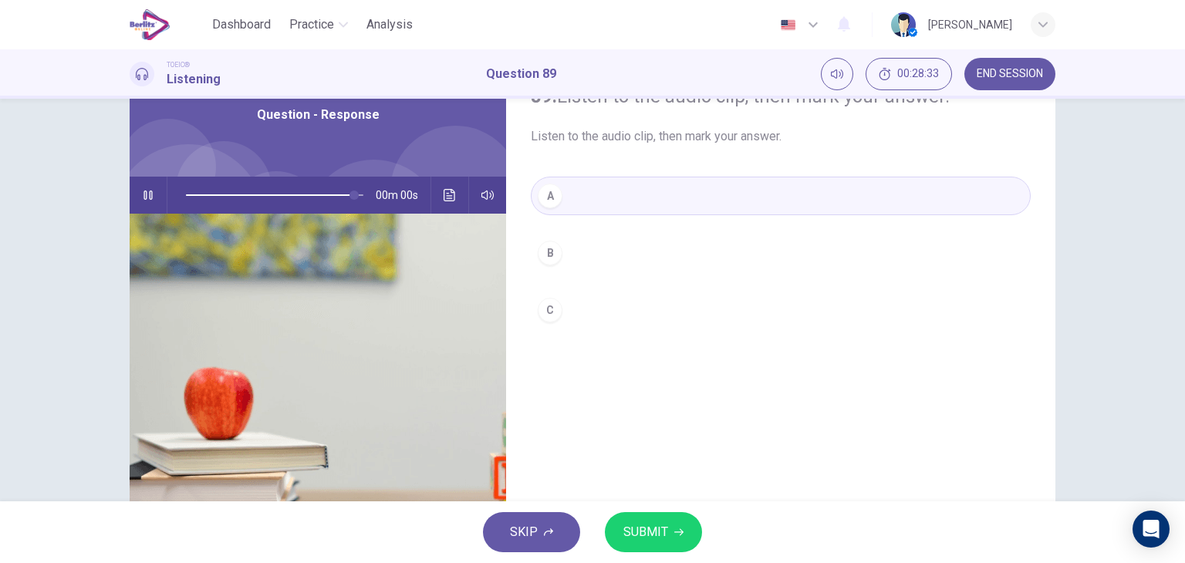
type input "*"
click at [649, 525] on span "SUBMIT" at bounding box center [645, 532] width 45 height 22
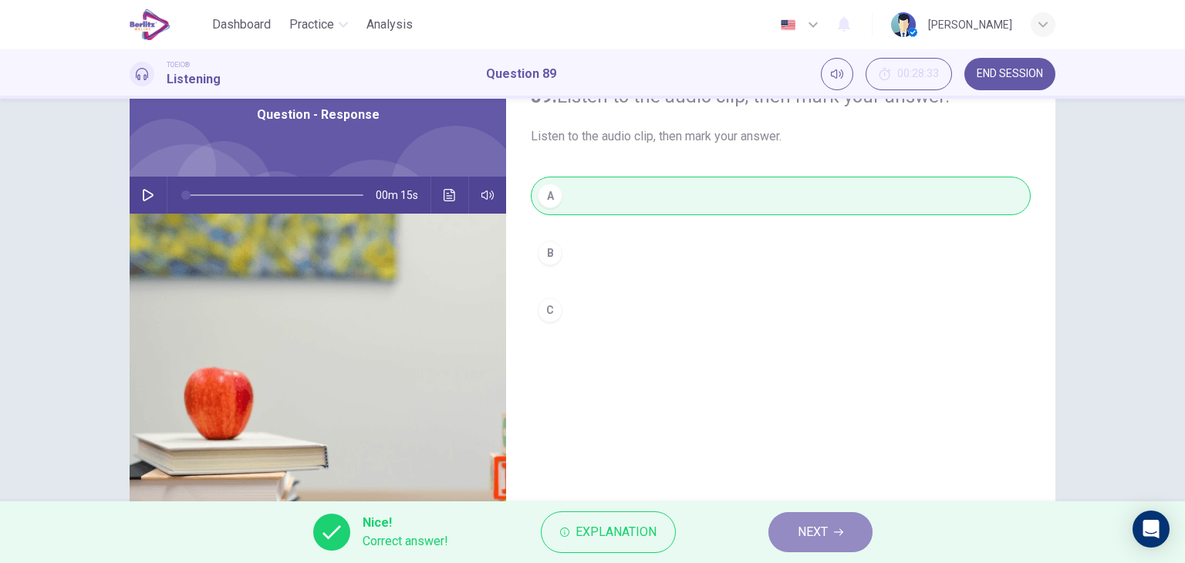
click at [785, 531] on button "NEXT" at bounding box center [820, 532] width 104 height 40
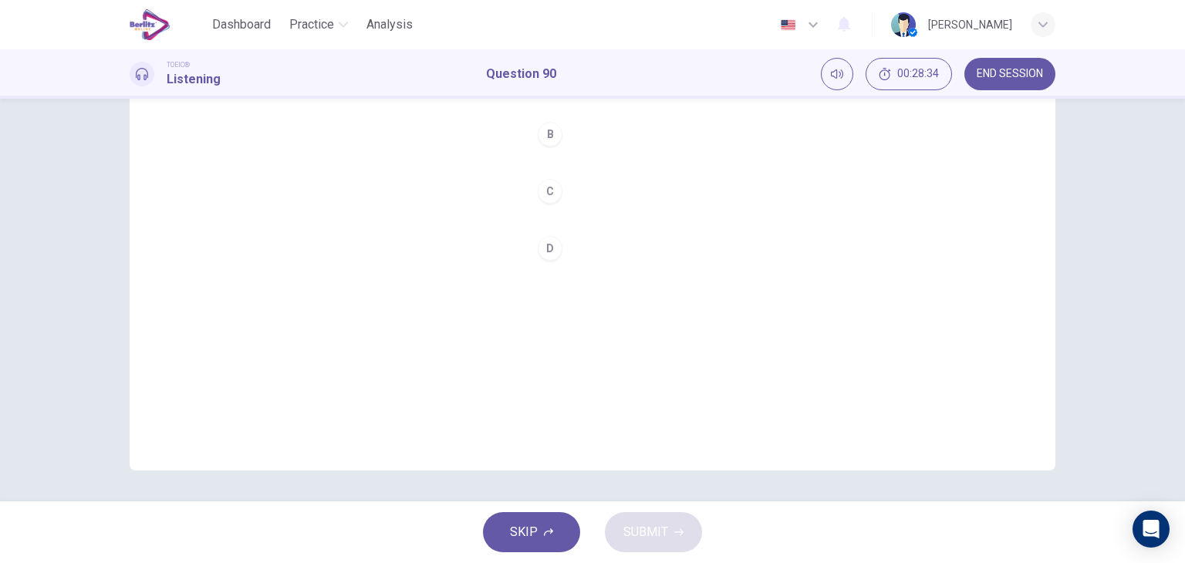
scroll to position [0, 0]
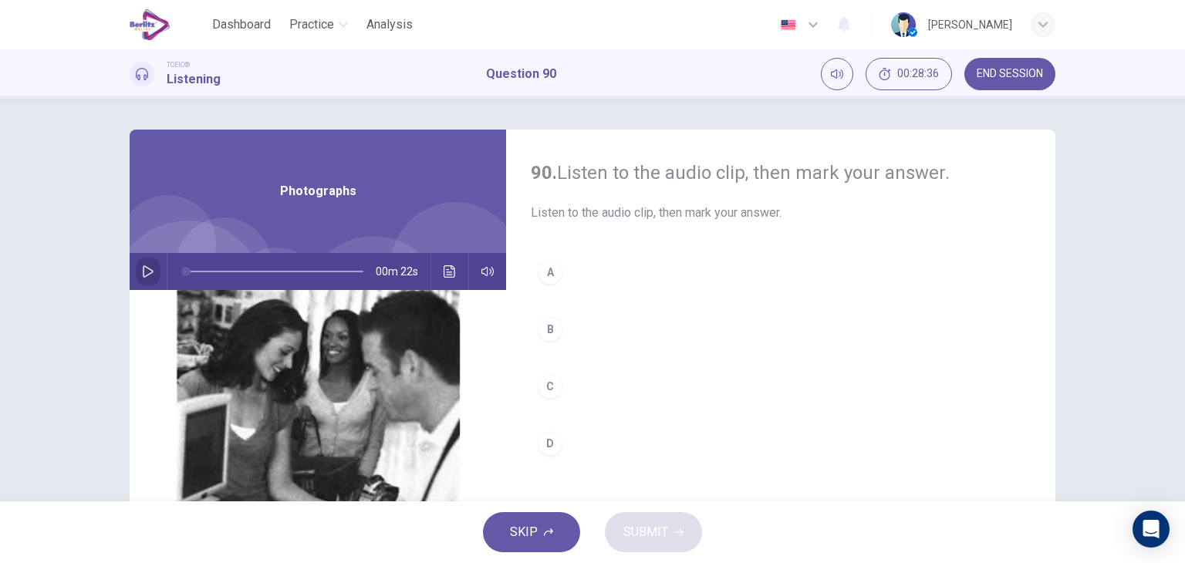
click at [145, 265] on icon "button" at bounding box center [148, 271] width 12 height 12
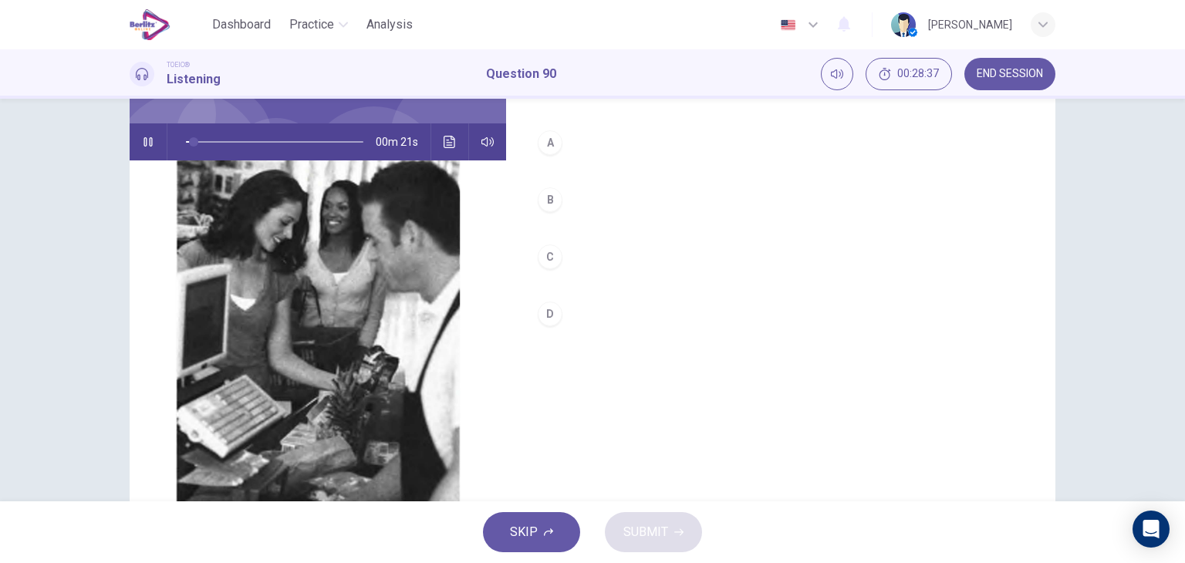
scroll to position [128, 0]
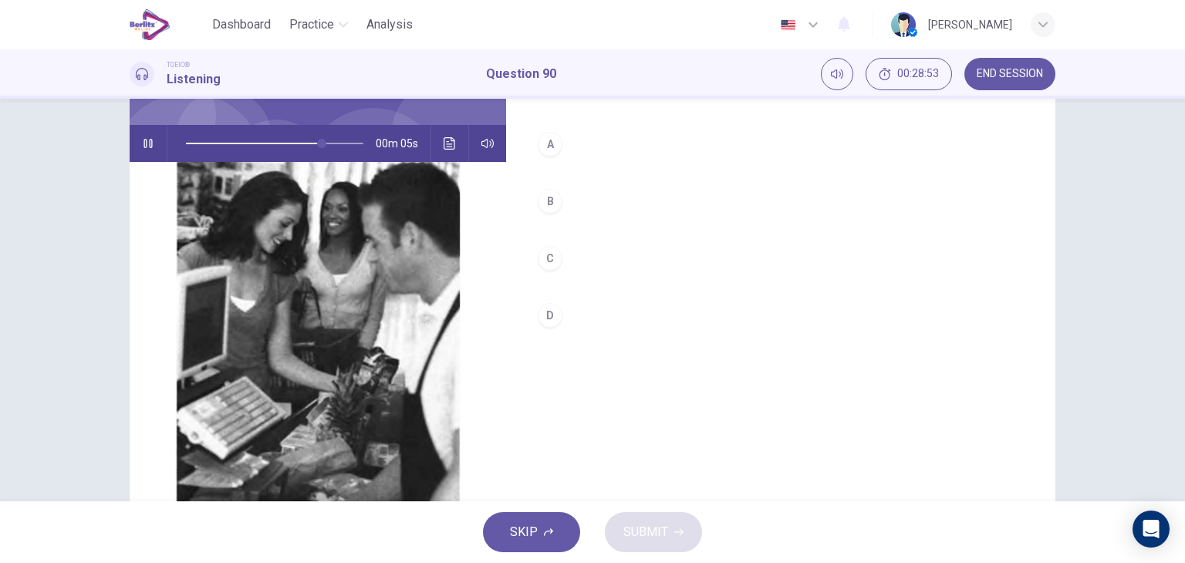
click at [558, 310] on button "D" at bounding box center [781, 315] width 500 height 39
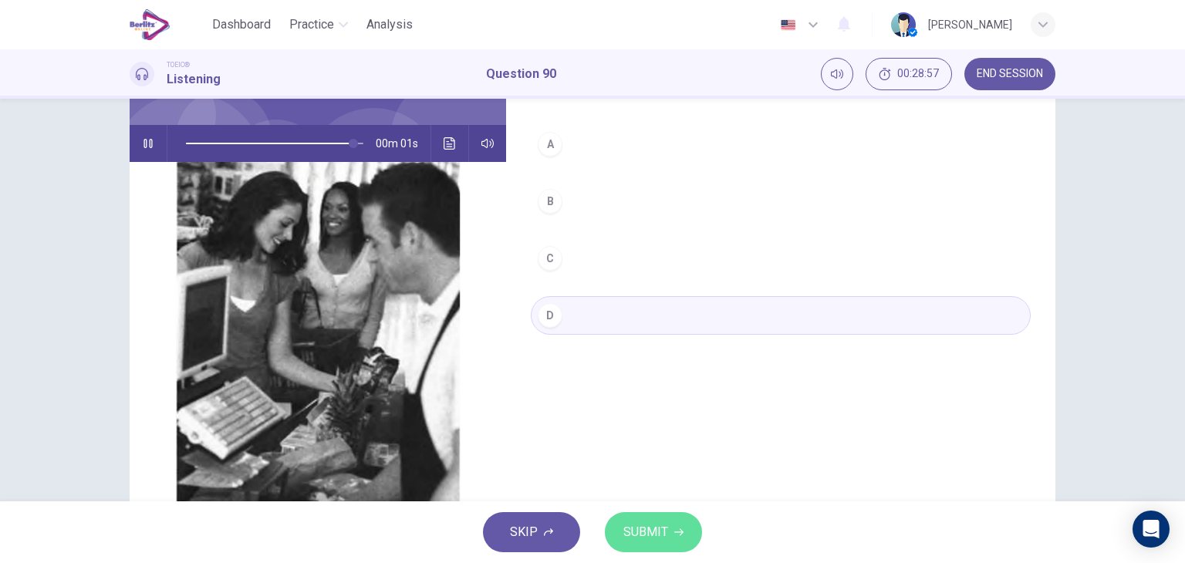
click at [639, 513] on button "SUBMIT" at bounding box center [653, 532] width 97 height 40
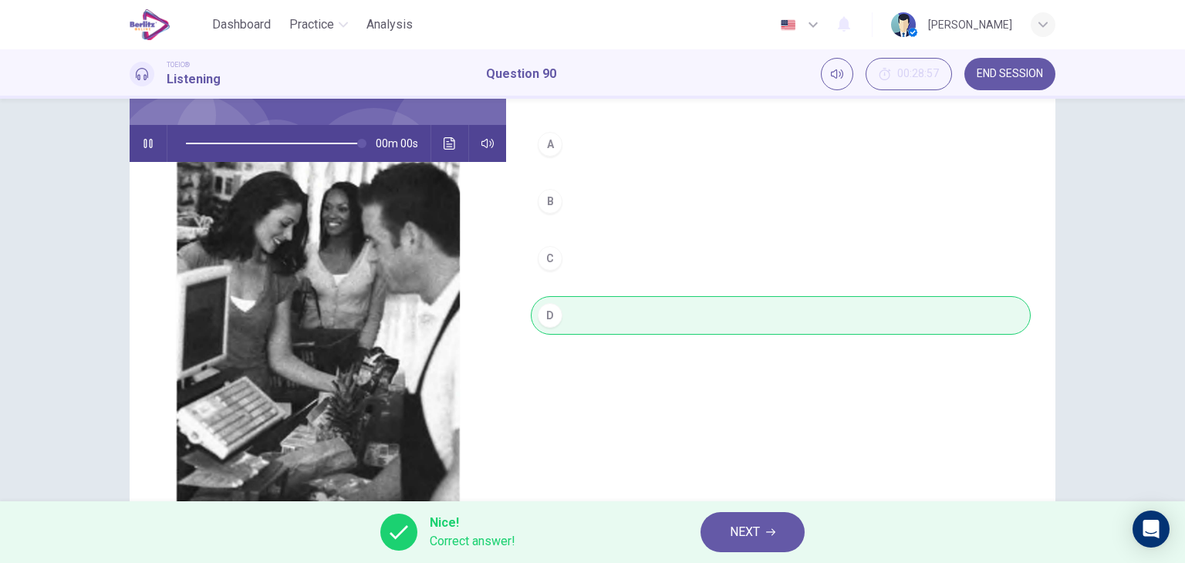
type input "*"
click at [728, 521] on button "NEXT" at bounding box center [752, 532] width 104 height 40
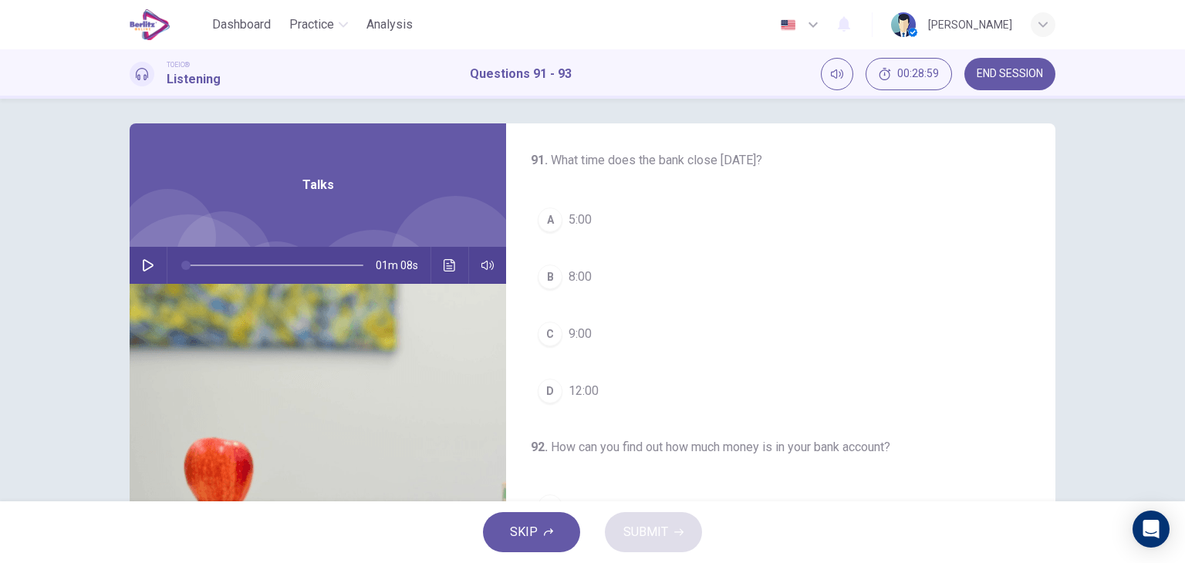
scroll to position [5, 0]
click at [145, 266] on icon "button" at bounding box center [148, 267] width 12 height 12
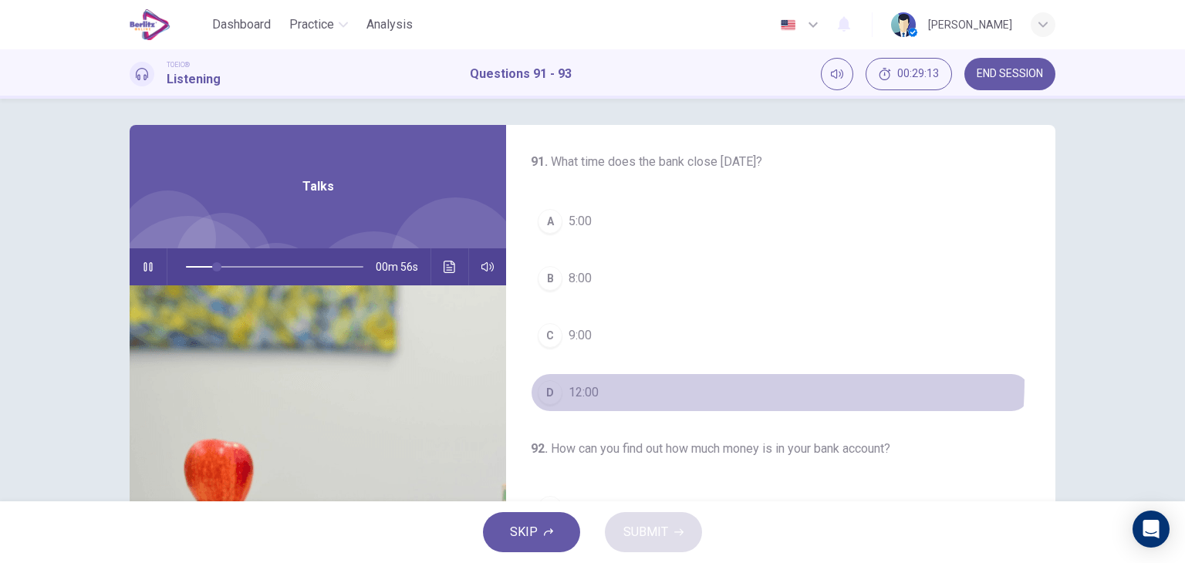
click at [595, 377] on button "D 12:00" at bounding box center [781, 392] width 500 height 39
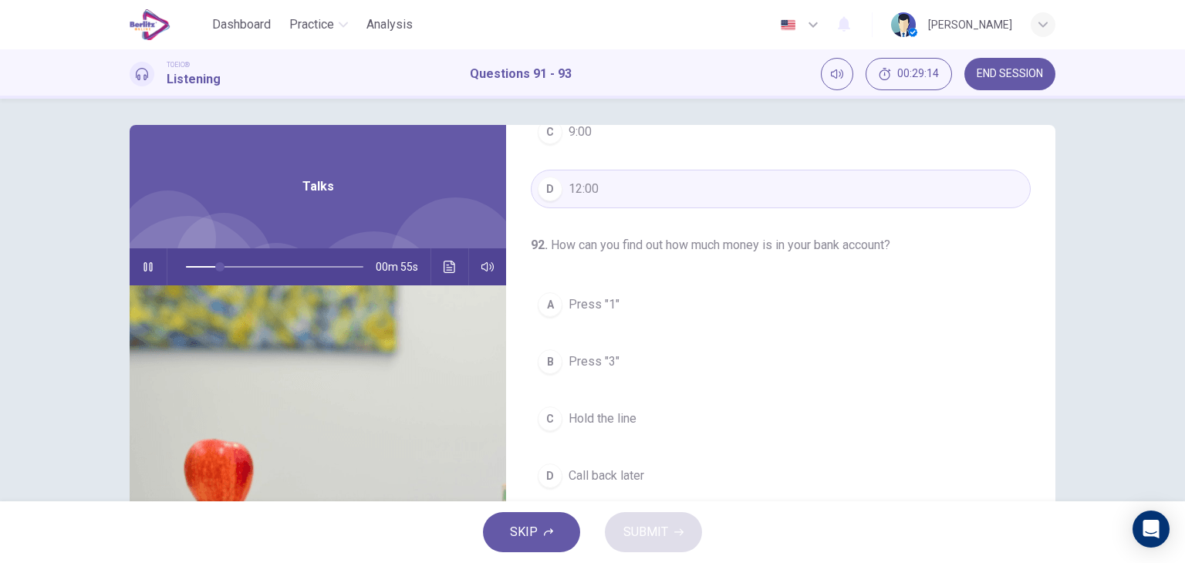
scroll to position [268, 0]
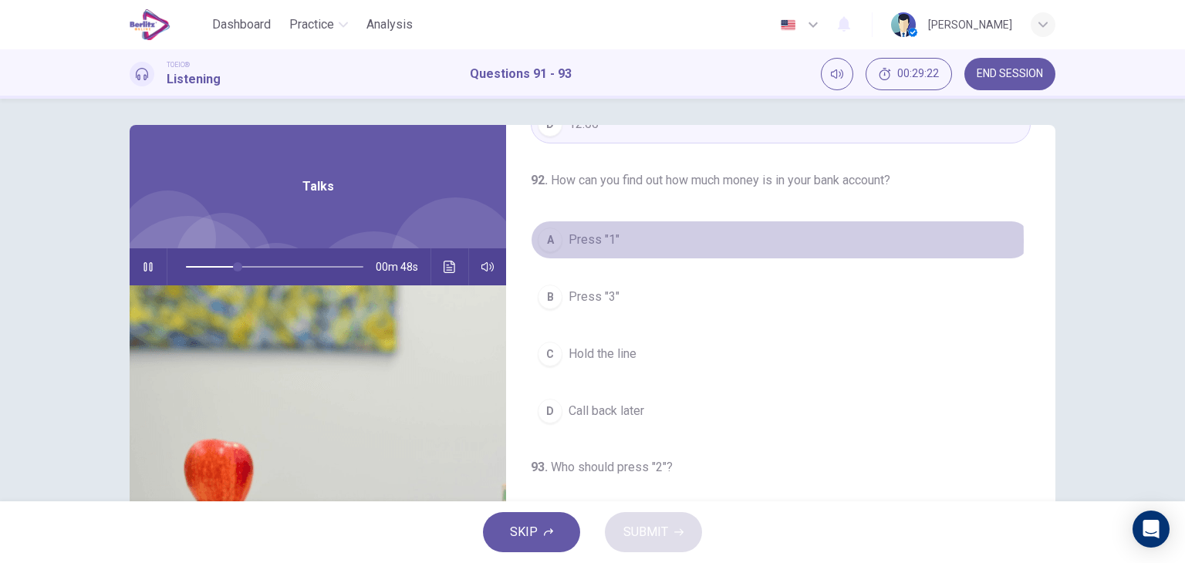
click at [602, 239] on span "Press "1"" at bounding box center [593, 240] width 51 height 19
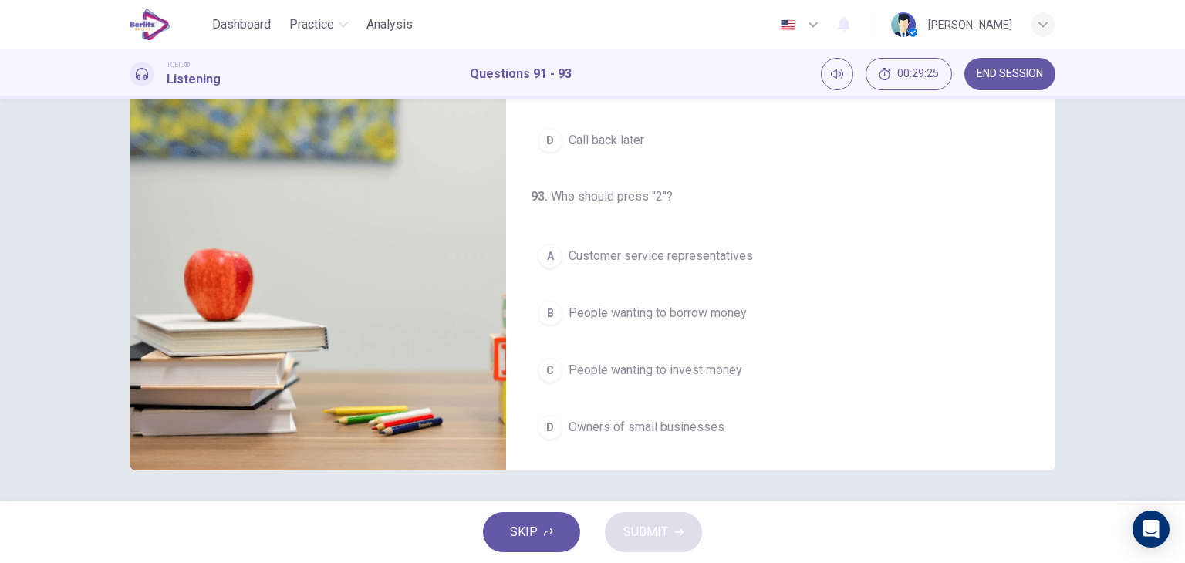
scroll to position [194, 0]
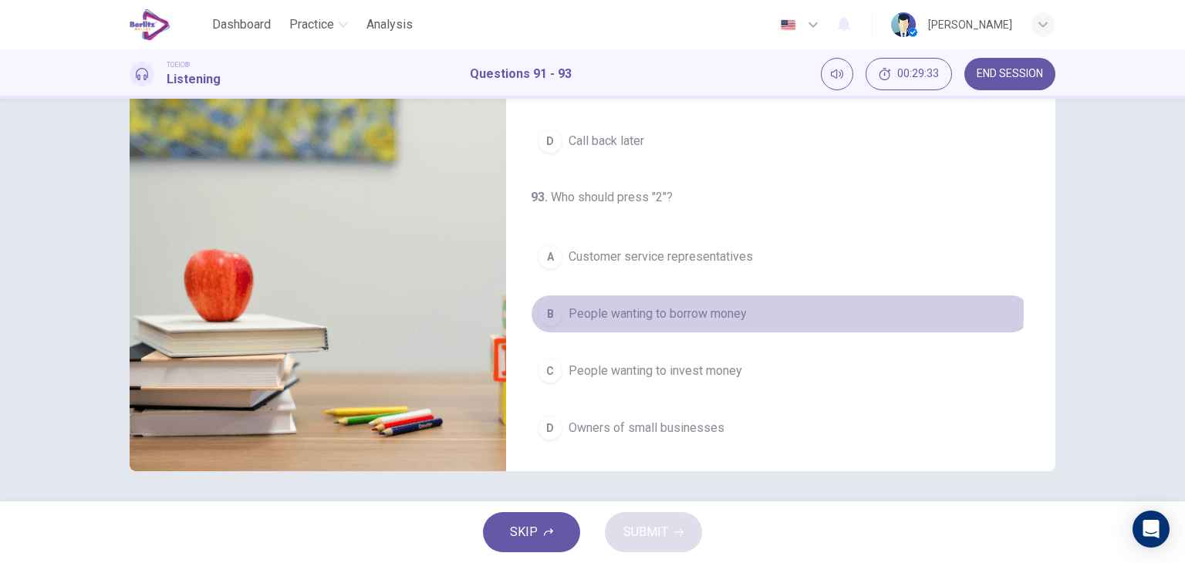
click at [725, 307] on span "People wanting to borrow money" at bounding box center [657, 314] width 178 height 19
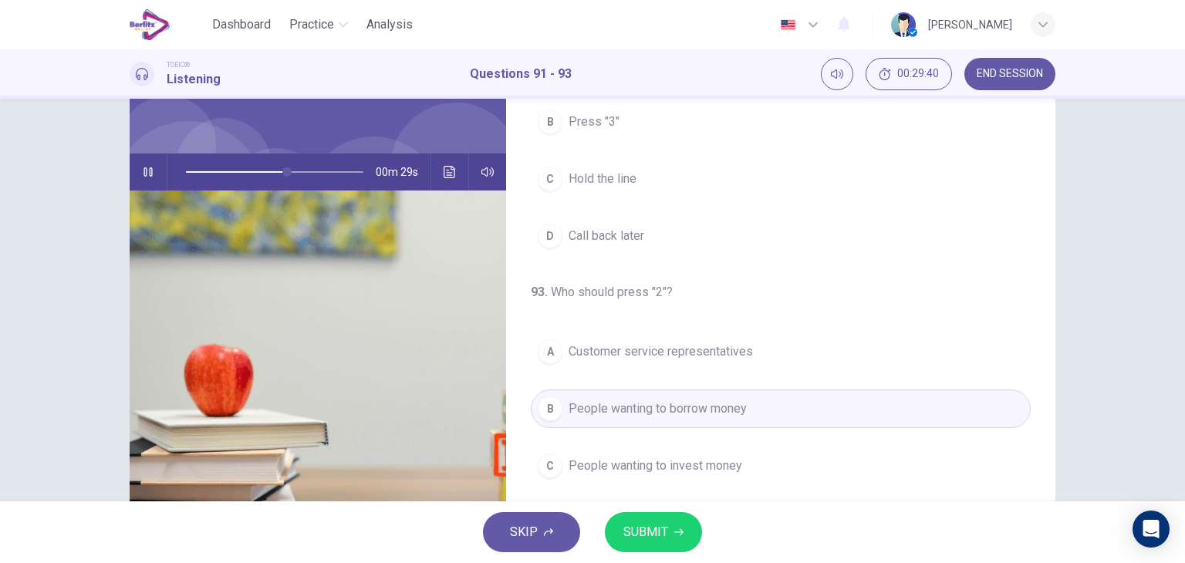
scroll to position [97, 0]
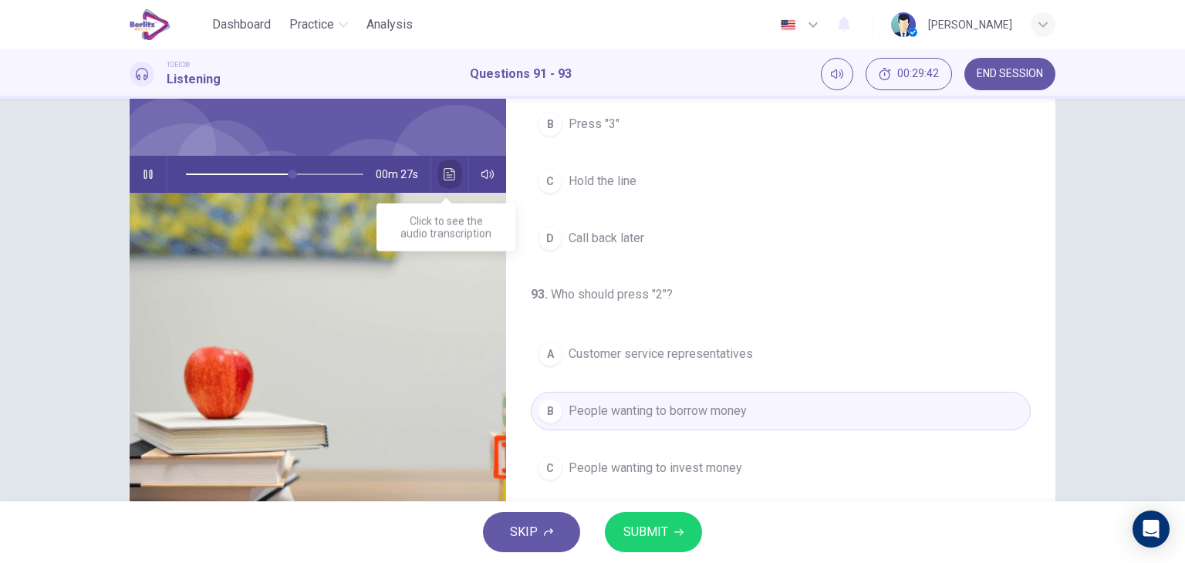
click at [450, 178] on icon "Click to see the audio transcription" at bounding box center [449, 174] width 12 height 12
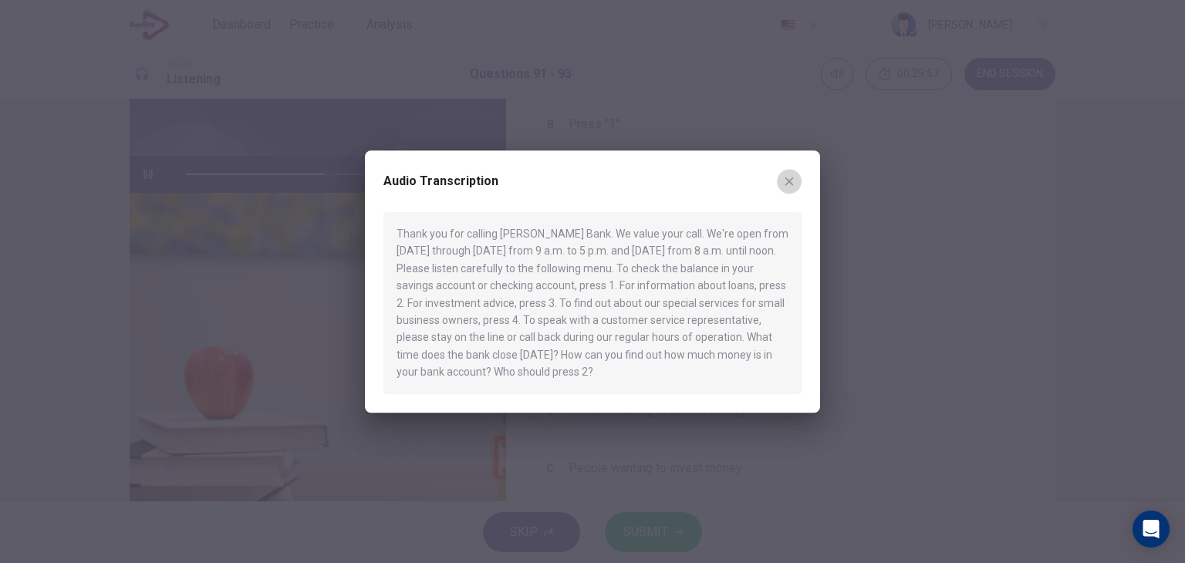
click at [794, 180] on icon "button" at bounding box center [789, 181] width 12 height 12
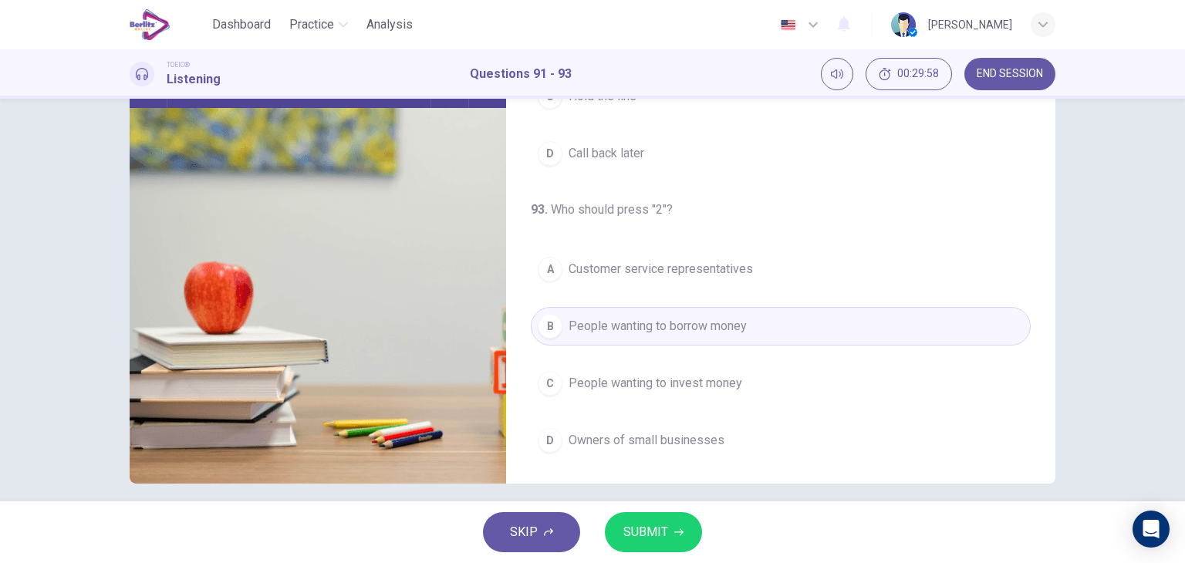
scroll to position [195, 0]
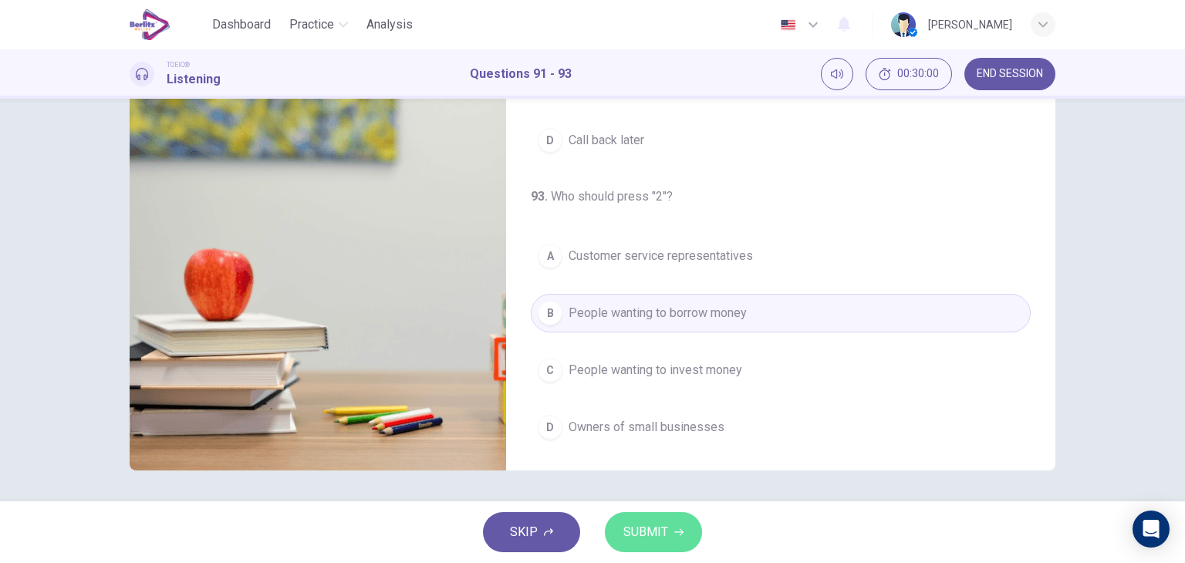
click at [667, 522] on button "SUBMIT" at bounding box center [653, 532] width 97 height 40
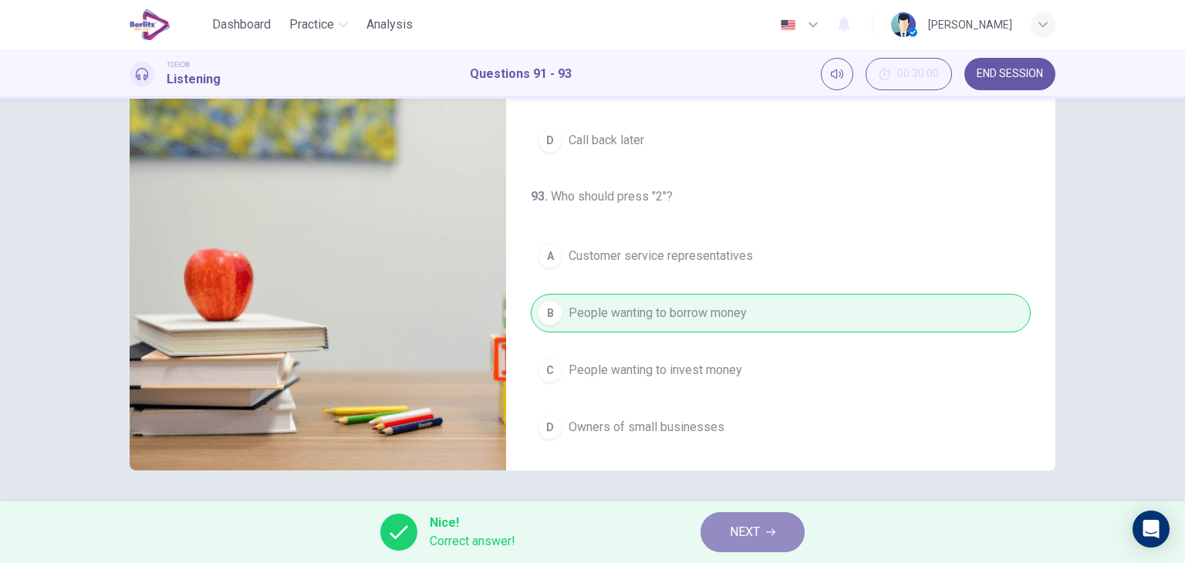
type input "**"
click at [750, 534] on span "NEXT" at bounding box center [745, 532] width 30 height 22
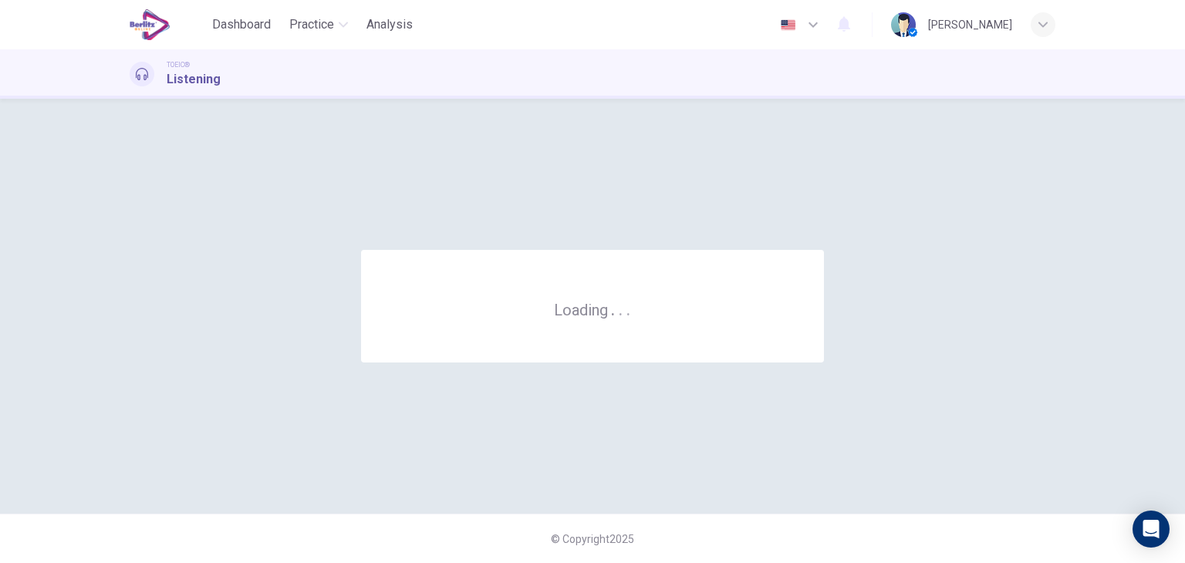
scroll to position [0, 0]
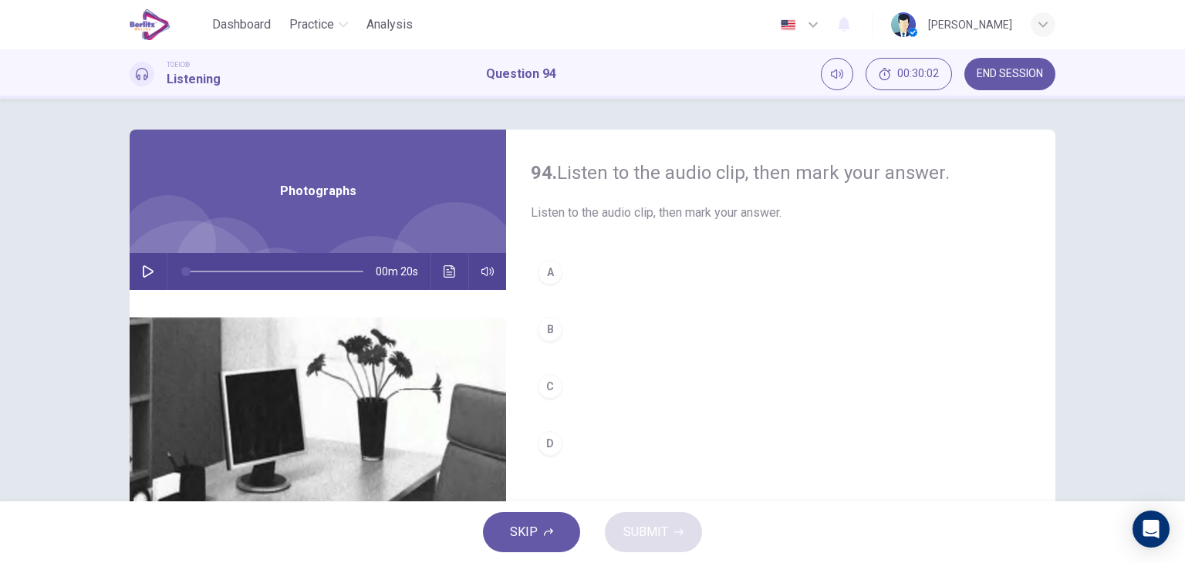
click at [143, 266] on icon "button" at bounding box center [148, 271] width 11 height 12
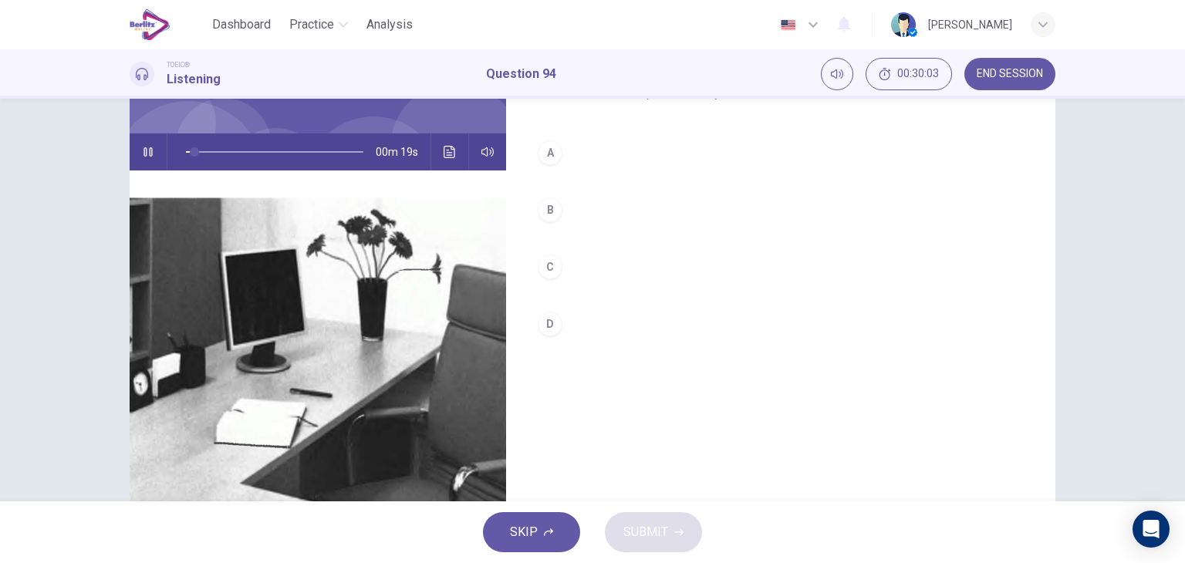
scroll to position [140, 0]
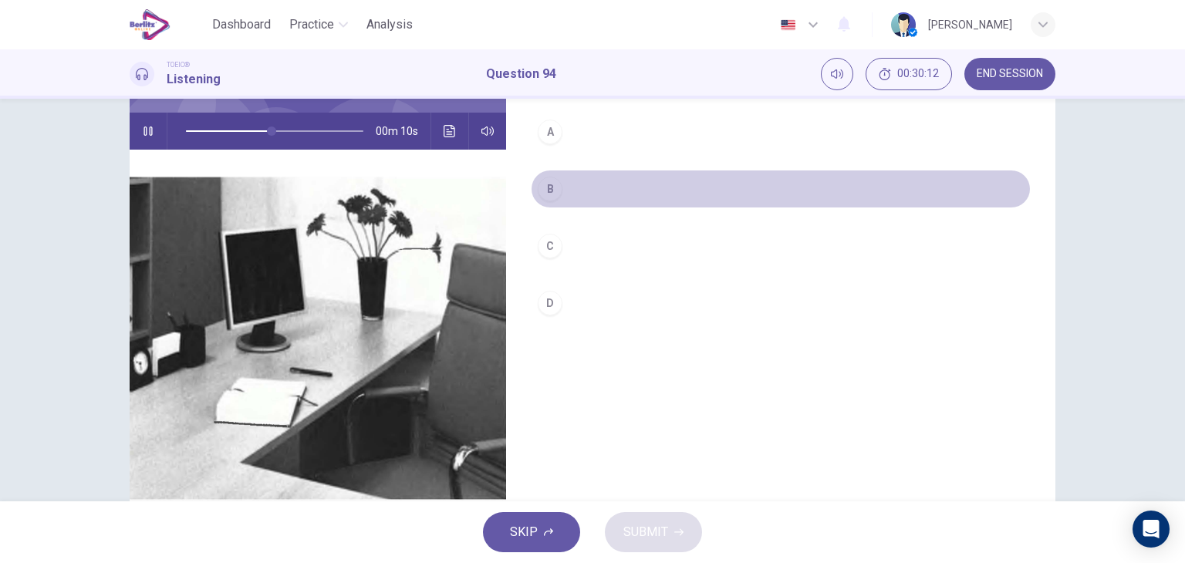
click at [553, 195] on div "B" at bounding box center [550, 189] width 25 height 25
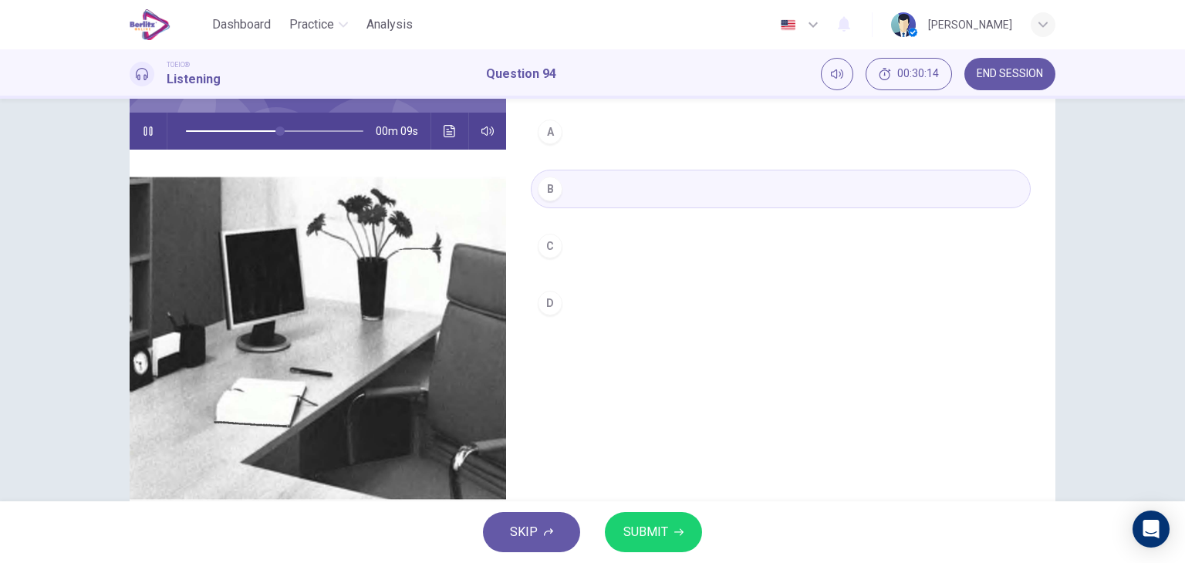
click at [648, 507] on div "SKIP SUBMIT" at bounding box center [592, 532] width 1185 height 62
click at [649, 525] on span "SUBMIT" at bounding box center [645, 532] width 45 height 22
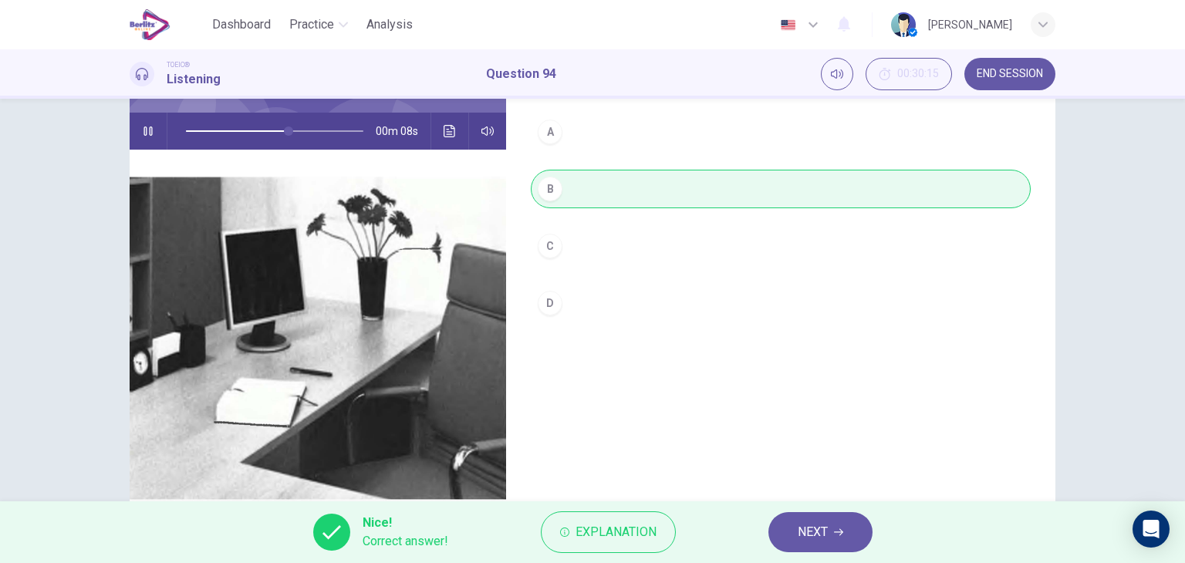
type input "**"
click at [783, 543] on button "NEXT" at bounding box center [820, 532] width 104 height 40
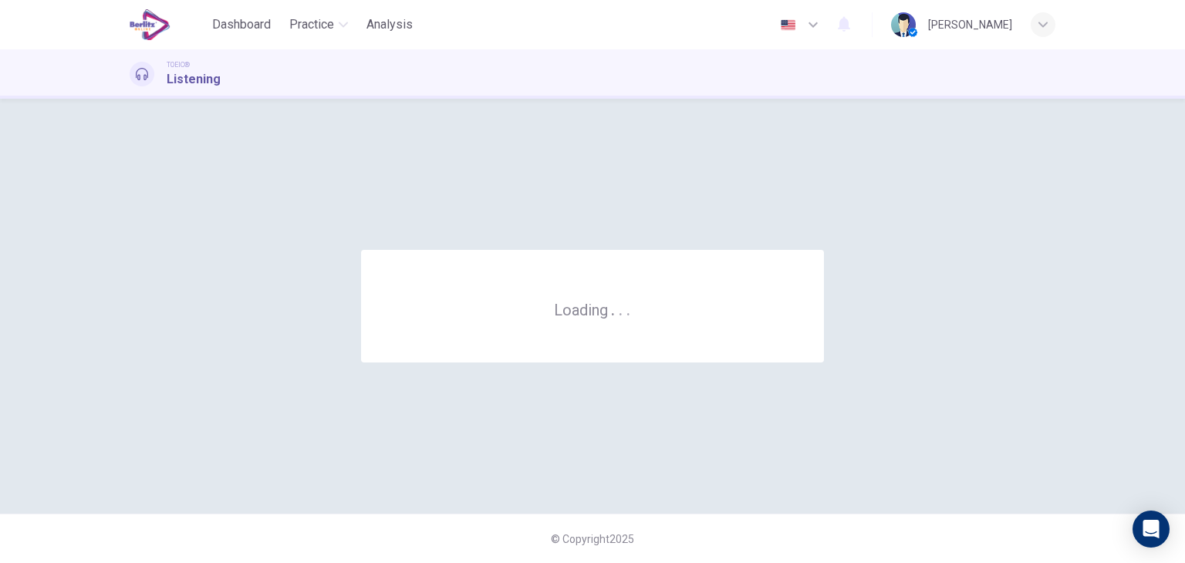
scroll to position [0, 0]
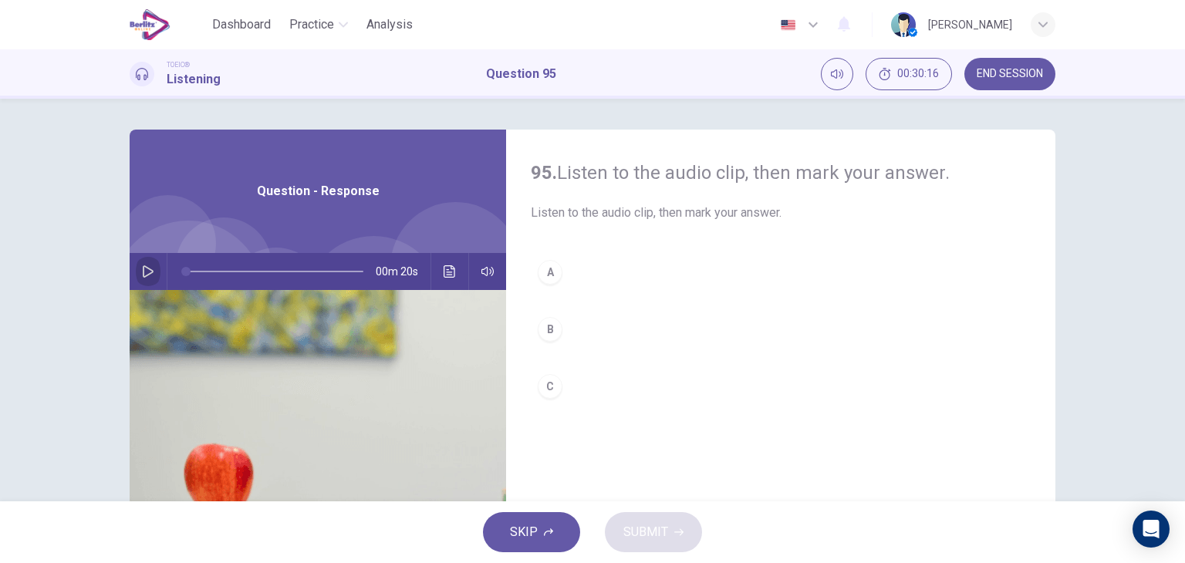
click at [136, 271] on button "button" at bounding box center [148, 271] width 25 height 37
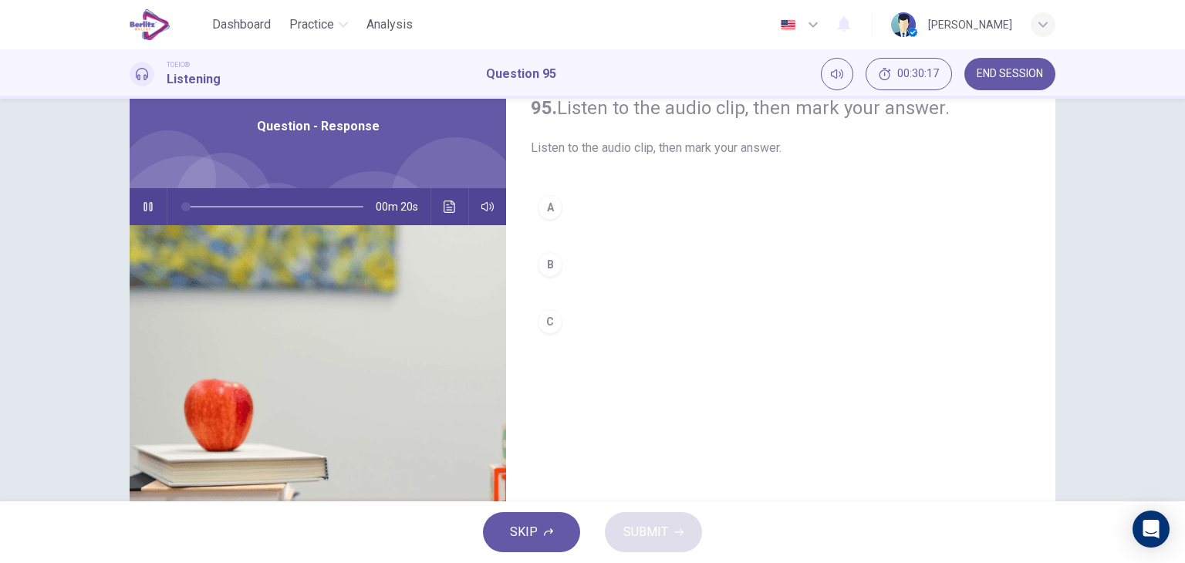
scroll to position [65, 0]
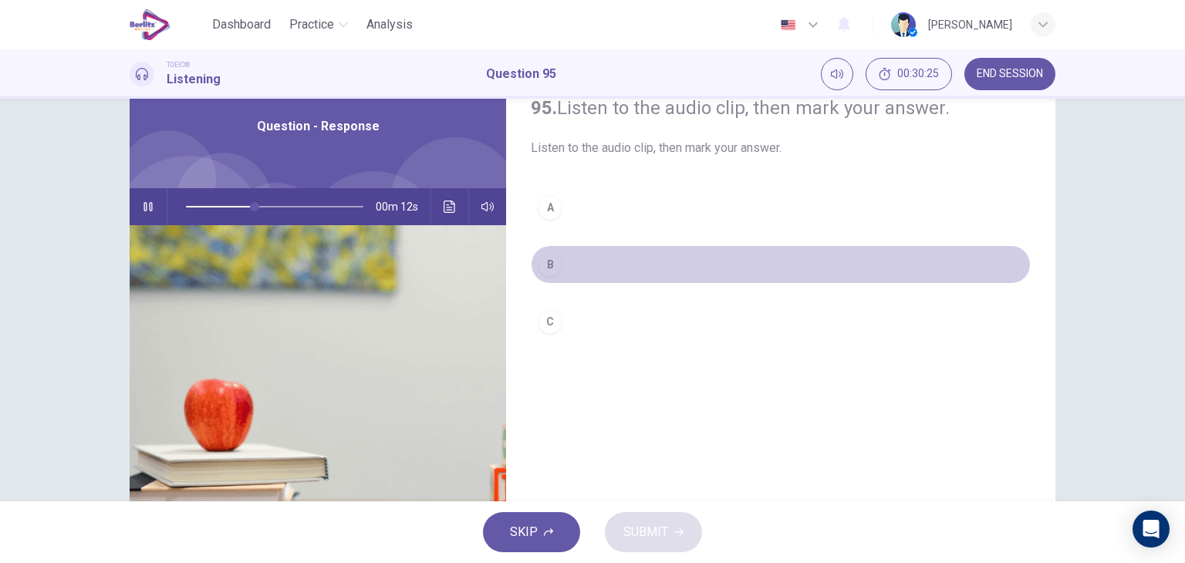
click at [554, 265] on div "B" at bounding box center [550, 264] width 25 height 25
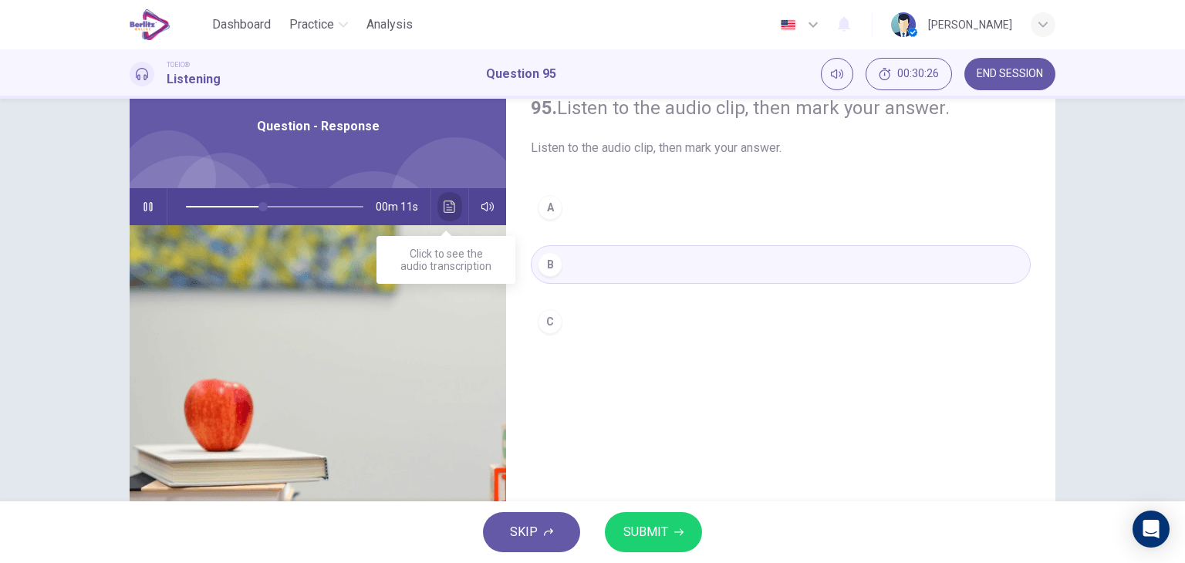
click at [446, 197] on button "Click to see the audio transcription" at bounding box center [449, 206] width 25 height 37
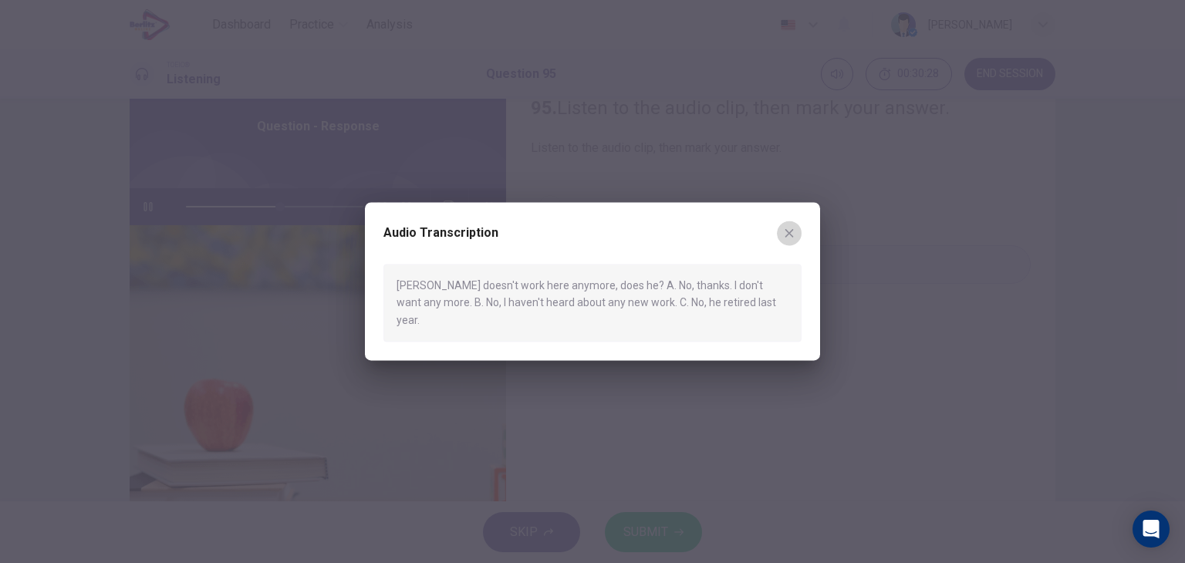
click at [794, 245] on button "button" at bounding box center [789, 233] width 25 height 25
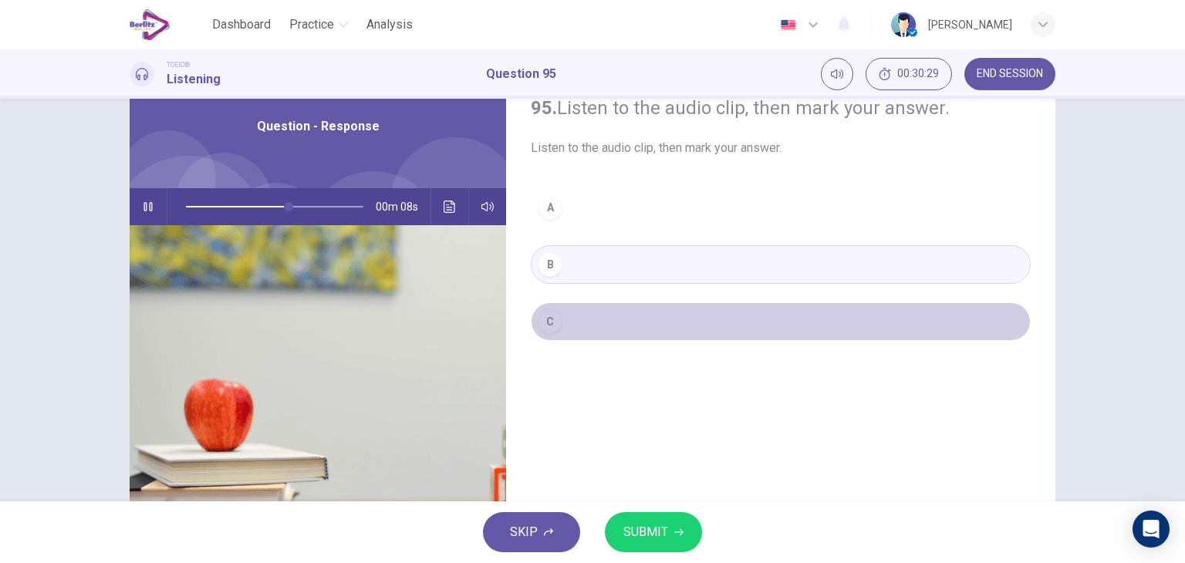
click at [607, 321] on button "C" at bounding box center [781, 321] width 500 height 39
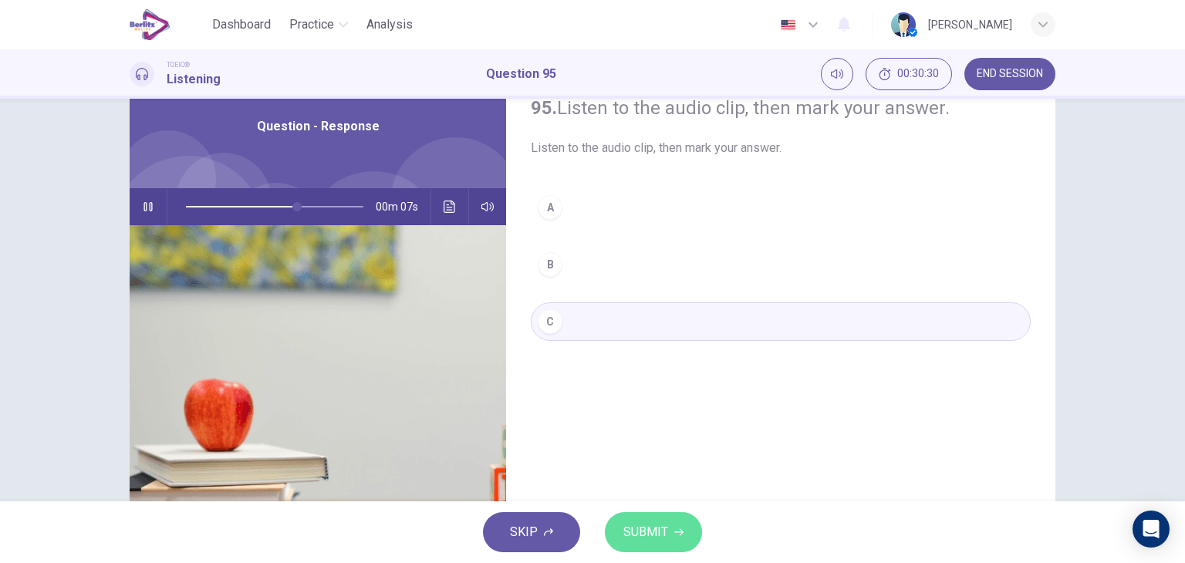
click at [638, 517] on button "SUBMIT" at bounding box center [653, 532] width 97 height 40
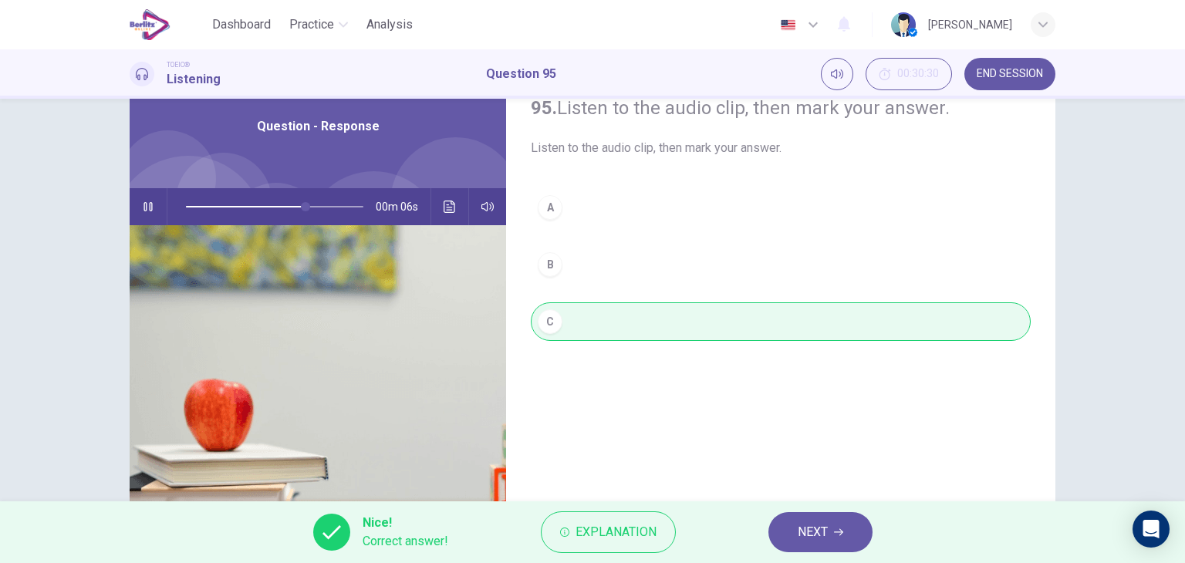
type input "**"
click at [787, 539] on button "NEXT" at bounding box center [820, 532] width 104 height 40
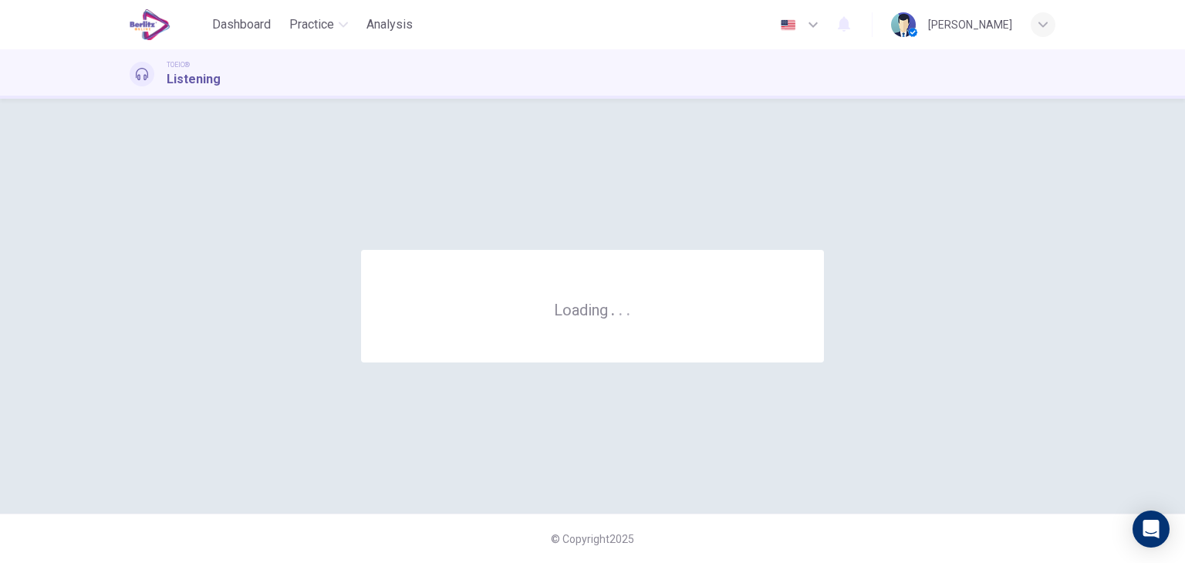
scroll to position [0, 0]
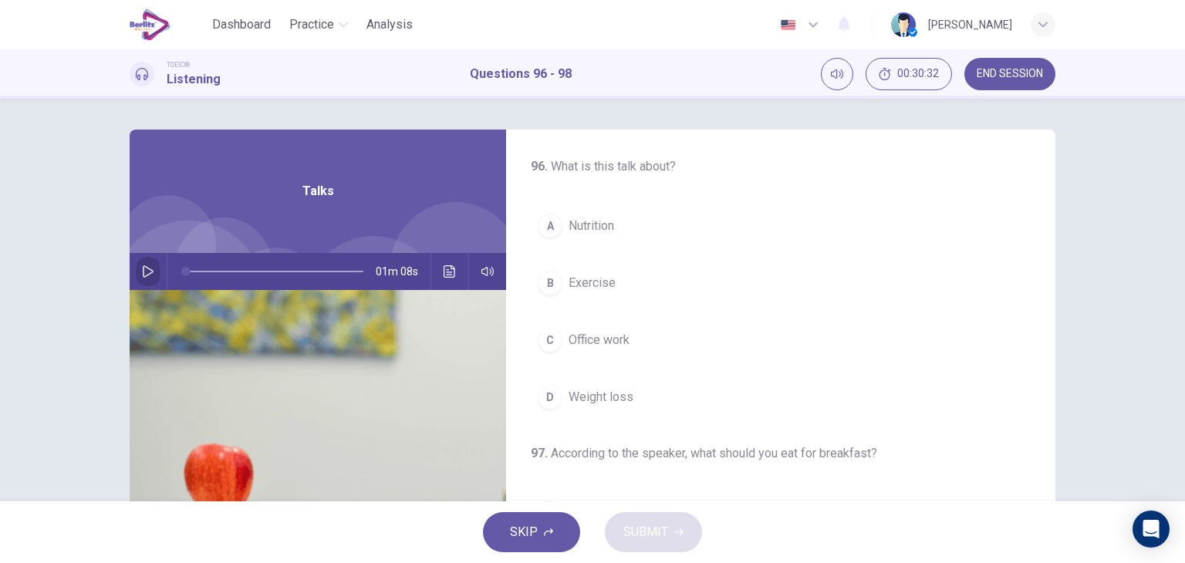
click at [136, 273] on button "button" at bounding box center [148, 271] width 25 height 37
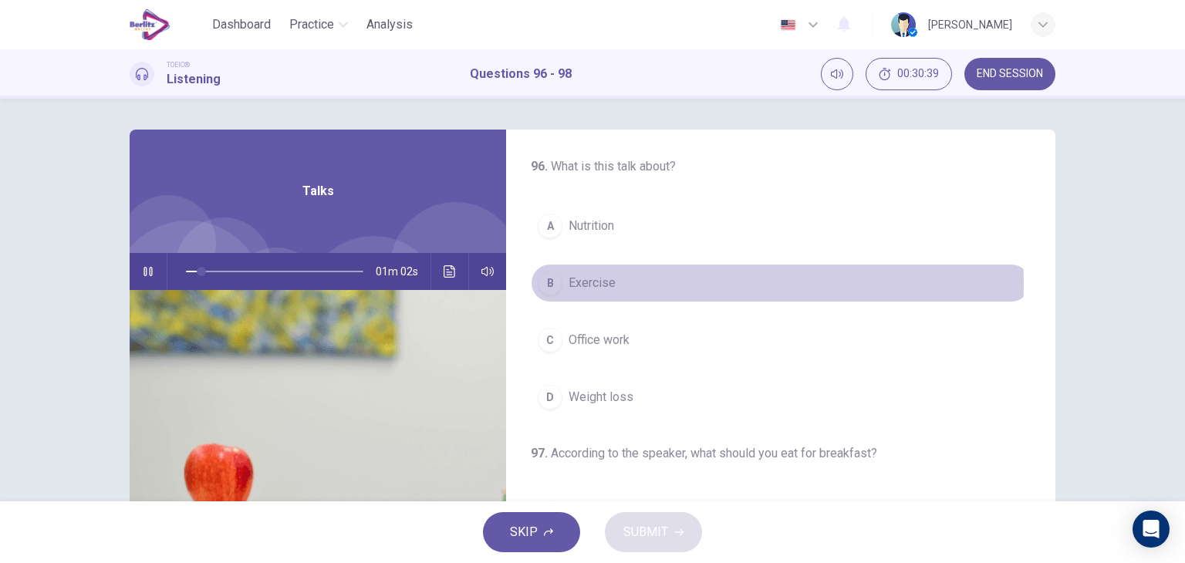
click at [622, 281] on button "B Exercise" at bounding box center [781, 283] width 500 height 39
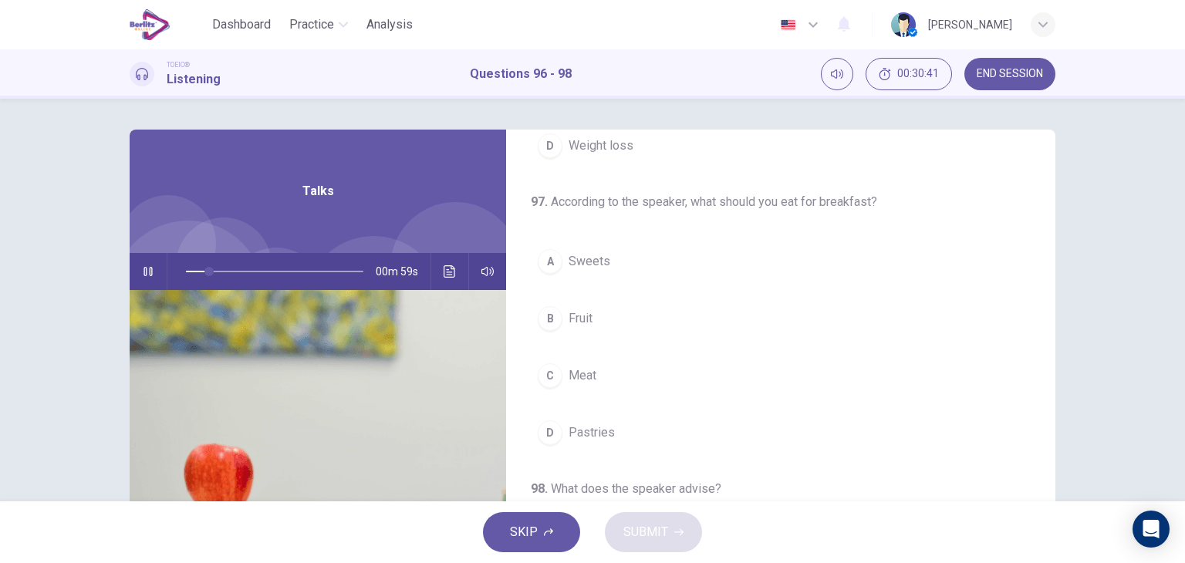
scroll to position [252, 0]
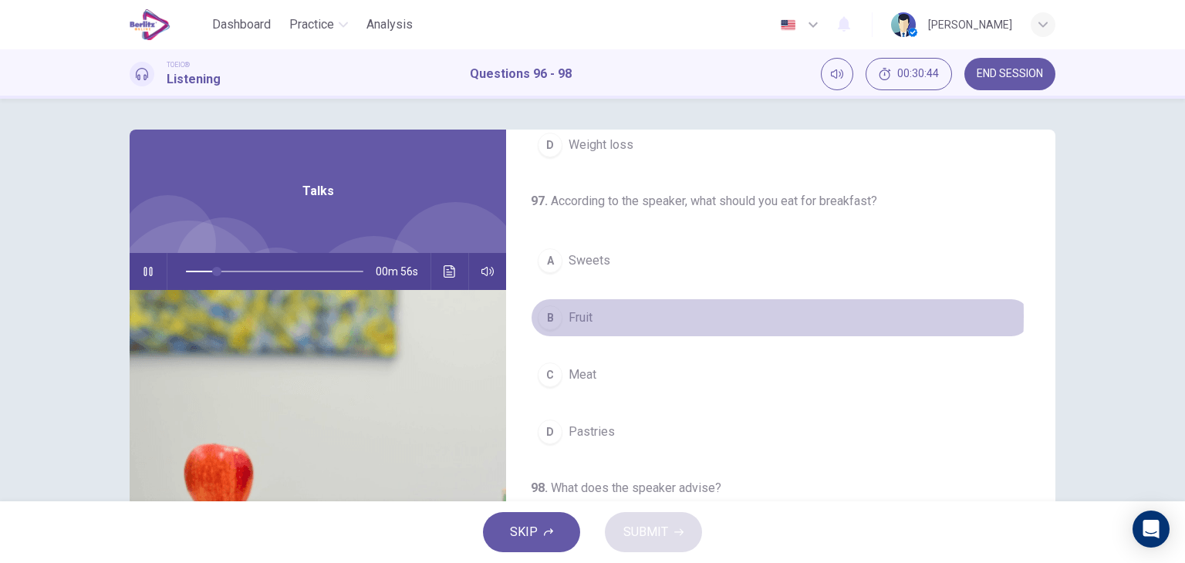
click at [595, 315] on button "B Fruit" at bounding box center [781, 317] width 500 height 39
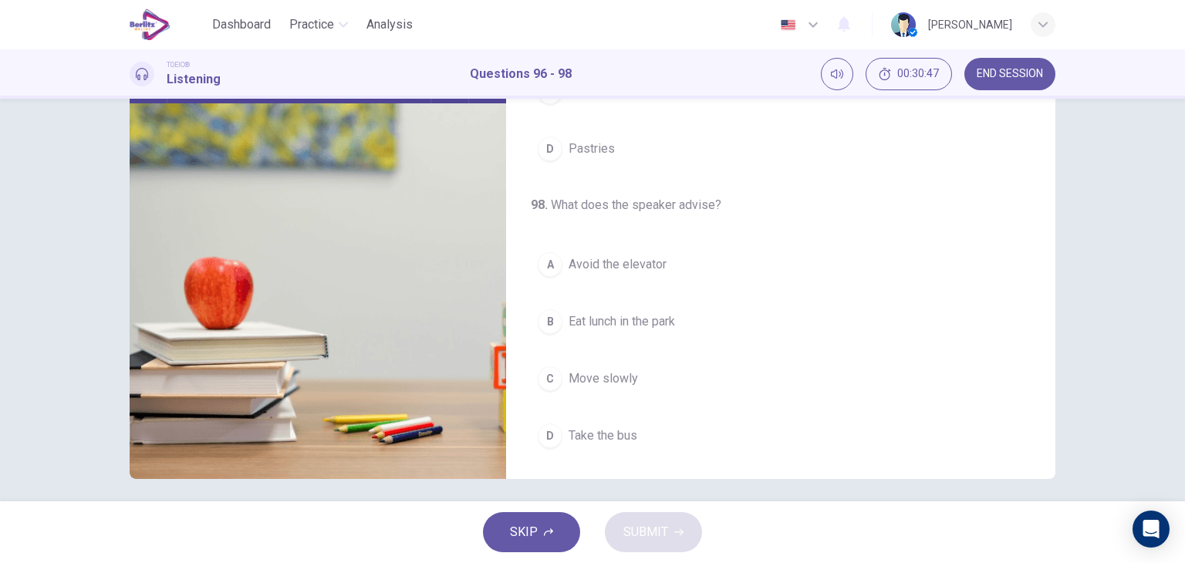
scroll to position [195, 0]
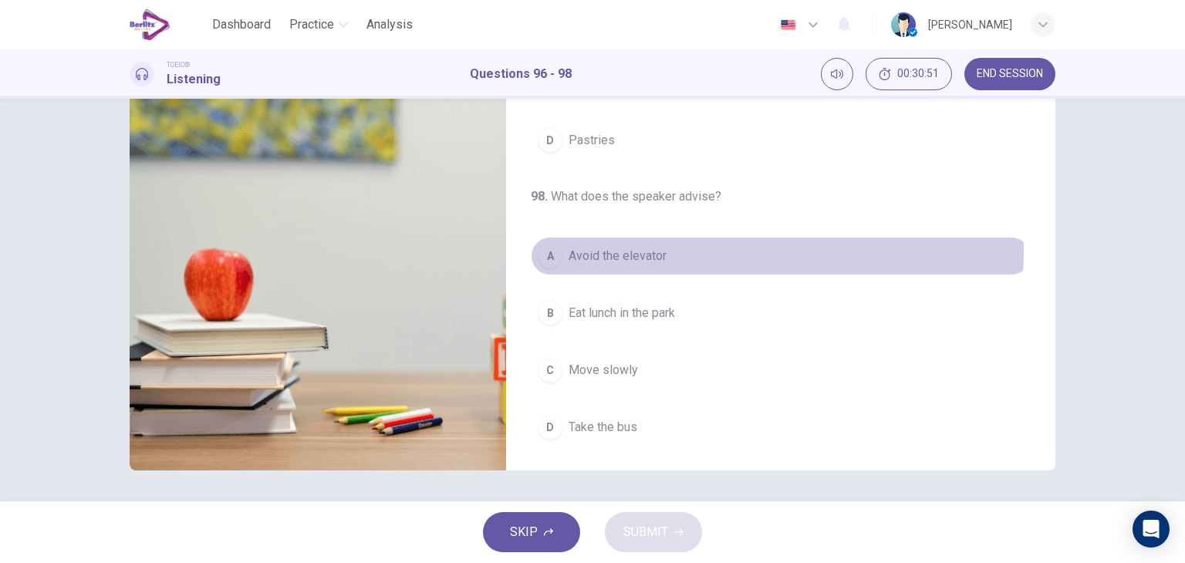
click at [637, 248] on span "Avoid the elevator" at bounding box center [617, 256] width 98 height 19
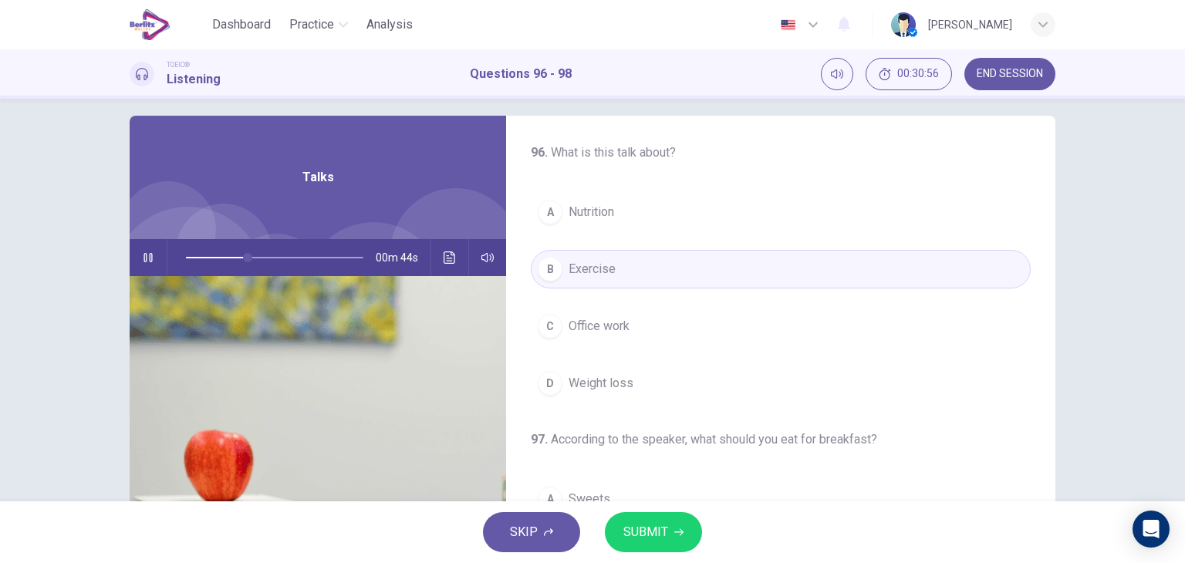
scroll to position [13, 0]
click at [669, 538] on button "SUBMIT" at bounding box center [653, 532] width 97 height 40
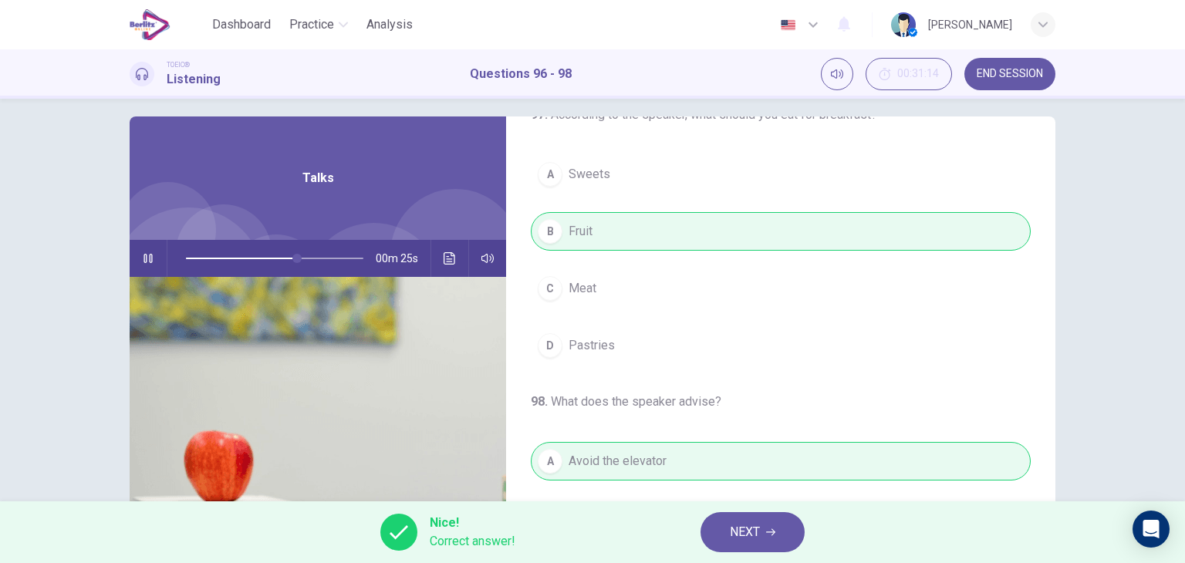
scroll to position [349, 0]
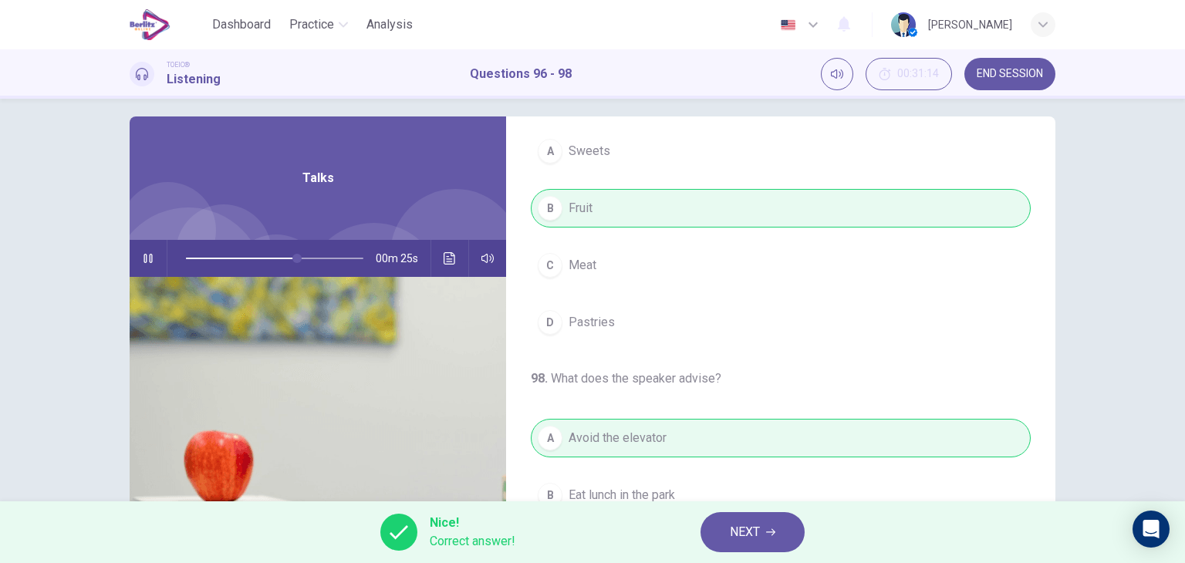
type input "**"
click at [757, 534] on span "NEXT" at bounding box center [745, 532] width 30 height 22
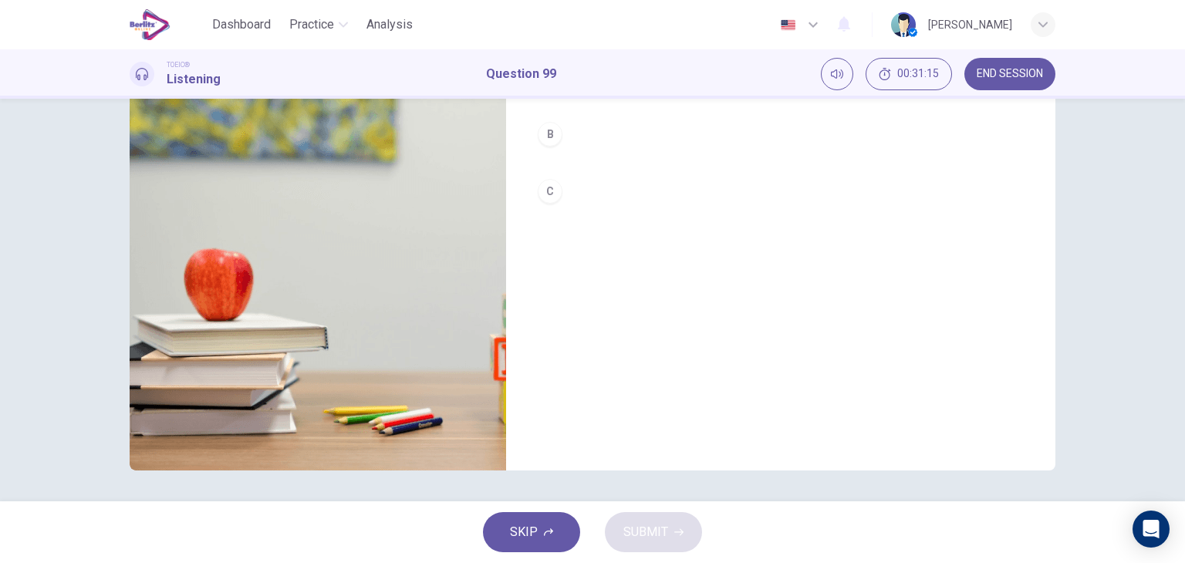
scroll to position [0, 0]
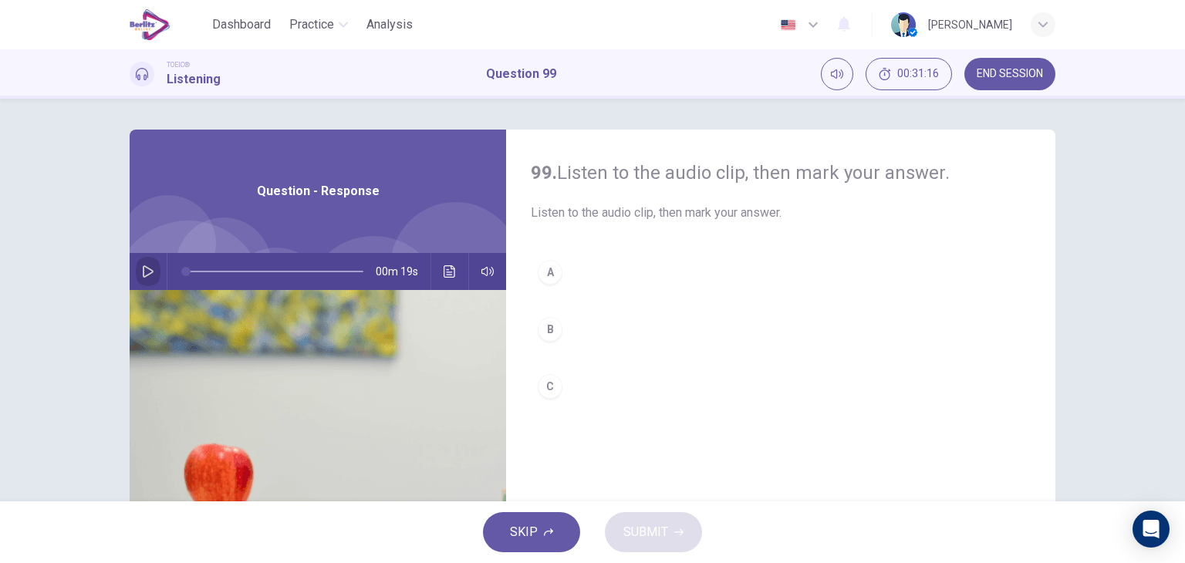
click at [146, 269] on icon "button" at bounding box center [148, 271] width 11 height 12
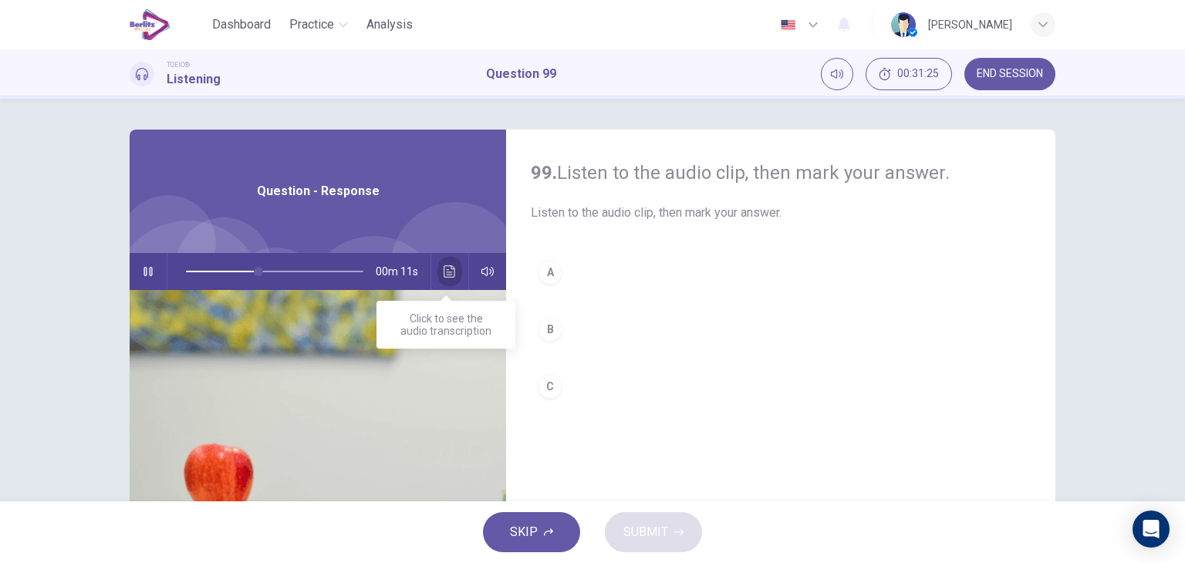
click at [443, 272] on icon "Click to see the audio transcription" at bounding box center [449, 271] width 12 height 12
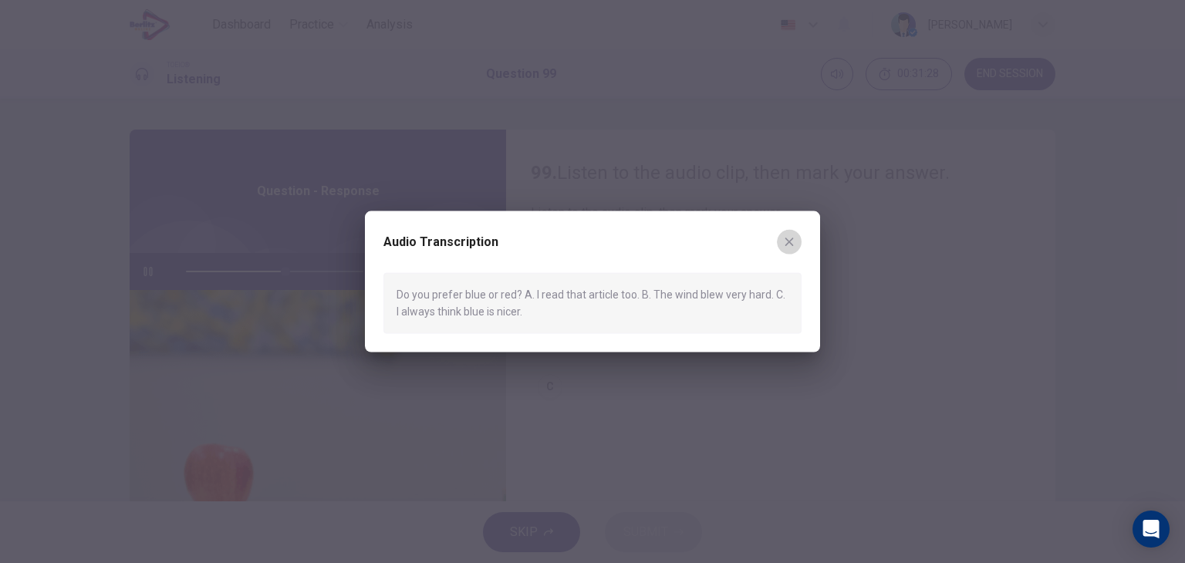
click at [792, 238] on icon "button" at bounding box center [789, 242] width 12 height 12
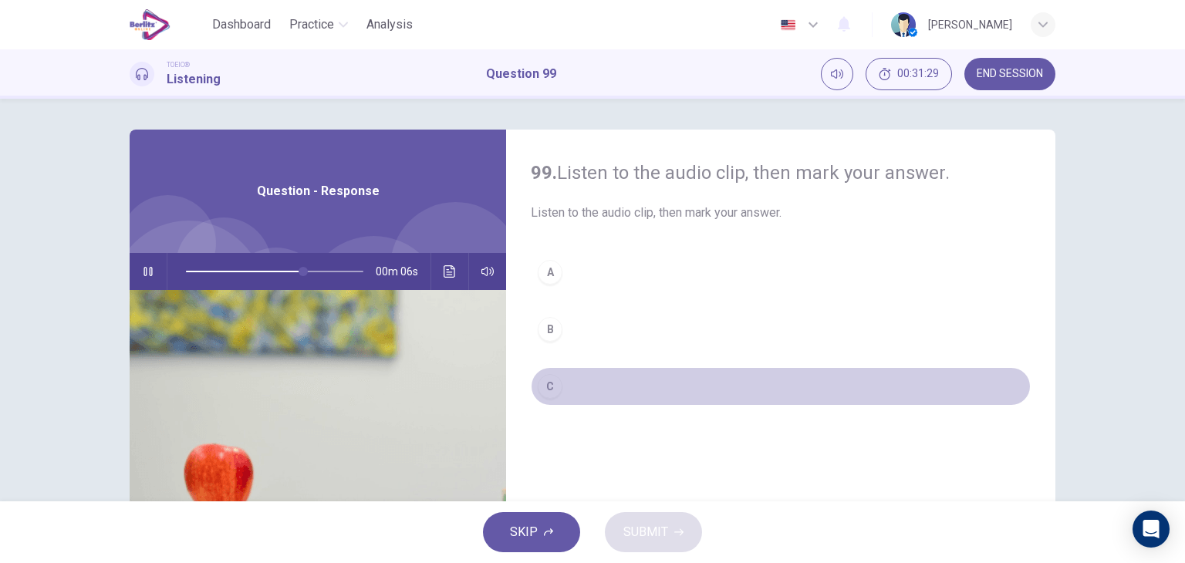
click at [576, 386] on button "C" at bounding box center [781, 386] width 500 height 39
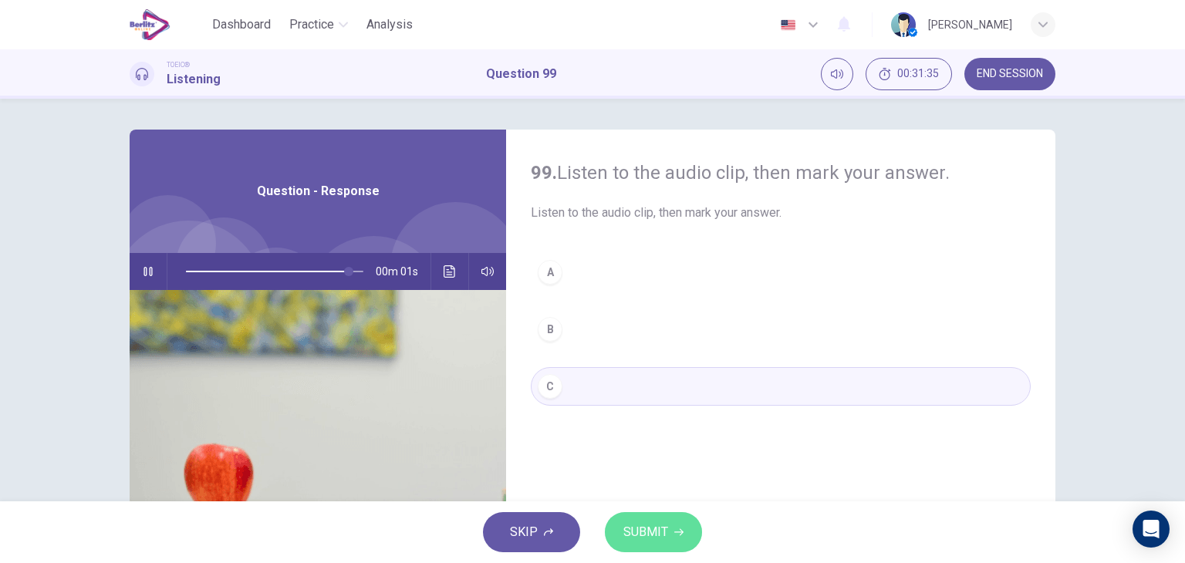
click at [672, 534] on button "SUBMIT" at bounding box center [653, 532] width 97 height 40
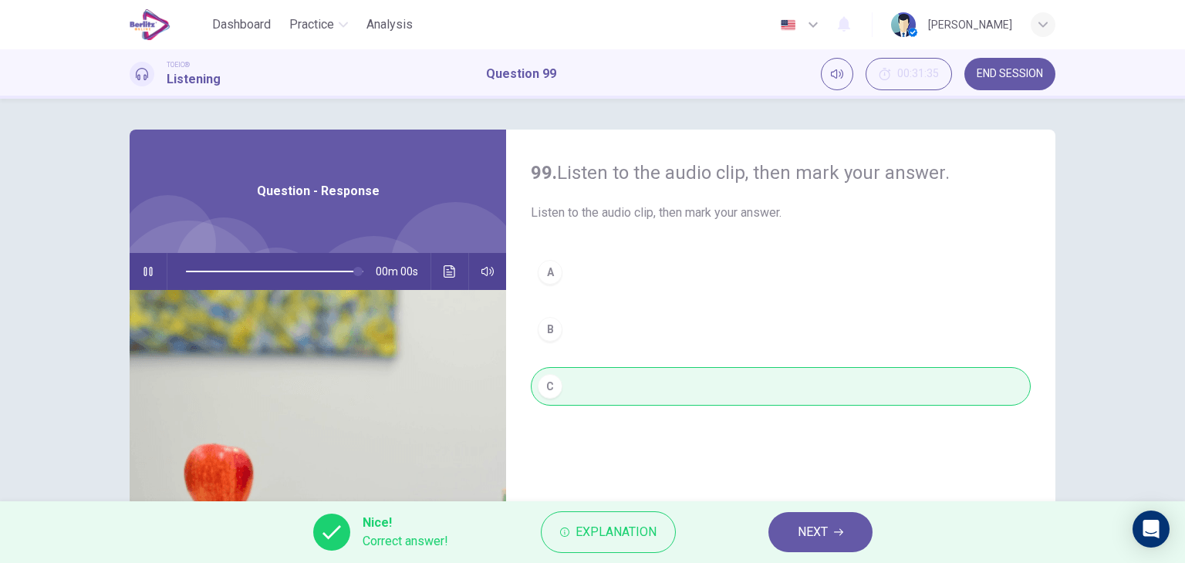
type input "*"
click at [814, 531] on span "NEXT" at bounding box center [812, 532] width 30 height 22
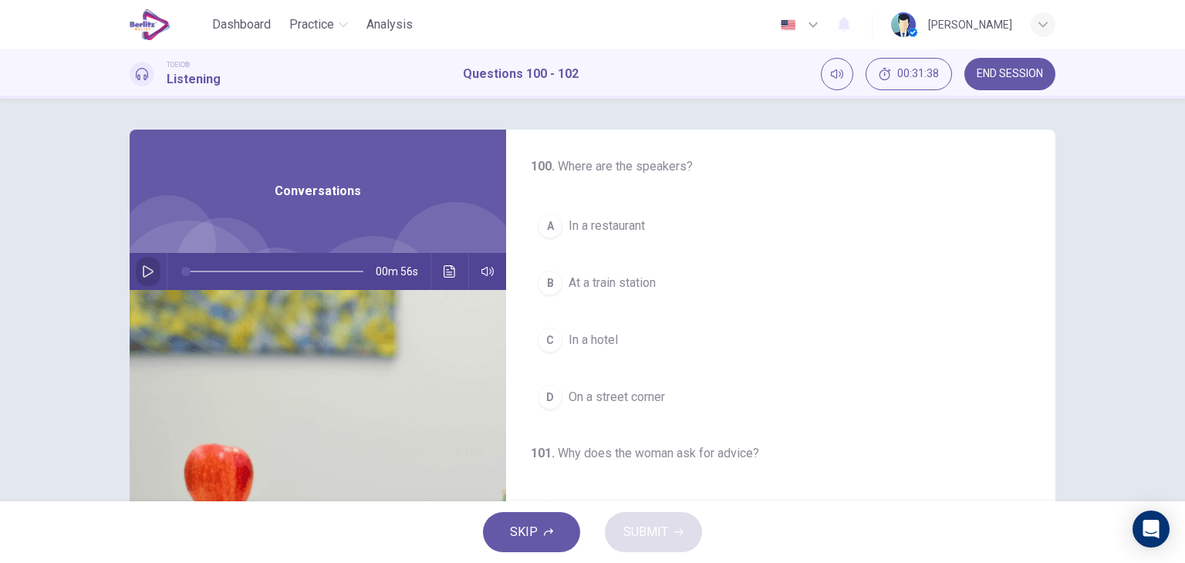
click at [136, 276] on button "button" at bounding box center [148, 271] width 25 height 37
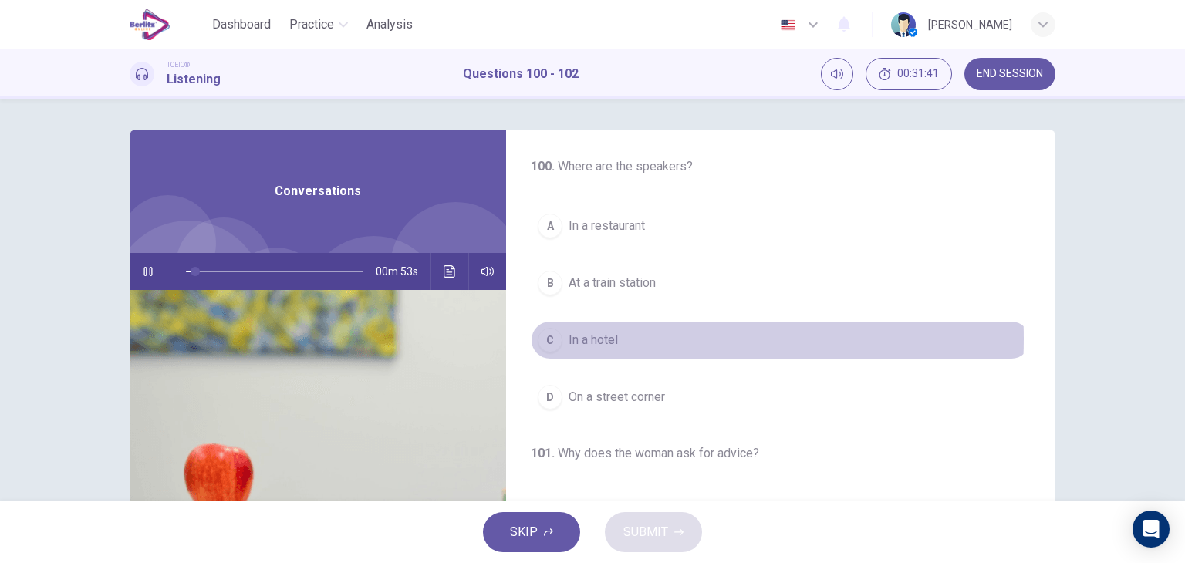
click at [606, 338] on span "In a hotel" at bounding box center [592, 340] width 49 height 19
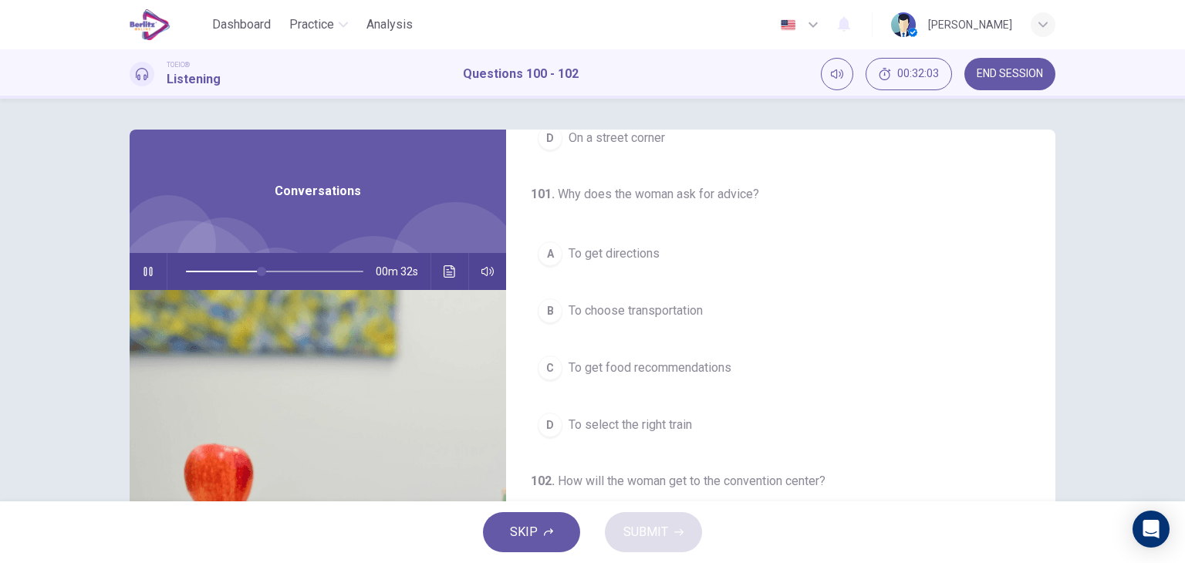
scroll to position [245, 0]
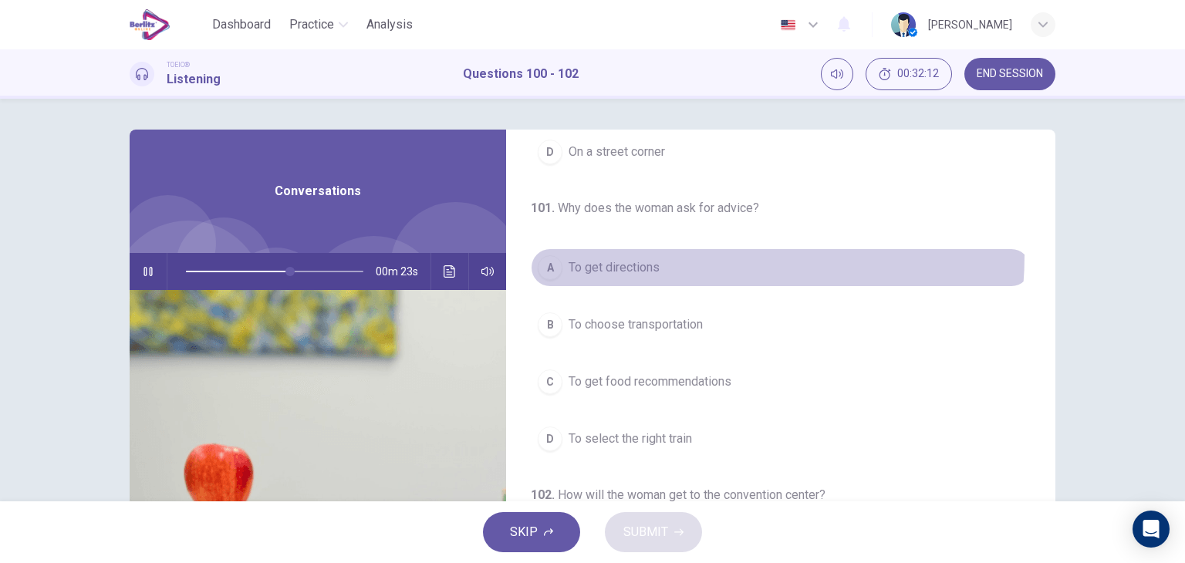
click at [654, 254] on button "A To get directions" at bounding box center [781, 267] width 500 height 39
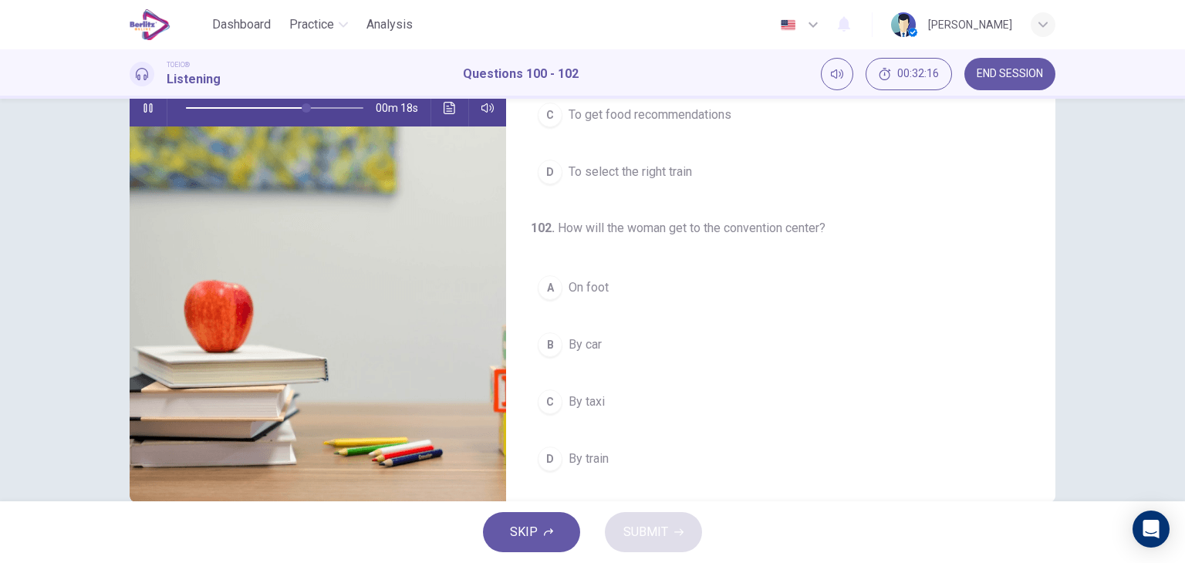
scroll to position [167, 0]
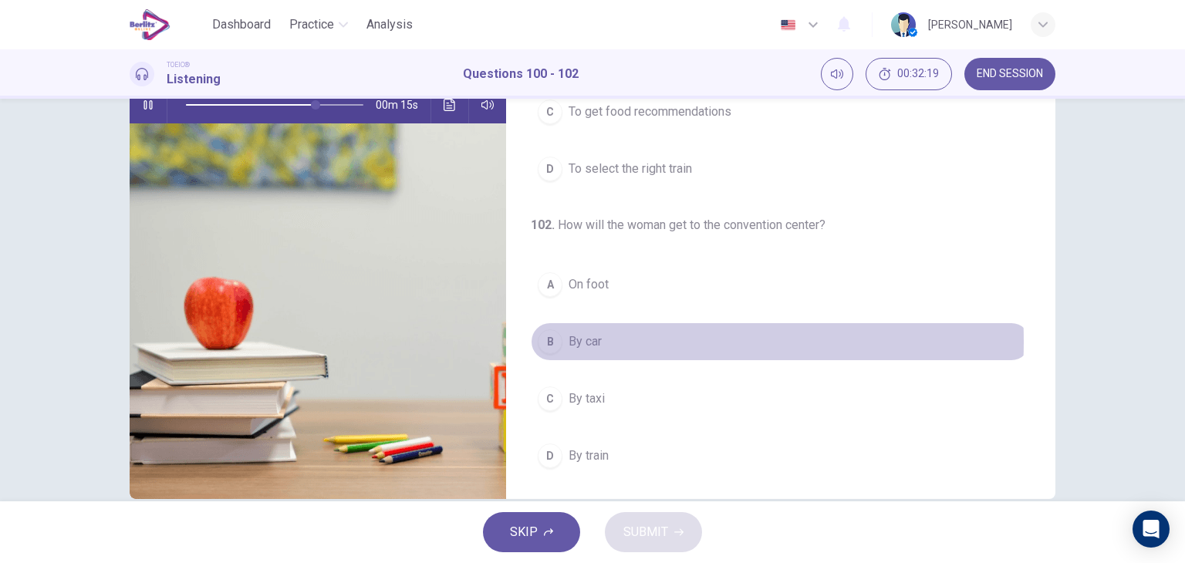
click at [593, 339] on span "By car" at bounding box center [584, 341] width 33 height 19
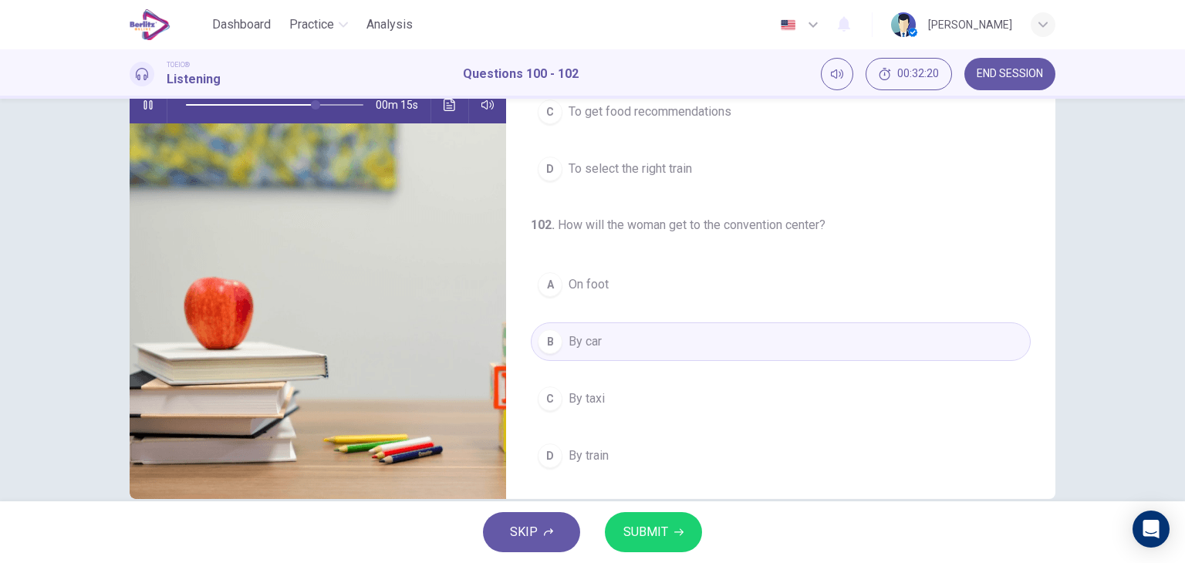
scroll to position [195, 0]
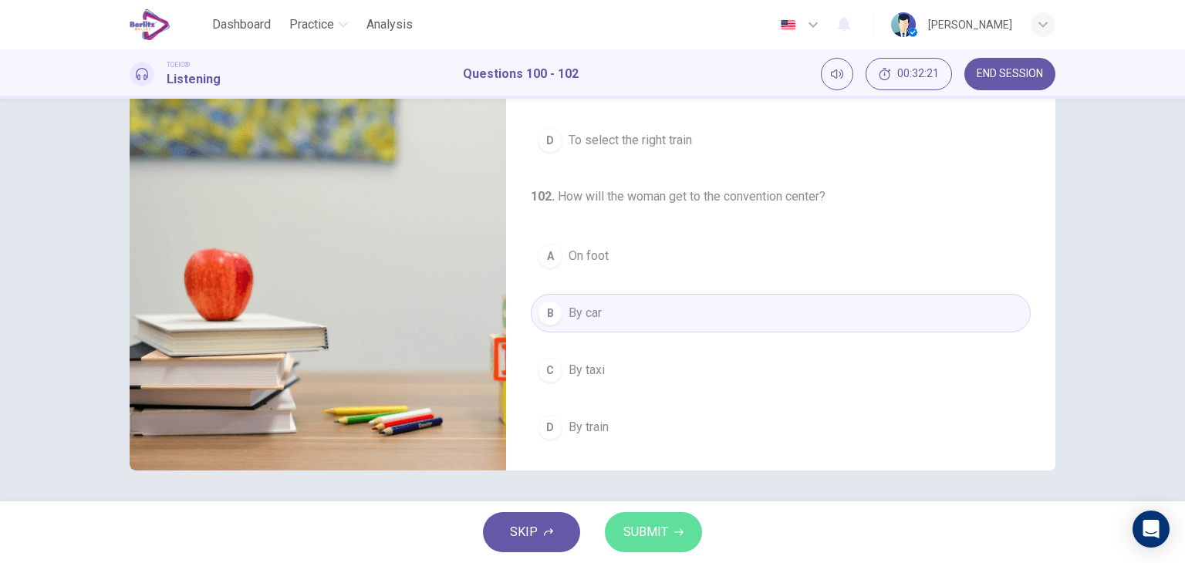
click at [663, 528] on span "SUBMIT" at bounding box center [645, 532] width 45 height 22
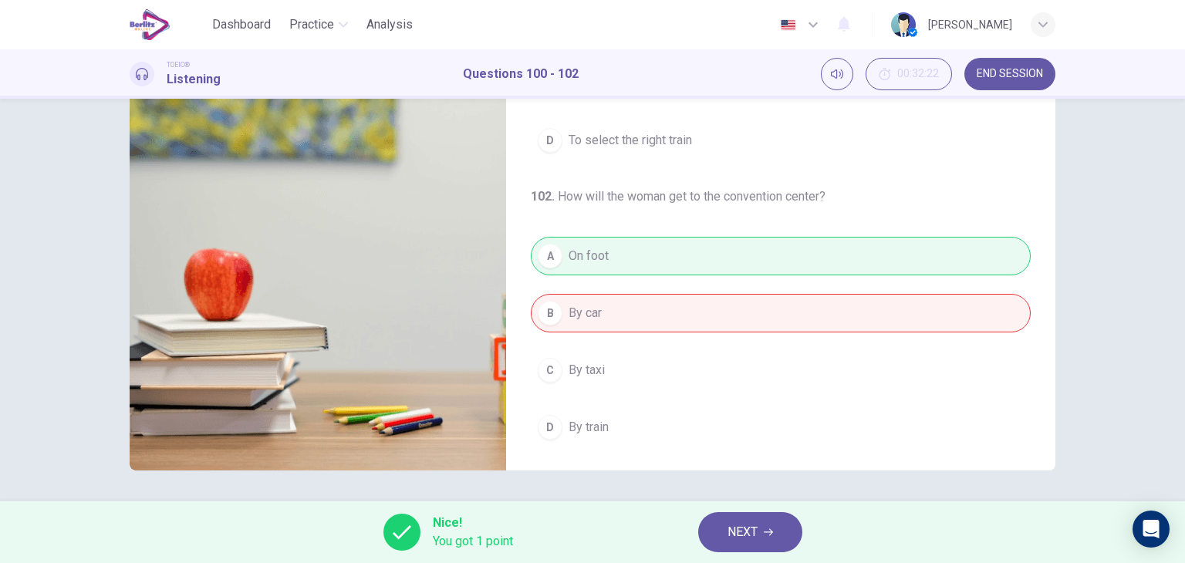
type input "**"
click at [732, 521] on span "NEXT" at bounding box center [742, 532] width 30 height 22
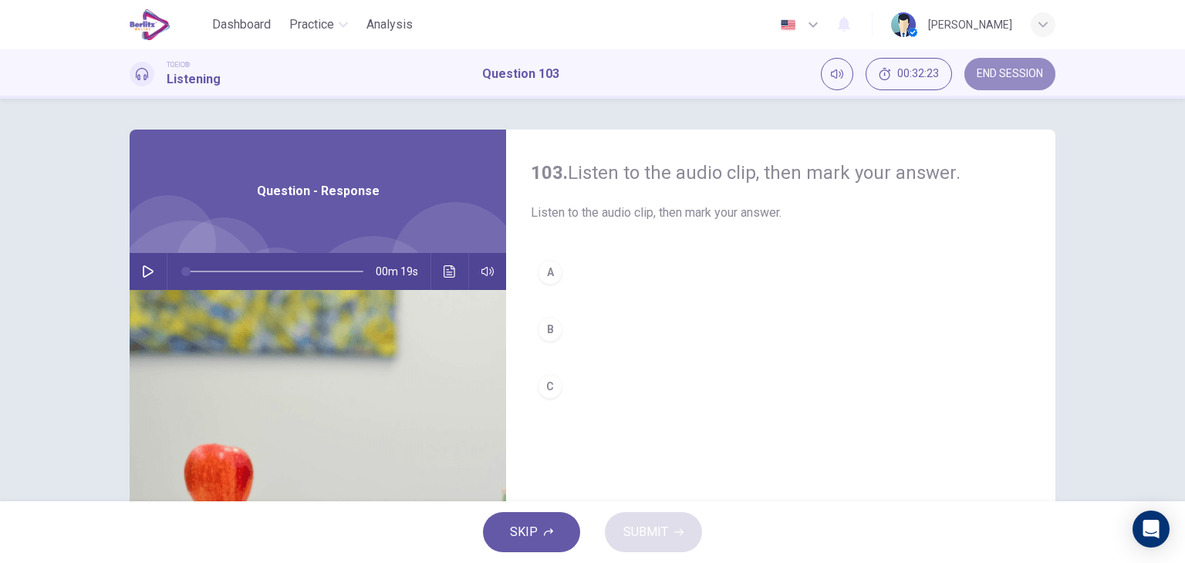
click at [1026, 68] on span "END SESSION" at bounding box center [1009, 74] width 66 height 12
